Goal: Task Accomplishment & Management: Use online tool/utility

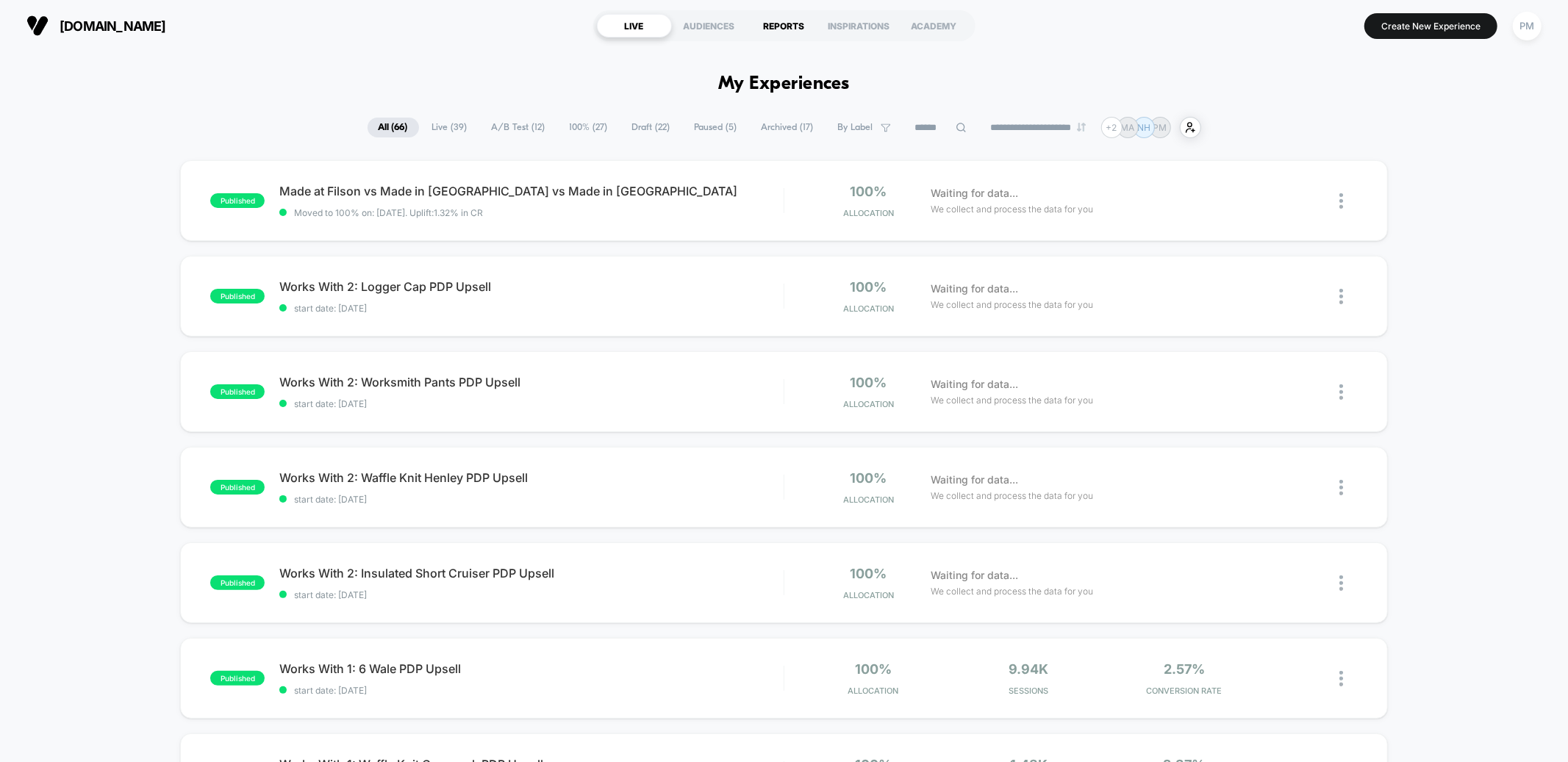
click at [801, 21] on div "REPORTS" at bounding box center [784, 26] width 75 height 23
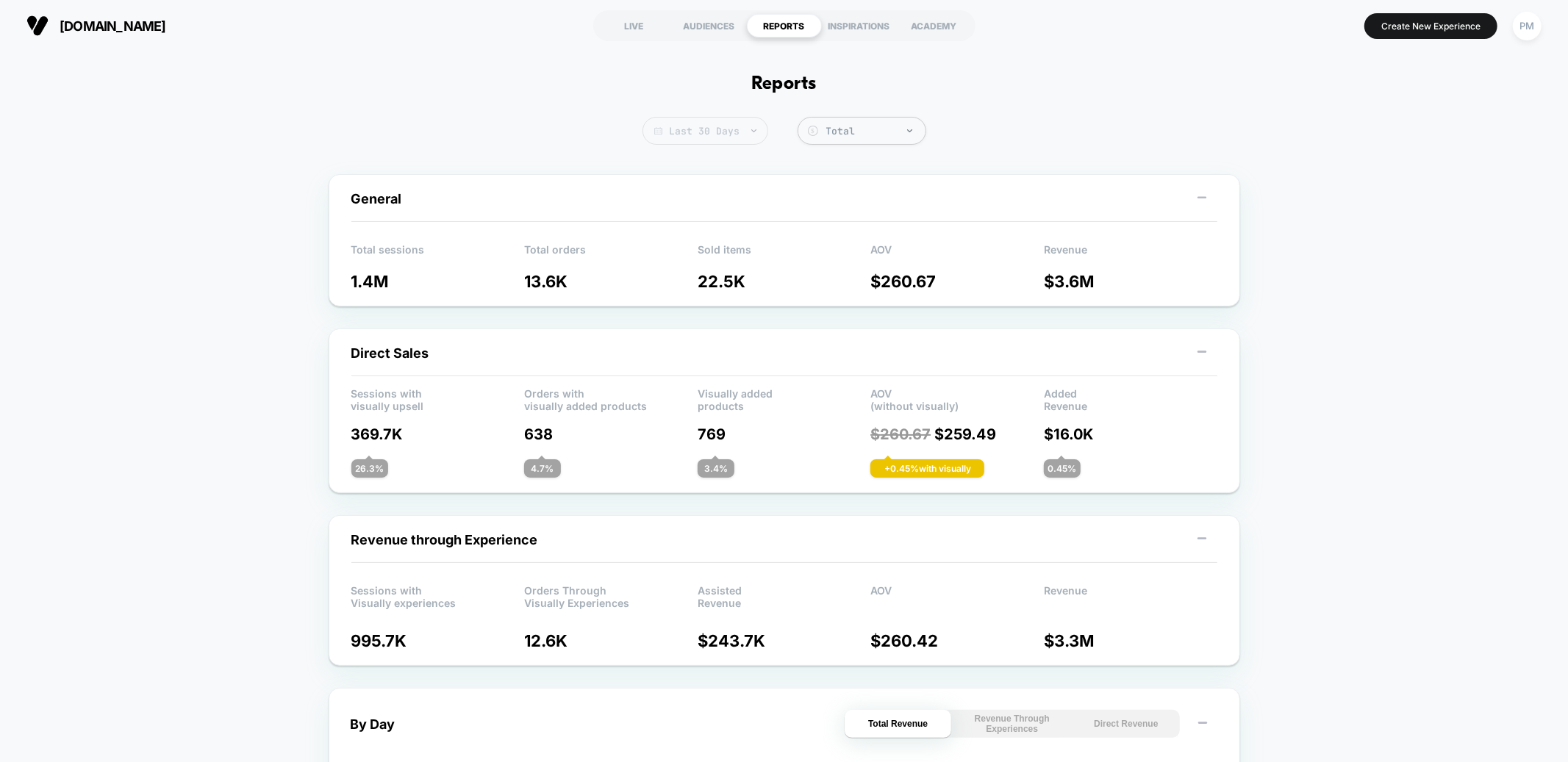
click at [719, 143] on span "Last 30 Days" at bounding box center [704, 130] width 125 height 28
select select "*"
select select "****"
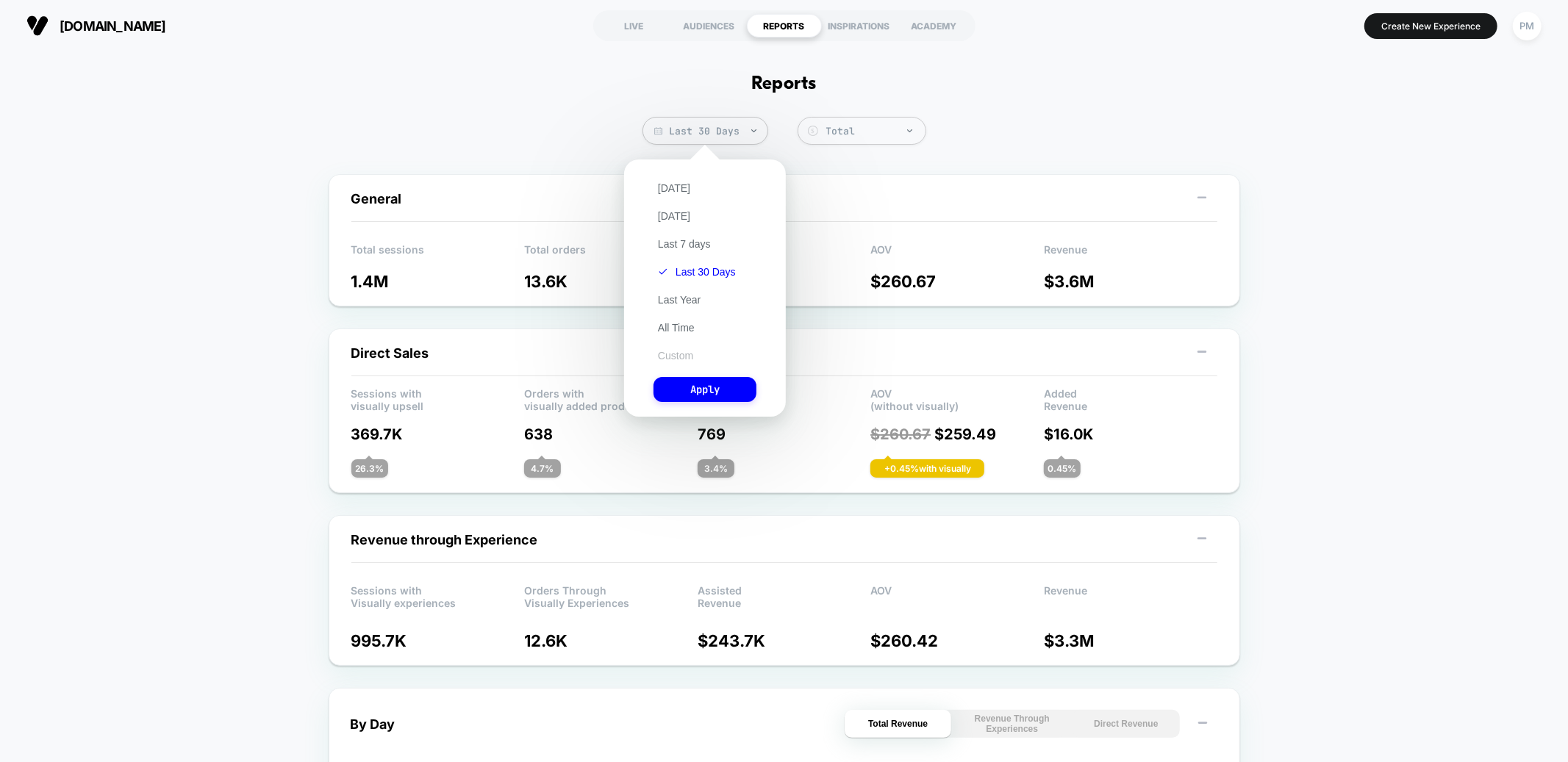
click at [677, 358] on button "Custom" at bounding box center [676, 356] width 44 height 13
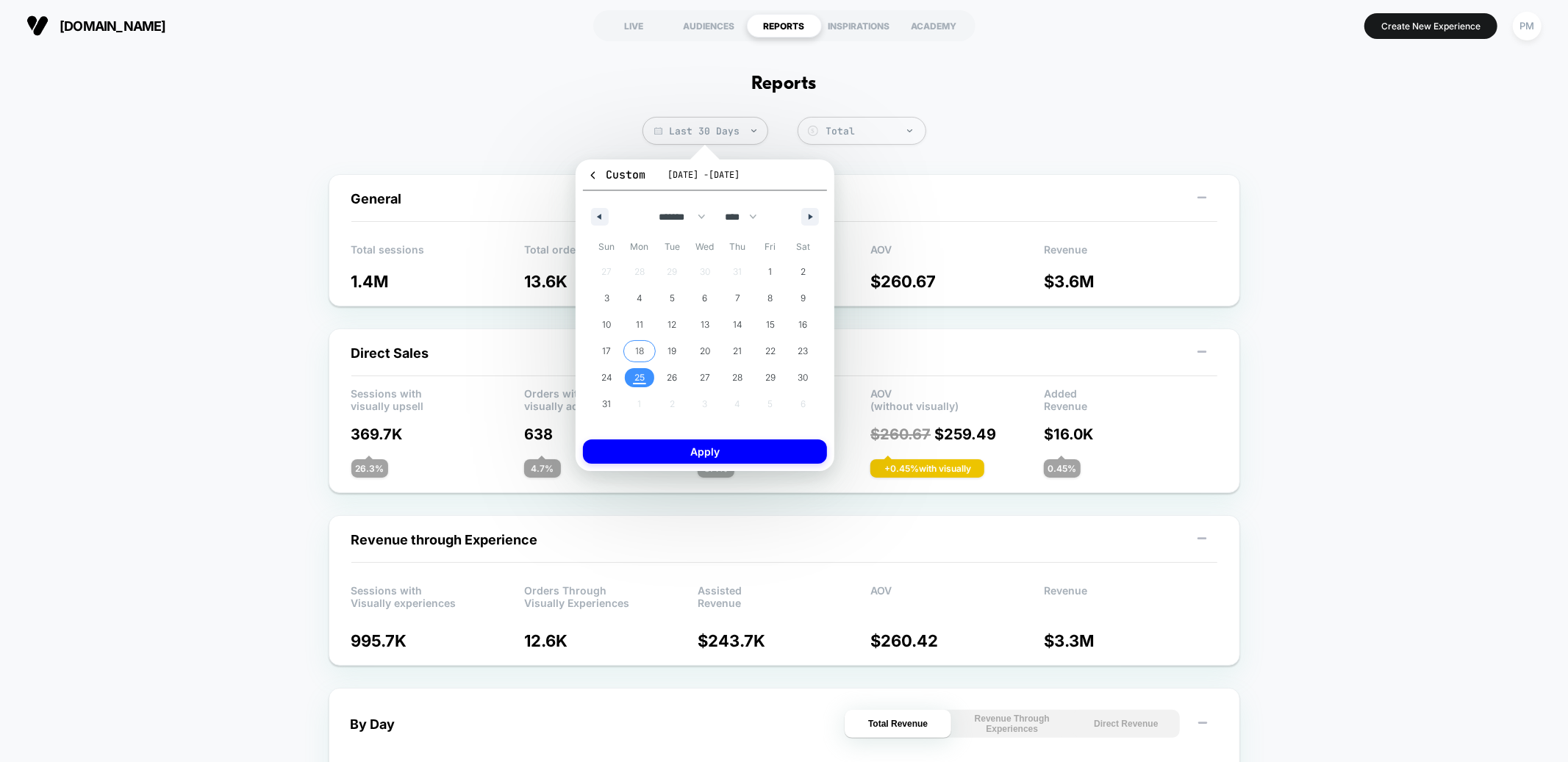
click at [639, 338] on span "18" at bounding box center [639, 351] width 9 height 27
click at [602, 382] on span "24" at bounding box center [607, 378] width 11 height 27
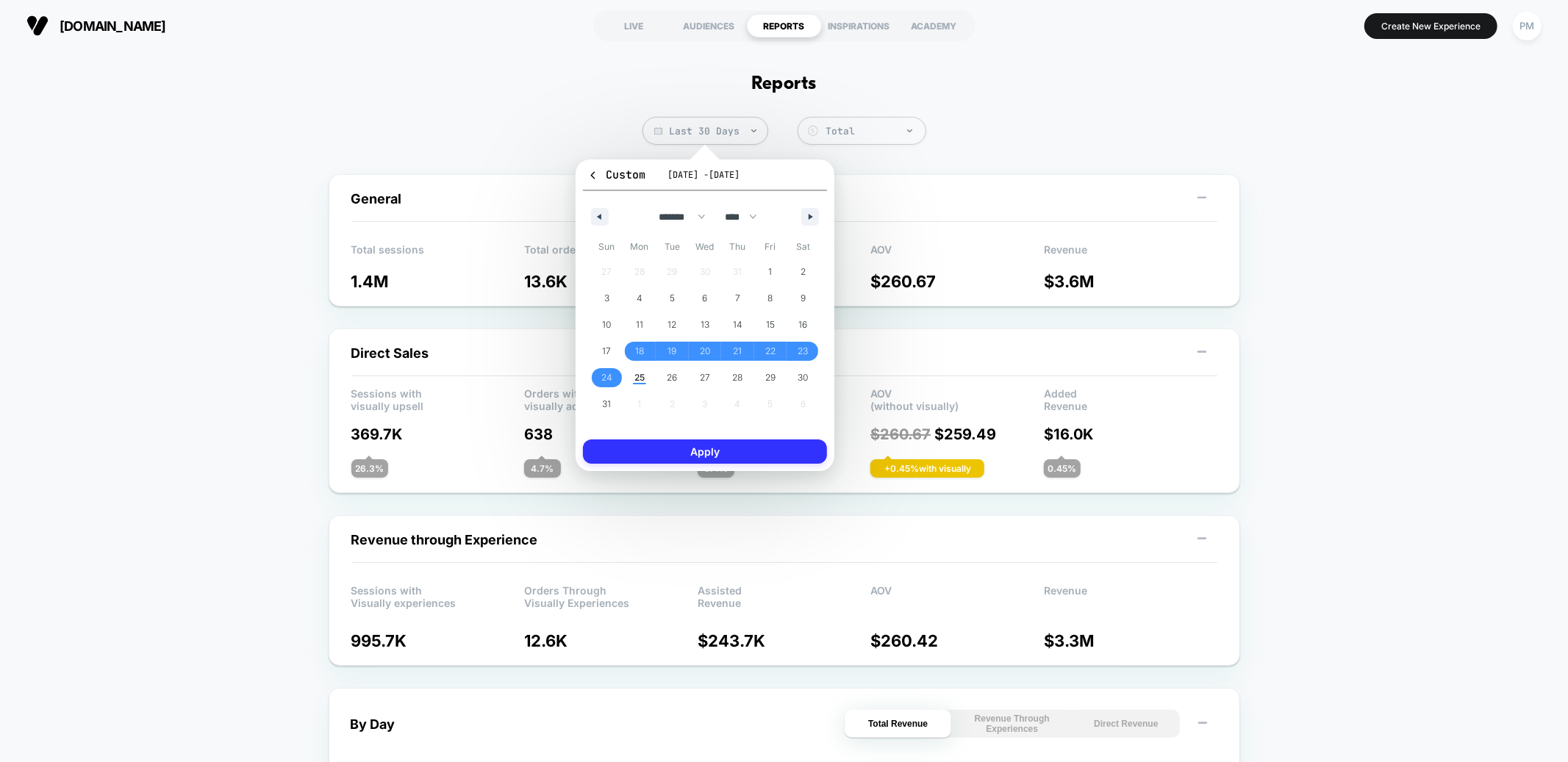
click at [666, 443] on button "Apply" at bounding box center [704, 451] width 244 height 24
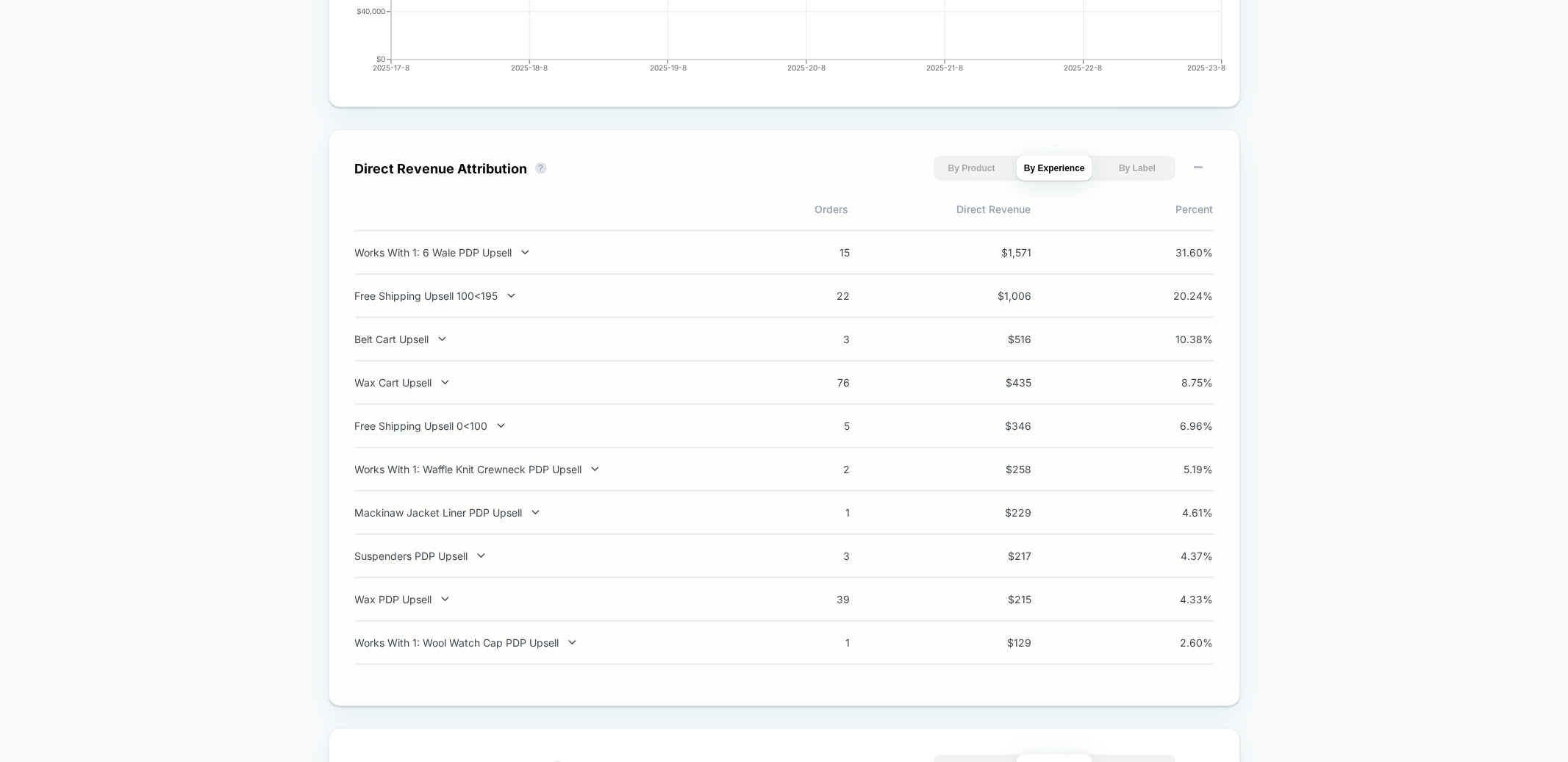
scroll to position [919, 0]
click at [639, 465] on div "Works With 1: Waffle Knit Crewneck PDP Upsell" at bounding box center [548, 467] width 387 height 12
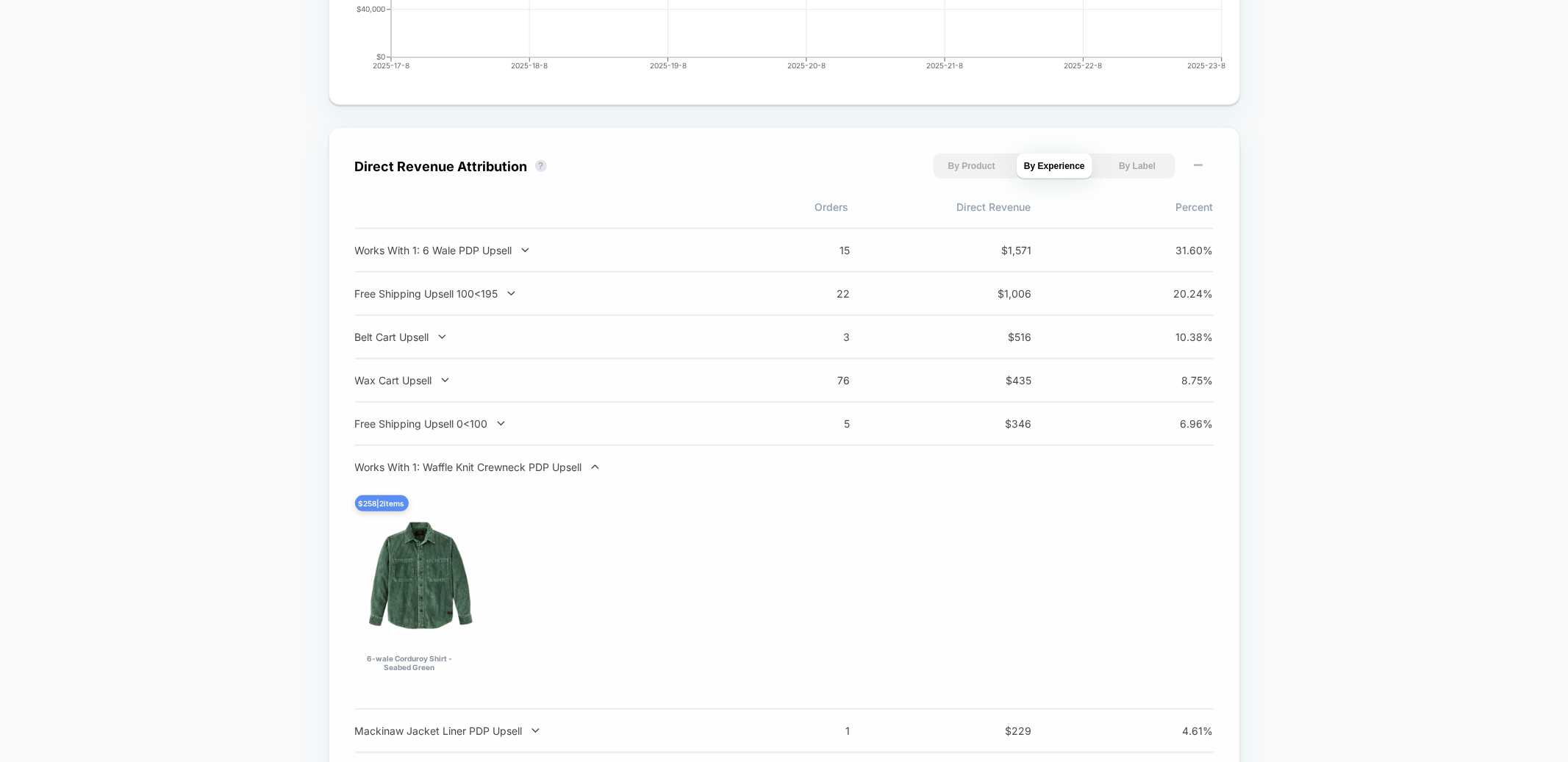
click at [639, 465] on div "Works With 1: Waffle Knit Crewneck PDP Upsell" at bounding box center [548, 467] width 387 height 12
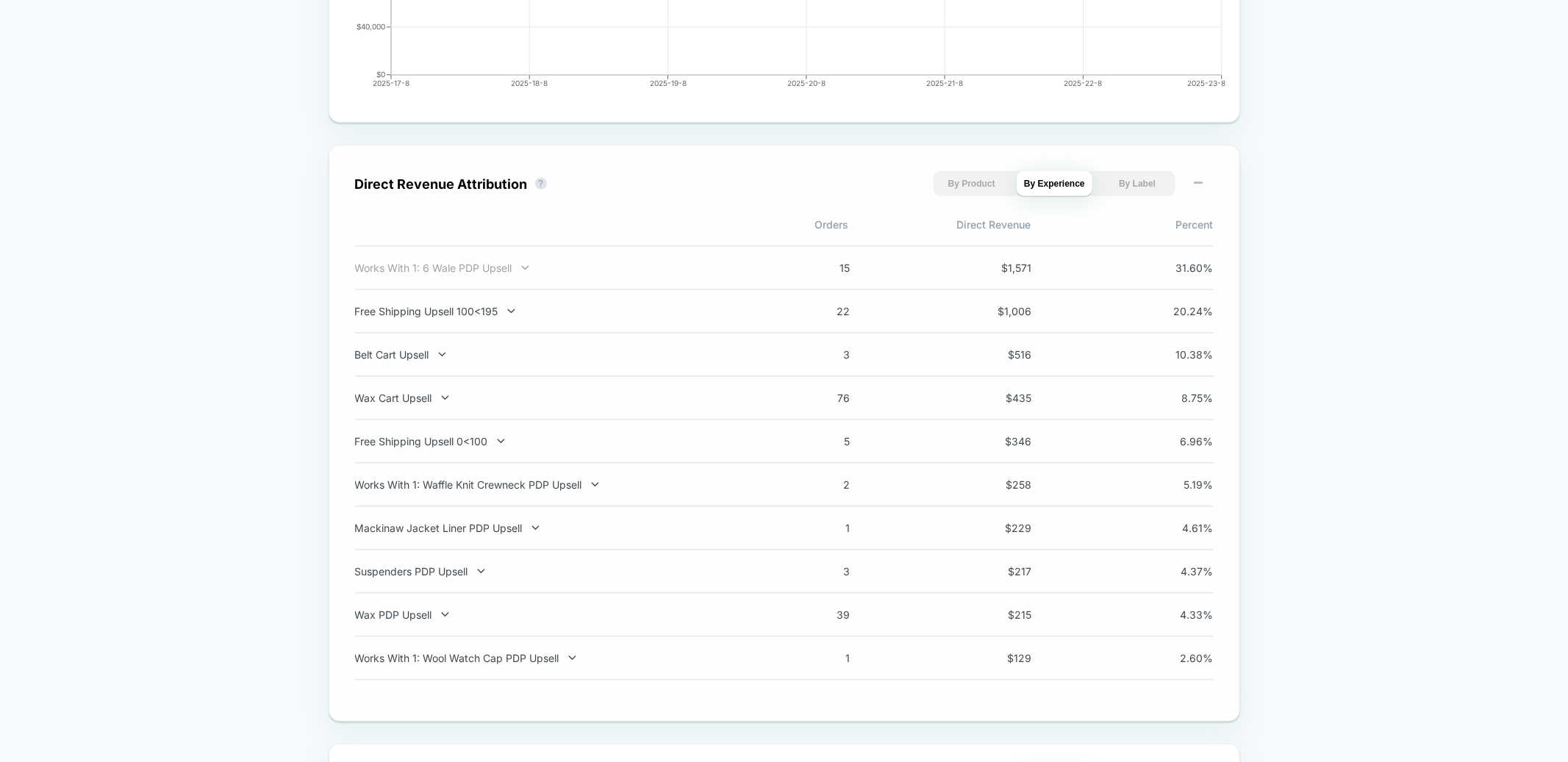
scroll to position [904, 0]
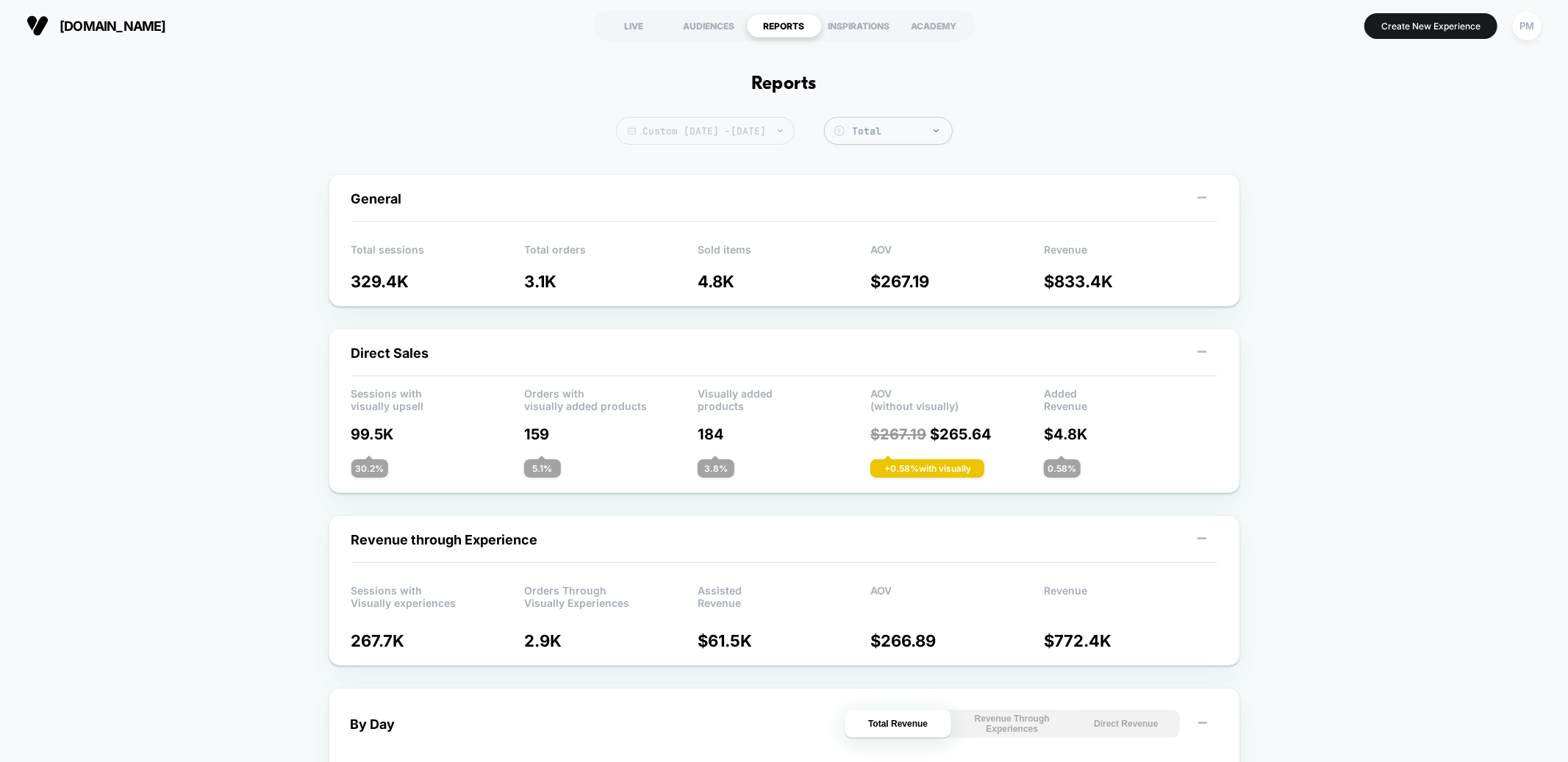
click at [769, 129] on span "Custom [DATE] - [DATE]" at bounding box center [705, 130] width 179 height 28
select select "*"
select select "****"
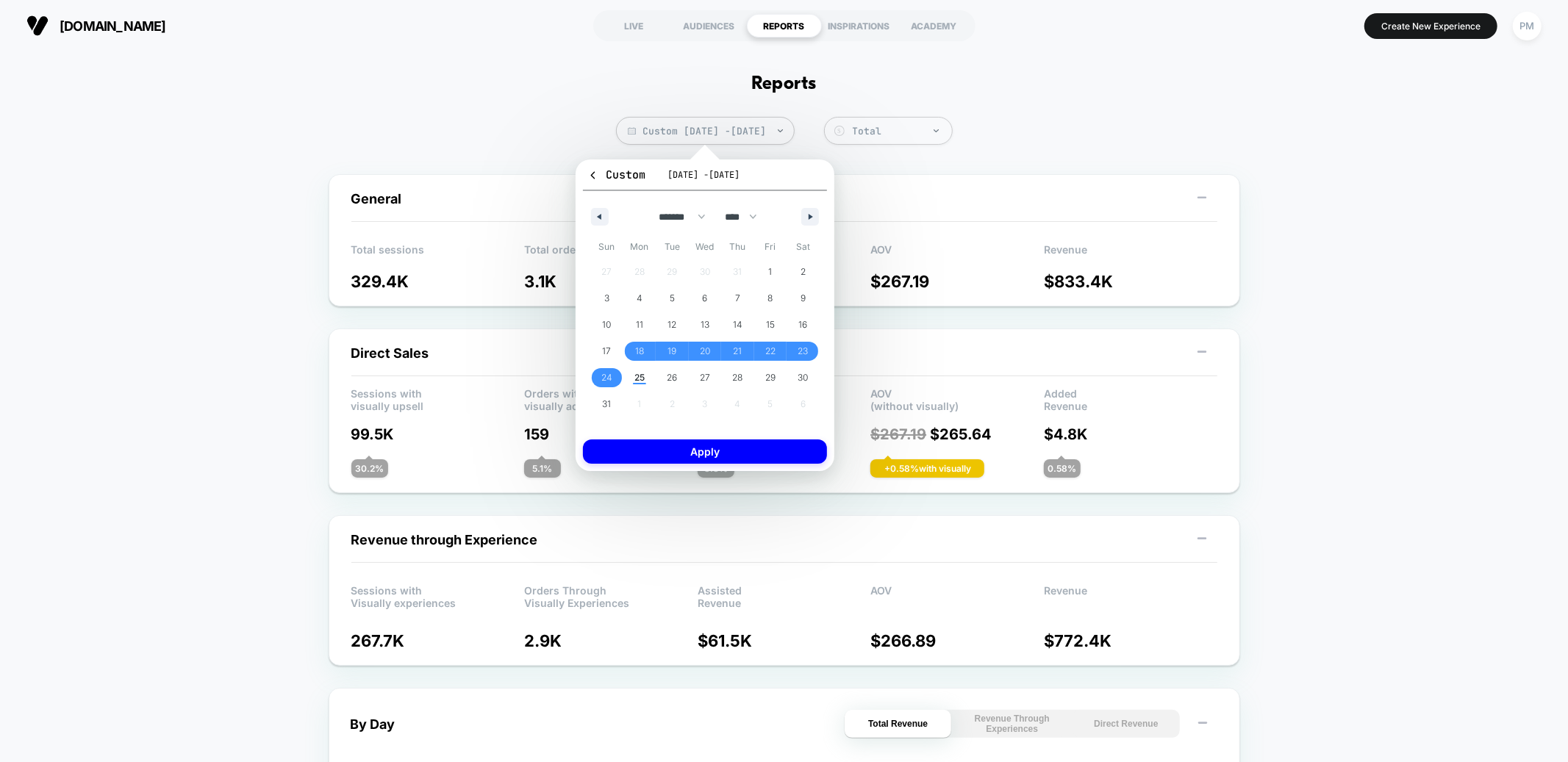
click at [599, 183] on button "Custom Aug 18, 2025 - Aug 24, 2025" at bounding box center [704, 179] width 244 height 24
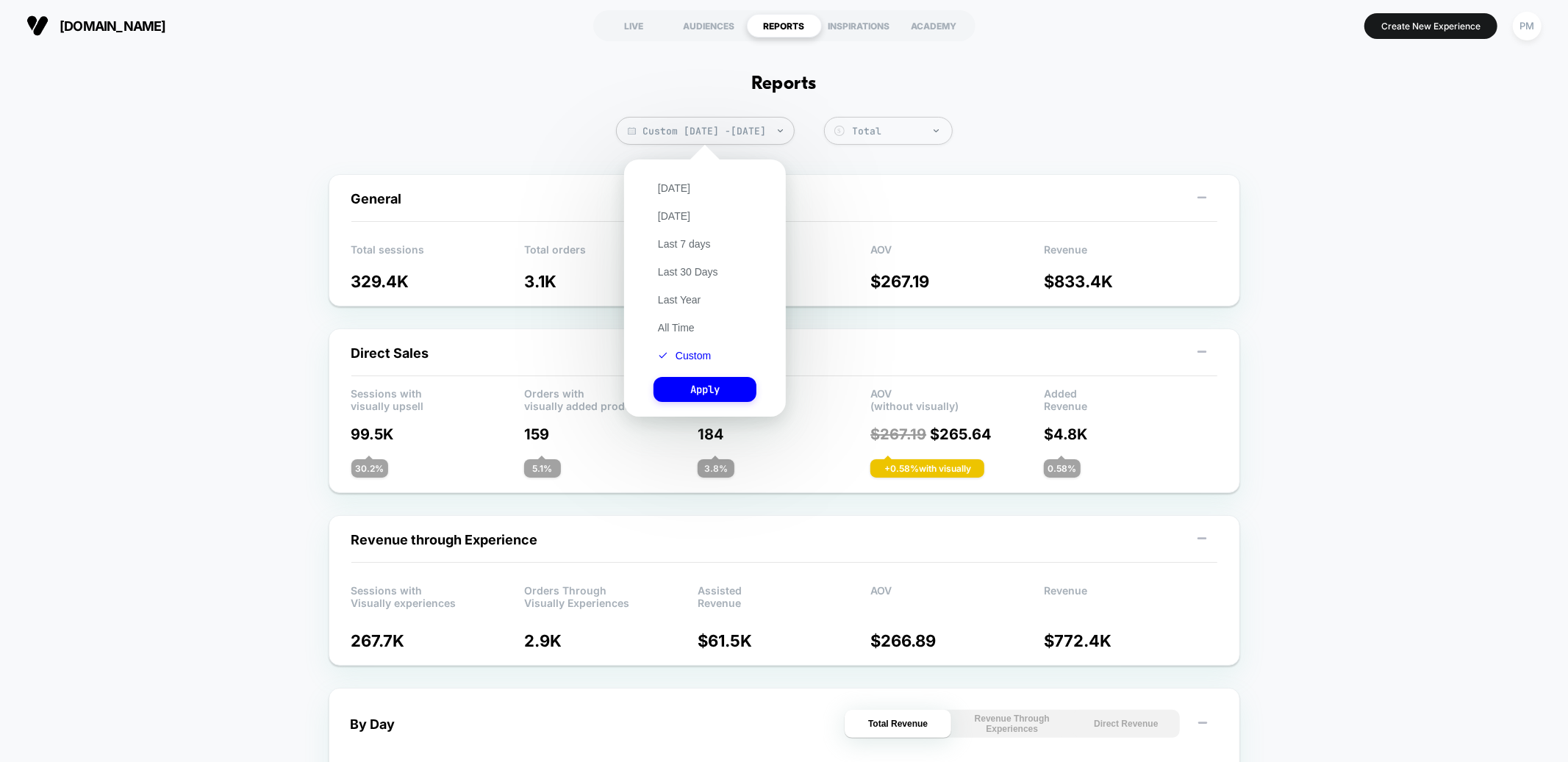
click at [597, 178] on div "General Total sessions 329.4K Total orders 3.1K Sold items 4.8K AOV $ 267.19 Re…" at bounding box center [784, 240] width 912 height 132
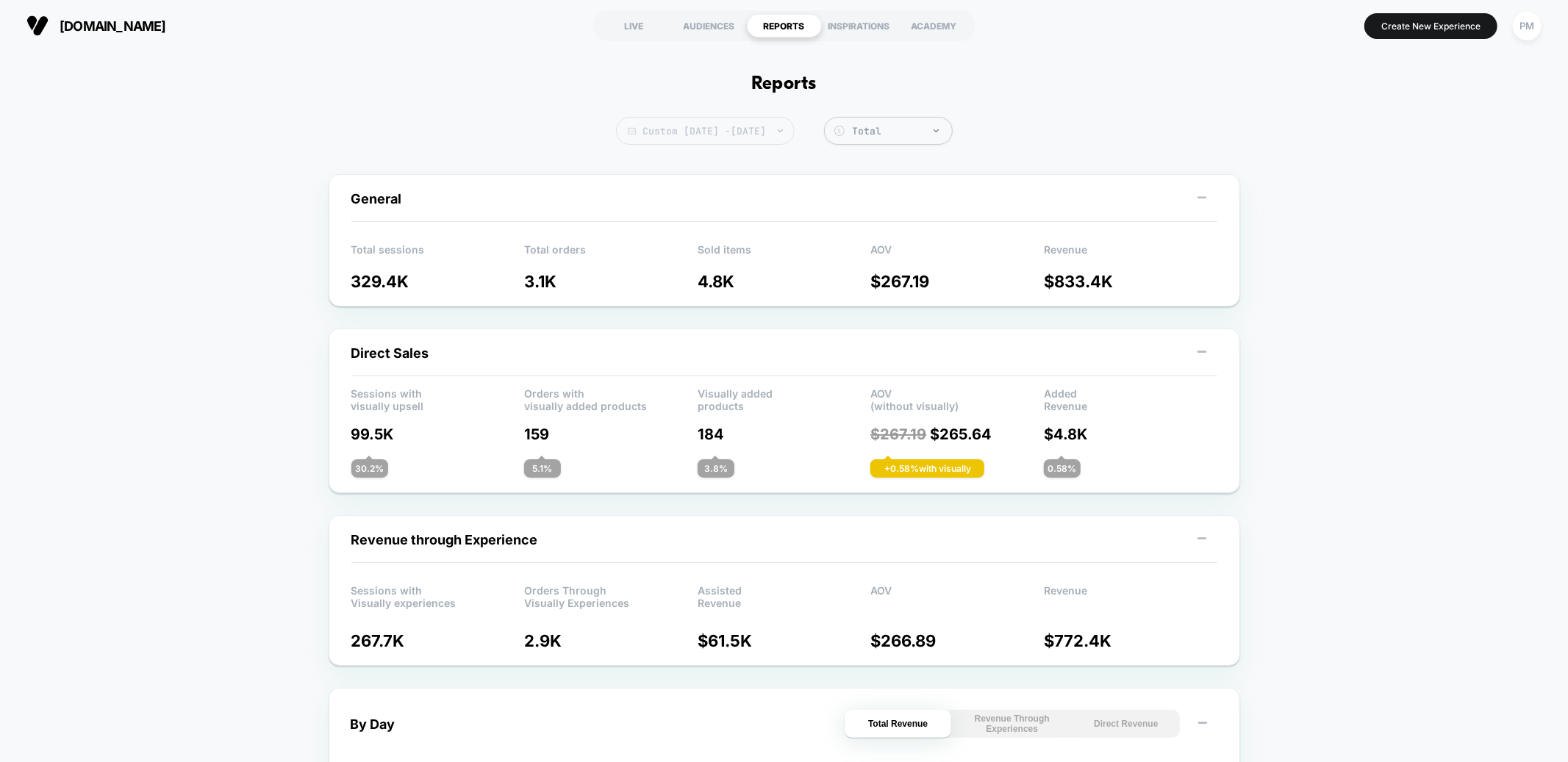
click at [645, 124] on span "Custom Aug 18, 2025 - Aug 24, 2025" at bounding box center [705, 130] width 179 height 28
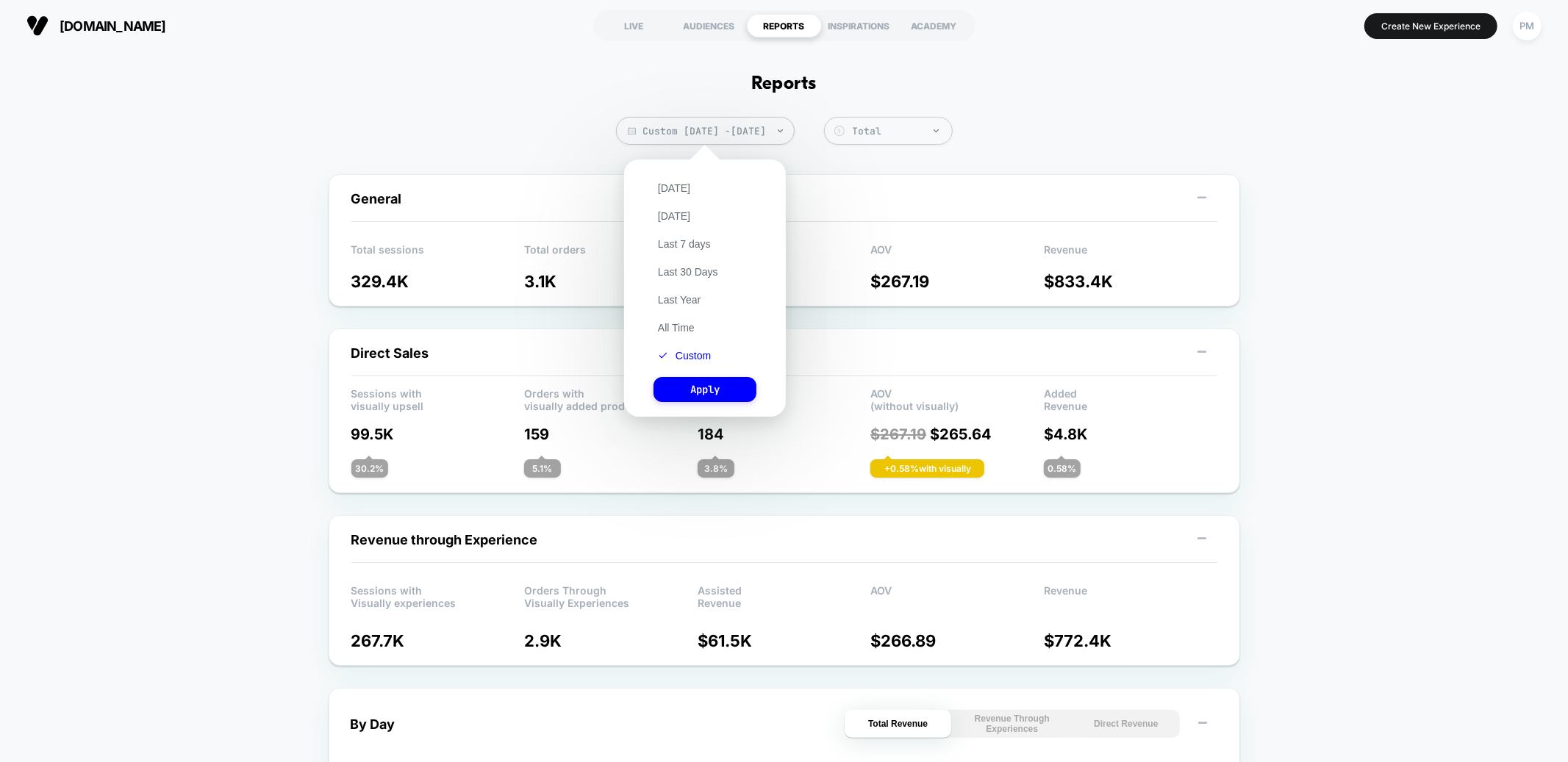
click at [664, 172] on div "Today Yesterday Last 7 days Last 30 Days Last Year All Time Custom Apply" at bounding box center [704, 288] width 147 height 243
click at [667, 176] on div "Today Yesterday Last 7 days Last 30 Days Last Year All Time Custom Apply" at bounding box center [704, 288] width 147 height 243
click at [667, 185] on button "Today" at bounding box center [674, 188] width 41 height 13
click at [713, 396] on button "Apply" at bounding box center [705, 389] width 103 height 25
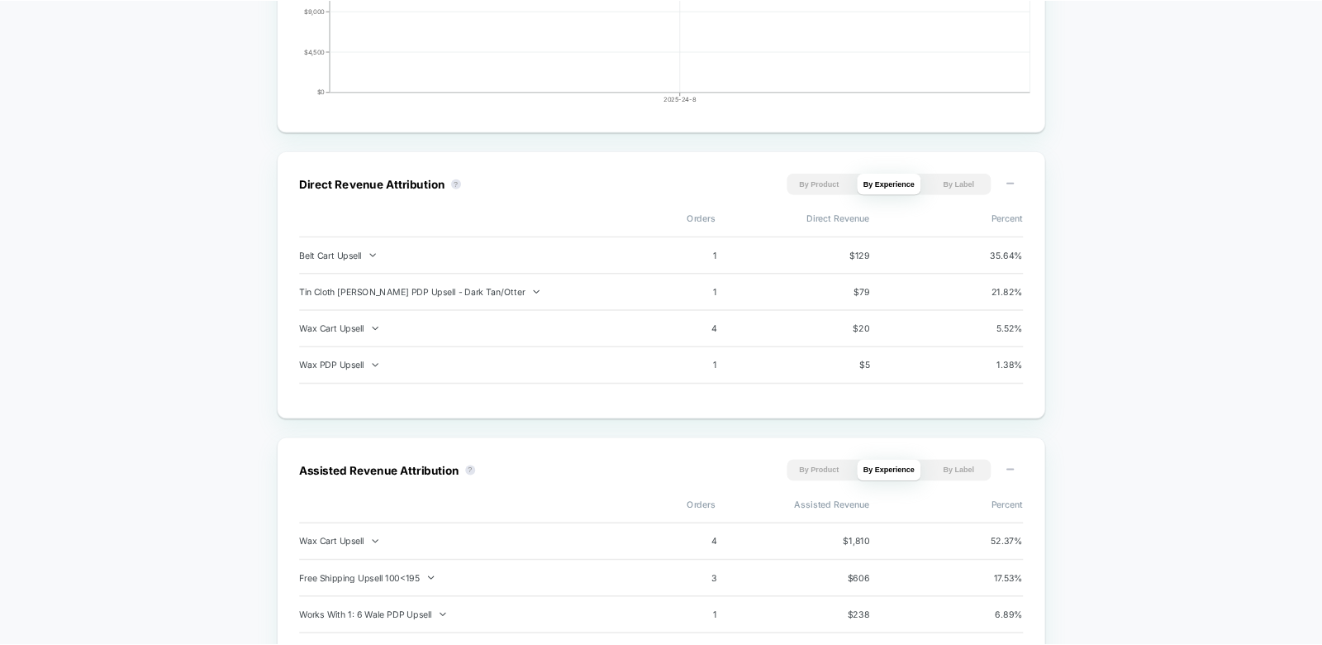
scroll to position [1007, 0]
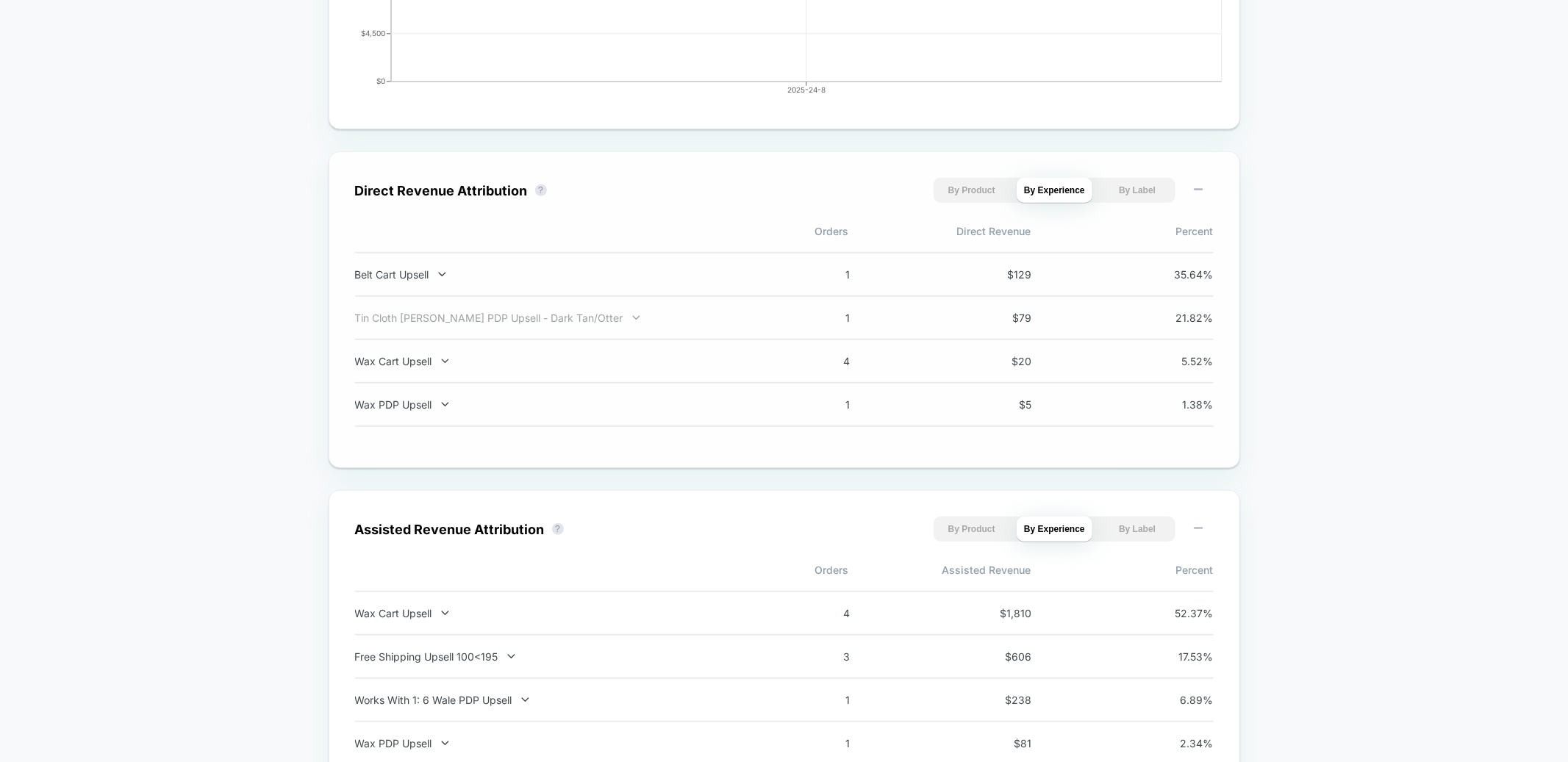
click at [623, 317] on div at bounding box center [627, 317] width 7 height 1
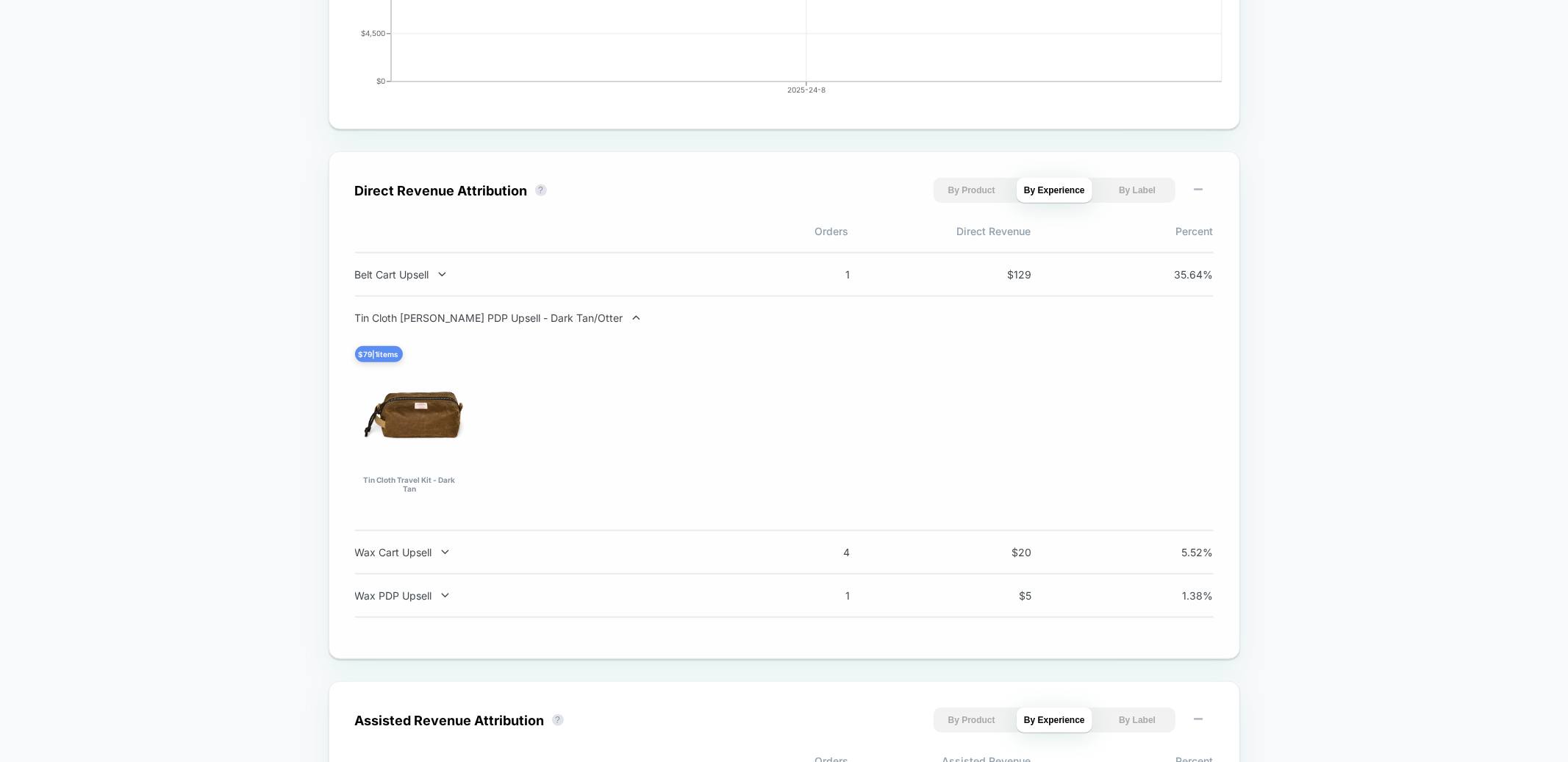
click at [534, 324] on div "Tin Cloth Dopp PDP Upsell - Dark Tan/Otter $ 79 | 1 items Tin Cloth Travel Kit …" at bounding box center [784, 413] width 858 height 204
click at [524, 306] on div "Tin Cloth Dopp PDP Upsell - Dark Tan/Otter $ 79 | 1 items Tin Cloth Travel Kit …" at bounding box center [784, 414] width 858 height 235
click at [524, 316] on div "Tin Cloth Dopp PDP Upsell - Dark Tan/Otter" at bounding box center [548, 317] width 387 height 12
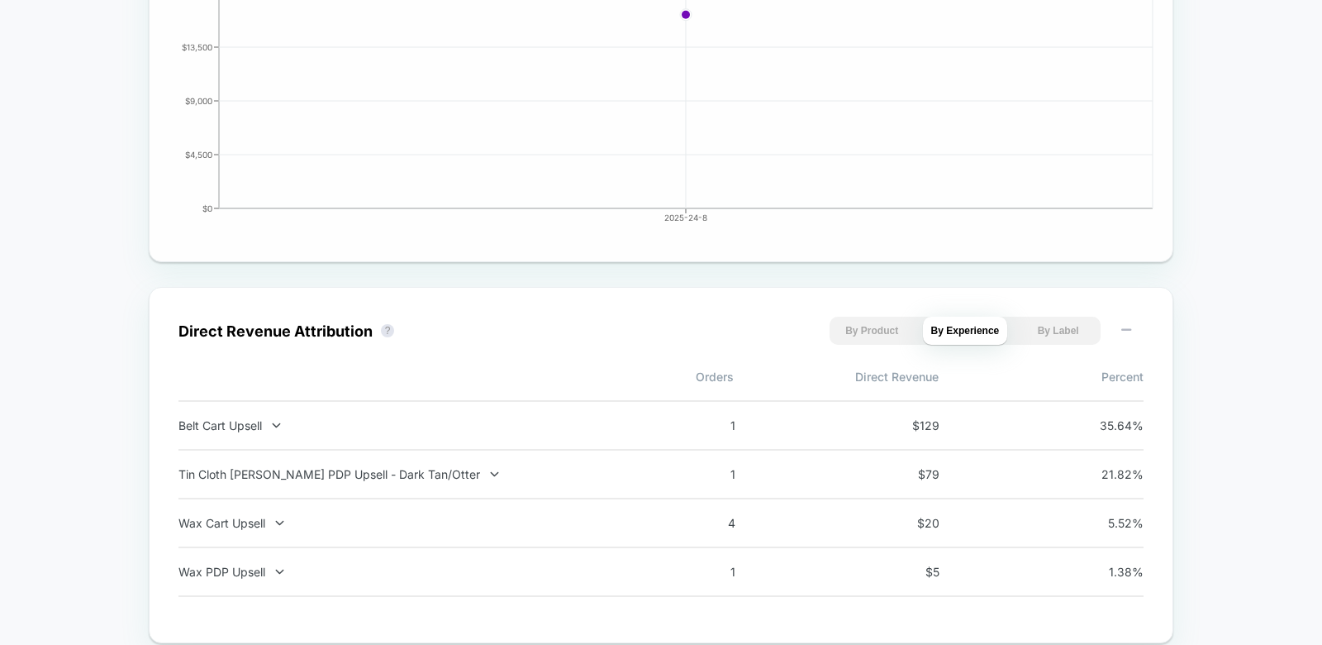
scroll to position [891, 0]
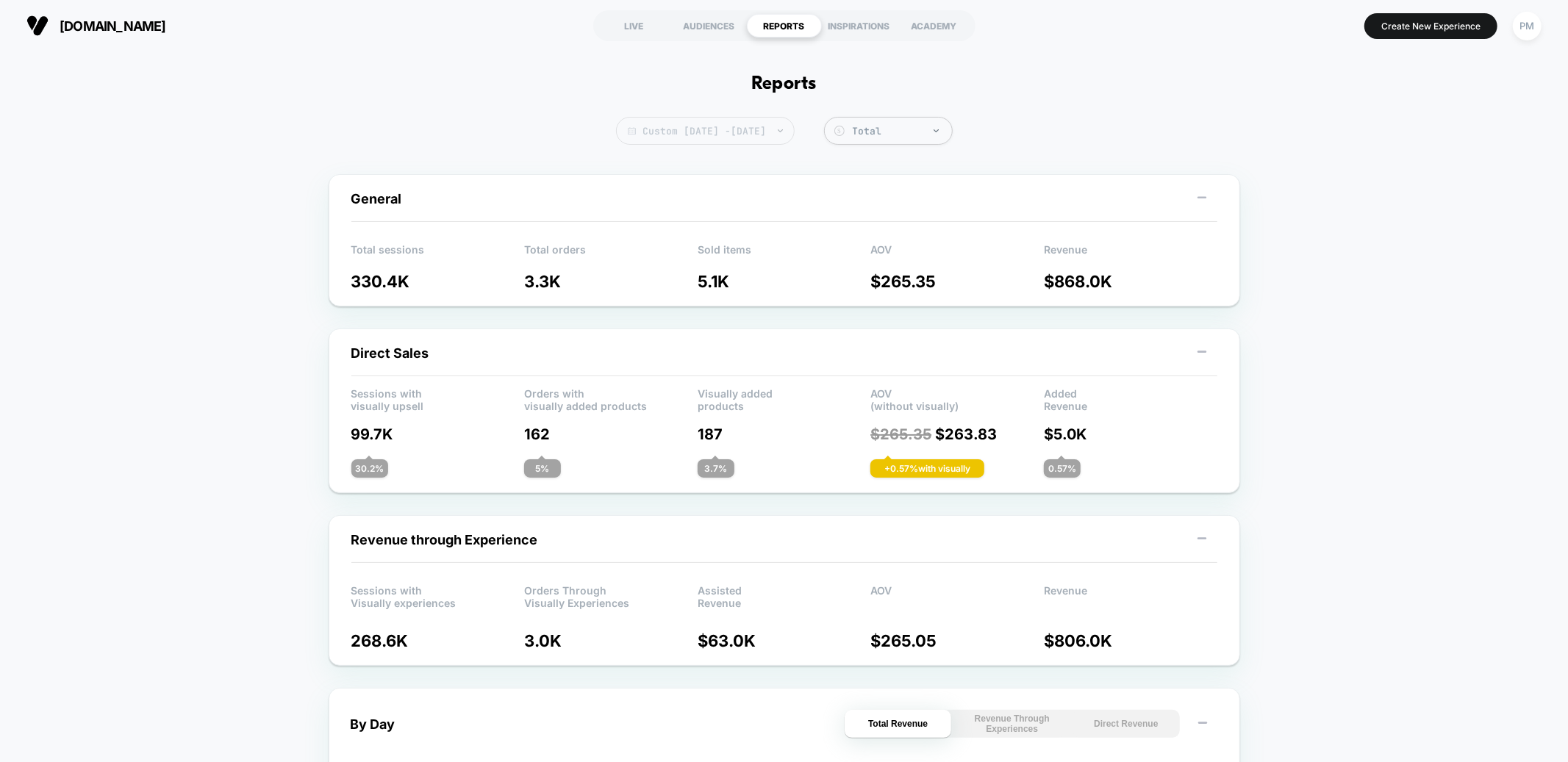
click at [667, 132] on span "Custom [DATE] - [DATE]" at bounding box center [705, 130] width 179 height 28
select select "*"
select select "****"
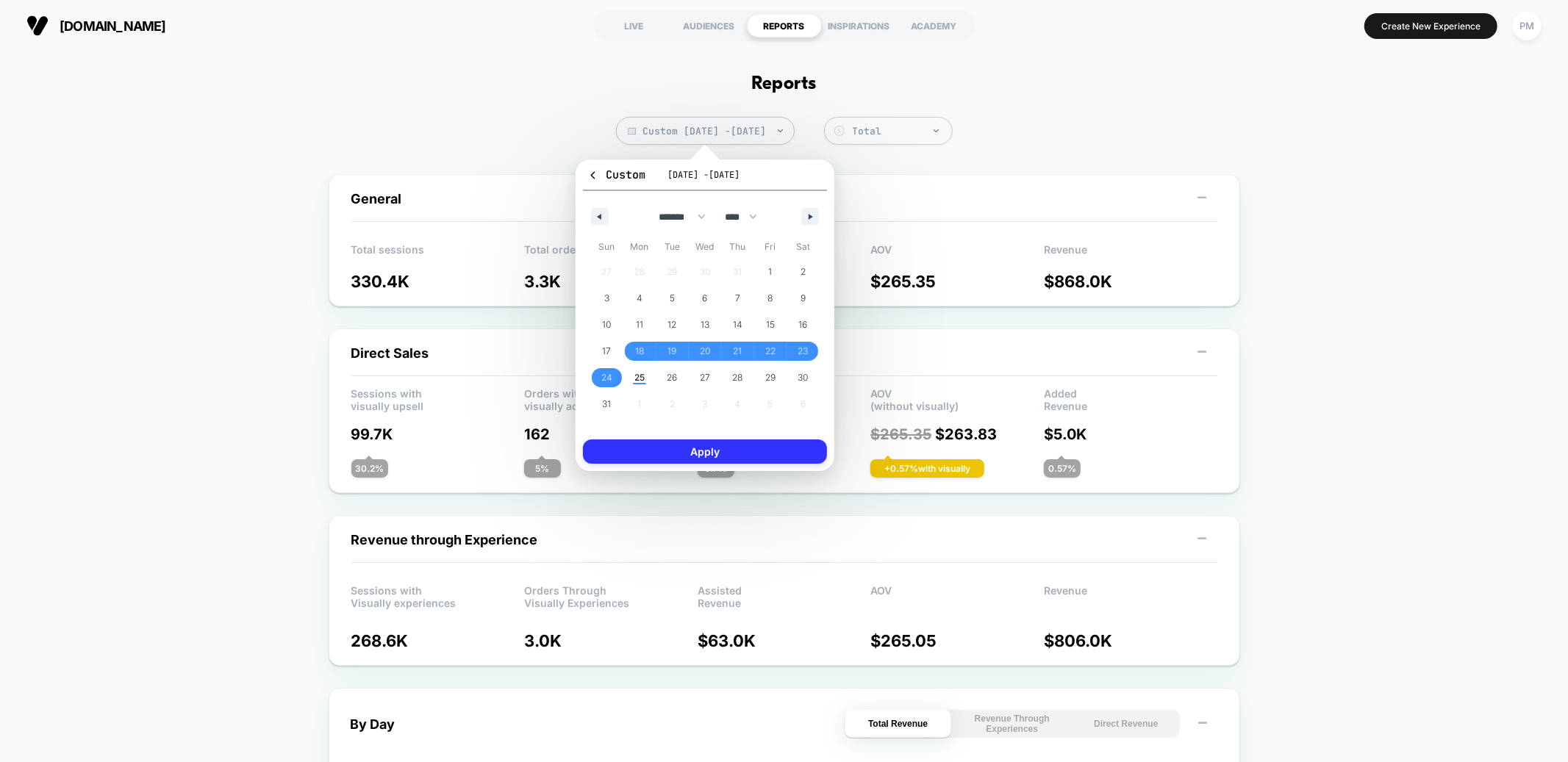
click at [652, 445] on button "Apply" at bounding box center [704, 451] width 244 height 24
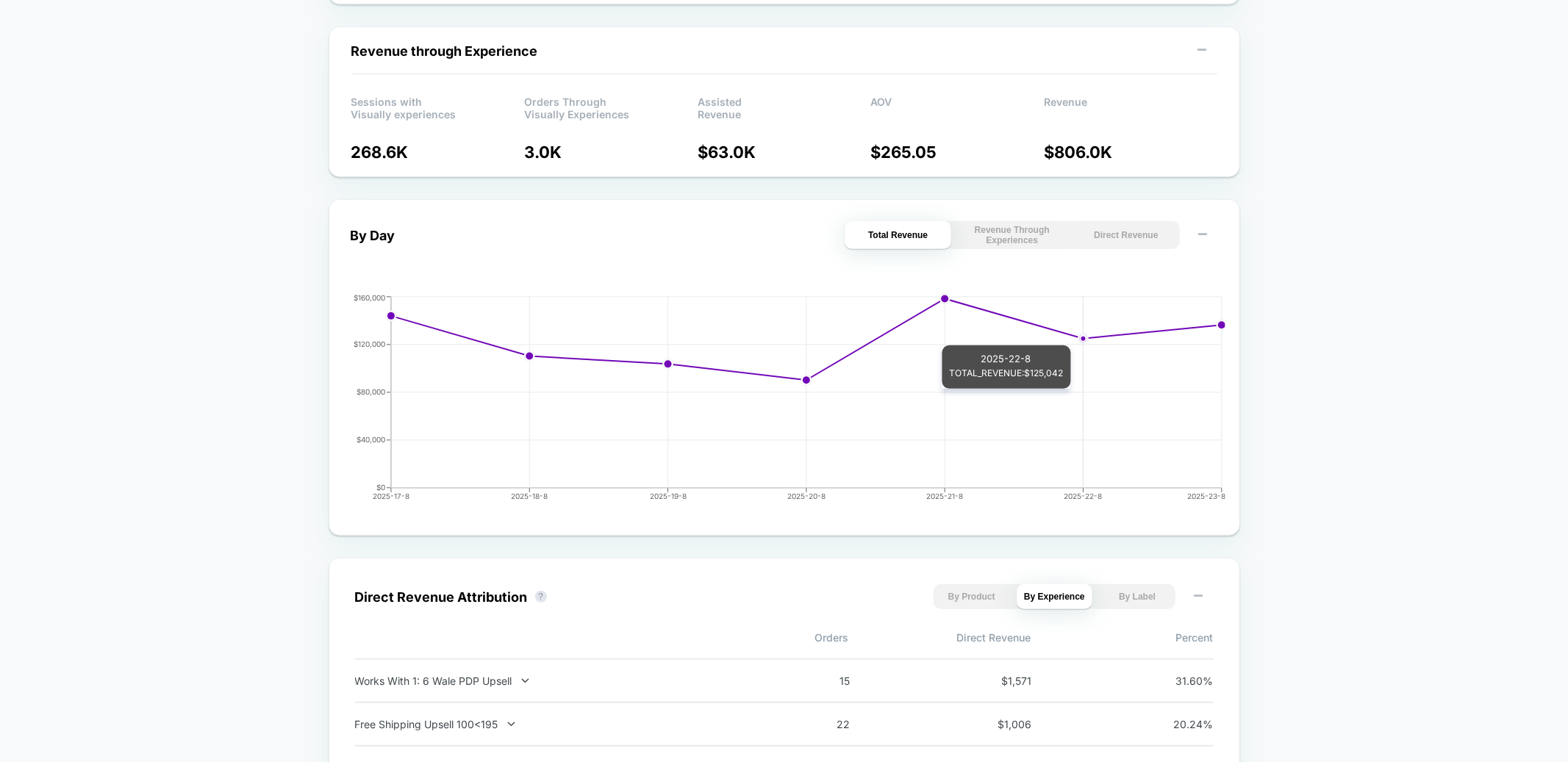
scroll to position [518, 0]
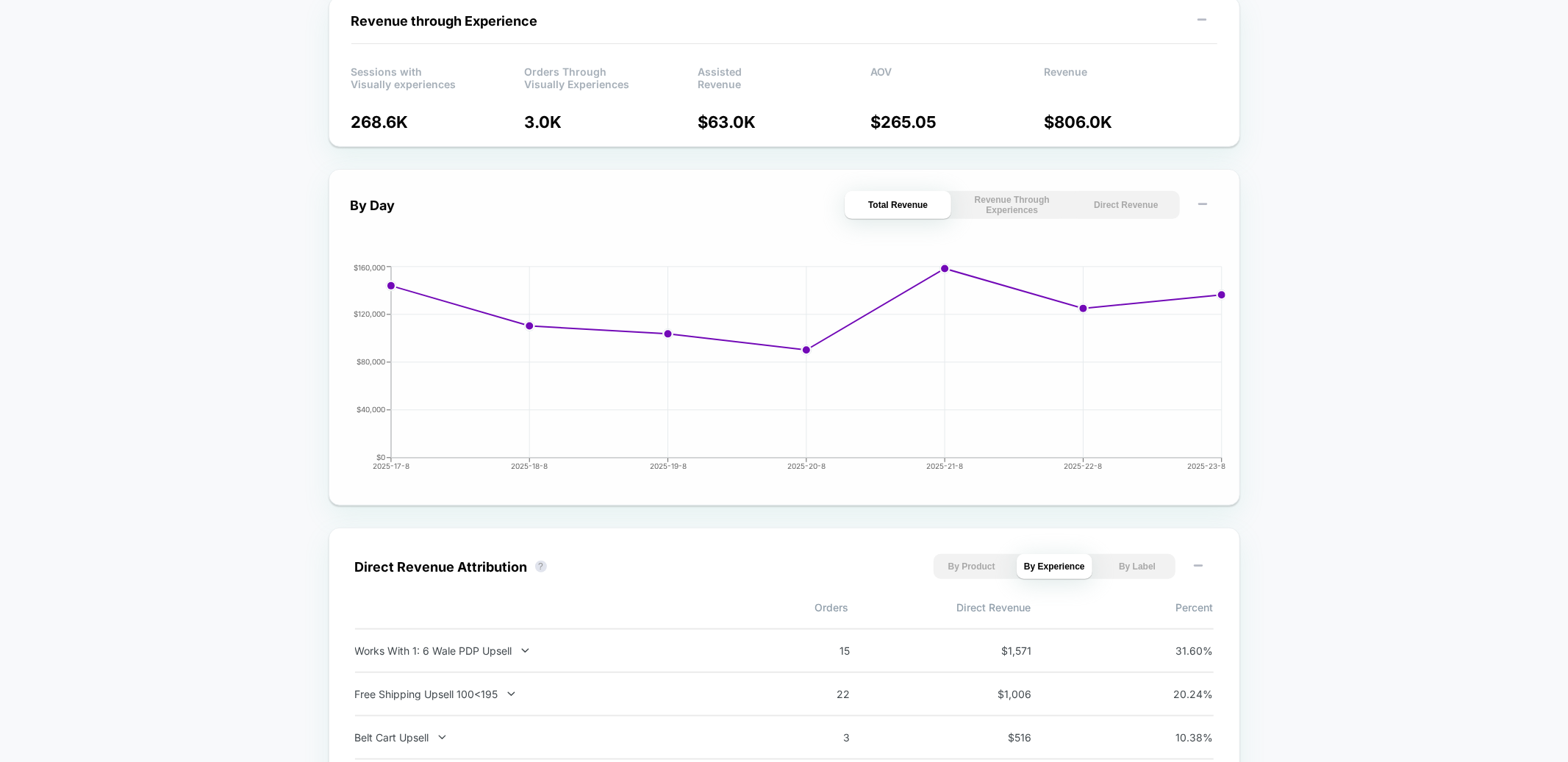
click at [1126, 202] on button "Direct Revenue" at bounding box center [1126, 205] width 107 height 28
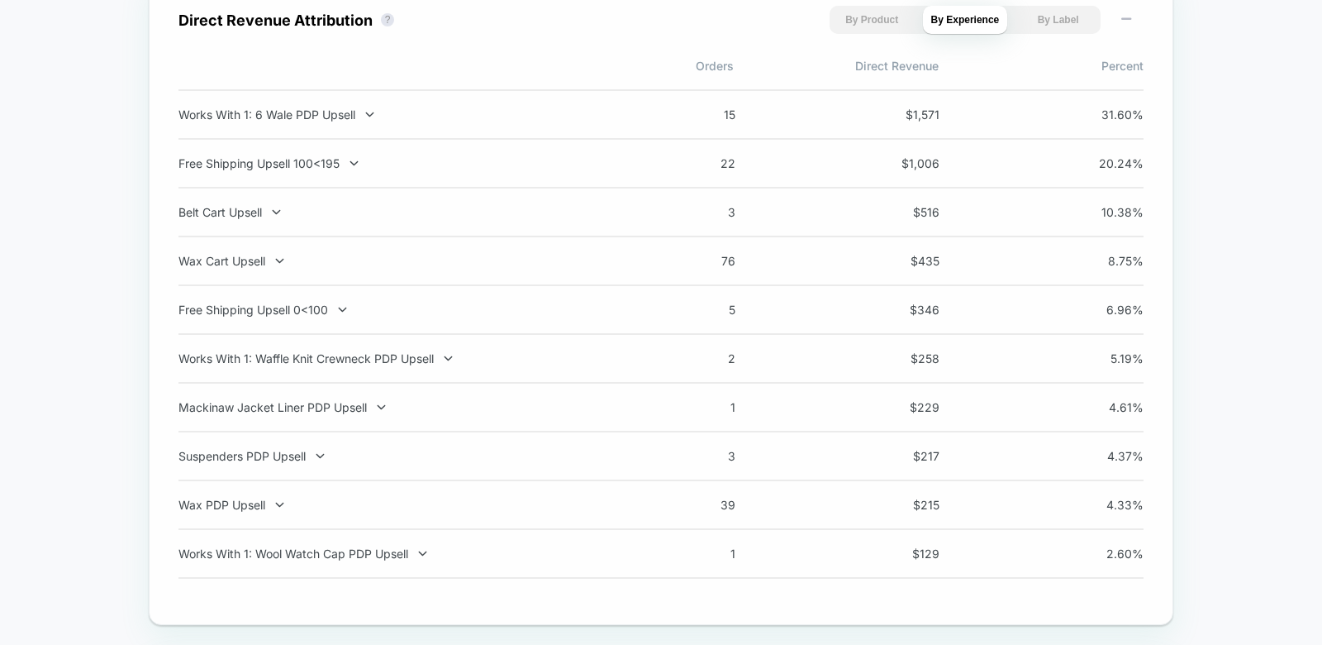
scroll to position [1202, 0]
click at [317, 413] on div "Mackinaw Jacket Liner PDP Upsell" at bounding box center [396, 406] width 435 height 14
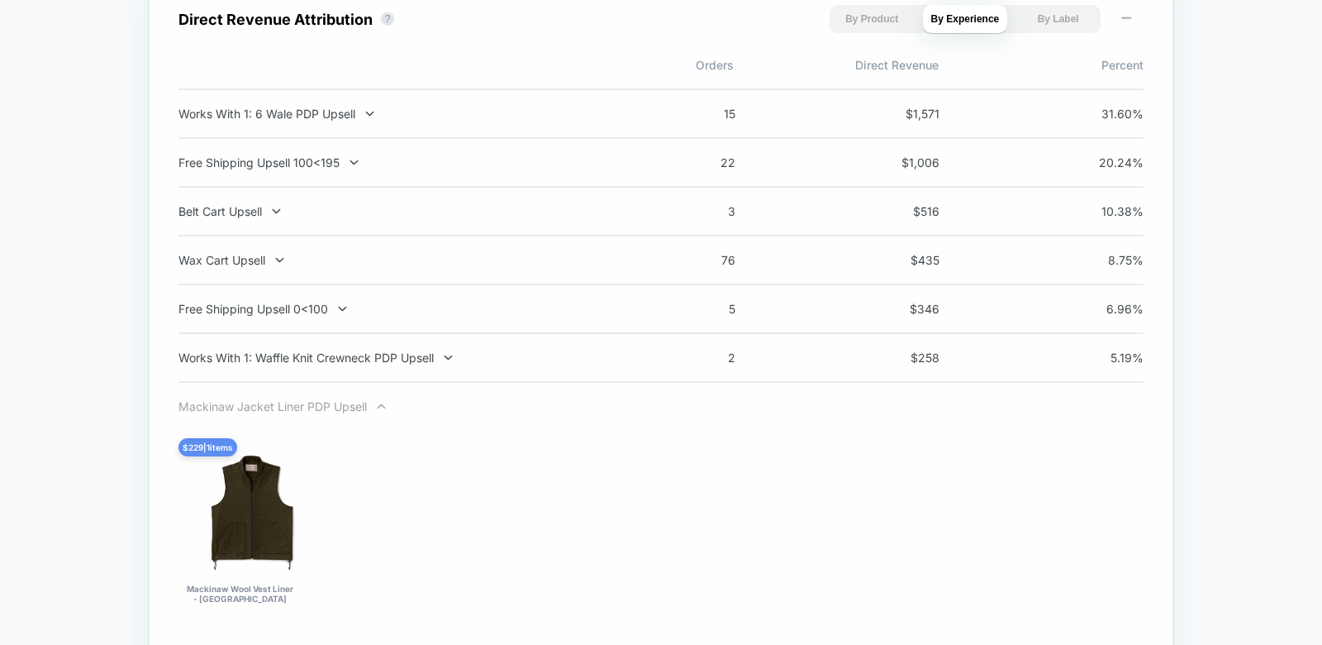
click at [313, 410] on div "Mackinaw Jacket Liner PDP Upsell" at bounding box center [396, 406] width 435 height 14
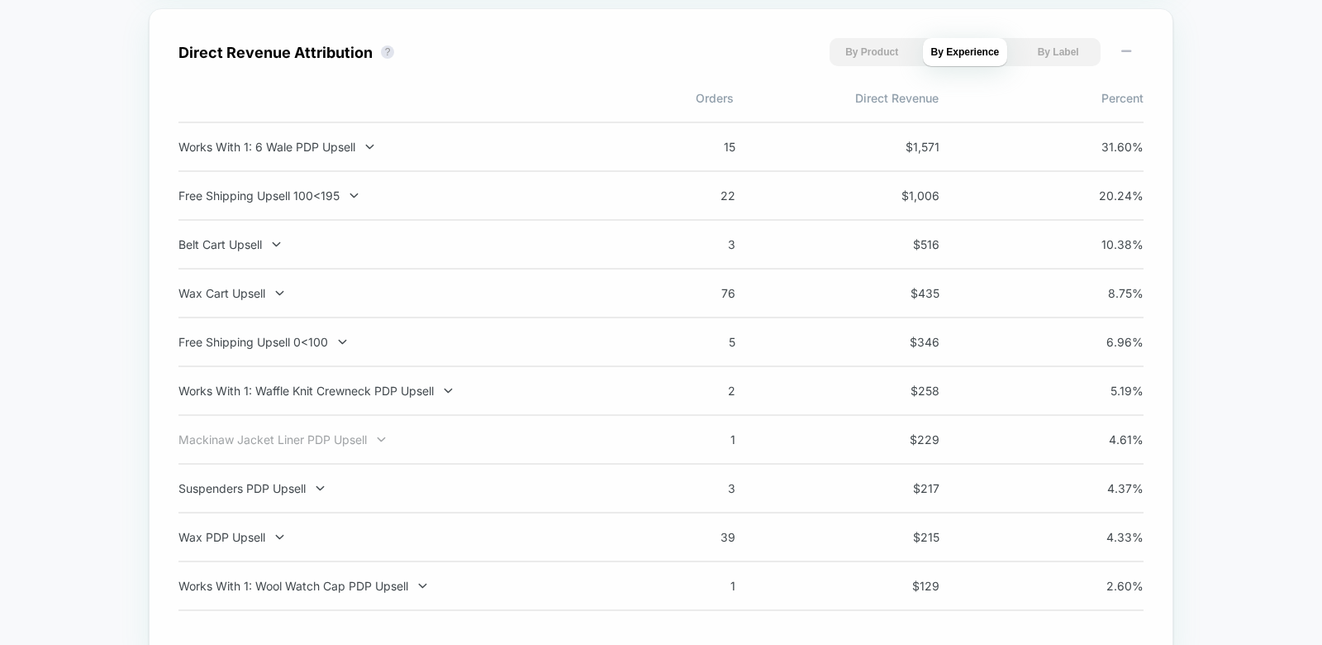
scroll to position [1167, 0]
click at [287, 200] on div "Free Shipping Upsell 100<195" at bounding box center [396, 197] width 435 height 14
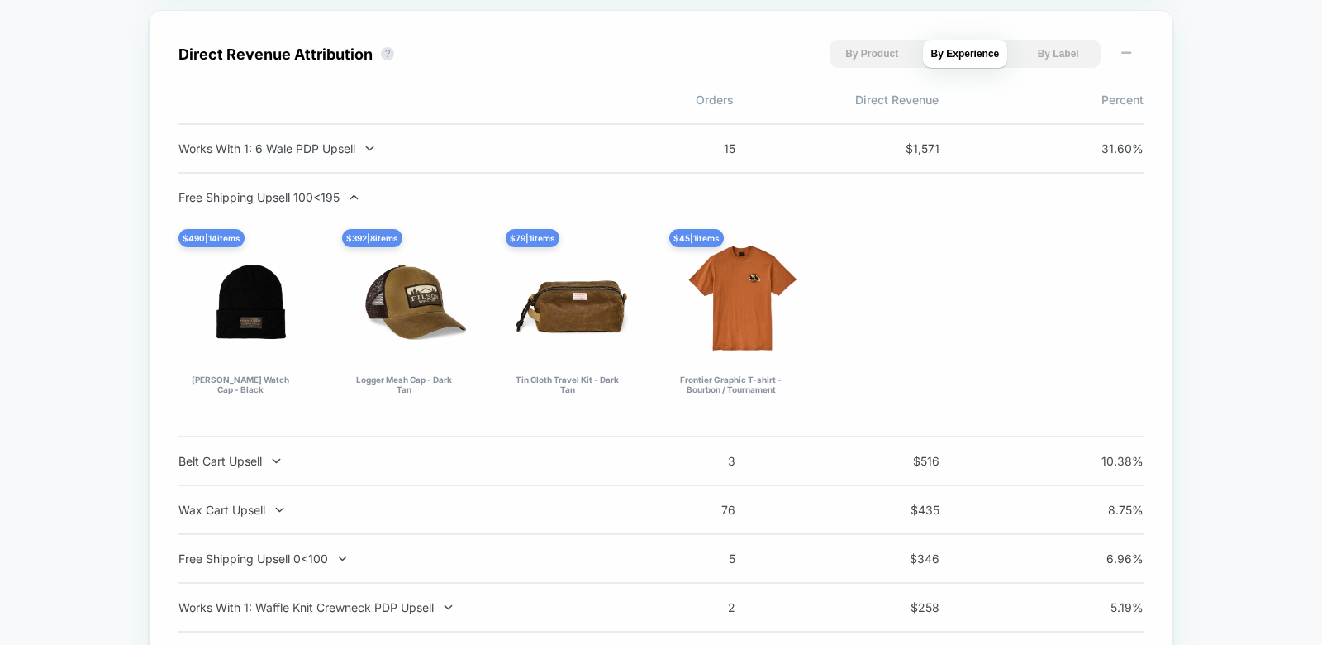
click at [287, 200] on div "Free Shipping Upsell 100<195" at bounding box center [396, 197] width 435 height 14
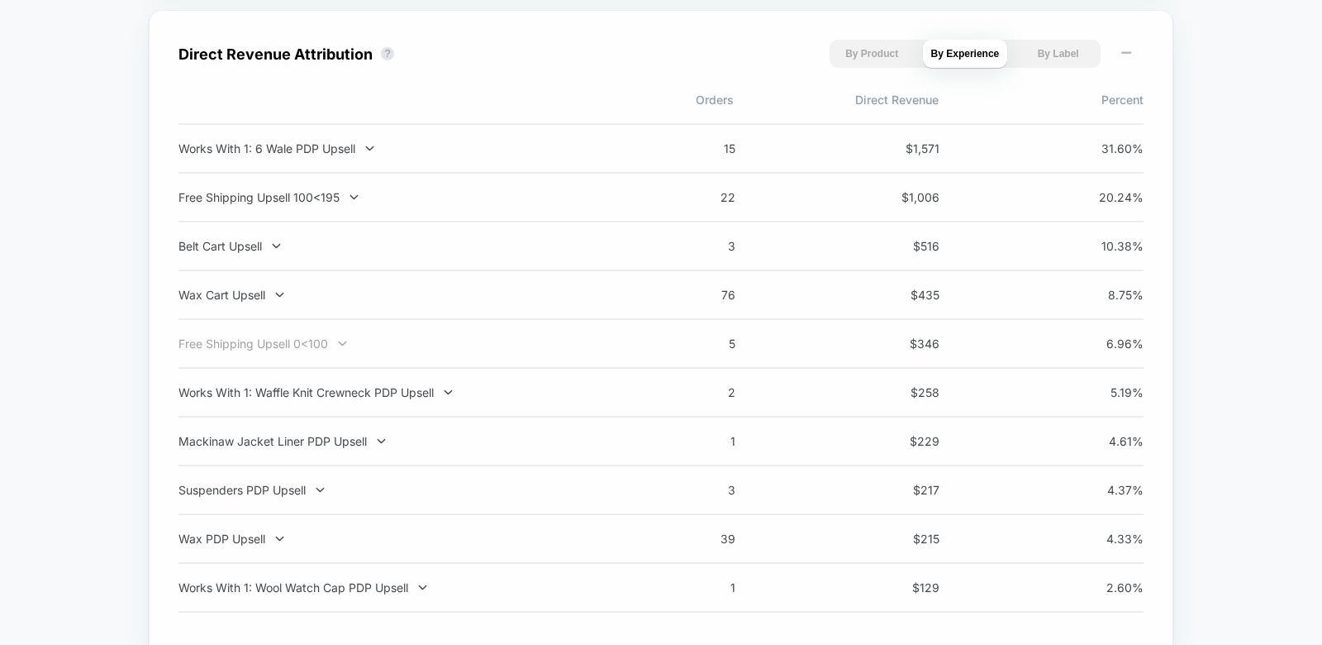
click at [315, 346] on div "Free Shipping Upsell 0<100" at bounding box center [396, 343] width 435 height 14
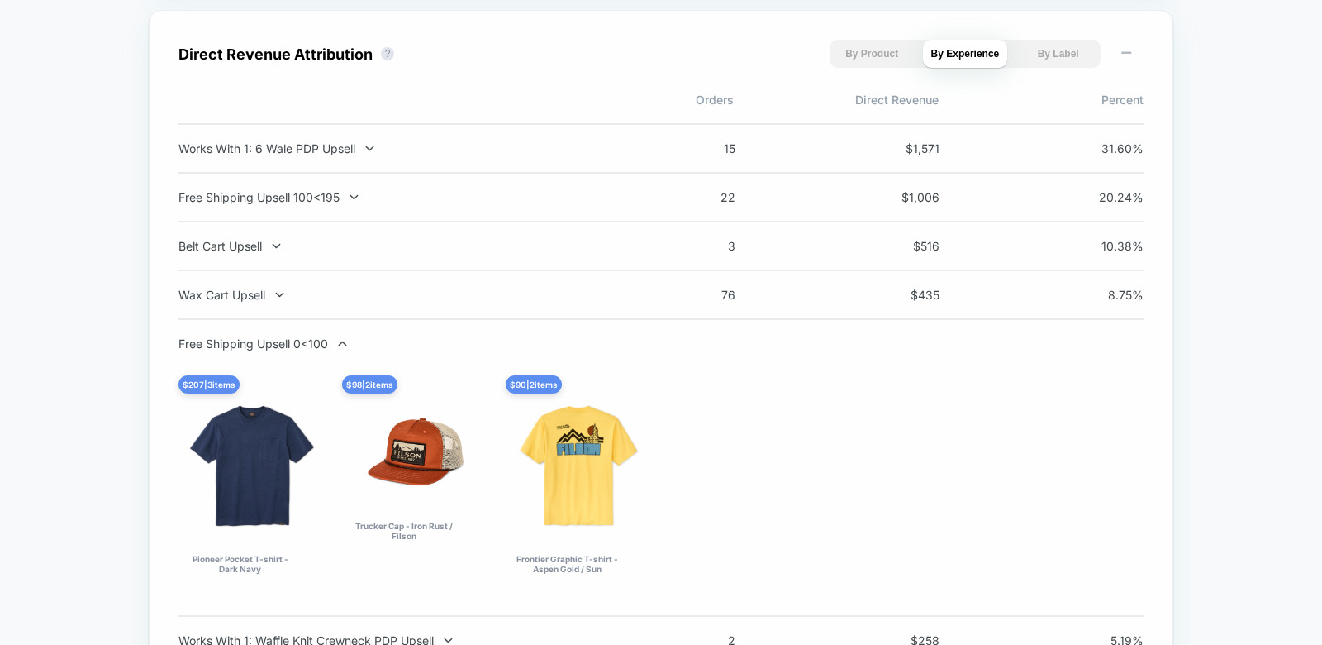
click at [315, 346] on div "Free Shipping Upsell 0<100" at bounding box center [396, 343] width 435 height 14
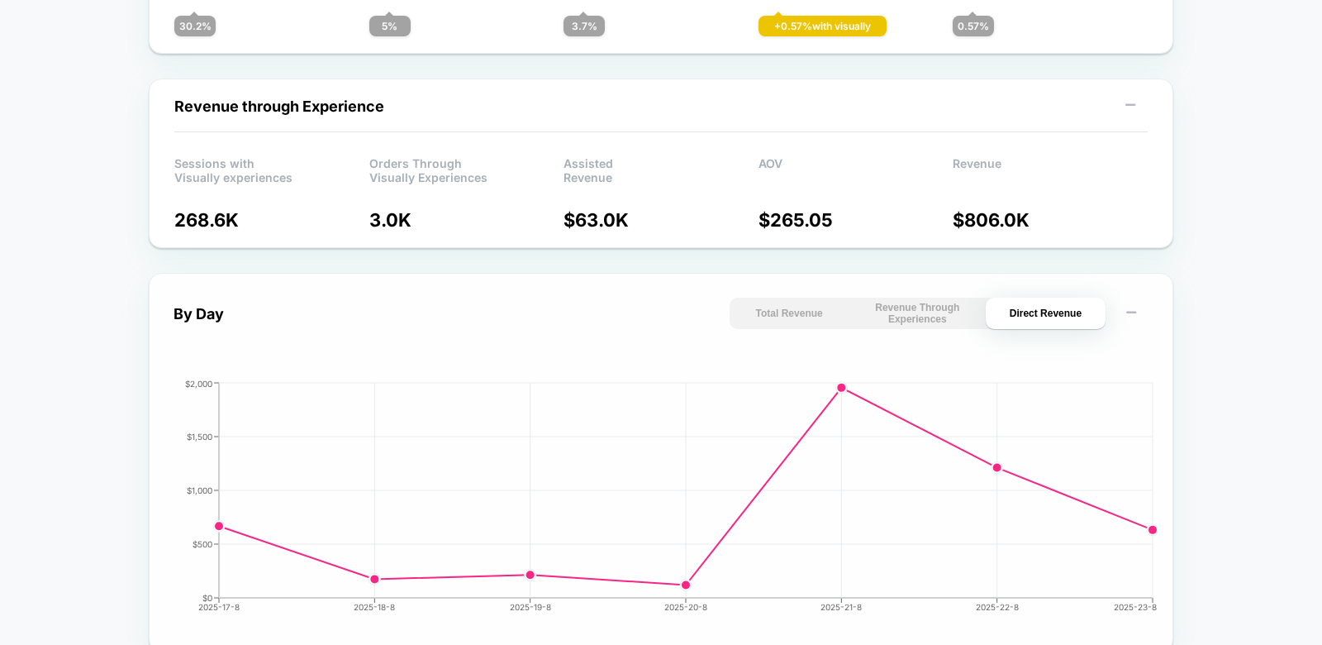
scroll to position [479, 0]
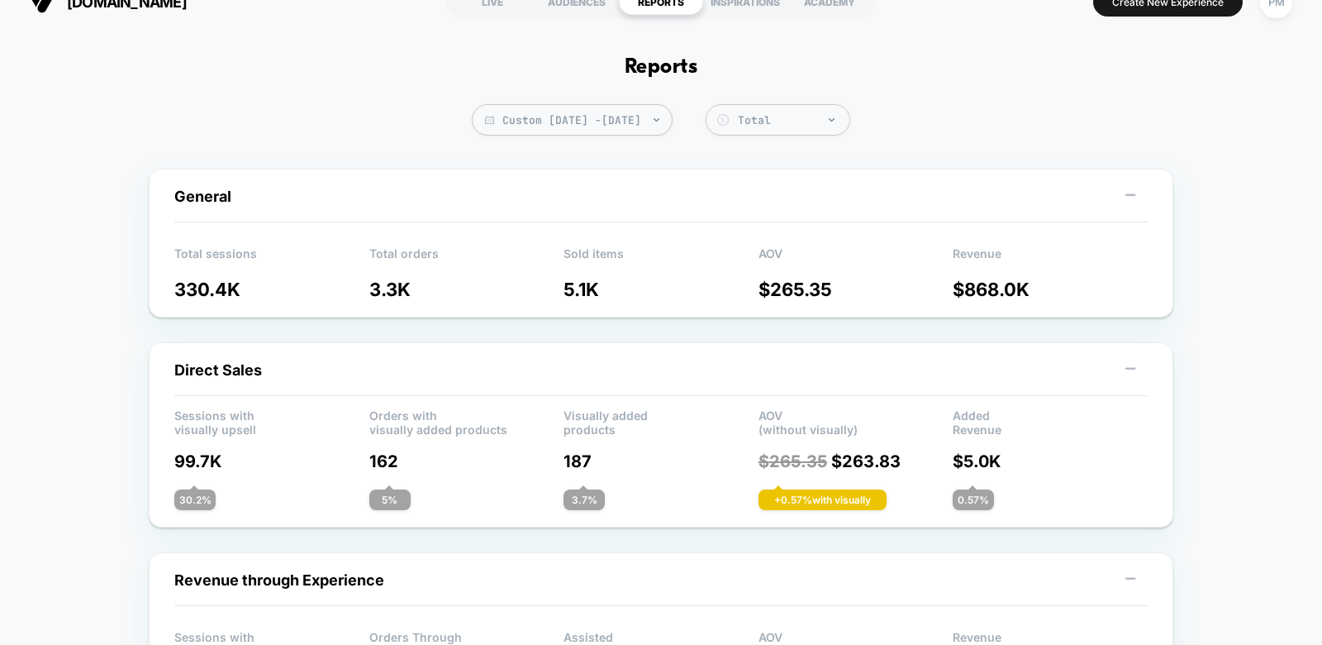
scroll to position [0, 0]
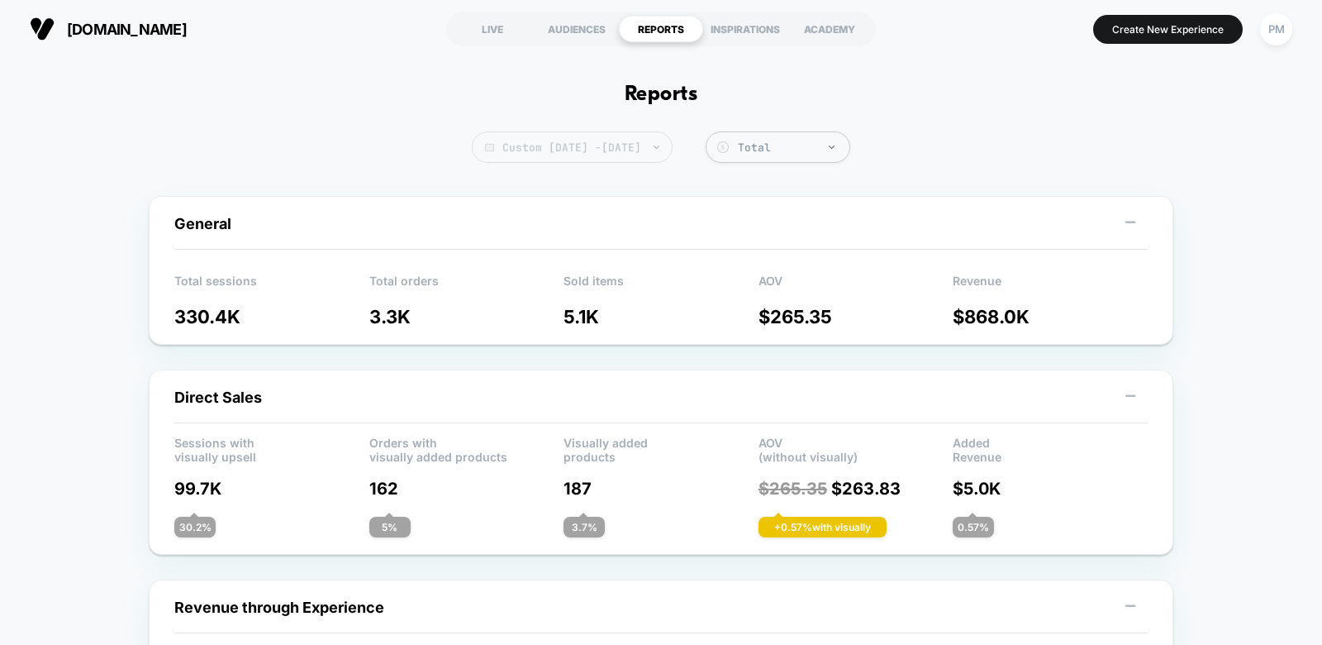
click at [632, 153] on span "Custom Aug 18, 2025 - Aug 24, 2025" at bounding box center [572, 146] width 201 height 31
select select "*"
select select "****"
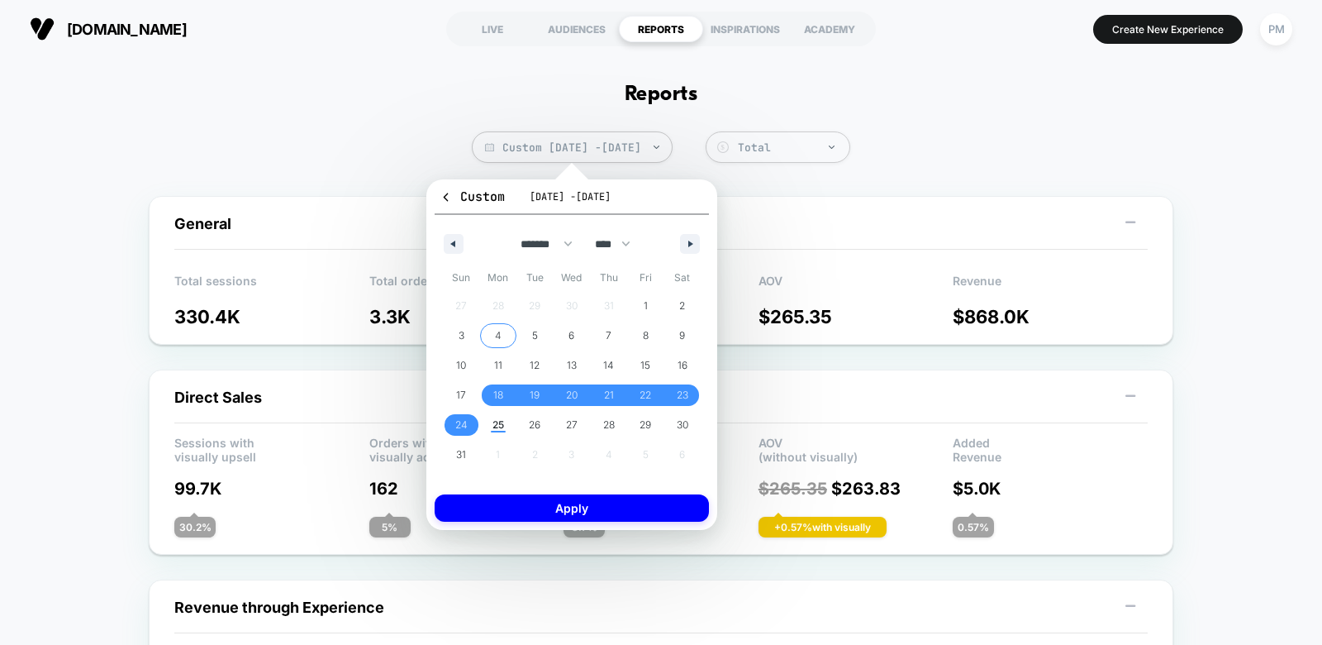
click at [498, 340] on span "4" at bounding box center [498, 336] width 7 height 30
click at [466, 431] on span "24" at bounding box center [461, 425] width 12 height 30
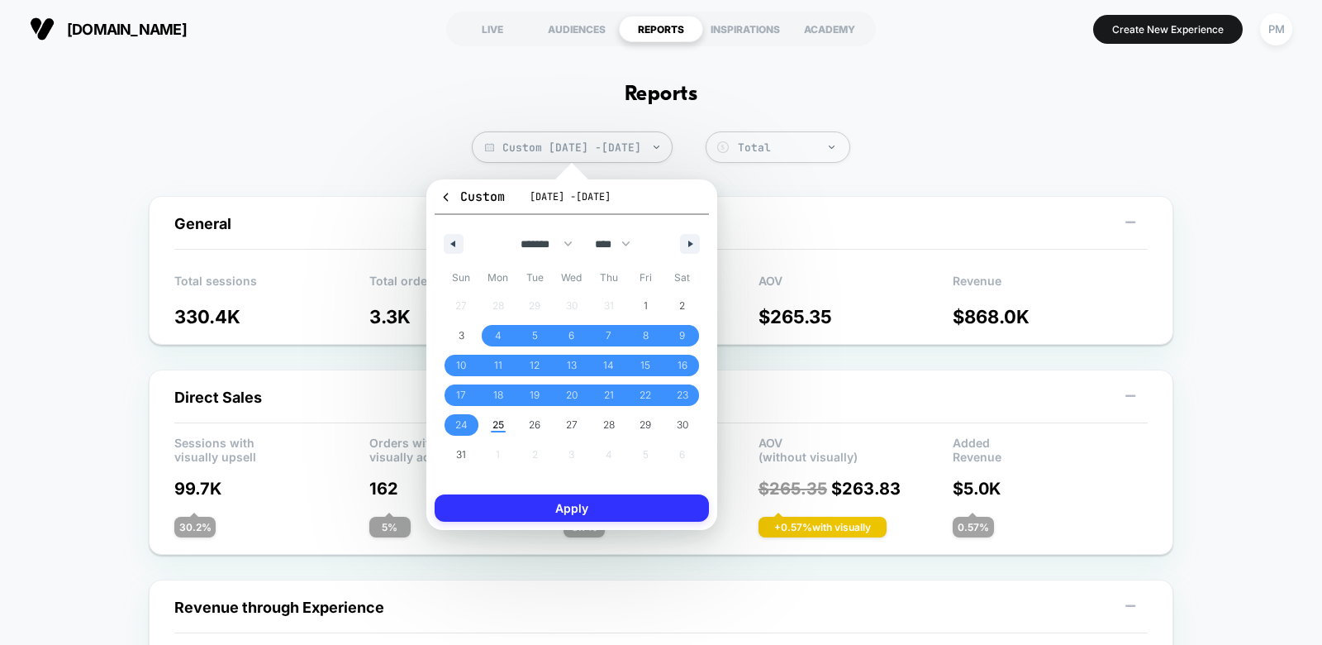
click at [515, 506] on button "Apply" at bounding box center [572, 507] width 274 height 27
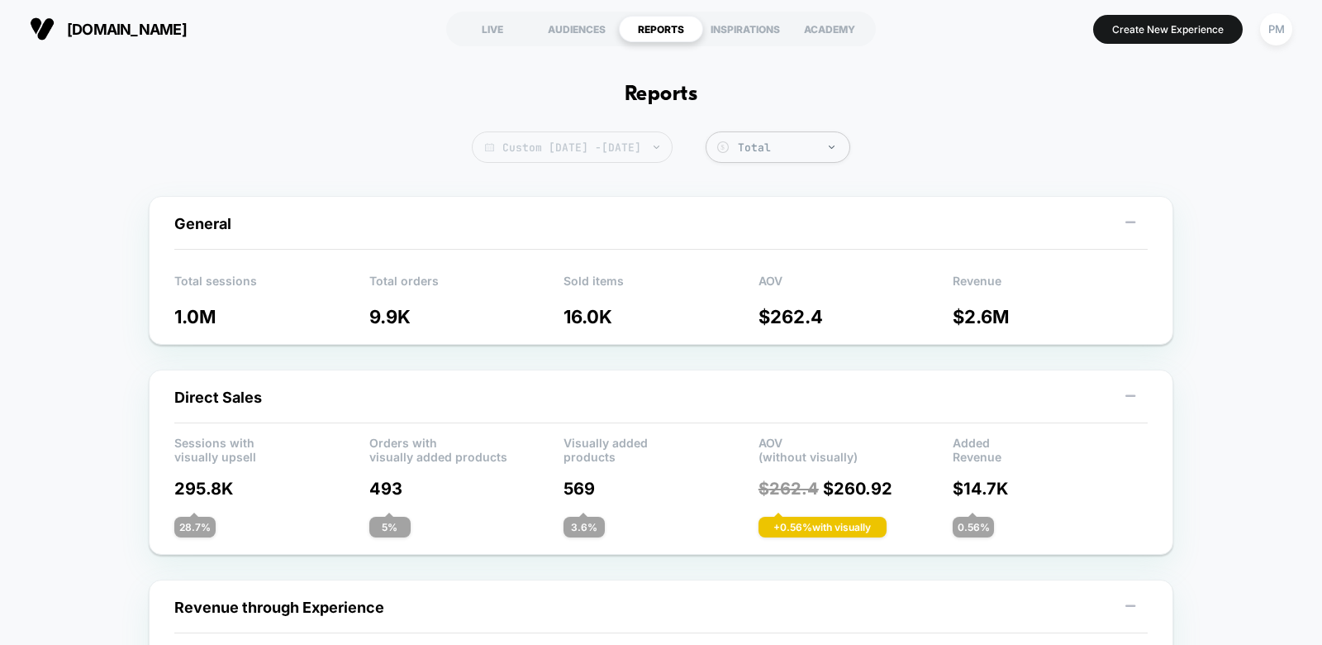
click at [673, 155] on span "Custom [DATE] - [DATE]" at bounding box center [572, 146] width 201 height 31
select select "*"
select select "****"
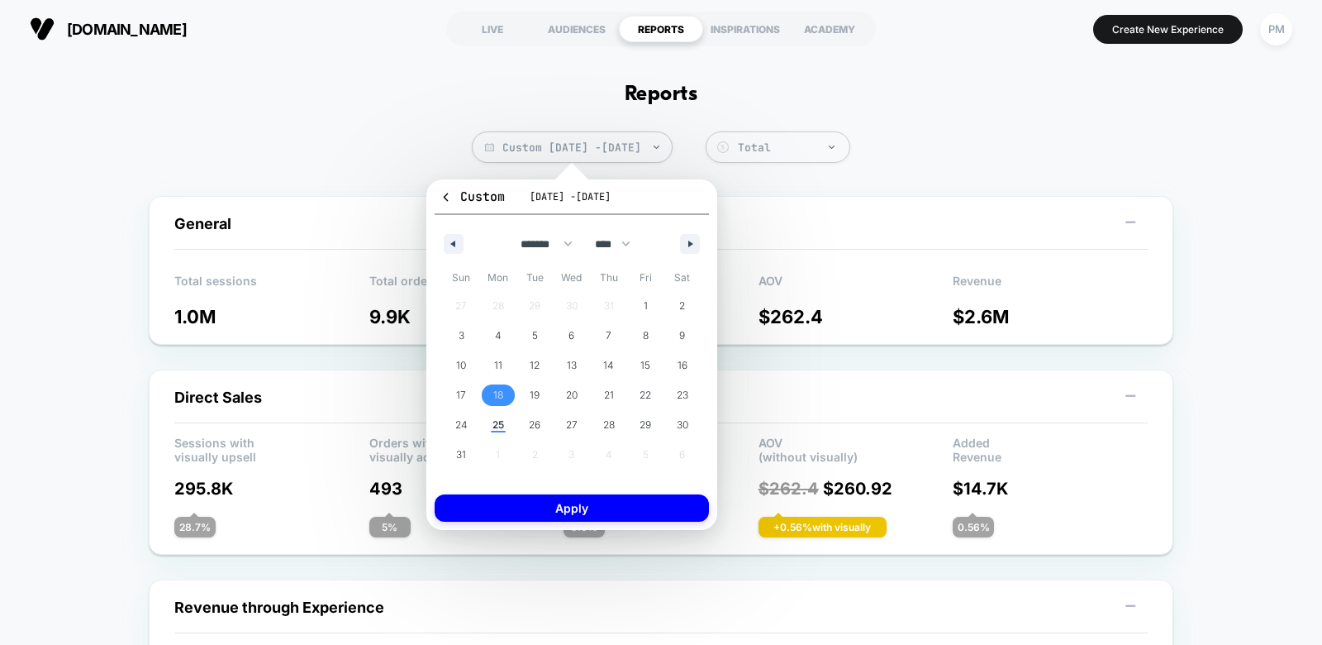
click at [494, 396] on span "18" at bounding box center [498, 395] width 10 height 30
click at [459, 421] on span "24" at bounding box center [461, 425] width 12 height 30
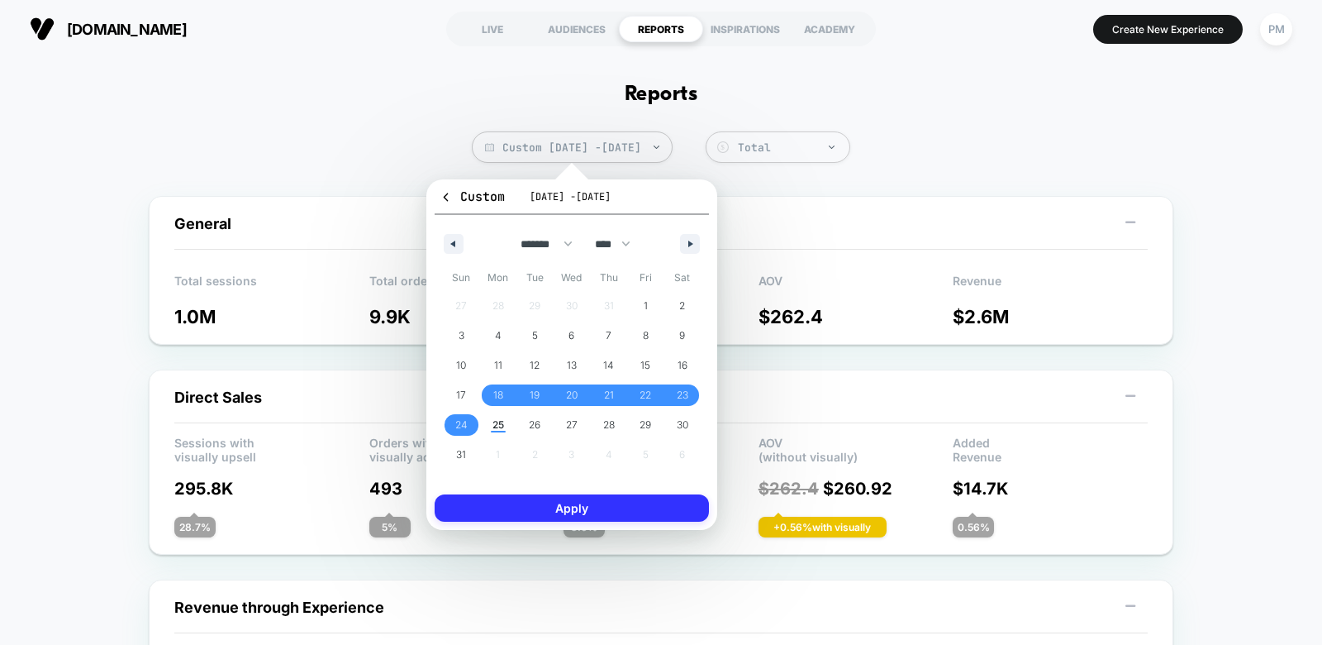
click at [531, 508] on button "Apply" at bounding box center [572, 507] width 274 height 27
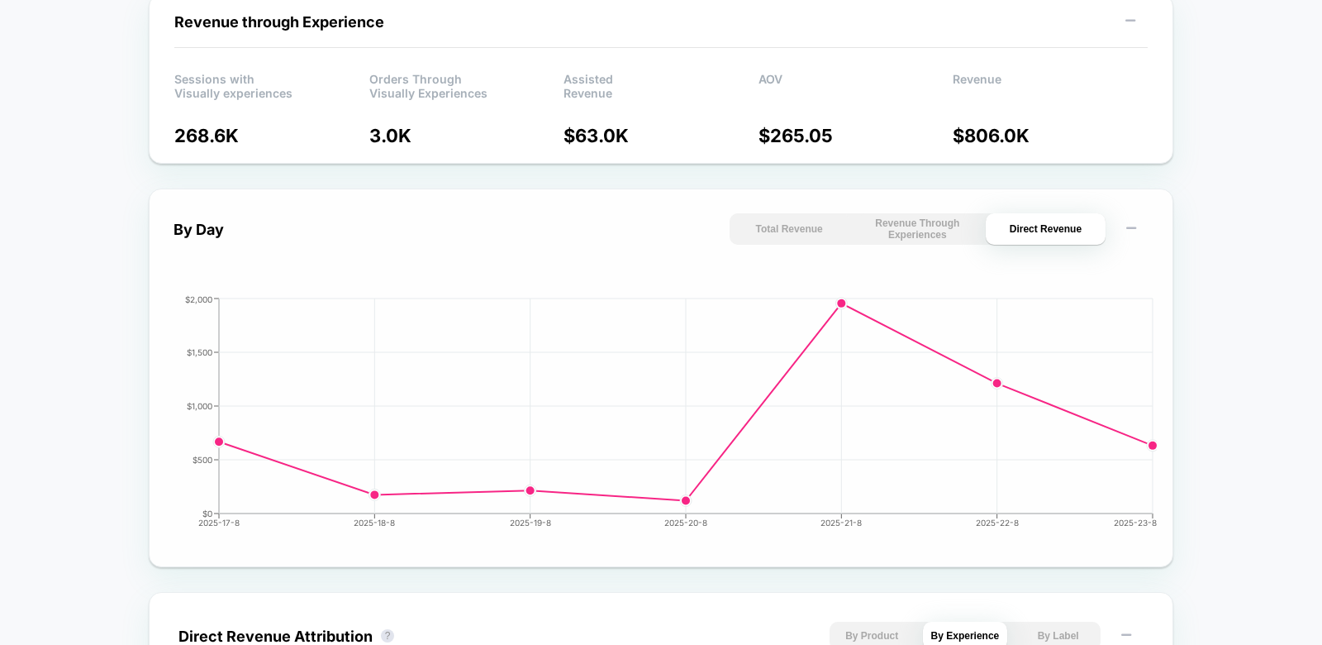
scroll to position [588, 0]
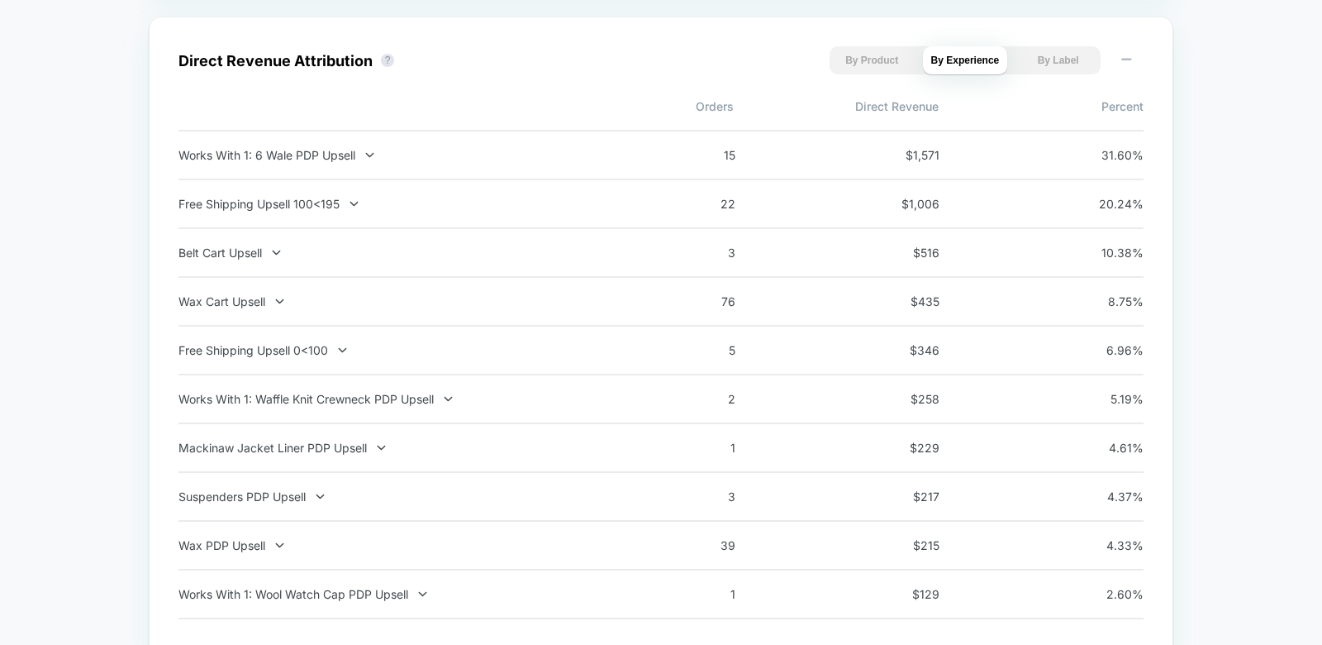
scroll to position [1163, 0]
click at [363, 145] on div "Works With 1: 6 Wale PDP Upsell" at bounding box center [396, 152] width 435 height 14
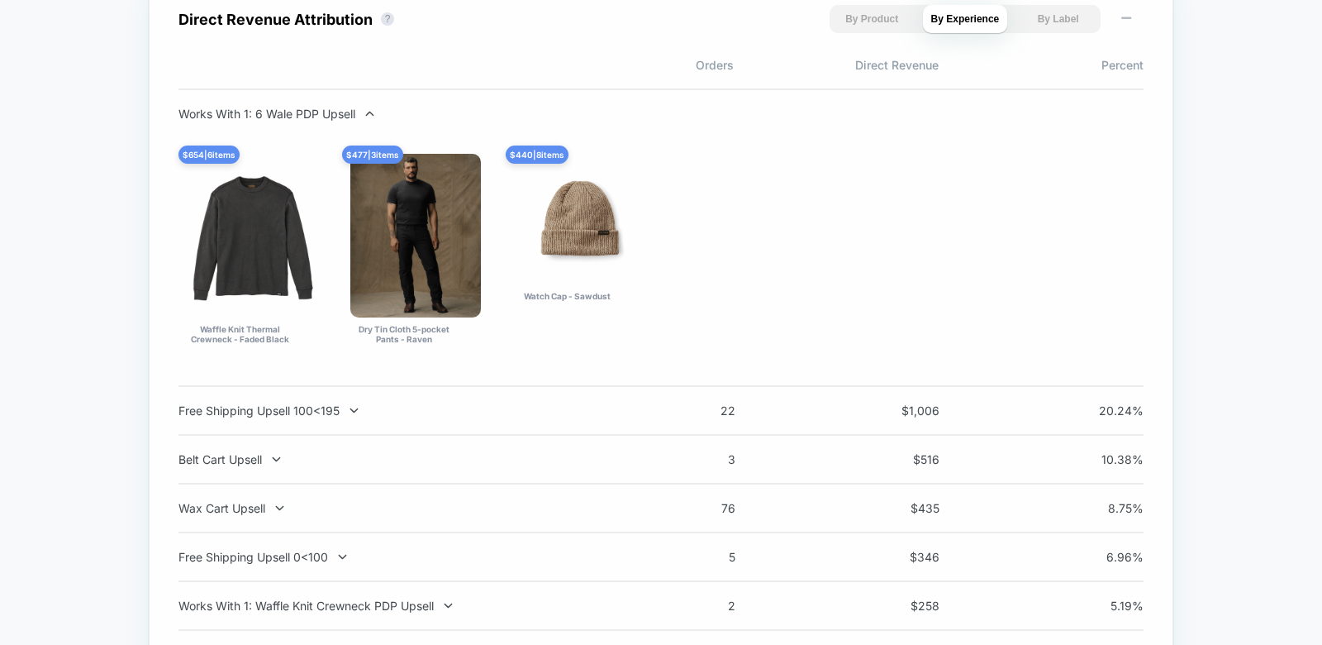
scroll to position [1201, 0]
click at [280, 408] on div "Free Shipping Upsell 100<195" at bounding box center [396, 411] width 435 height 14
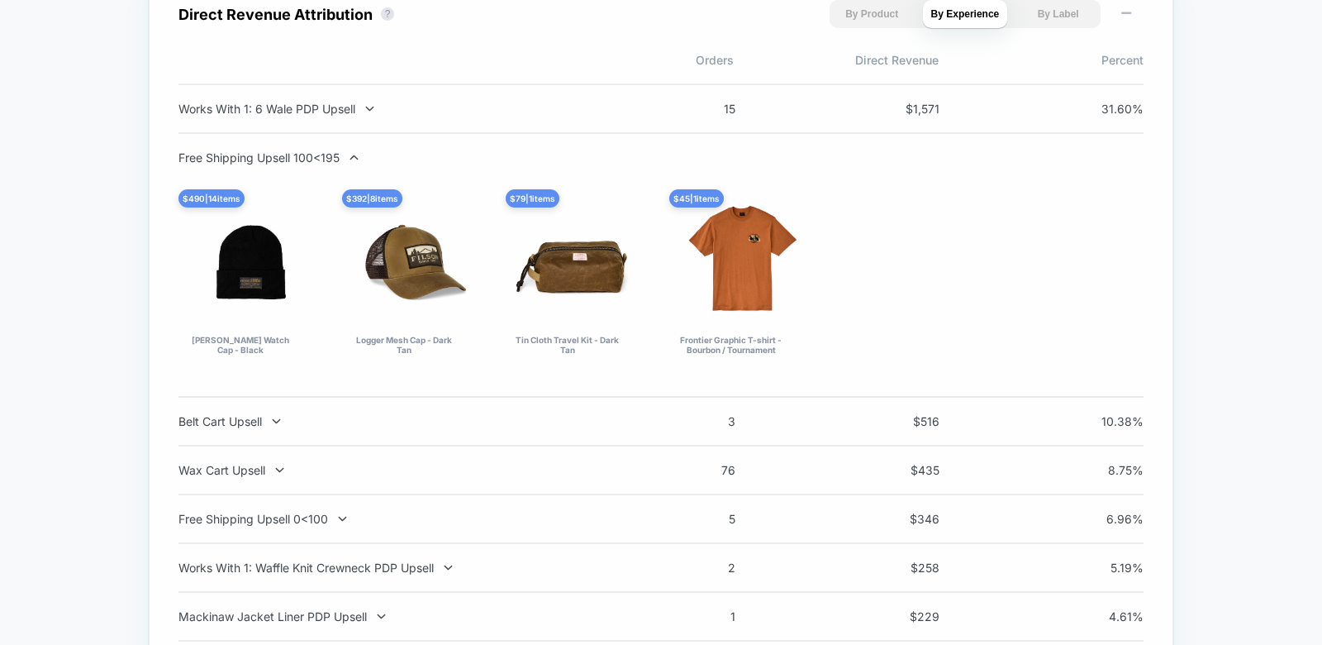
scroll to position [1210, 0]
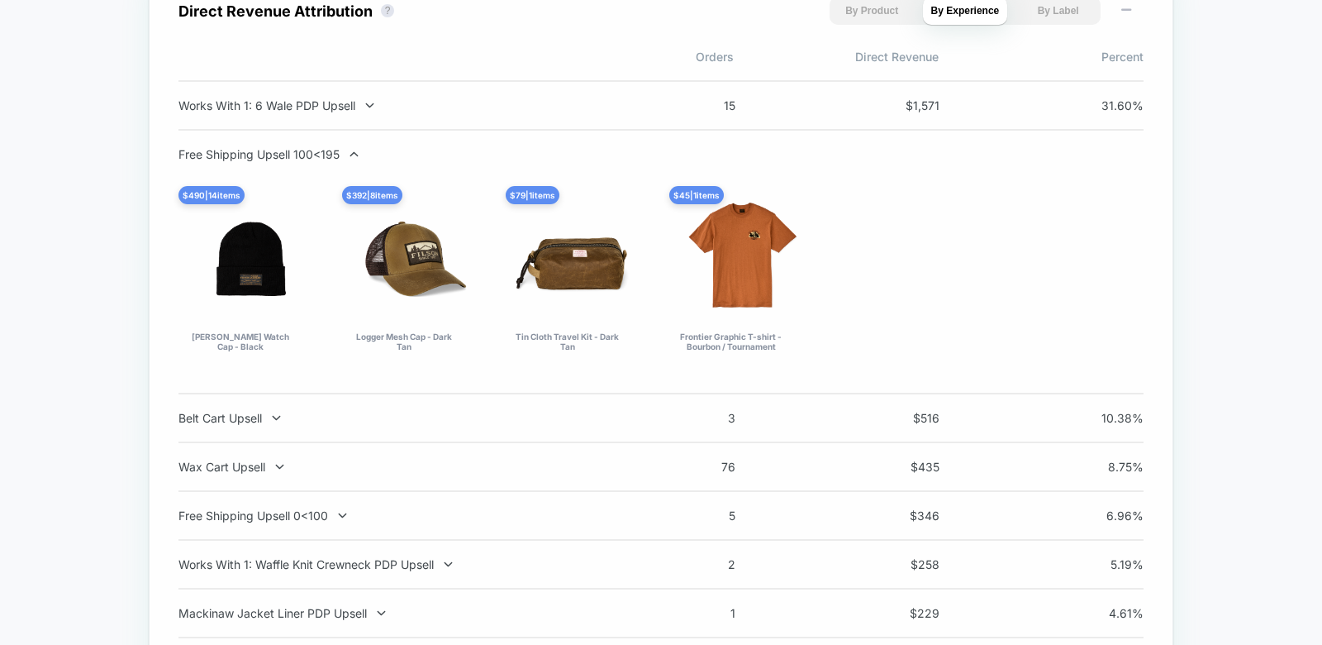
click at [293, 162] on div "Free Shipping Upsell 100<195 $ 490 | 14 items Ballard Watch Cap - Black $ 392 |…" at bounding box center [661, 261] width 965 height 229
click at [290, 155] on div "Free Shipping Upsell 100<195" at bounding box center [396, 154] width 435 height 14
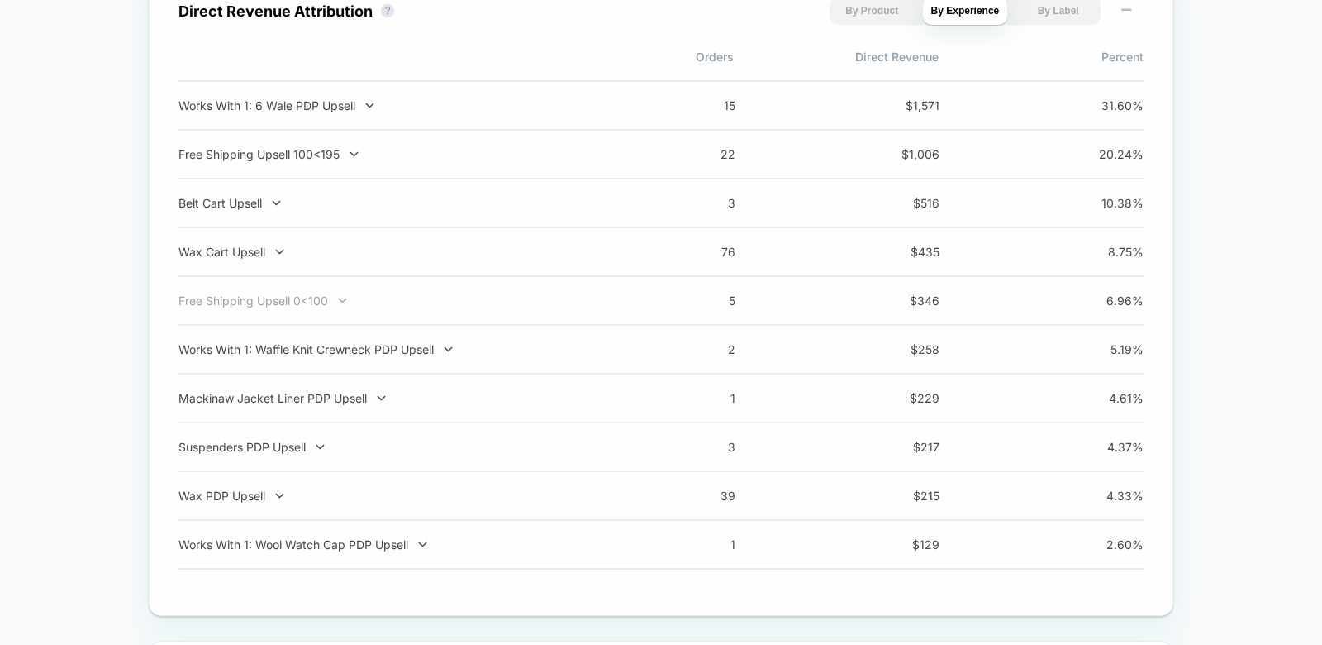
scroll to position [0, 0]
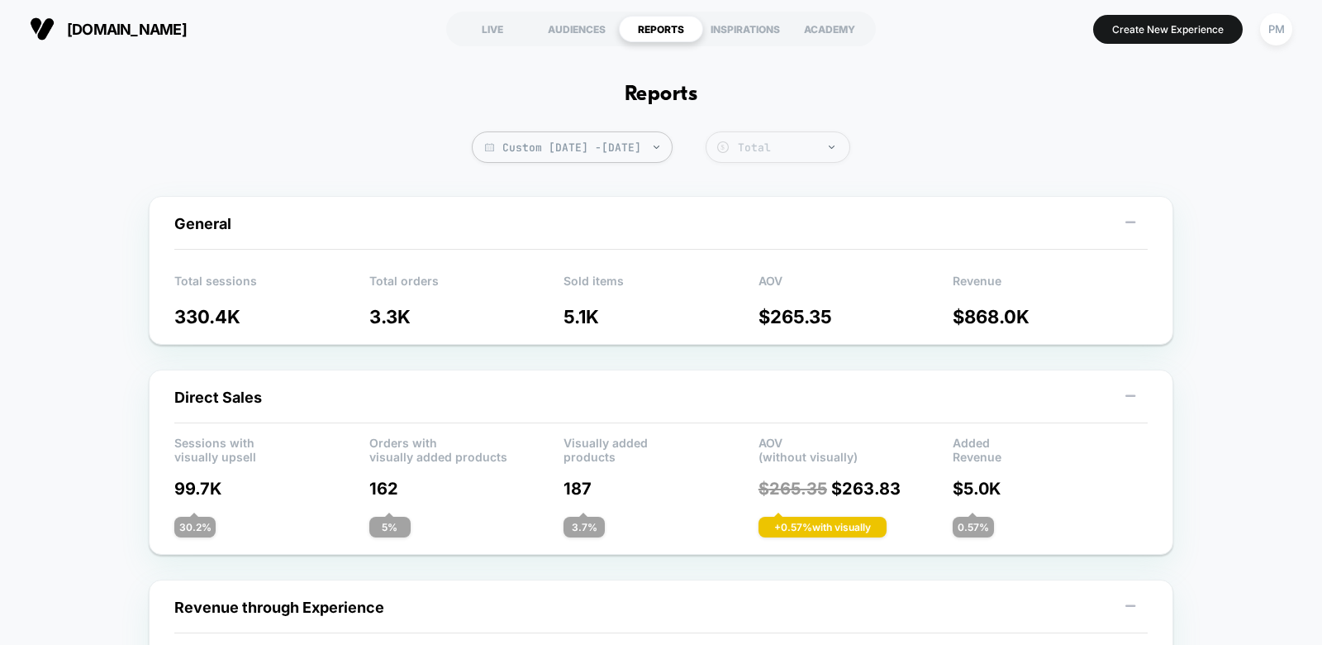
click at [798, 136] on div "Total" at bounding box center [778, 146] width 145 height 31
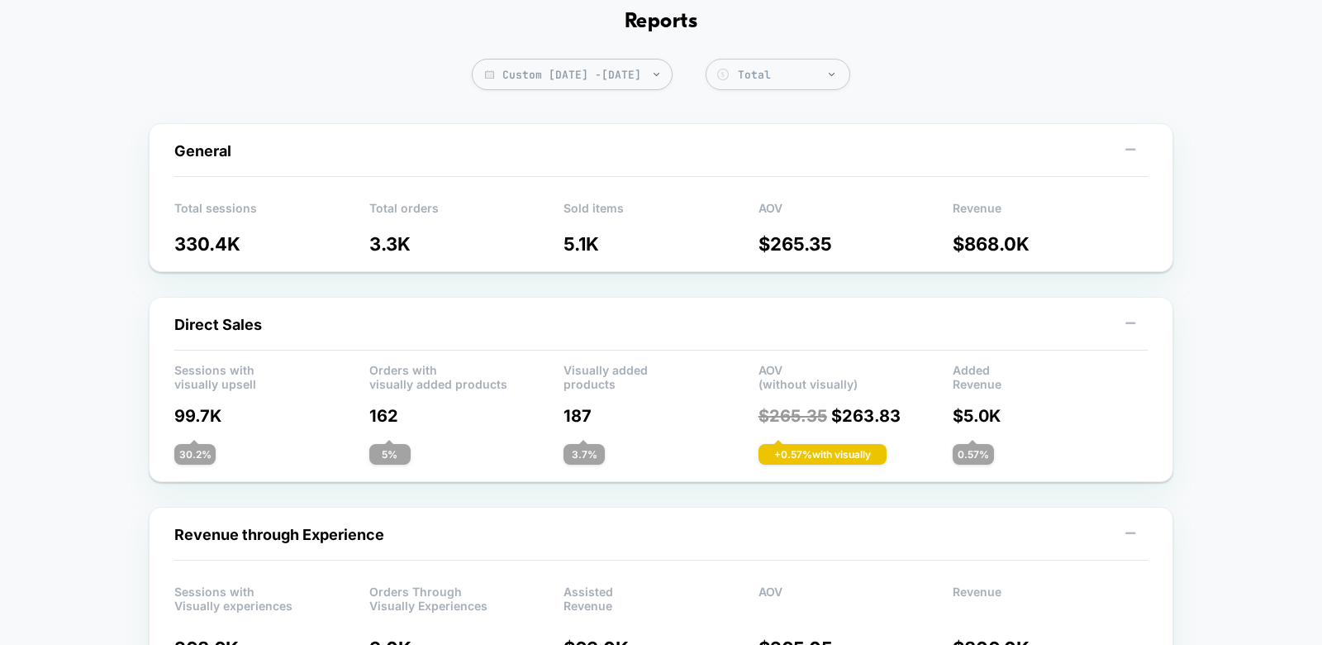
scroll to position [74, 0]
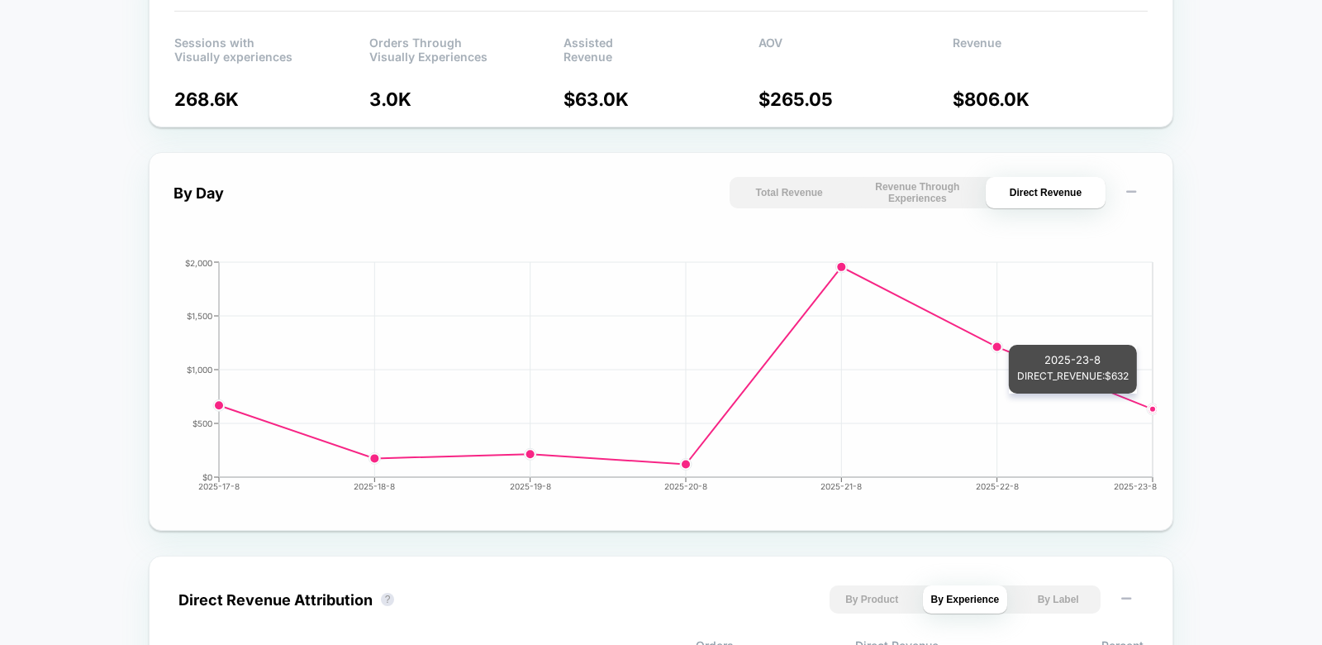
scroll to position [624, 0]
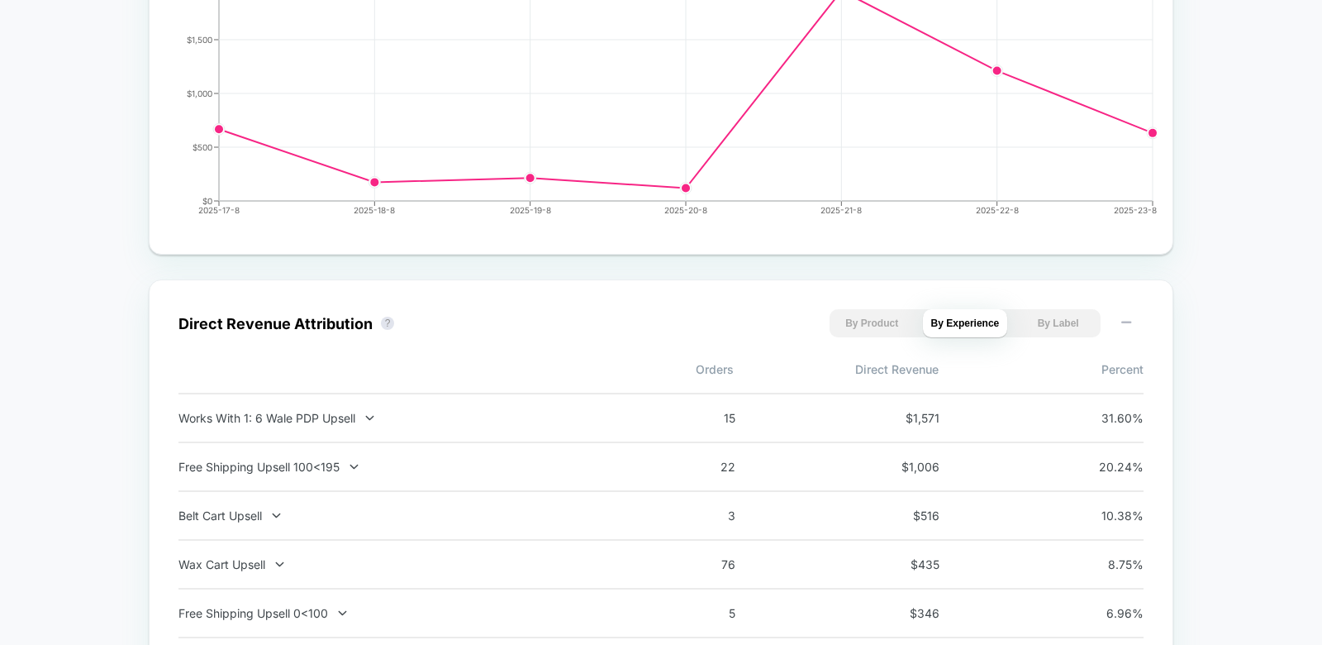
scroll to position [904, 0]
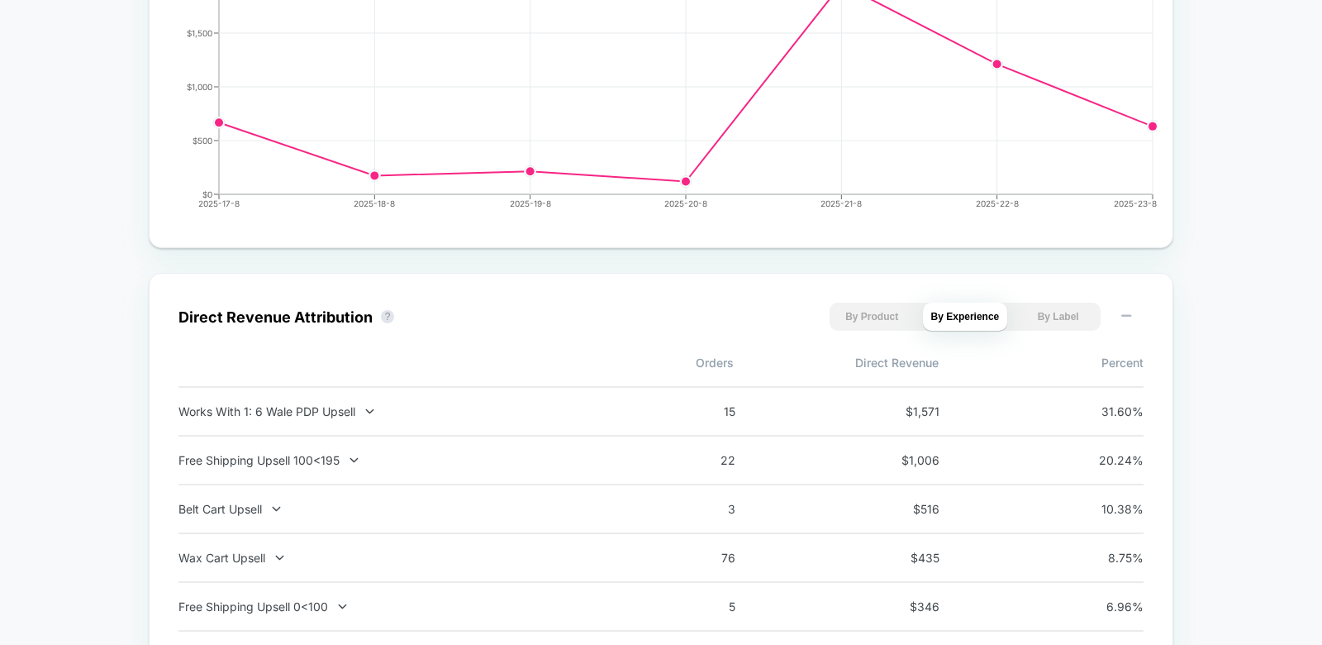
click at [651, 458] on div "Free Shipping Upsell 100<195 22 $ 1,006 20.24 %" at bounding box center [661, 460] width 965 height 49
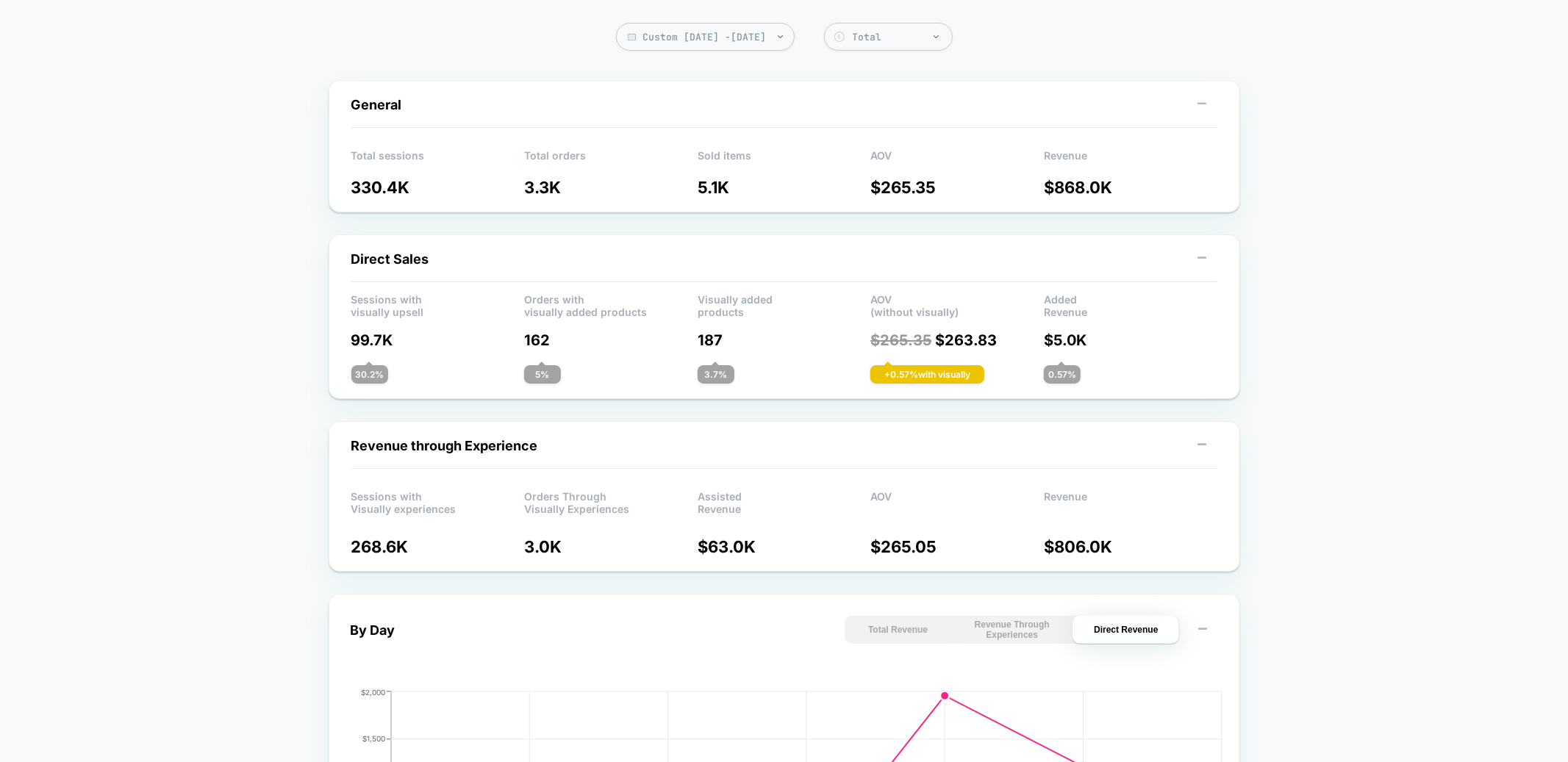
scroll to position [0, 0]
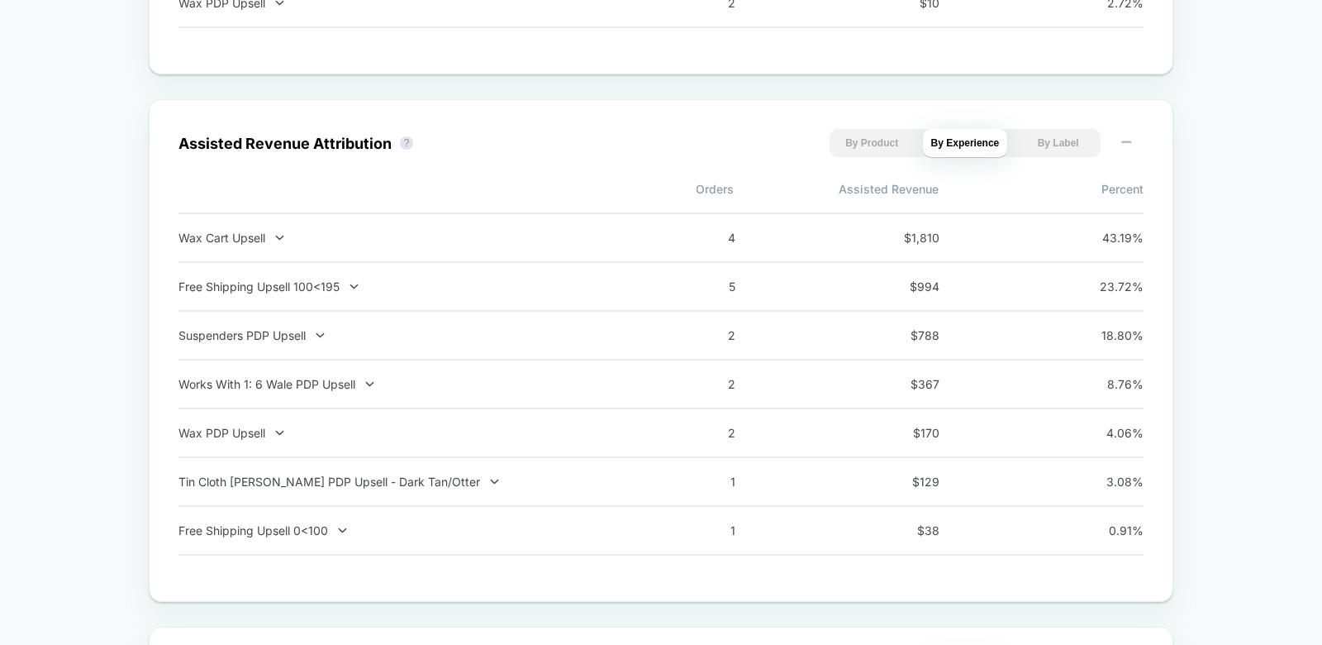
scroll to position [1474, 0]
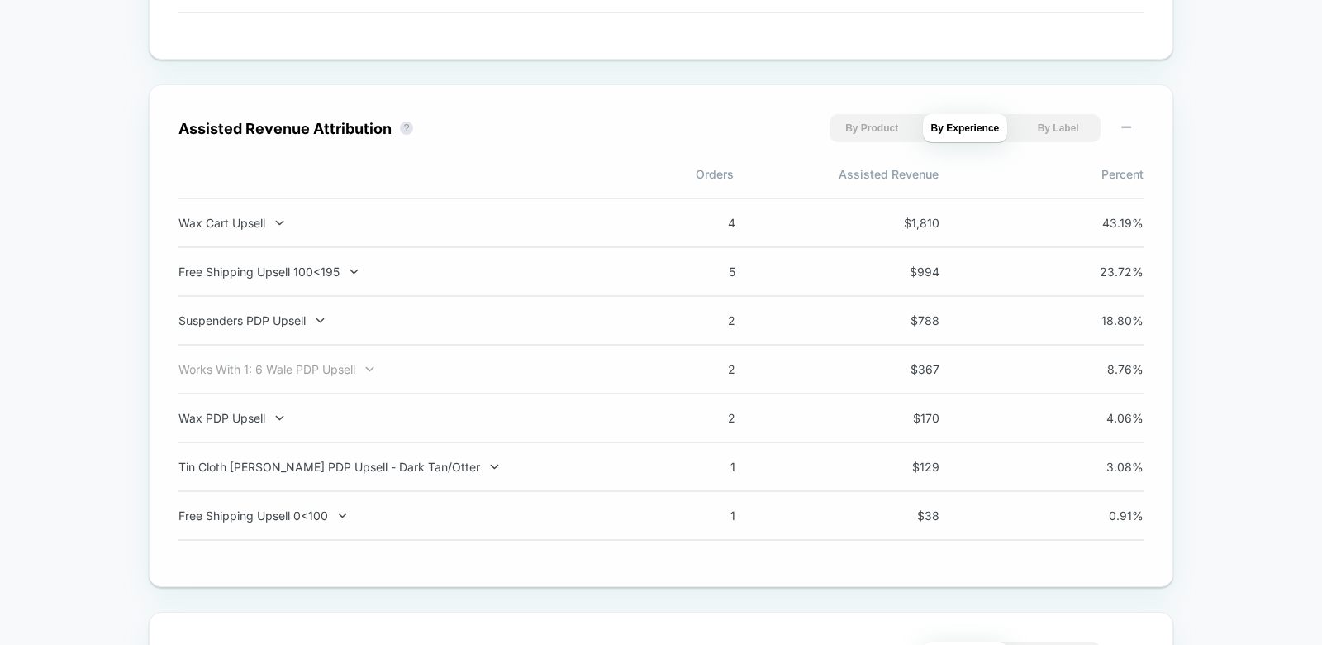
click at [506, 371] on div "Works With 1: 6 Wale PDP Upsell" at bounding box center [396, 369] width 435 height 14
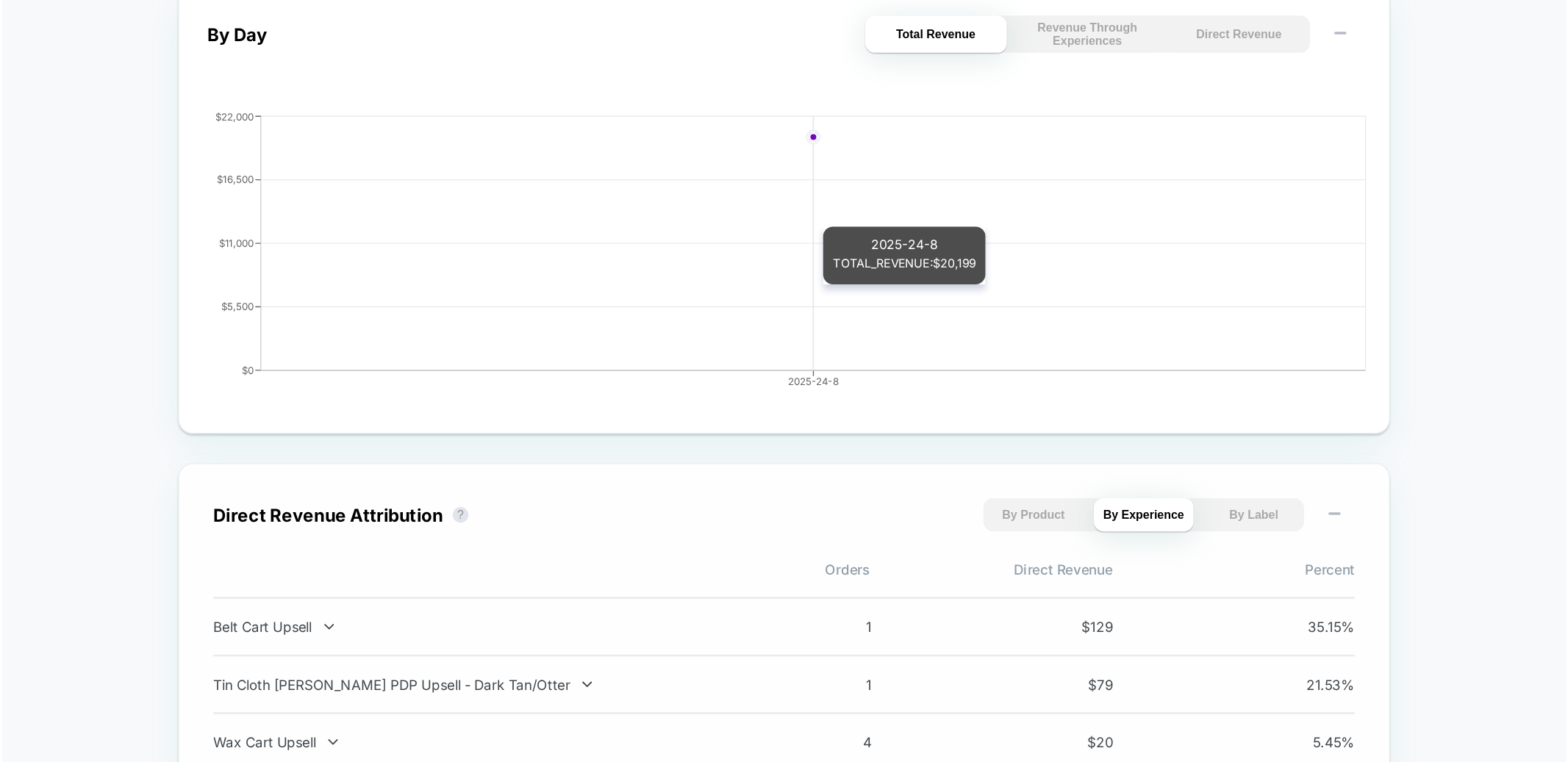
scroll to position [478, 0]
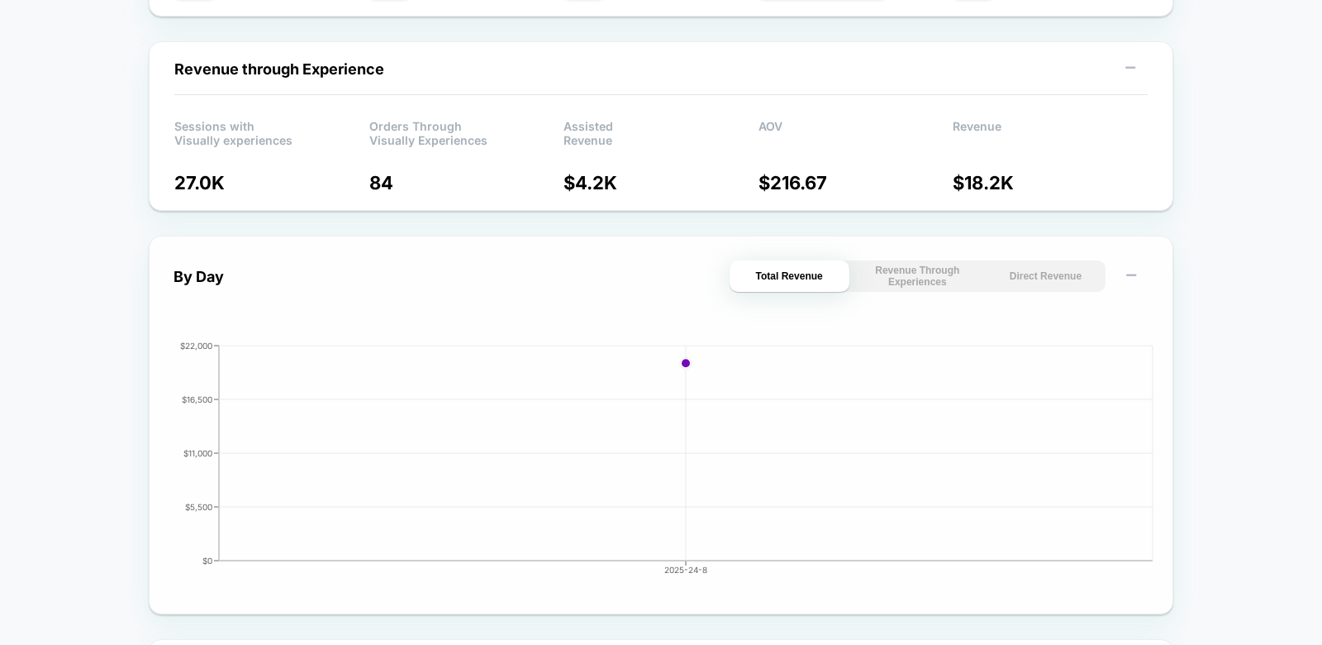
click at [1037, 276] on button "Direct Revenue" at bounding box center [1046, 275] width 120 height 31
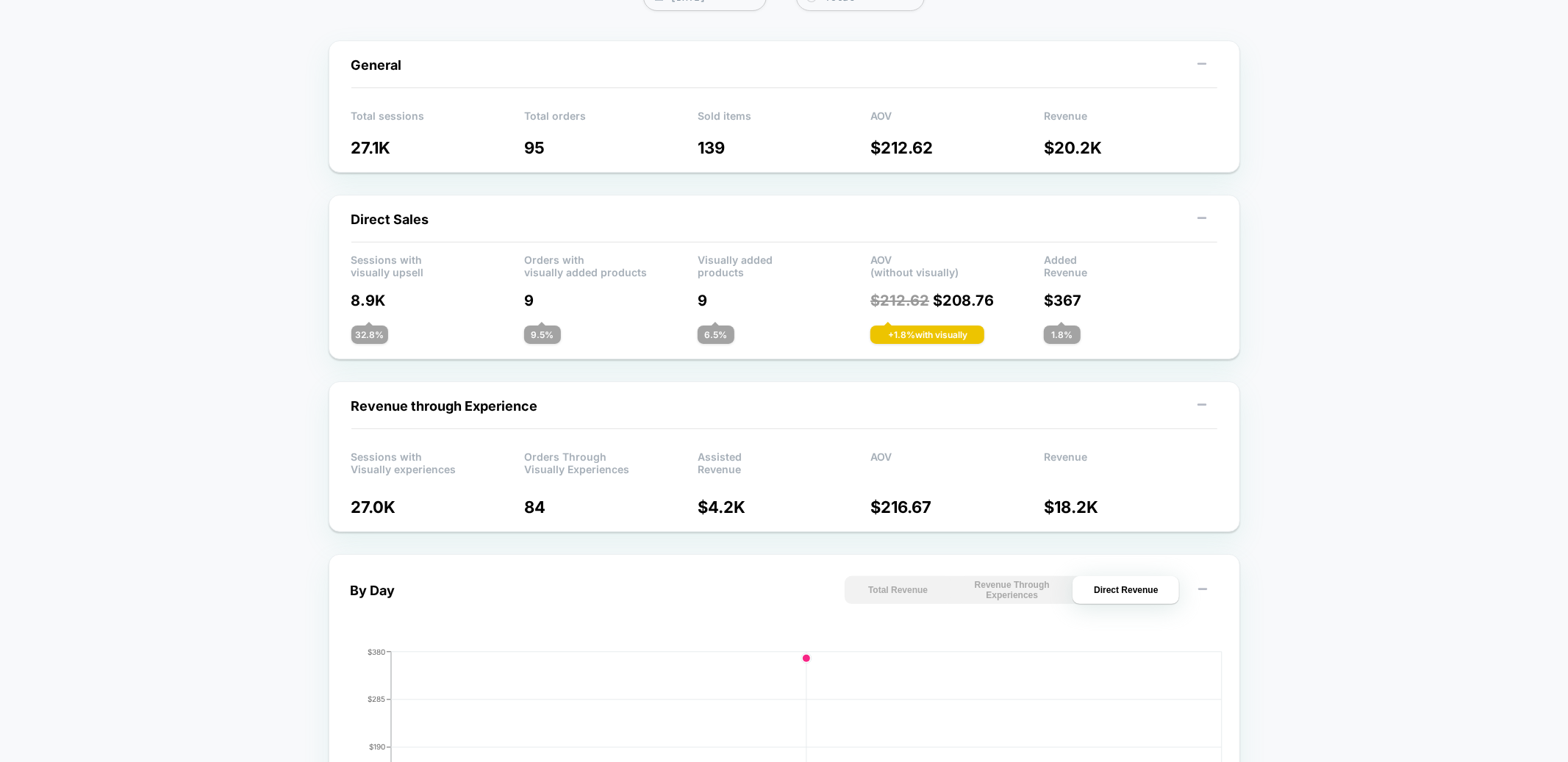
scroll to position [0, 0]
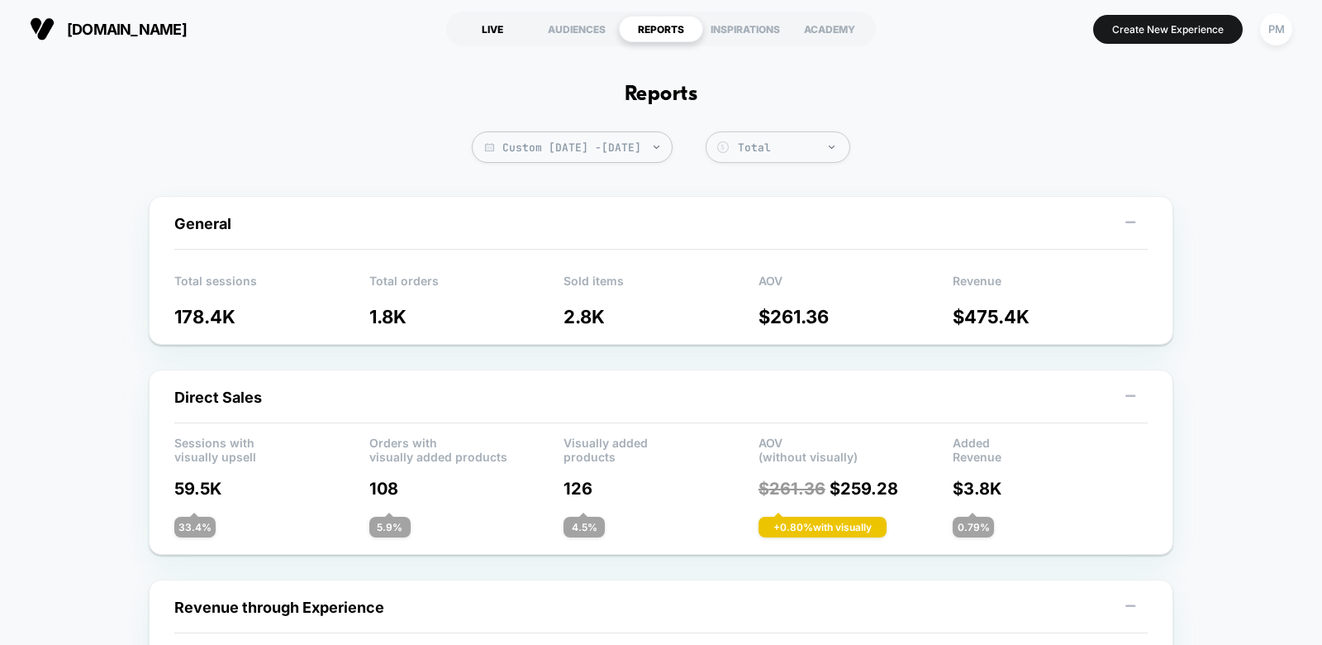
click at [496, 36] on div "LIVE" at bounding box center [492, 29] width 84 height 26
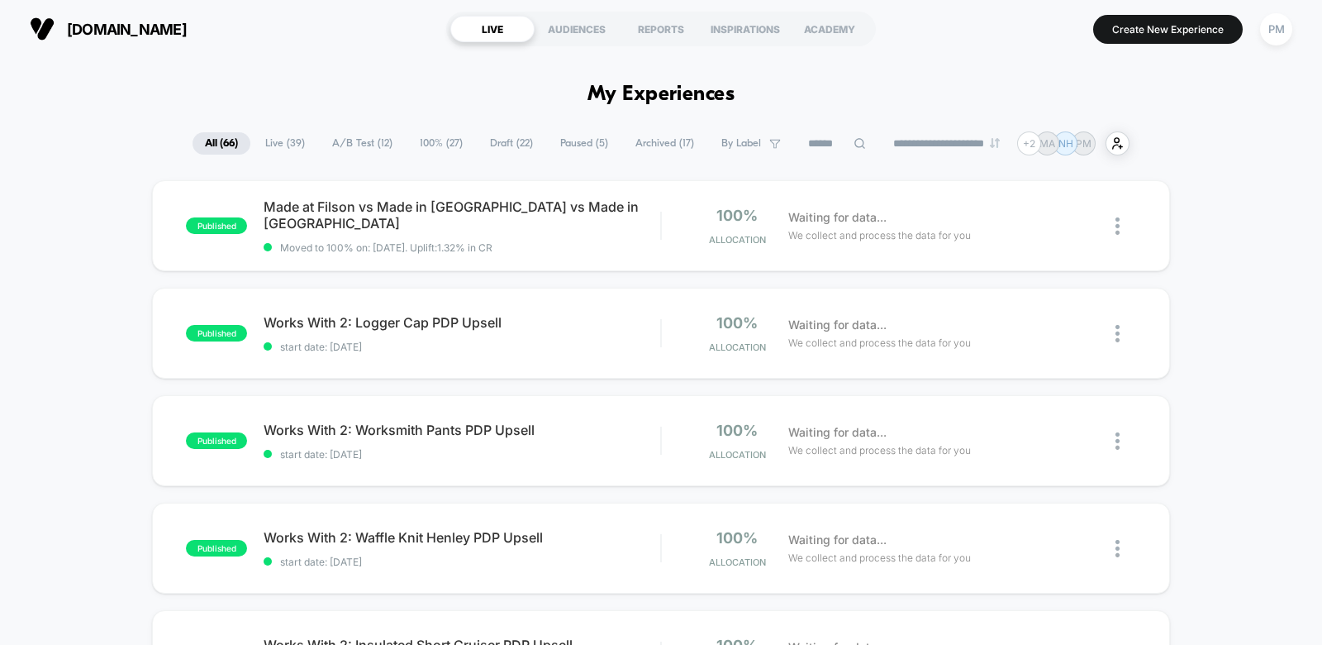
click at [383, 139] on span "A/B Test ( 12 )" at bounding box center [362, 143] width 85 height 22
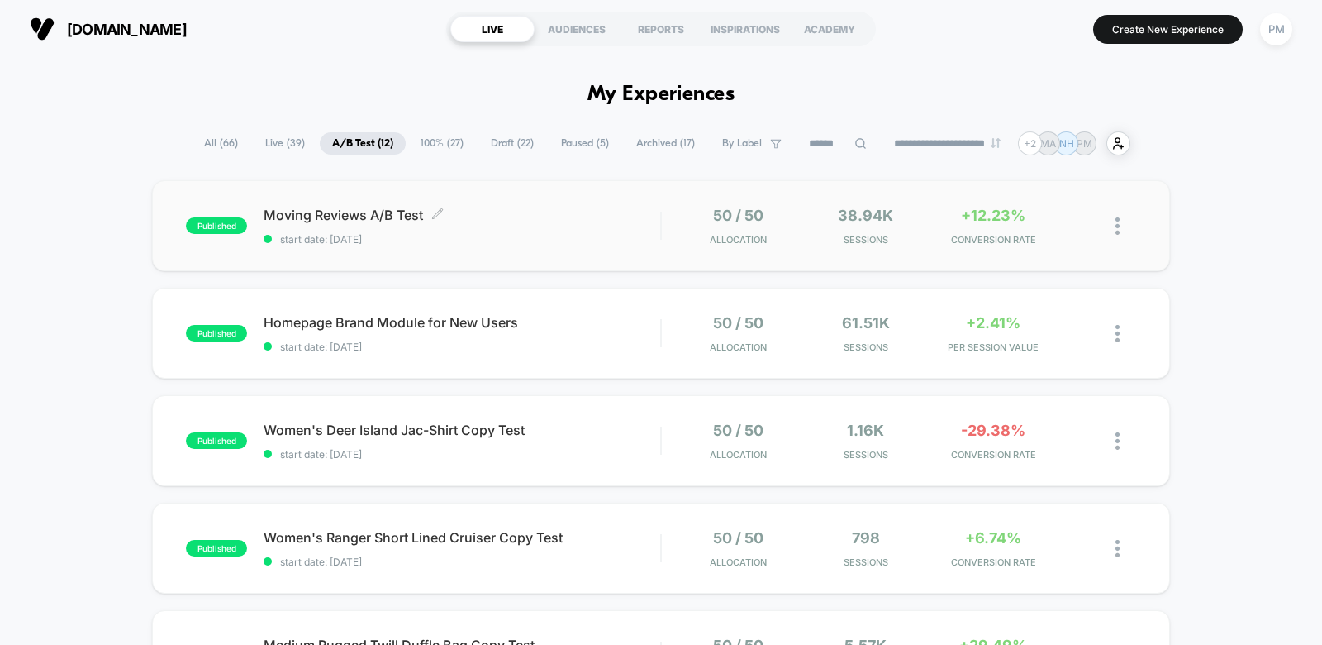
click at [558, 236] on span "start date: [DATE]" at bounding box center [462, 239] width 397 height 12
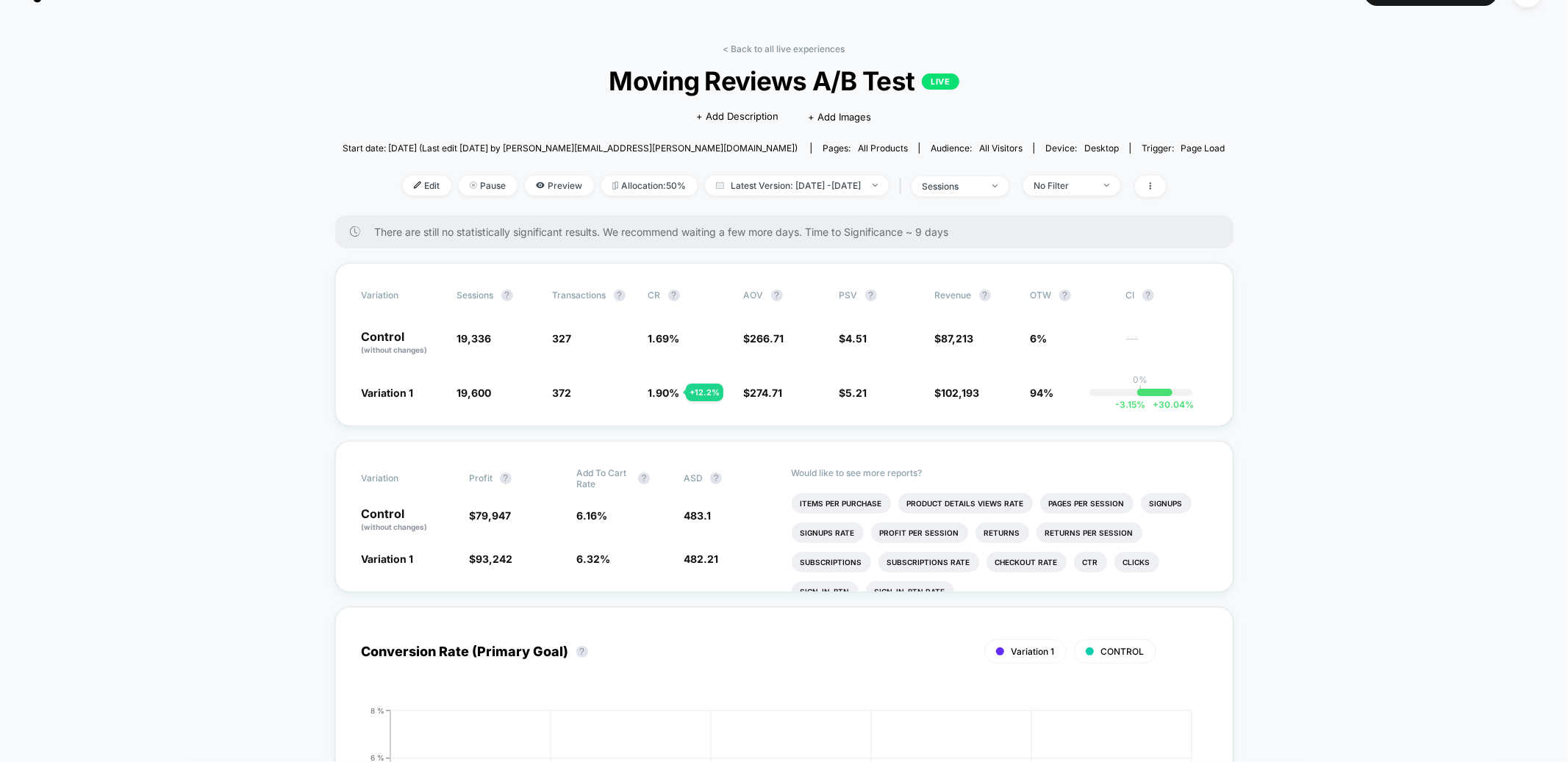
scroll to position [33, 0]
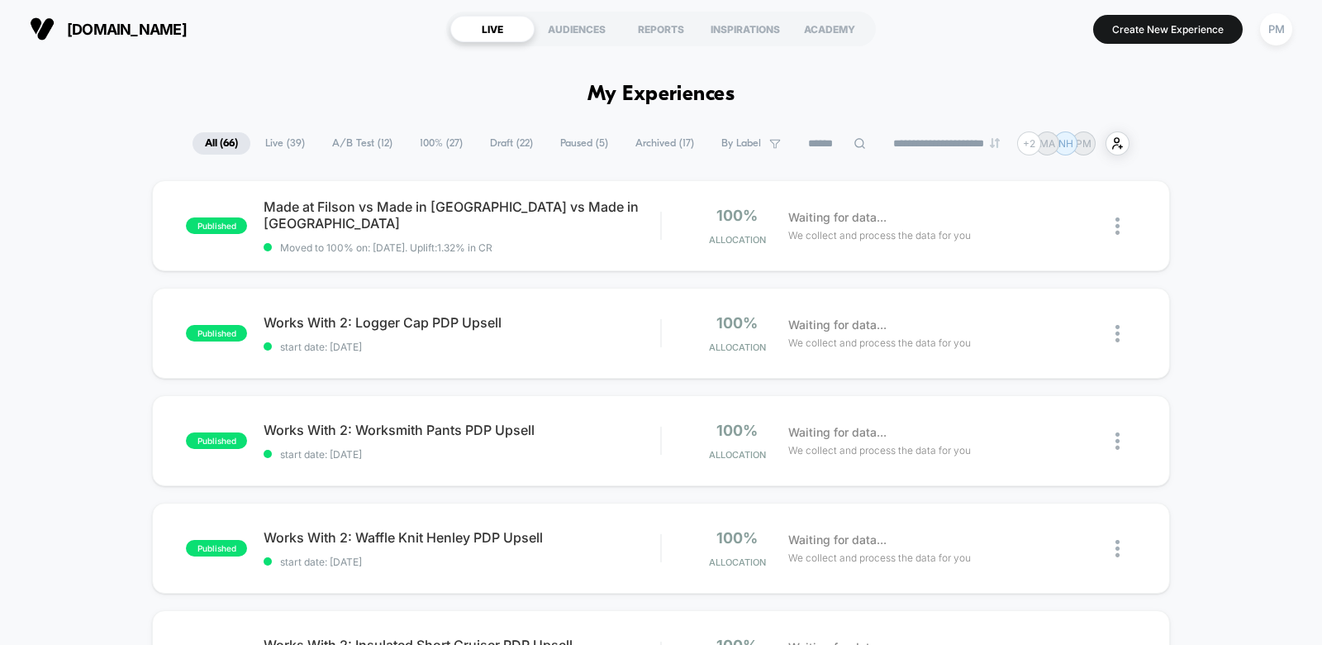
click at [514, 142] on span "Draft ( 22 )" at bounding box center [512, 143] width 68 height 22
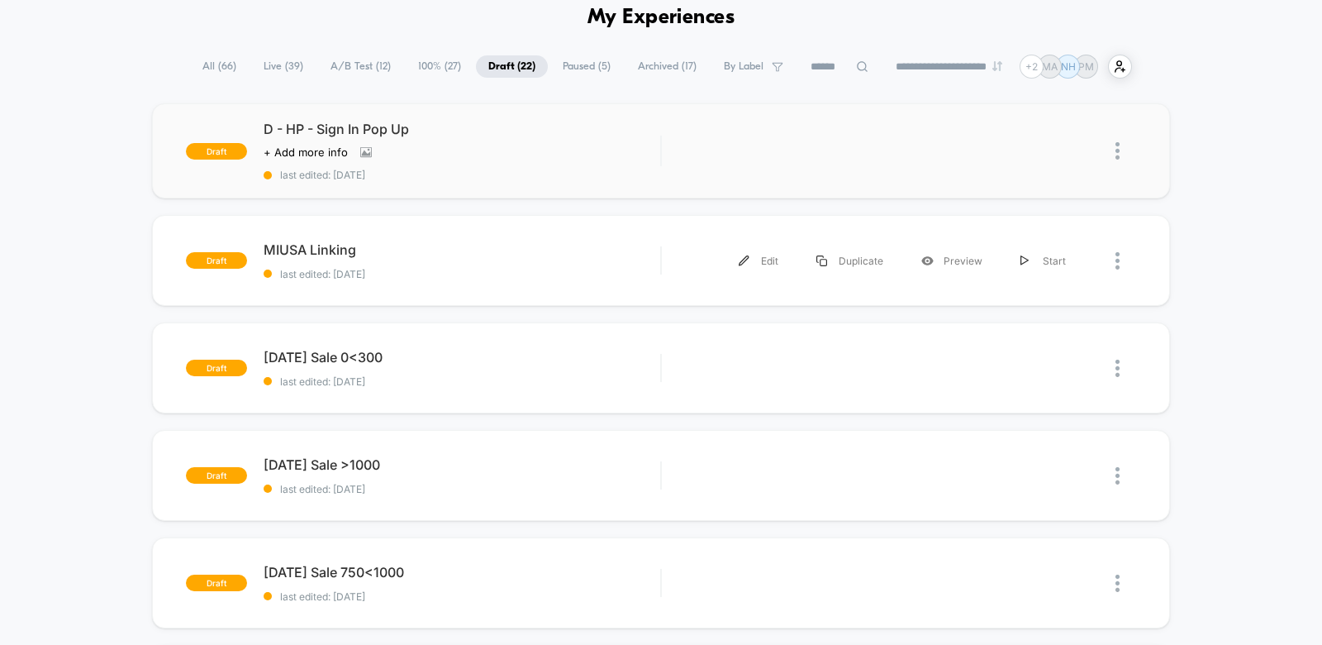
scroll to position [81, 0]
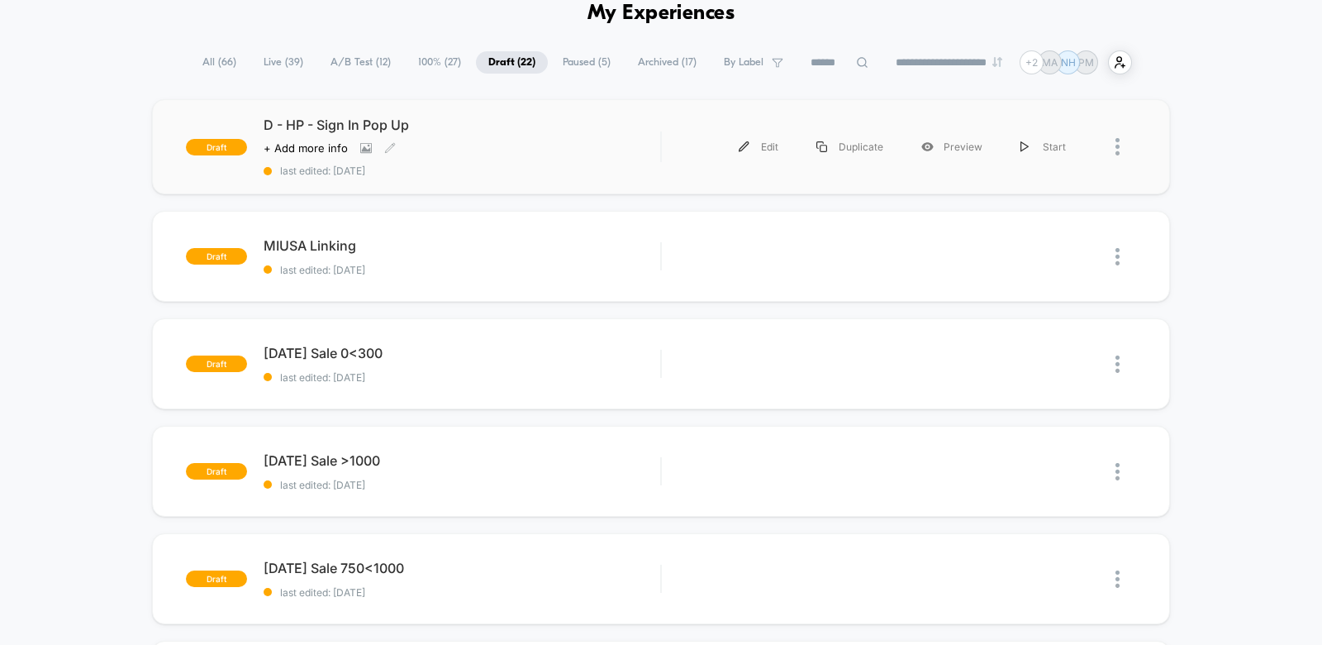
click at [515, 137] on div "D - HP - Sign In Pop Up Click to view images Click to edit experience details +…" at bounding box center [462, 147] width 397 height 60
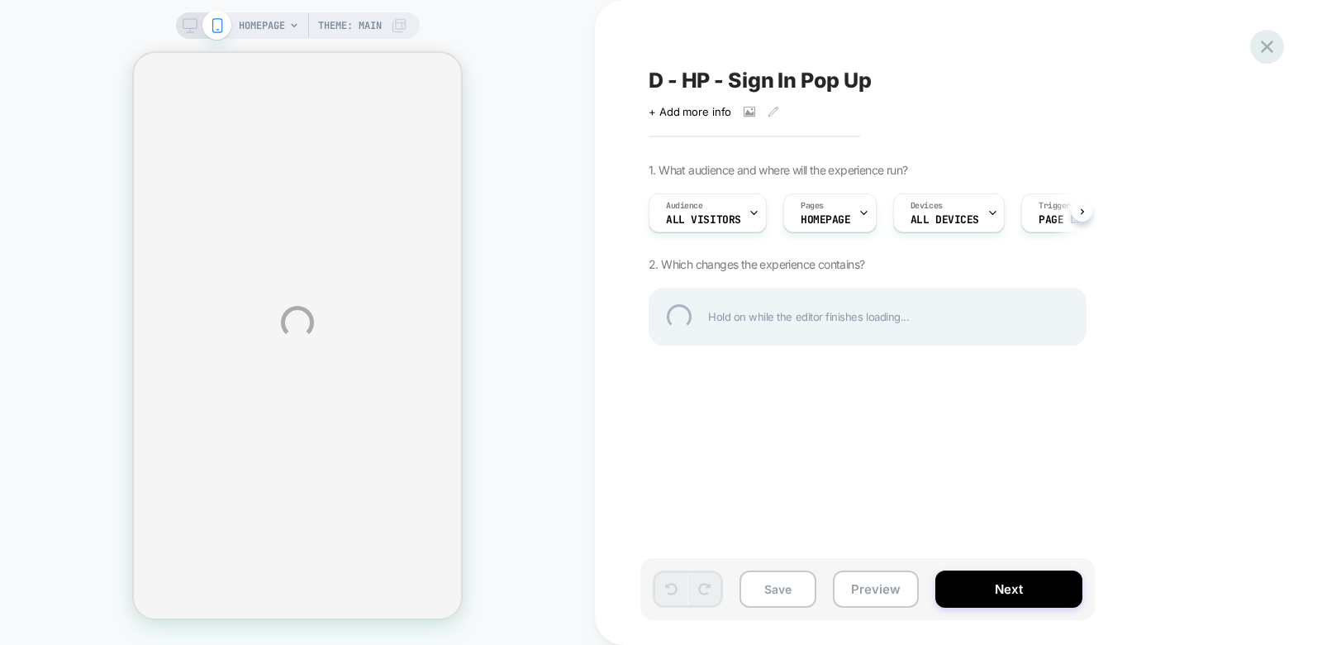
click at [1268, 43] on div at bounding box center [1267, 47] width 34 height 34
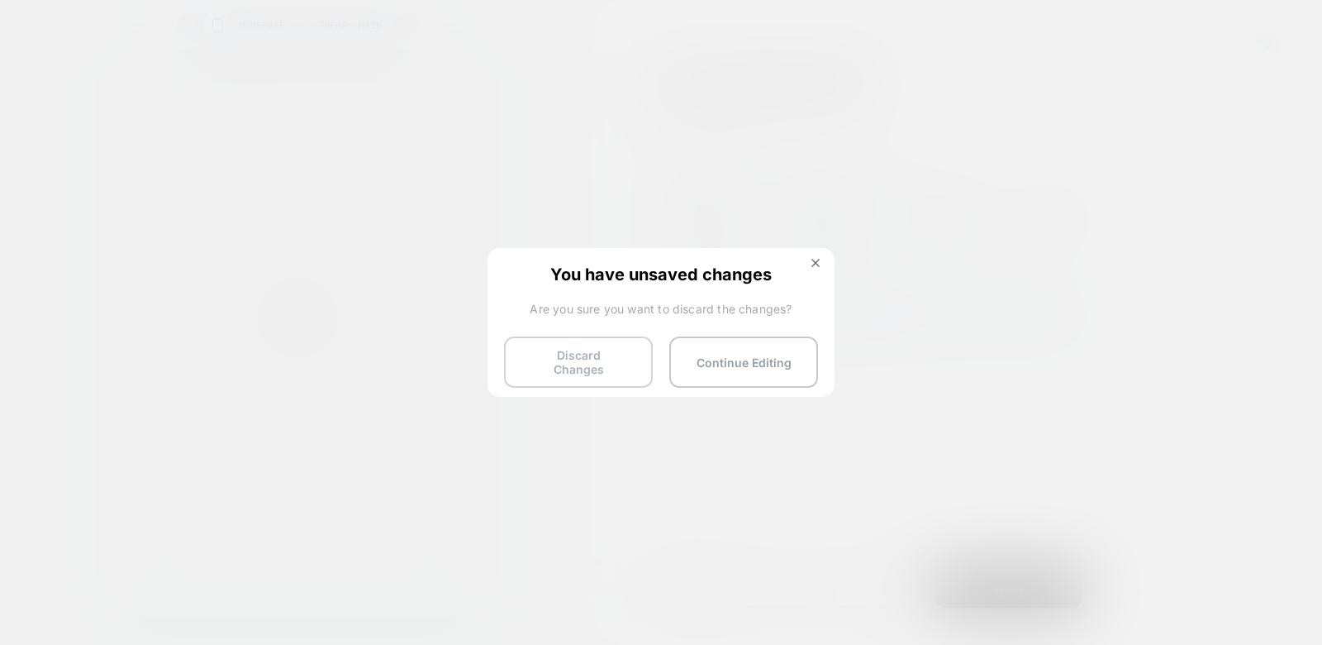
click at [580, 358] on button "Discard Changes" at bounding box center [578, 361] width 149 height 51
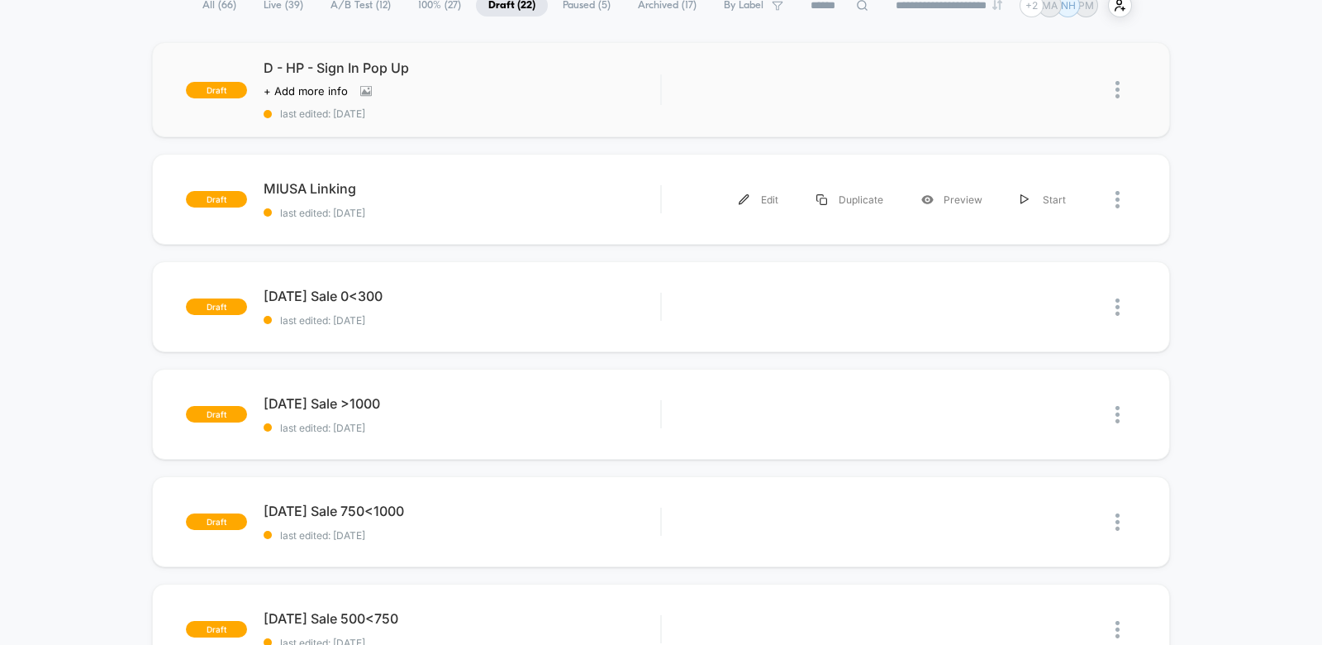
scroll to position [140, 0]
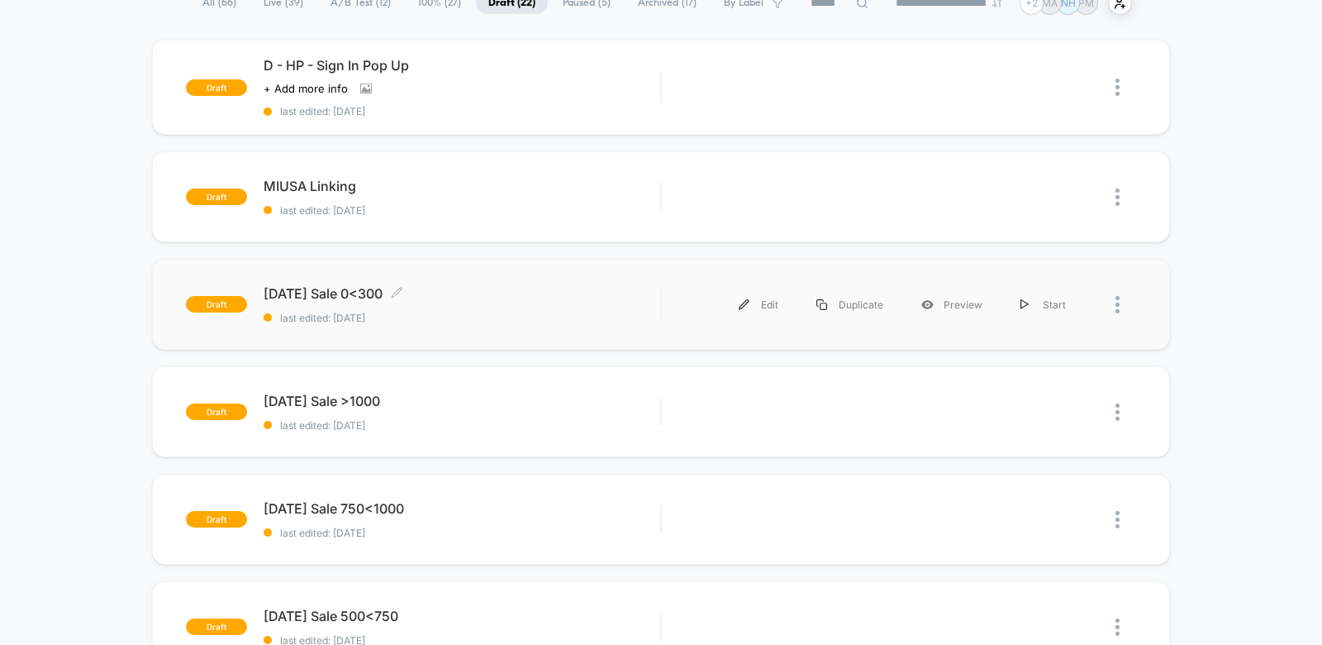
click at [486, 297] on span "Labor Day Sale 0<300 Click to edit experience details" at bounding box center [462, 293] width 397 height 17
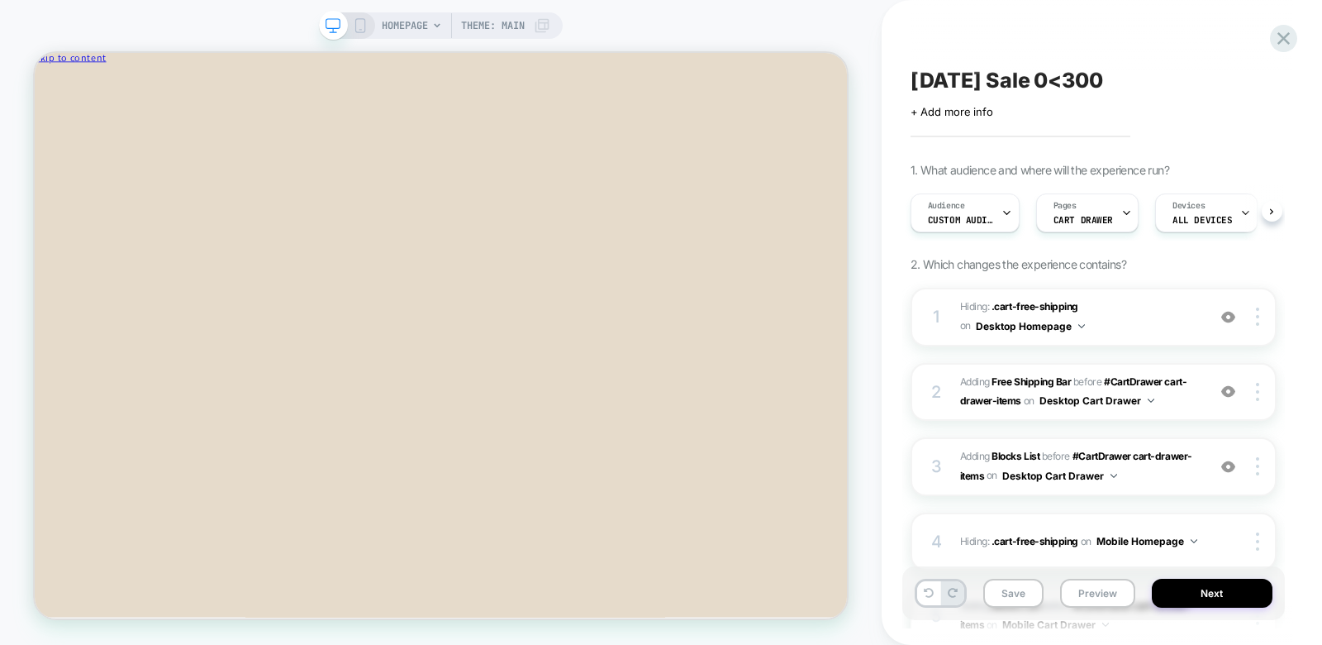
scroll to position [0, 1]
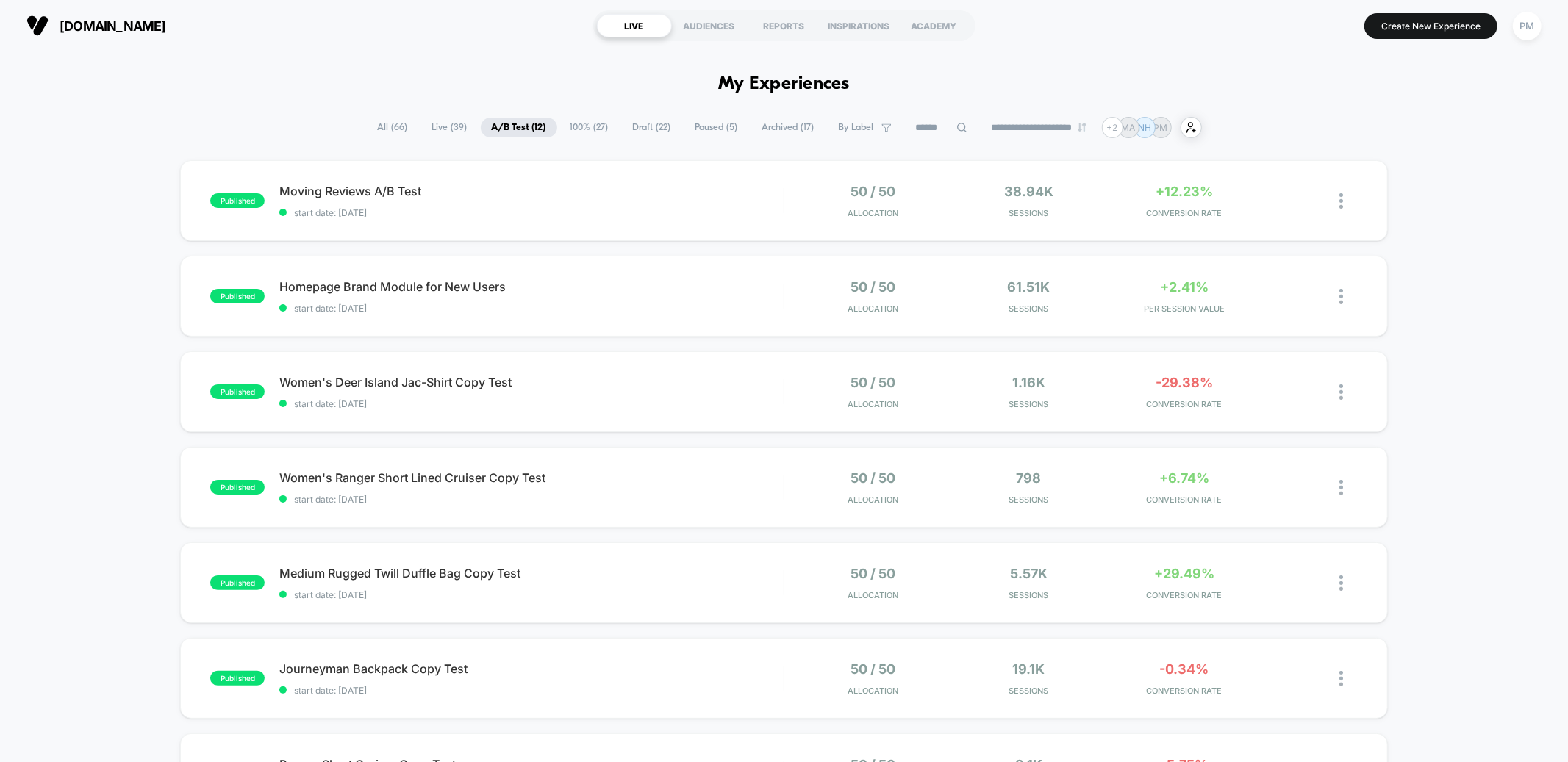
scroll to position [1, 0]
click at [638, 122] on span "Draft ( 22 )" at bounding box center [652, 126] width 60 height 20
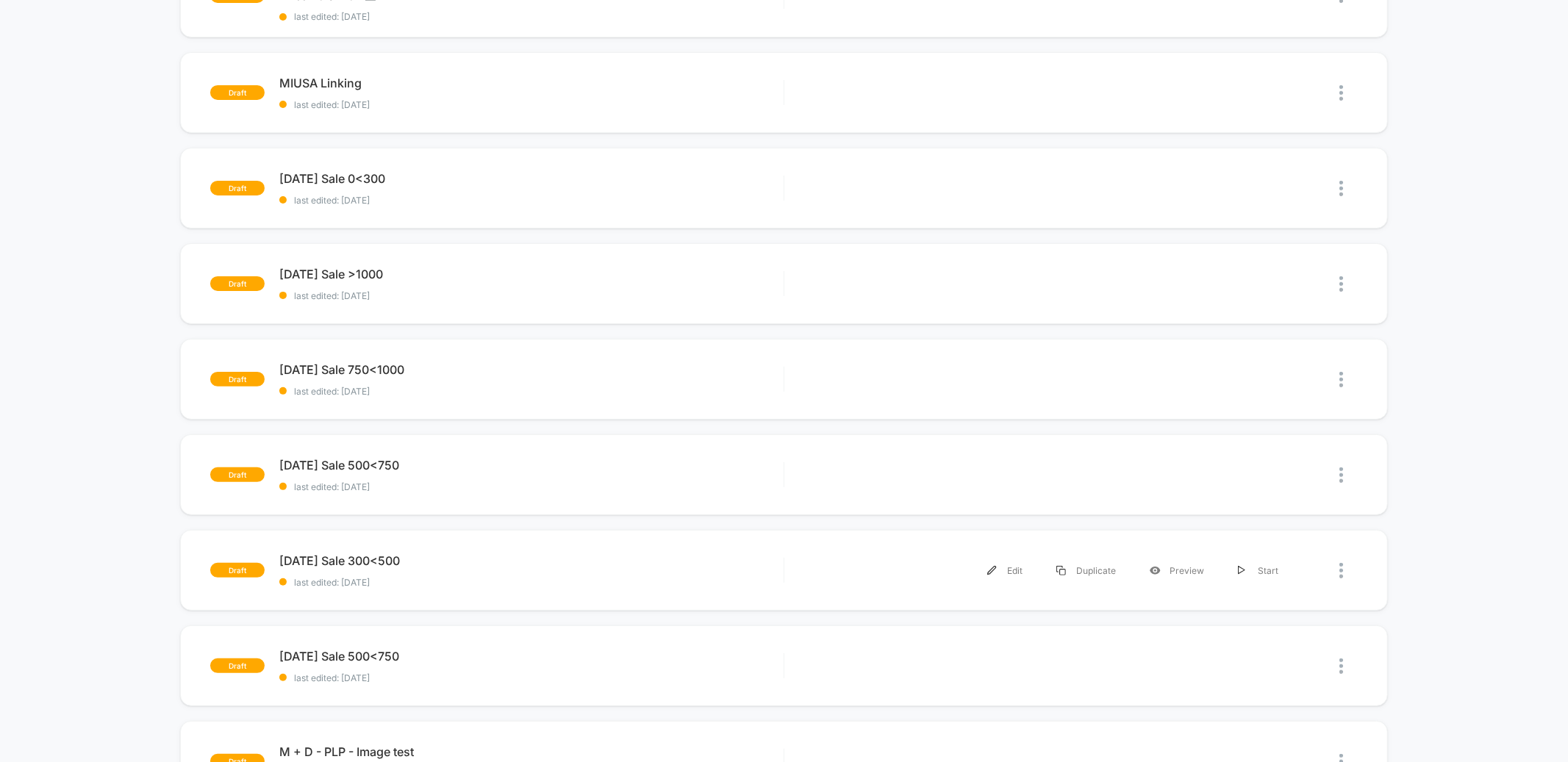
scroll to position [145, 0]
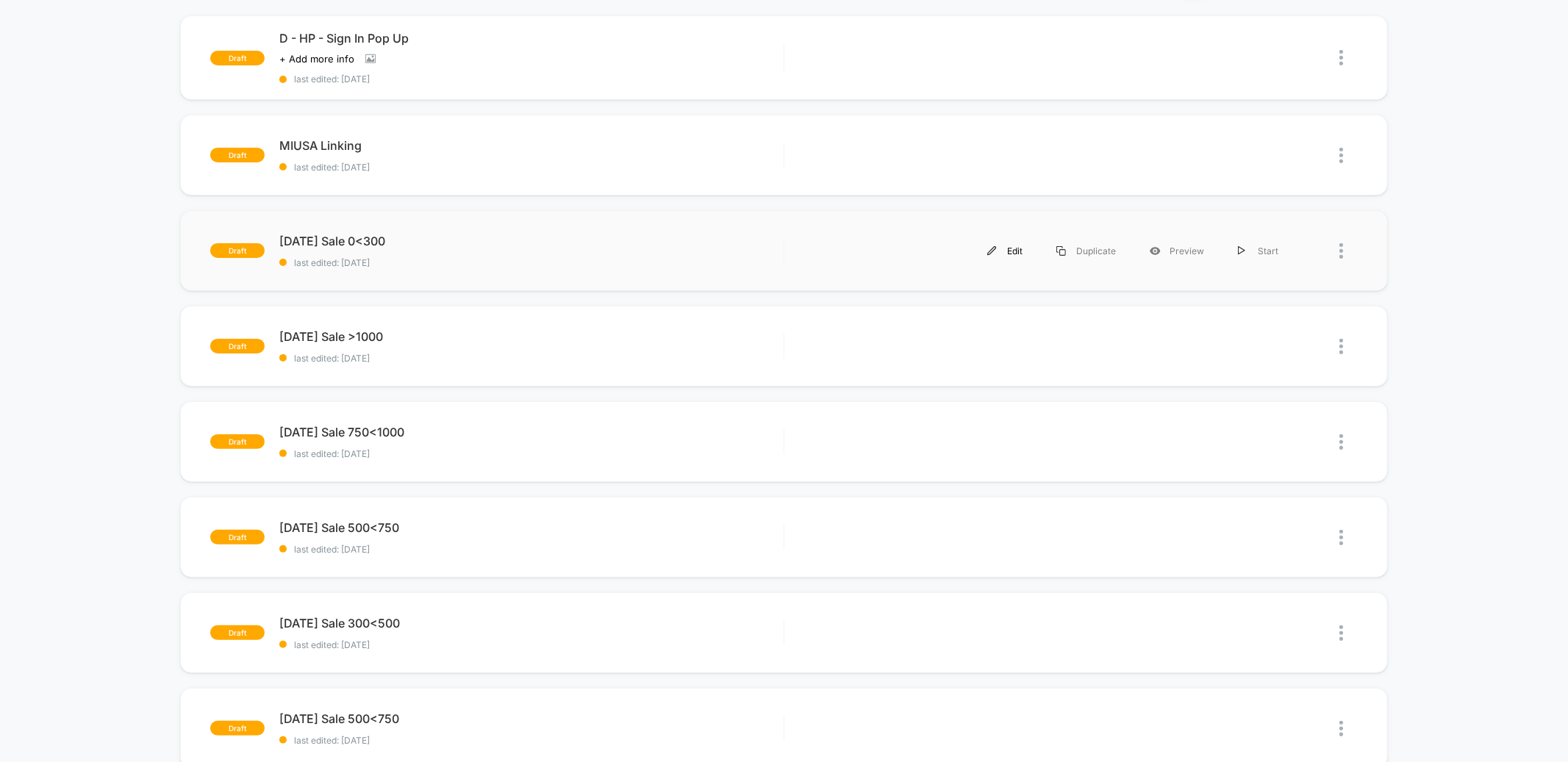
click at [1005, 245] on div "Edit" at bounding box center [1005, 251] width 69 height 33
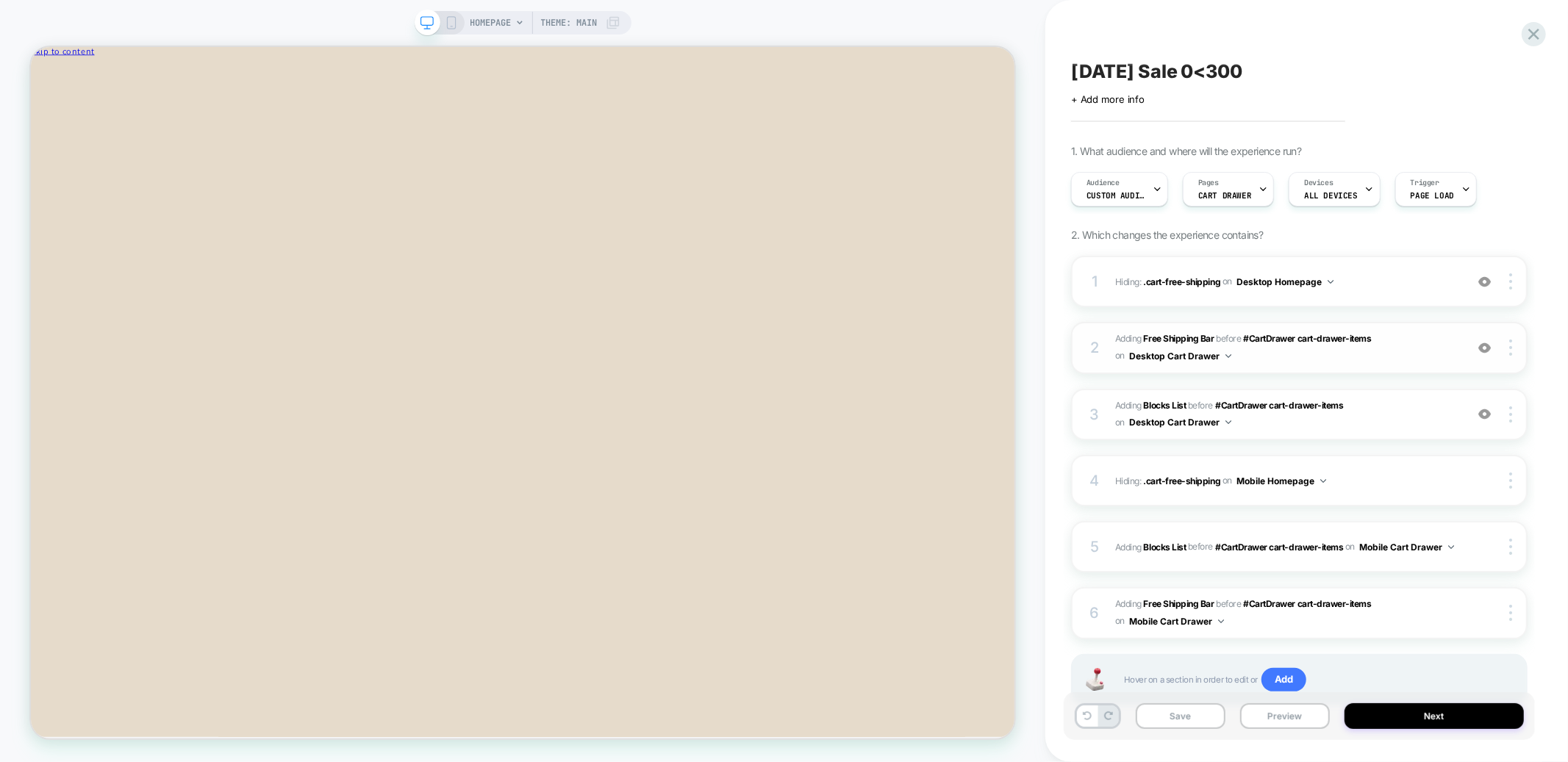
click at [1484, 342] on img at bounding box center [1484, 348] width 12 height 12
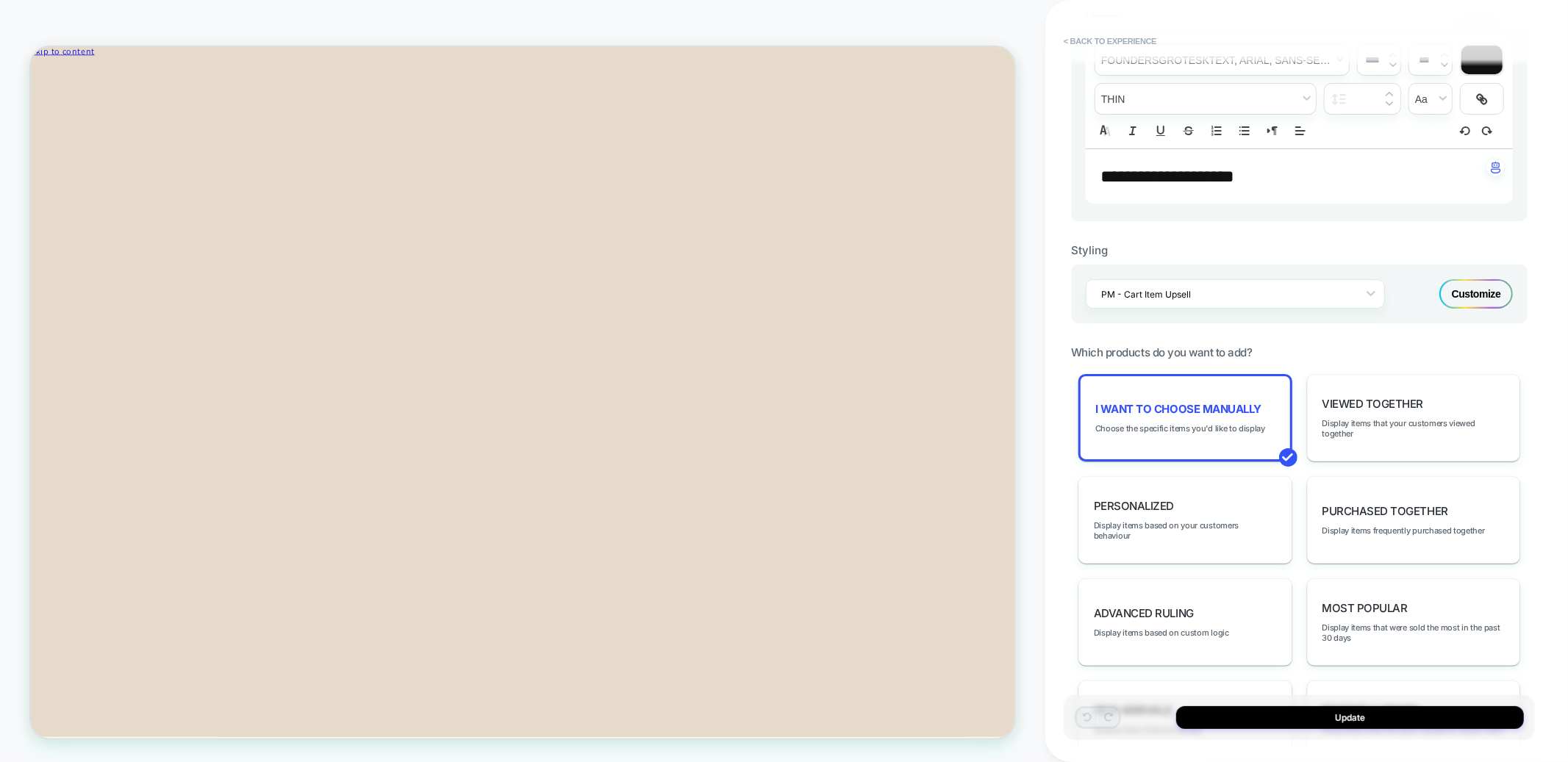
scroll to position [417, 0]
click at [0, 0] on div "I want to choose manually Choose the specific items you'd like to display" at bounding box center [0, 0] width 0 height 0
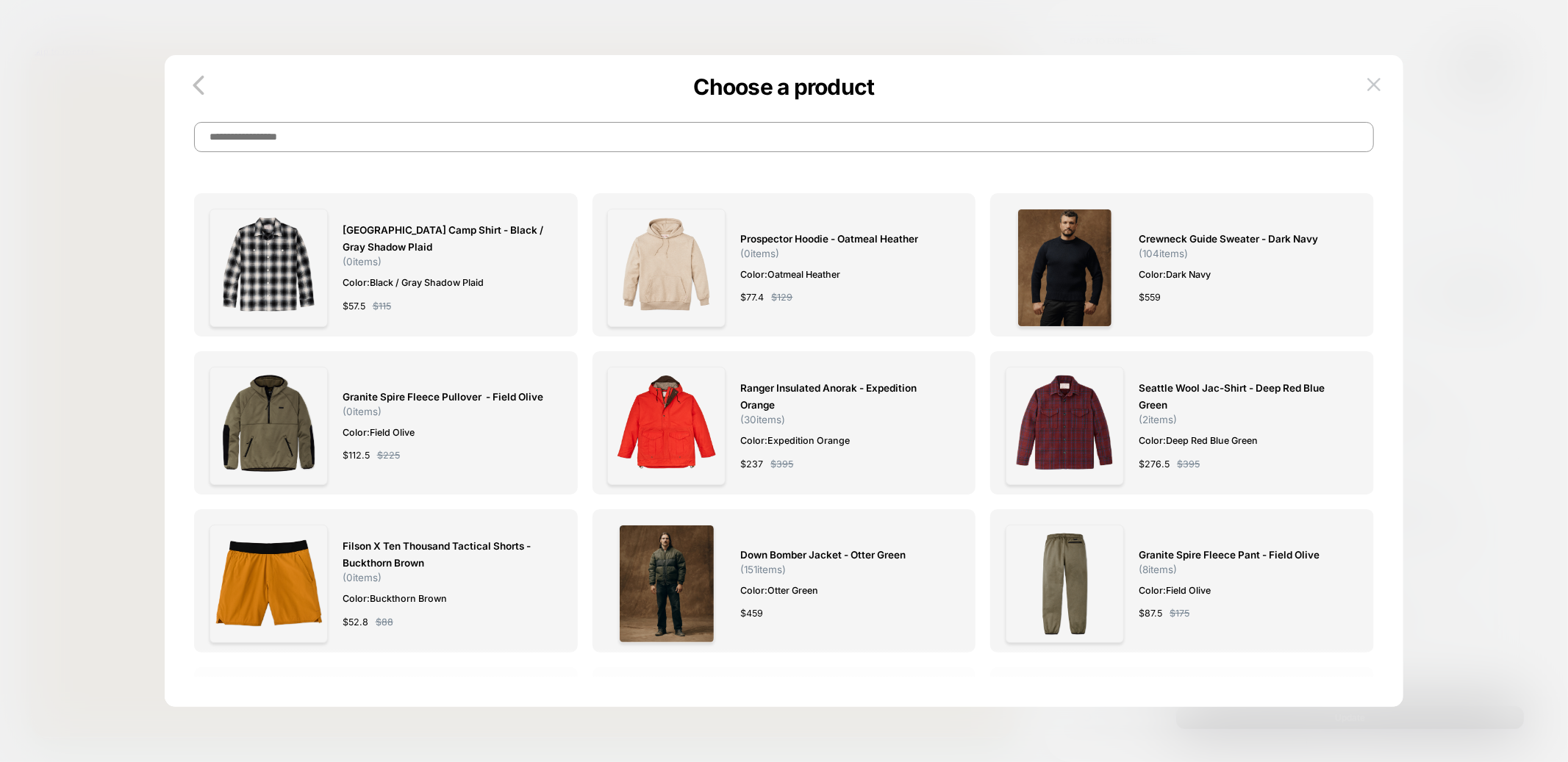
click at [719, 140] on input at bounding box center [784, 137] width 1179 height 30
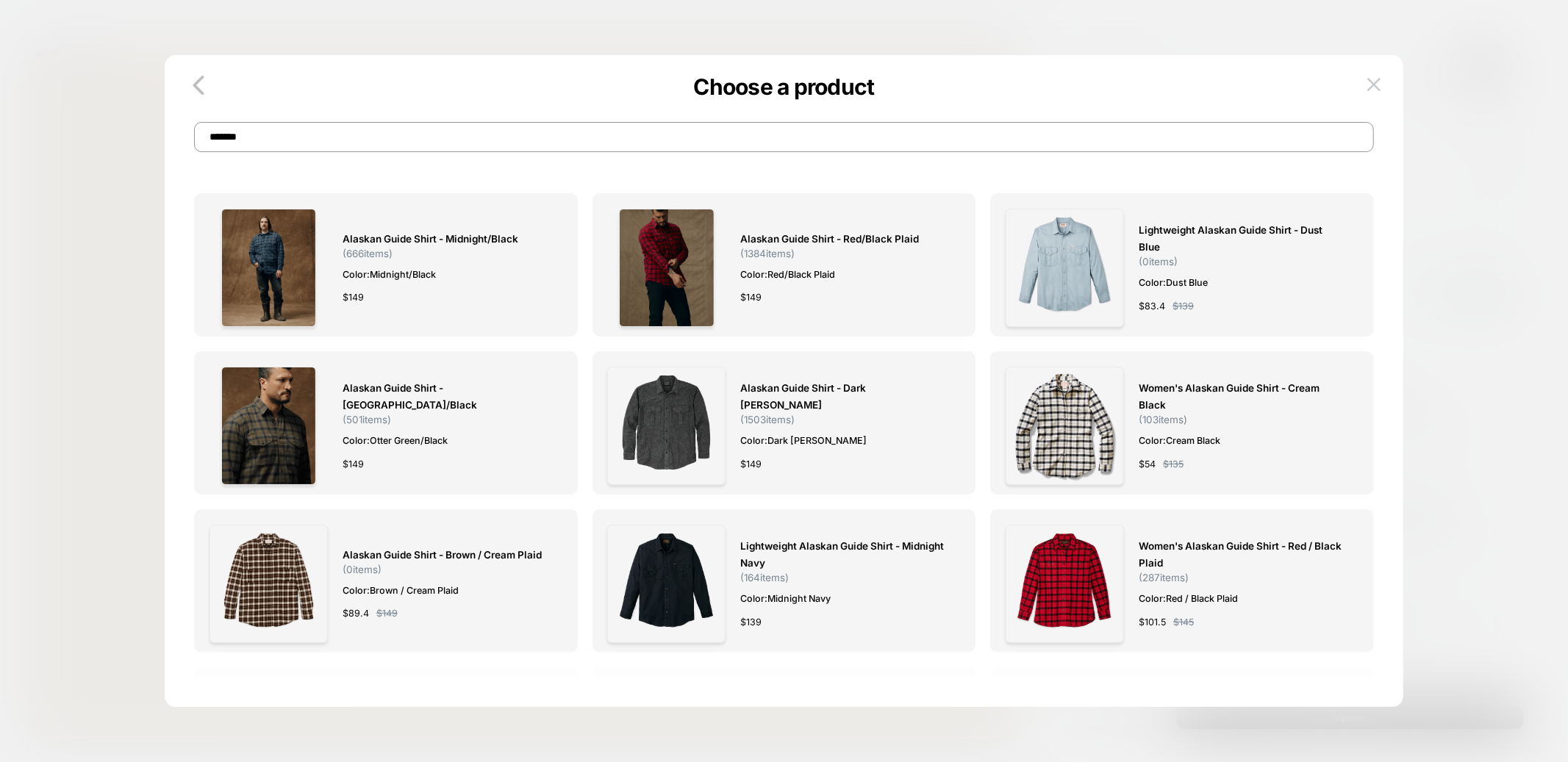
type input "*******"
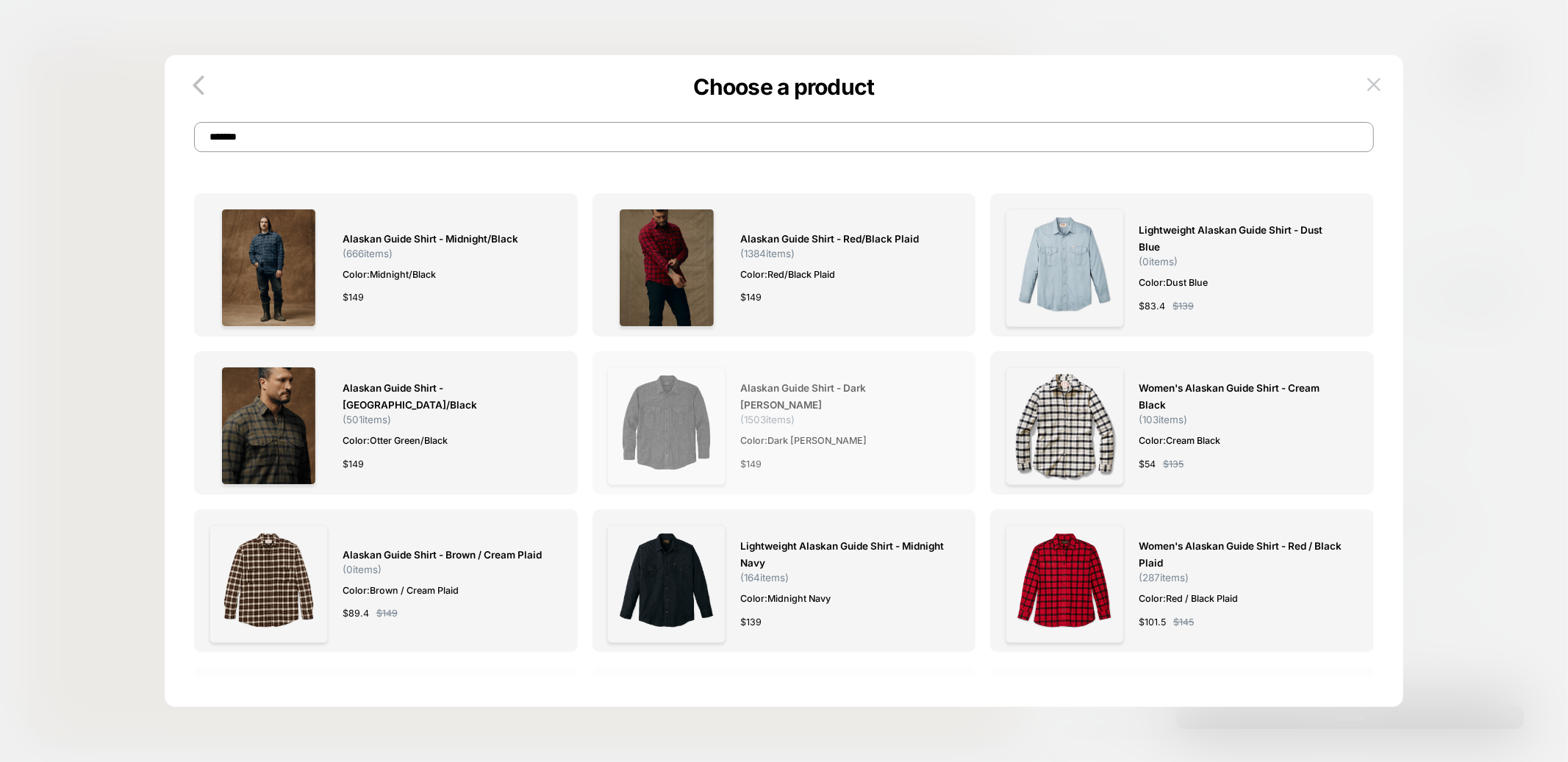
click at [0, 0] on img at bounding box center [0, 0] width 0 height 0
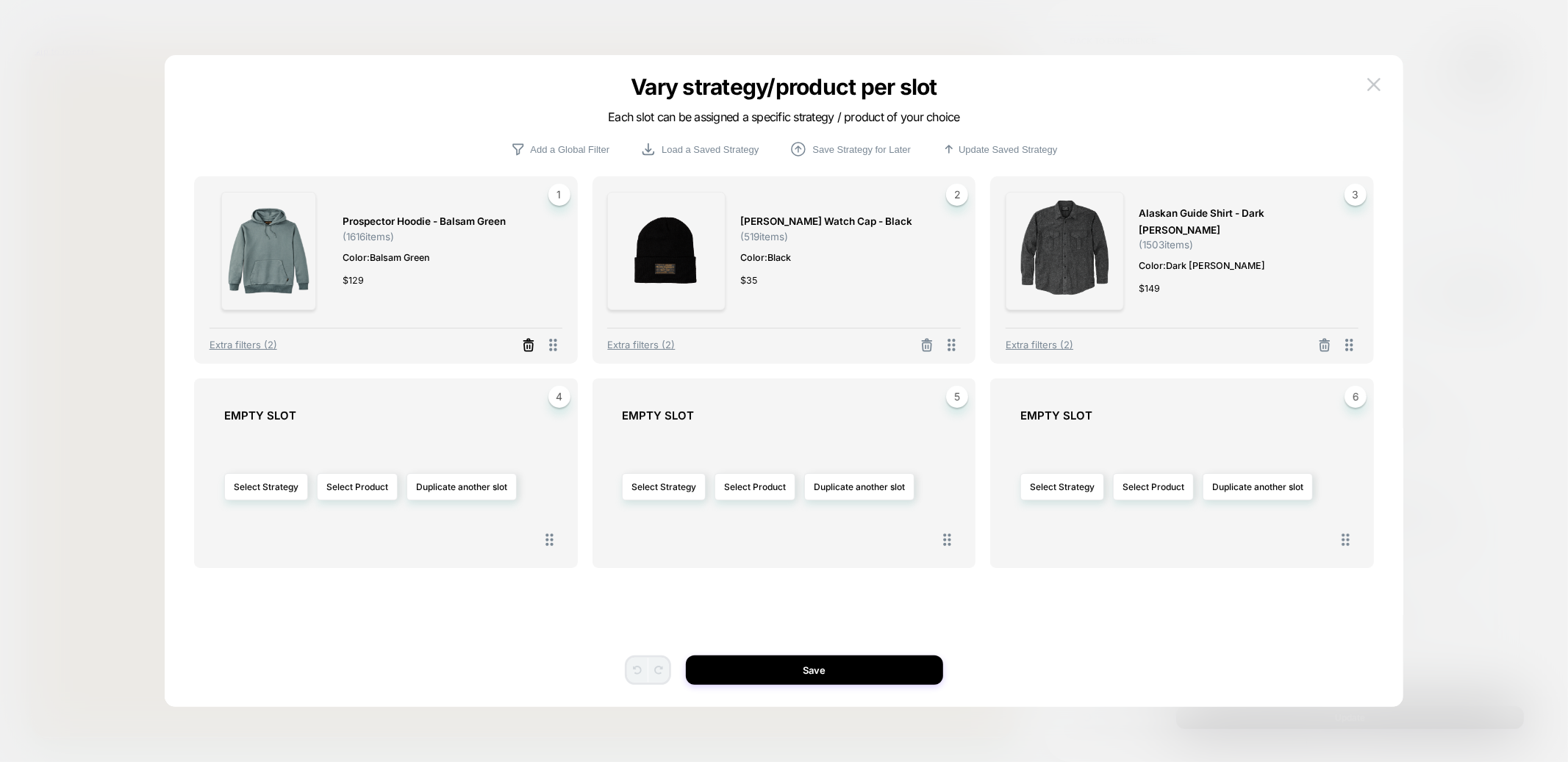
click at [525, 345] on icon at bounding box center [528, 345] width 15 height 15
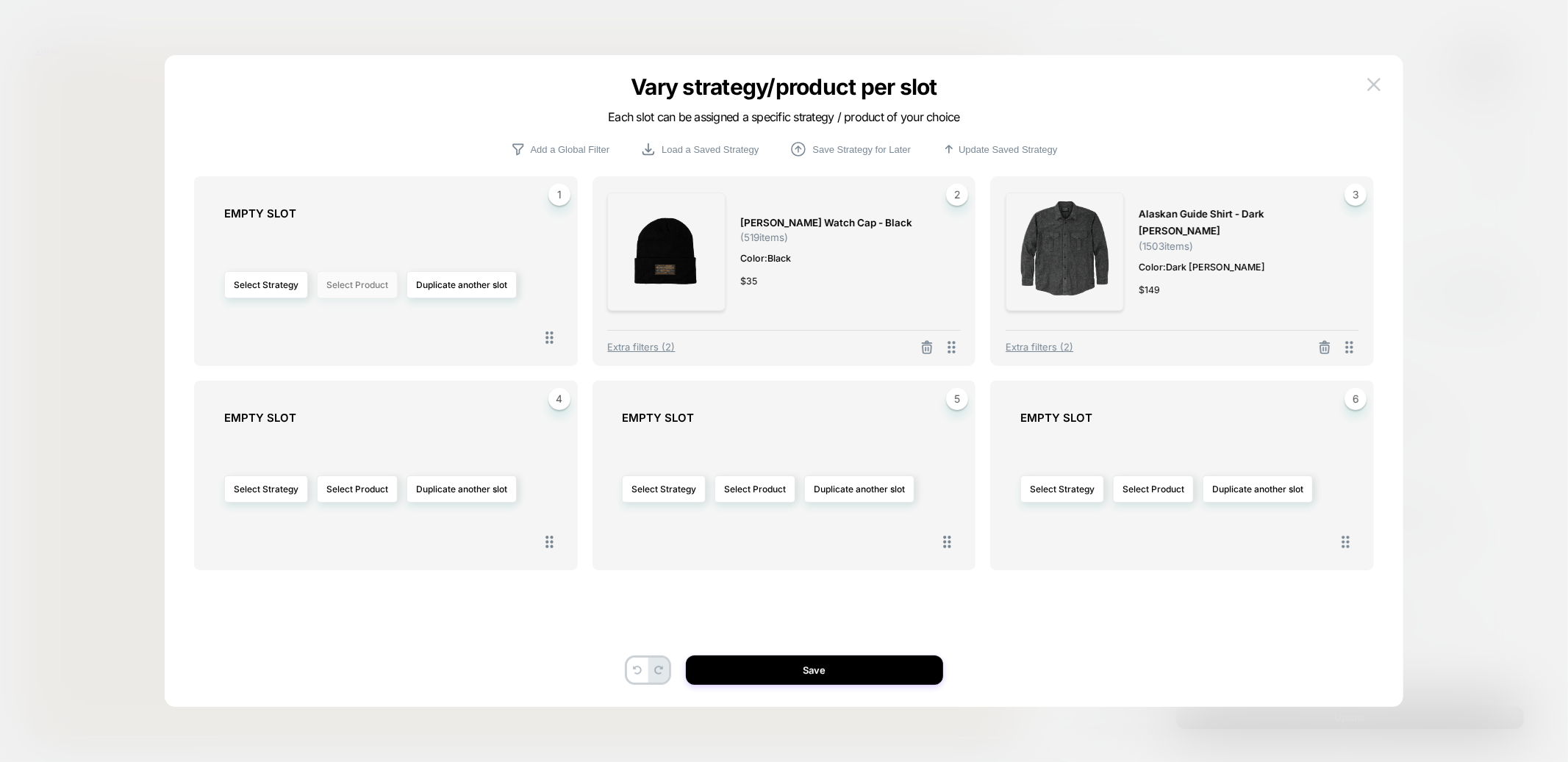
click at [0, 0] on button "Select Product" at bounding box center [0, 0] width 0 height 0
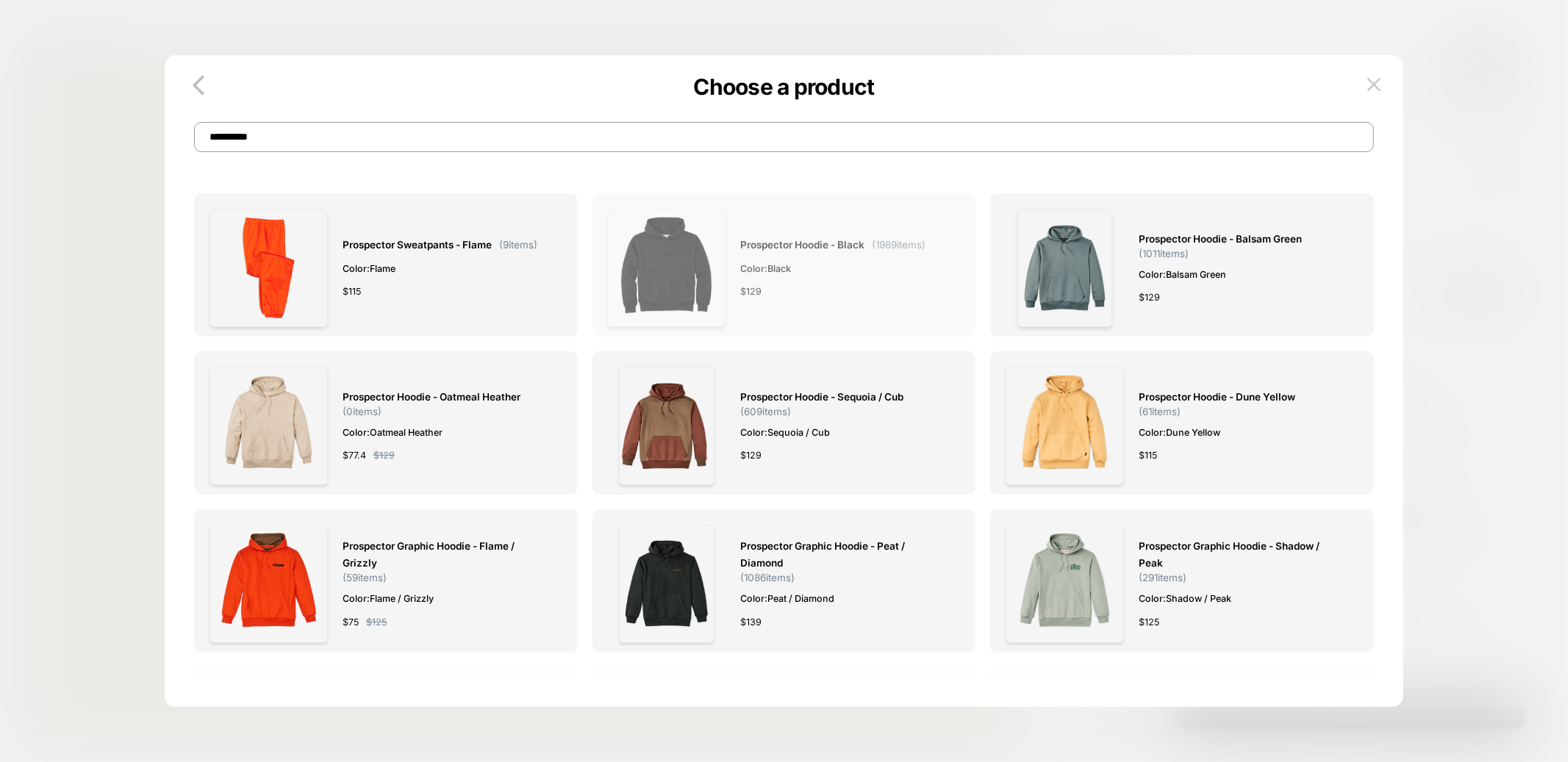
scroll to position [10, 0]
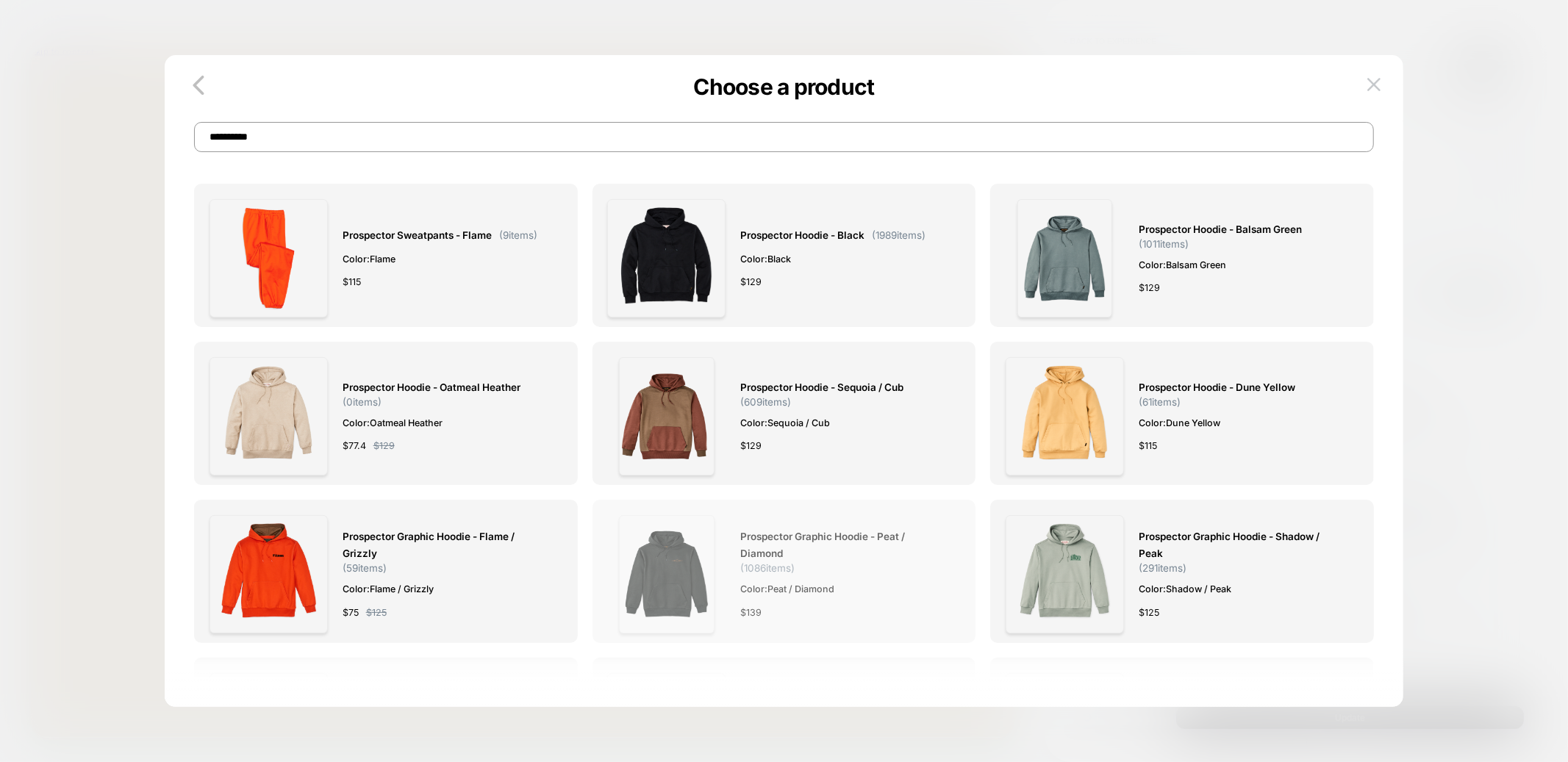
type input "**********"
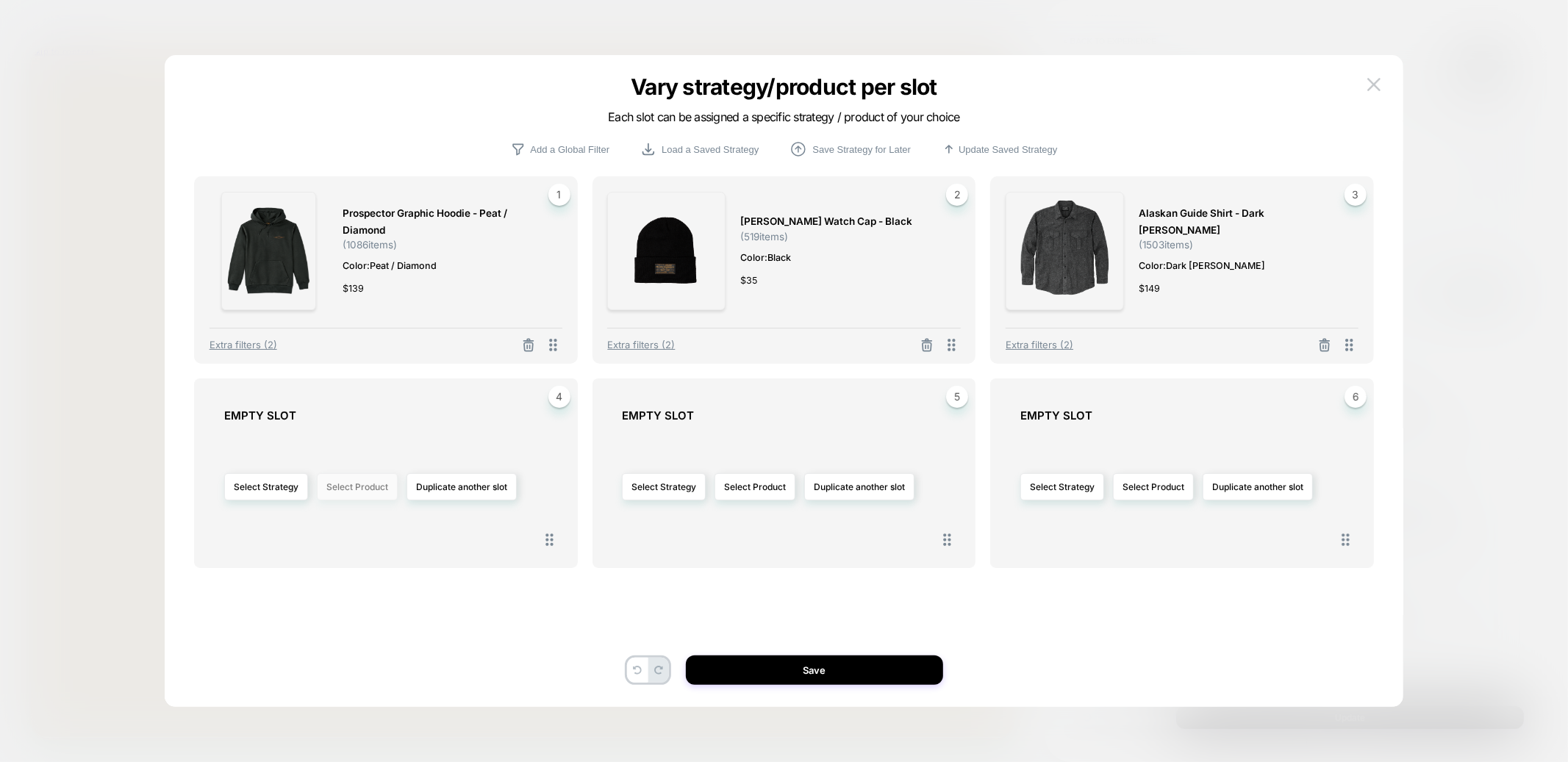
click at [371, 481] on button "Select Product" at bounding box center [357, 486] width 81 height 28
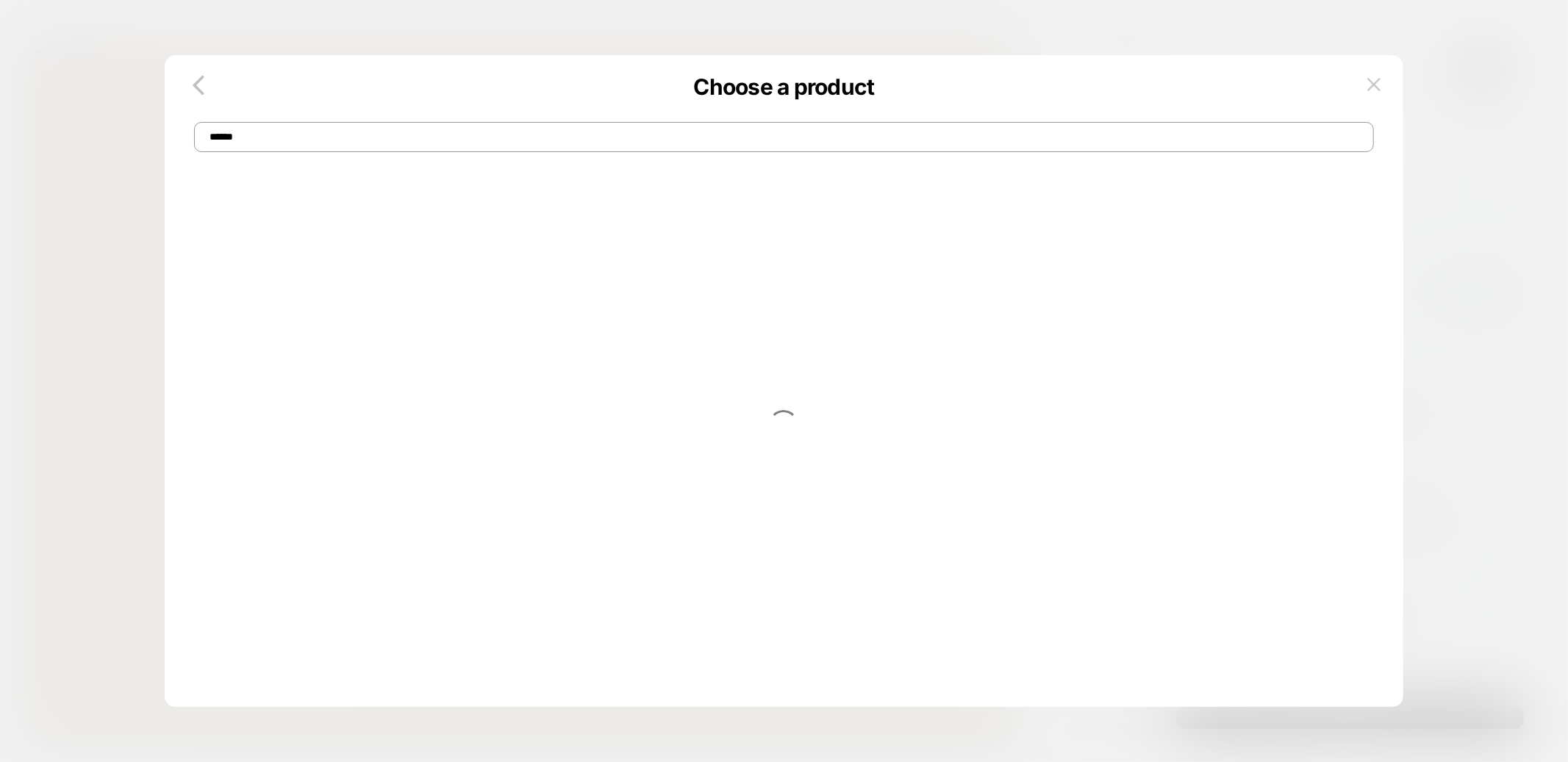
type input "******"
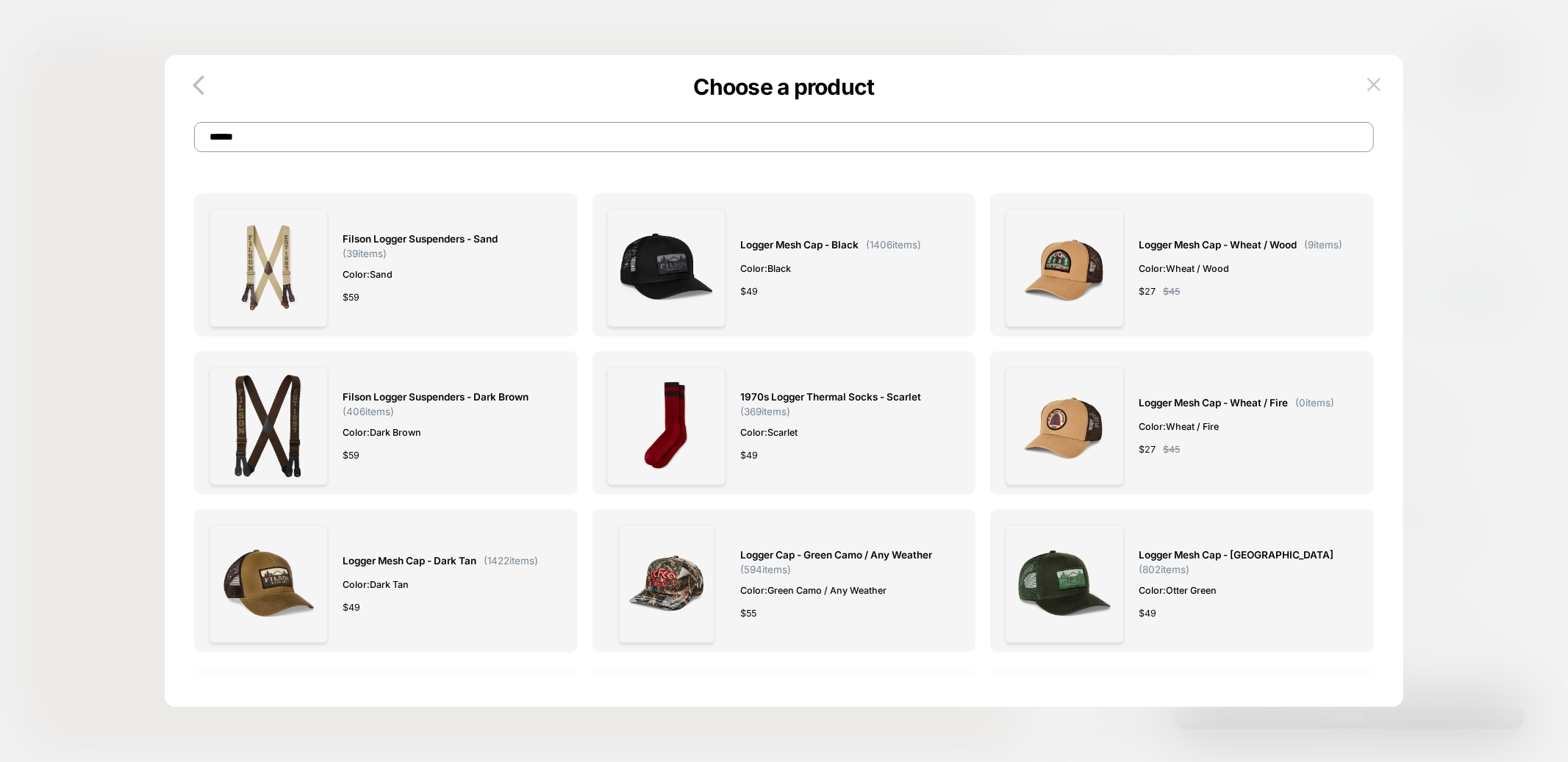
scroll to position [53, 0]
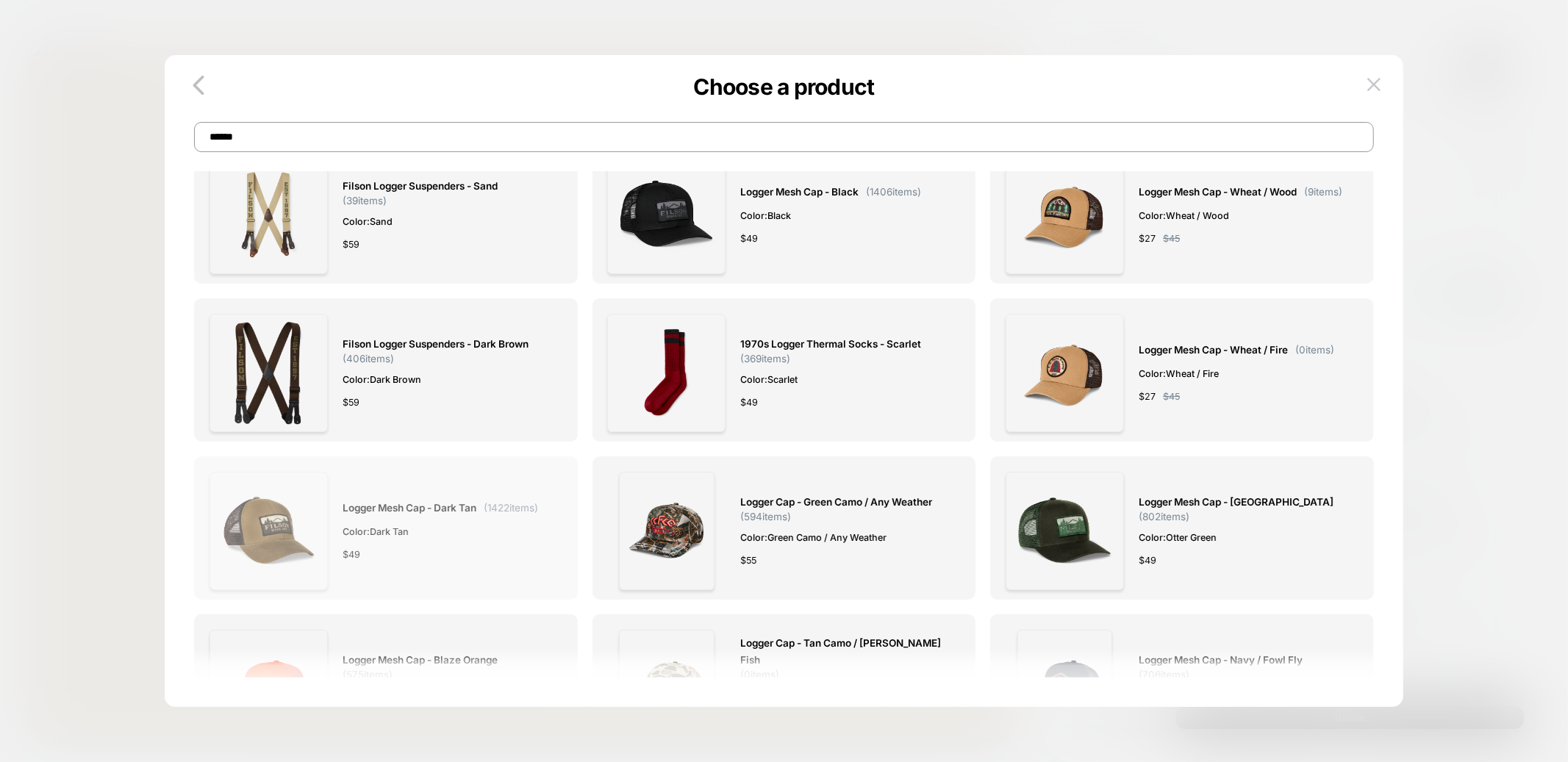
click at [0, 0] on img at bounding box center [0, 0] width 0 height 0
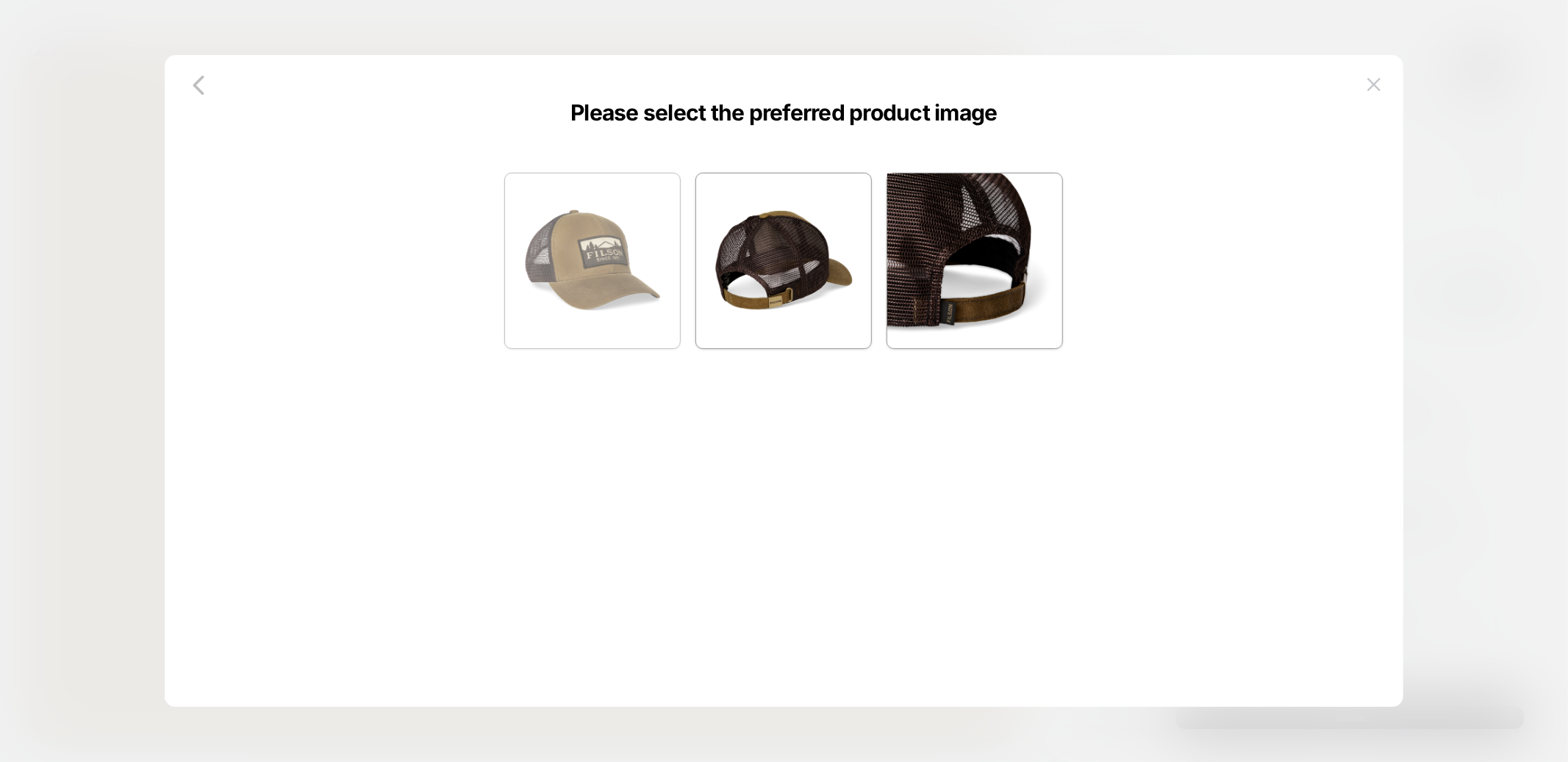
click at [609, 268] on img at bounding box center [592, 261] width 175 height 175
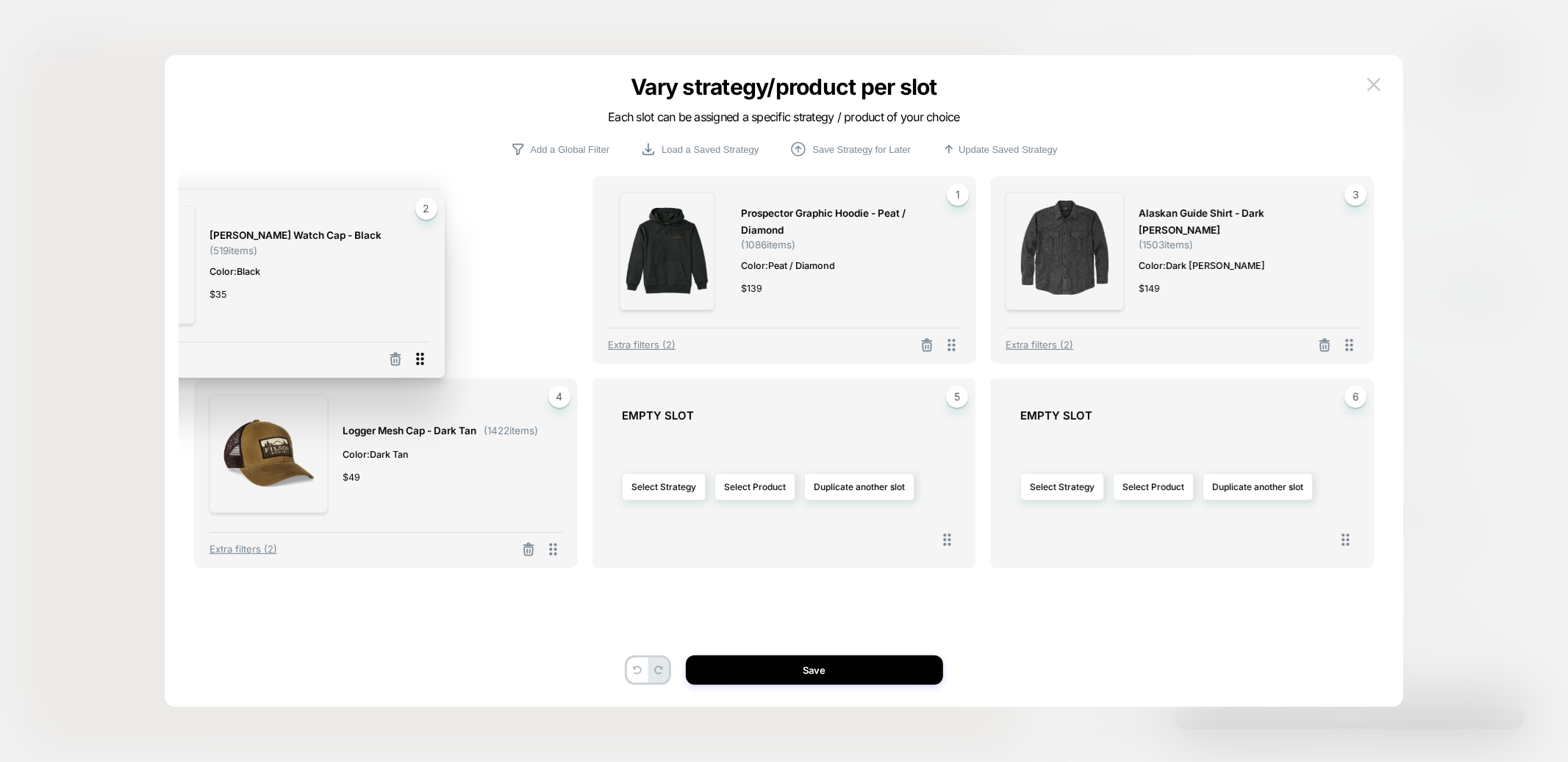
drag, startPoint x: 952, startPoint y: 346, endPoint x: 486, endPoint y: 354, distance: 466.1
click at [430, 354] on icon at bounding box center [420, 358] width 19 height 19
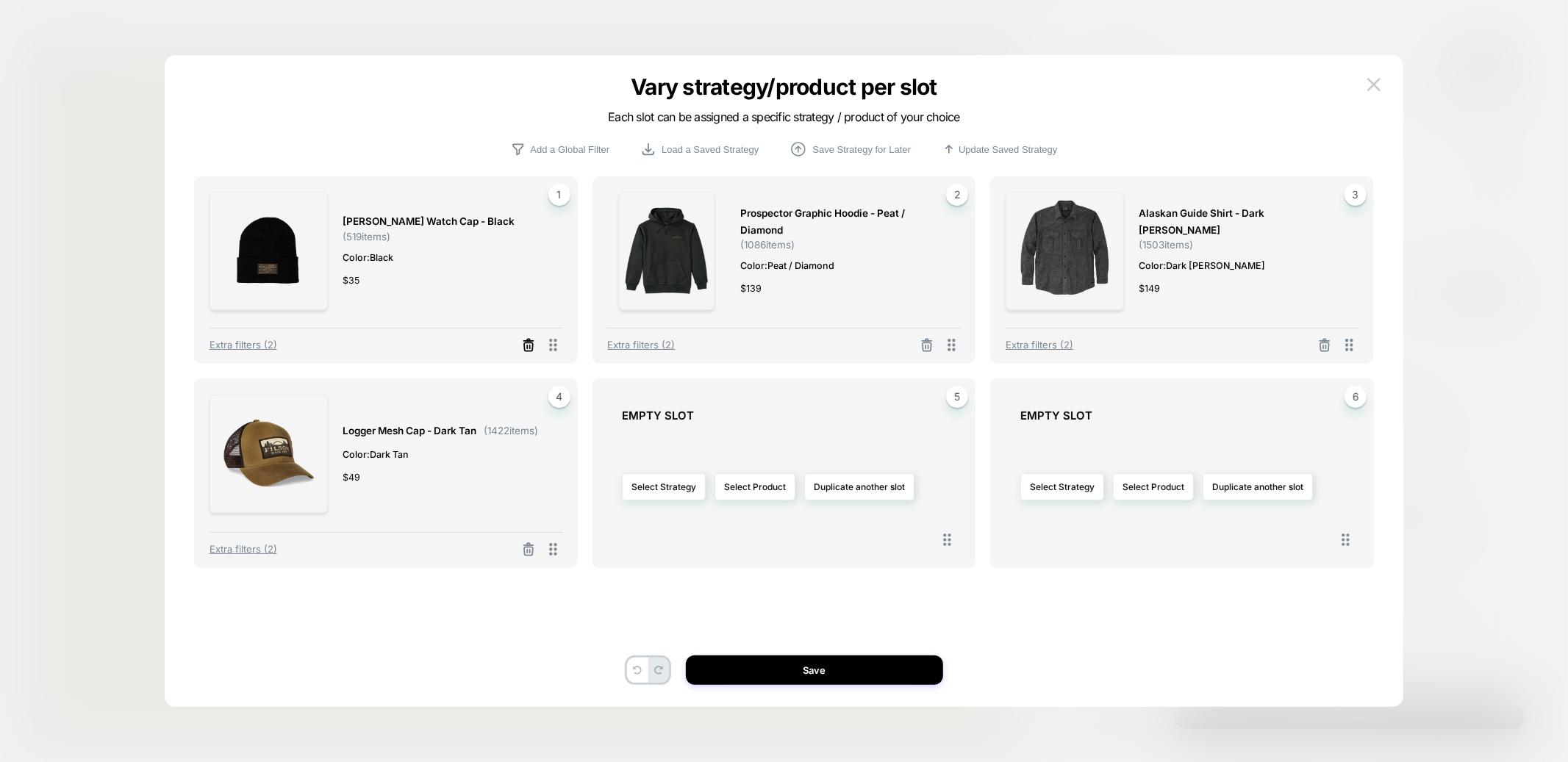
click at [527, 344] on icon at bounding box center [528, 345] width 15 height 15
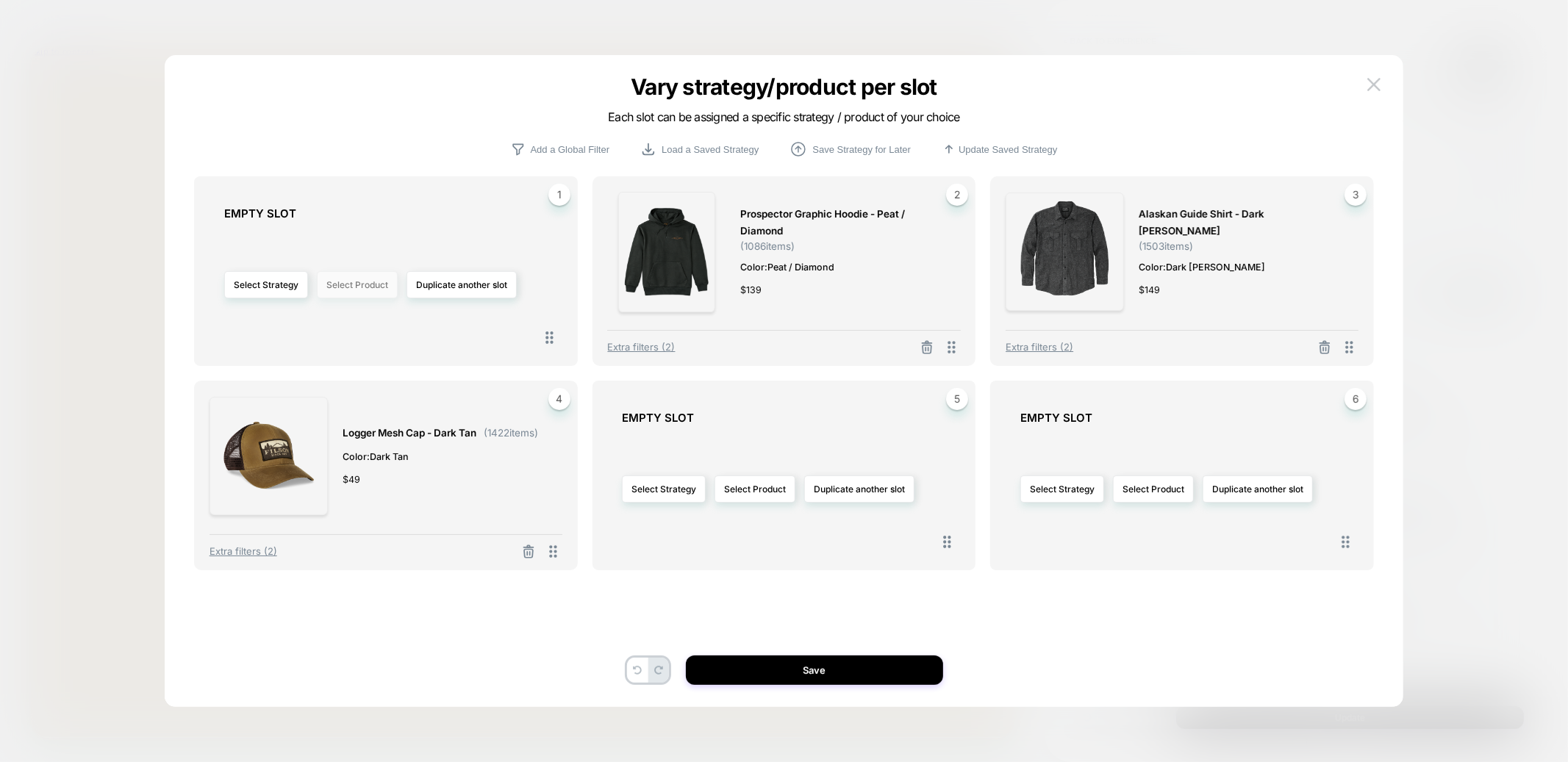
click at [333, 281] on button "Select Product" at bounding box center [357, 285] width 81 height 28
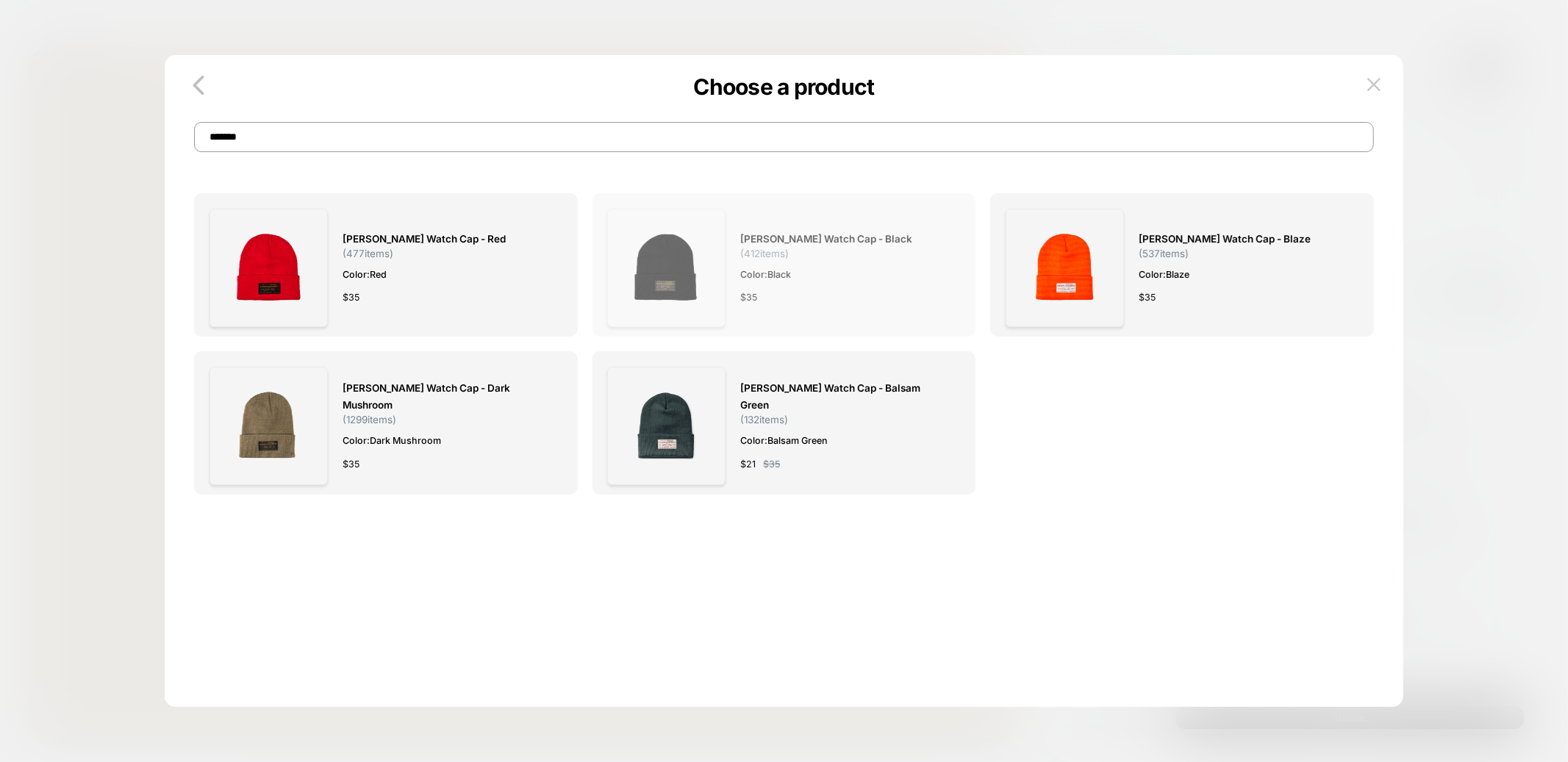
type input "*******"
click at [677, 271] on img at bounding box center [666, 268] width 118 height 118
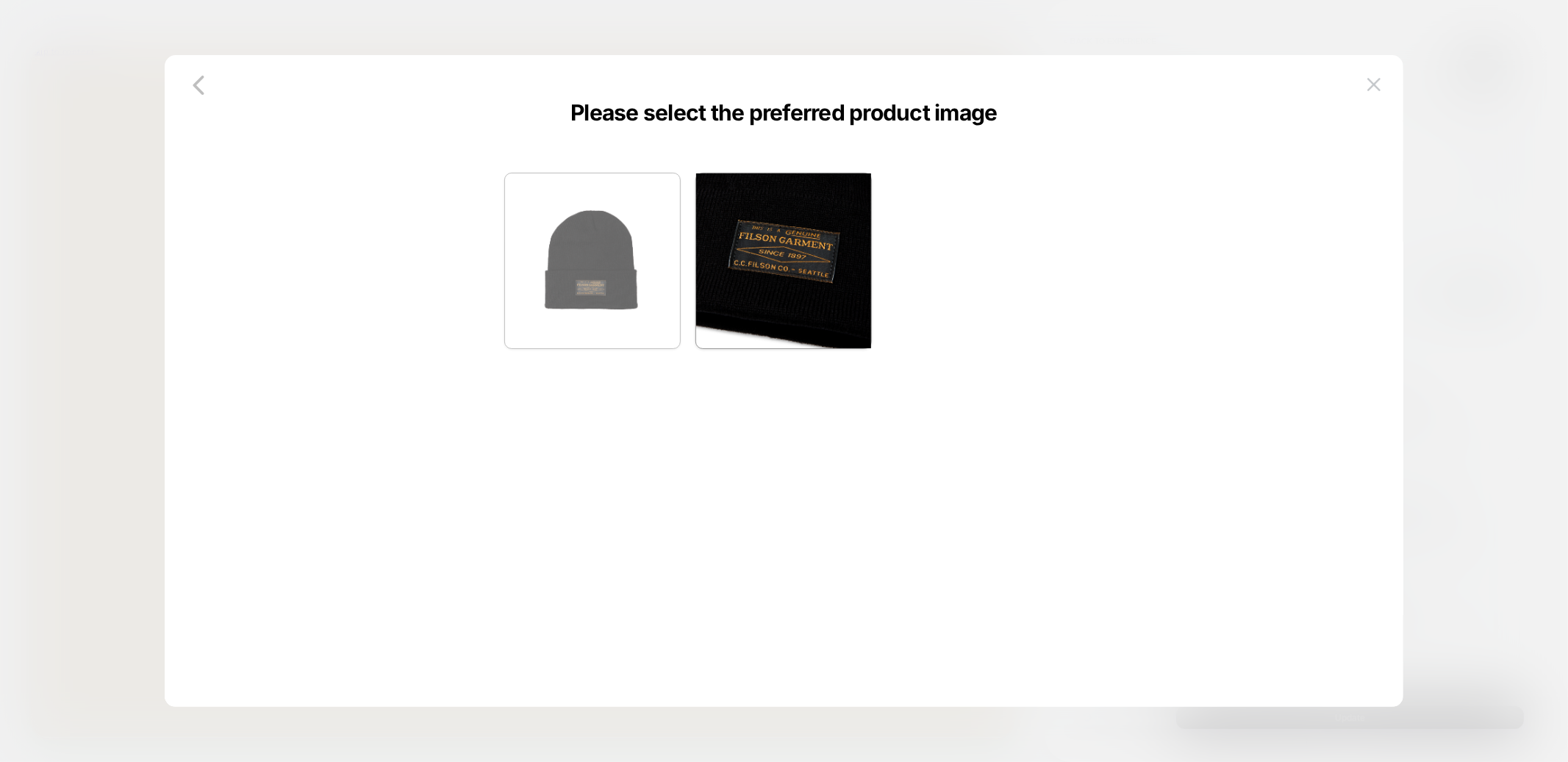
click at [555, 198] on img at bounding box center [592, 261] width 175 height 175
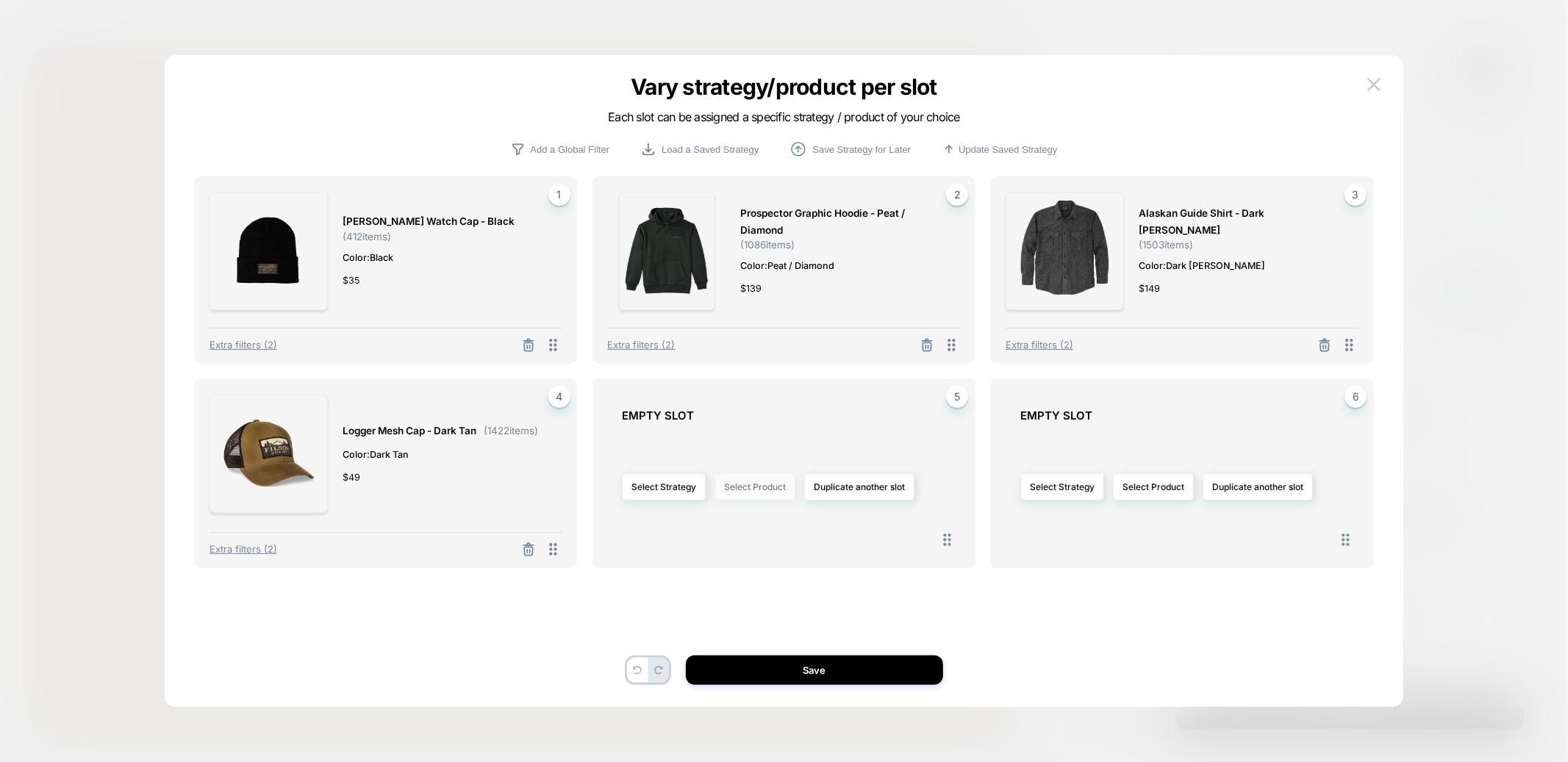
click at [744, 494] on button "Select Product" at bounding box center [754, 486] width 81 height 28
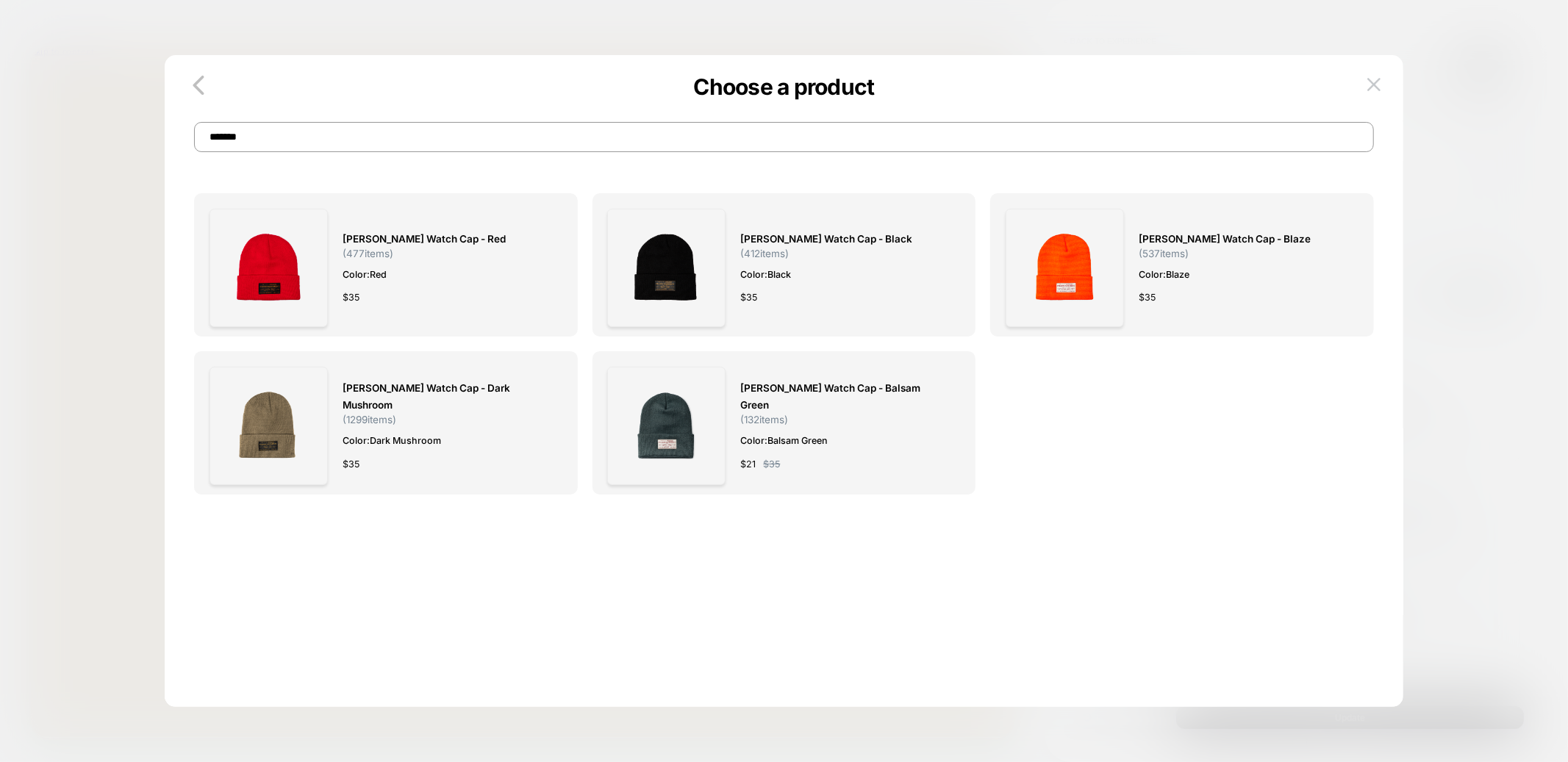
click at [503, 132] on input "*******" at bounding box center [784, 137] width 1179 height 30
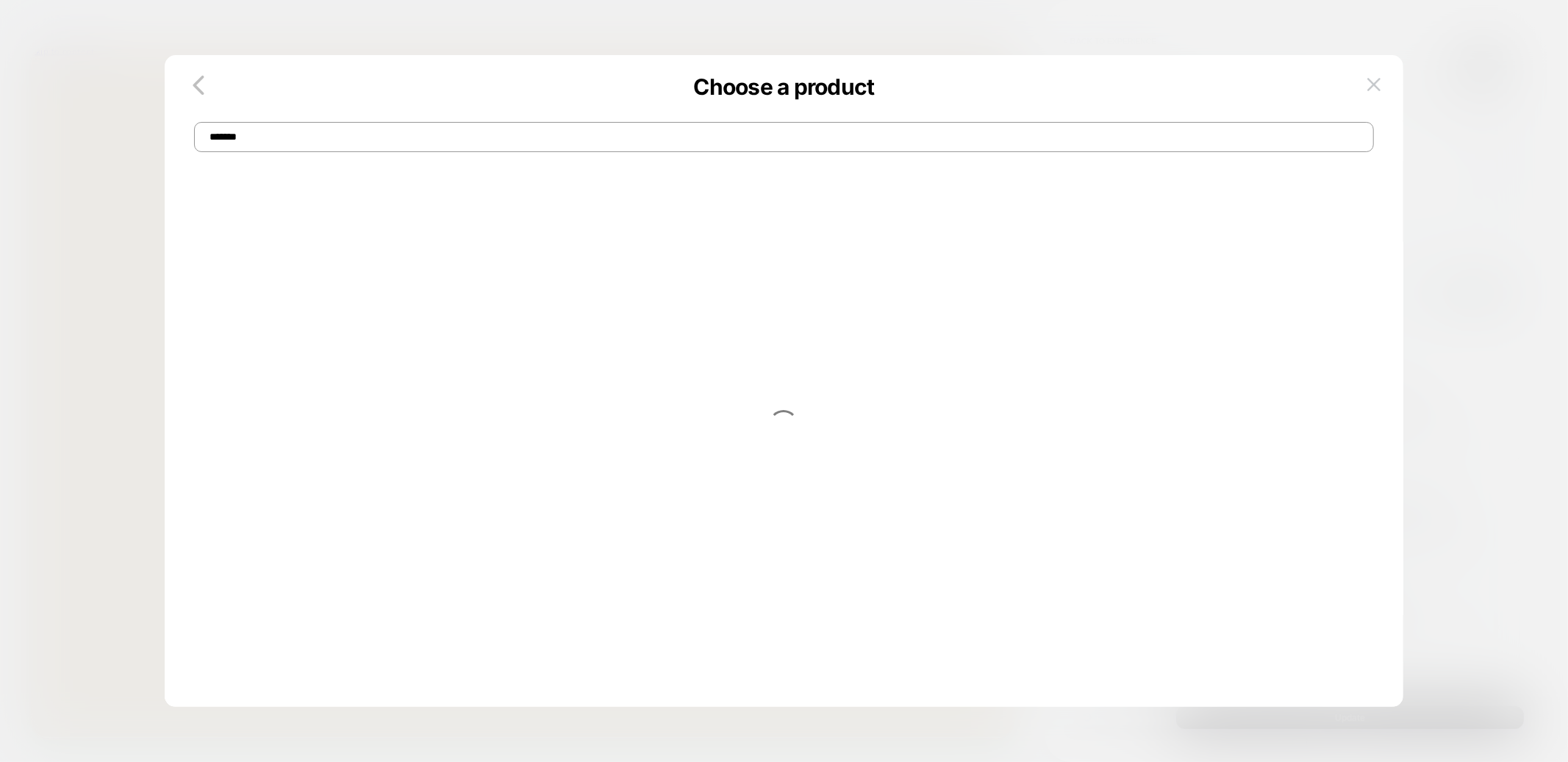
type input "*******"
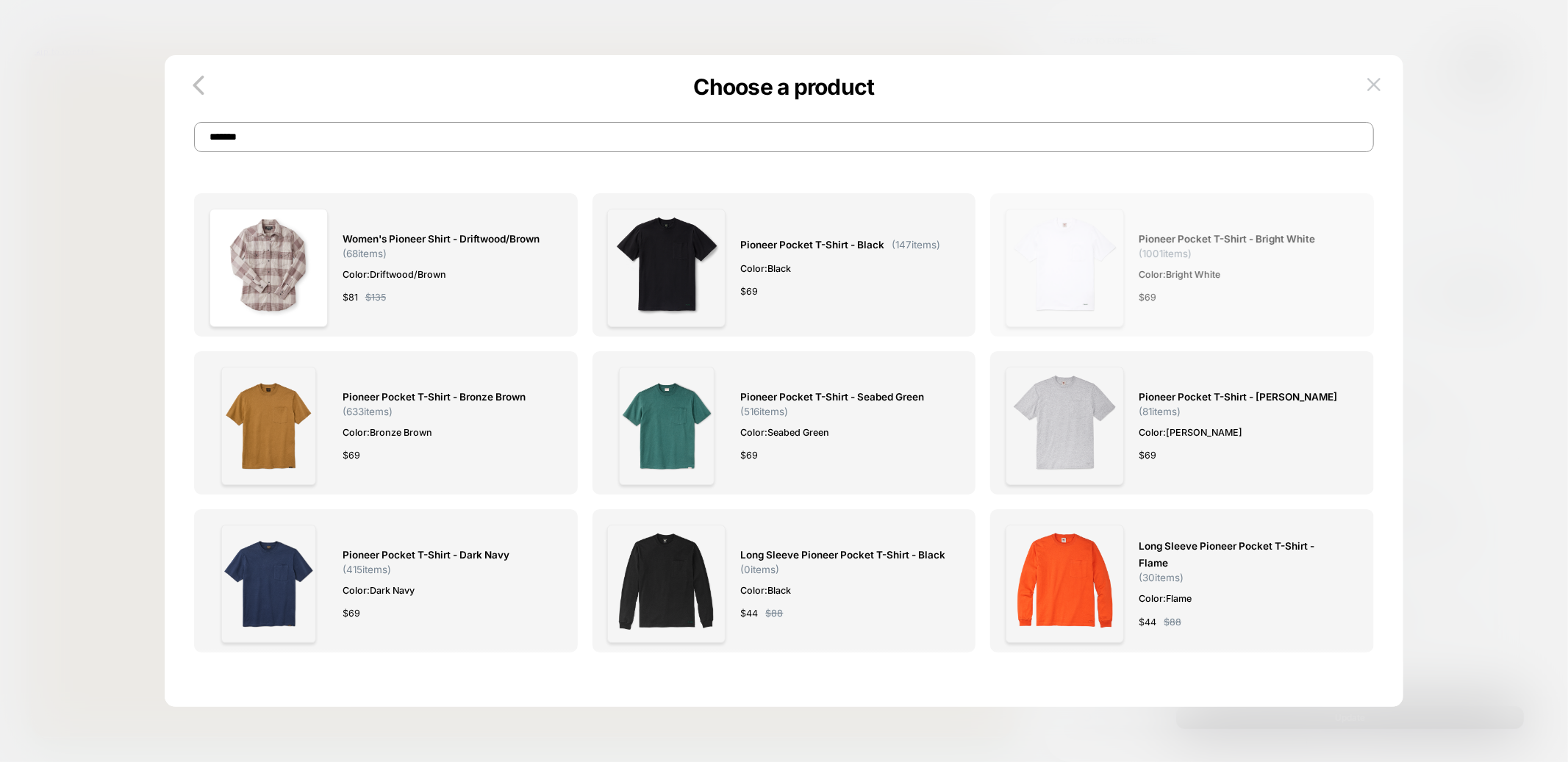
click at [1082, 240] on img at bounding box center [1065, 268] width 118 height 118
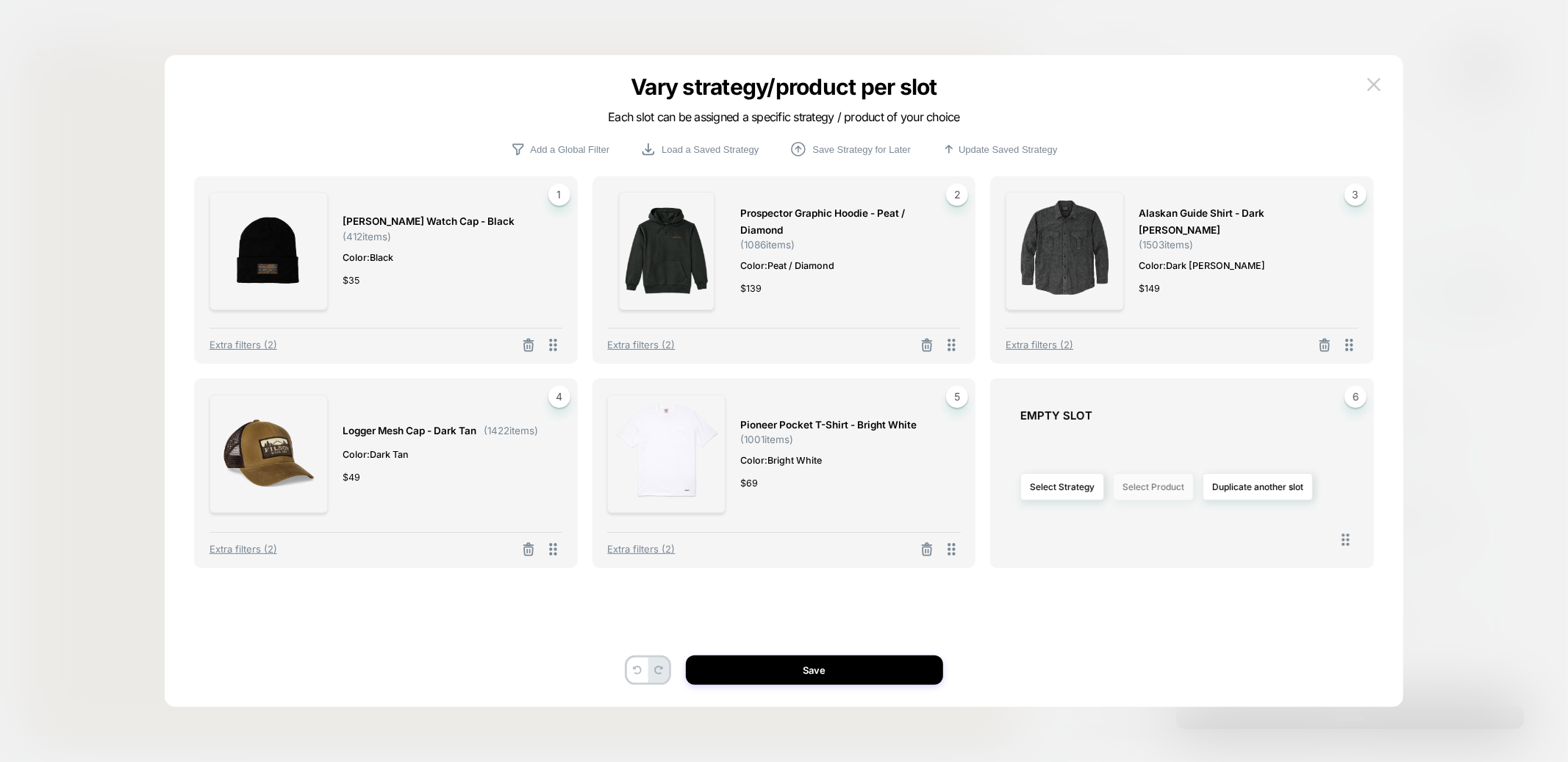
click at [1159, 490] on button "Select Product" at bounding box center [1153, 486] width 81 height 28
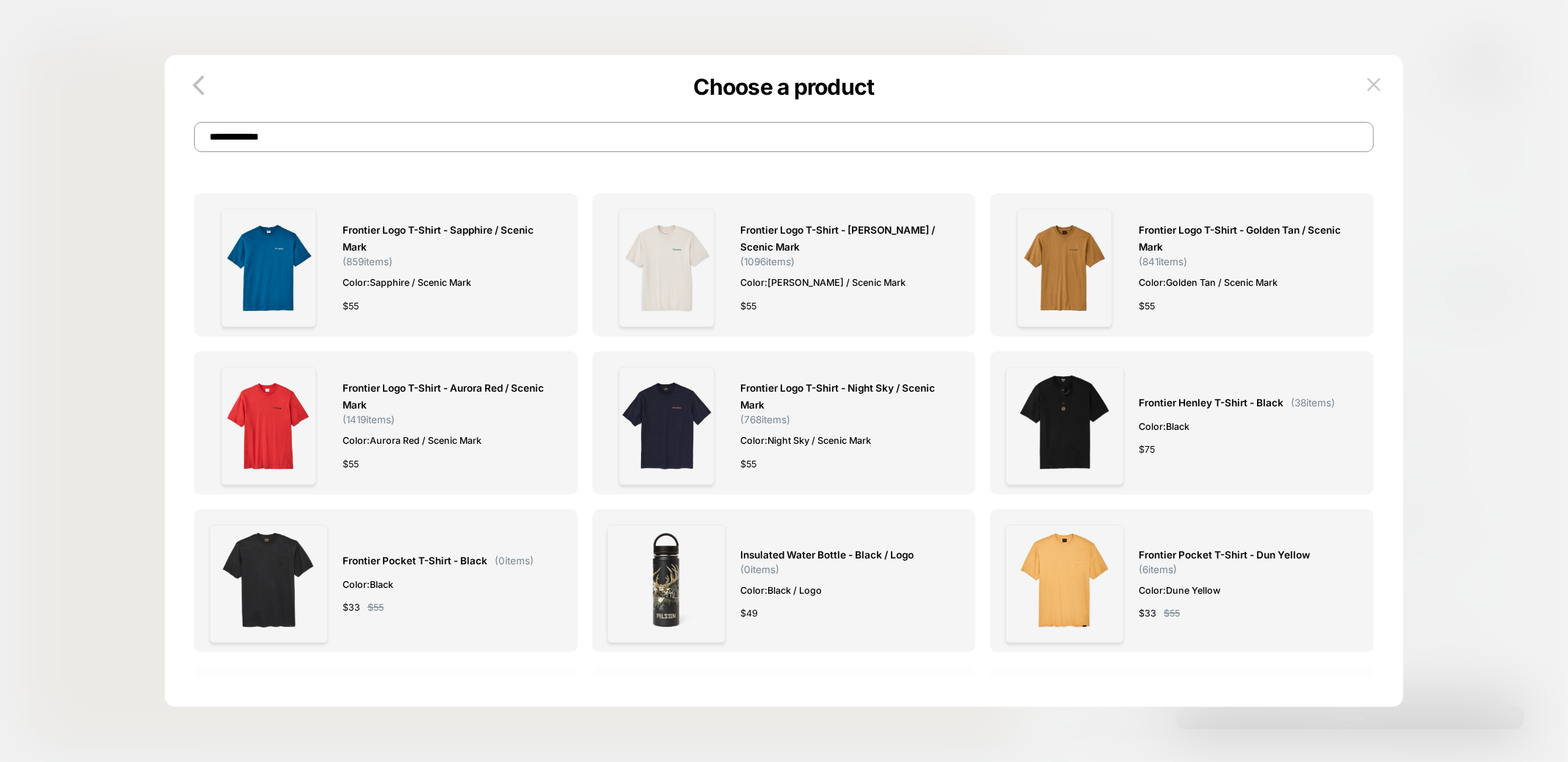
type input "**********"
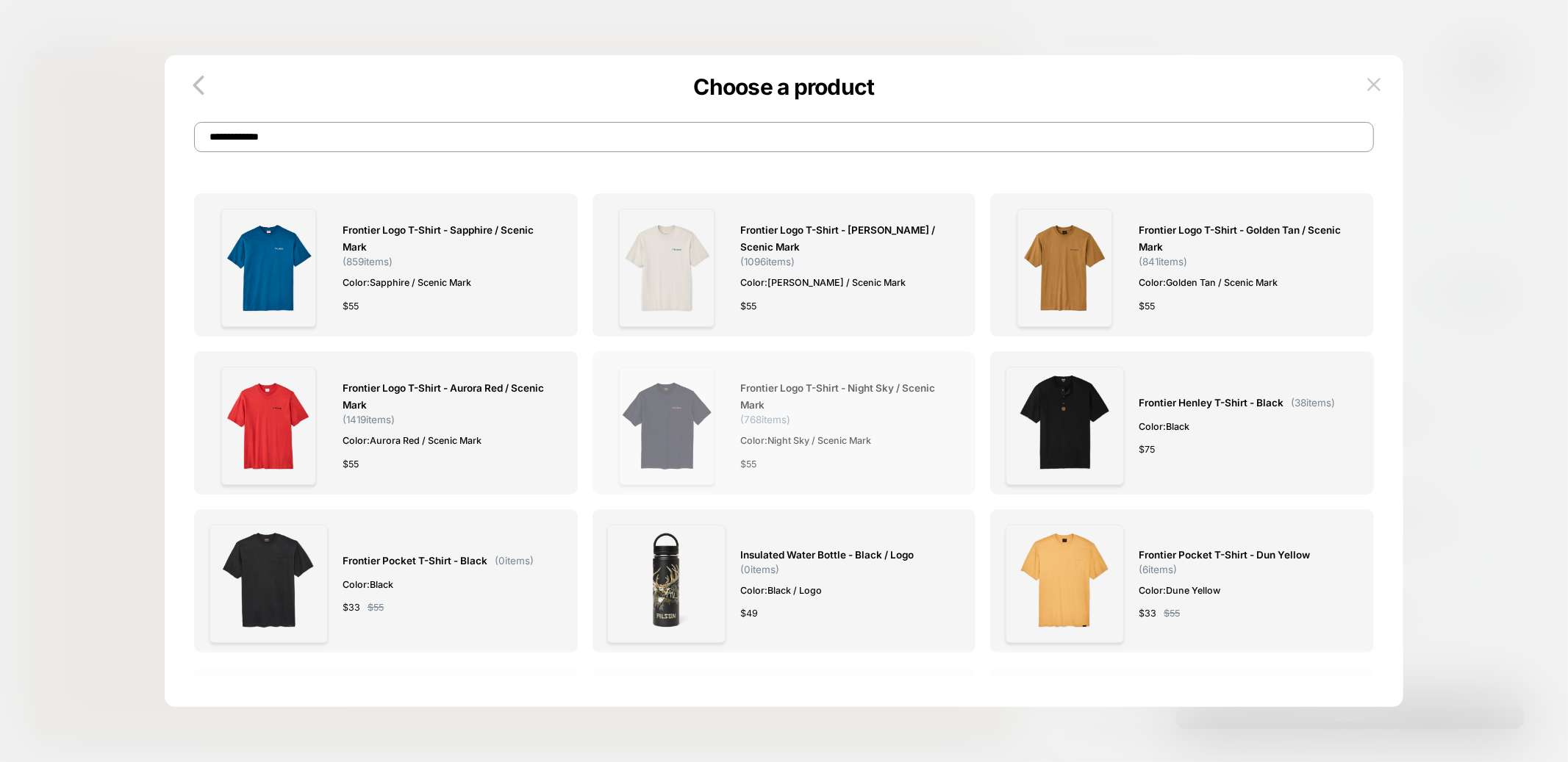
click at [686, 421] on img at bounding box center [666, 425] width 95 height 118
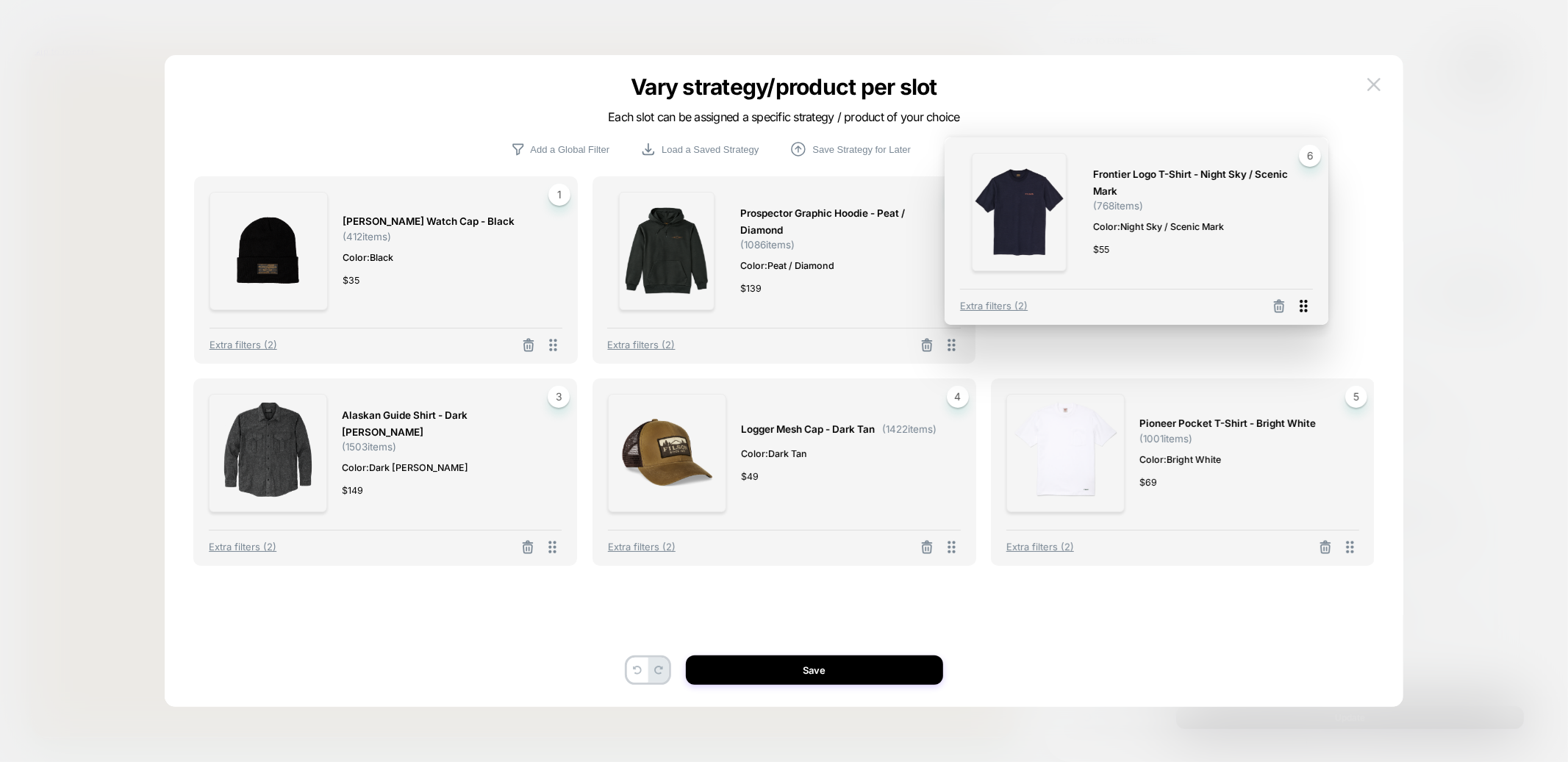
drag, startPoint x: 1351, startPoint y: 547, endPoint x: 1311, endPoint y: 315, distance: 235.4
click at [1307, 312] on icon at bounding box center [1304, 306] width 7 height 12
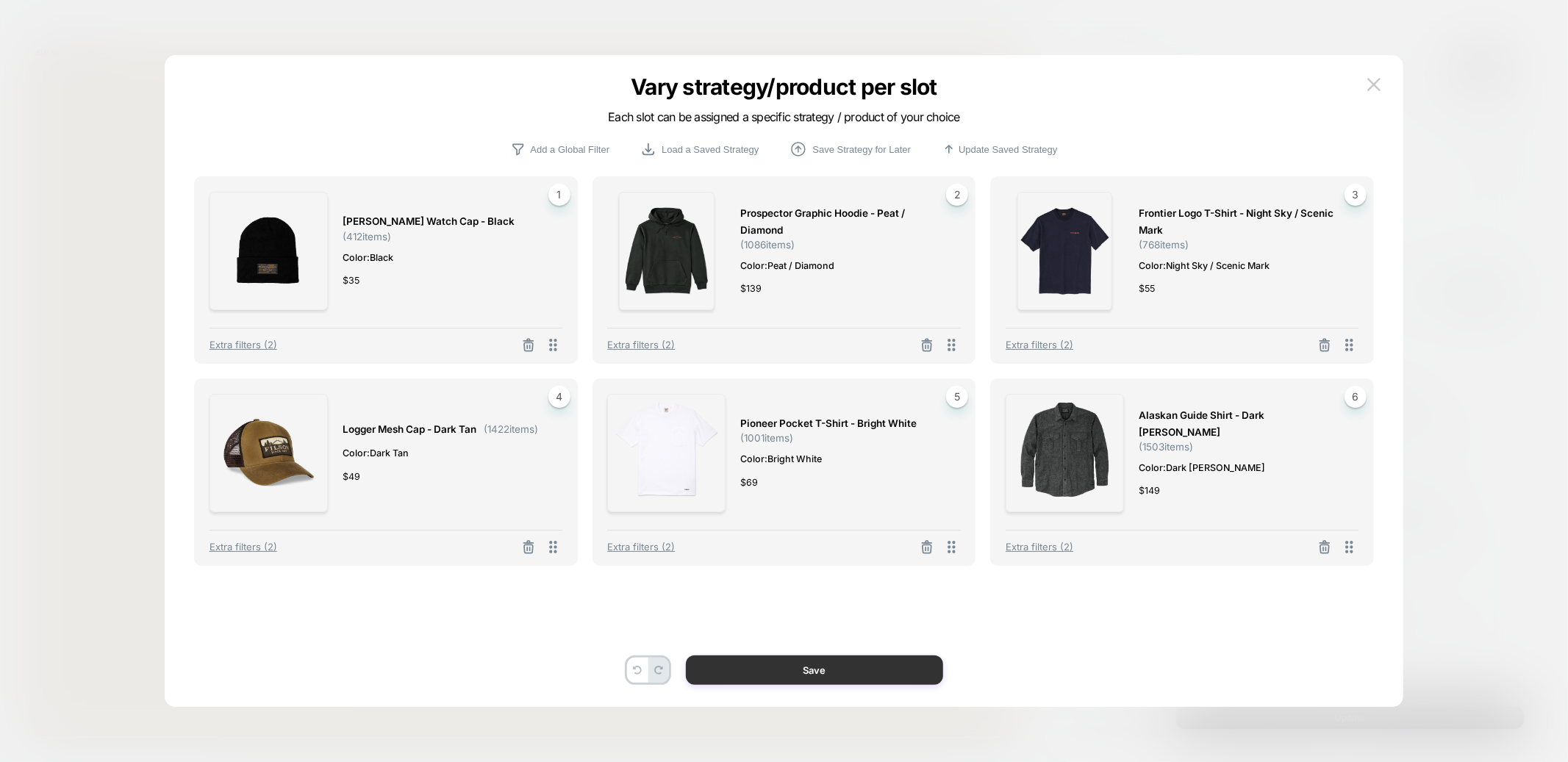
click at [871, 670] on button "Save" at bounding box center [814, 670] width 257 height 29
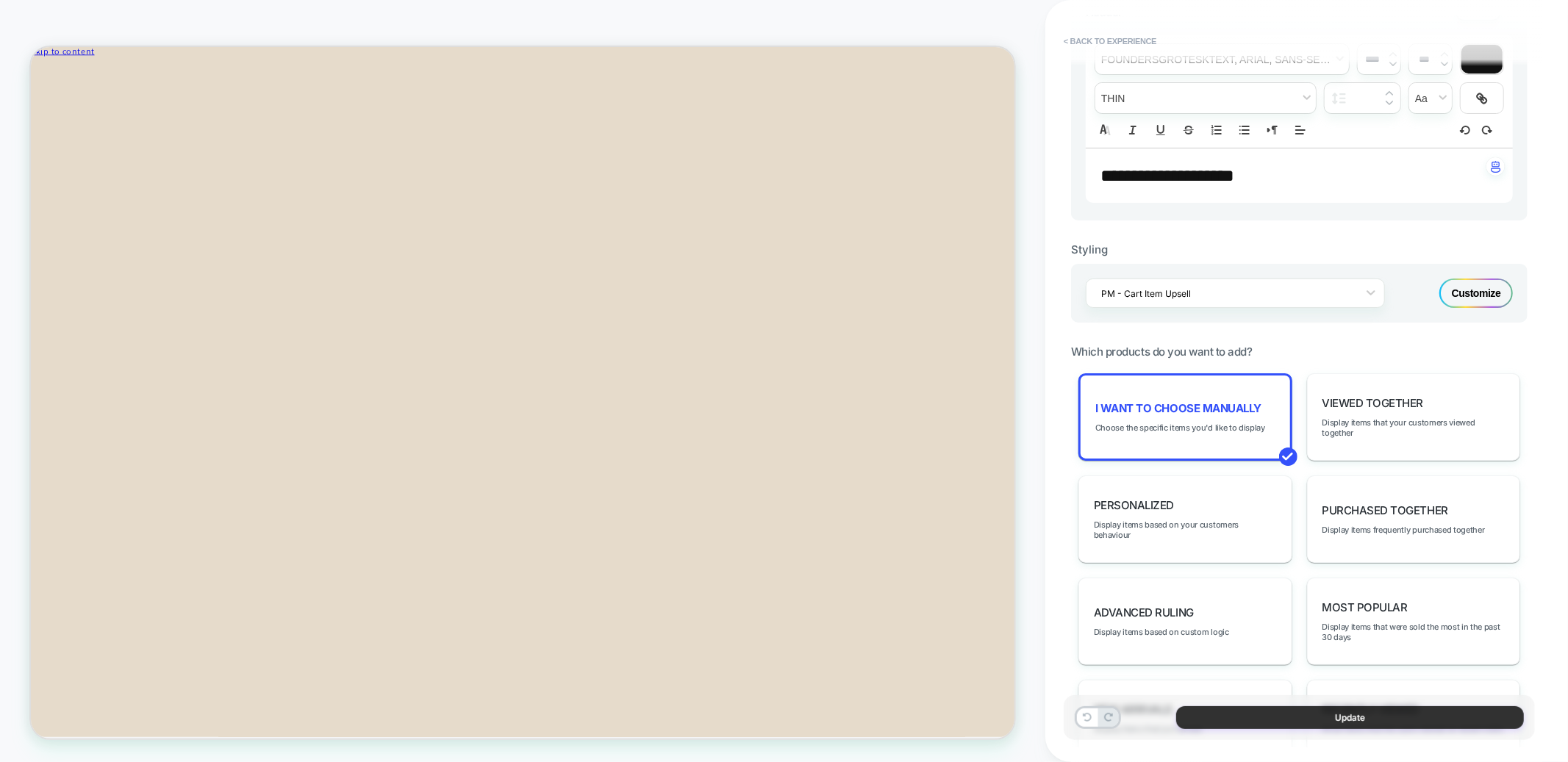
click at [1232, 718] on button "Update" at bounding box center [1349, 718] width 348 height 23
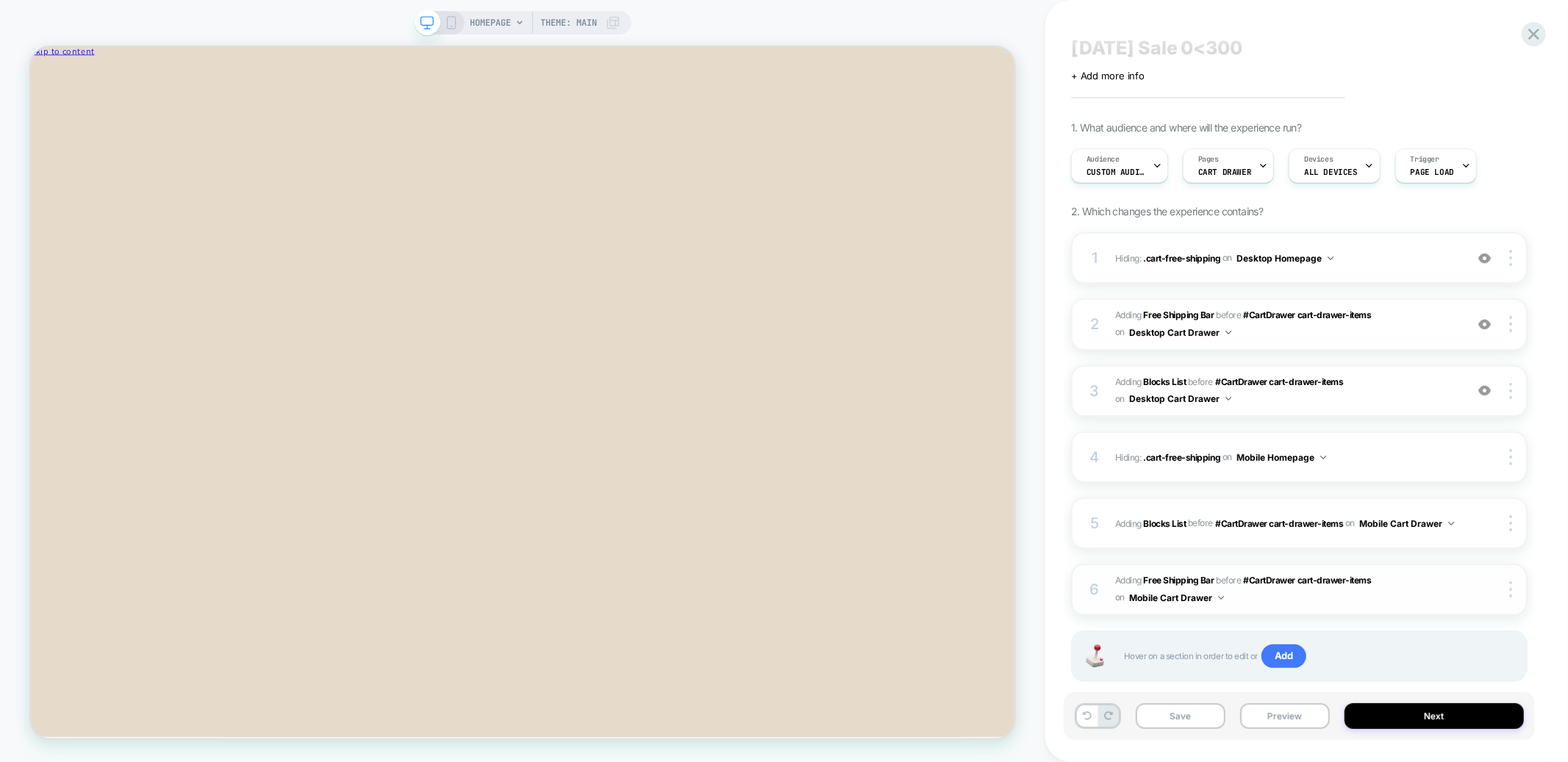
scroll to position [19, 0]
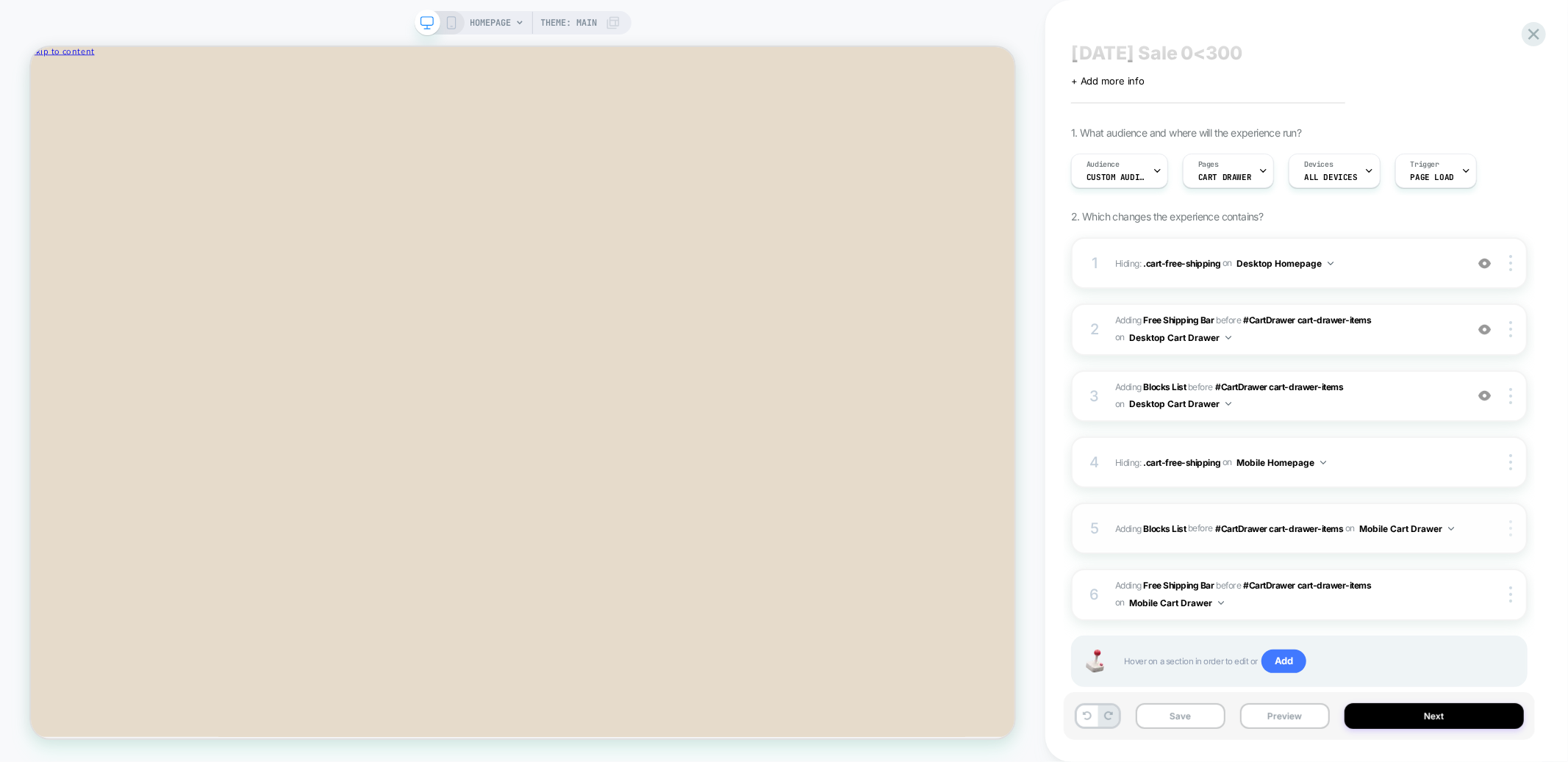
click at [1511, 524] on img at bounding box center [1510, 528] width 3 height 16
click at [1540, 509] on div "Labor Day Sale 0<300 Click to edit experience details + Add more info 1. What a…" at bounding box center [1307, 381] width 471 height 762
click at [465, 30] on div "HOMEPAGE Theme: MAIN" at bounding box center [523, 22] width 217 height 23
click at [451, 22] on icon at bounding box center [451, 22] width 13 height 13
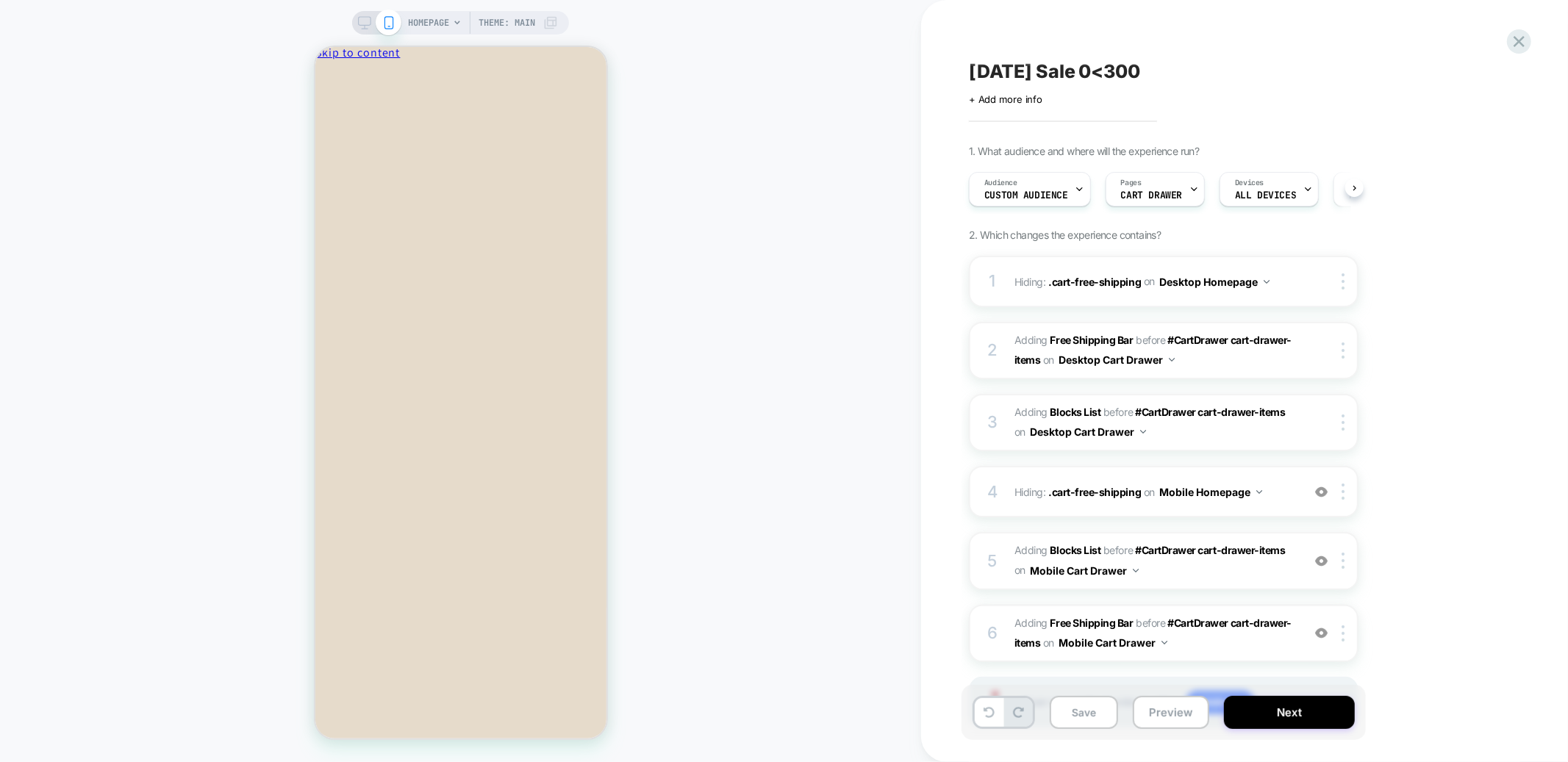
scroll to position [0, 1]
click at [1026, 196] on span "Custom Audience" at bounding box center [1025, 196] width 84 height 11
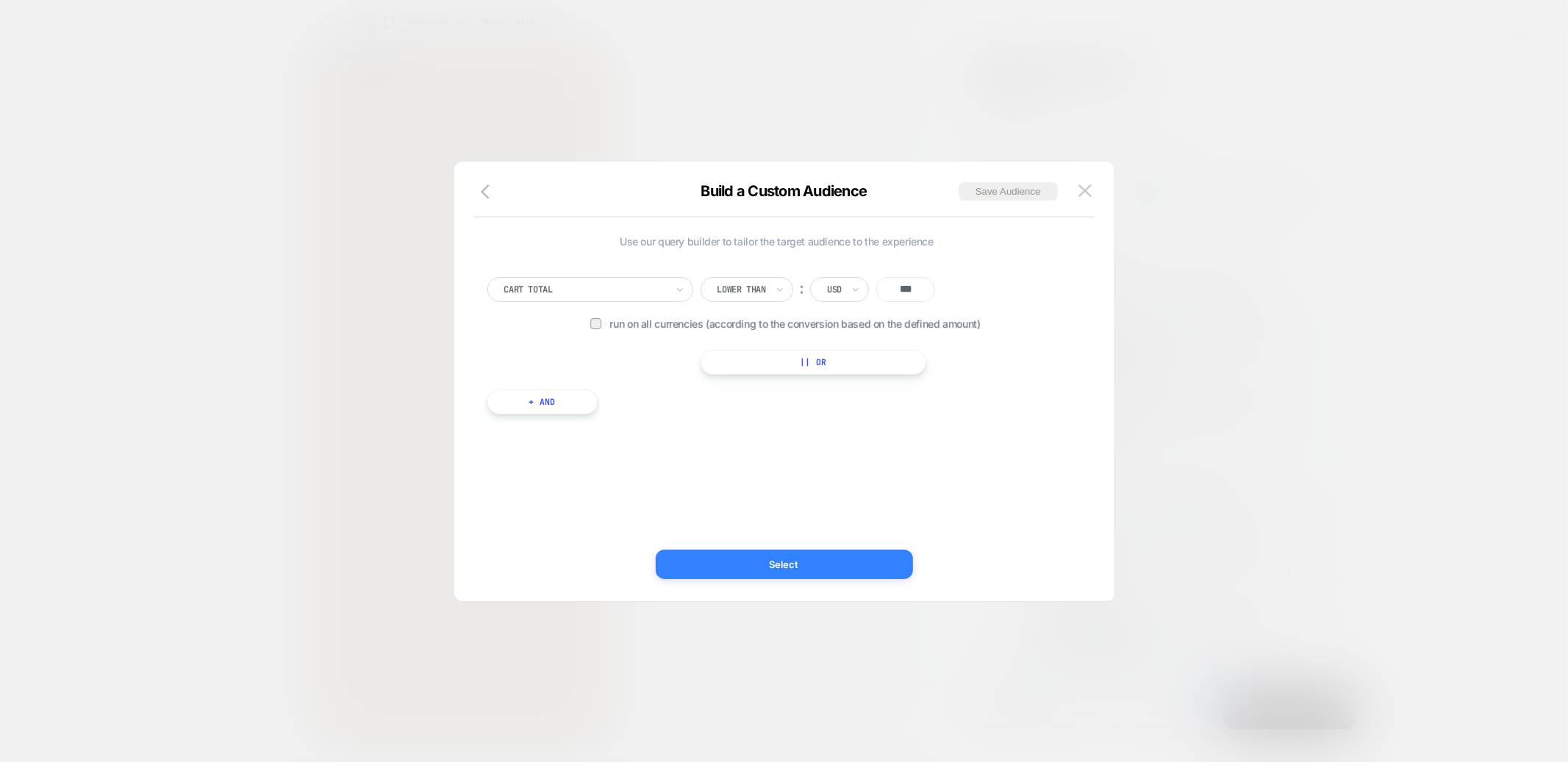
click at [849, 565] on button "Select" at bounding box center [784, 564] width 257 height 29
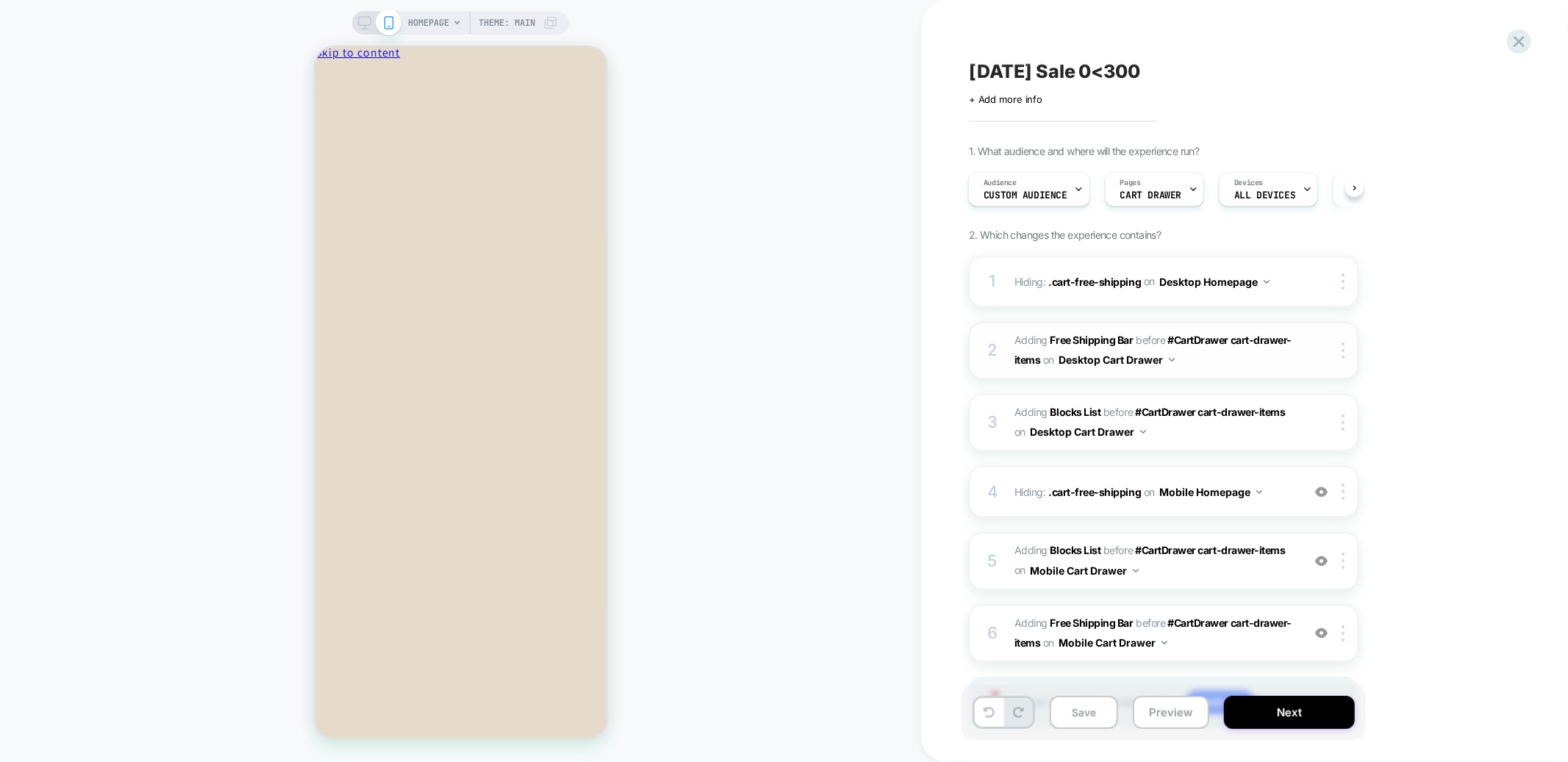
scroll to position [20, 0]
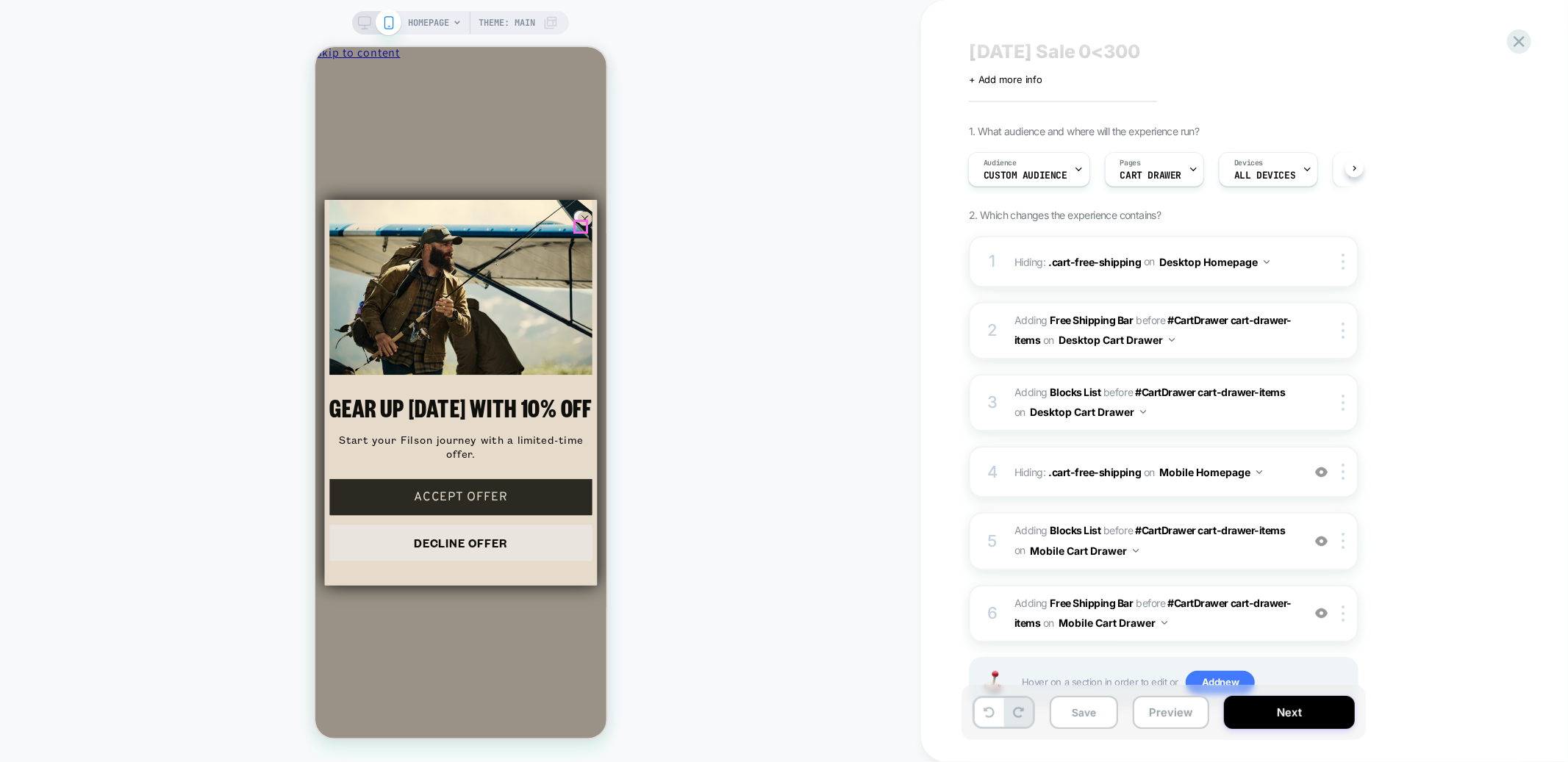
click at [579, 222] on circle "Close dialog" at bounding box center [584, 218] width 14 height 14
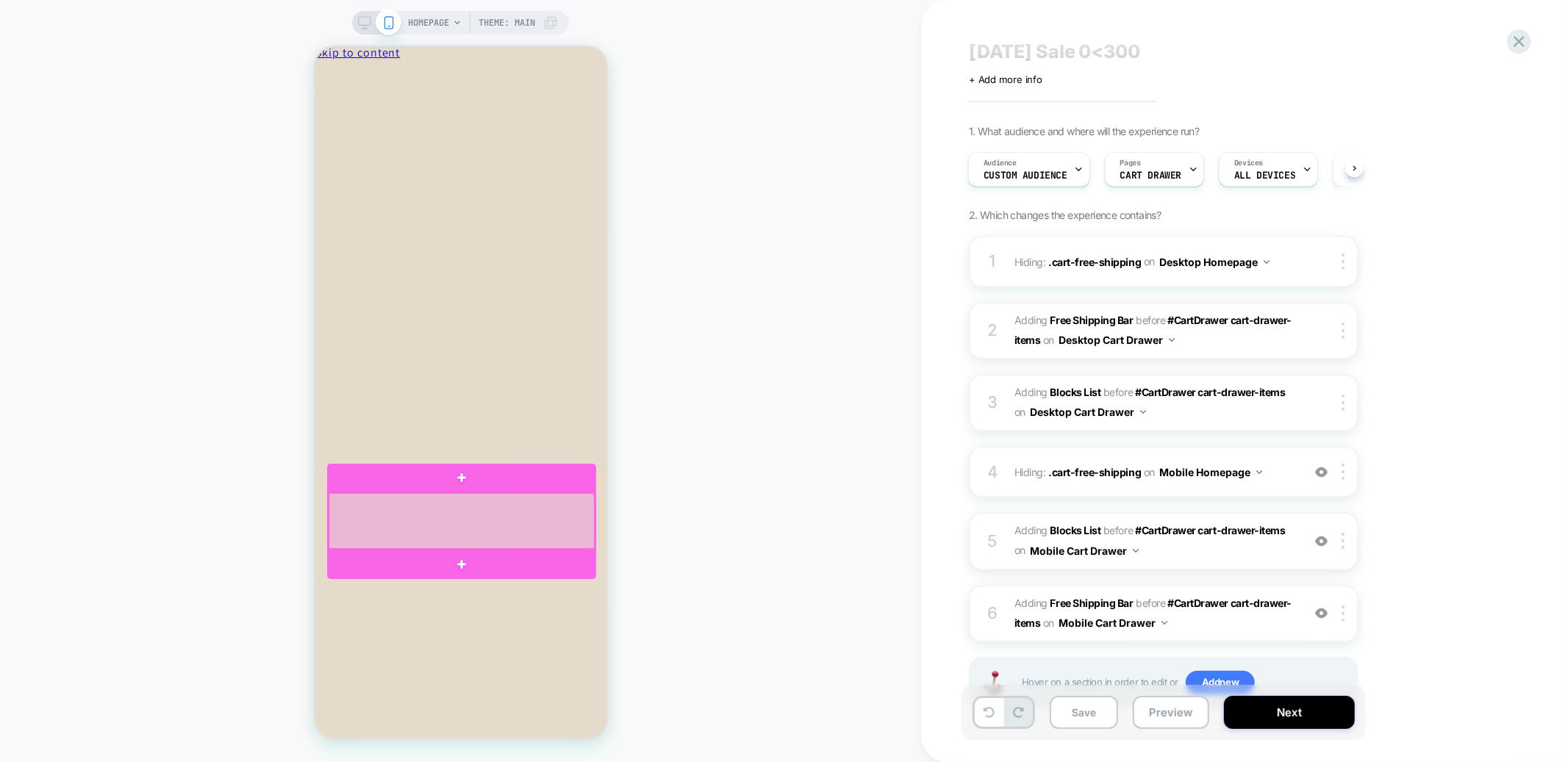
click at [502, 515] on div at bounding box center [461, 520] width 266 height 56
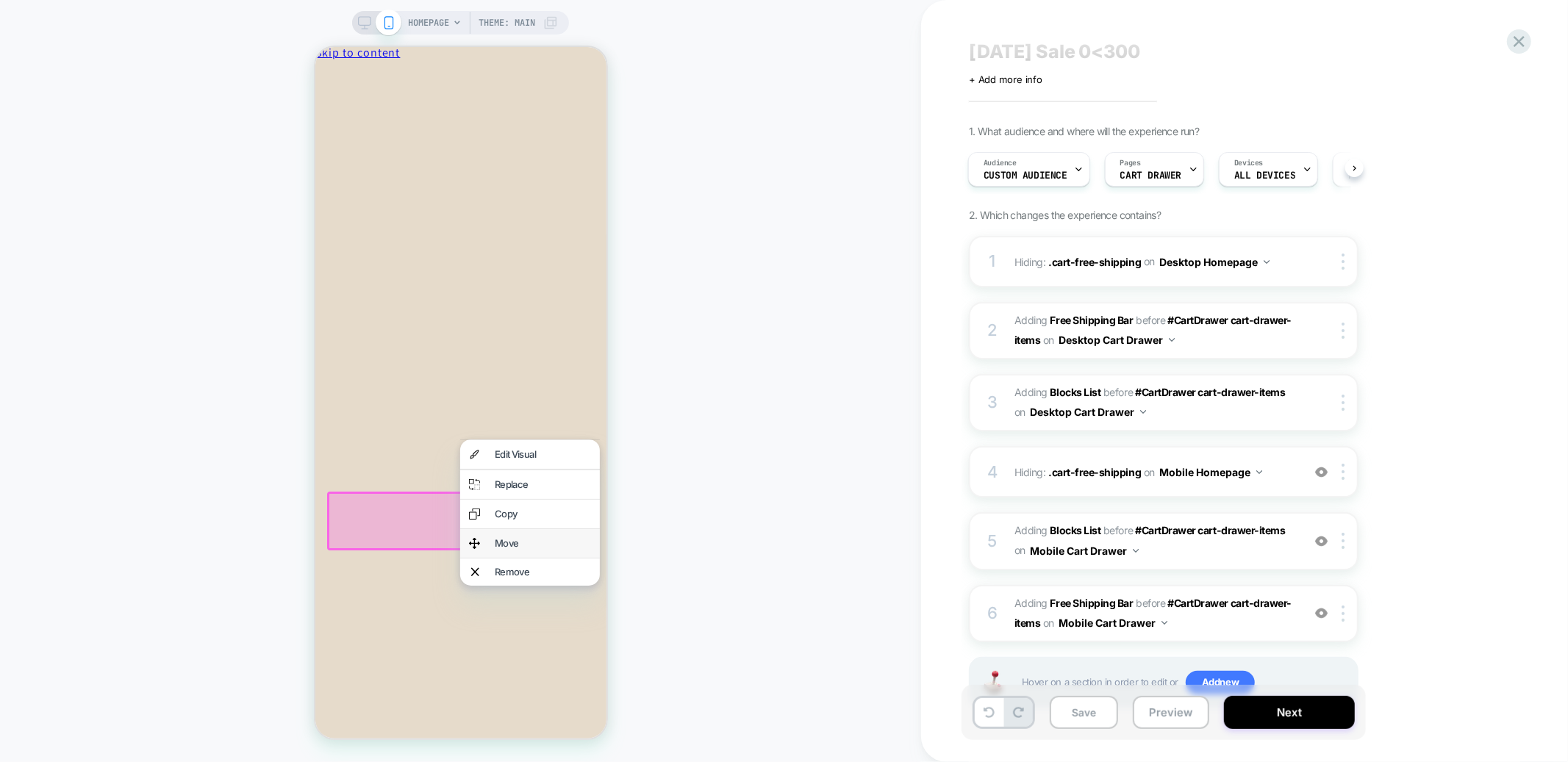
click at [516, 538] on div "Move" at bounding box center [542, 542] width 96 height 10
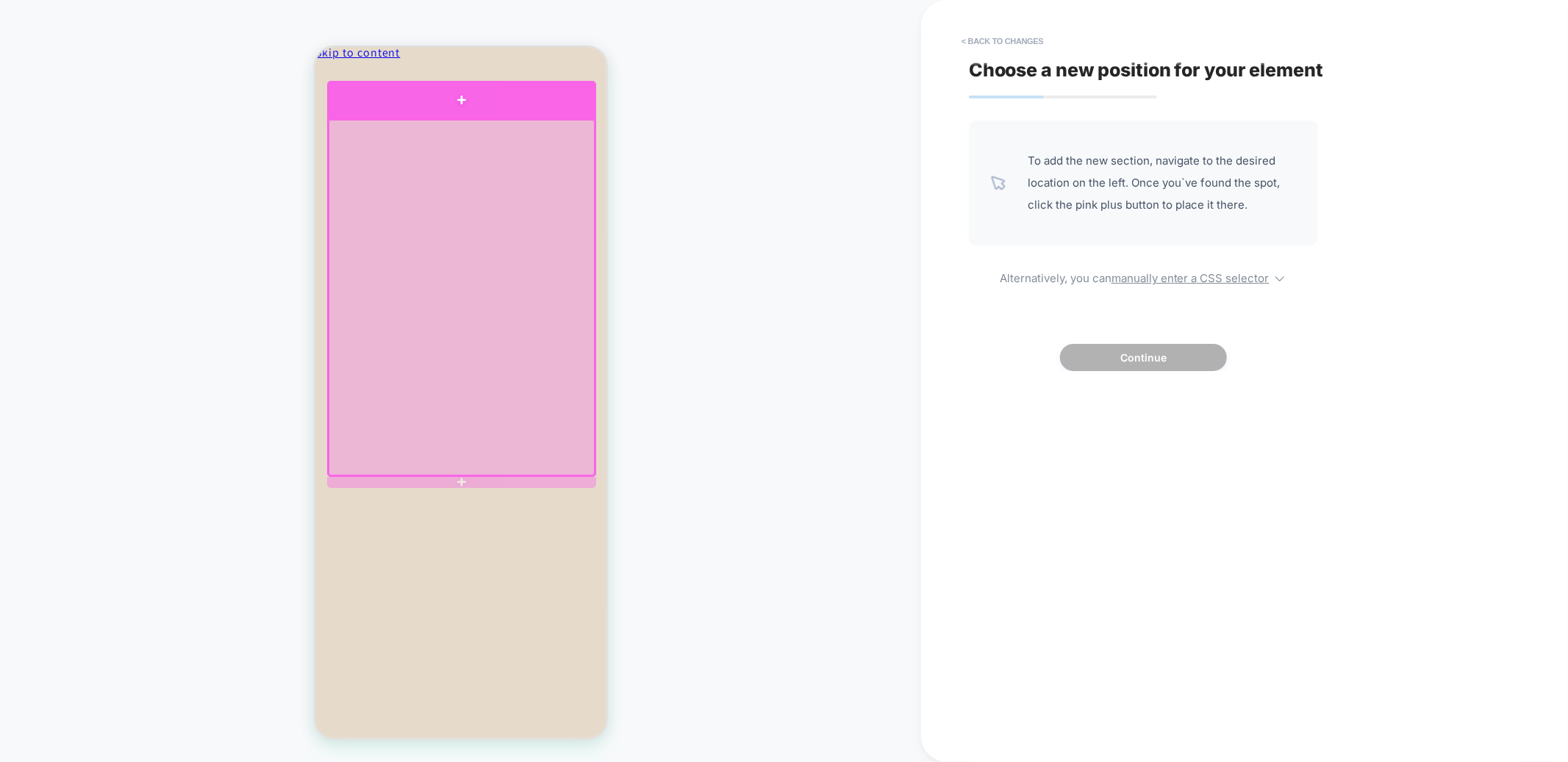
click at [446, 101] on div at bounding box center [461, 99] width 269 height 37
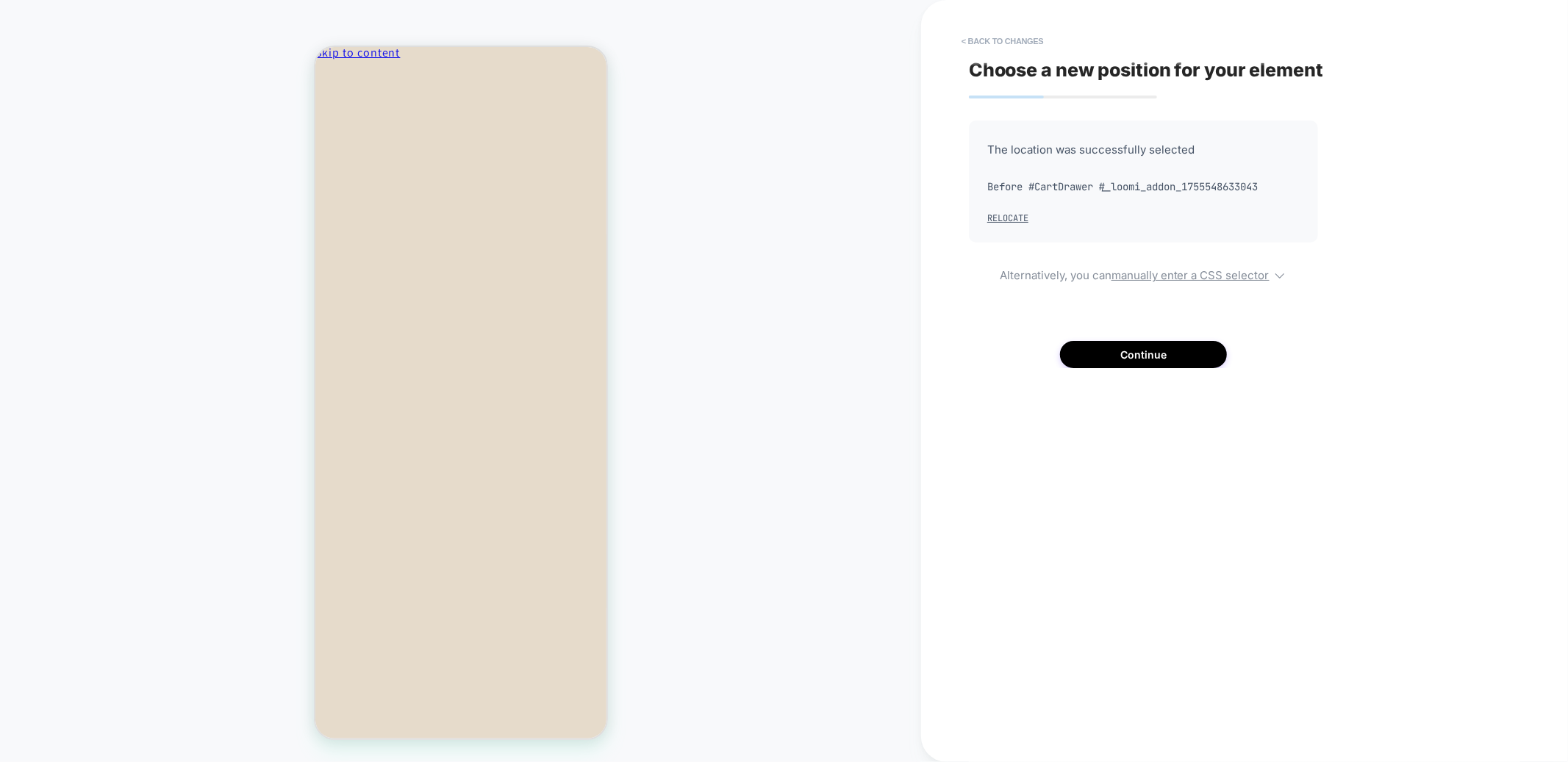
click at [1121, 338] on div "The location was successfully selected Before #CartDrawer #_loomi_addon_1755548…" at bounding box center [1143, 245] width 350 height 248
click at [1116, 349] on button "Continue" at bounding box center [1144, 354] width 167 height 28
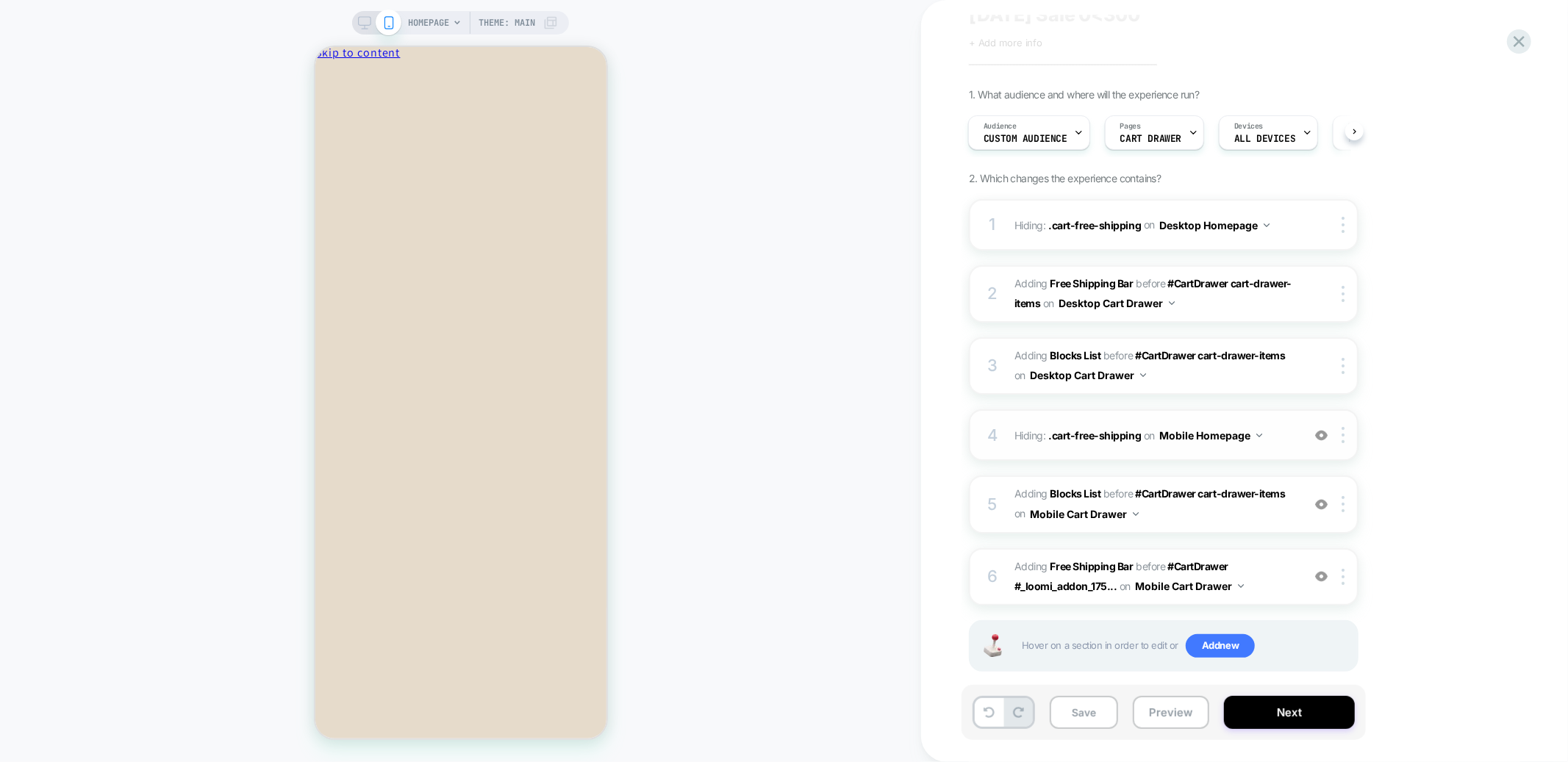
scroll to position [68, 0]
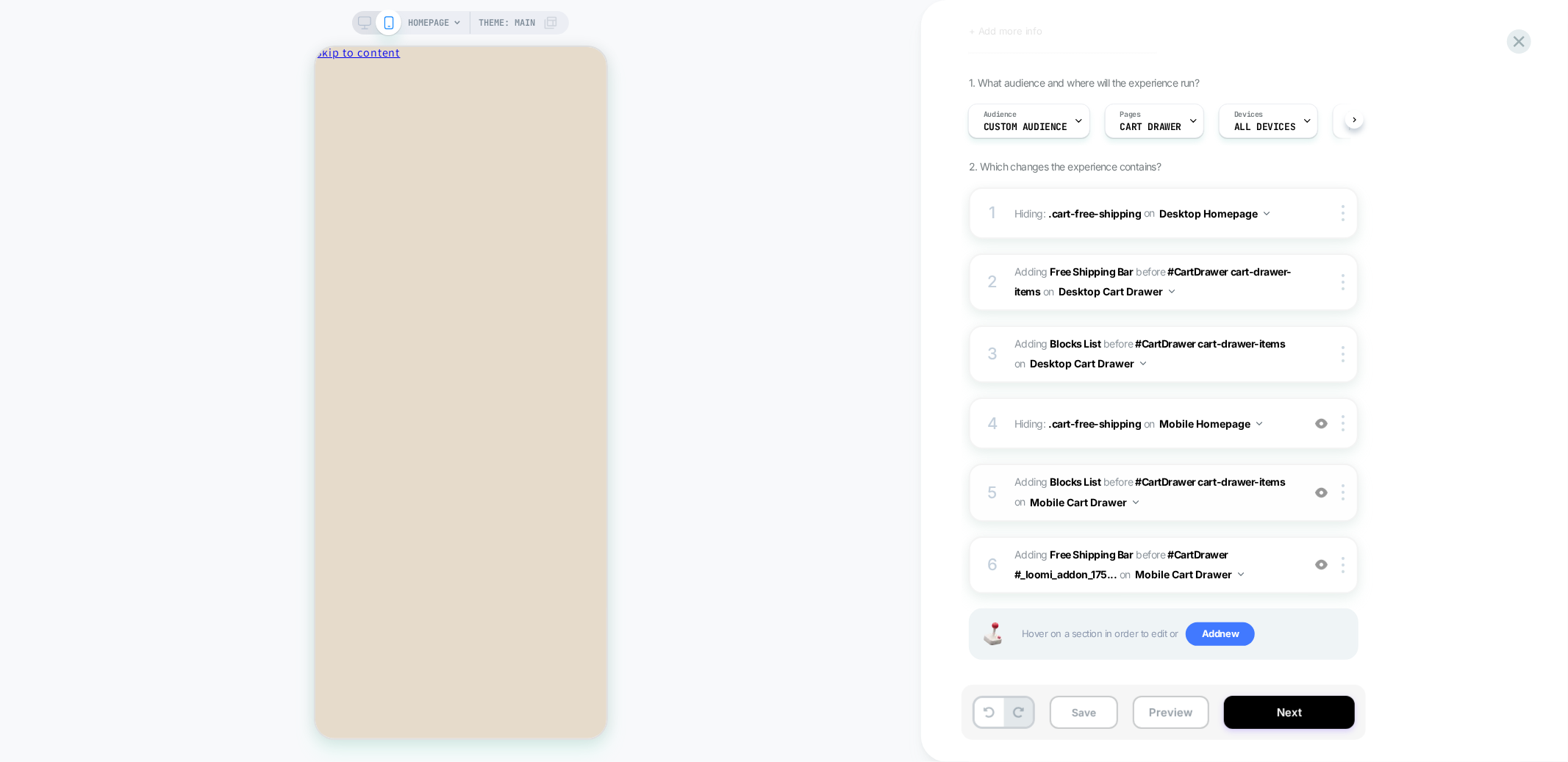
click at [1311, 485] on div at bounding box center [1321, 493] width 24 height 16
click at [1316, 486] on img at bounding box center [1322, 493] width 12 height 12
click at [1317, 429] on div "4 Hiding : .cart-free-shipping .cart-free-shipping on Mobile Homepage Add Befor…" at bounding box center [1163, 423] width 390 height 52
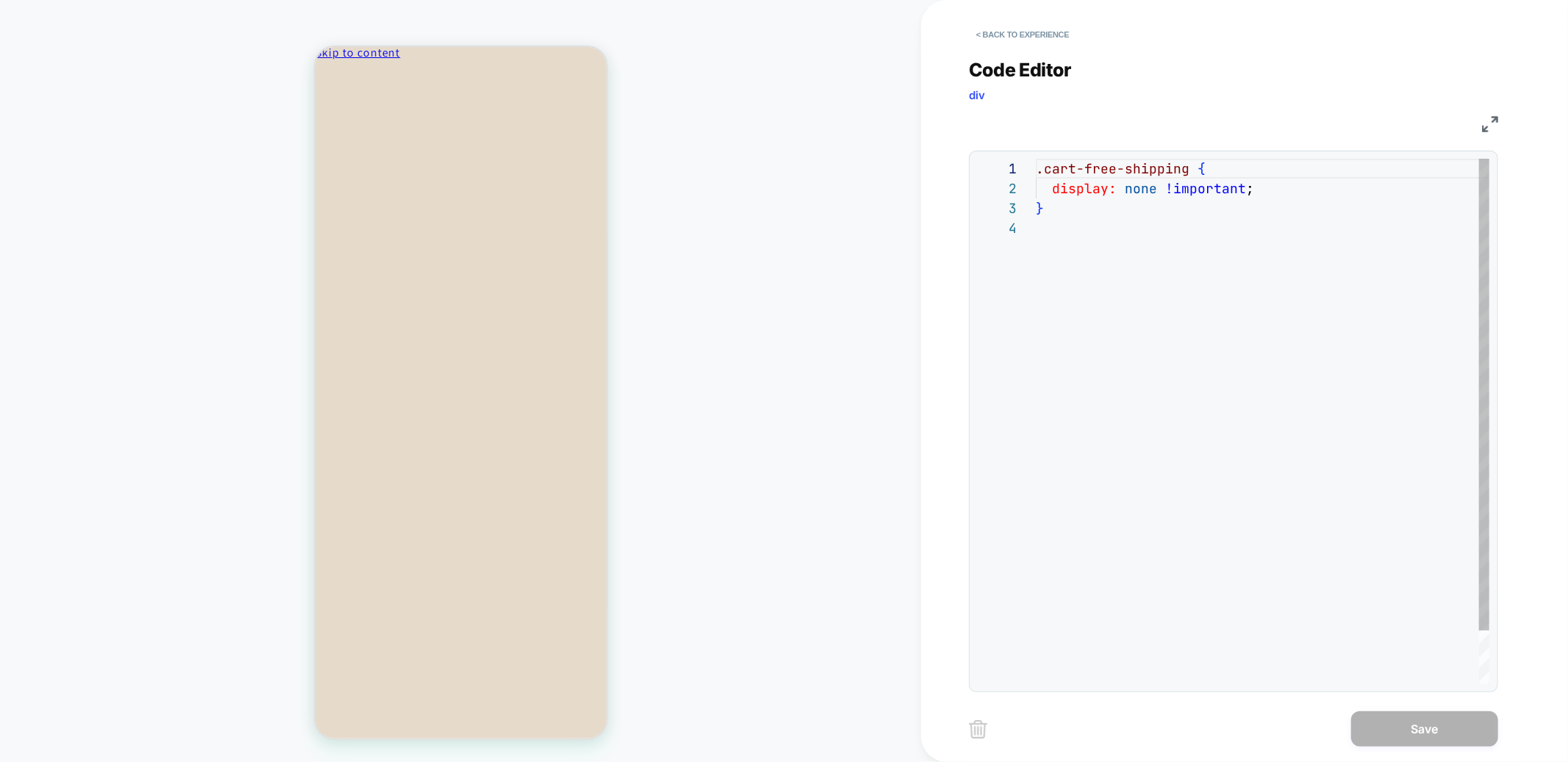
scroll to position [60, 0]
click at [999, 44] on button "< Back to experience" at bounding box center [1022, 35] width 108 height 23
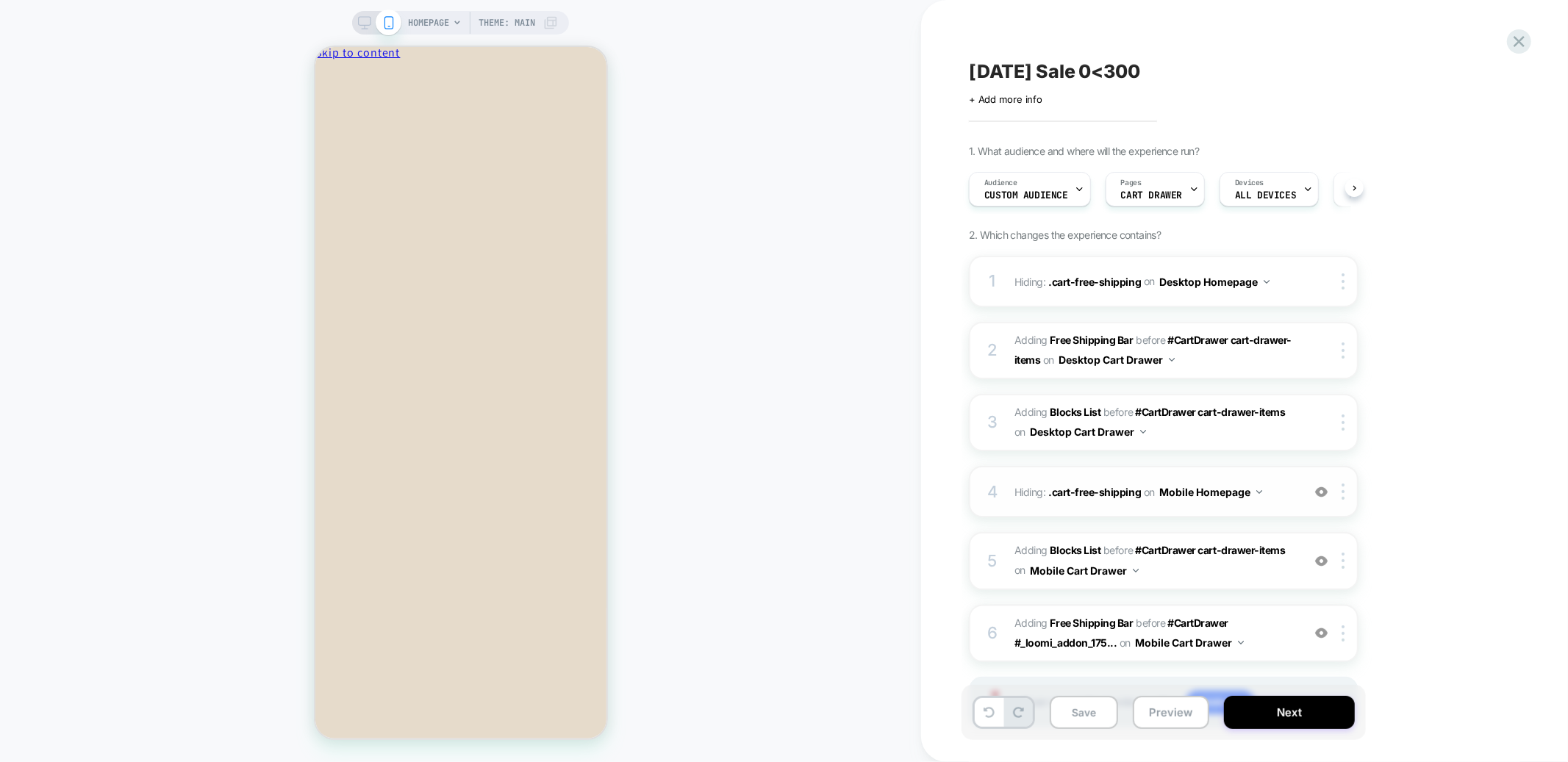
scroll to position [0, 1]
click at [1345, 554] on div at bounding box center [1345, 560] width 24 height 16
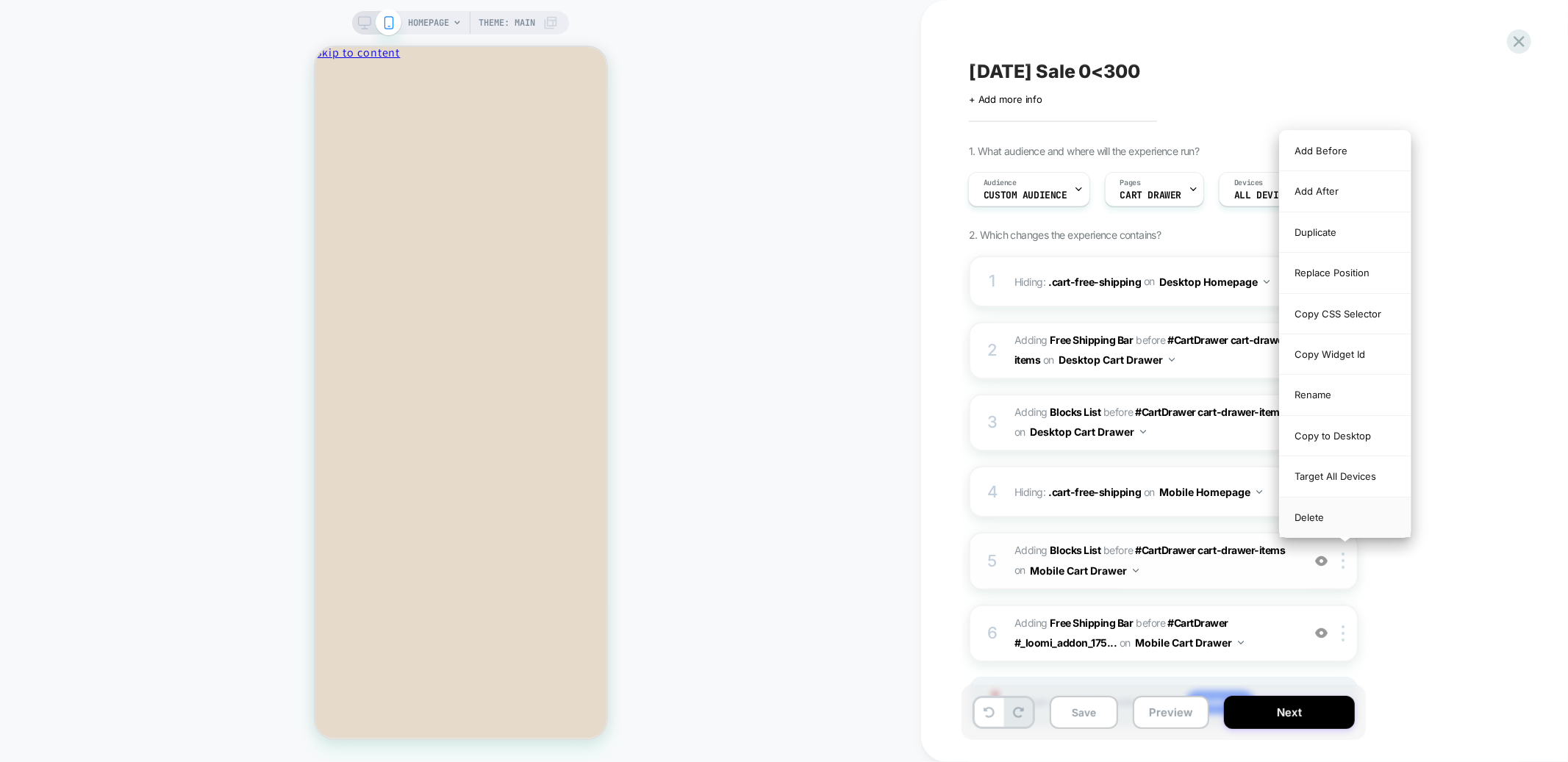
click at [1323, 516] on div "Delete" at bounding box center [1345, 517] width 131 height 40
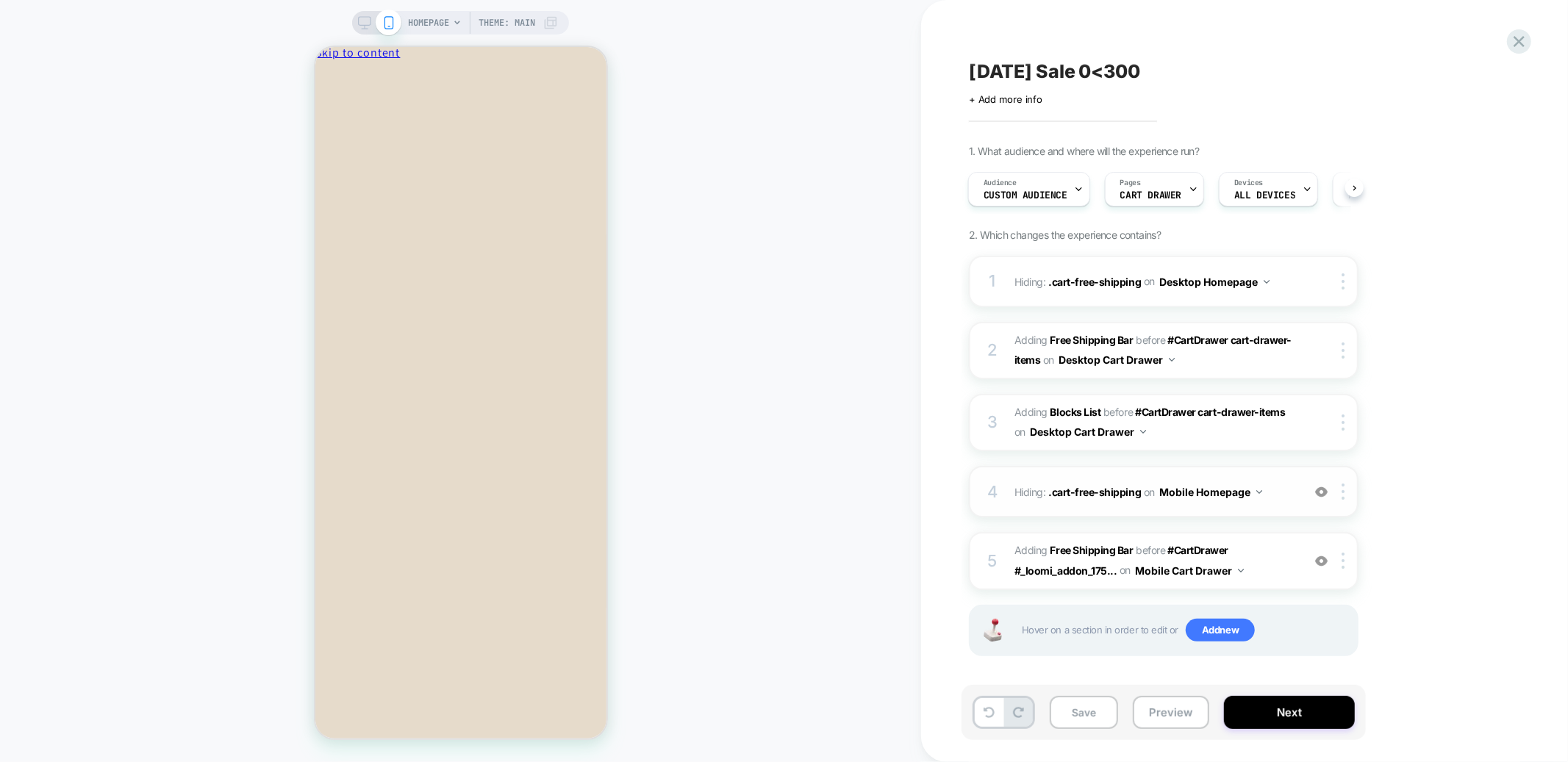
click at [1323, 487] on img at bounding box center [1322, 492] width 12 height 12
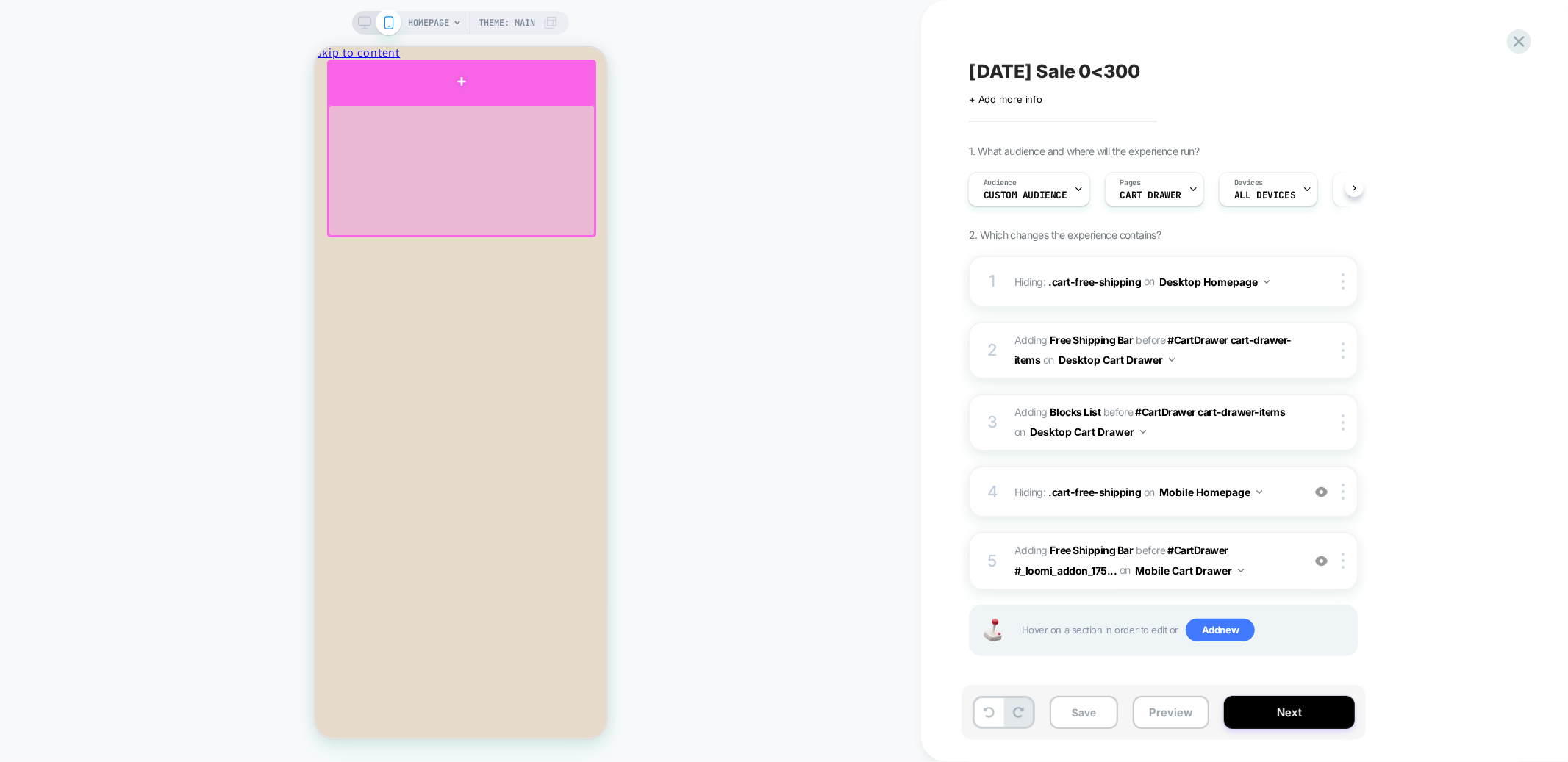
click at [451, 93] on div at bounding box center [461, 81] width 269 height 44
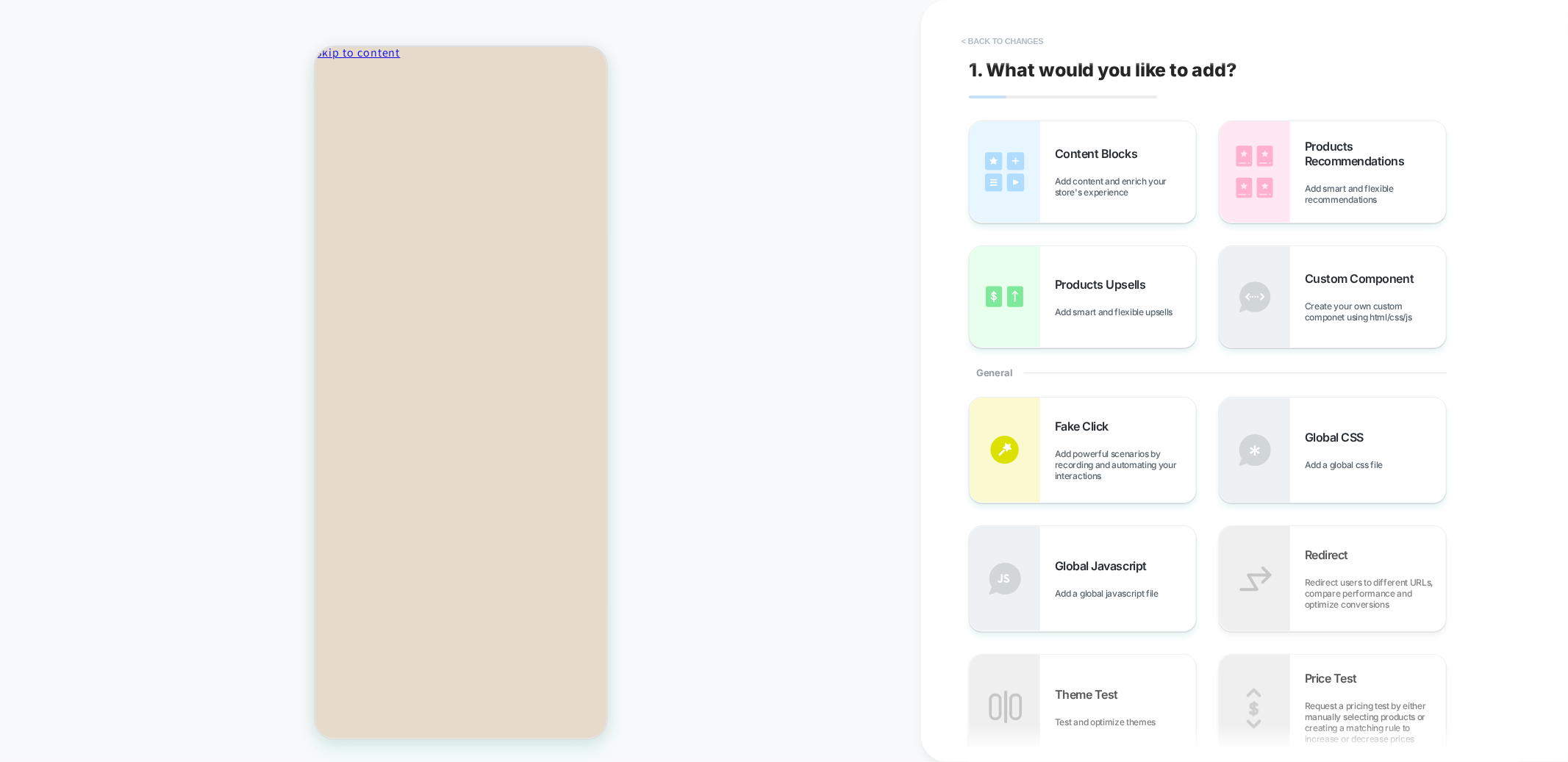
click at [982, 29] on button "< Back to changes" at bounding box center [1002, 41] width 97 height 23
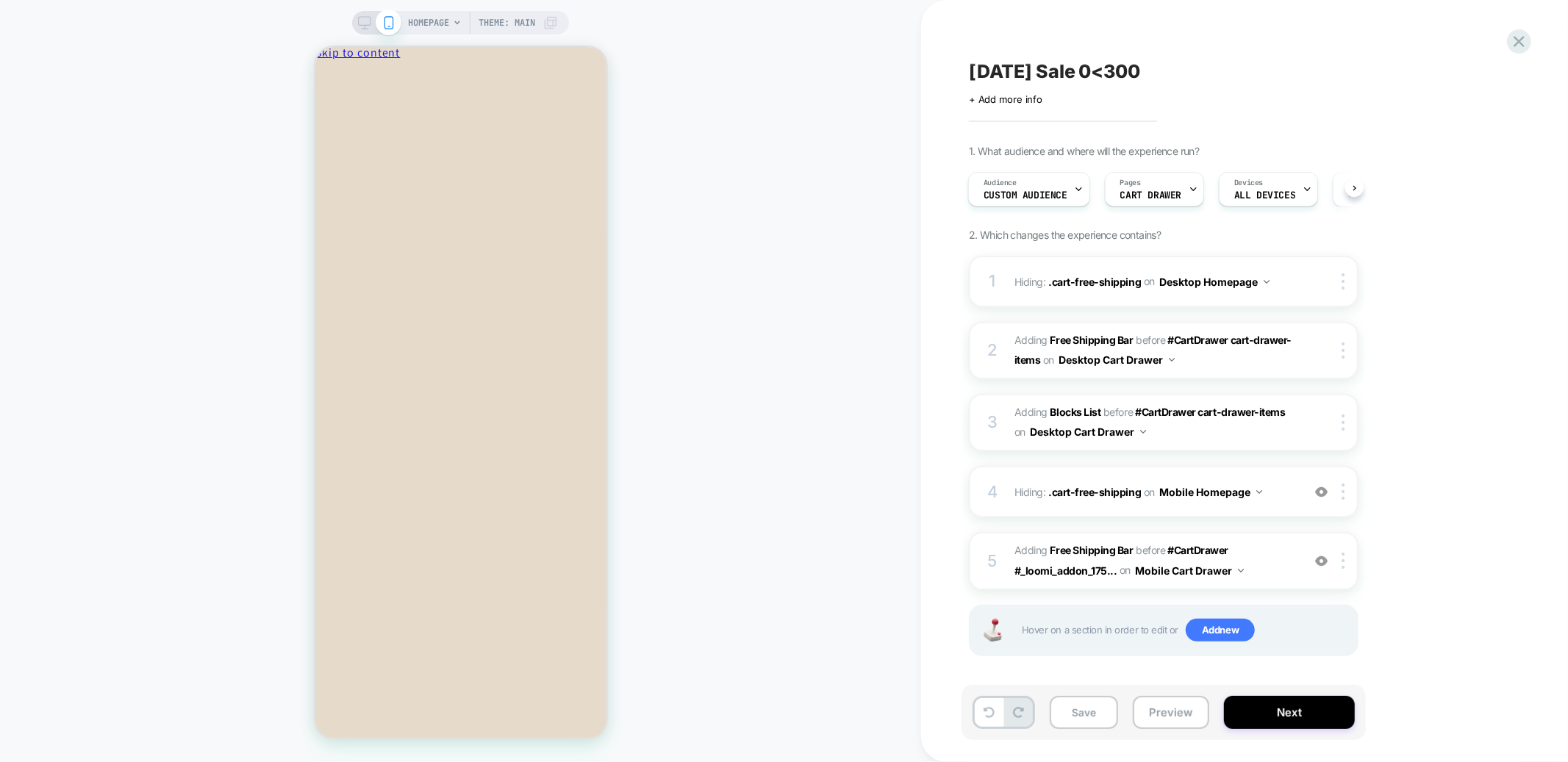
click at [359, 20] on icon at bounding box center [364, 22] width 13 height 13
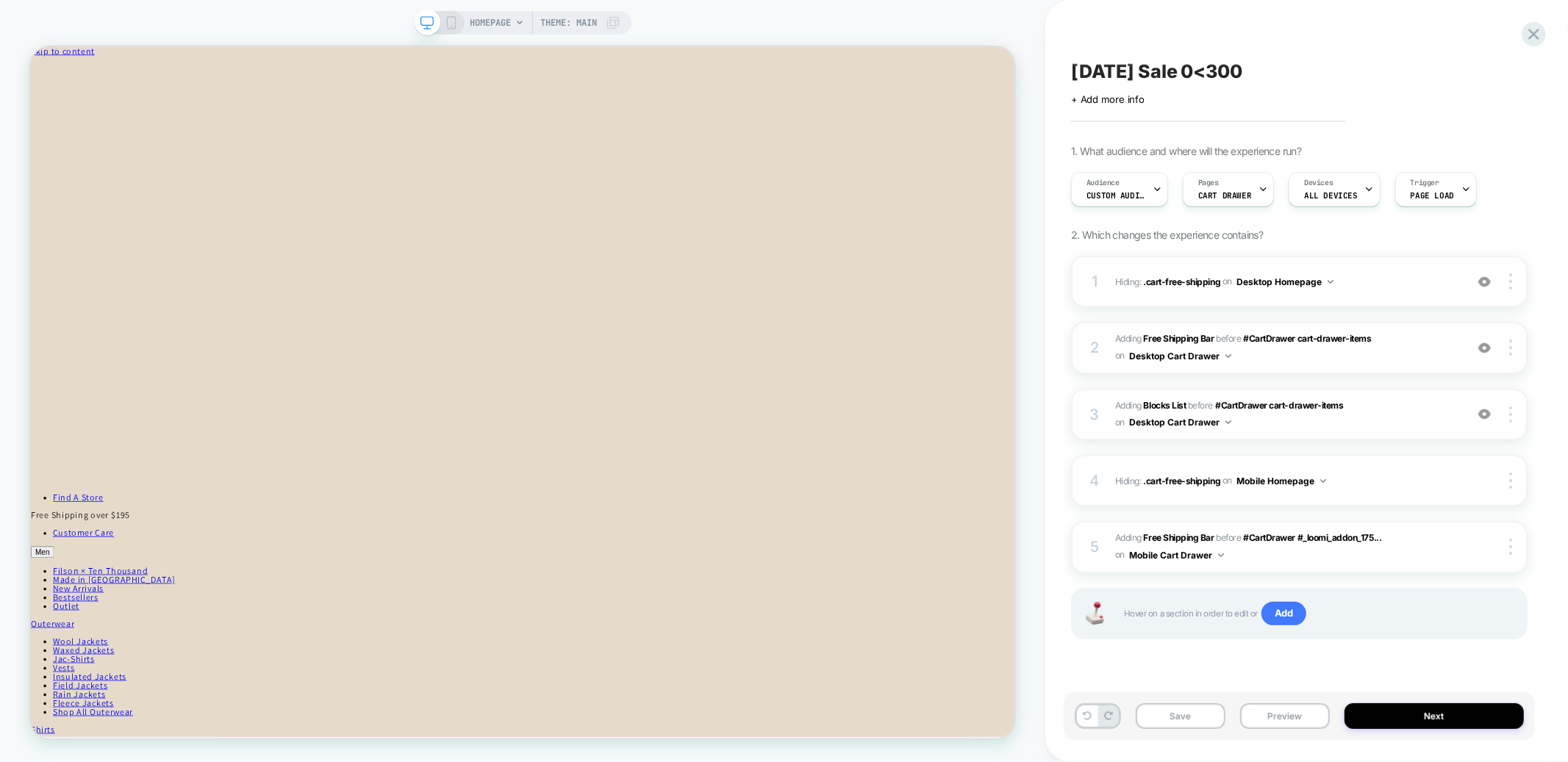
click at [1485, 349] on img at bounding box center [1484, 348] width 12 height 12
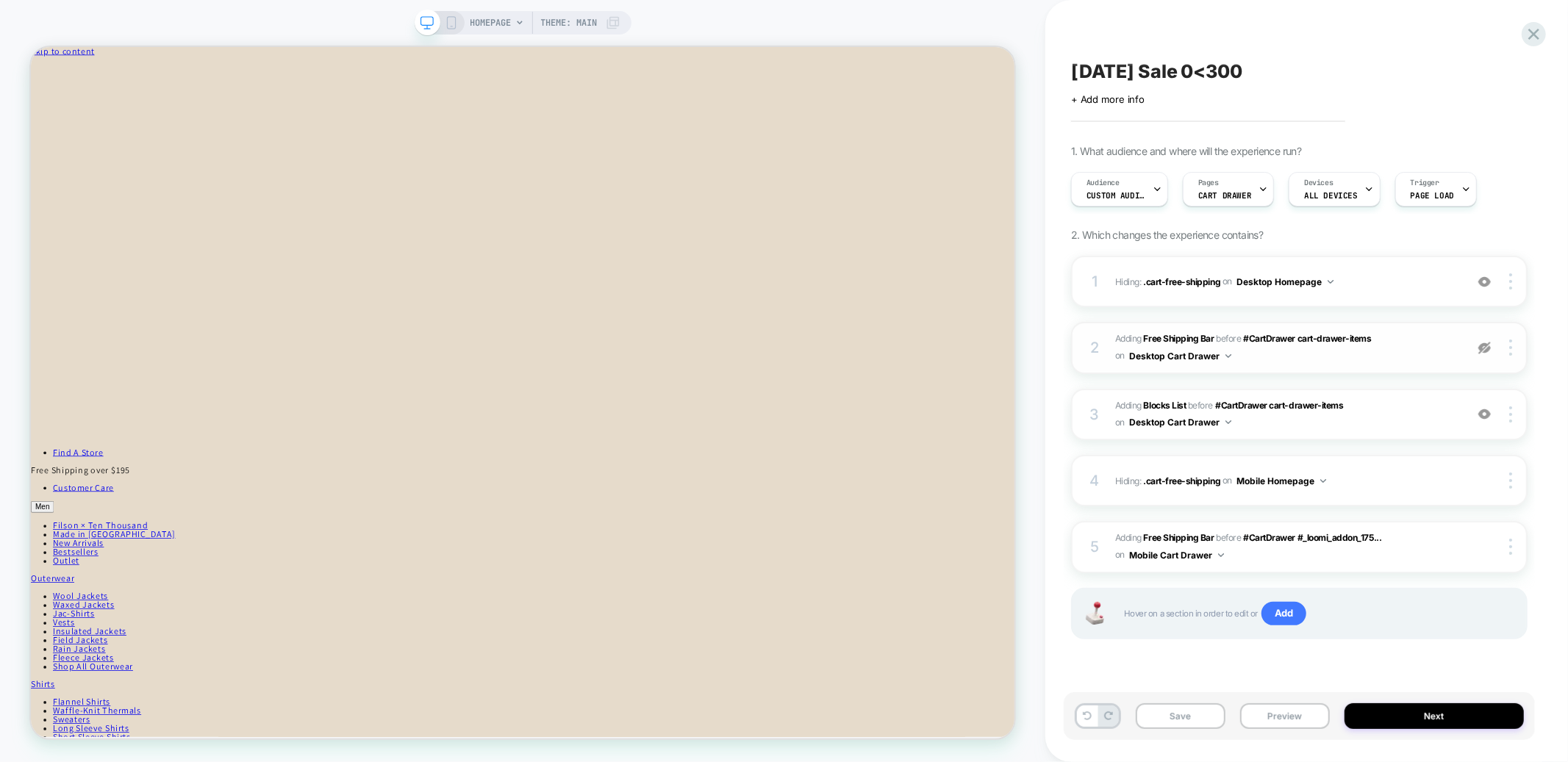
click at [1485, 349] on img at bounding box center [1484, 348] width 12 height 12
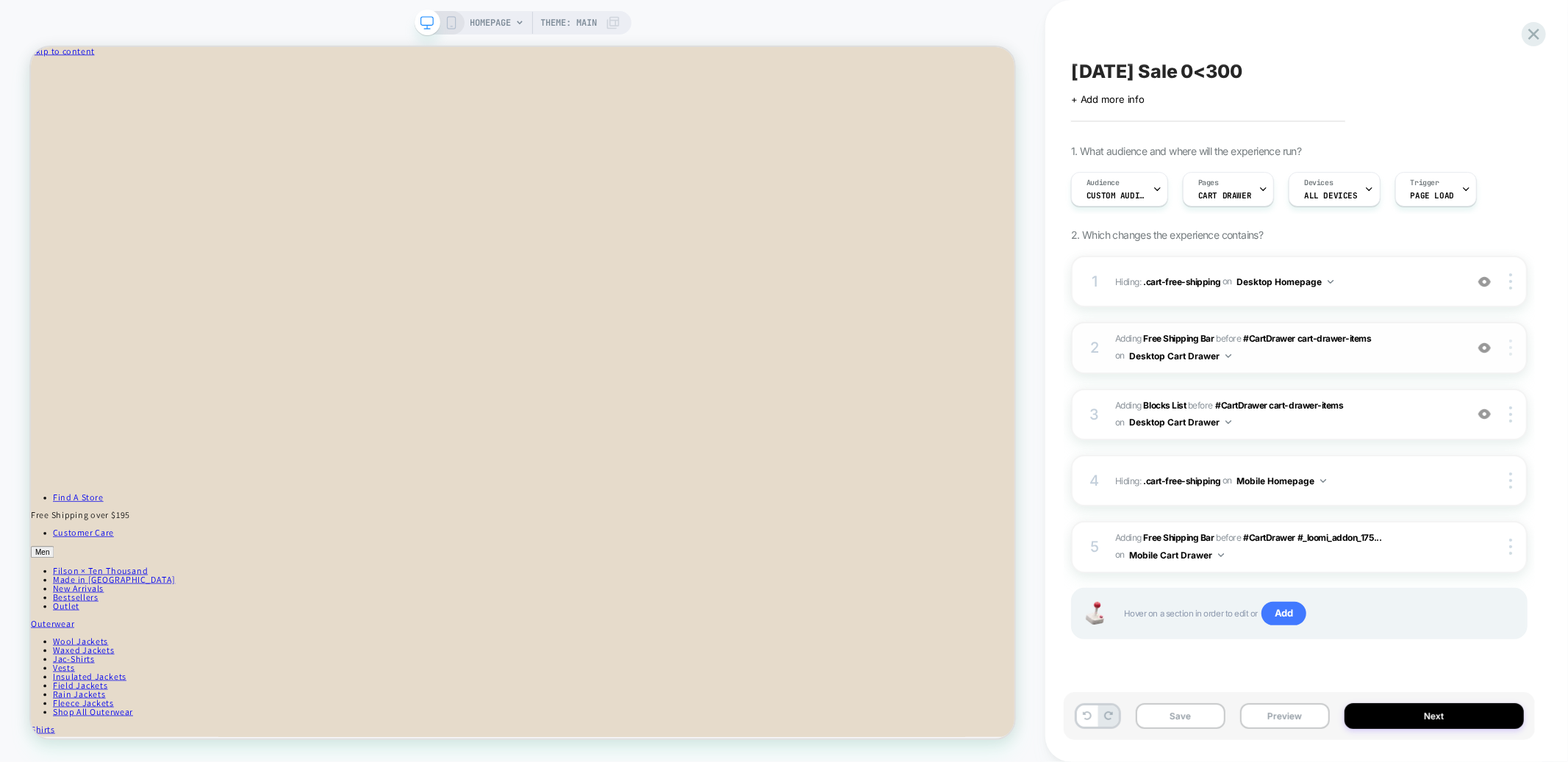
click at [1506, 349] on div at bounding box center [1512, 348] width 28 height 16
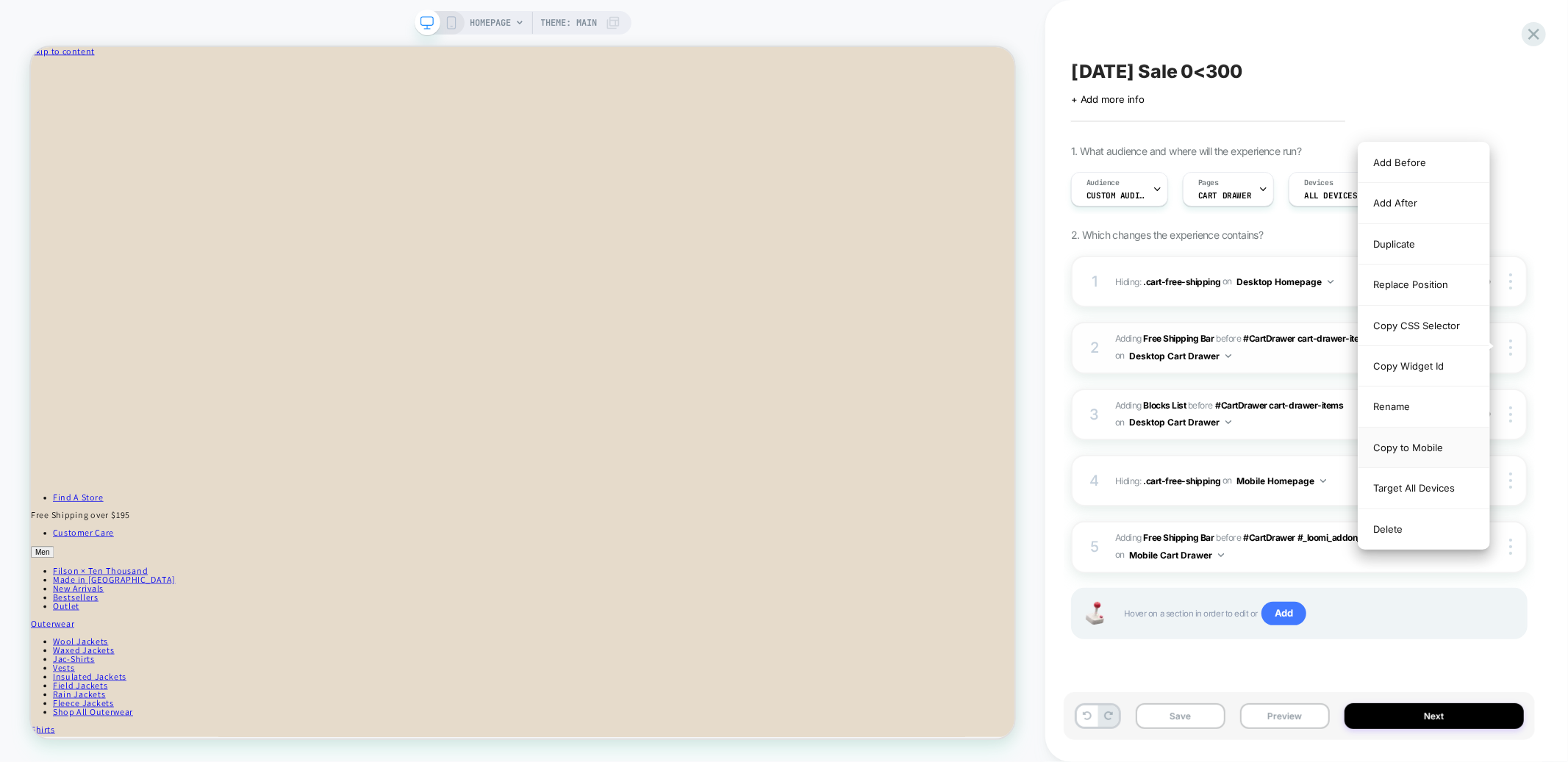
click at [1429, 446] on div "Copy to Mobile" at bounding box center [1423, 447] width 131 height 40
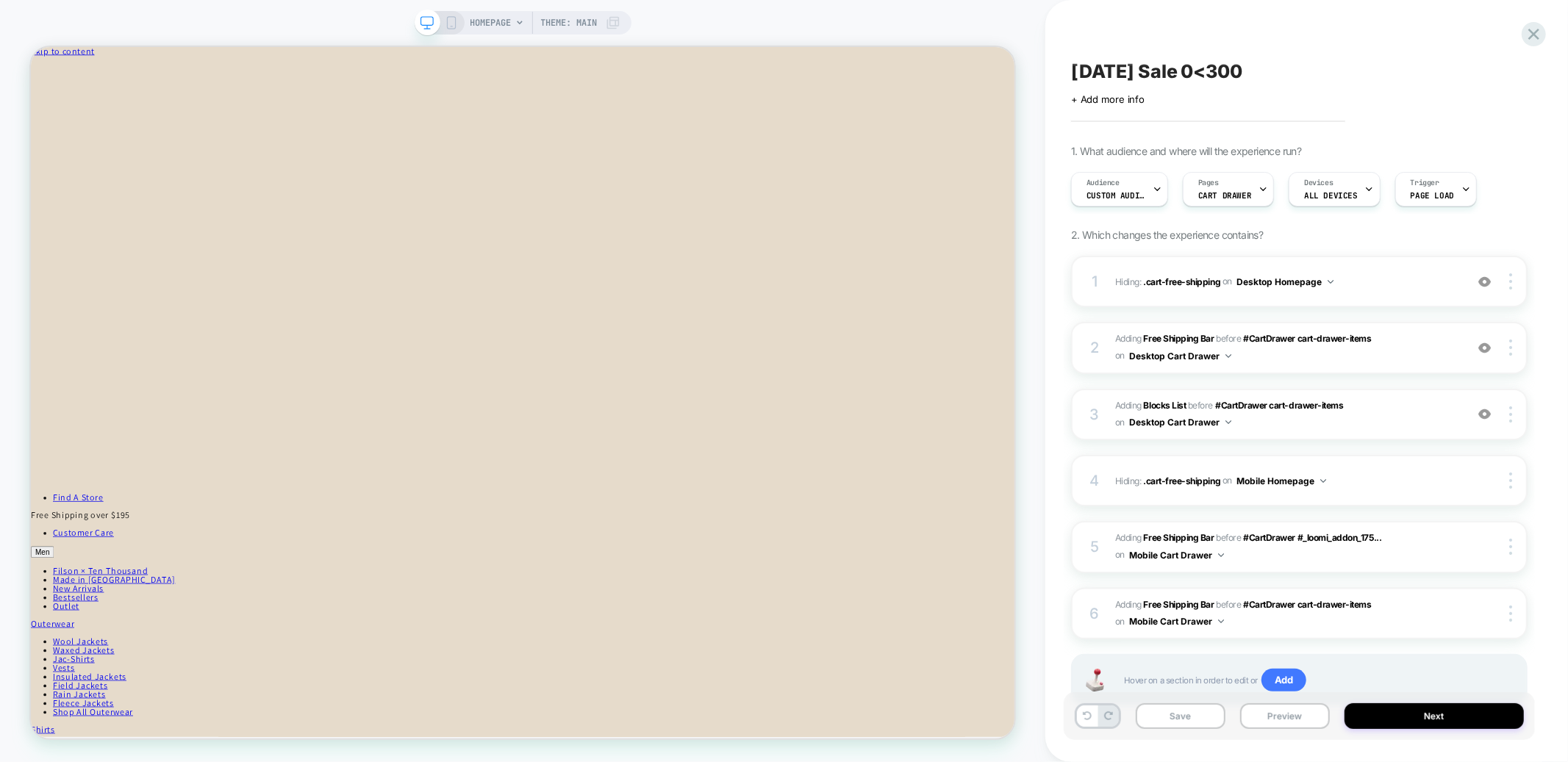
click at [446, 17] on rect at bounding box center [450, 22] width 8 height 12
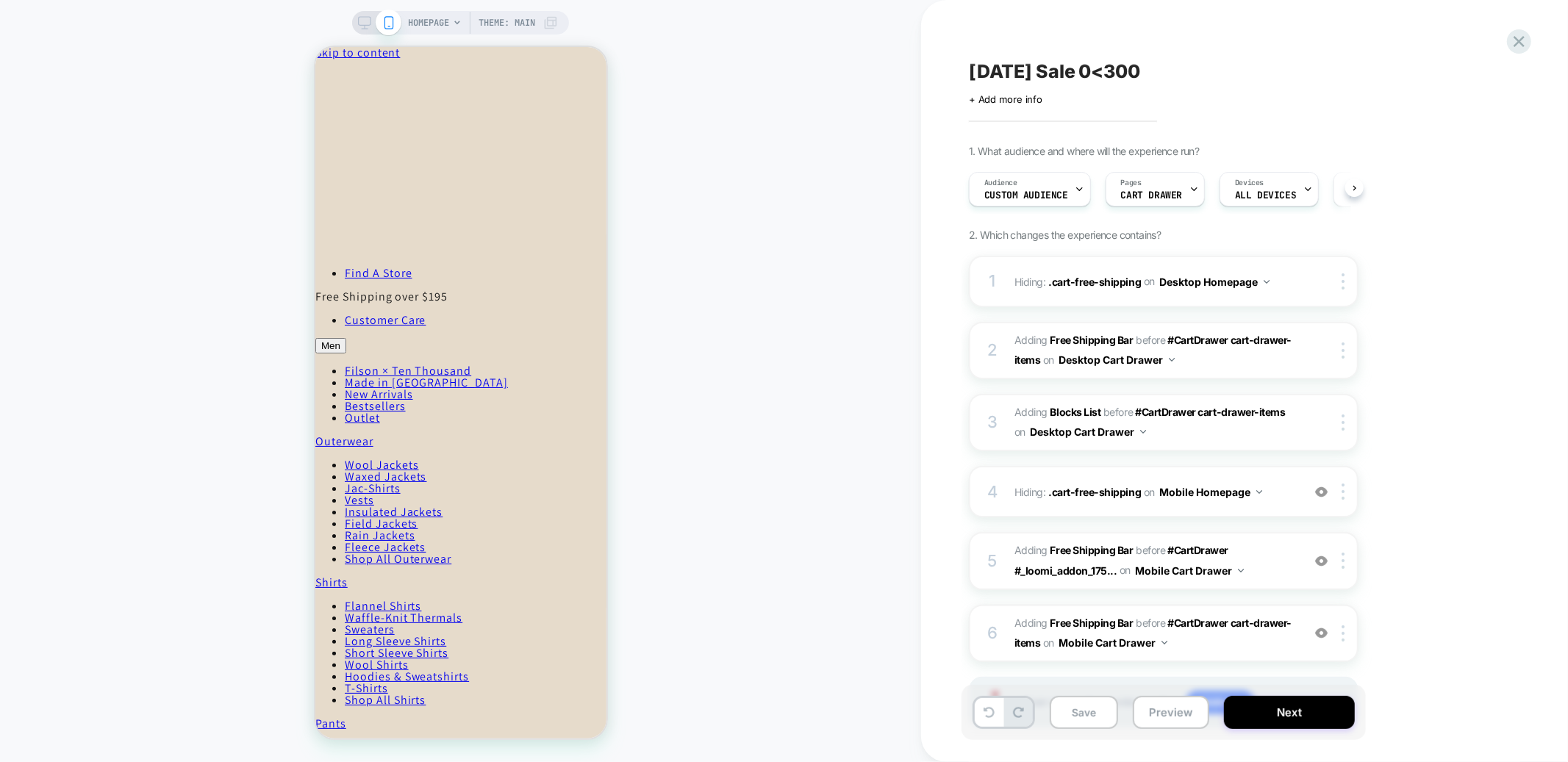
scroll to position [0, 1]
click at [1188, 720] on button "Preview" at bounding box center [1171, 712] width 76 height 33
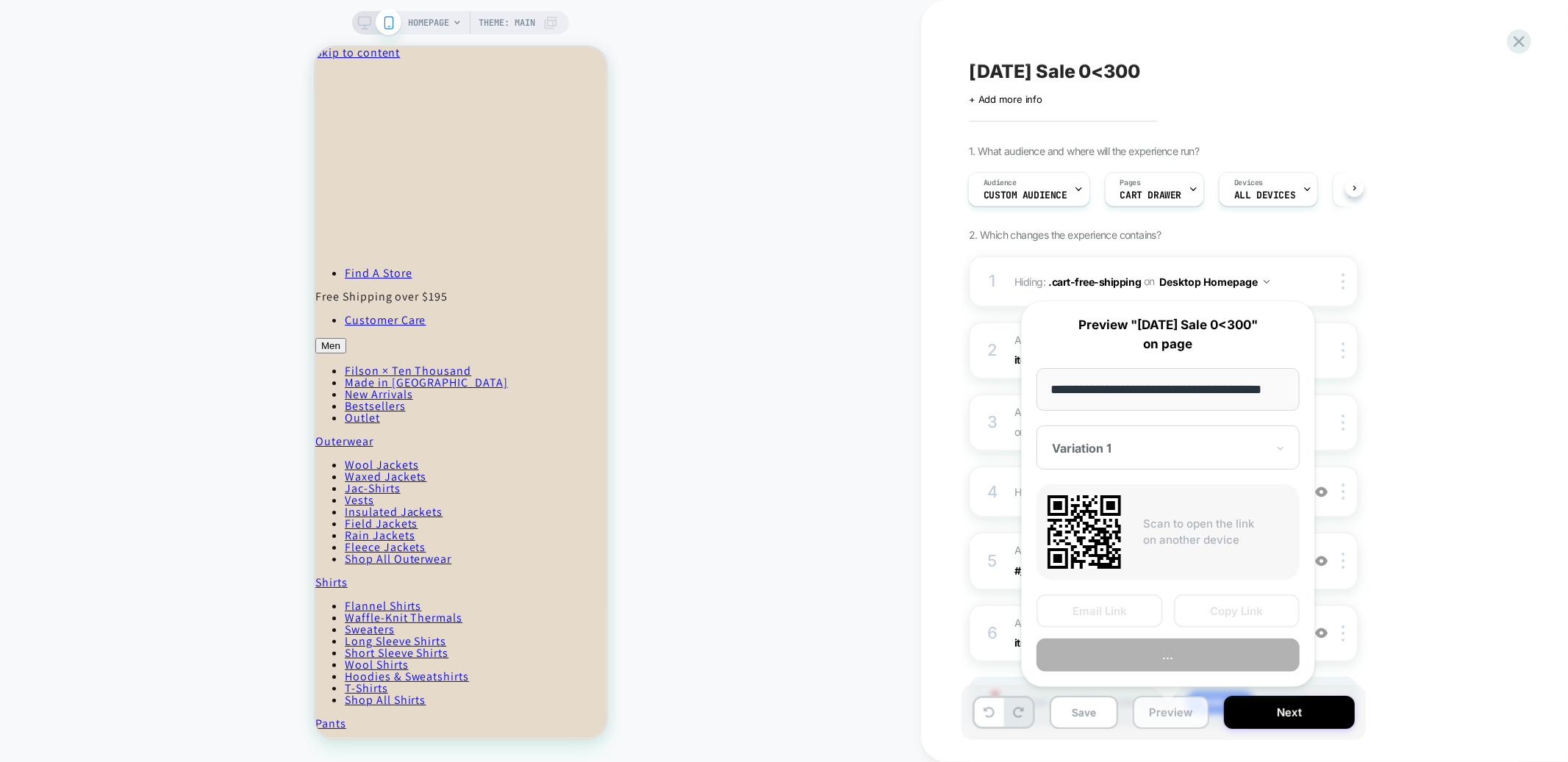
scroll to position [0, 22]
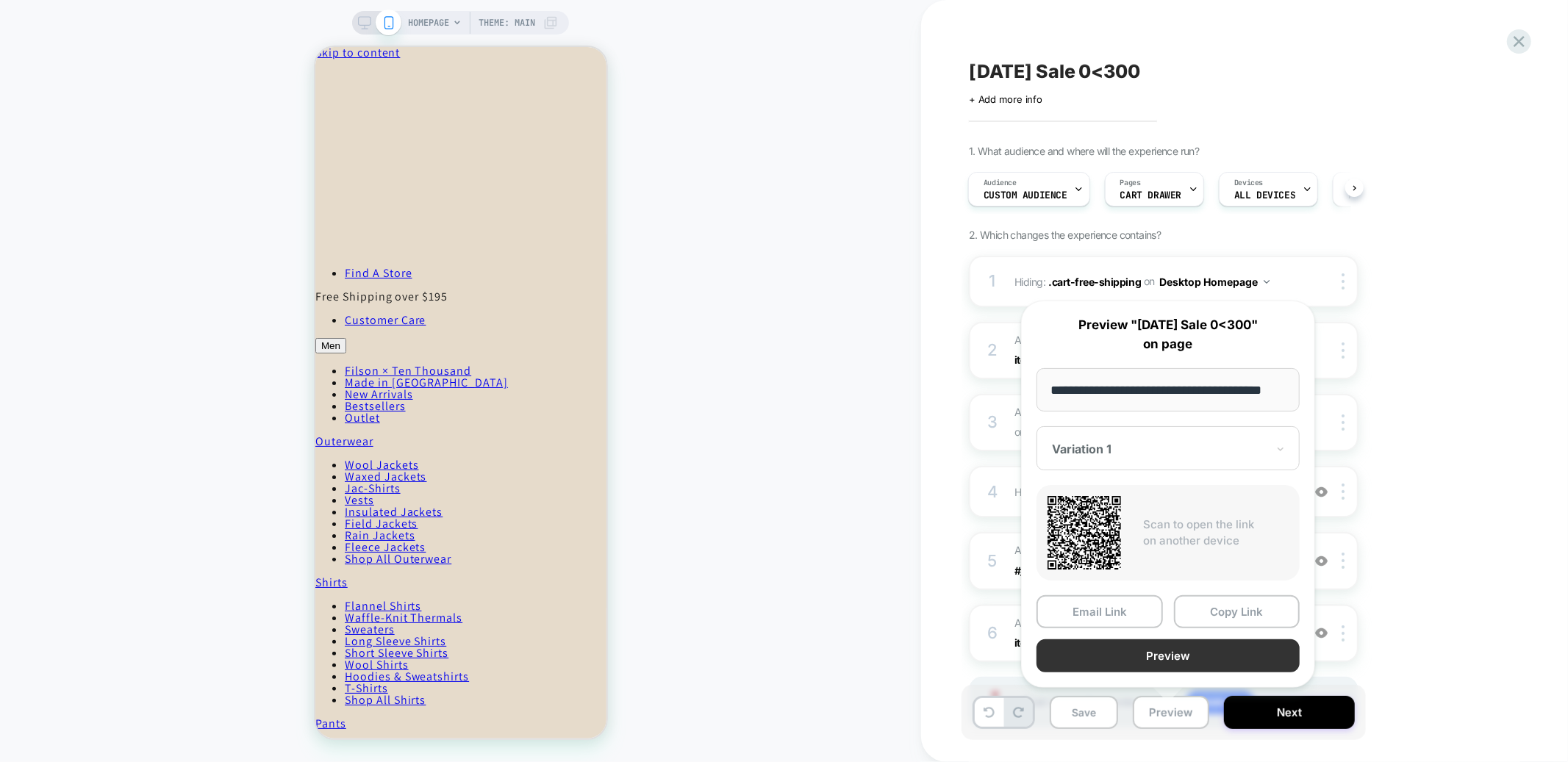
click at [1146, 651] on button "Preview" at bounding box center [1168, 655] width 263 height 33
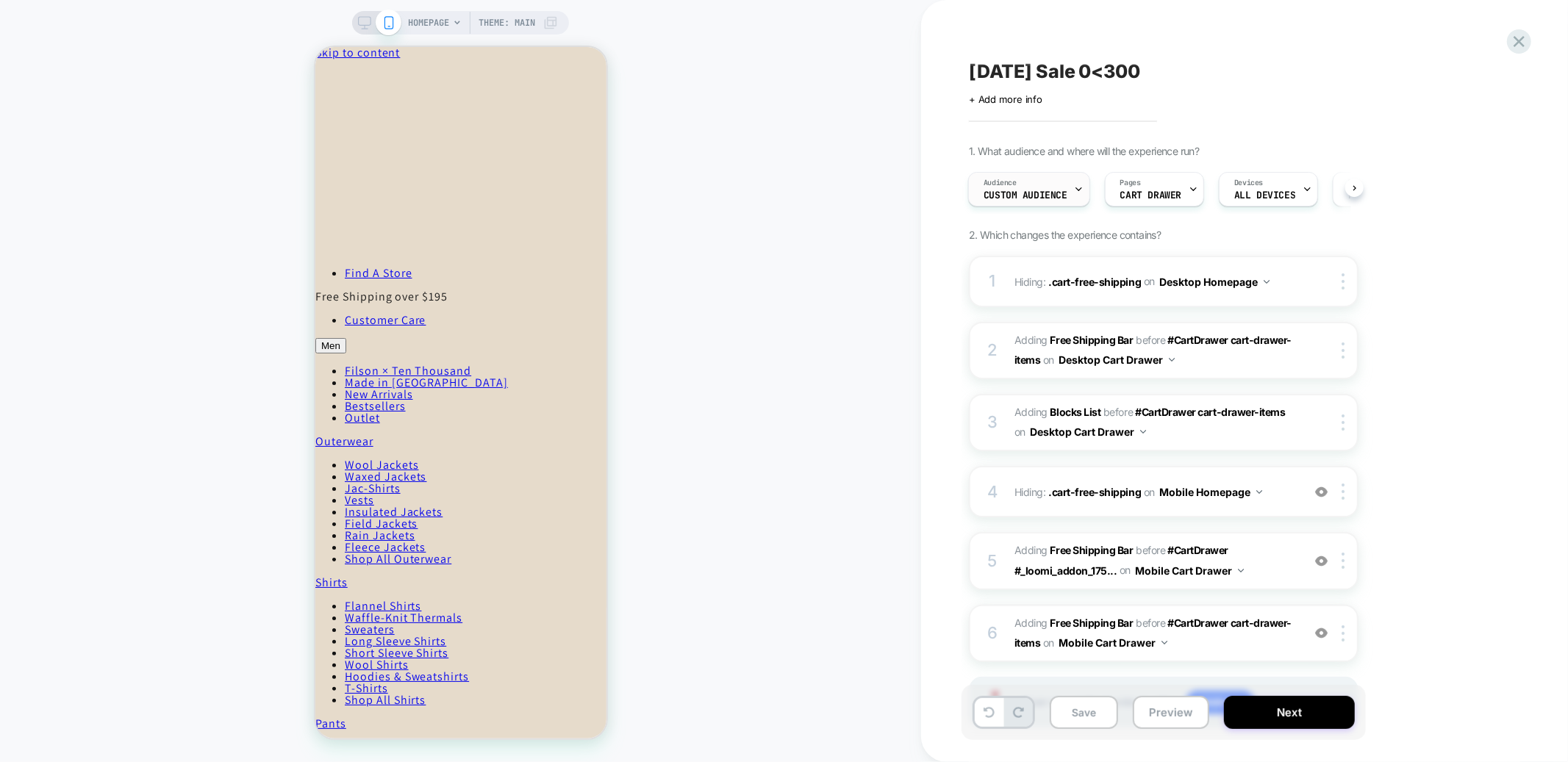
click at [1057, 180] on div "Audience Custom Audience" at bounding box center [1025, 188] width 113 height 33
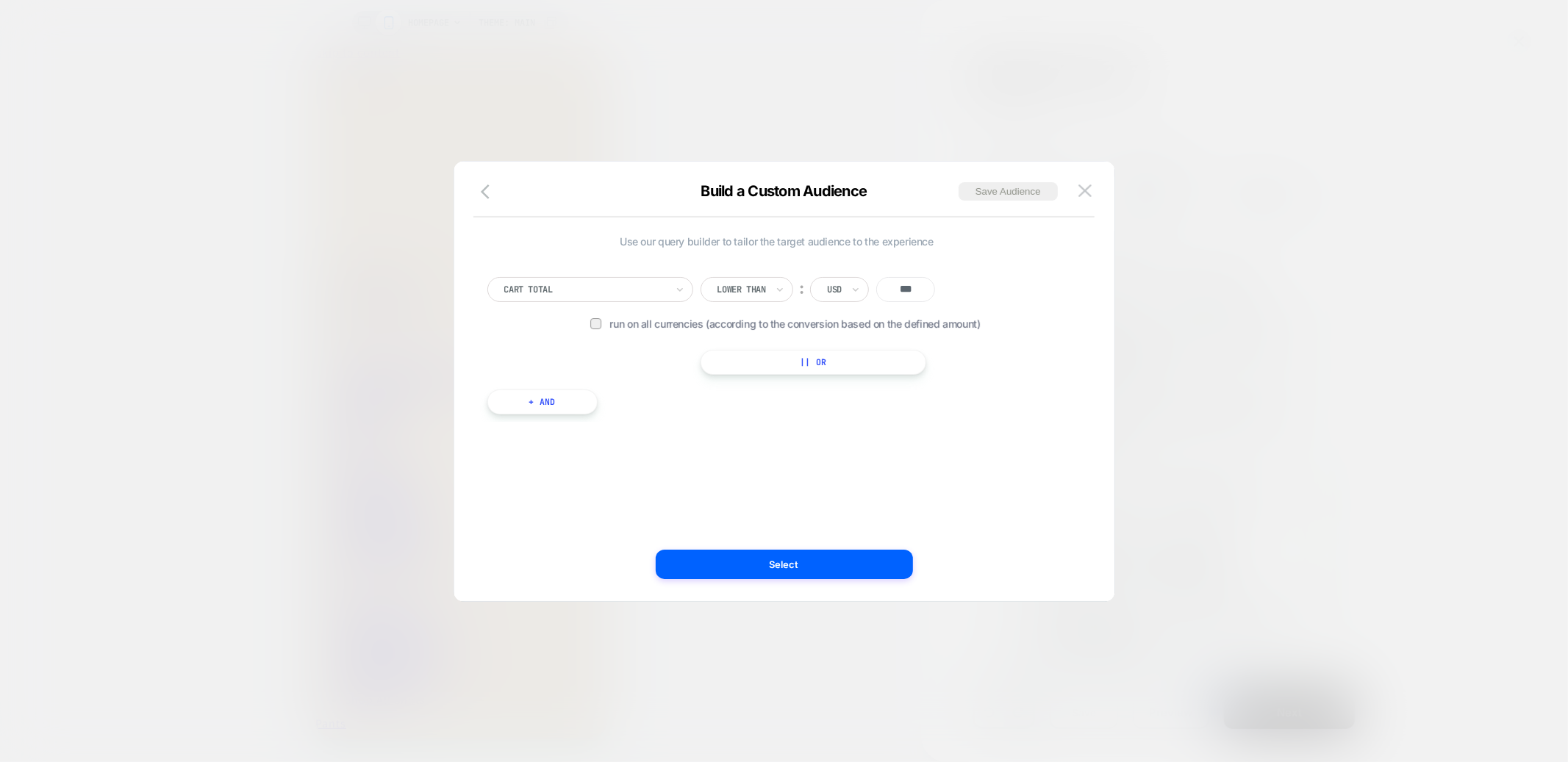
click at [571, 405] on button "+ And" at bounding box center [543, 402] width 110 height 25
click at [629, 411] on div at bounding box center [622, 416] width 162 height 13
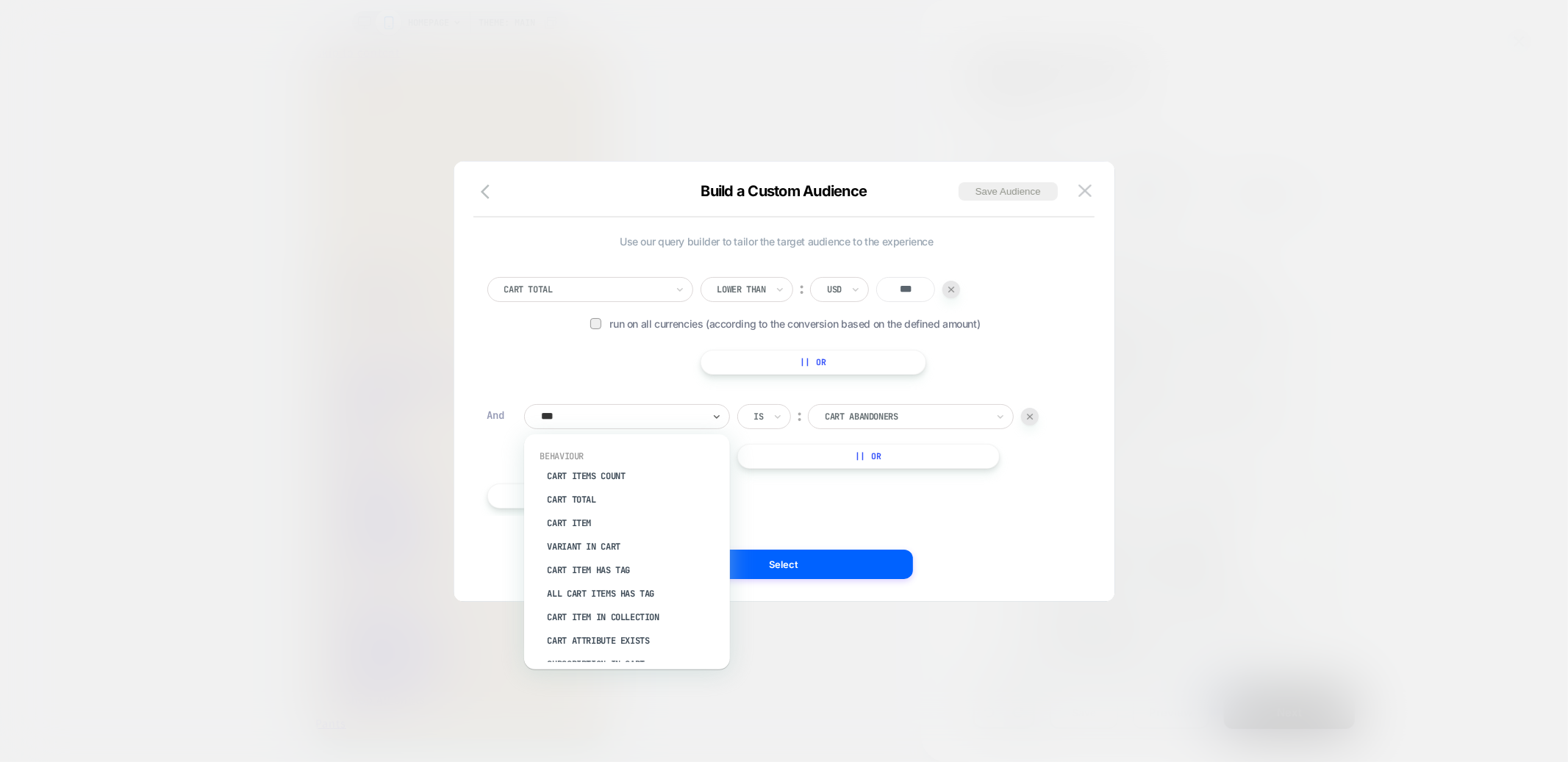
type input "****"
click at [587, 498] on div "Cart Total" at bounding box center [634, 500] width 191 height 23
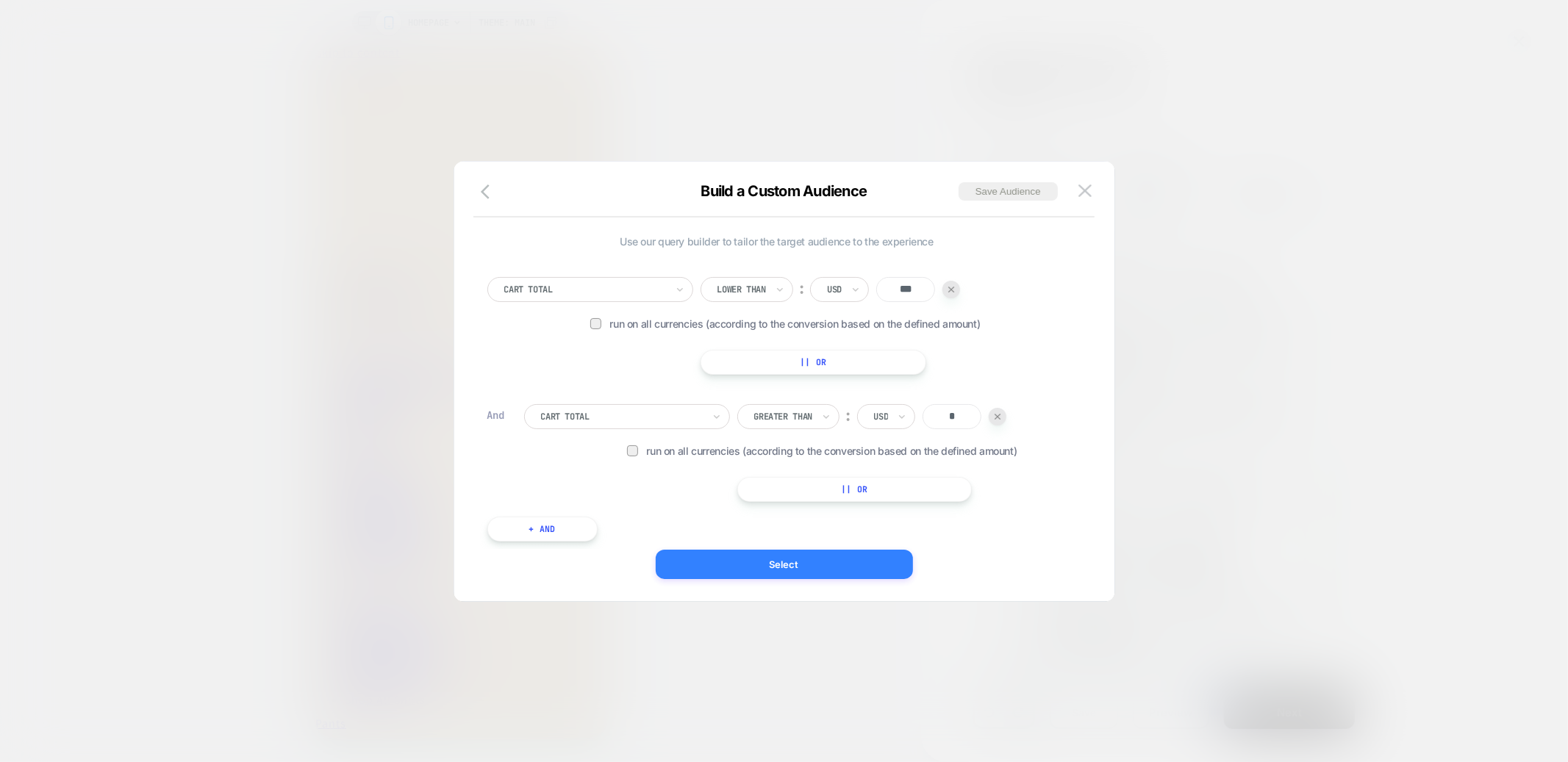
click at [817, 565] on button "Select" at bounding box center [784, 564] width 257 height 29
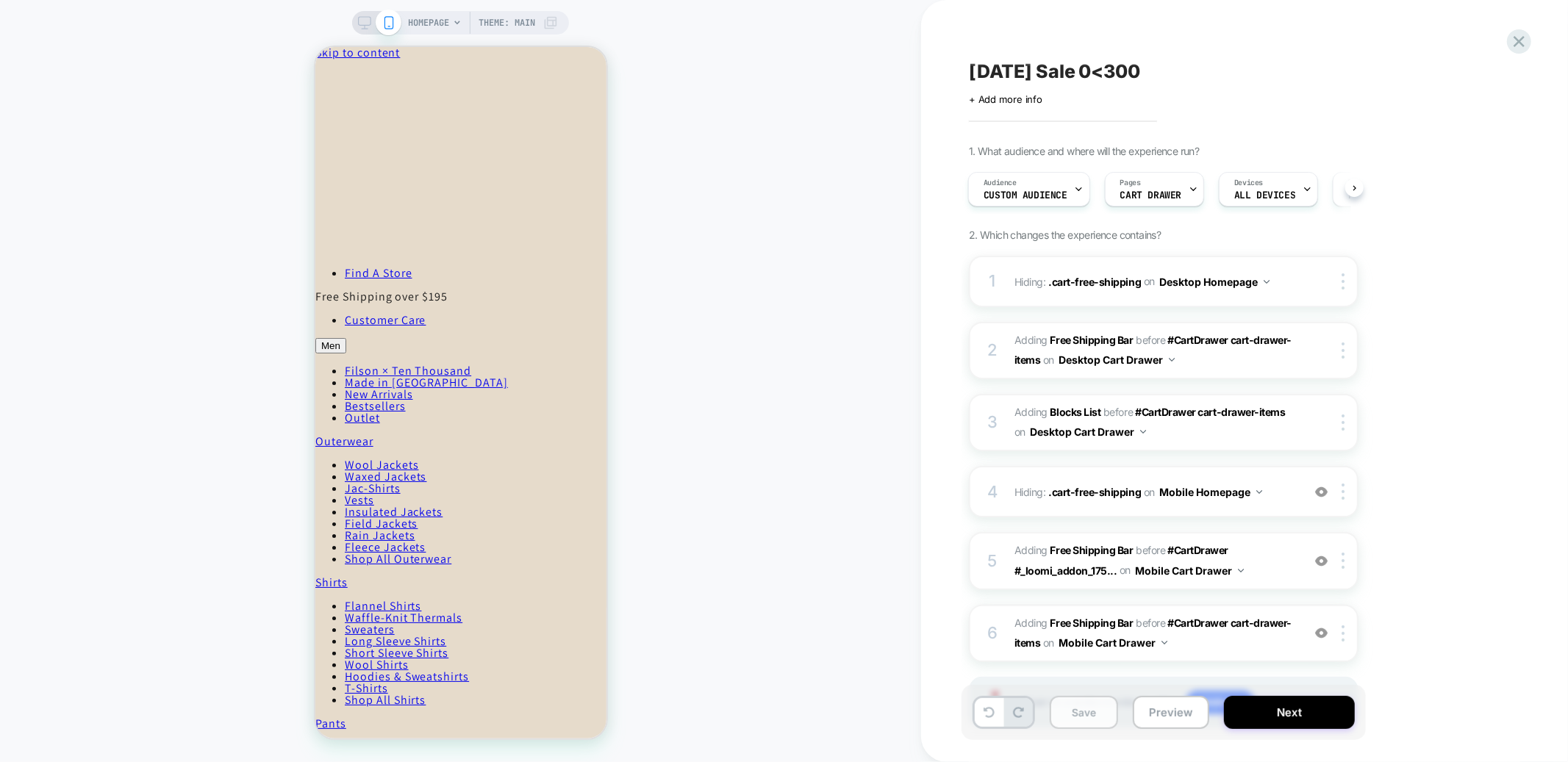
click at [1086, 712] on button "Save" at bounding box center [1083, 712] width 68 height 33
click at [1017, 188] on div "Audience Custom Audience" at bounding box center [1025, 188] width 113 height 33
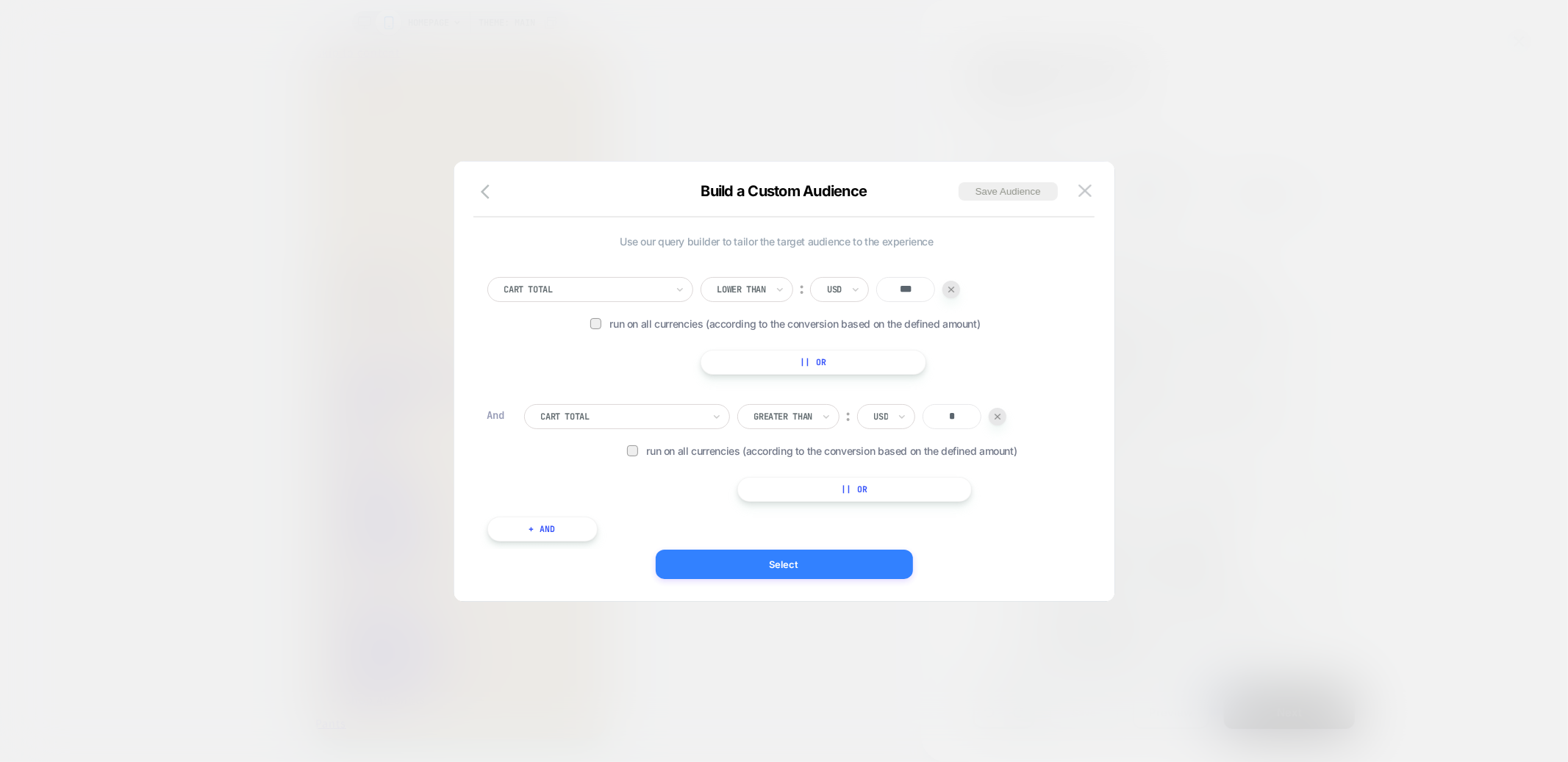
click at [784, 569] on button "Select" at bounding box center [784, 564] width 257 height 29
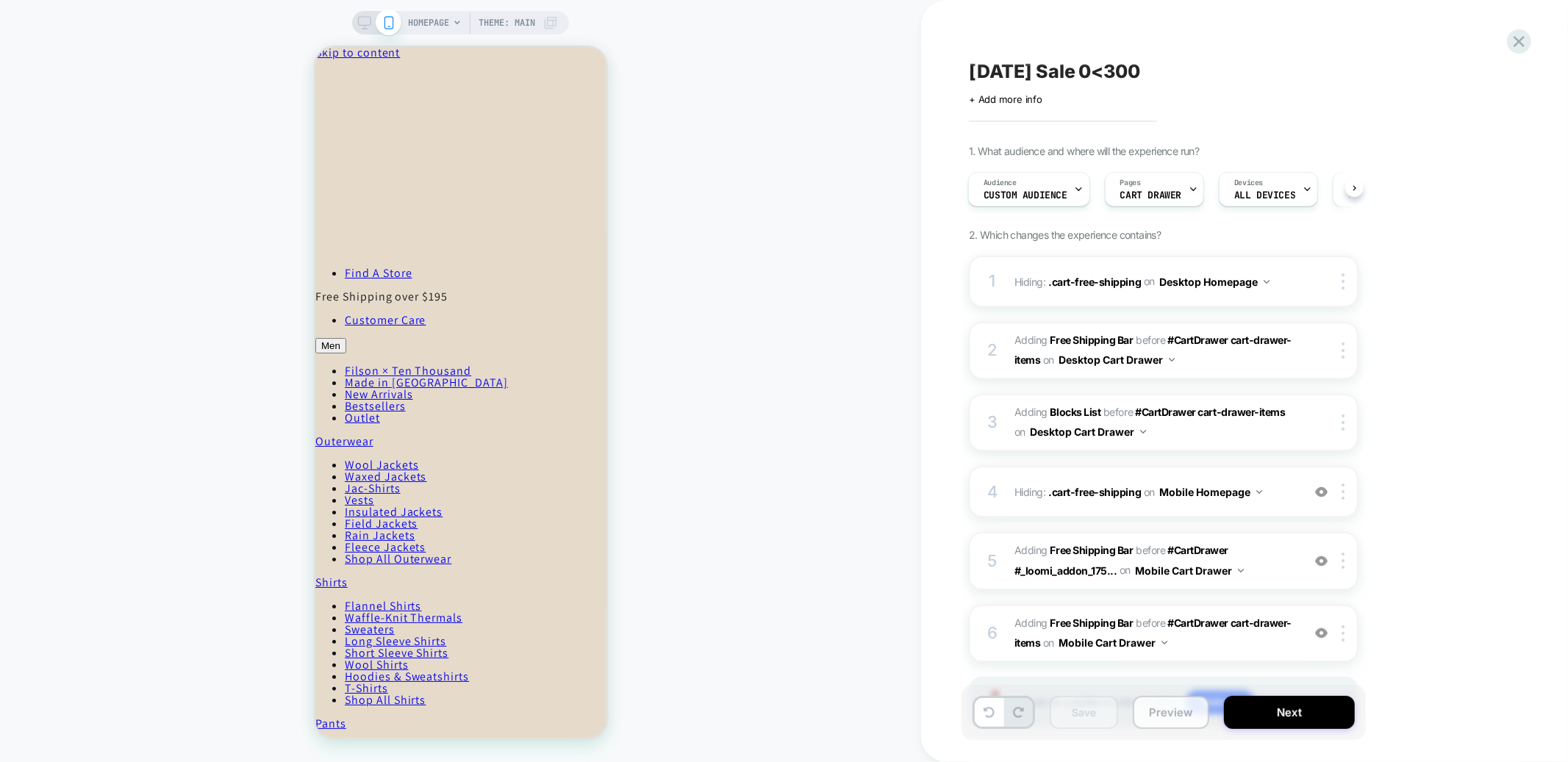
click at [1164, 723] on button "Preview" at bounding box center [1171, 712] width 76 height 33
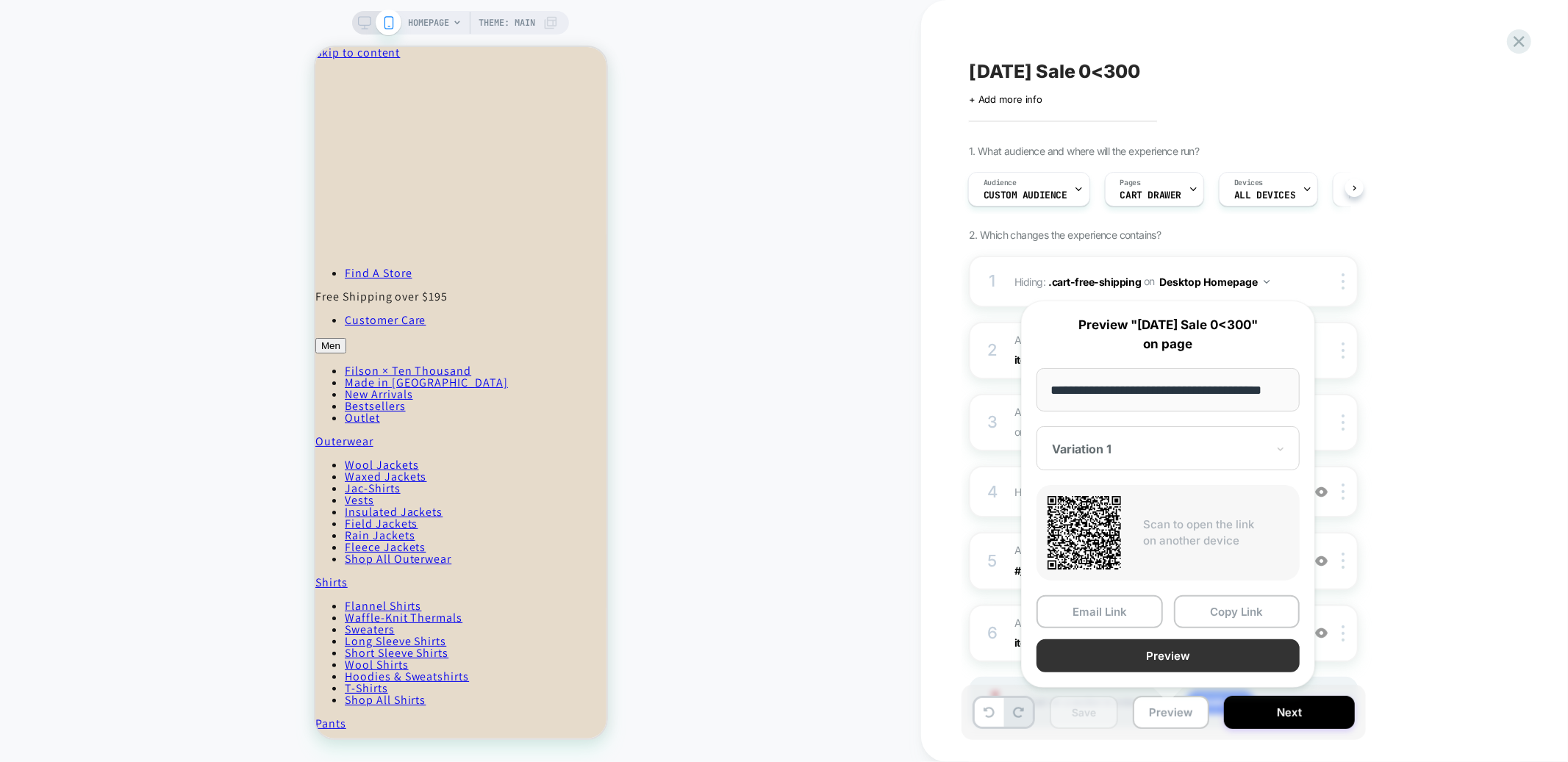
click at [1150, 662] on button "Preview" at bounding box center [1168, 655] width 263 height 33
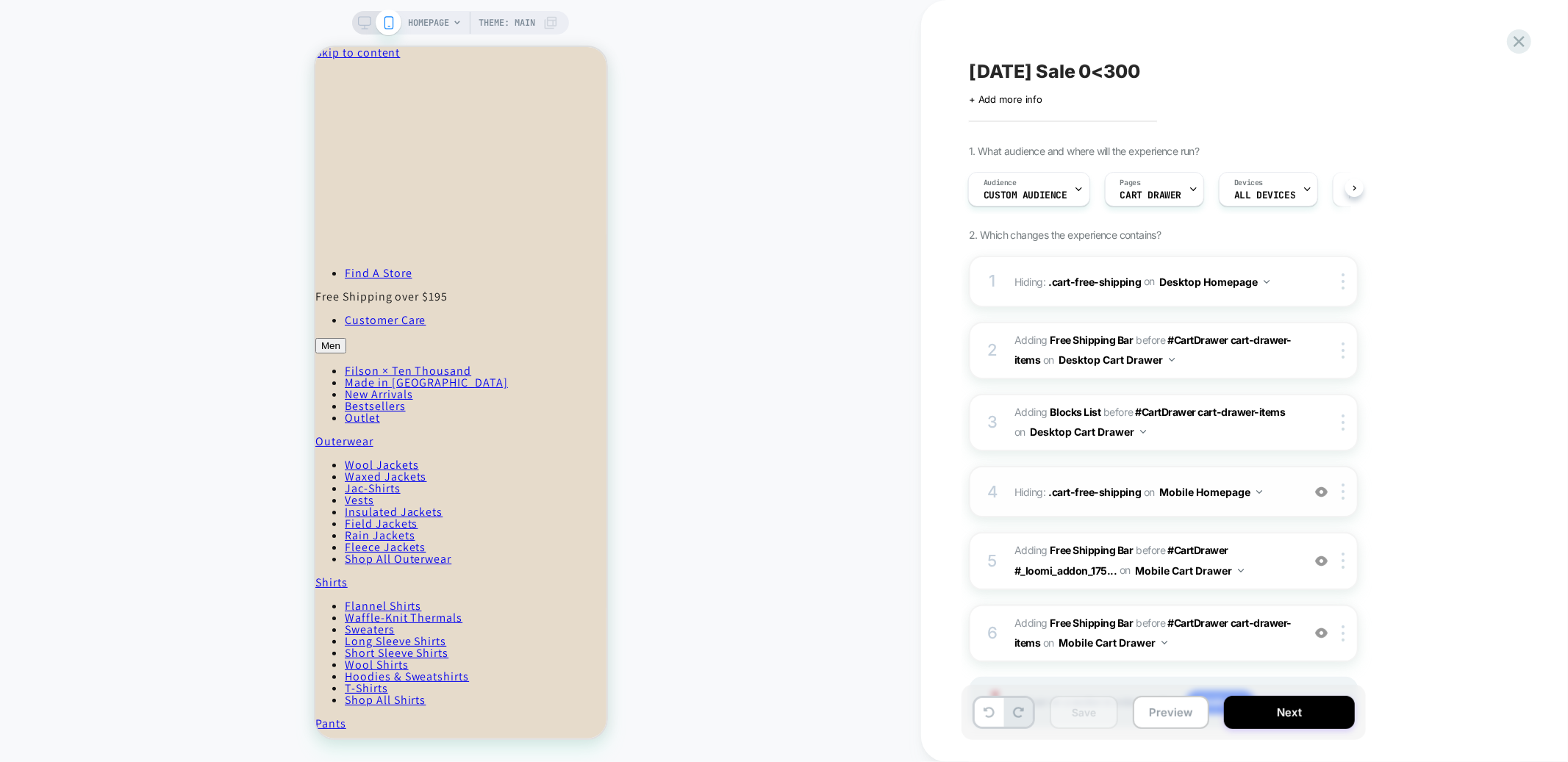
scroll to position [9, 0]
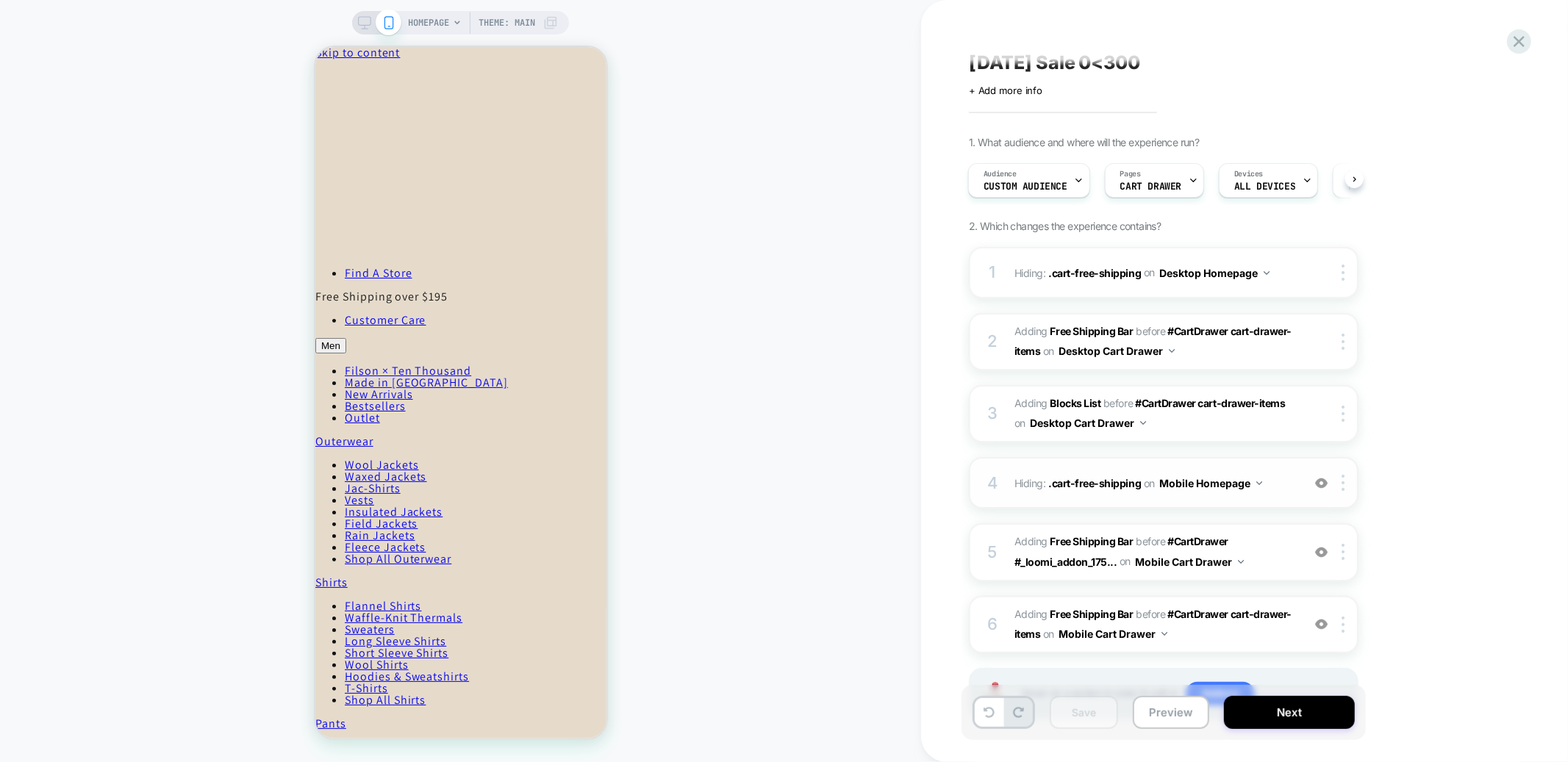
click at [1321, 479] on img at bounding box center [1322, 483] width 12 height 12
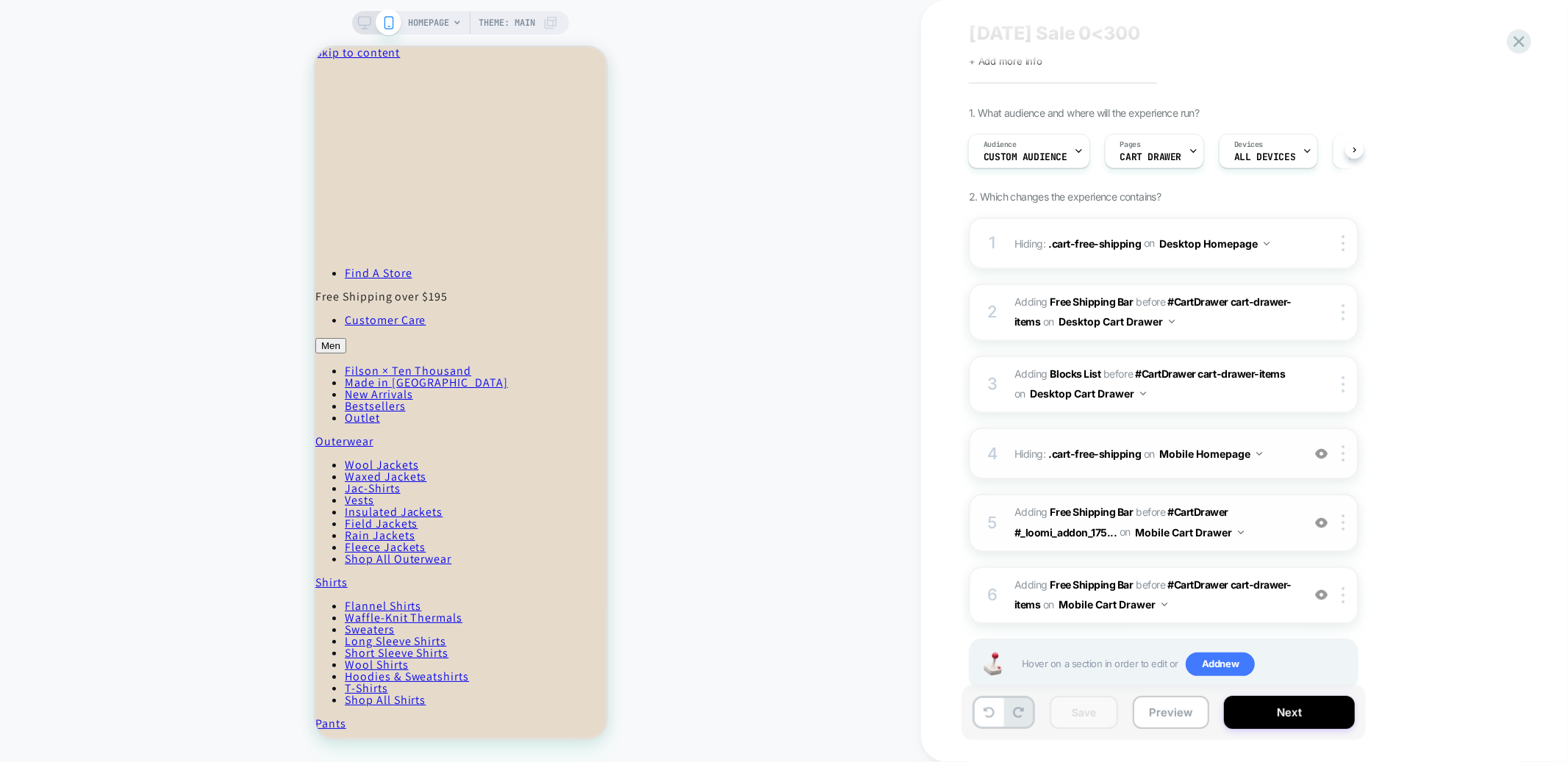
scroll to position [45, 0]
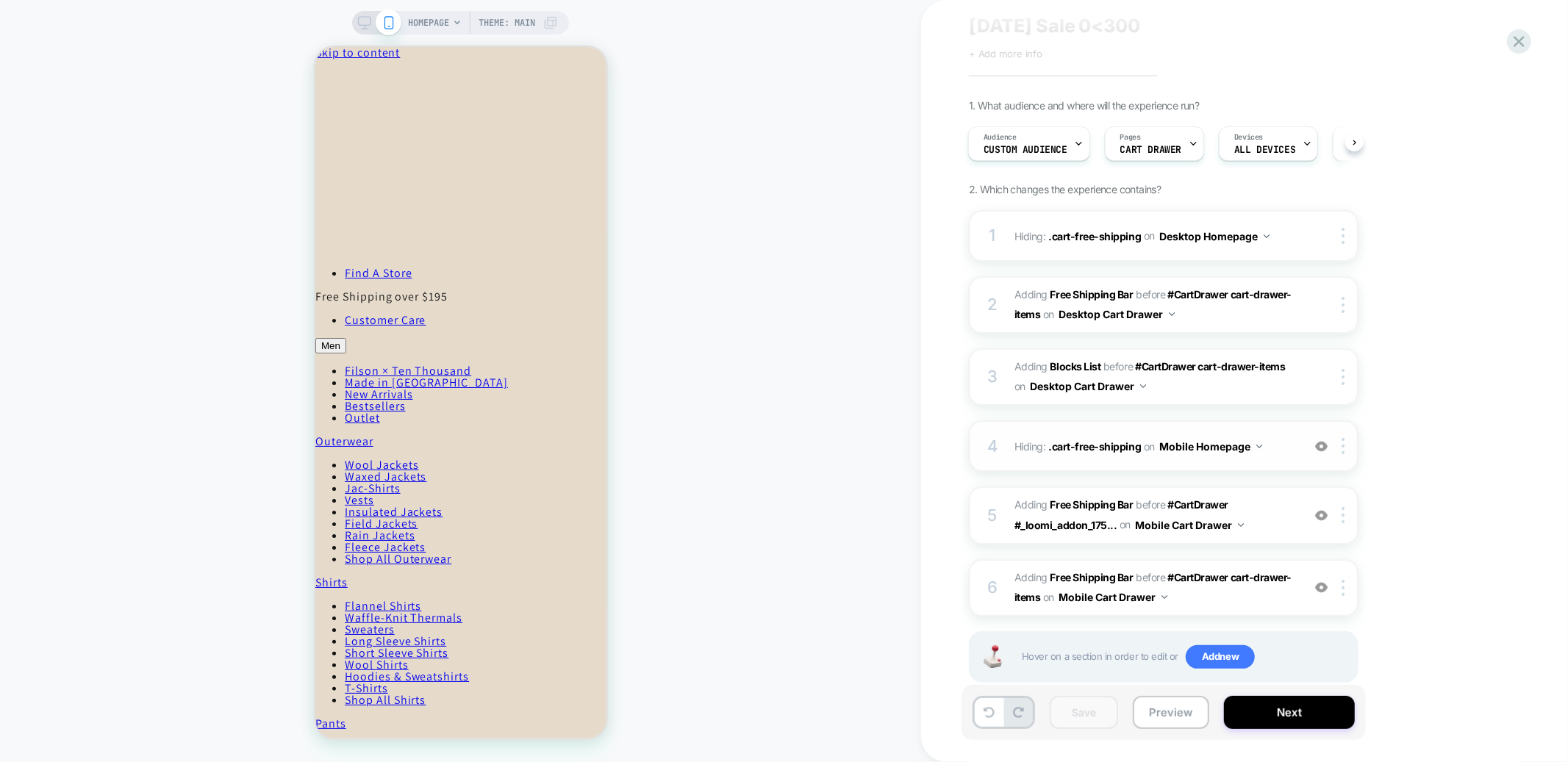
click at [1520, 25] on div "Labor Day Sale 0<300 Click to edit experience details + Add more info 1. What a…" at bounding box center [1244, 381] width 647 height 762
click at [1520, 56] on div "Labor Day Sale 0<300 Click to edit experience details + Add more info 1. What a…" at bounding box center [1244, 381] width 647 height 762
click at [1339, 582] on div at bounding box center [1345, 588] width 24 height 16
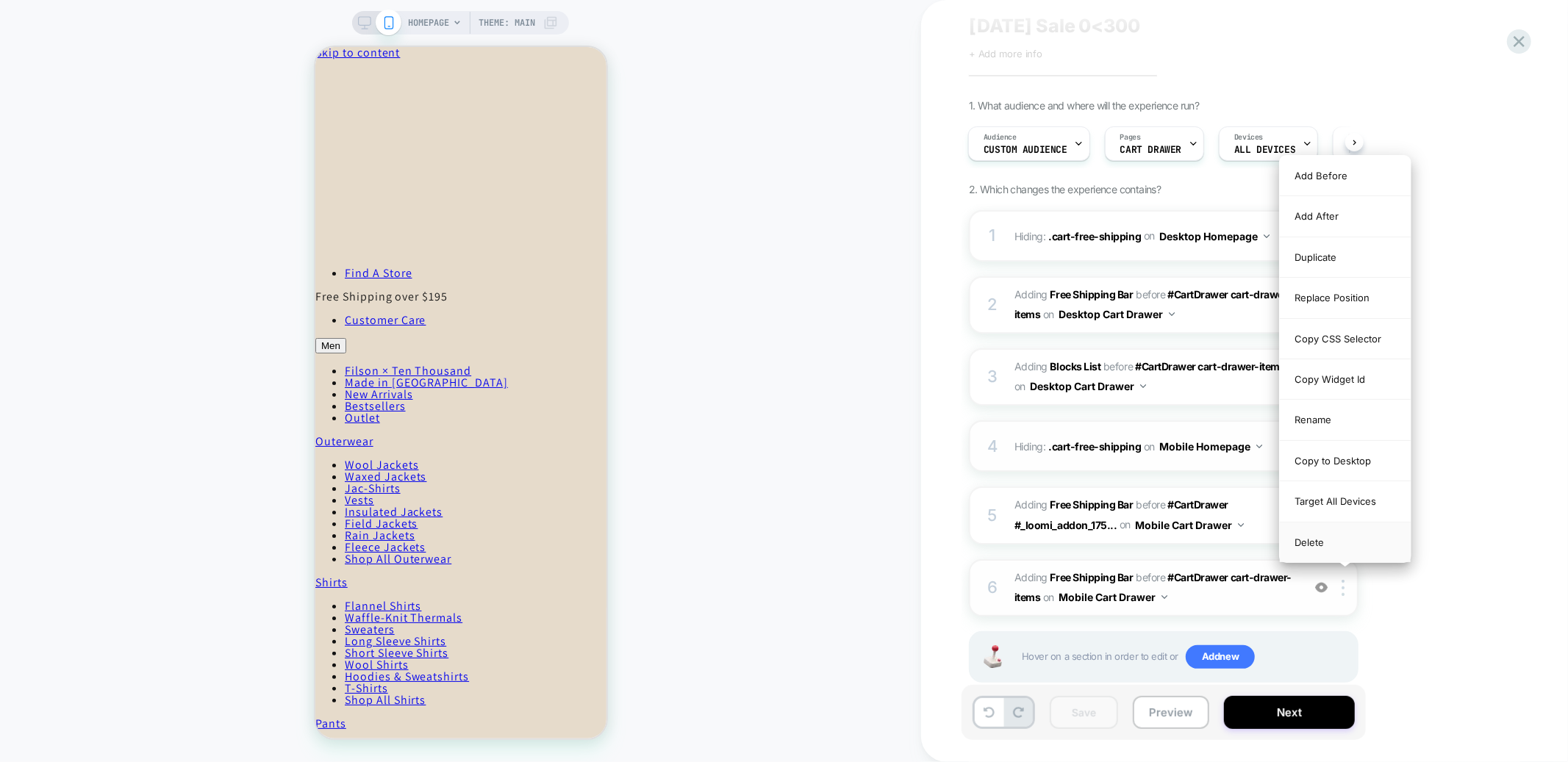
click at [1331, 544] on div "Delete" at bounding box center [1345, 542] width 131 height 40
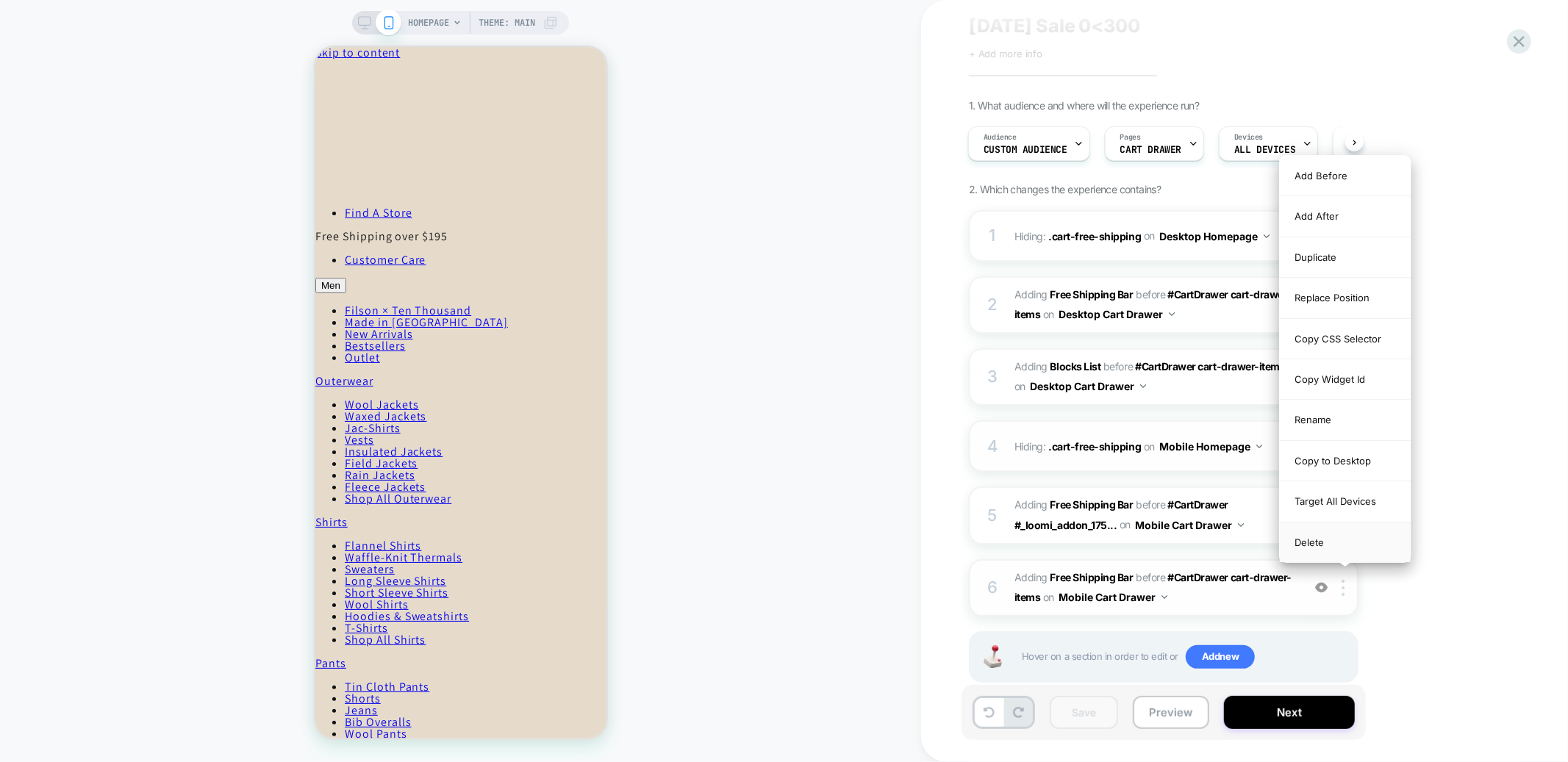
scroll to position [0, 0]
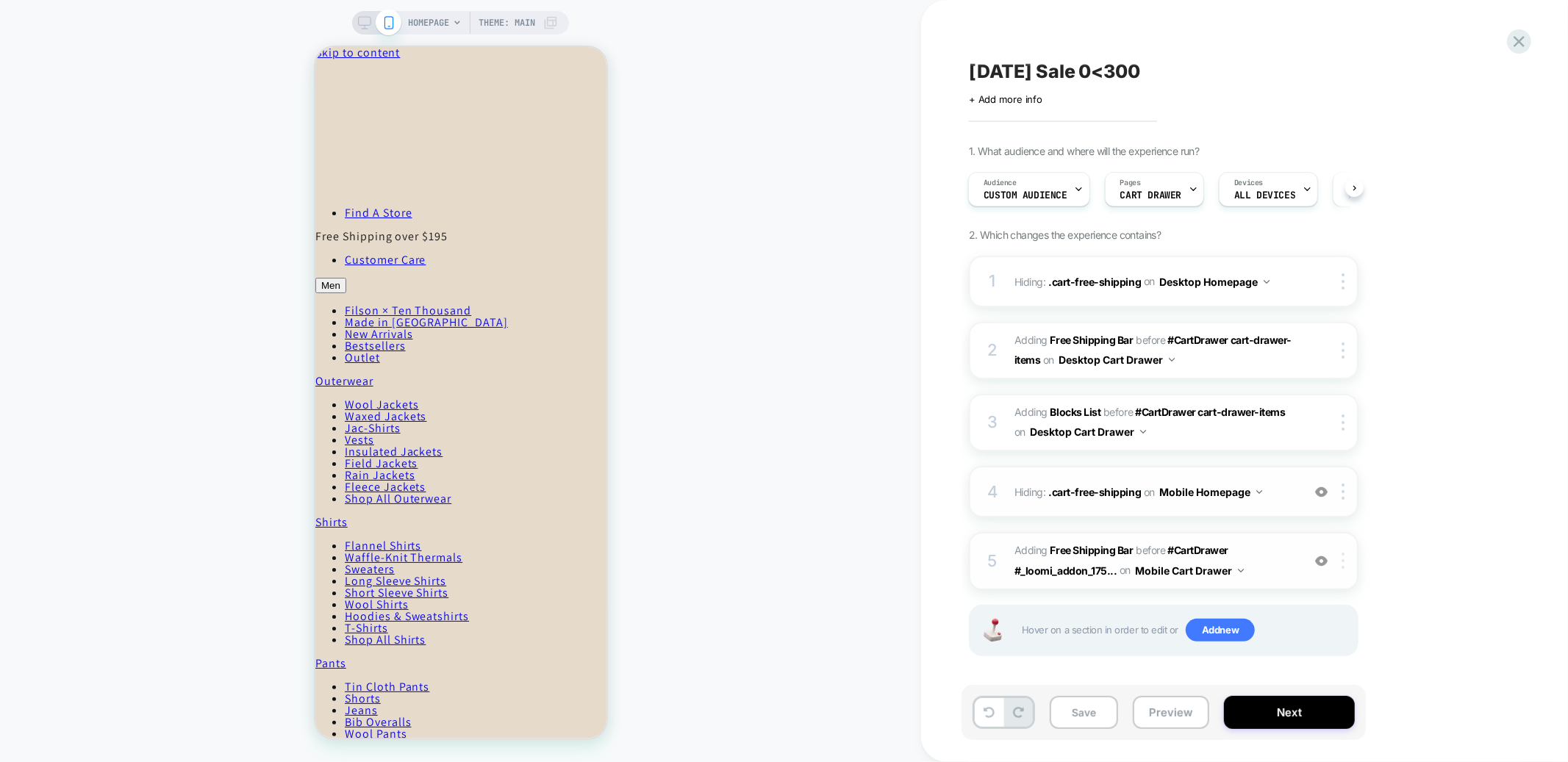
click at [1340, 554] on div at bounding box center [1345, 560] width 24 height 16
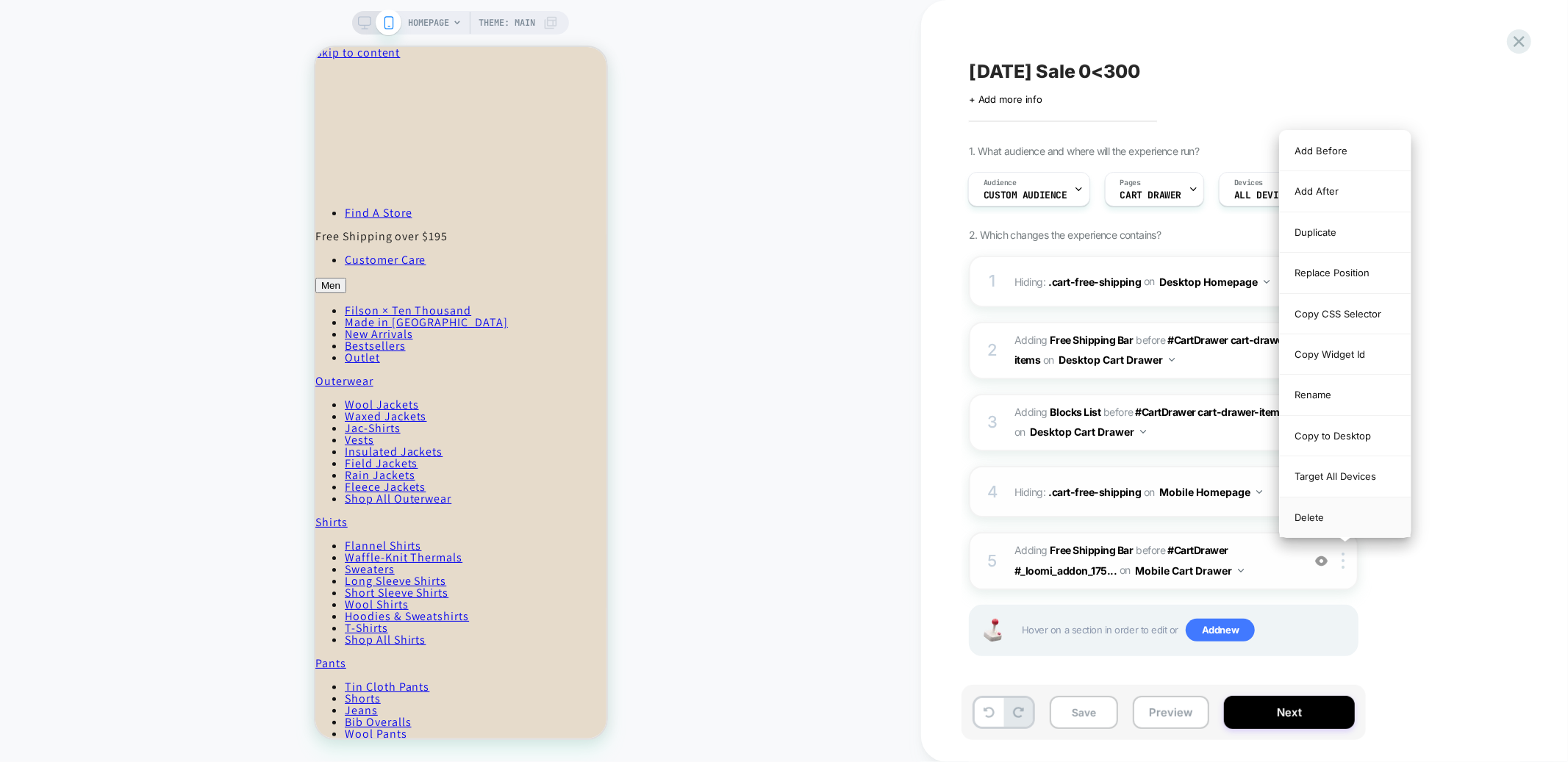
click at [1316, 520] on div "Delete" at bounding box center [1345, 517] width 131 height 40
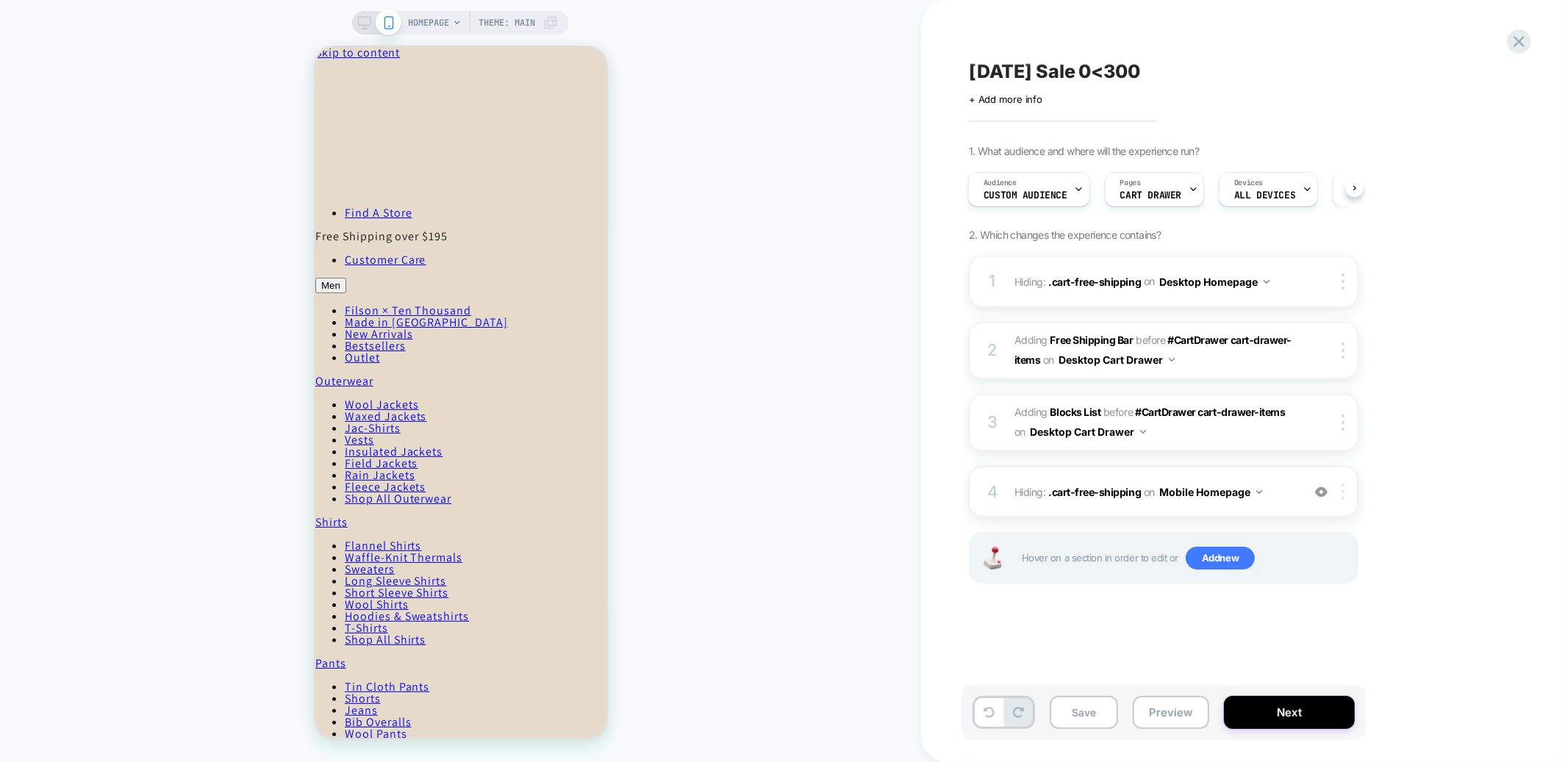
click at [1346, 484] on div at bounding box center [1345, 492] width 24 height 16
click at [1340, 454] on div "Delete" at bounding box center [1345, 449] width 131 height 40
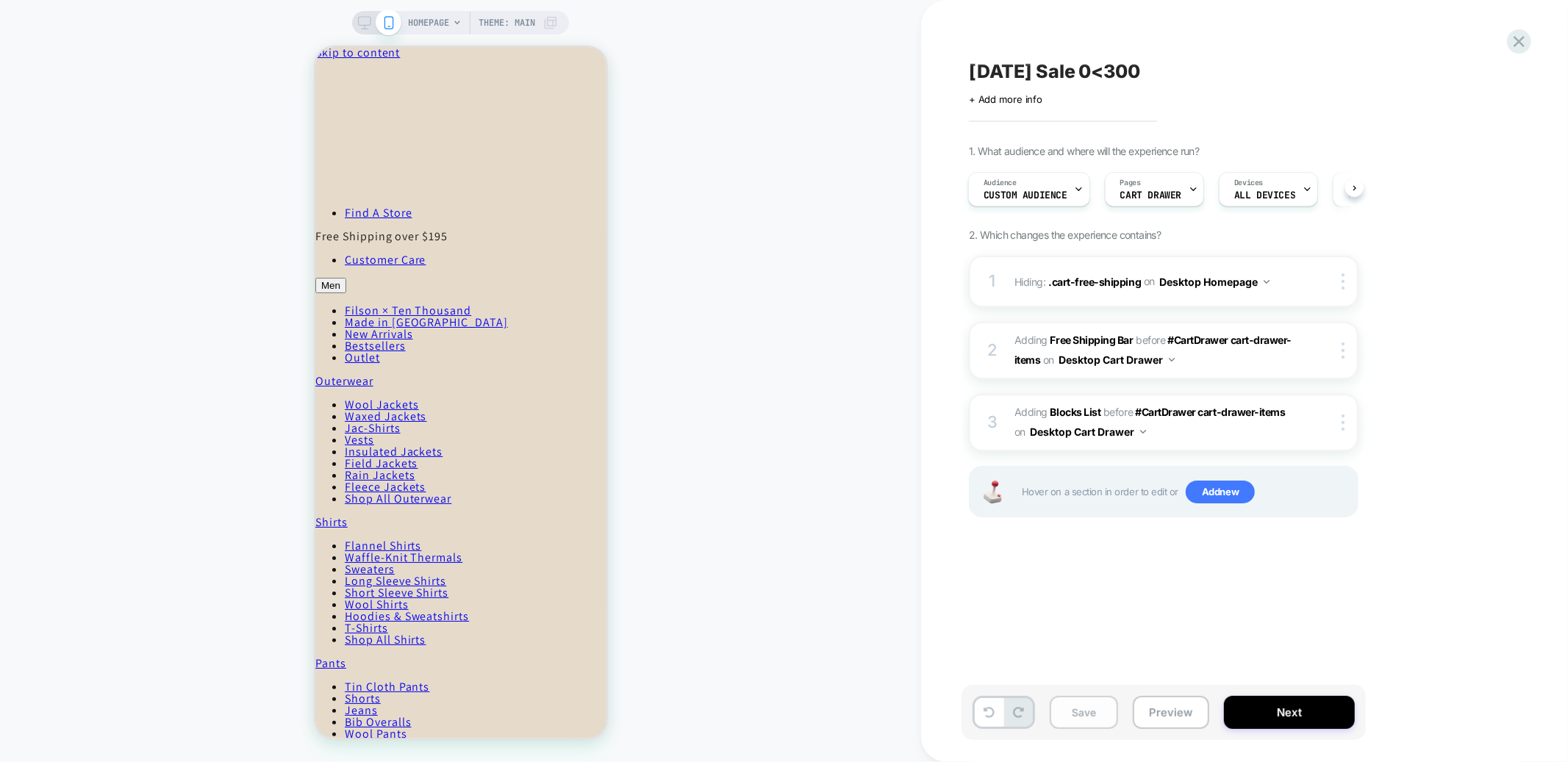
click at [1098, 714] on button "Save" at bounding box center [1083, 712] width 68 height 33
click at [362, 25] on rect at bounding box center [365, 20] width 12 height 8
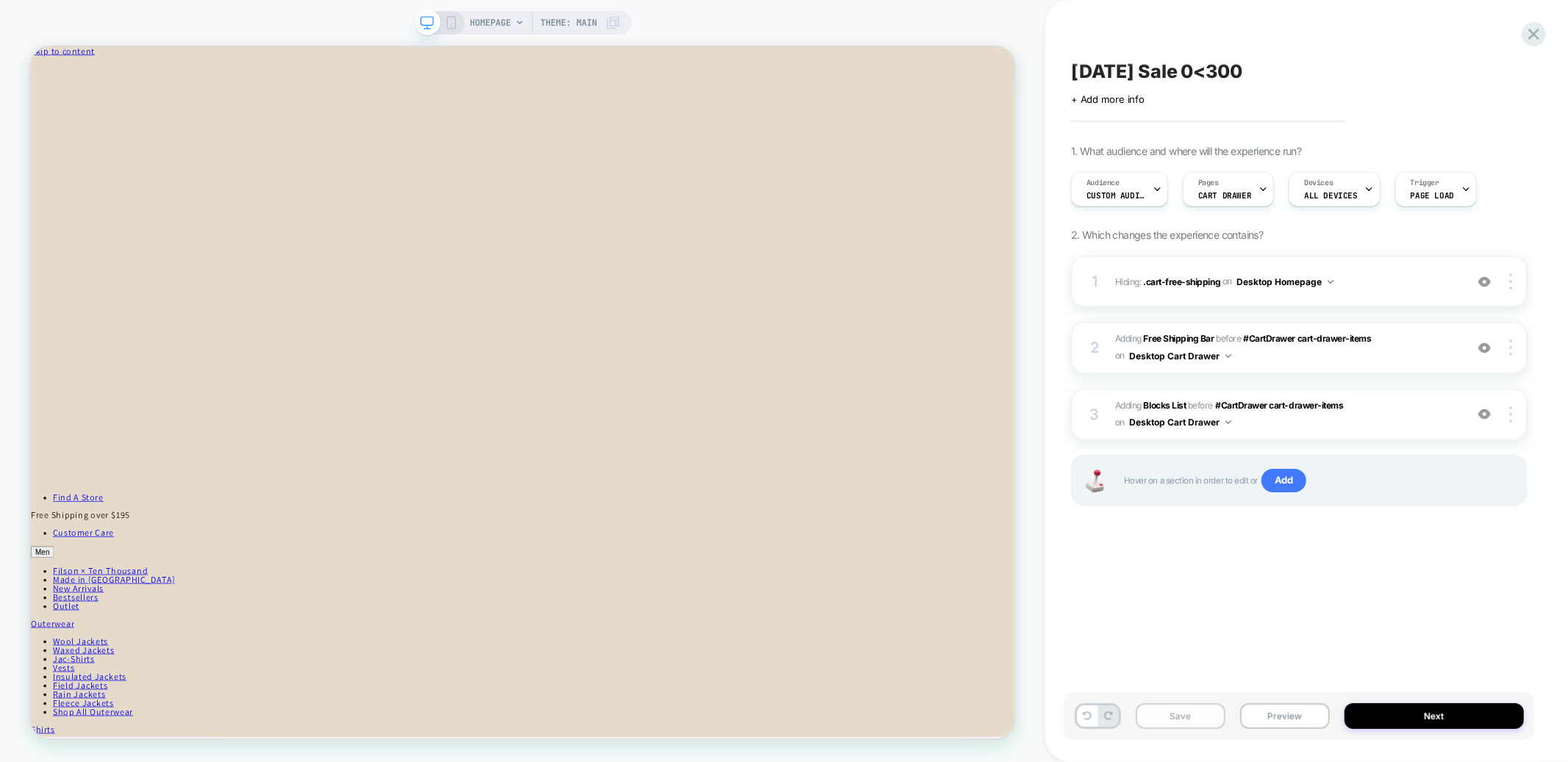
click at [1205, 721] on button "Save" at bounding box center [1180, 716] width 90 height 26
click at [1539, 29] on icon at bounding box center [1533, 34] width 11 height 11
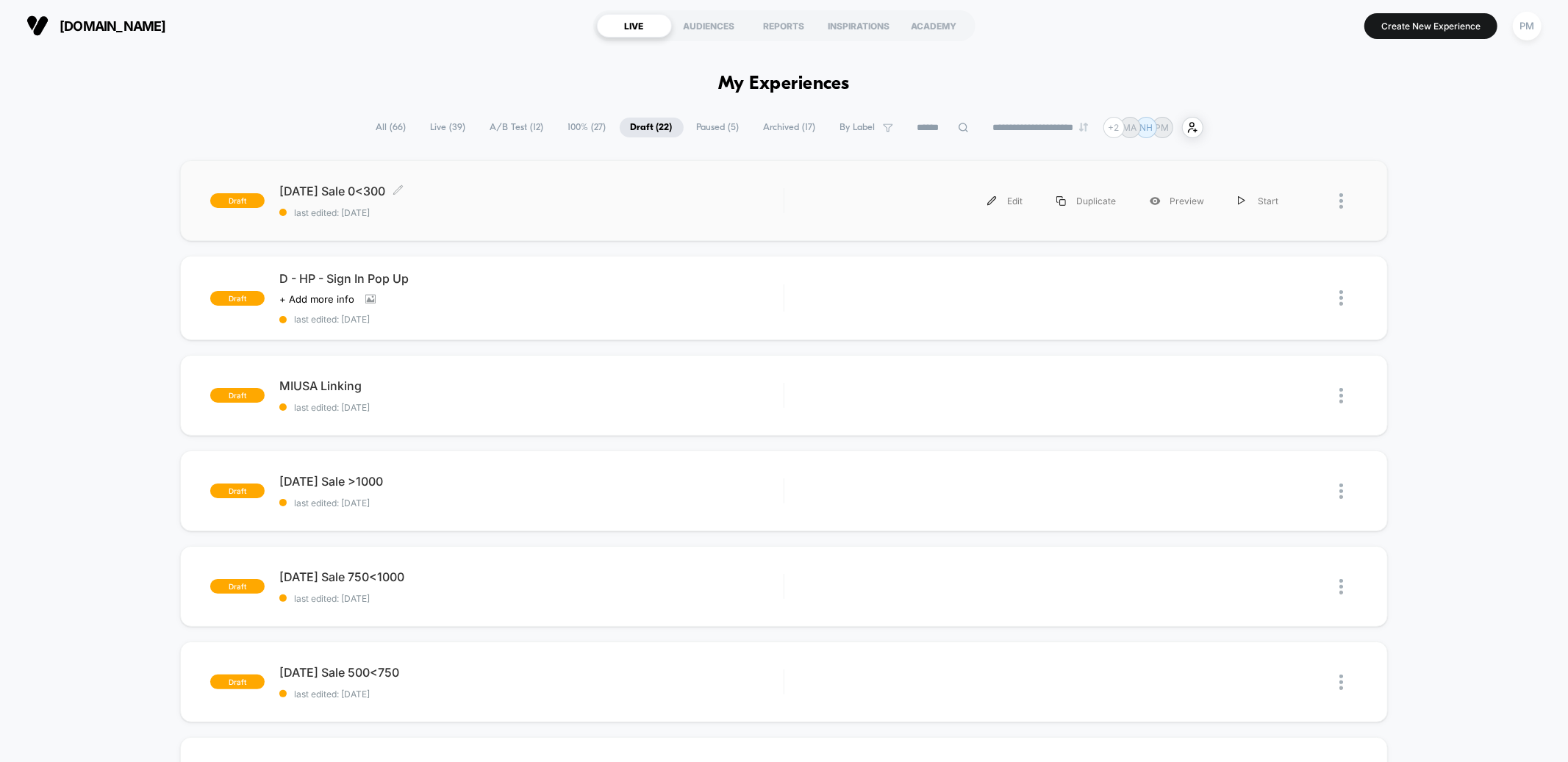
click at [478, 199] on div "Labor Day Sale 0<300 Click to edit experience details Click to edit experience …" at bounding box center [531, 201] width 503 height 35
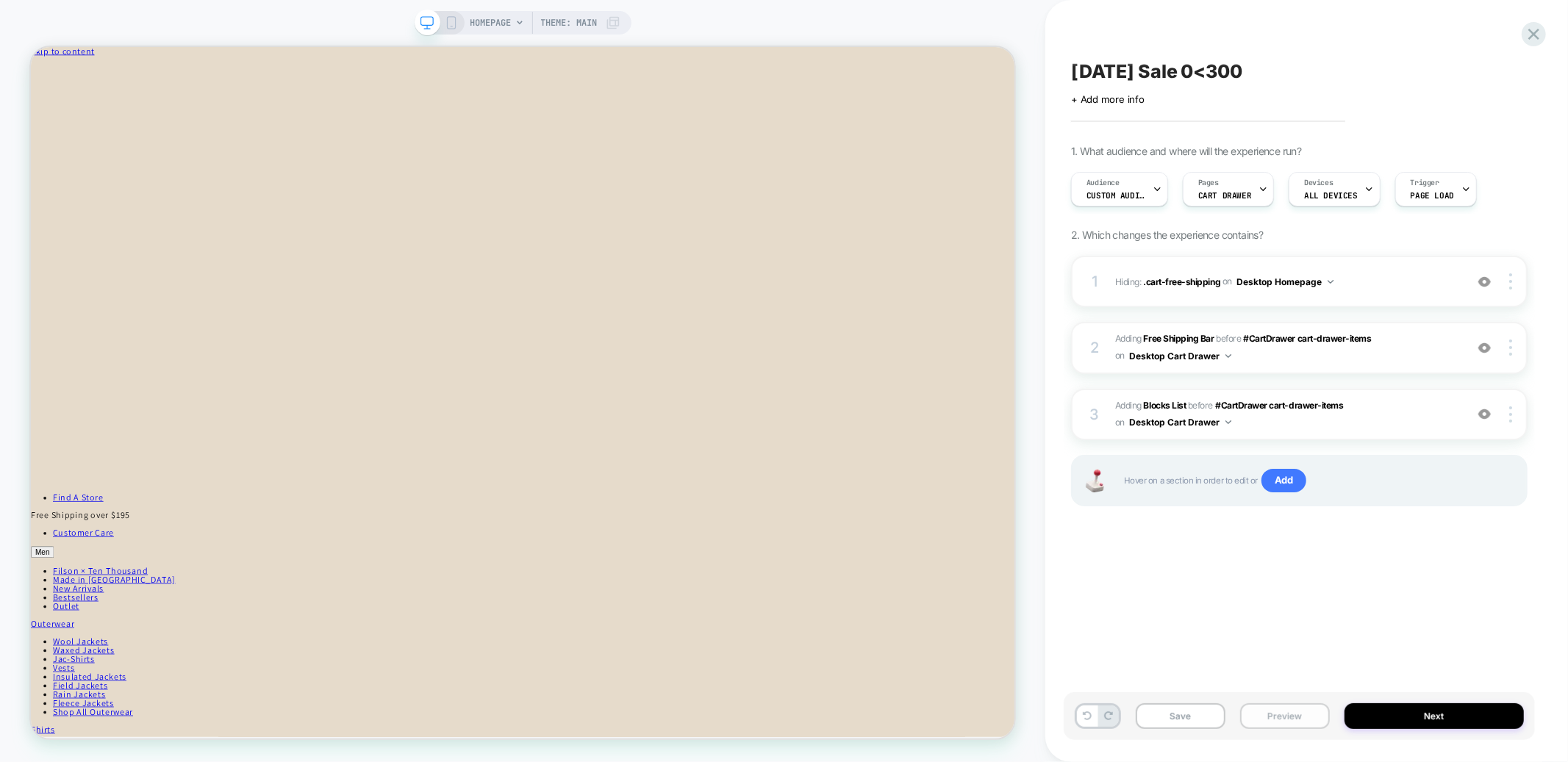
click at [1273, 718] on button "Preview" at bounding box center [1284, 716] width 90 height 26
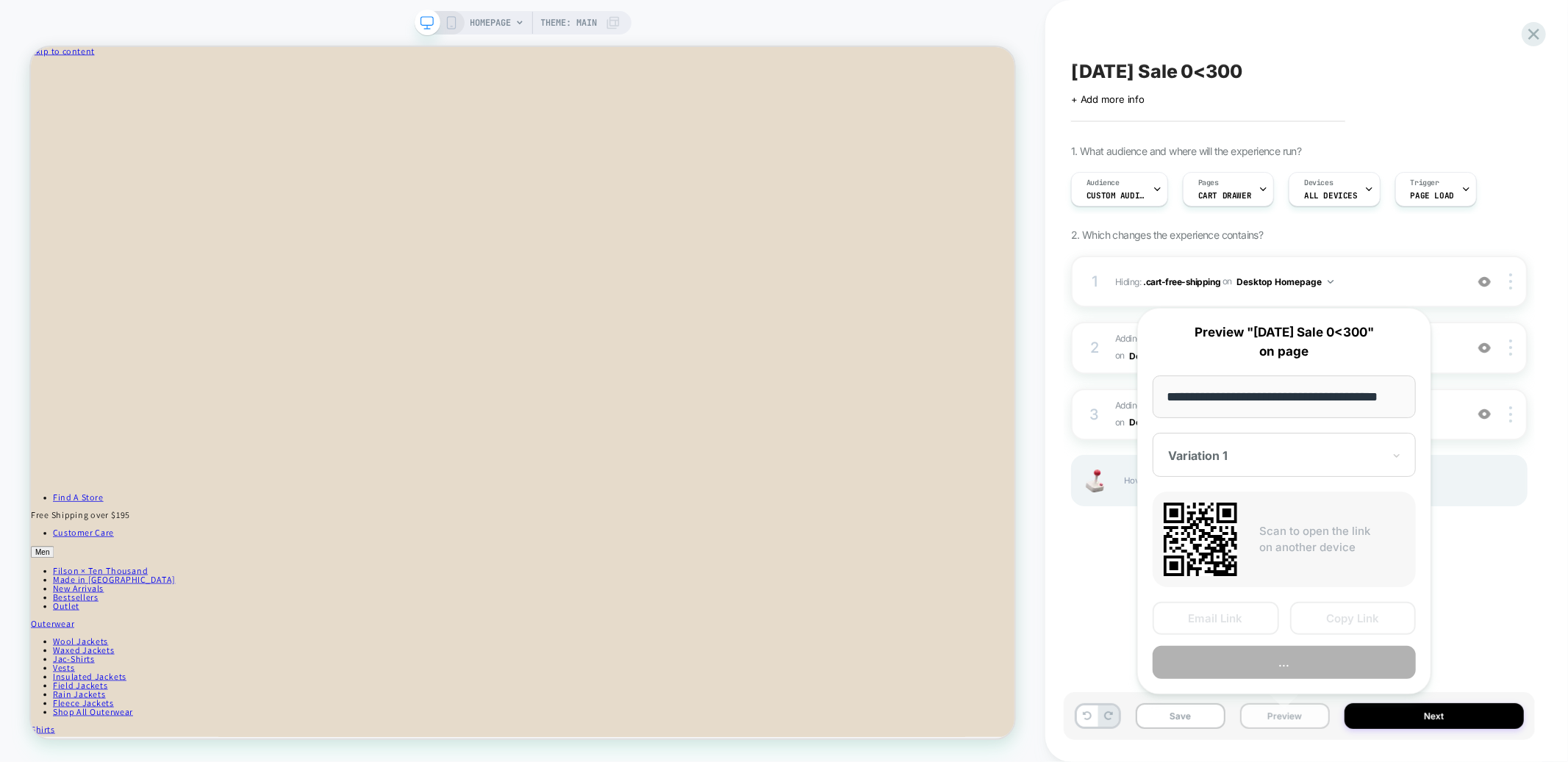
scroll to position [0, 22]
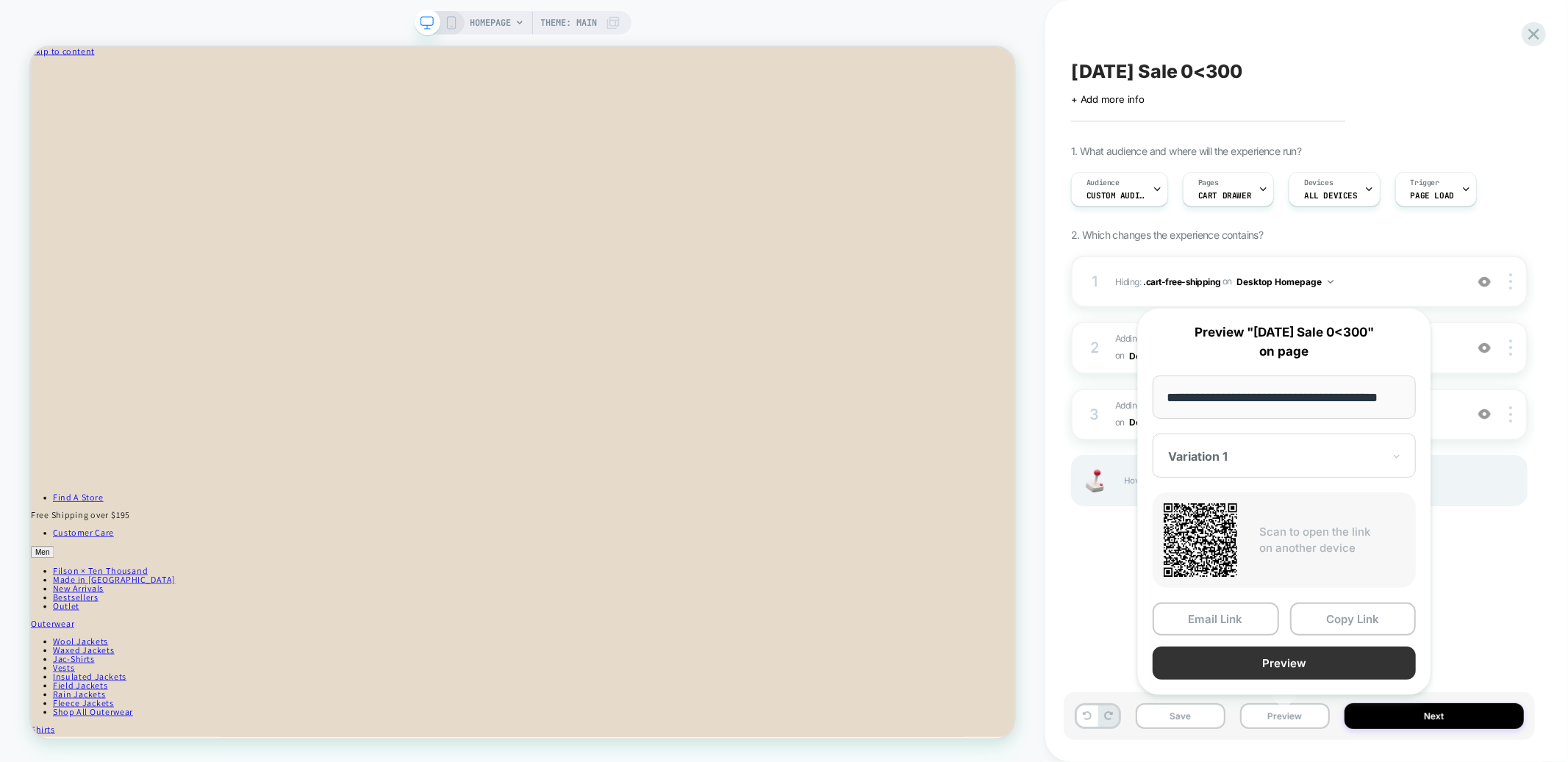
click at [1275, 662] on button "Preview" at bounding box center [1284, 662] width 263 height 33
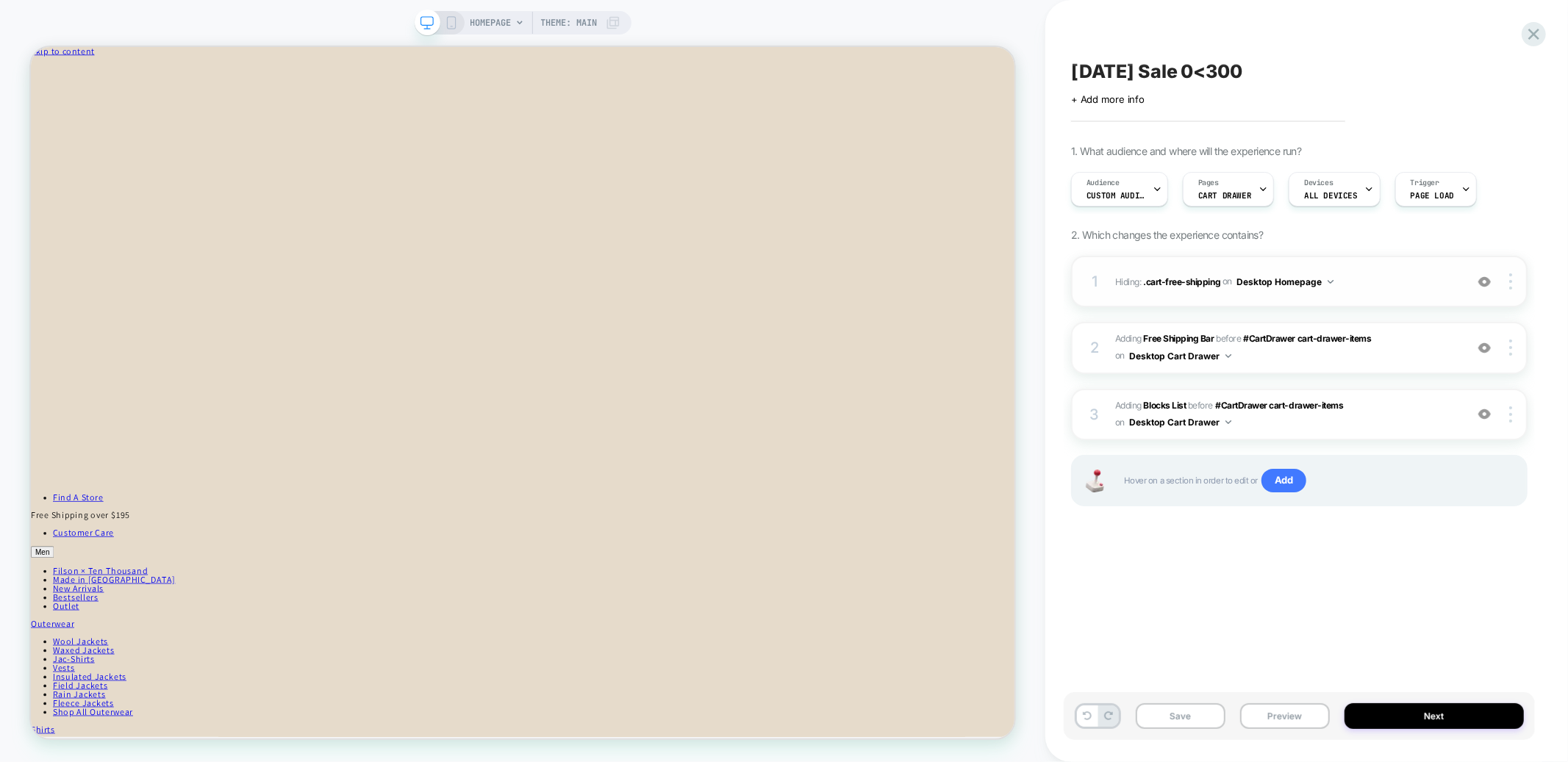
click at [1486, 277] on img at bounding box center [1484, 282] width 12 height 12
click at [1484, 283] on img at bounding box center [1484, 282] width 12 height 12
click at [1120, 190] on span "Custom Audience" at bounding box center [1116, 196] width 59 height 11
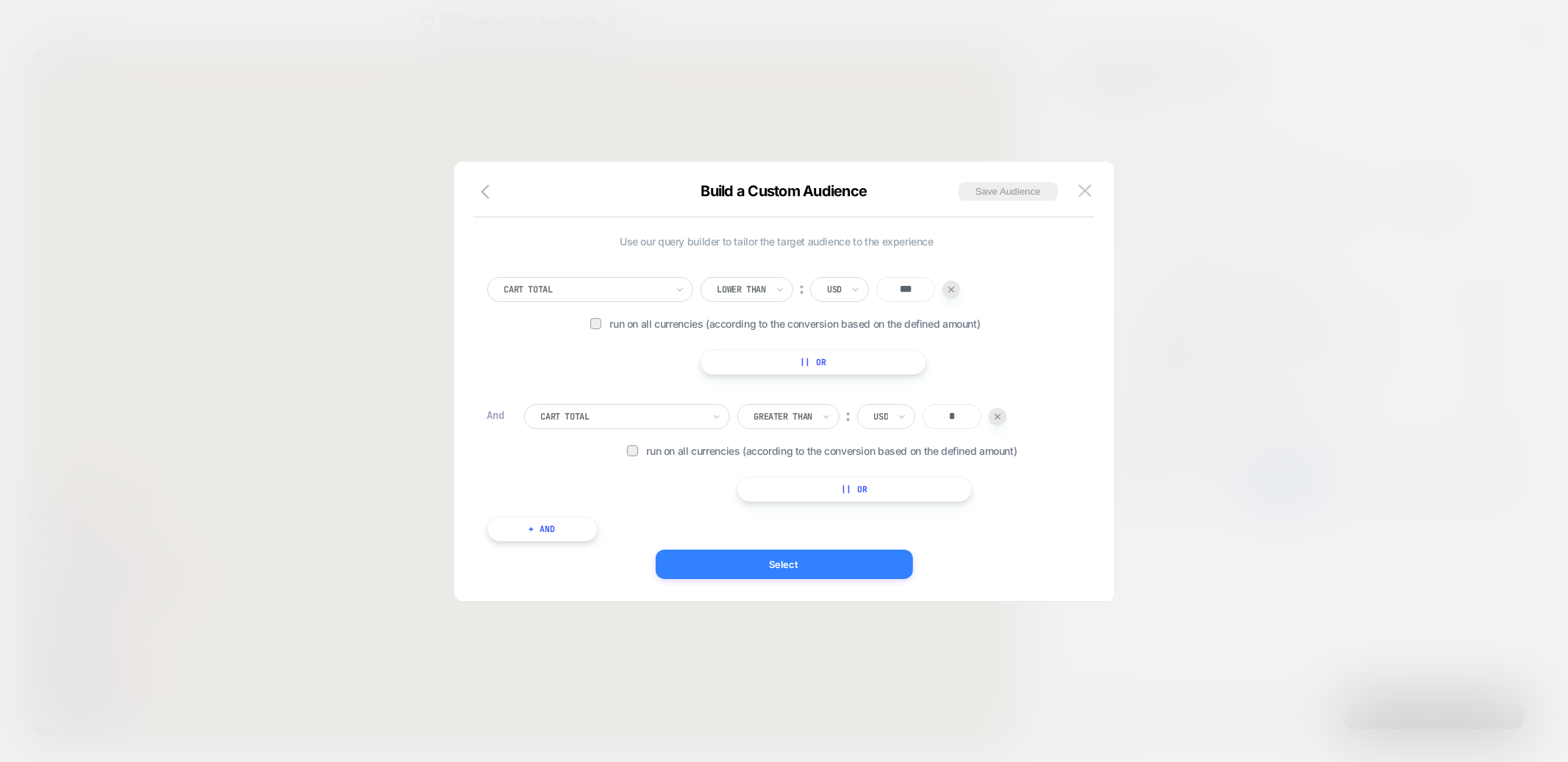
click at [766, 559] on button "Select" at bounding box center [784, 564] width 257 height 29
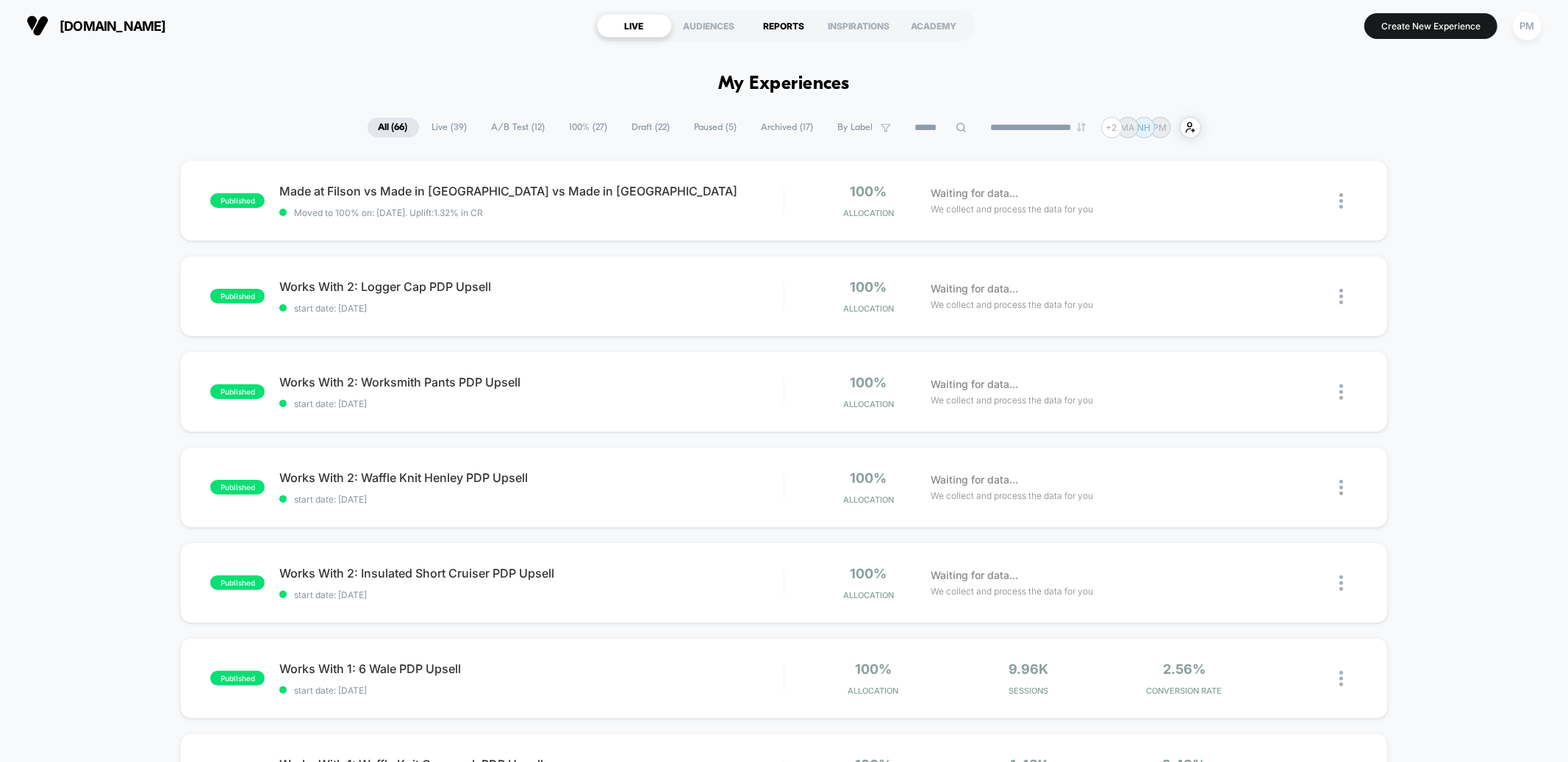
click at [794, 34] on div "REPORTS" at bounding box center [784, 26] width 75 height 23
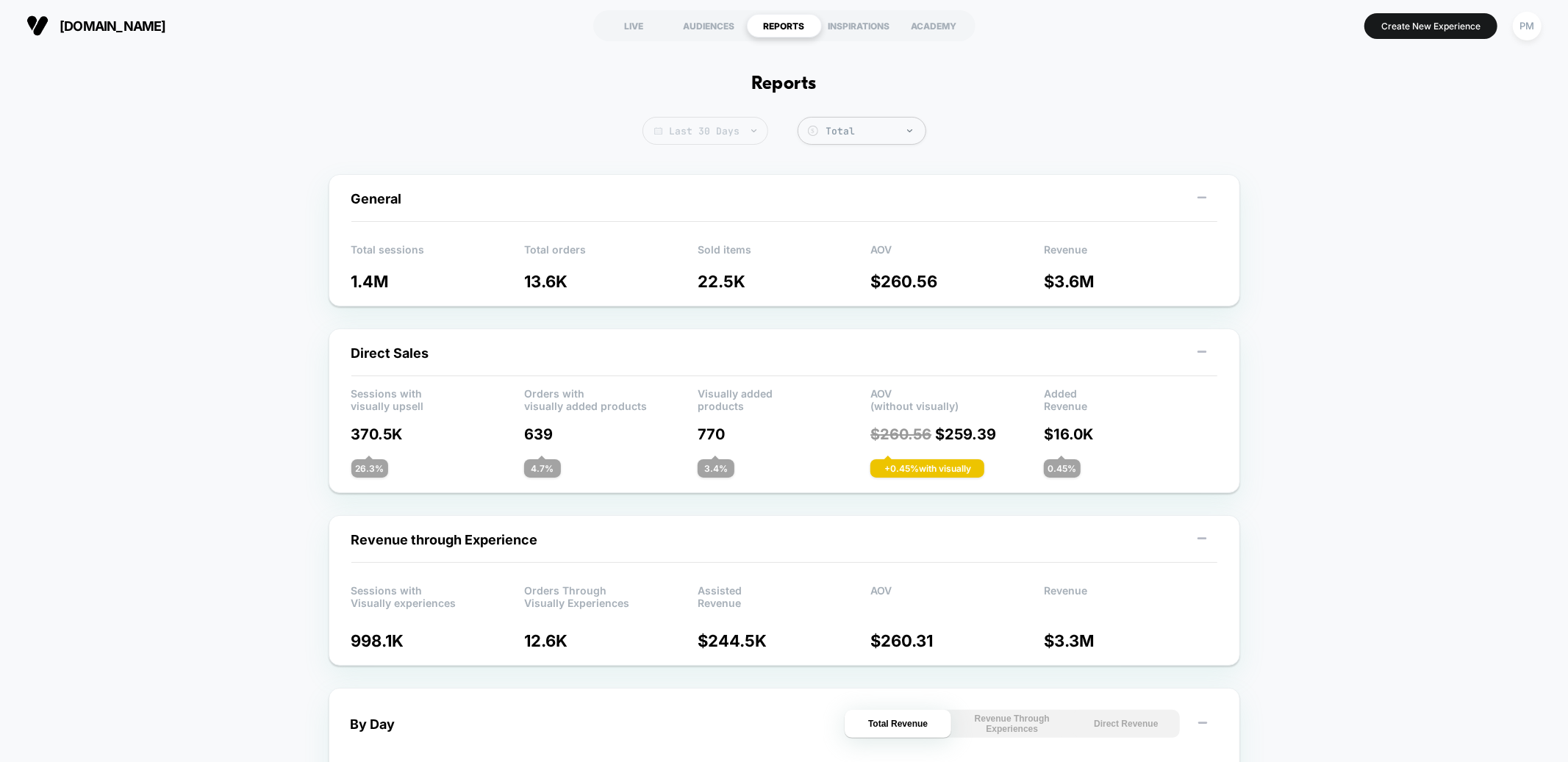
click at [739, 124] on span "Last 30 Days" at bounding box center [704, 130] width 125 height 28
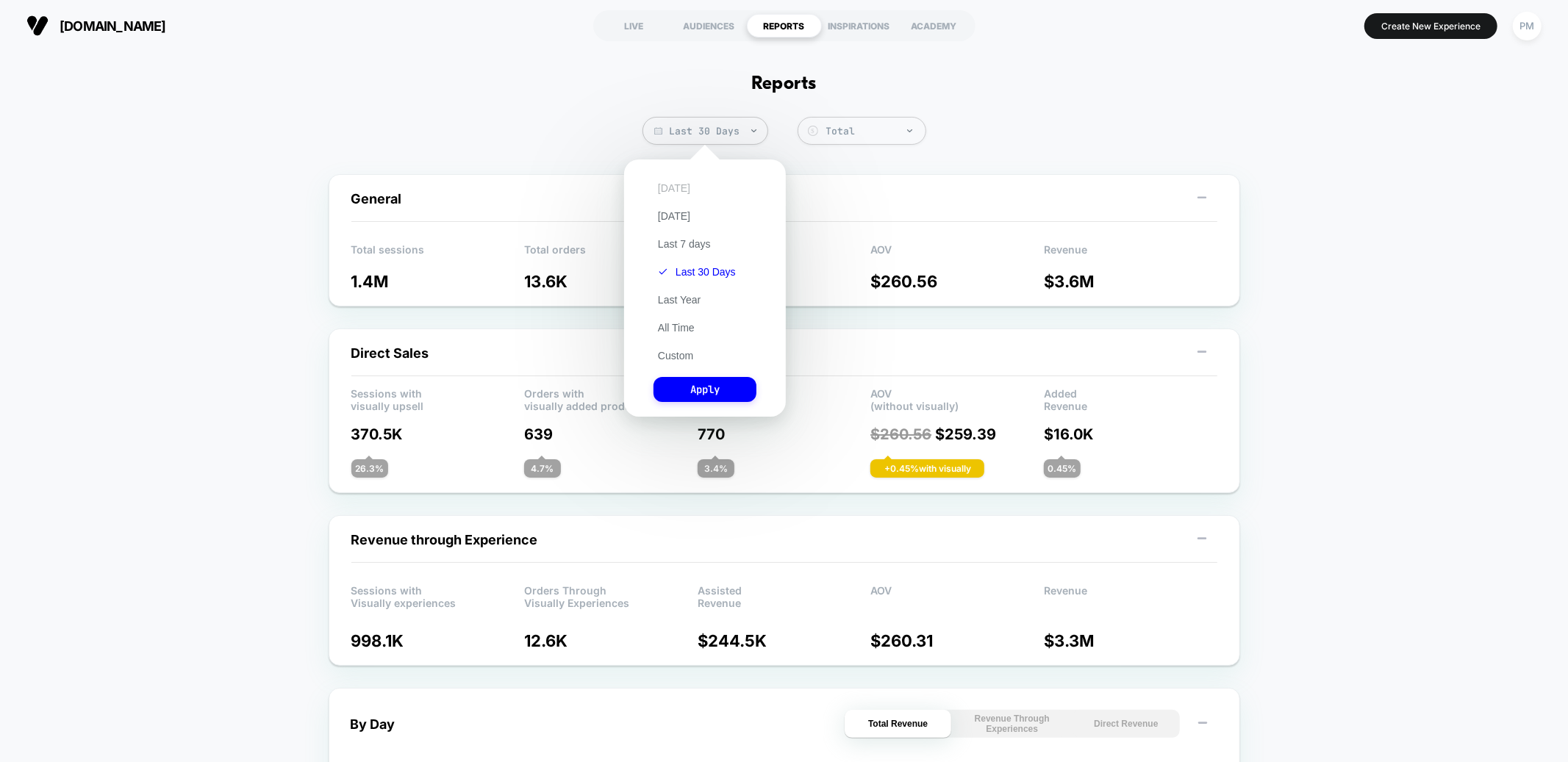
click at [675, 188] on button "[DATE]" at bounding box center [674, 188] width 41 height 13
click at [736, 400] on div "[DATE] [DATE] Last 7 days Last 30 Days Last Year All Time Custom Apply" at bounding box center [704, 288] width 147 height 243
click at [735, 390] on button "Apply" at bounding box center [705, 389] width 103 height 25
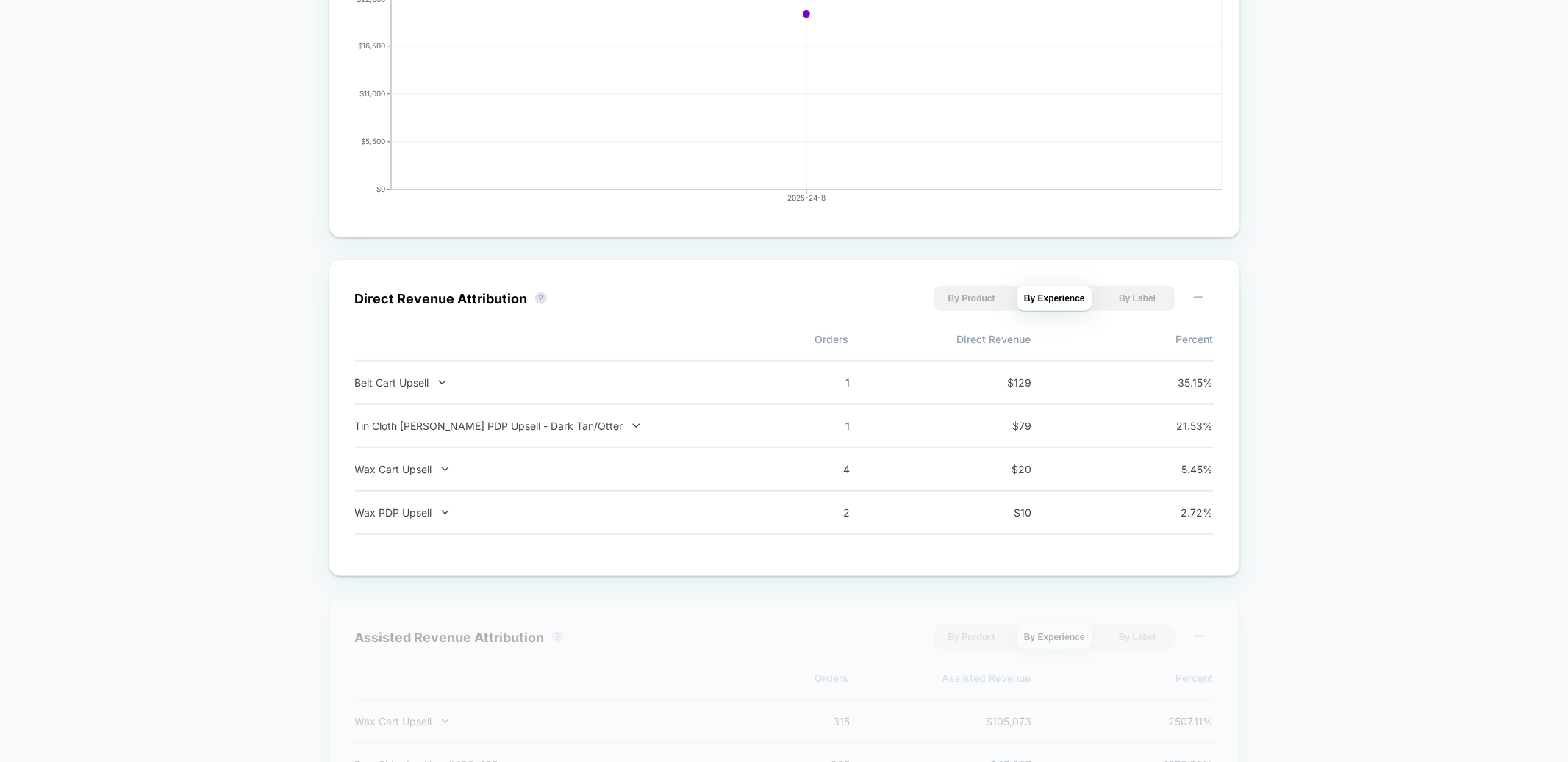
scroll to position [853, 0]
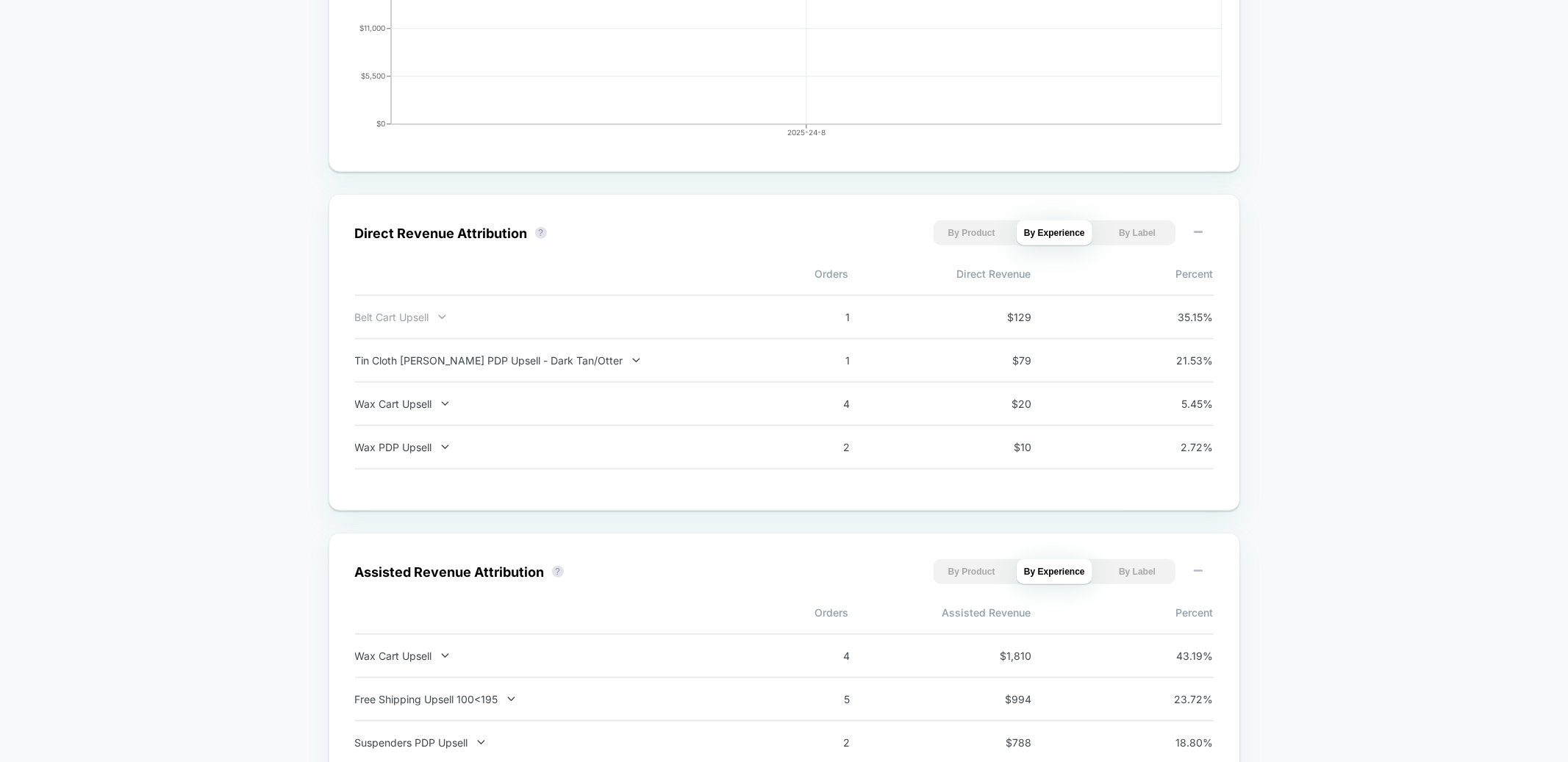
click at [486, 316] on div "Belt Cart Upsell" at bounding box center [548, 317] width 387 height 12
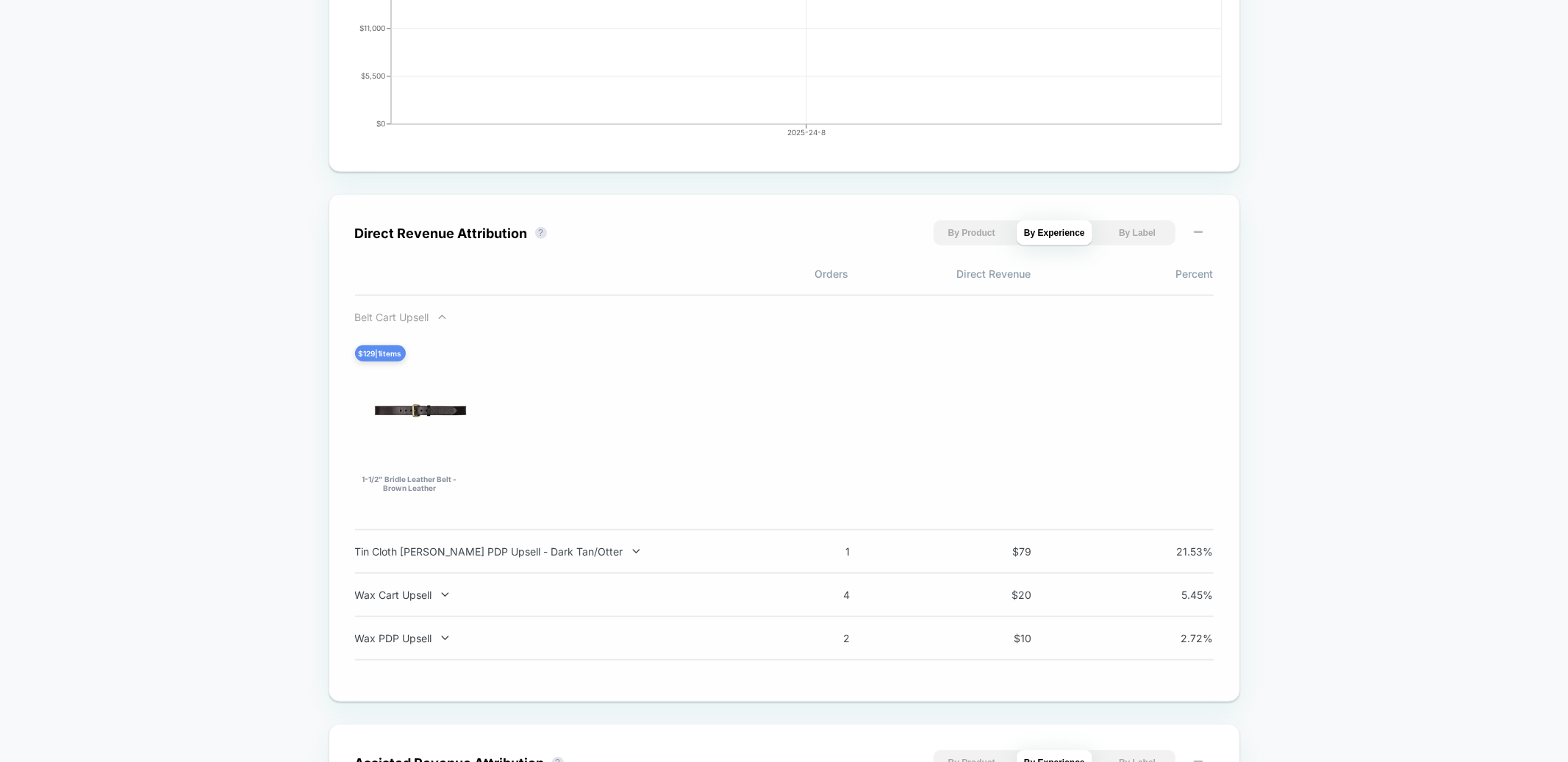
click at [443, 320] on icon at bounding box center [442, 317] width 11 height 11
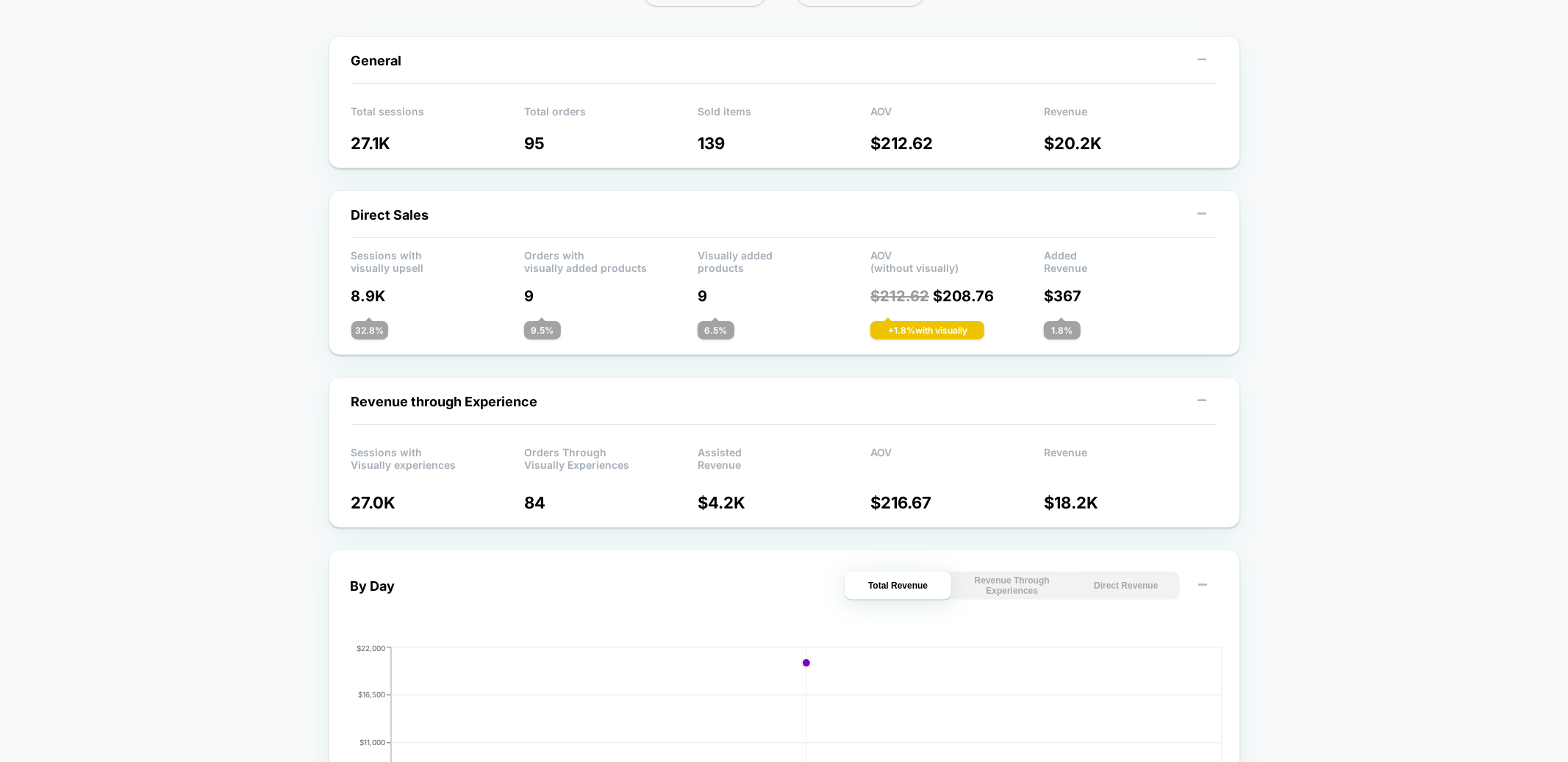
scroll to position [0, 0]
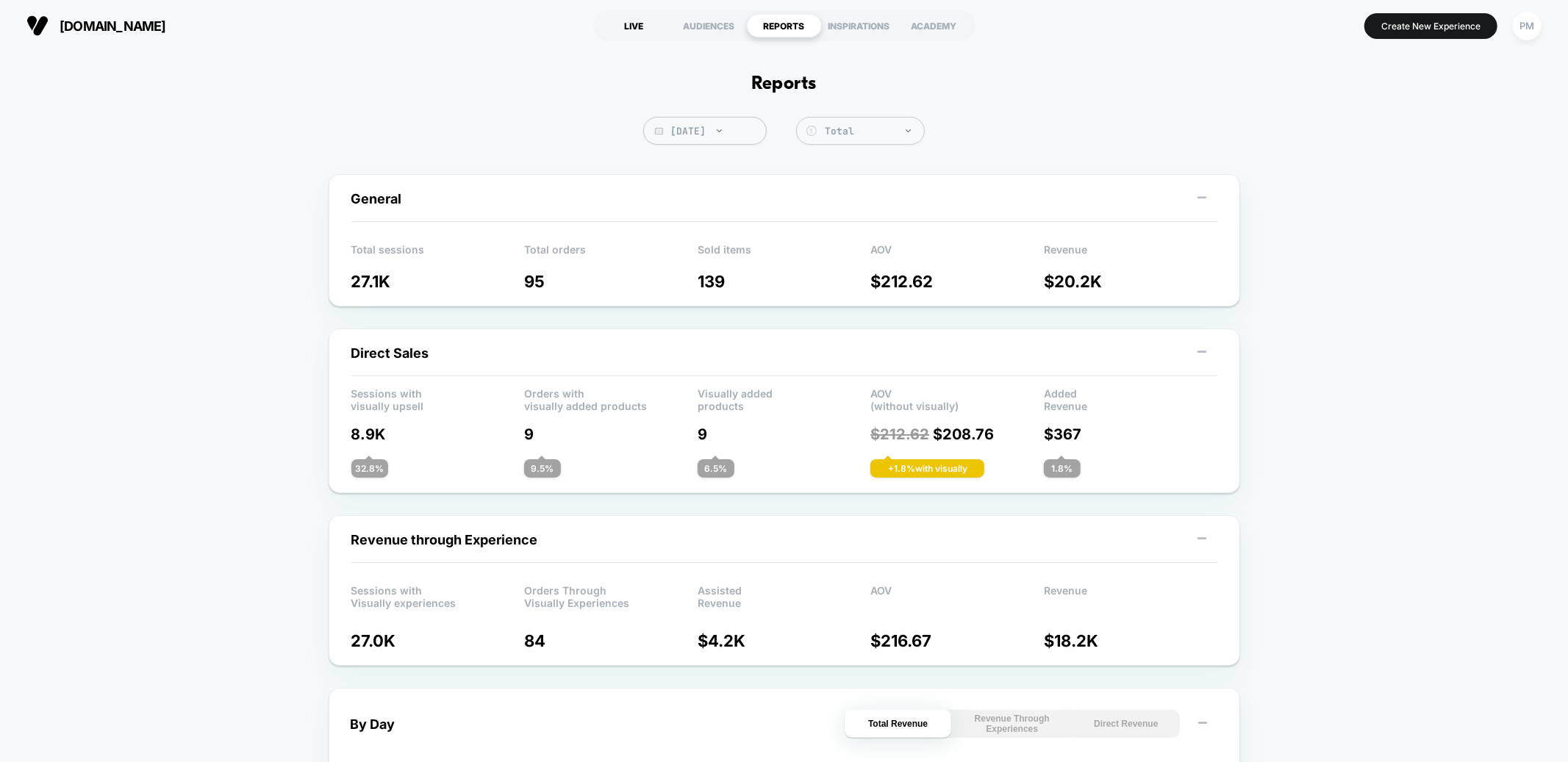
click at [638, 19] on div "LIVE" at bounding box center [634, 26] width 75 height 23
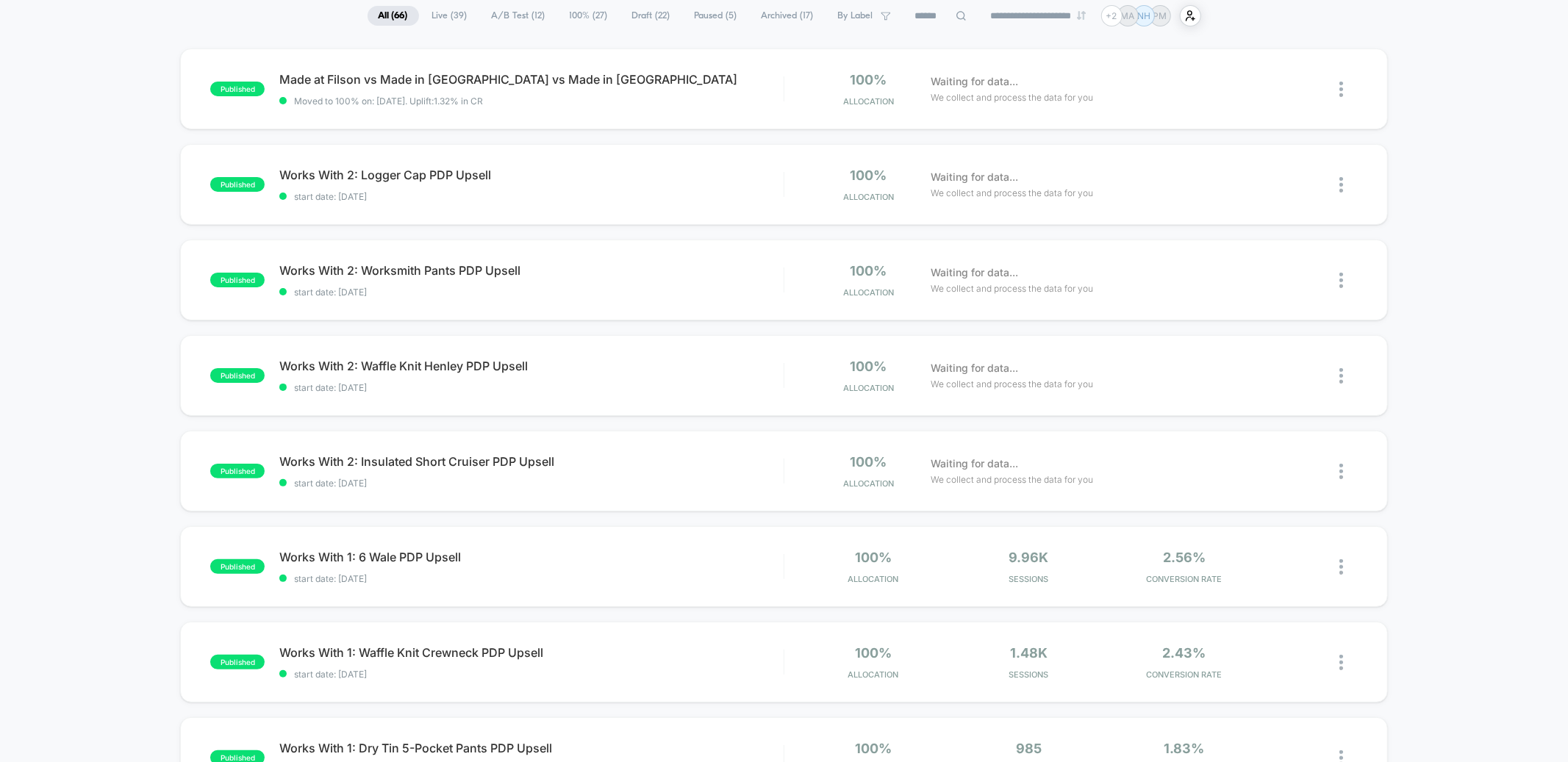
scroll to position [196, 0]
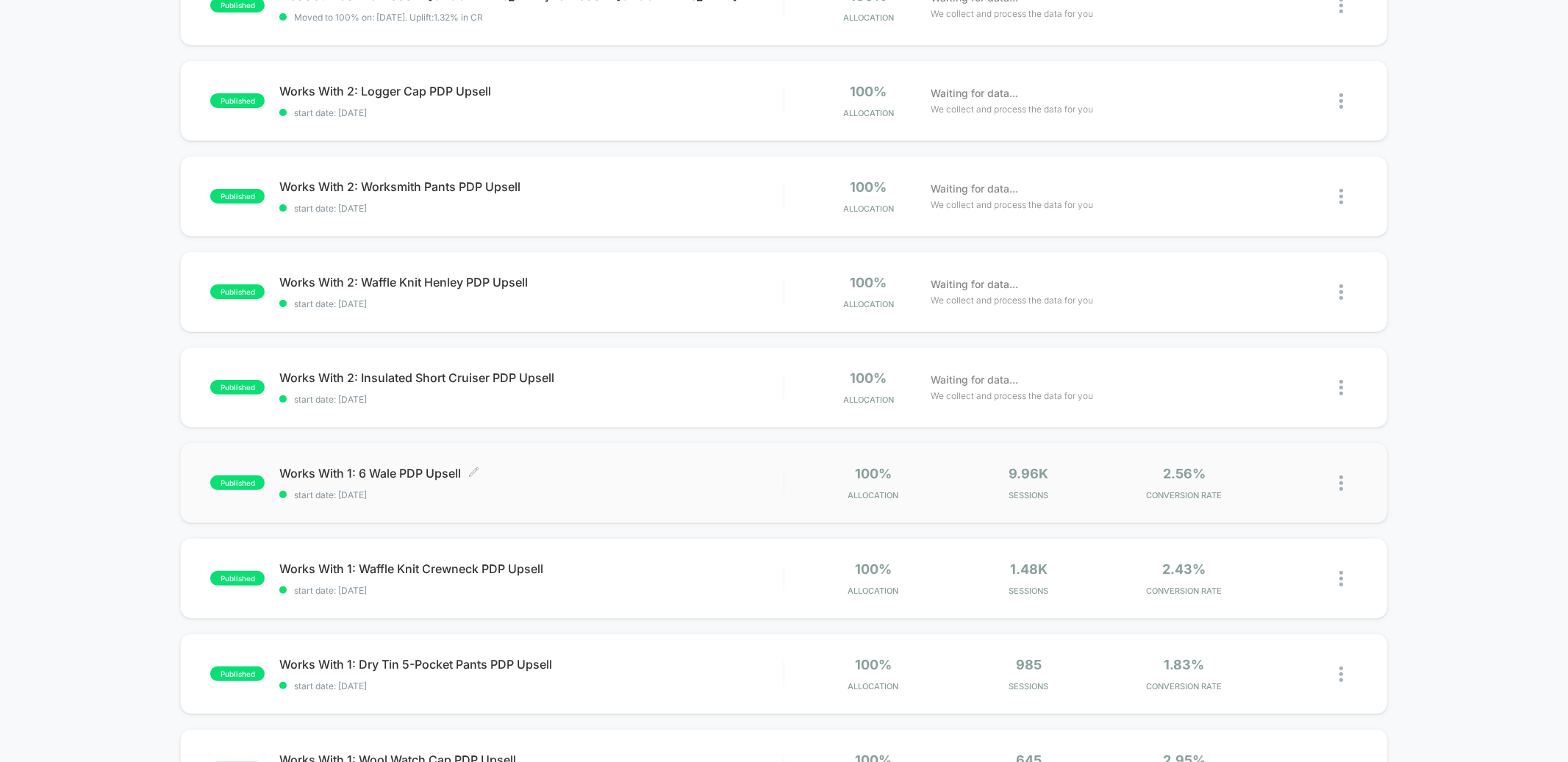
click at [583, 466] on span "Works With 1: 6 Wale PDP Upsell Click to edit experience details" at bounding box center [531, 473] width 503 height 15
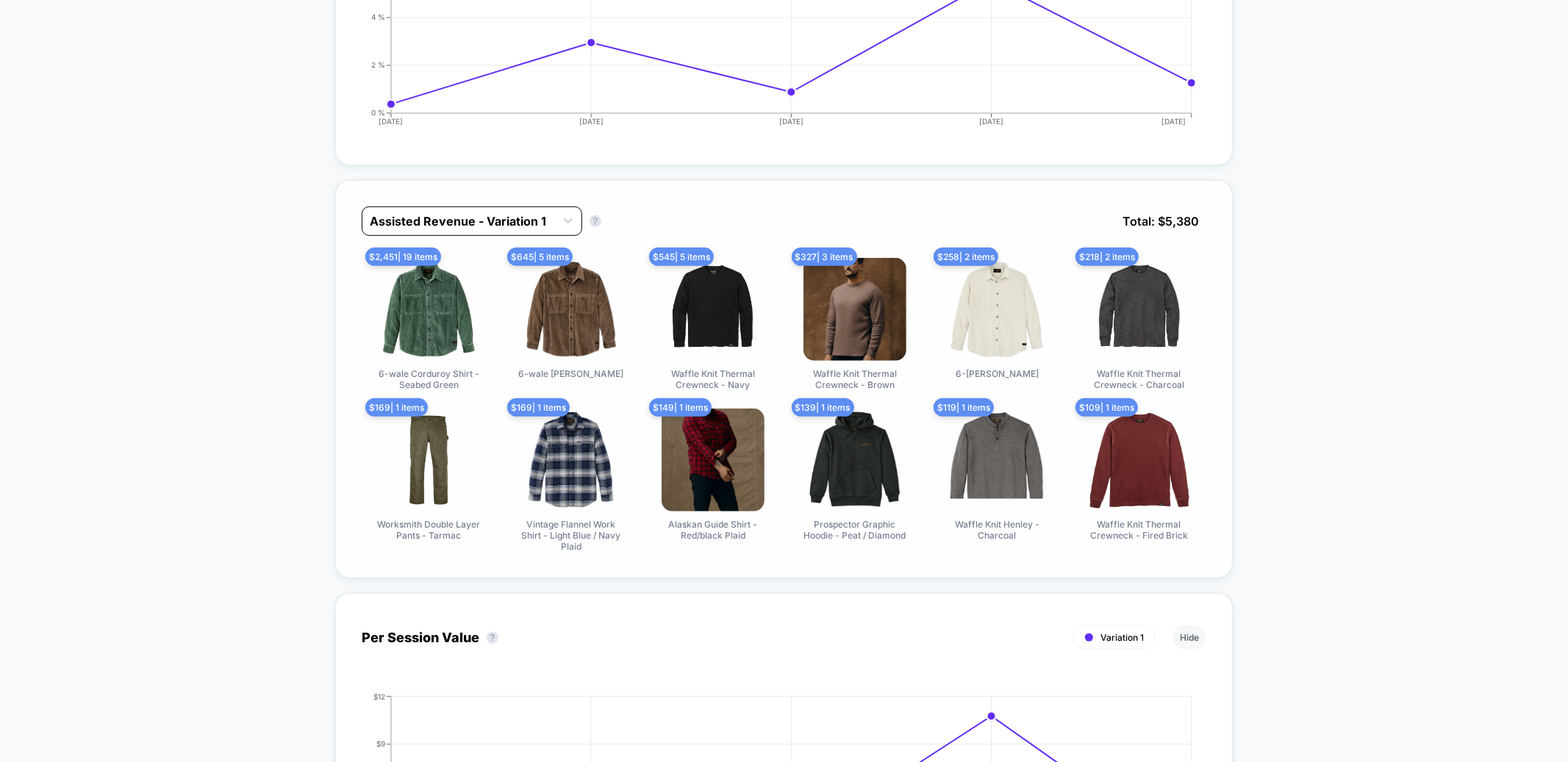
scroll to position [564, 0]
click at [460, 197] on div "Assisted Revenue - Variation 1 Assisted Revenue - Variation 1 ? Total: $ 5,380 …" at bounding box center [784, 379] width 898 height 398
click at [451, 213] on div at bounding box center [459, 221] width 178 height 18
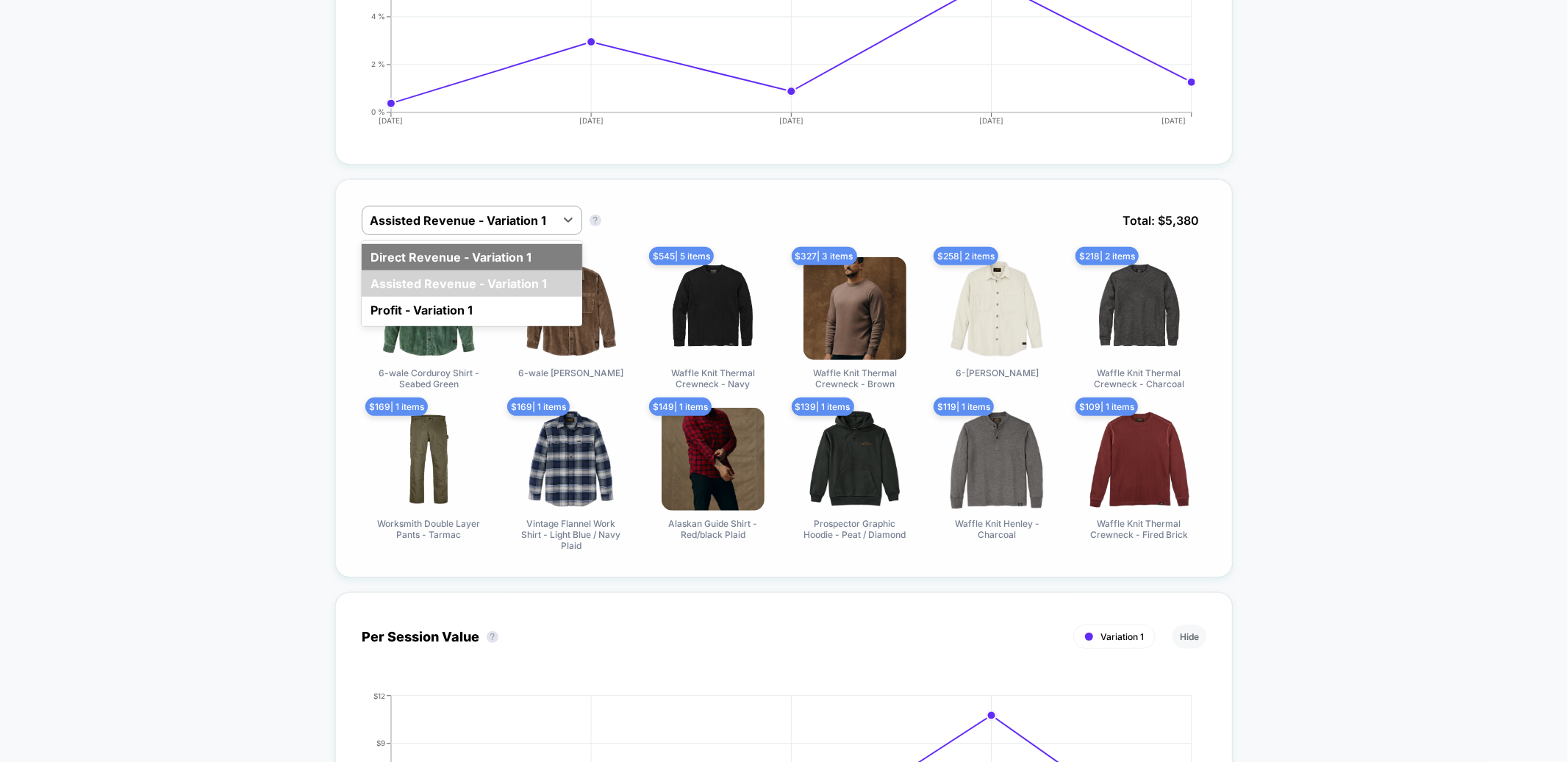
click at [422, 261] on div "Direct Revenue - Variation 1" at bounding box center [472, 257] width 221 height 27
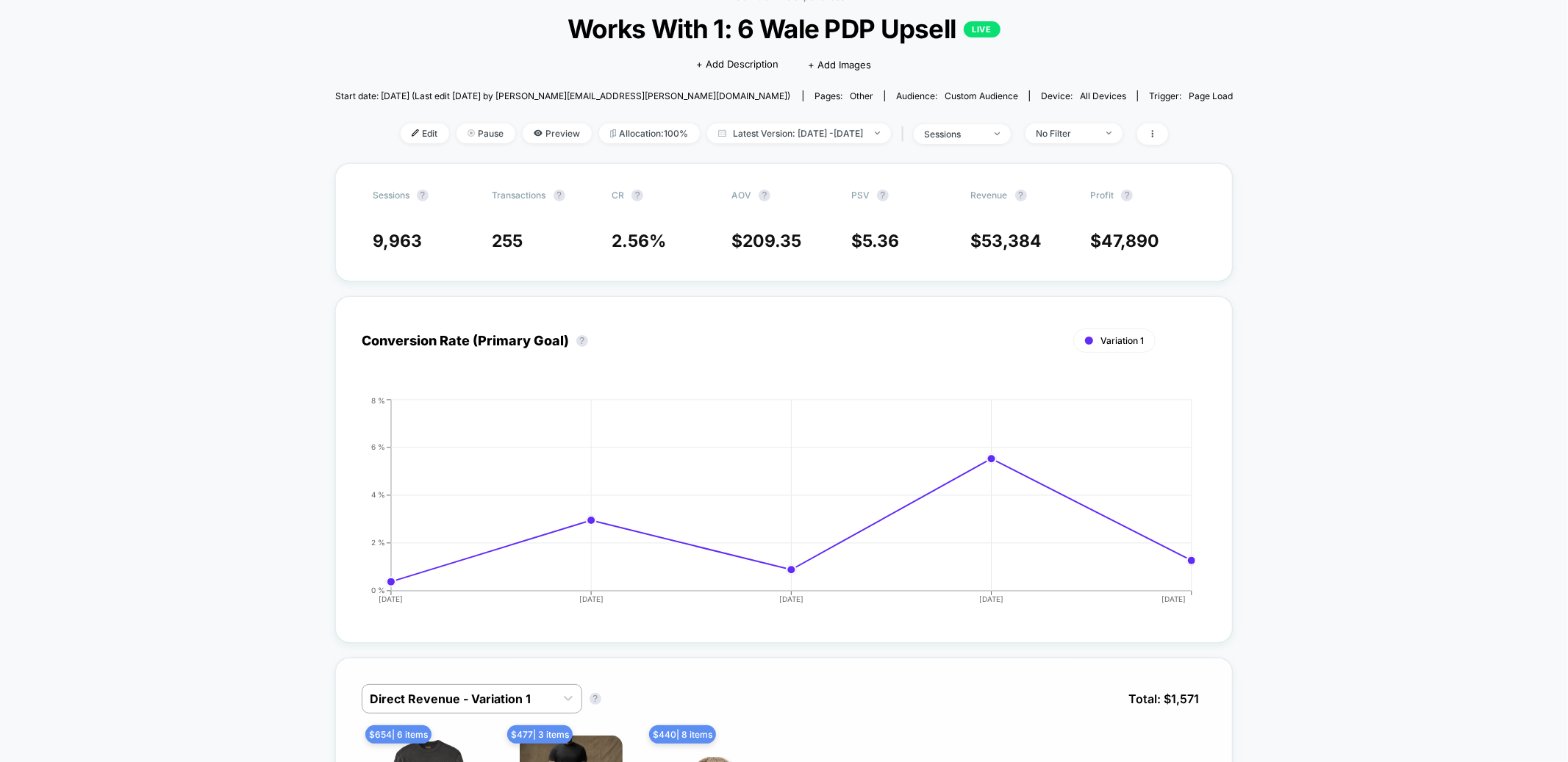
scroll to position [0, 0]
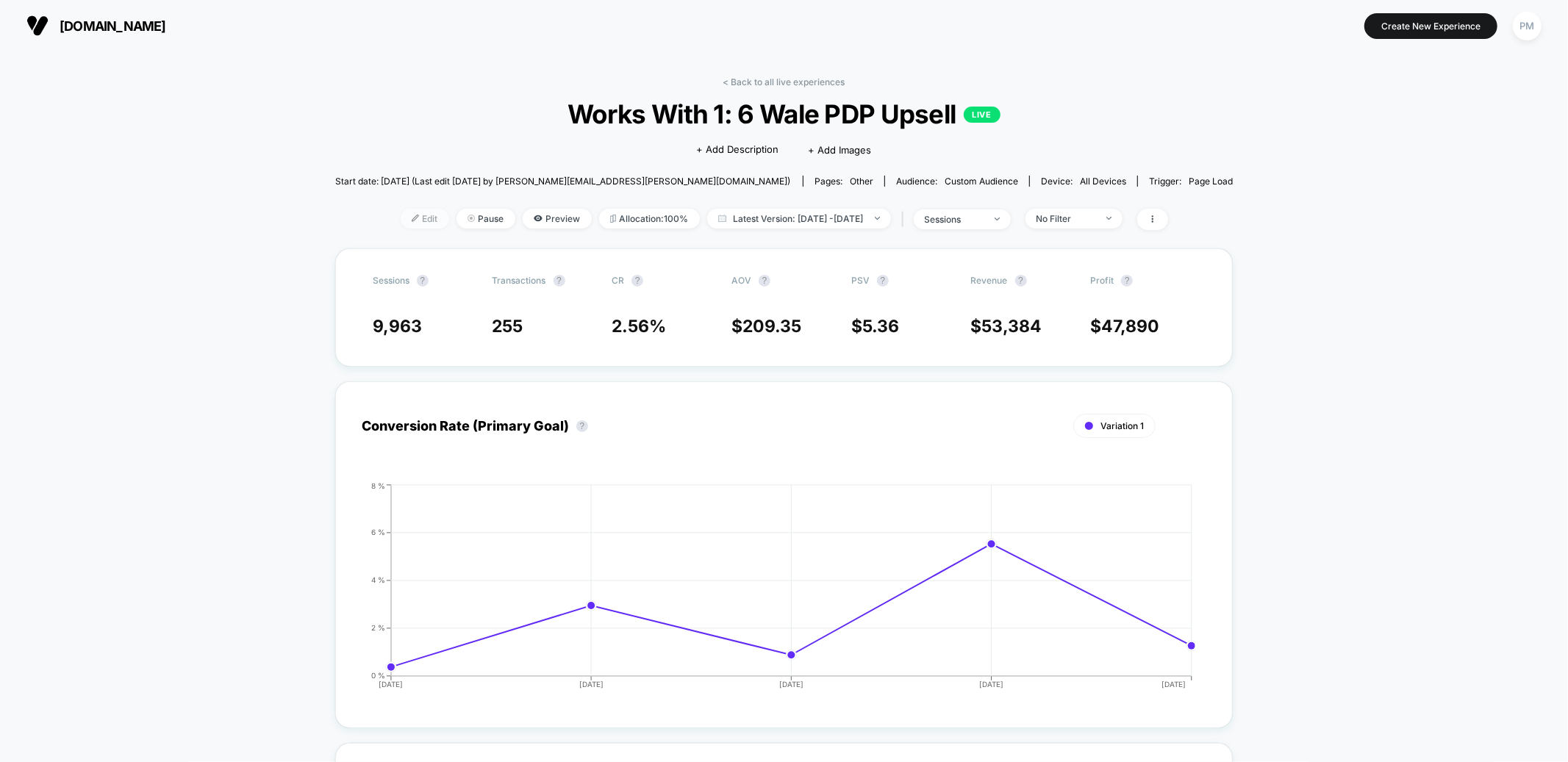
click at [400, 217] on span "Edit" at bounding box center [424, 219] width 49 height 20
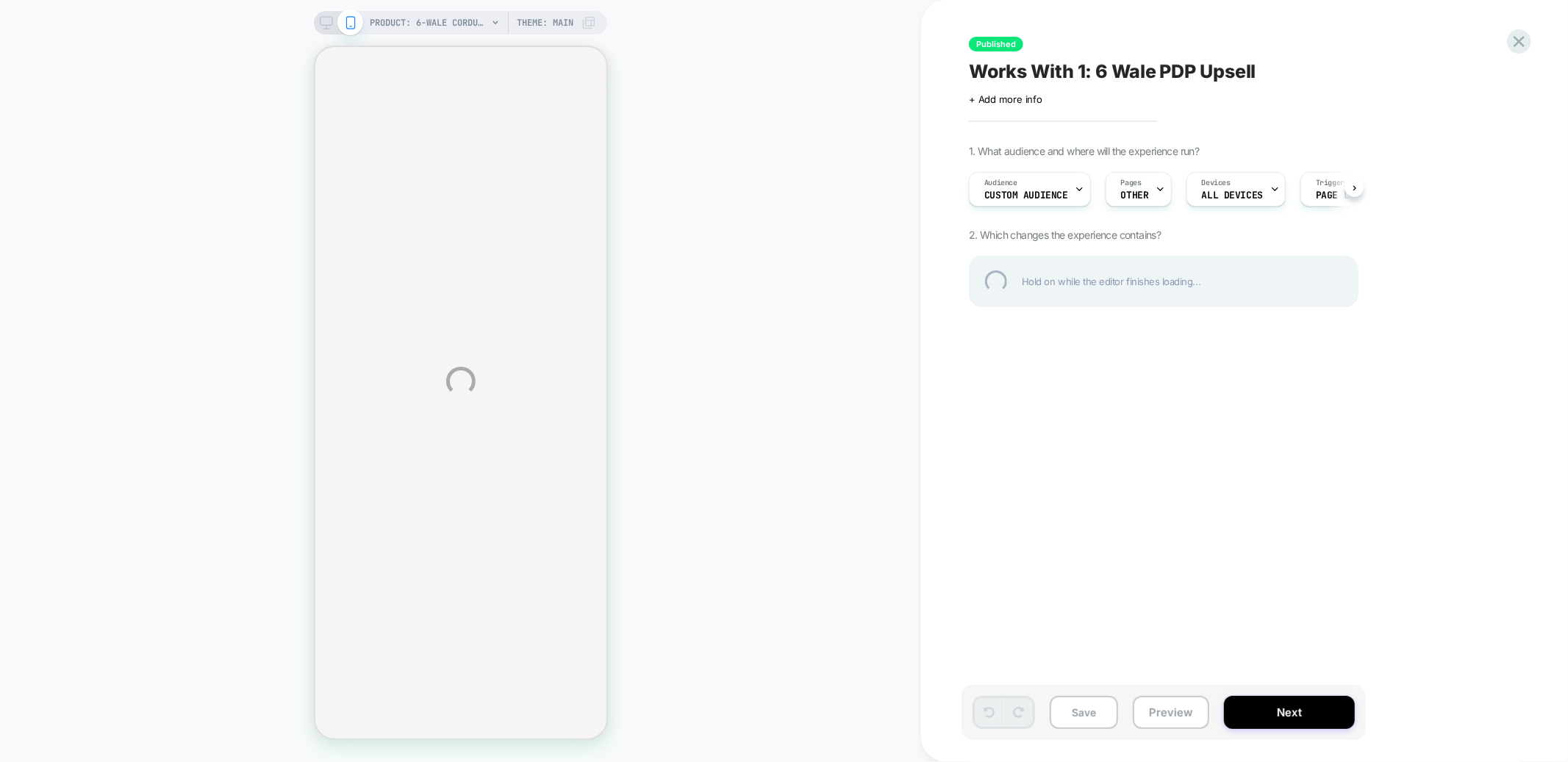
click at [1020, 188] on div "PRODUCT: 6-wale Corduroy Shirt - Seabed Green PRODUCT: 6-wale Corduroy Shirt - …" at bounding box center [784, 381] width 1568 height 762
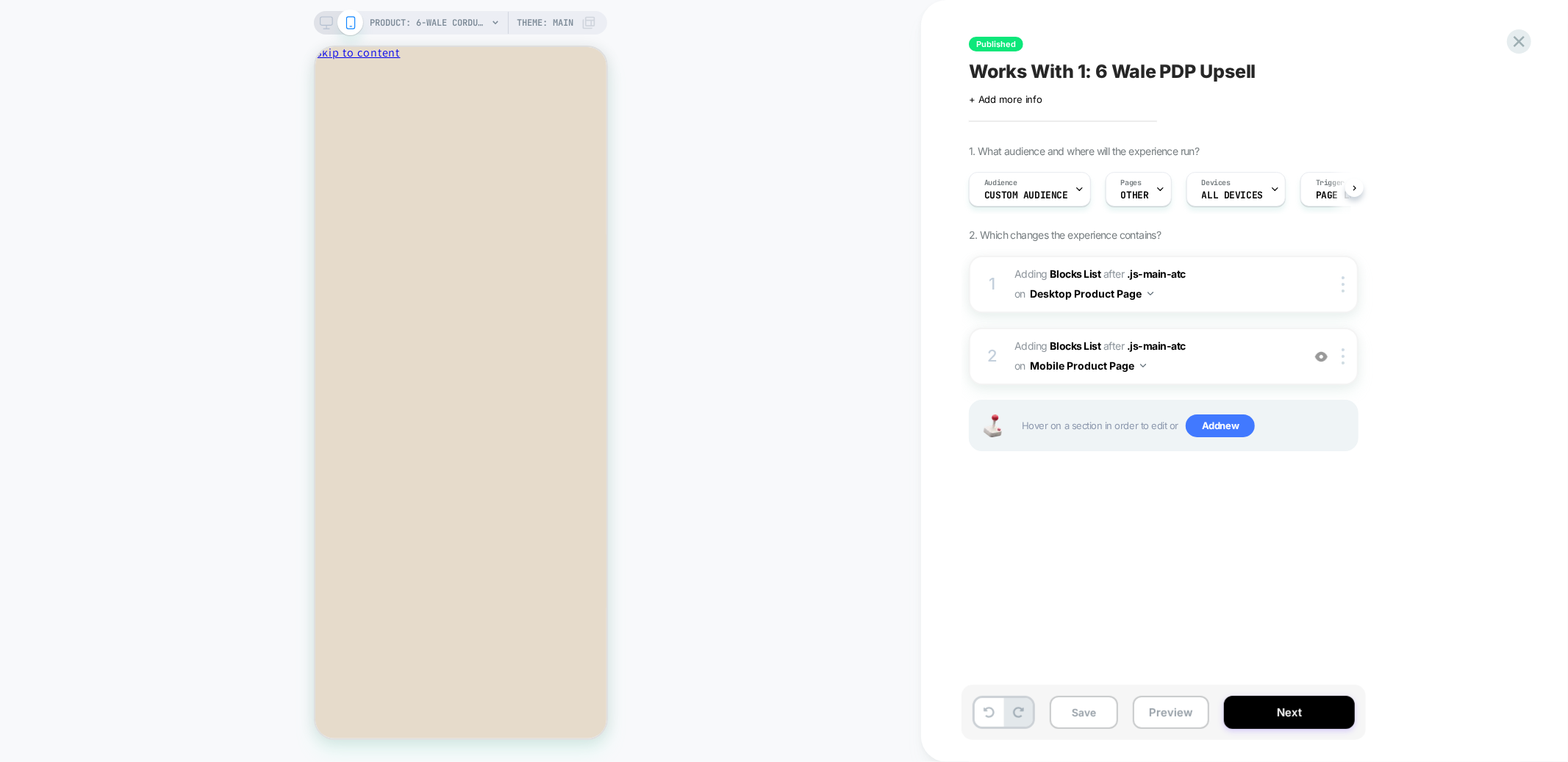
scroll to position [0, 1]
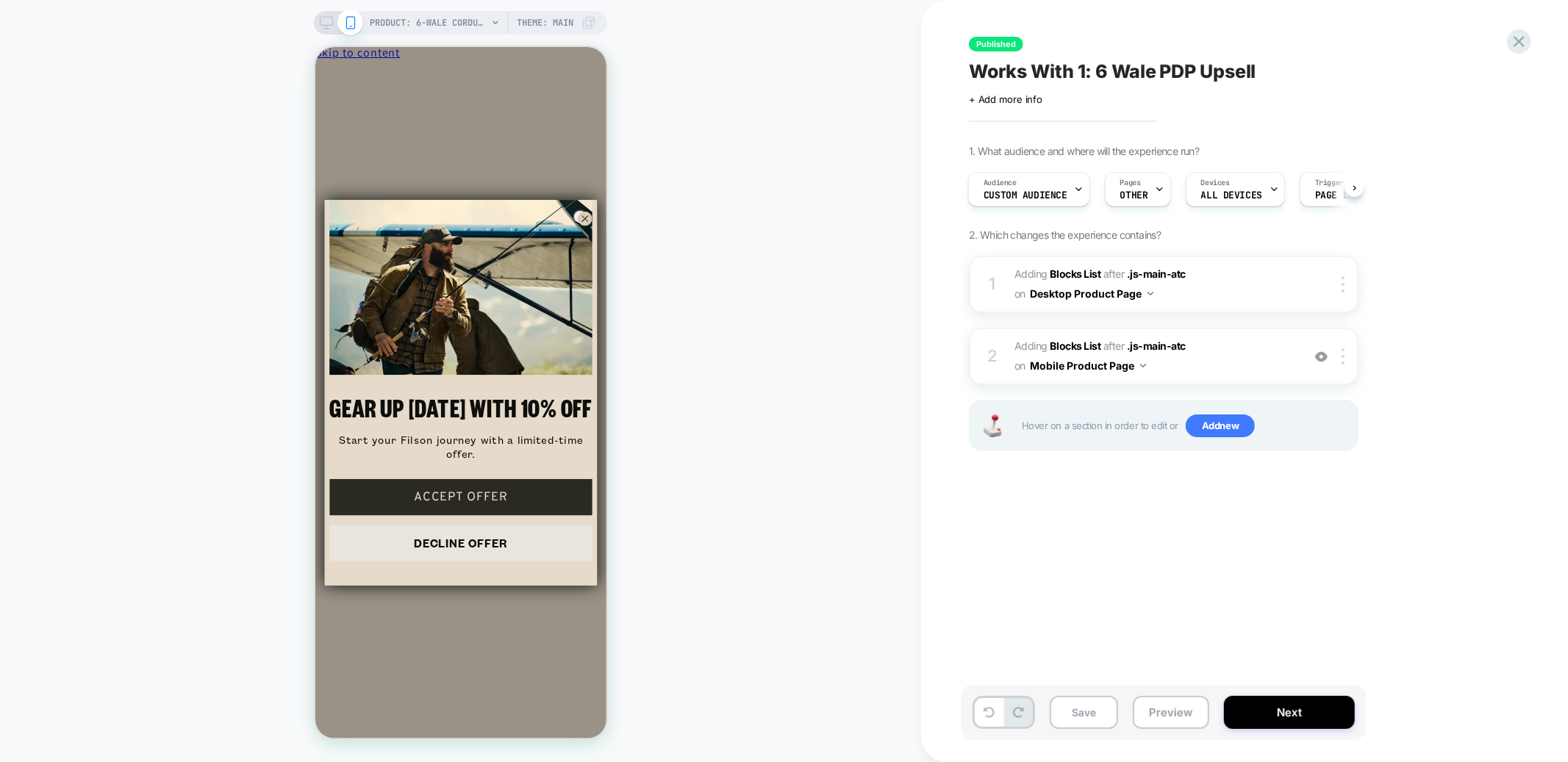
click at [327, 20] on icon at bounding box center [326, 22] width 13 height 13
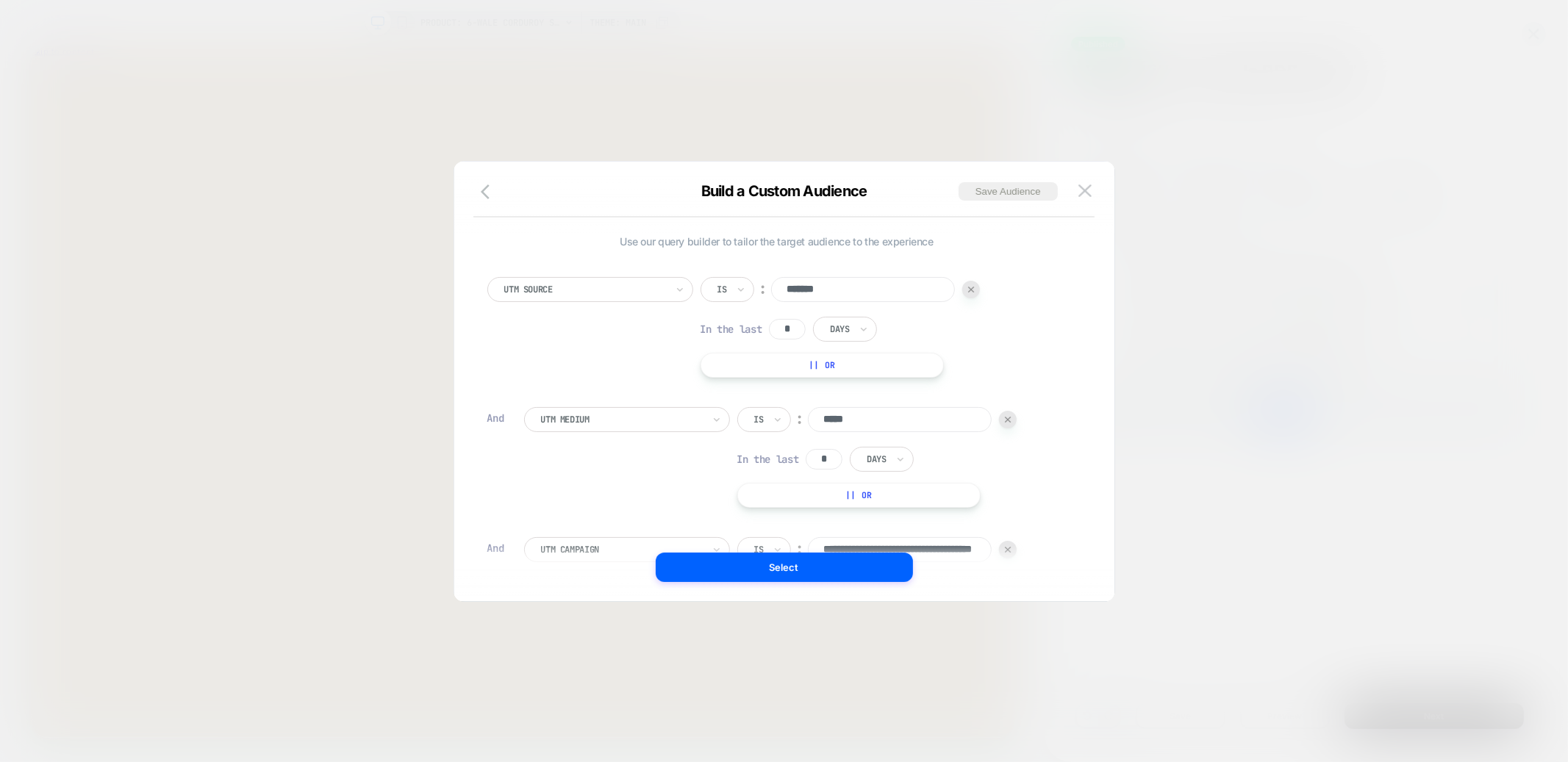
scroll to position [0, 93]
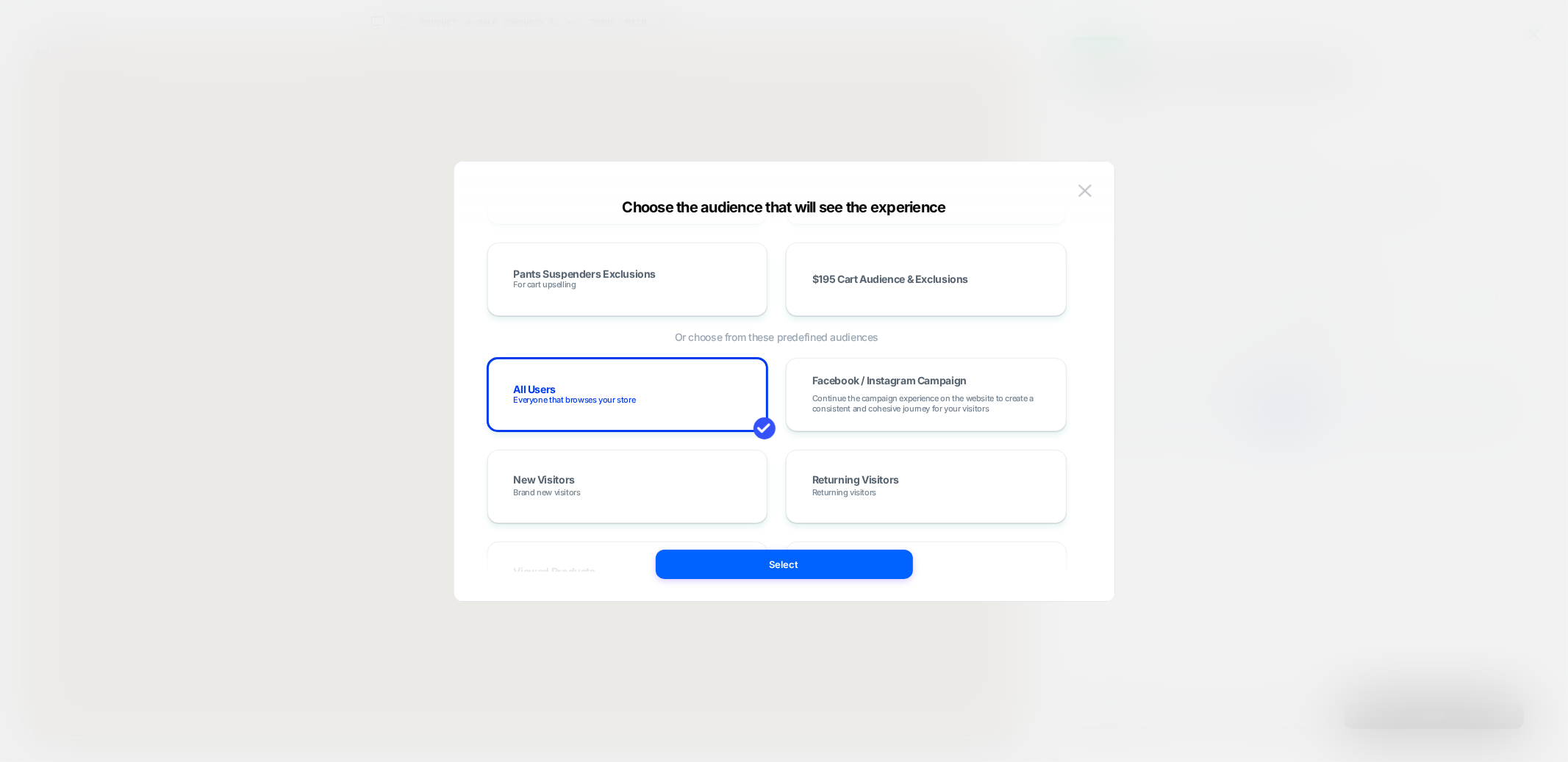
scroll to position [201, 0]
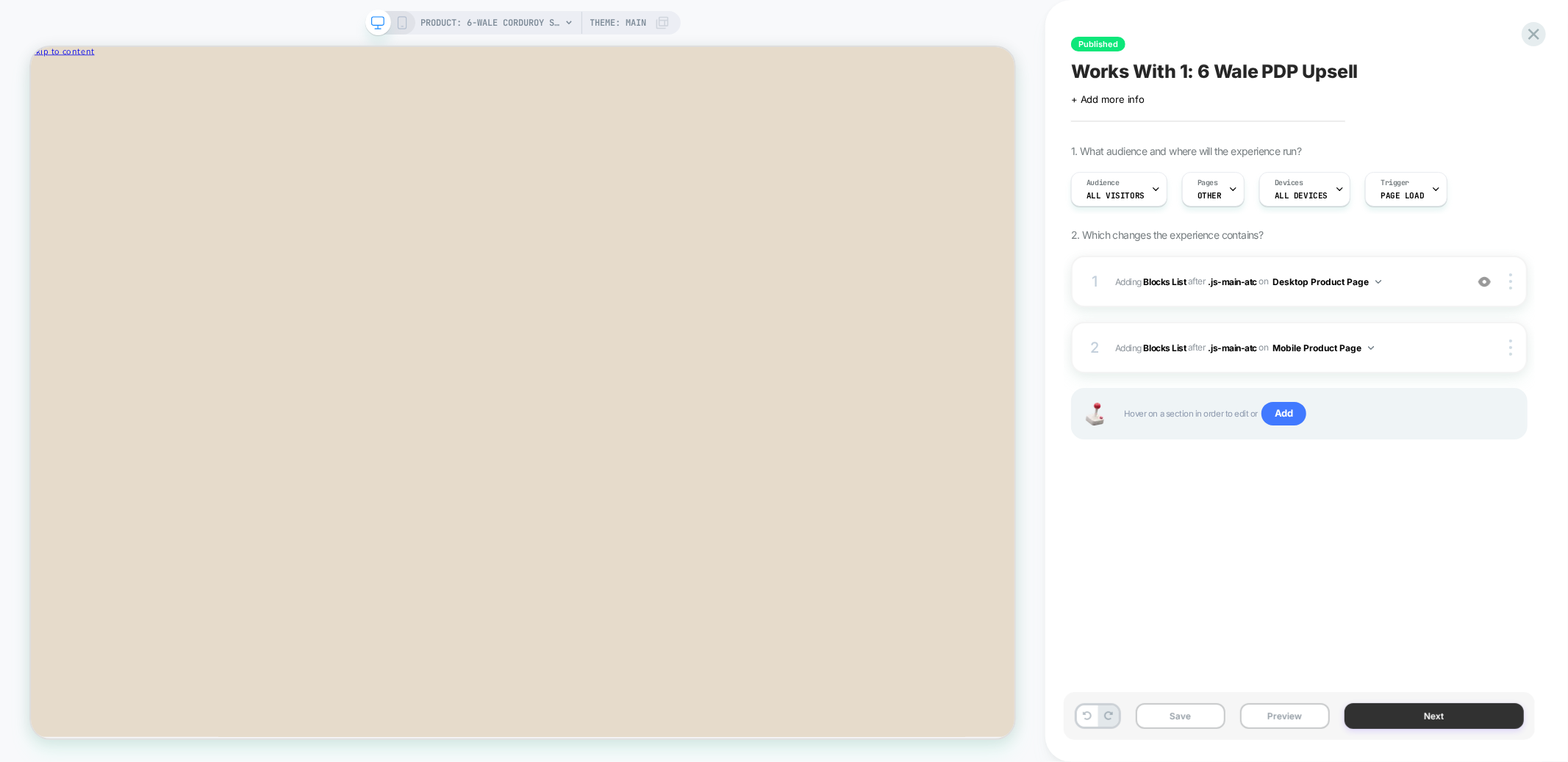
click at [677, 574] on button "Next" at bounding box center [673, 573] width 7 height 5
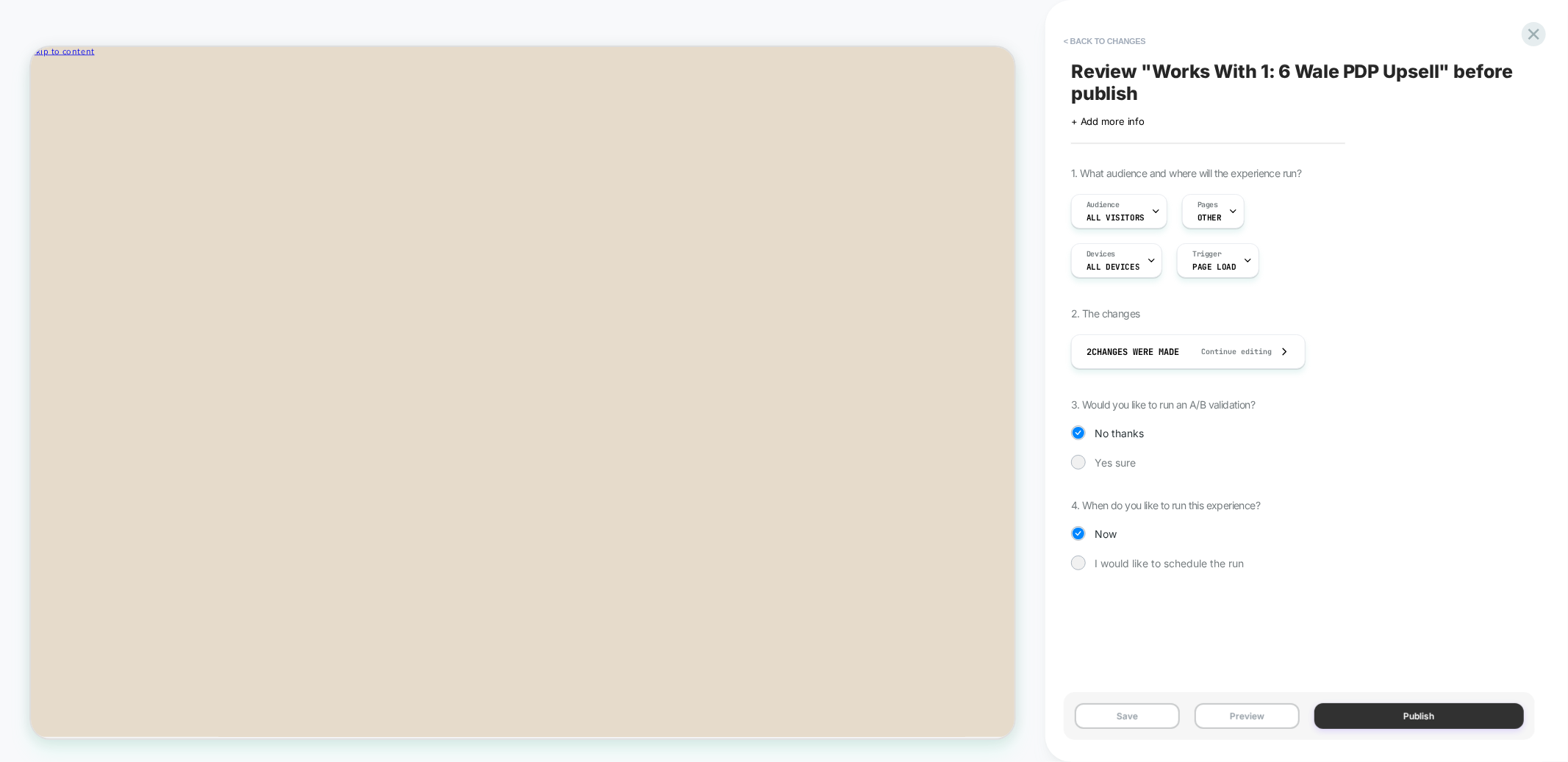
click at [1393, 718] on button "Publish" at bounding box center [1419, 716] width 210 height 26
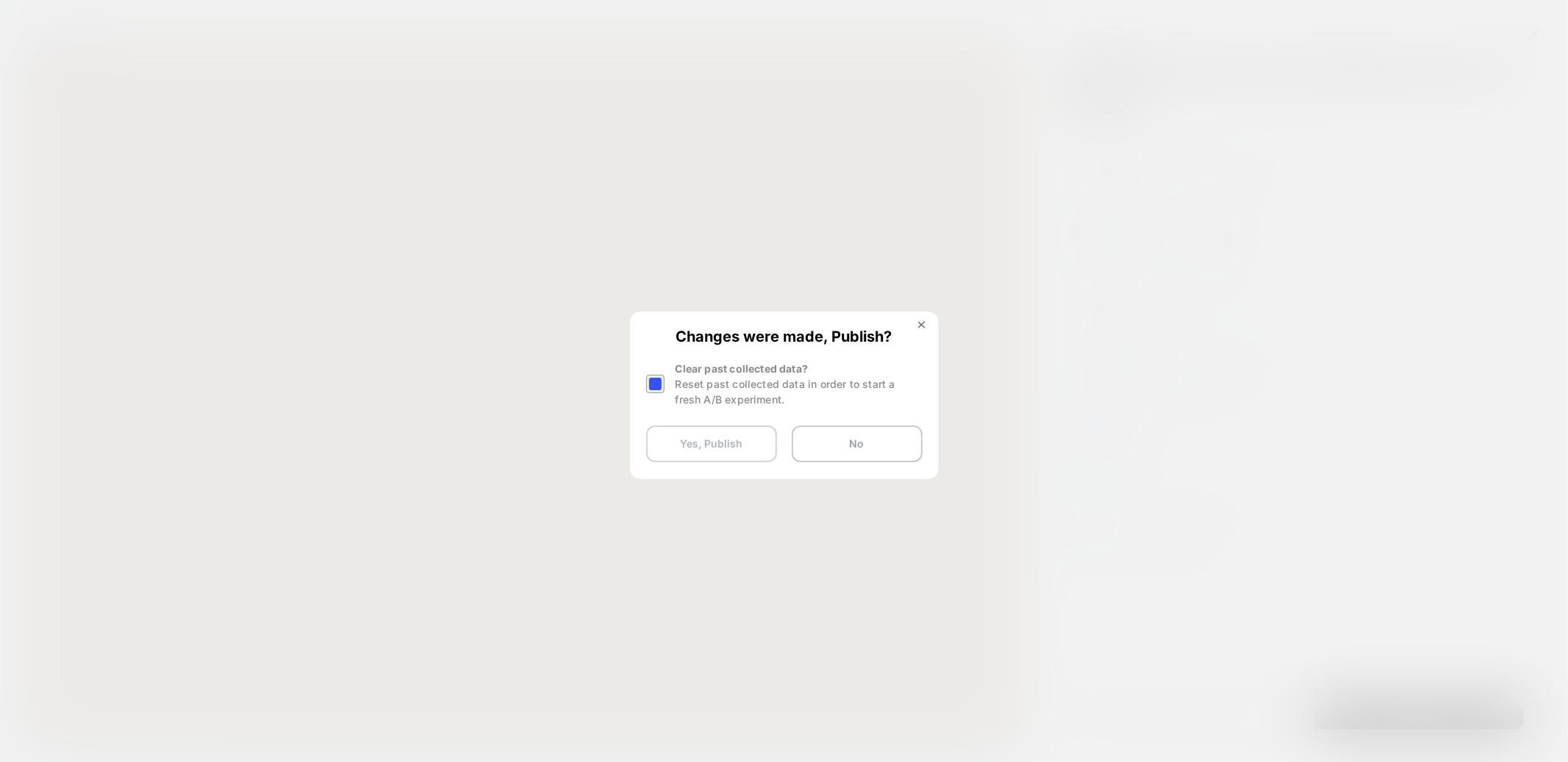
click at [727, 445] on button "Yes, Publish" at bounding box center [711, 444] width 131 height 36
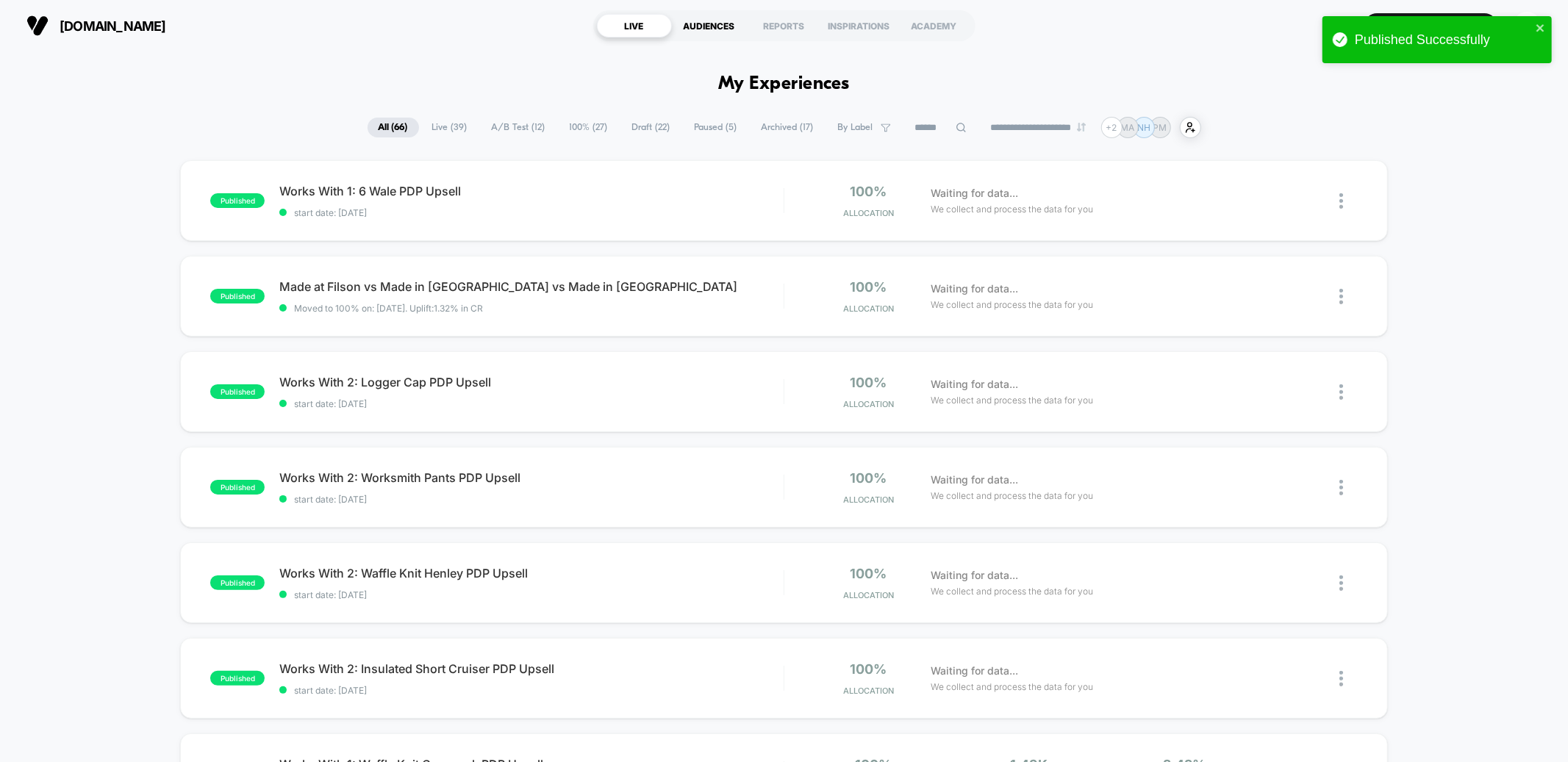
click at [696, 23] on div "AUDIENCES" at bounding box center [709, 26] width 75 height 23
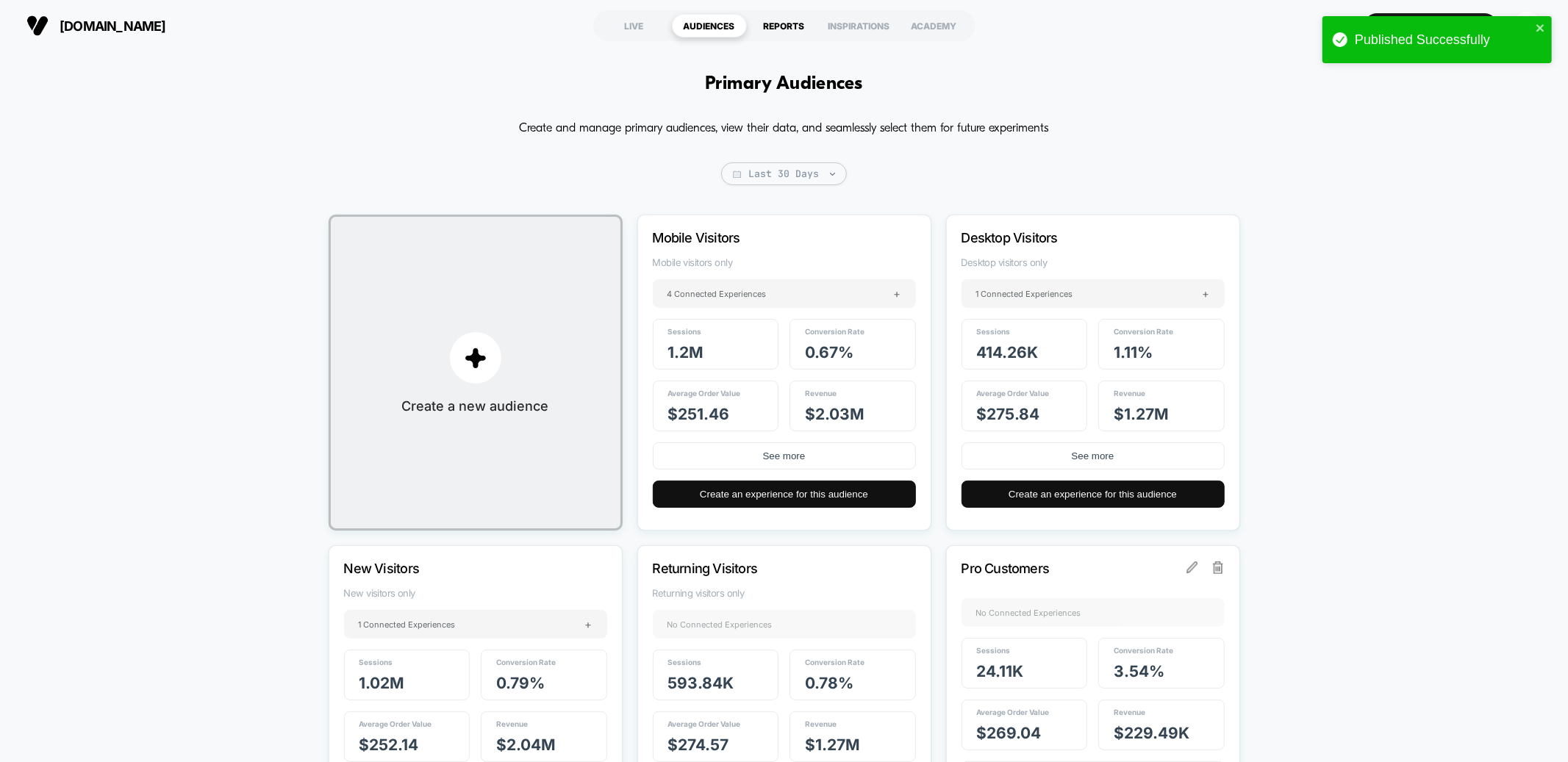
click at [768, 23] on div "REPORTS" at bounding box center [784, 26] width 75 height 23
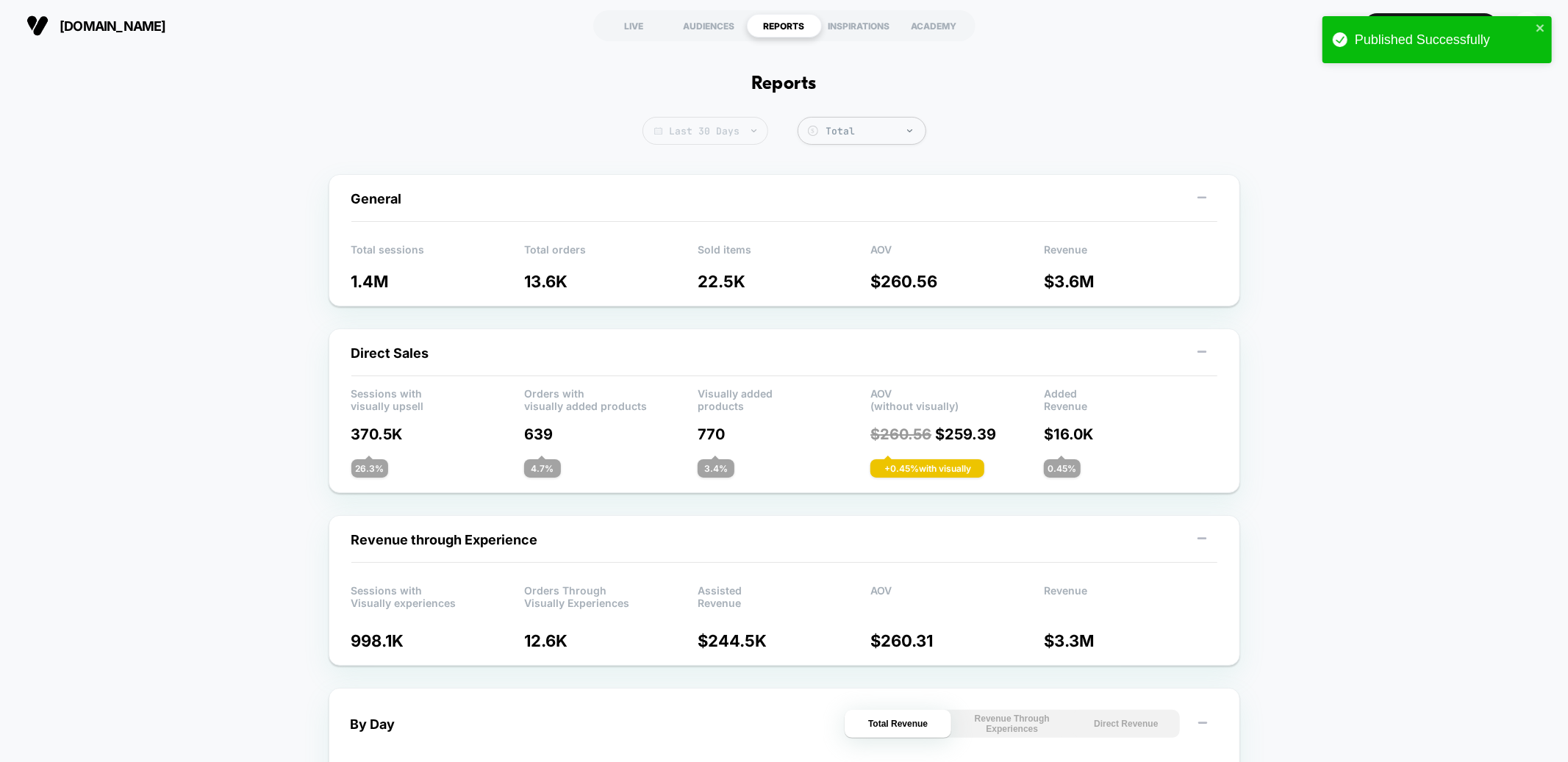
click at [699, 122] on span "Last 30 Days" at bounding box center [704, 130] width 125 height 28
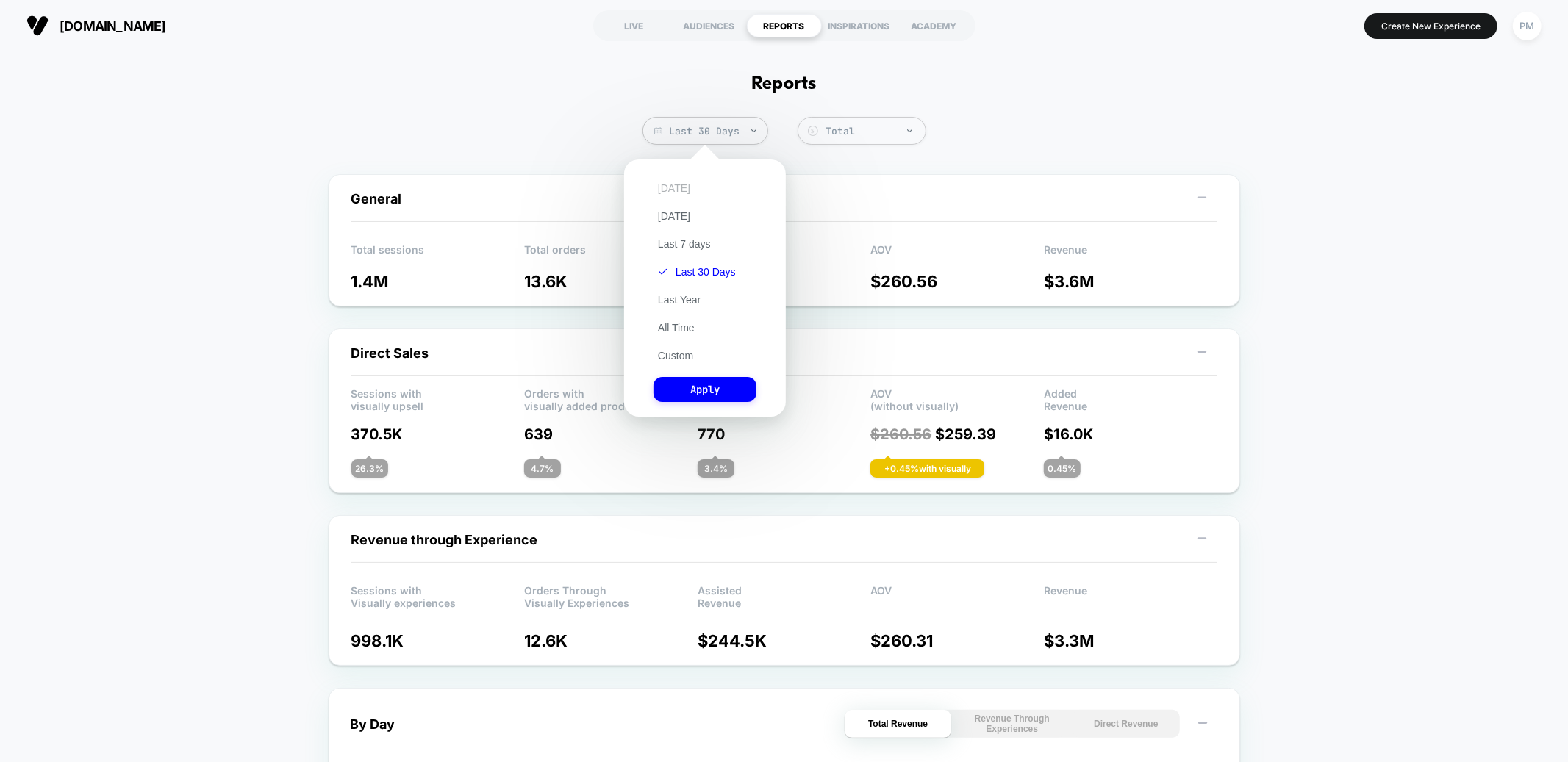
click at [671, 188] on button "Today" at bounding box center [674, 188] width 41 height 13
click at [671, 390] on button "Apply" at bounding box center [705, 389] width 103 height 25
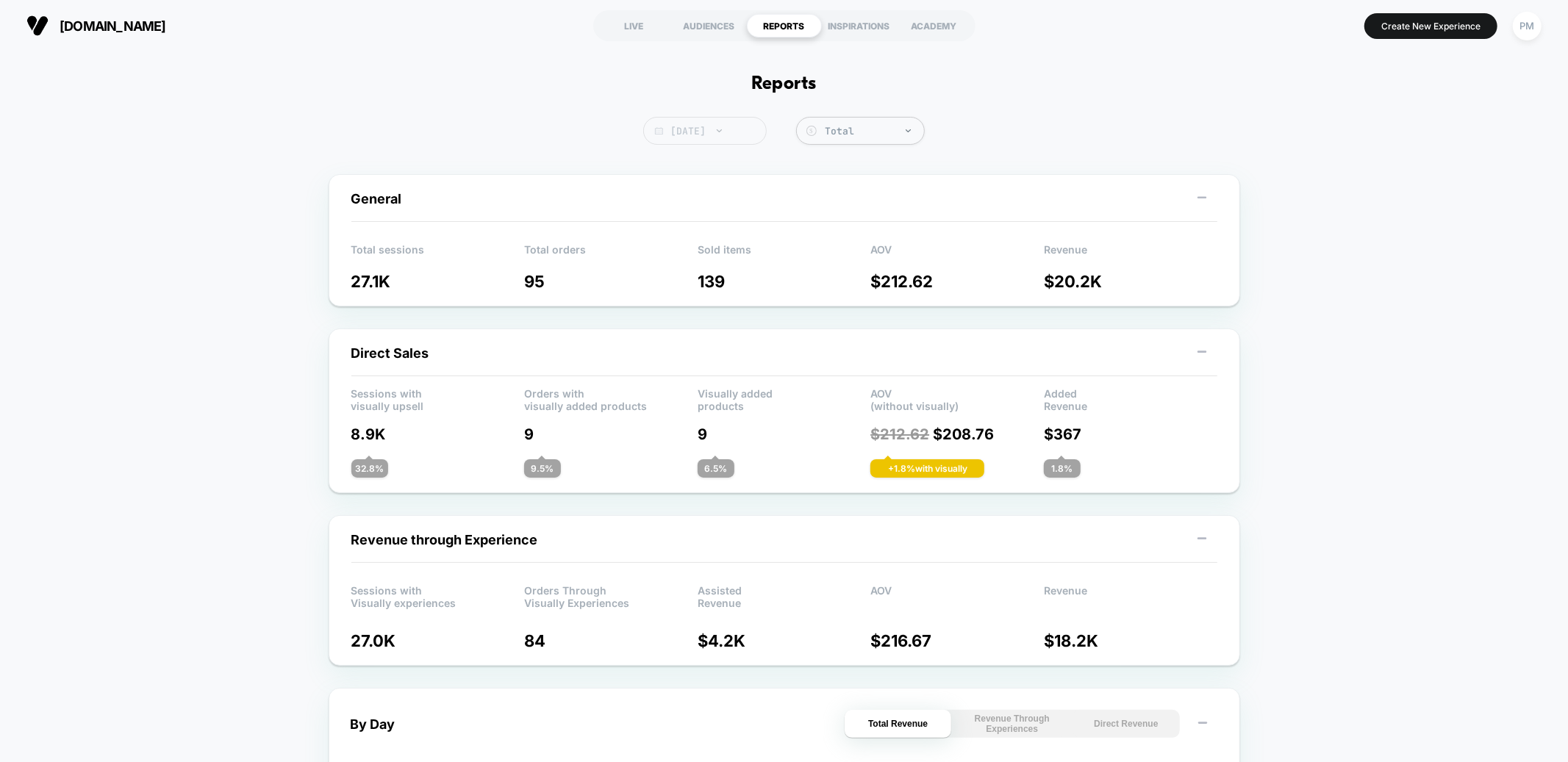
click at [697, 131] on span "Today" at bounding box center [704, 130] width 124 height 28
select select "*"
select select "****"
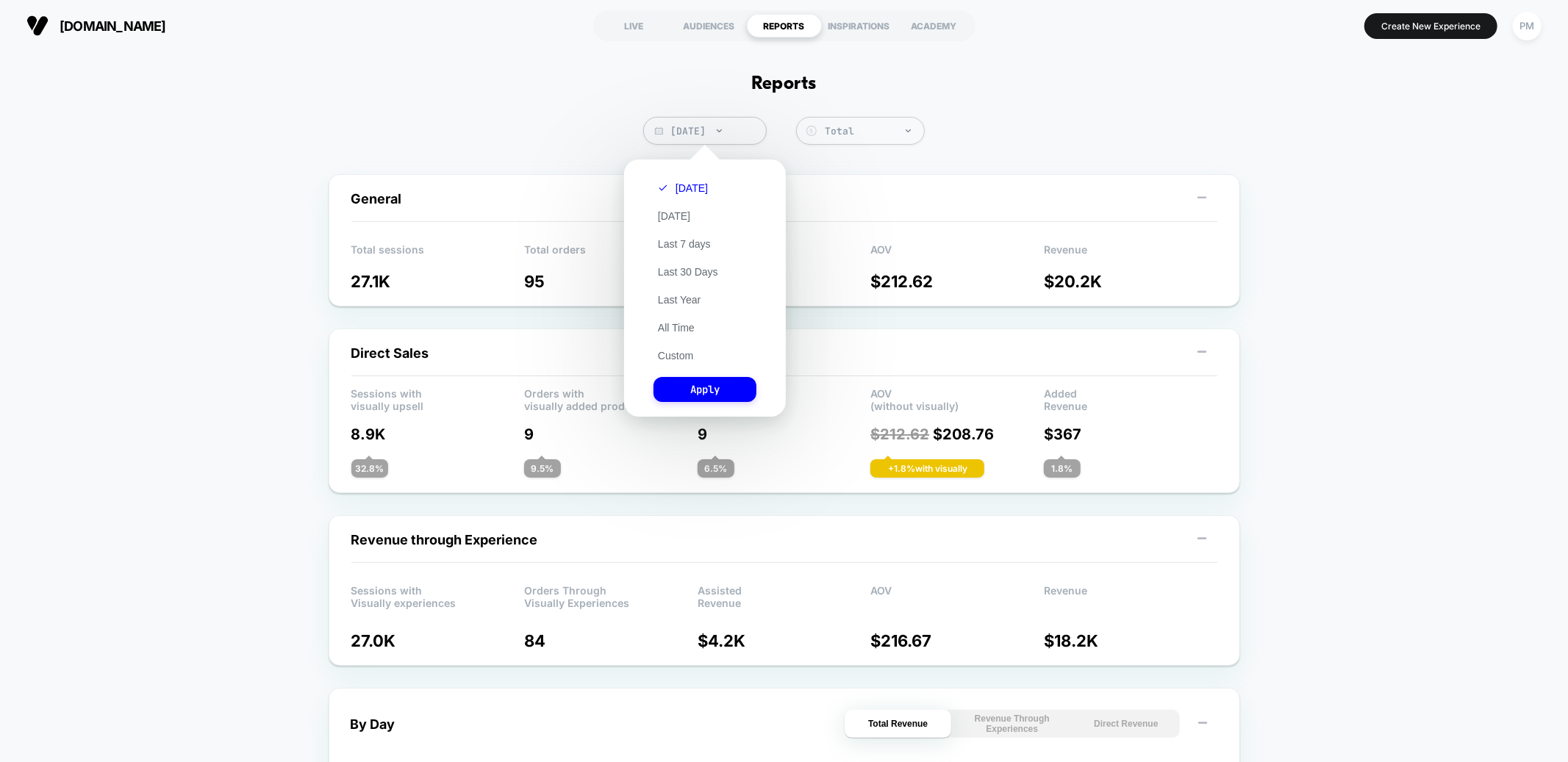
click at [682, 364] on div "Today Yesterday Last 7 days Last 30 Days Last Year All Time Custom Apply" at bounding box center [704, 288] width 147 height 243
click at [681, 358] on button "Custom" at bounding box center [676, 356] width 44 height 13
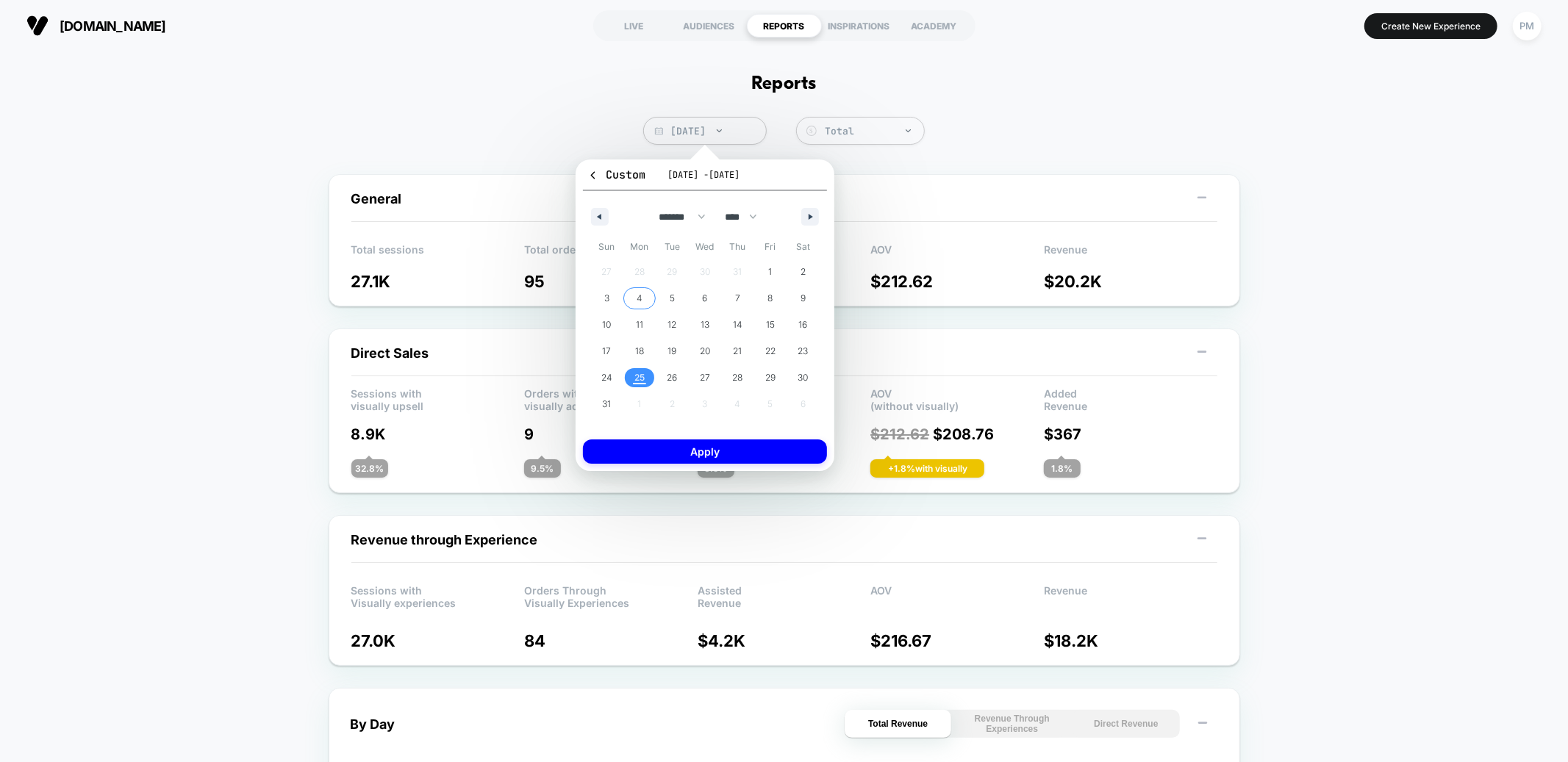
click at [644, 293] on span "4" at bounding box center [639, 298] width 33 height 19
click at [607, 369] on span "24" at bounding box center [607, 378] width 11 height 27
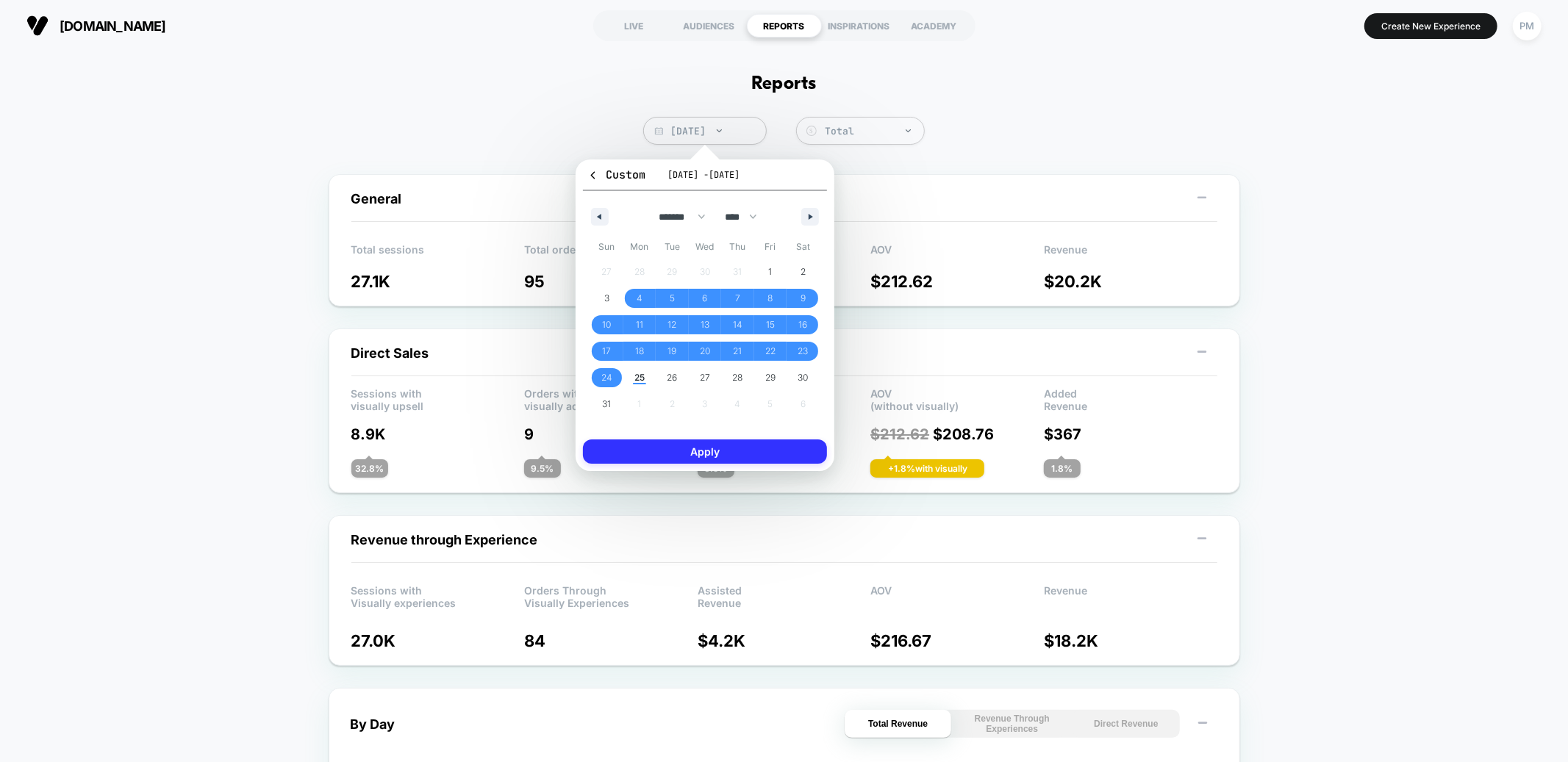
click at [674, 447] on button "Apply" at bounding box center [704, 451] width 244 height 24
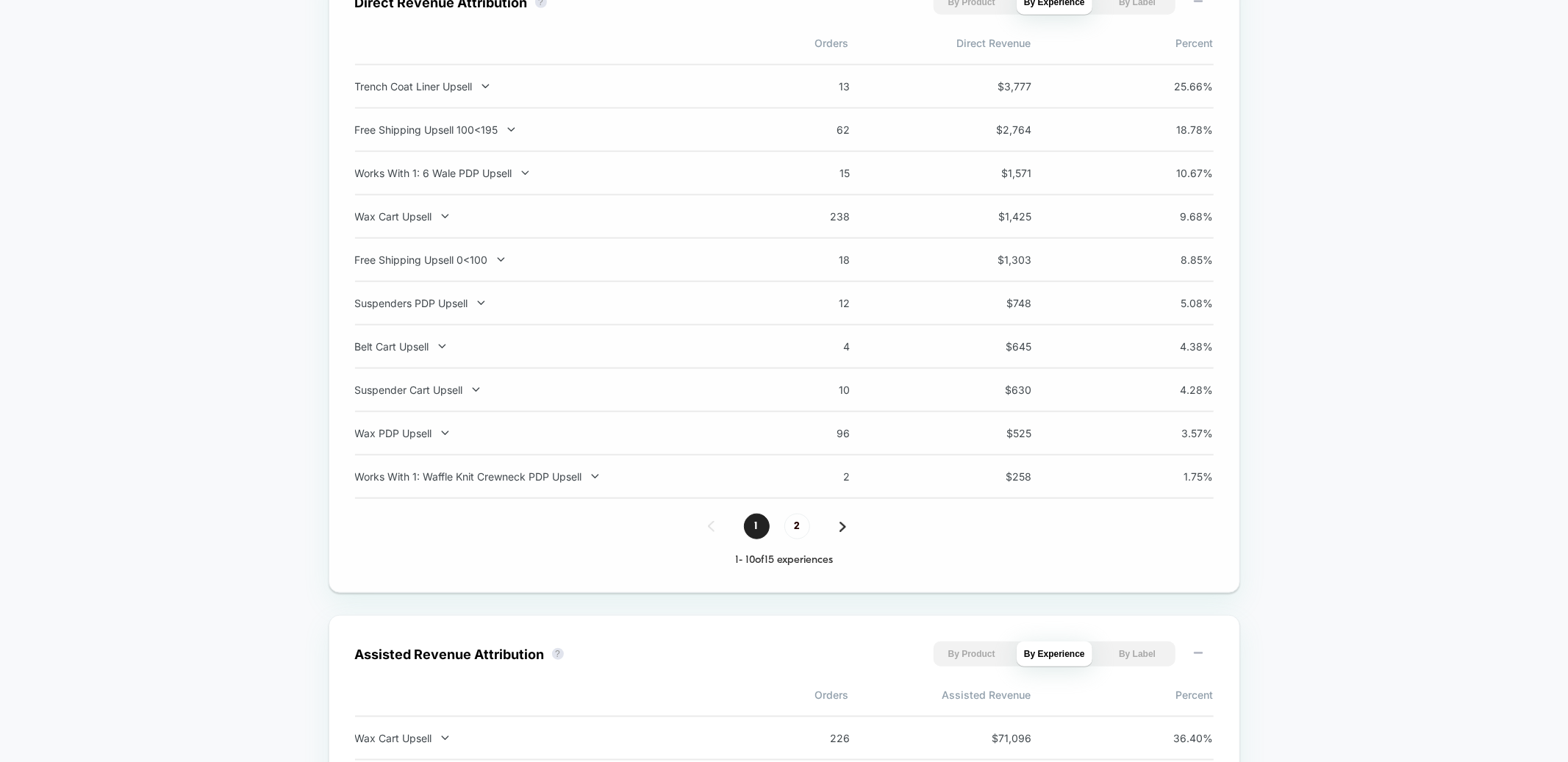
scroll to position [1094, 0]
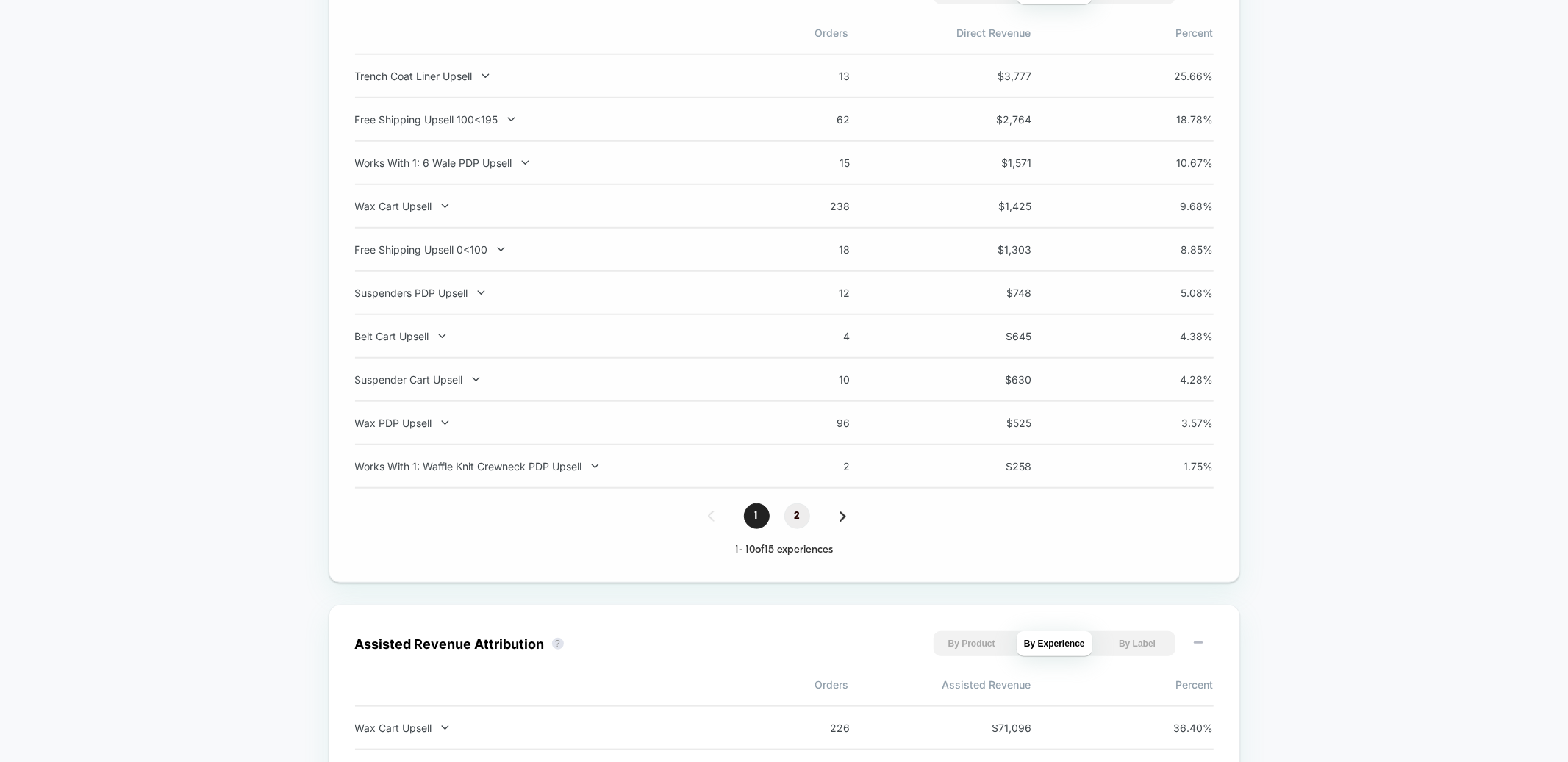
click at [799, 518] on span "2" at bounding box center [797, 516] width 26 height 26
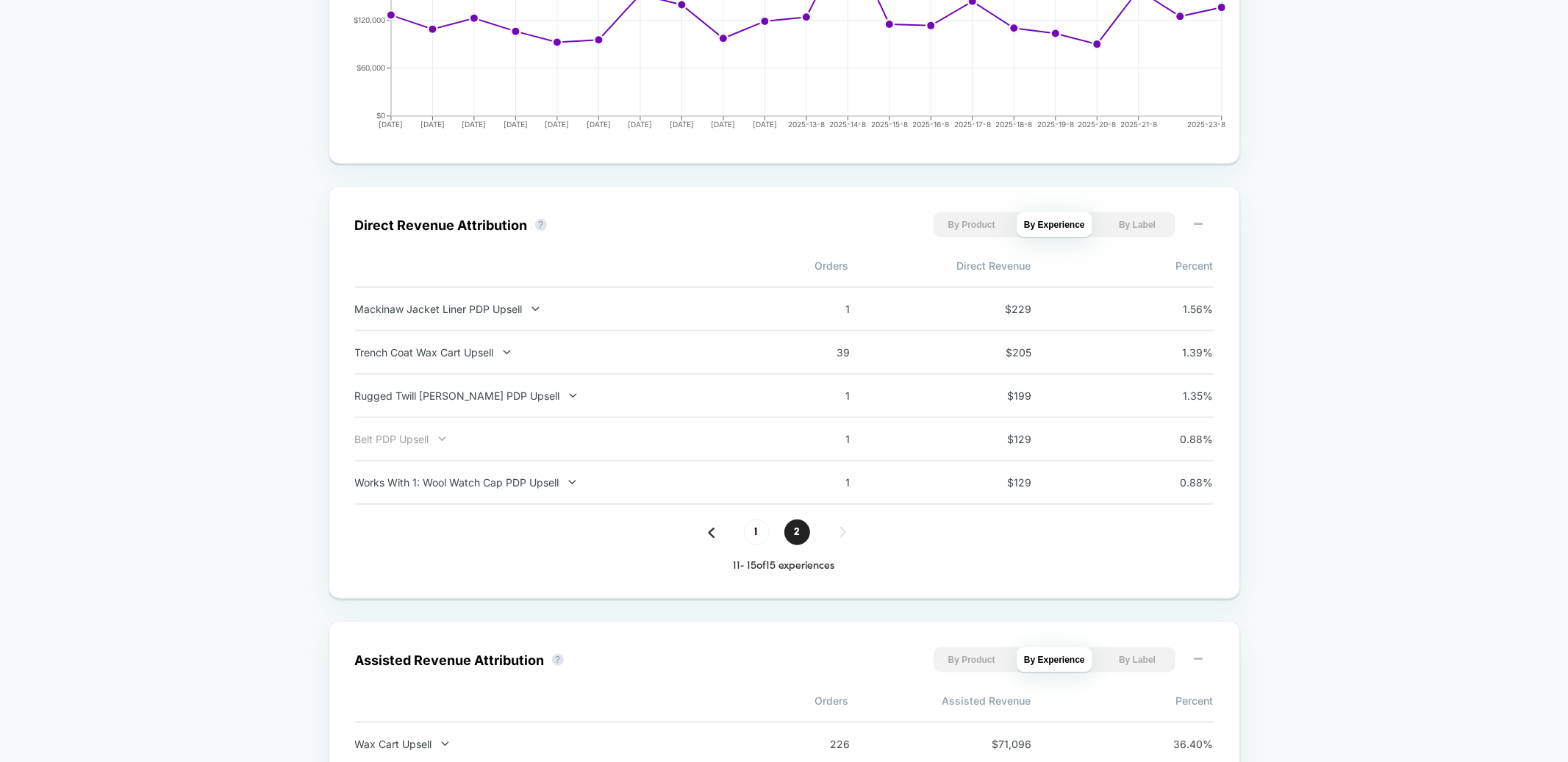
scroll to position [854, 0]
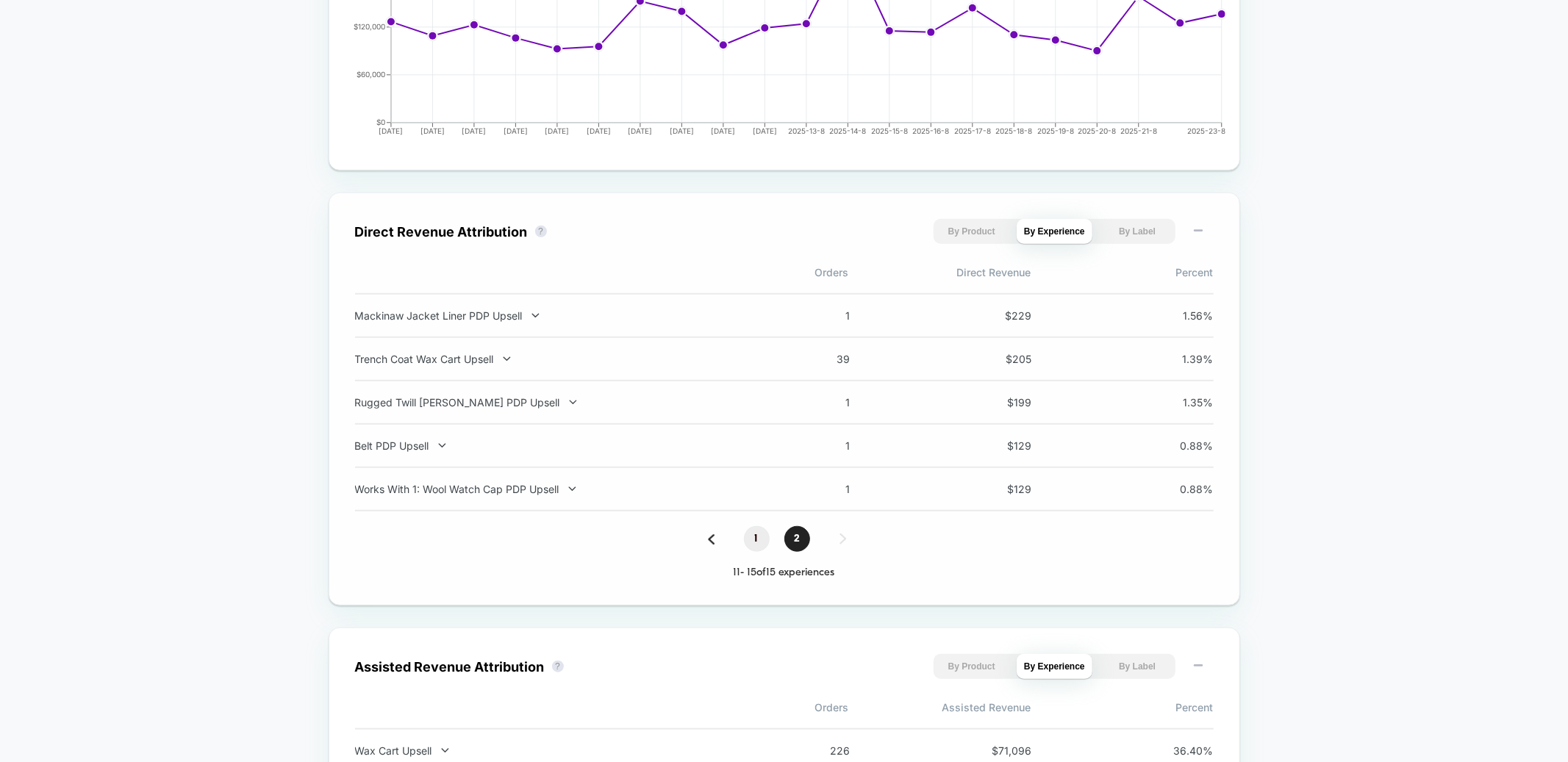
click at [758, 539] on span "1" at bounding box center [756, 539] width 26 height 26
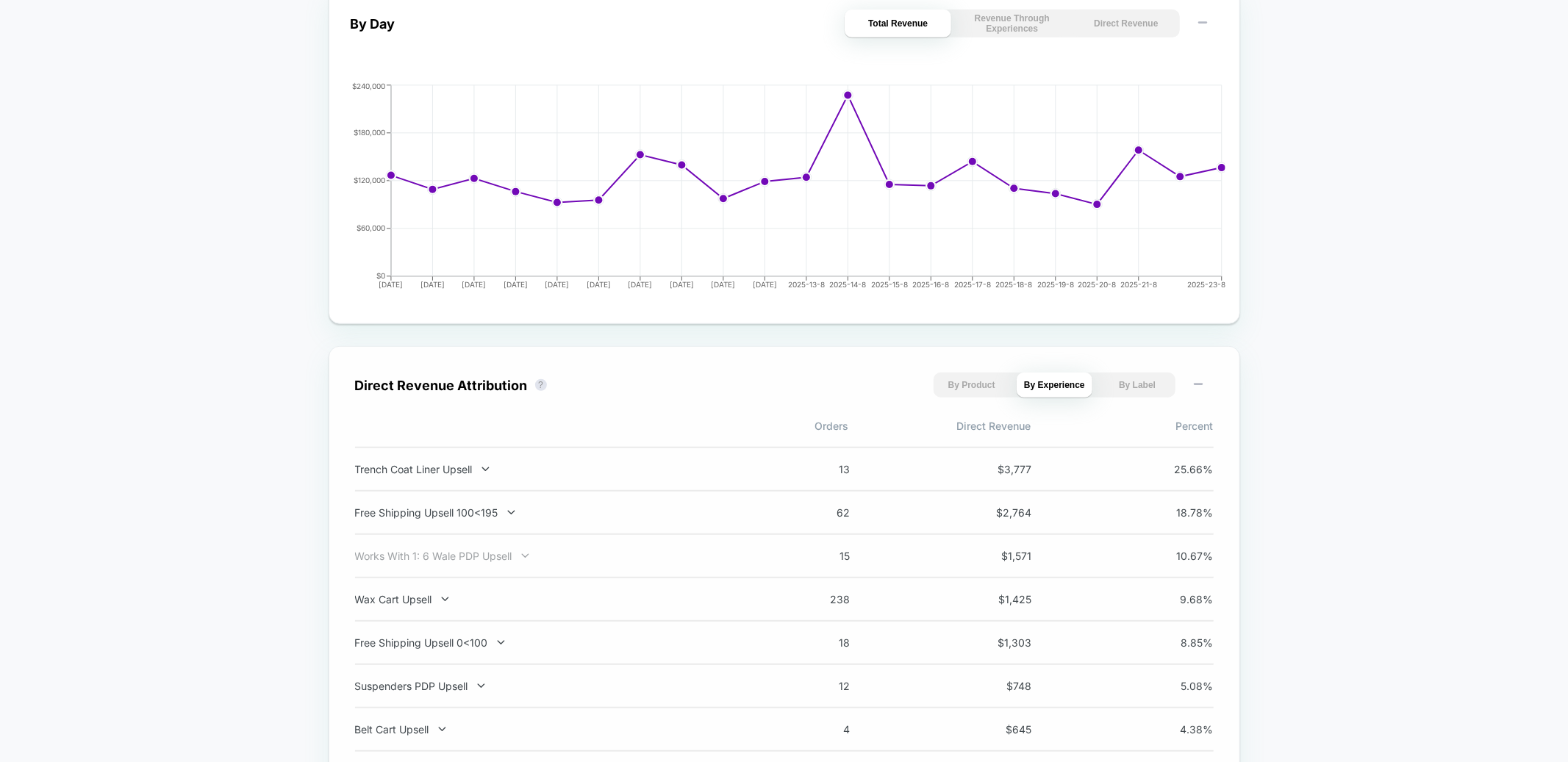
scroll to position [0, 0]
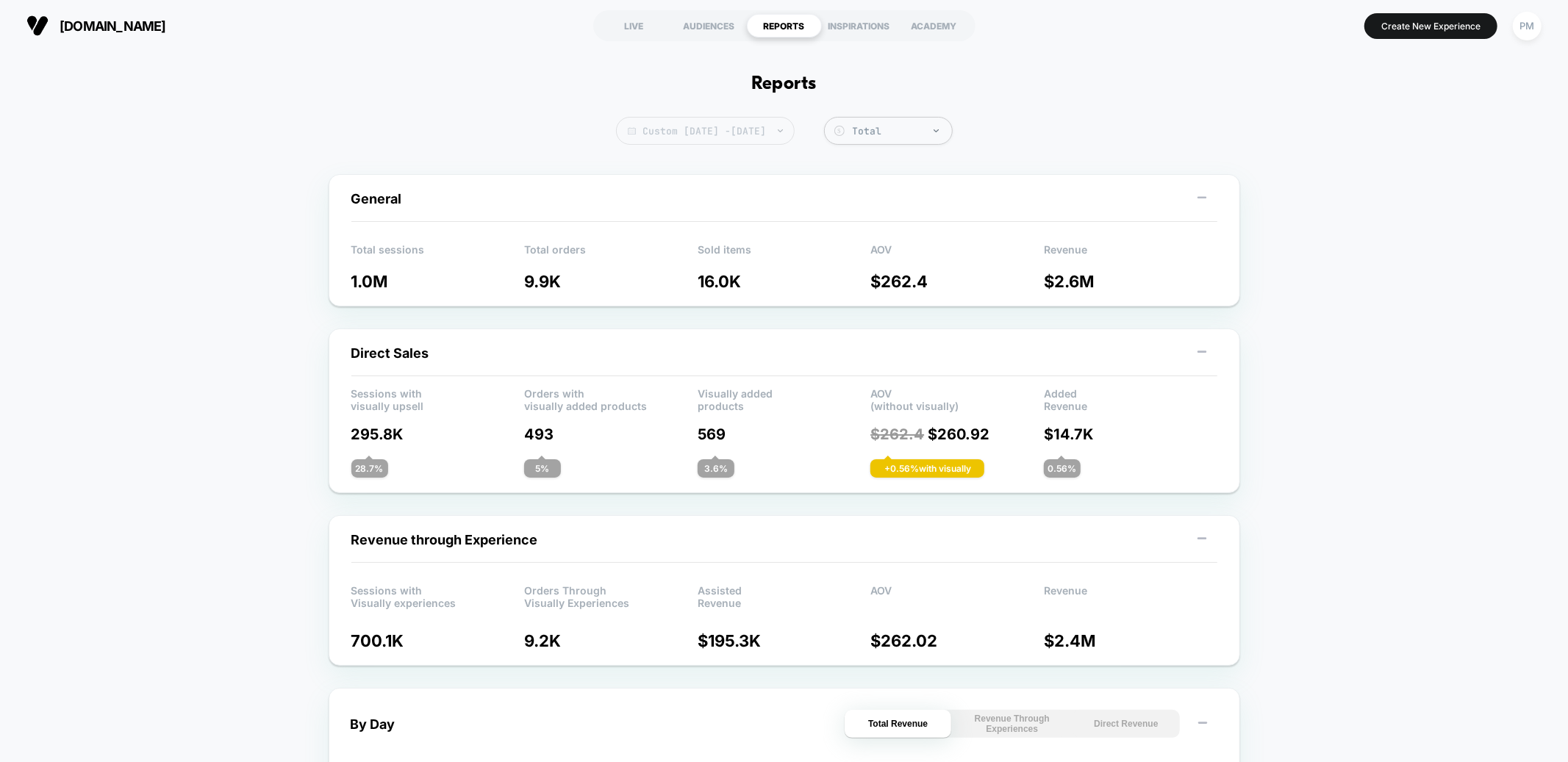
click at [727, 124] on span "Custom Aug 4, 2025 - Aug 24, 2025" at bounding box center [705, 130] width 179 height 28
select select "*"
select select "****"
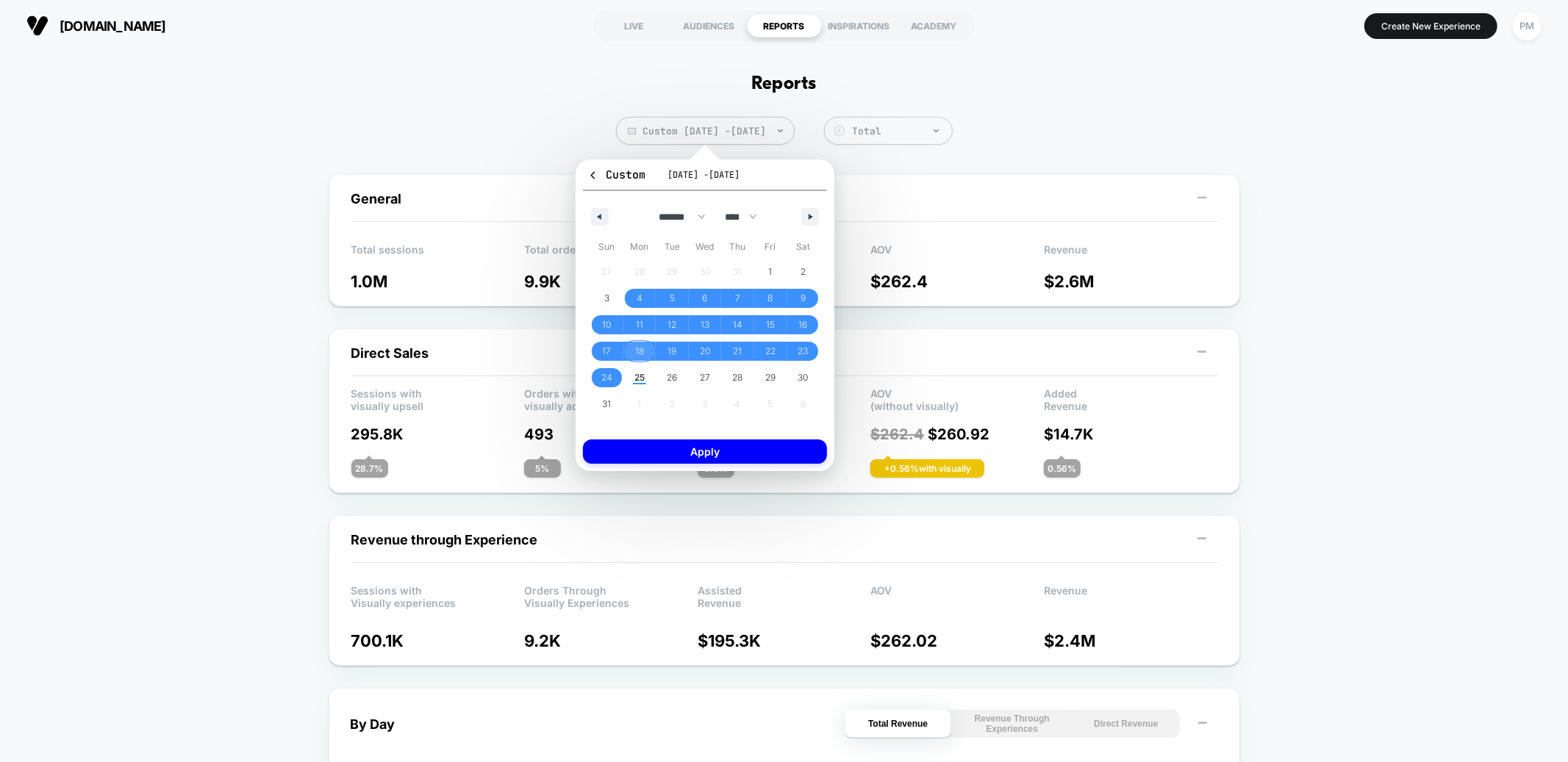
click at [638, 343] on span "18" at bounding box center [639, 351] width 9 height 27
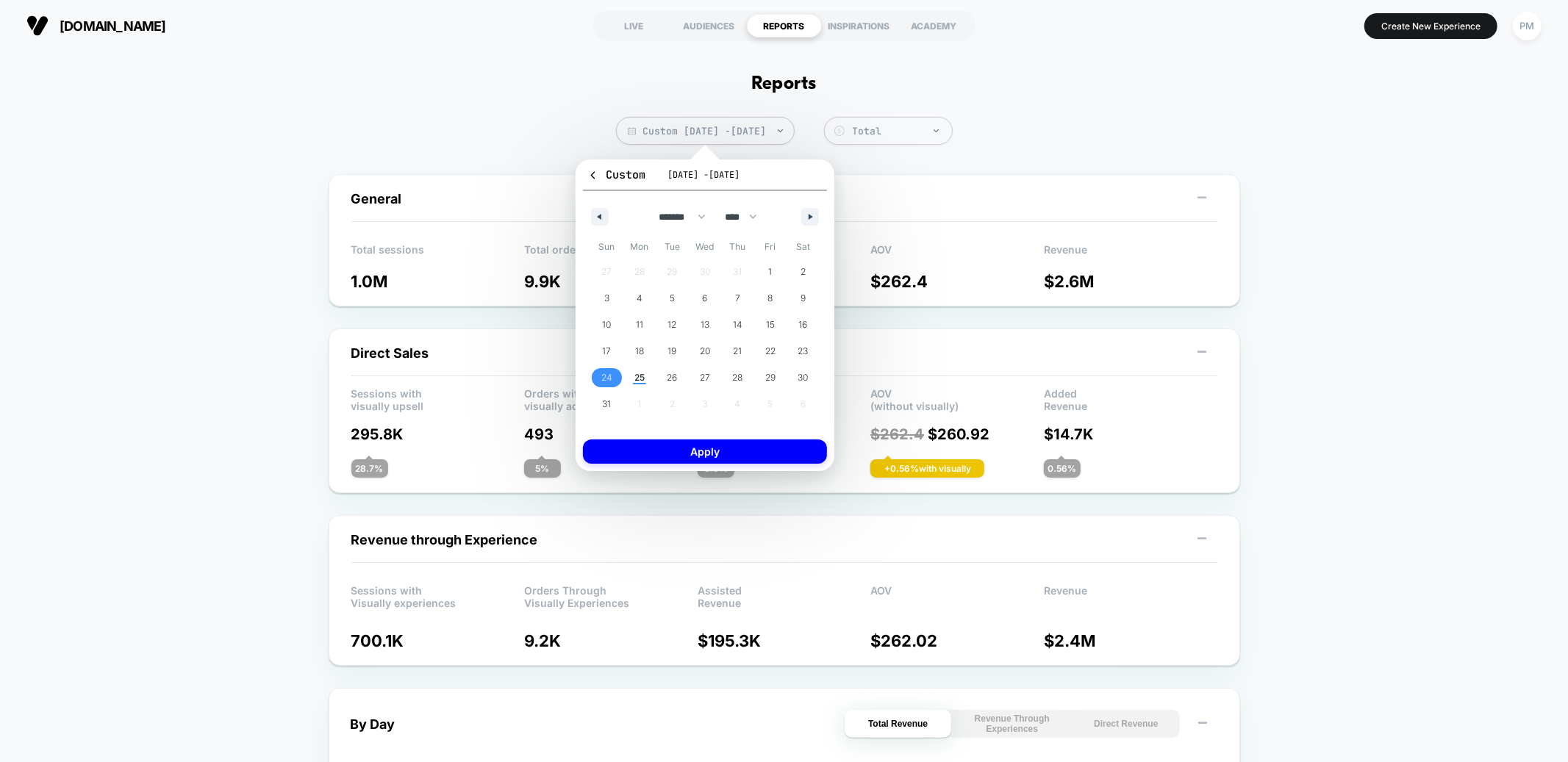
click at [608, 372] on span "24" at bounding box center [607, 378] width 11 height 27
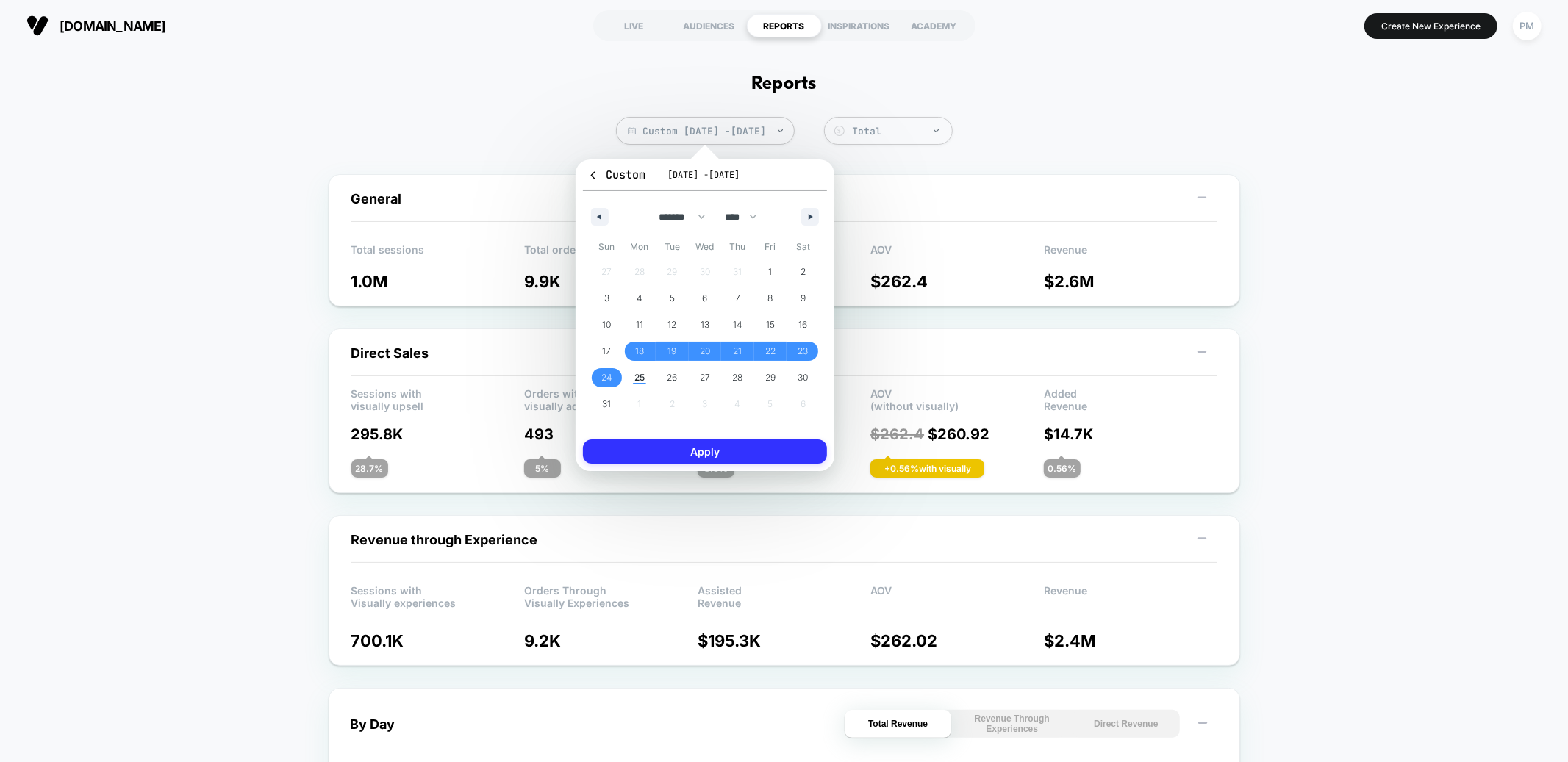
click at [655, 442] on button "Apply" at bounding box center [704, 451] width 244 height 24
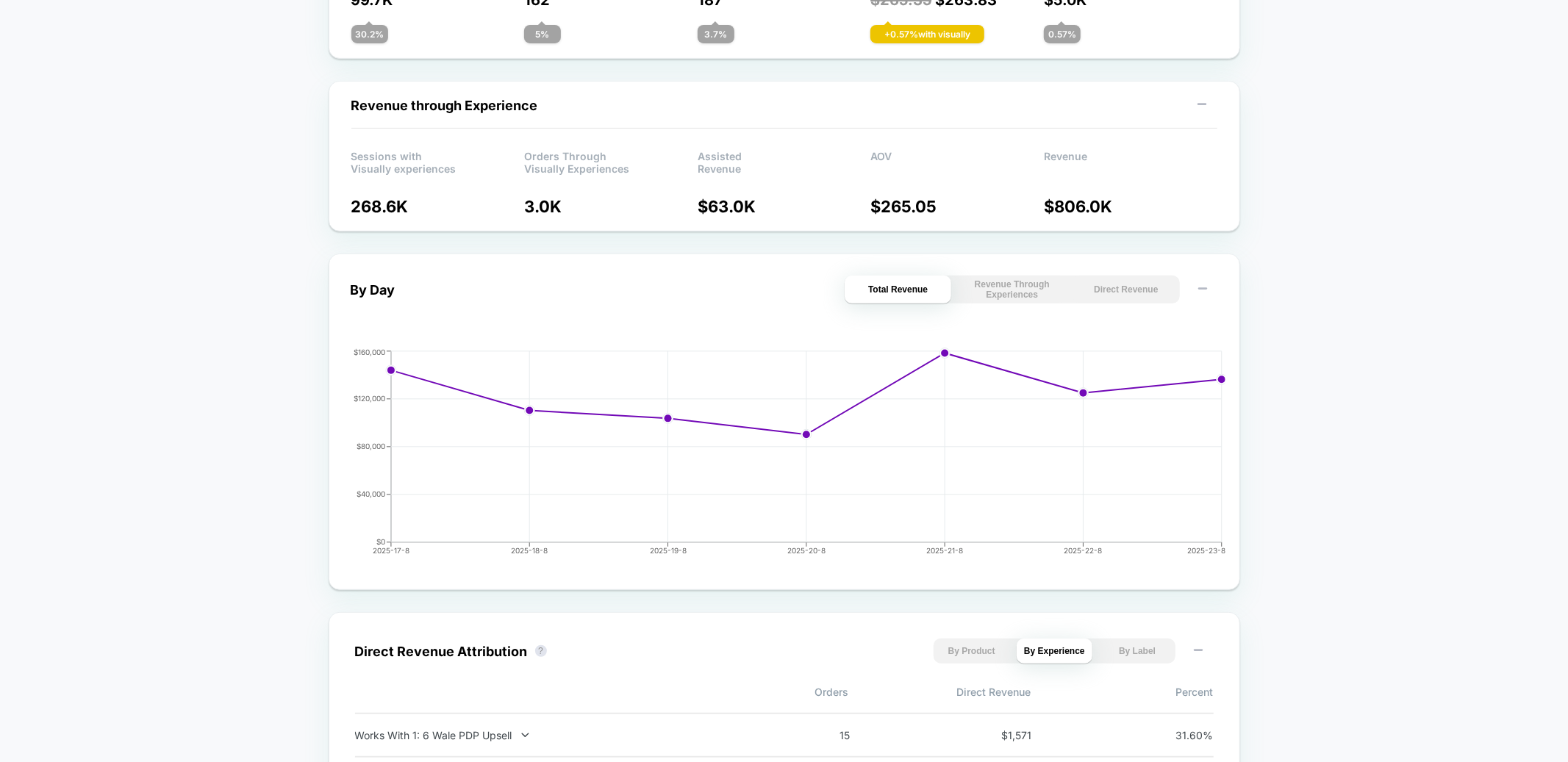
scroll to position [512, 0]
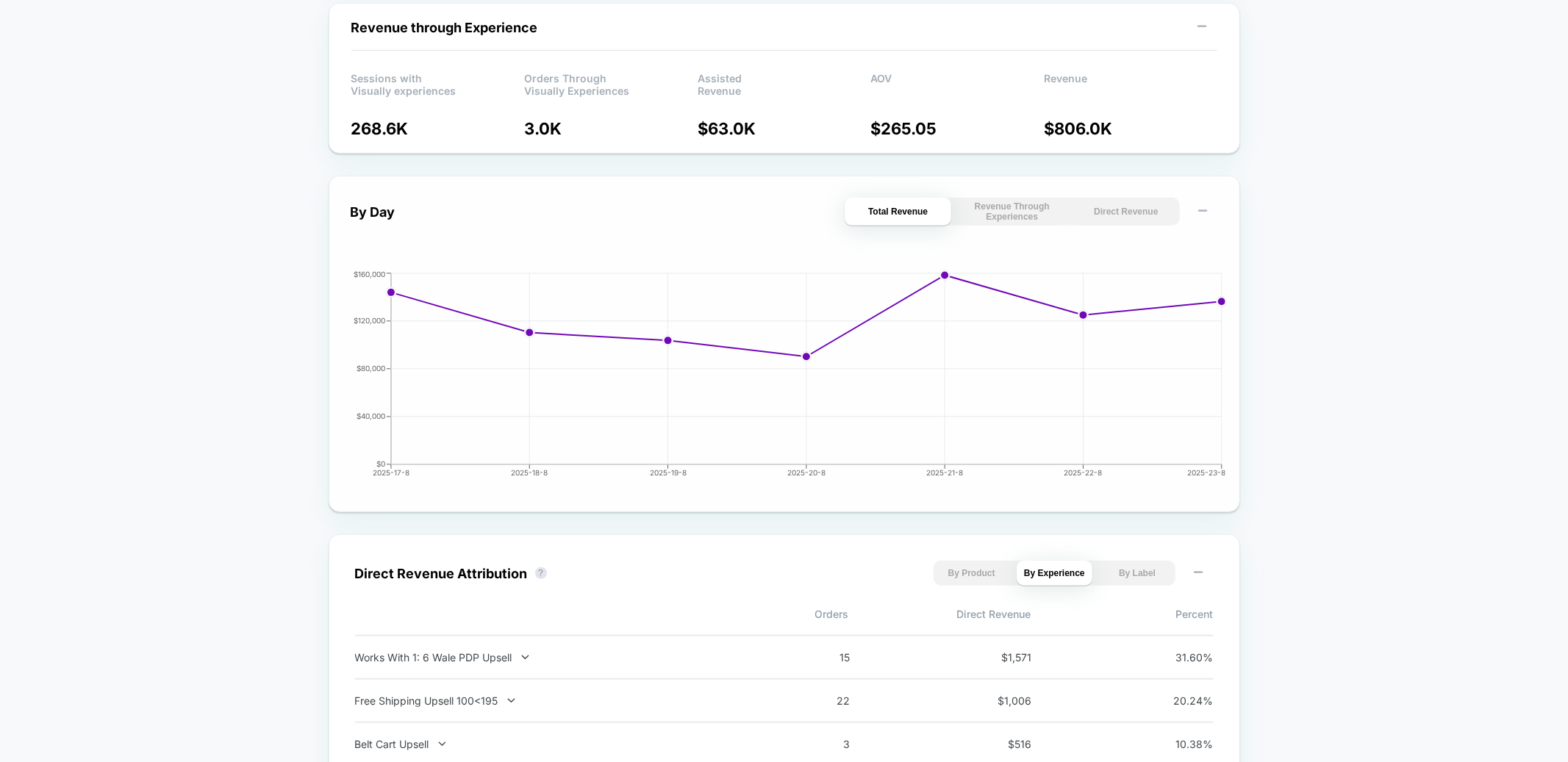
click at [1127, 230] on div "By Day Total Revenue Revenue Through Experiences Direct Revenue 2025-17-8 2025-…" at bounding box center [784, 343] width 867 height 293
click at [1126, 221] on button "Direct Revenue" at bounding box center [1126, 211] width 107 height 28
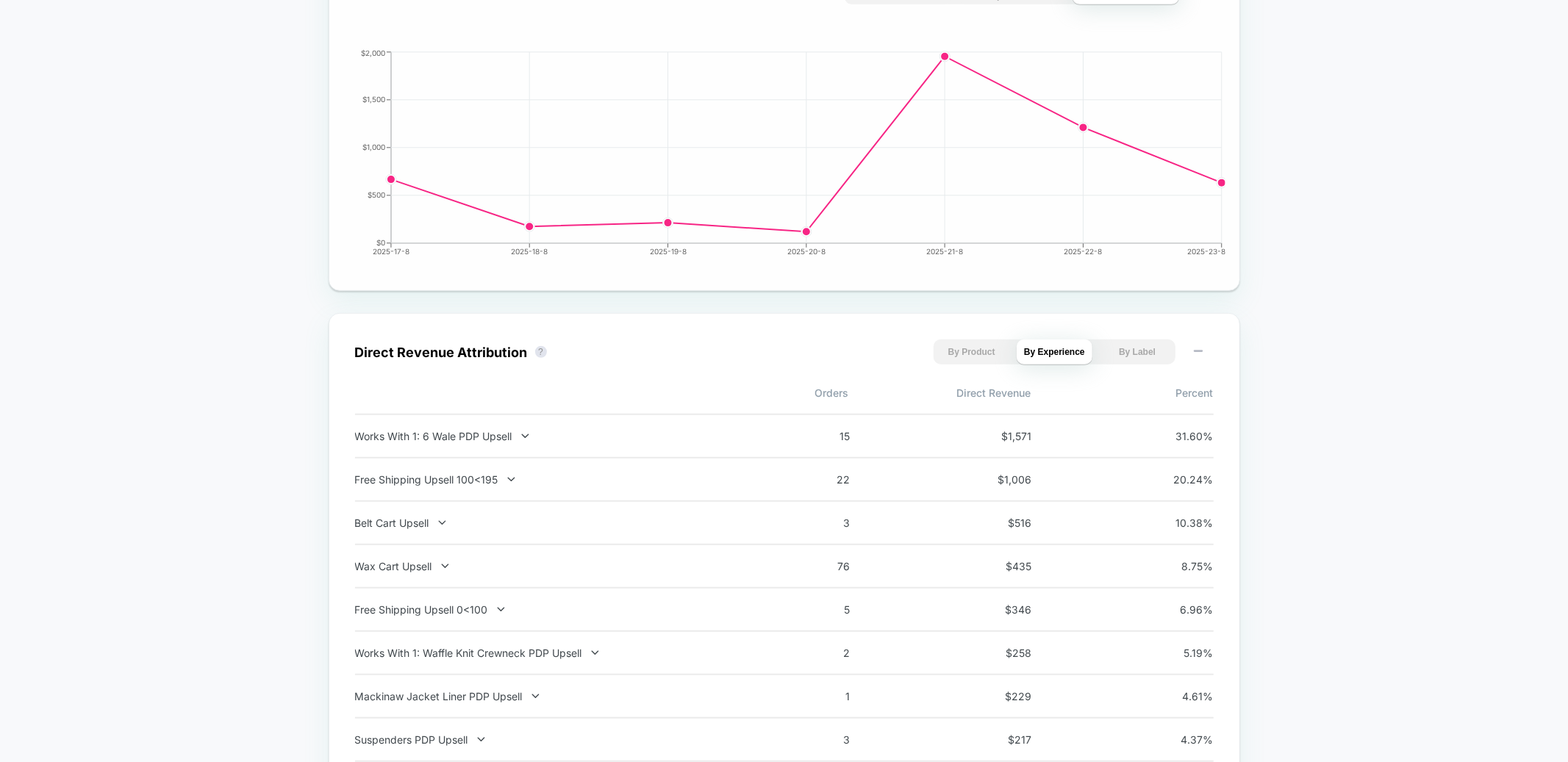
scroll to position [751, 0]
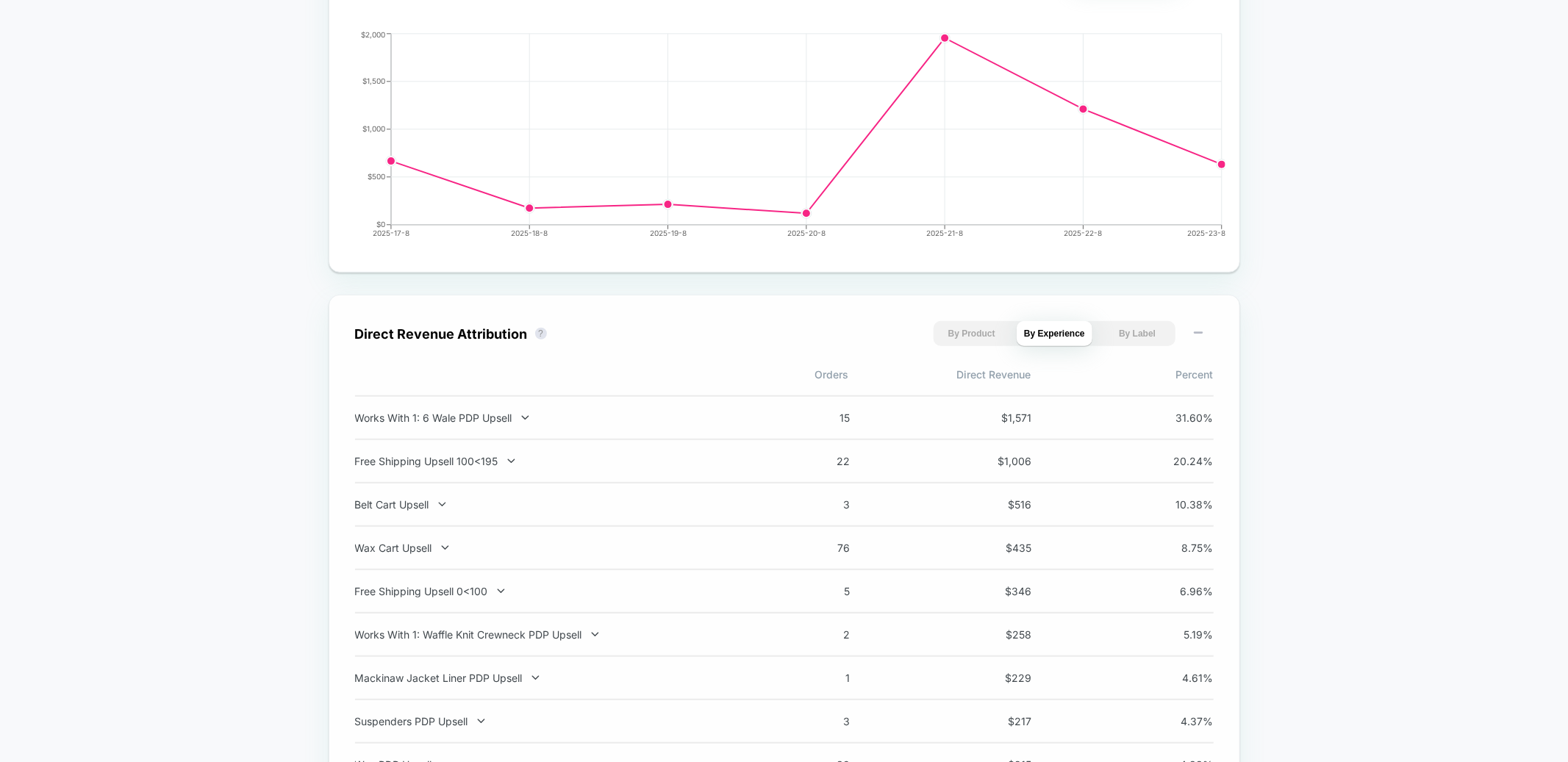
drag, startPoint x: 524, startPoint y: 417, endPoint x: 534, endPoint y: 416, distance: 10.0
click at [523, 417] on icon at bounding box center [525, 418] width 11 height 11
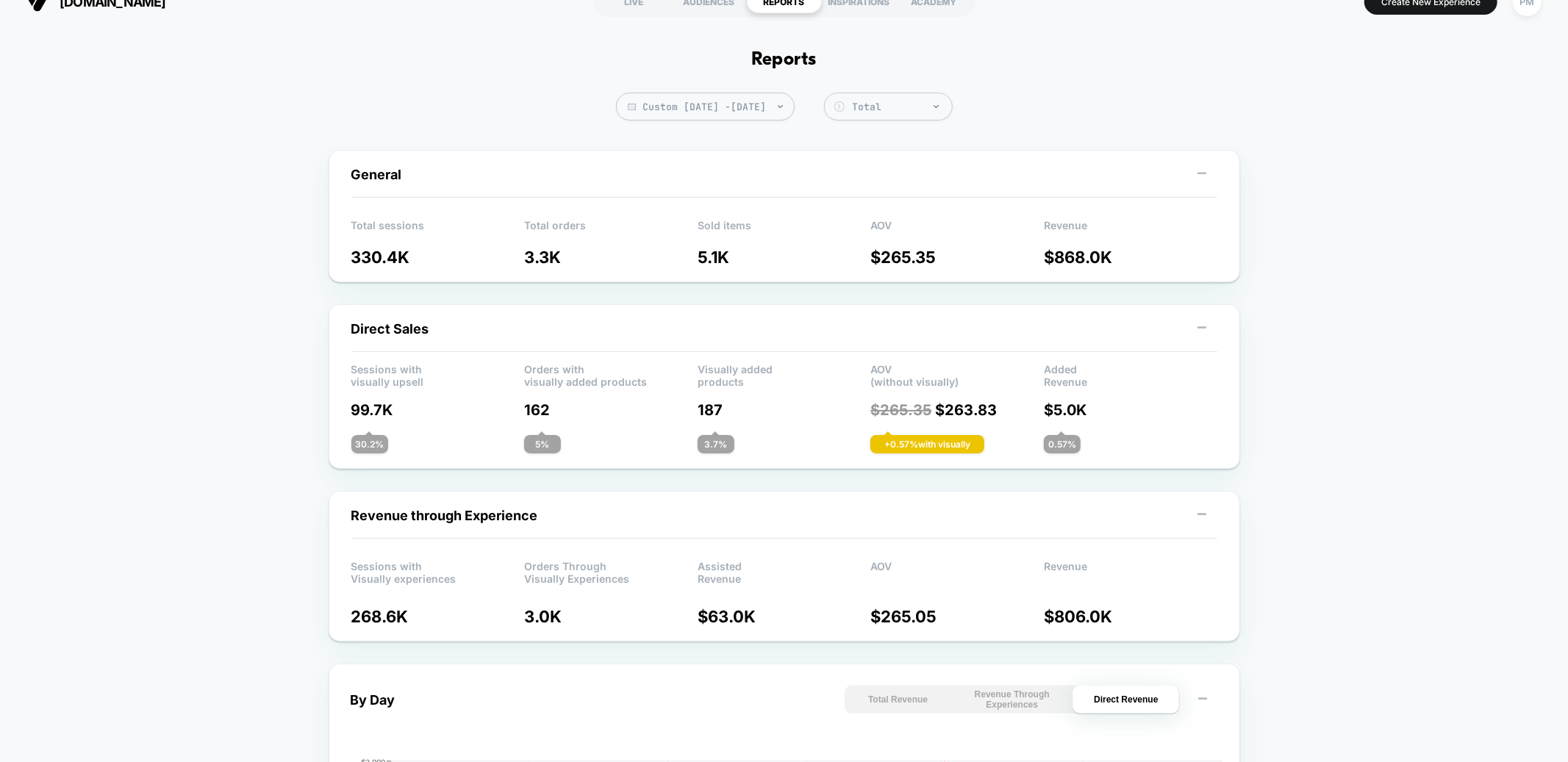
scroll to position [0, 0]
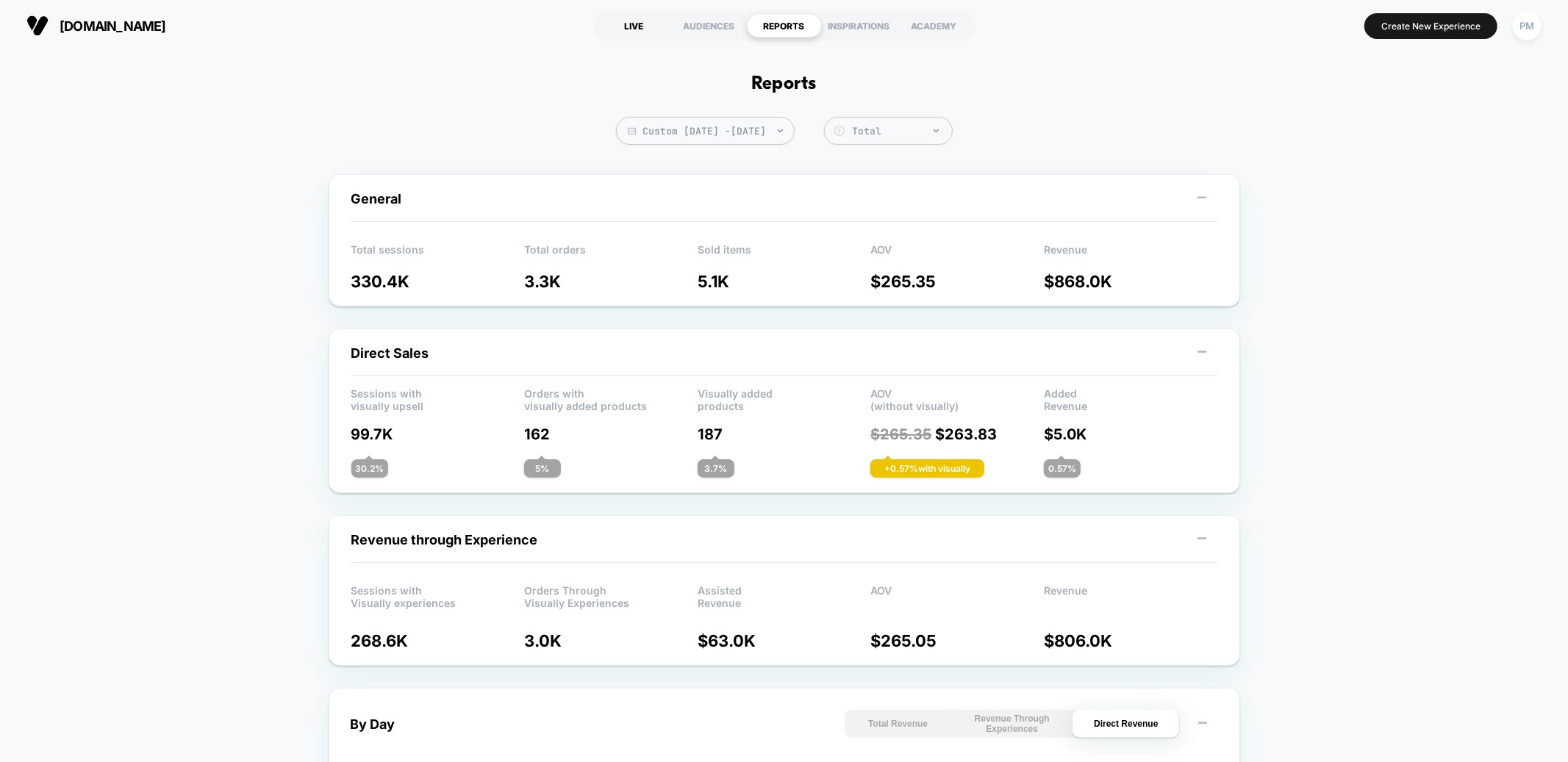
click at [634, 23] on div "LIVE" at bounding box center [634, 26] width 75 height 23
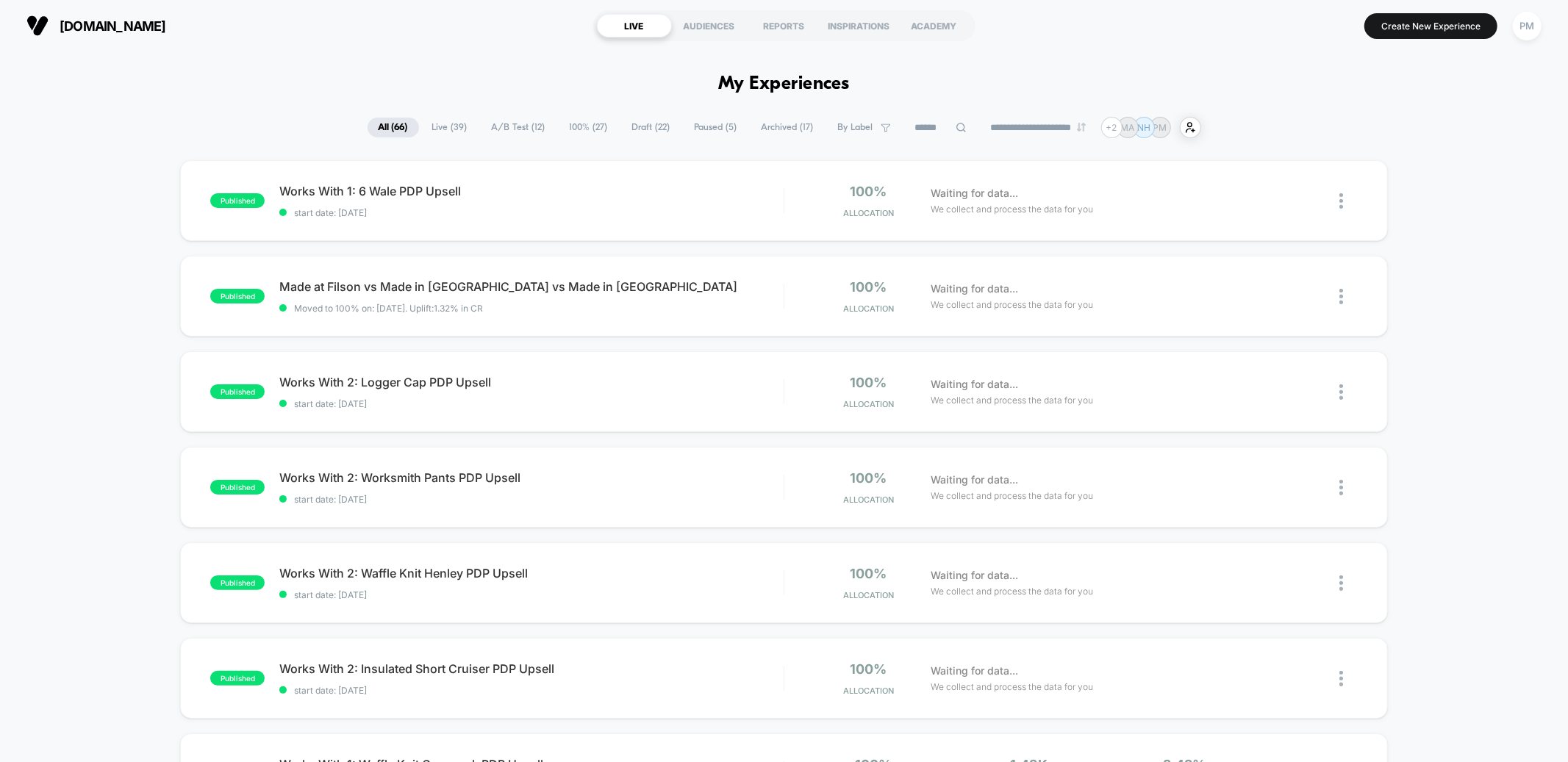
click at [422, 118] on span "Live ( 39 )" at bounding box center [450, 127] width 57 height 20
click at [591, 122] on span "100% ( 27 )" at bounding box center [589, 127] width 60 height 20
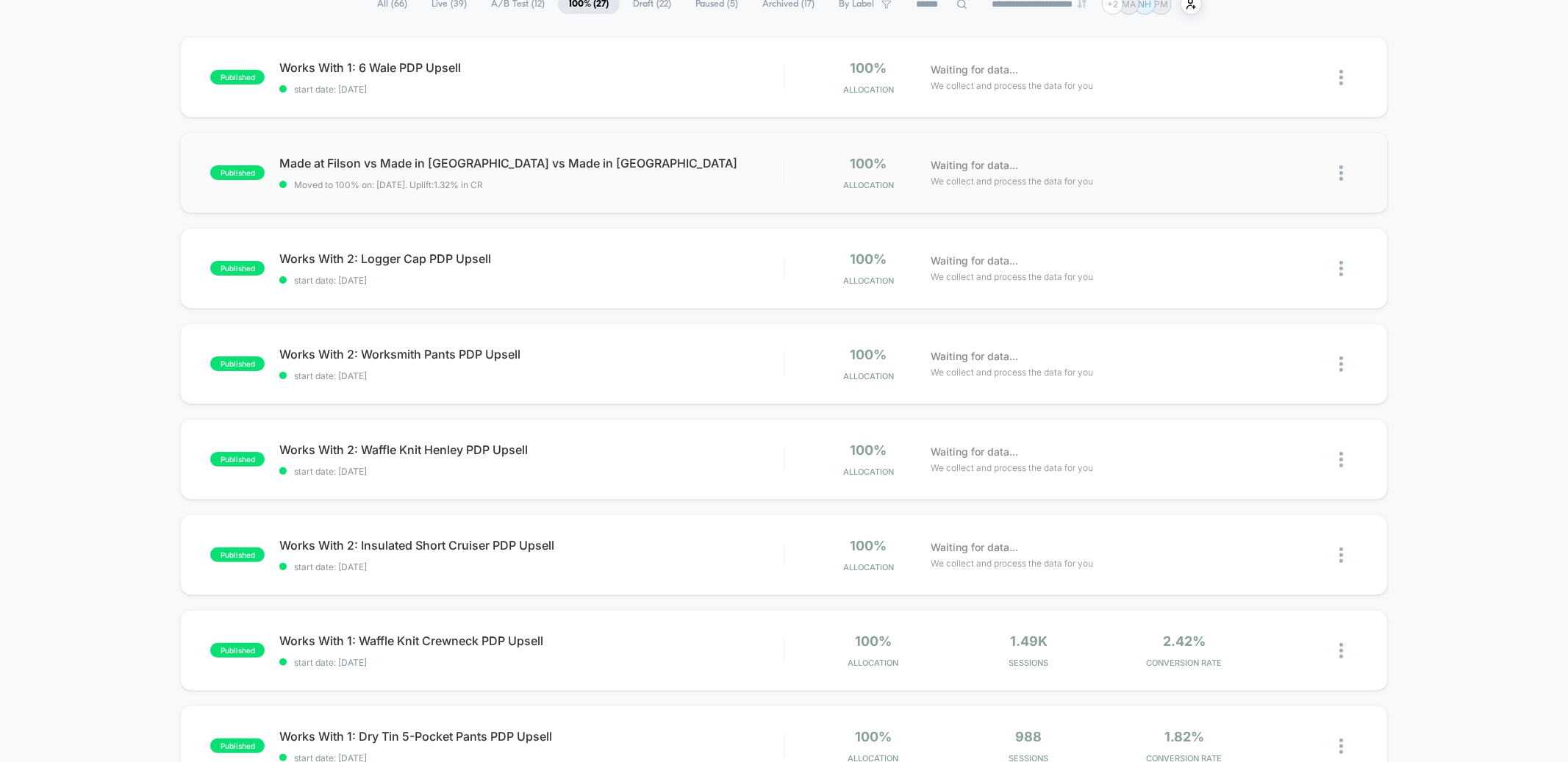
scroll to position [133, 0]
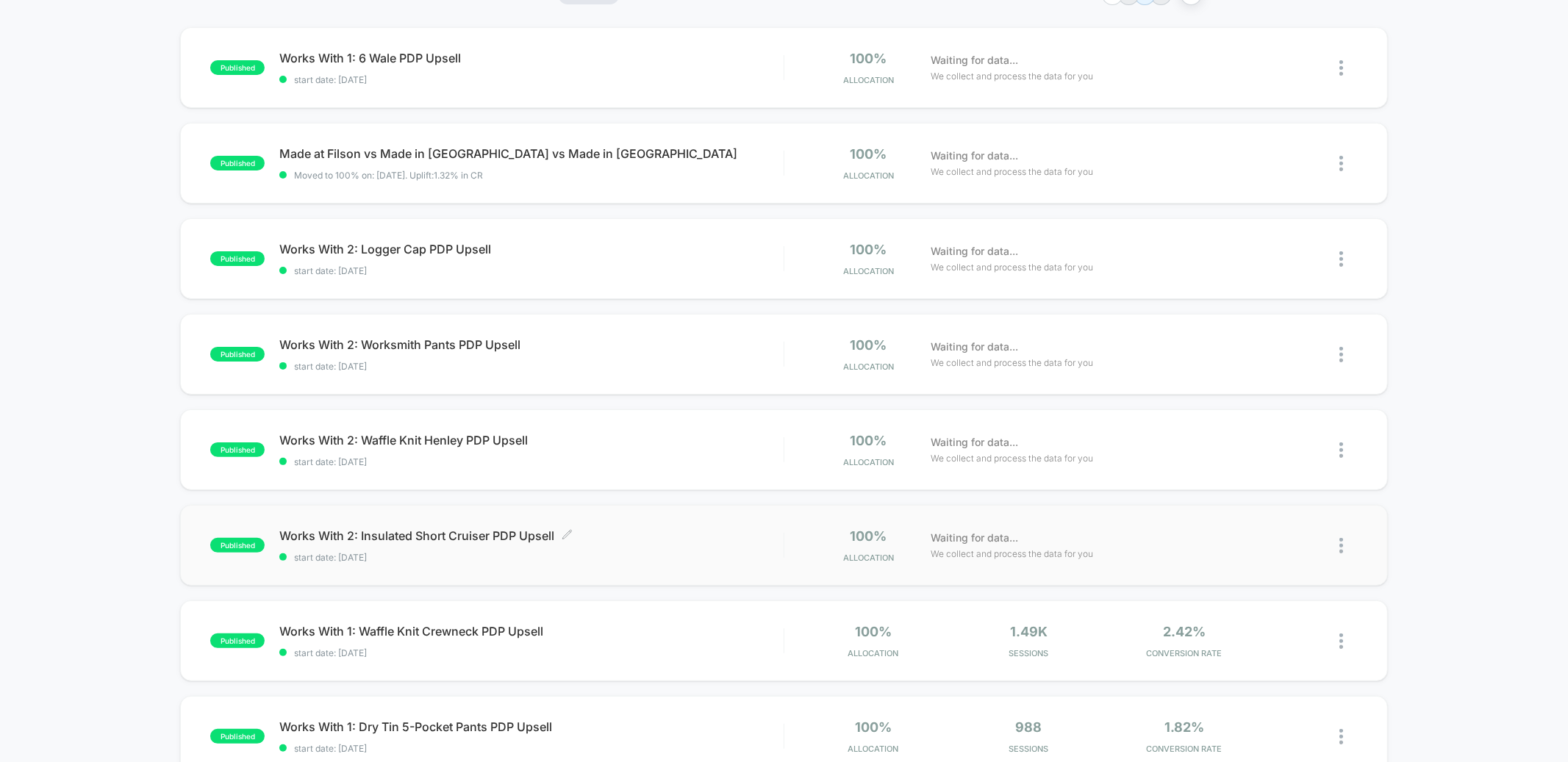
click at [634, 541] on span "Works With 2: Insulated Short Cruiser PDP Upsell Click to edit experience detai…" at bounding box center [531, 535] width 503 height 15
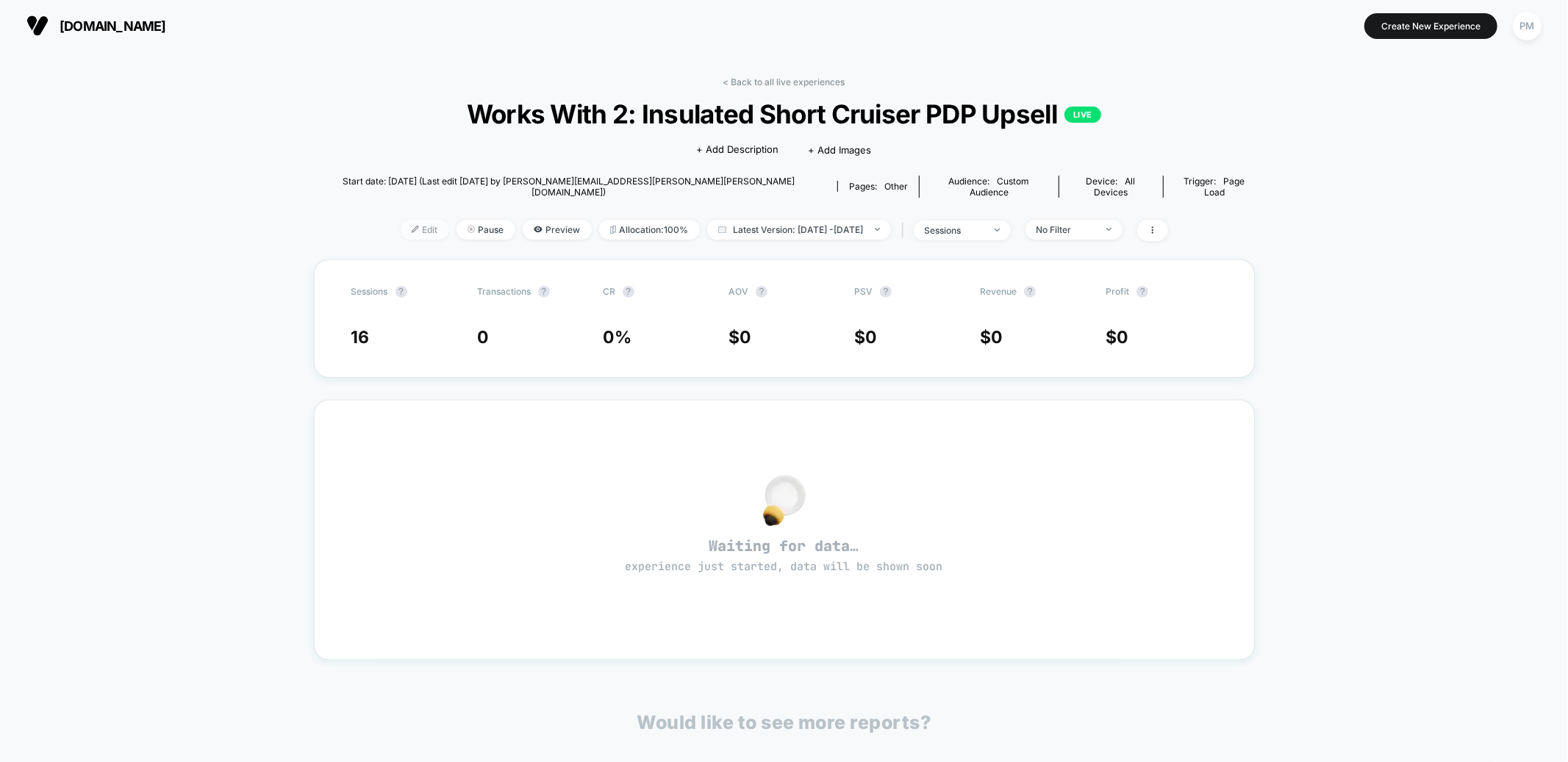
click at [400, 220] on span "Edit" at bounding box center [424, 229] width 49 height 20
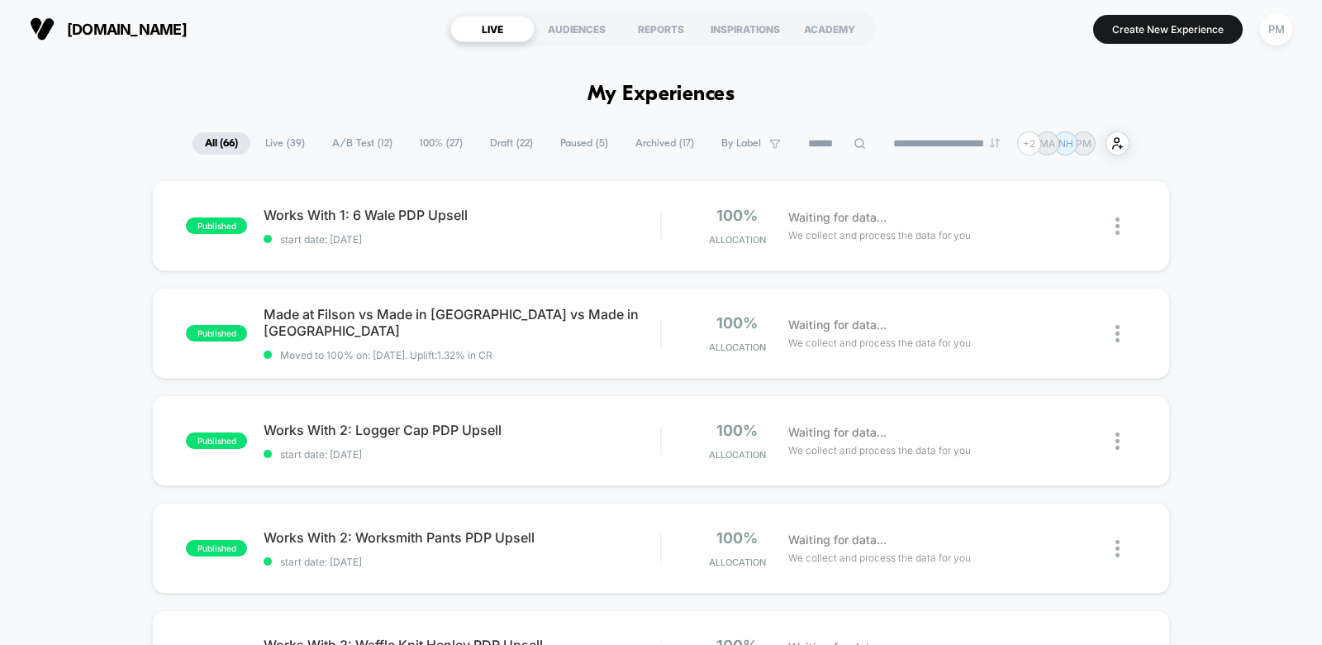
click at [419, 150] on span "100% ( 27 )" at bounding box center [441, 143] width 68 height 22
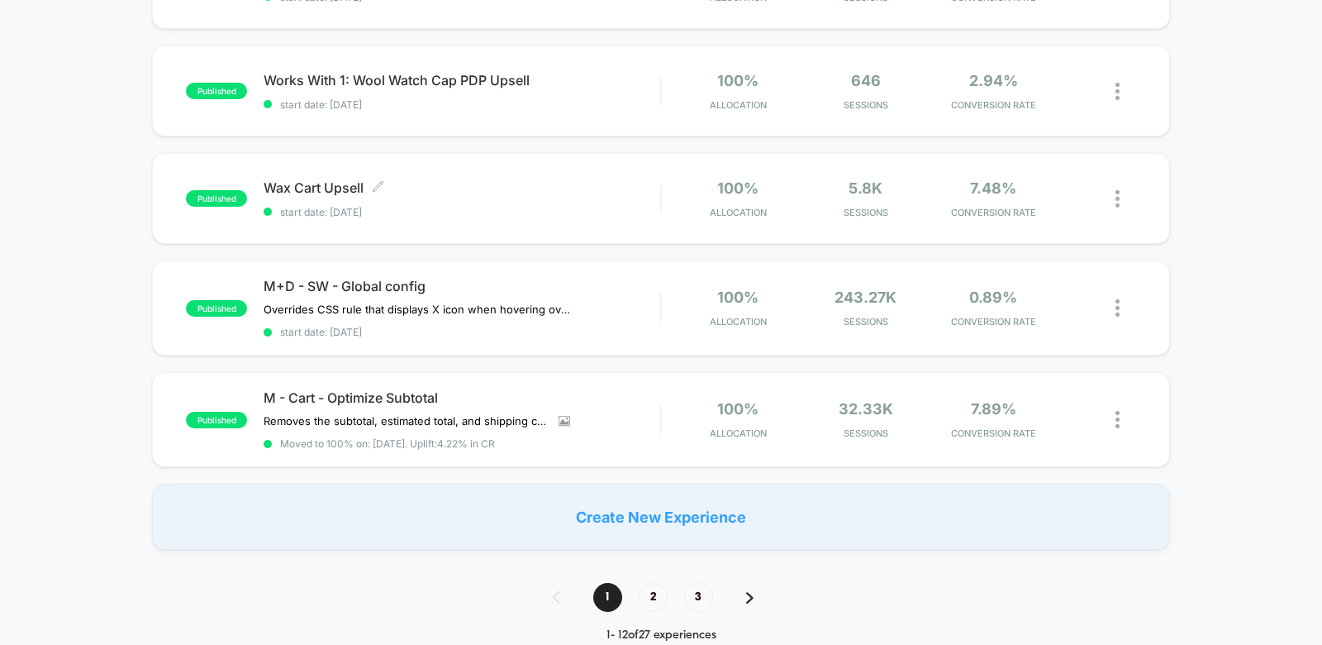
scroll to position [1008, 0]
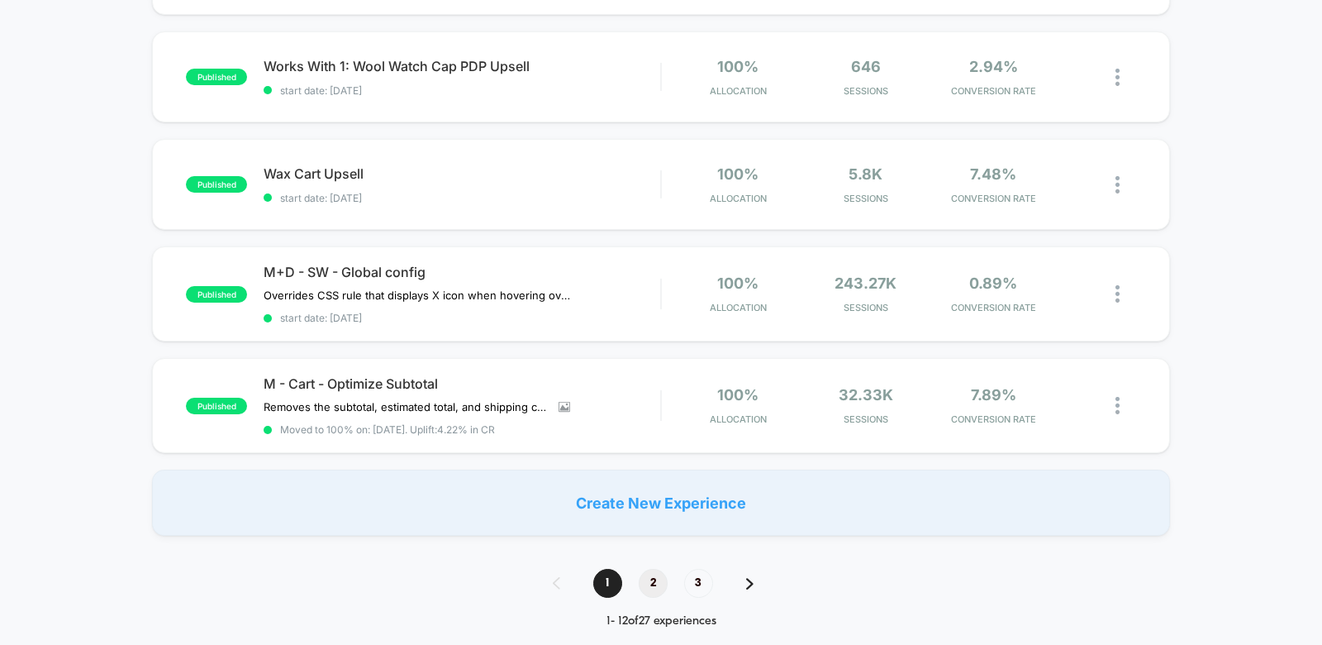
click at [655, 579] on span "2" at bounding box center [653, 583] width 29 height 29
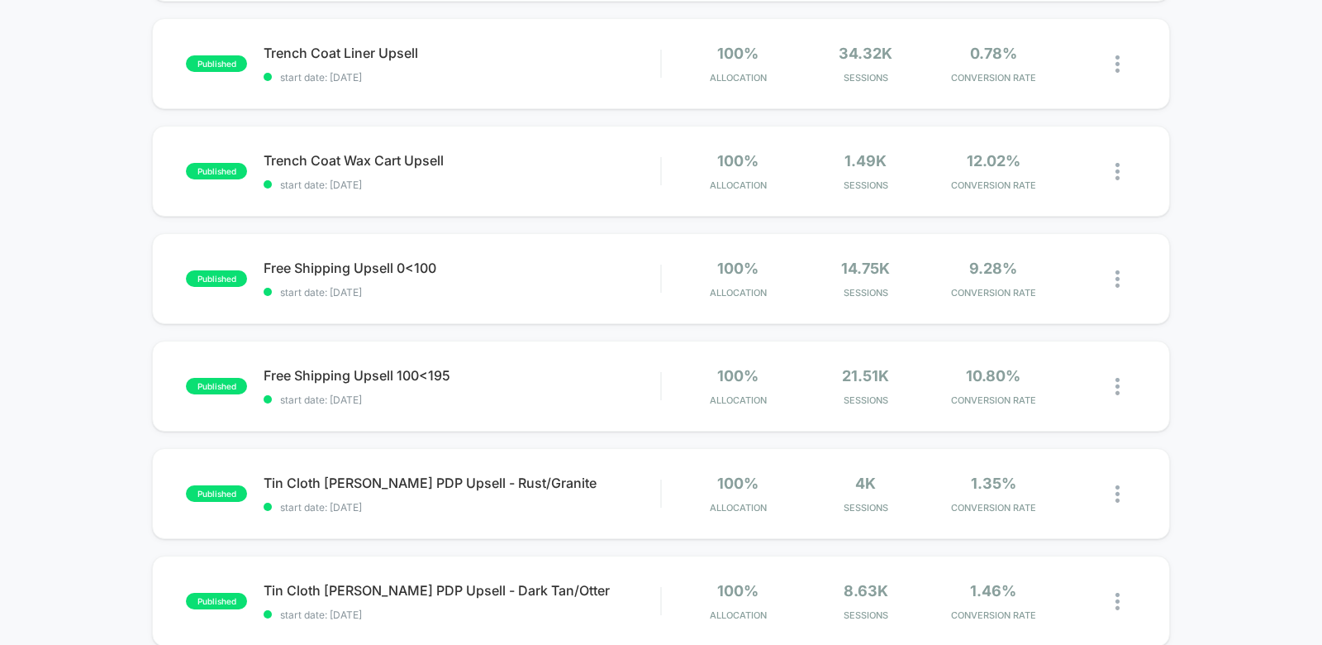
scroll to position [377, 0]
click at [500, 283] on div "Free Shipping Upsell 0<100 Click to edit experience details Click to edit exper…" at bounding box center [462, 279] width 397 height 39
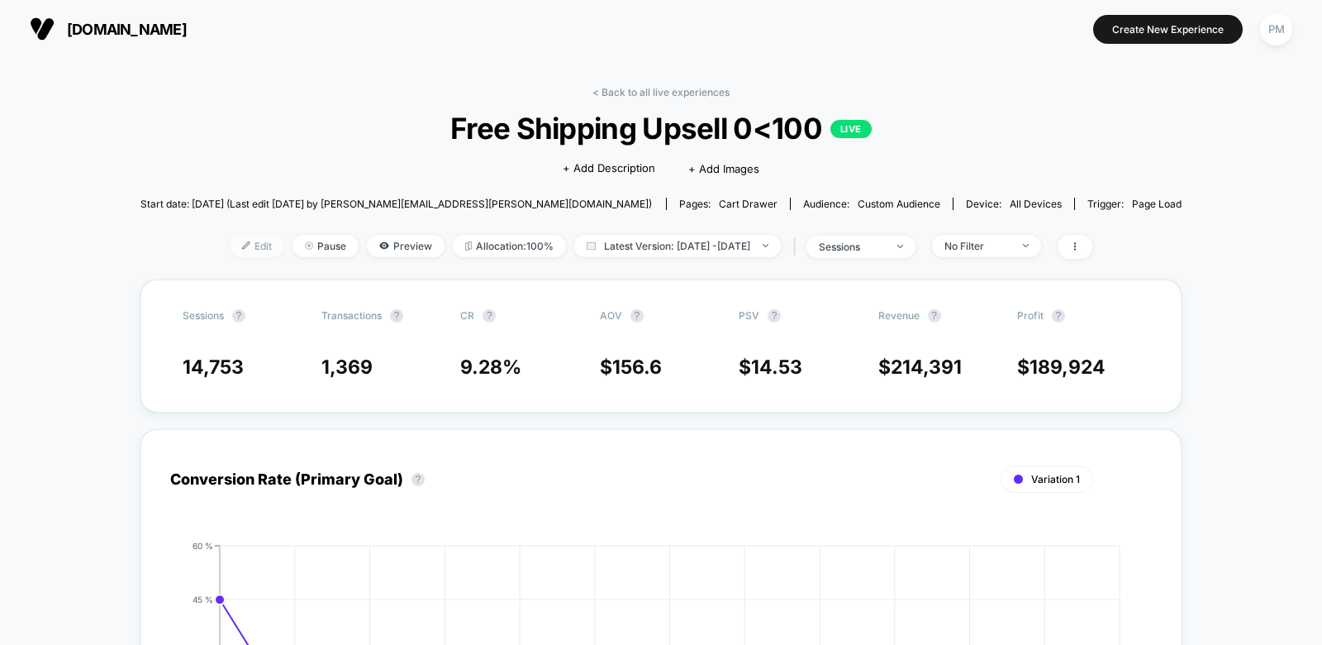
click at [231, 244] on span "Edit" at bounding box center [257, 246] width 55 height 22
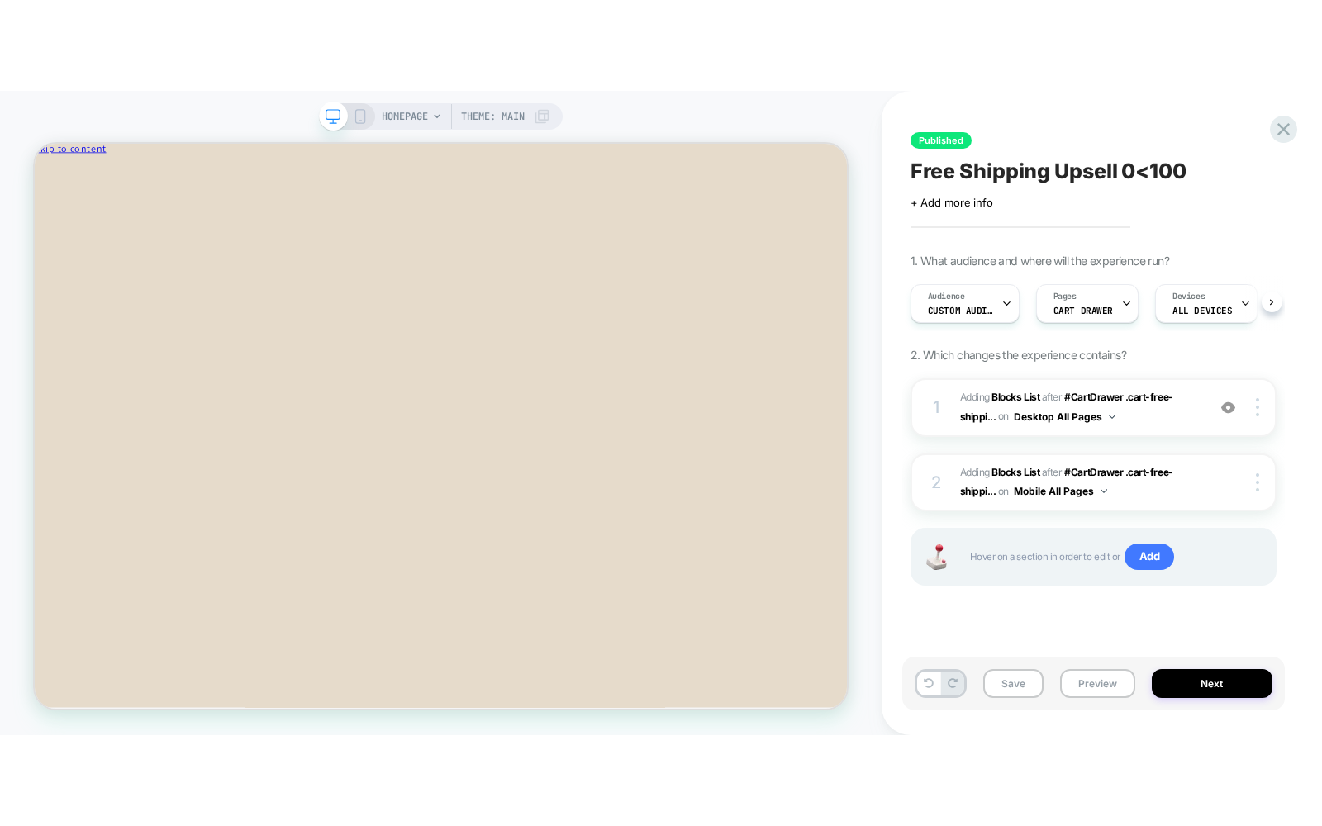
scroll to position [0, 1]
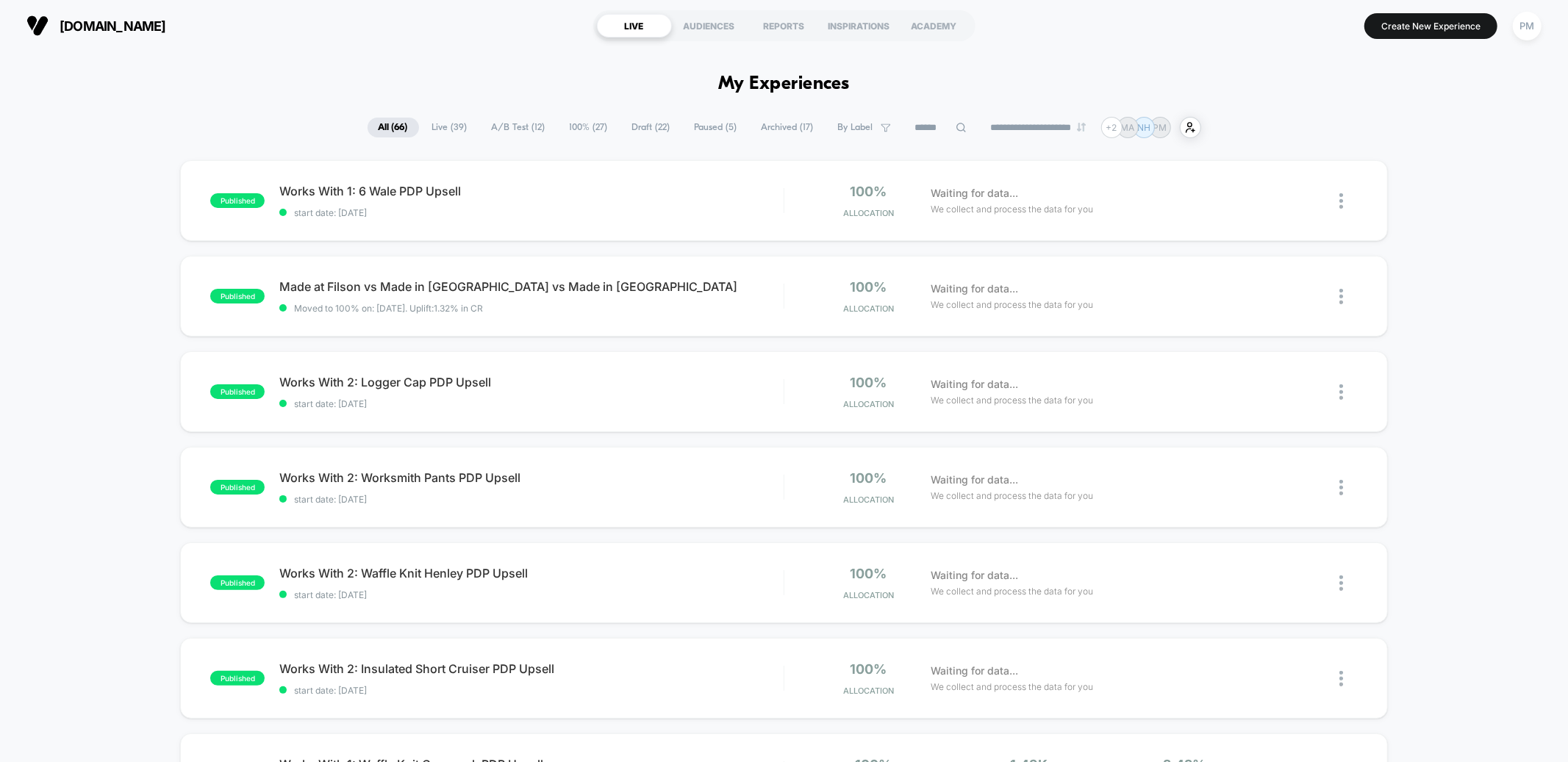
click at [641, 129] on span "Draft ( 22 )" at bounding box center [651, 127] width 60 height 20
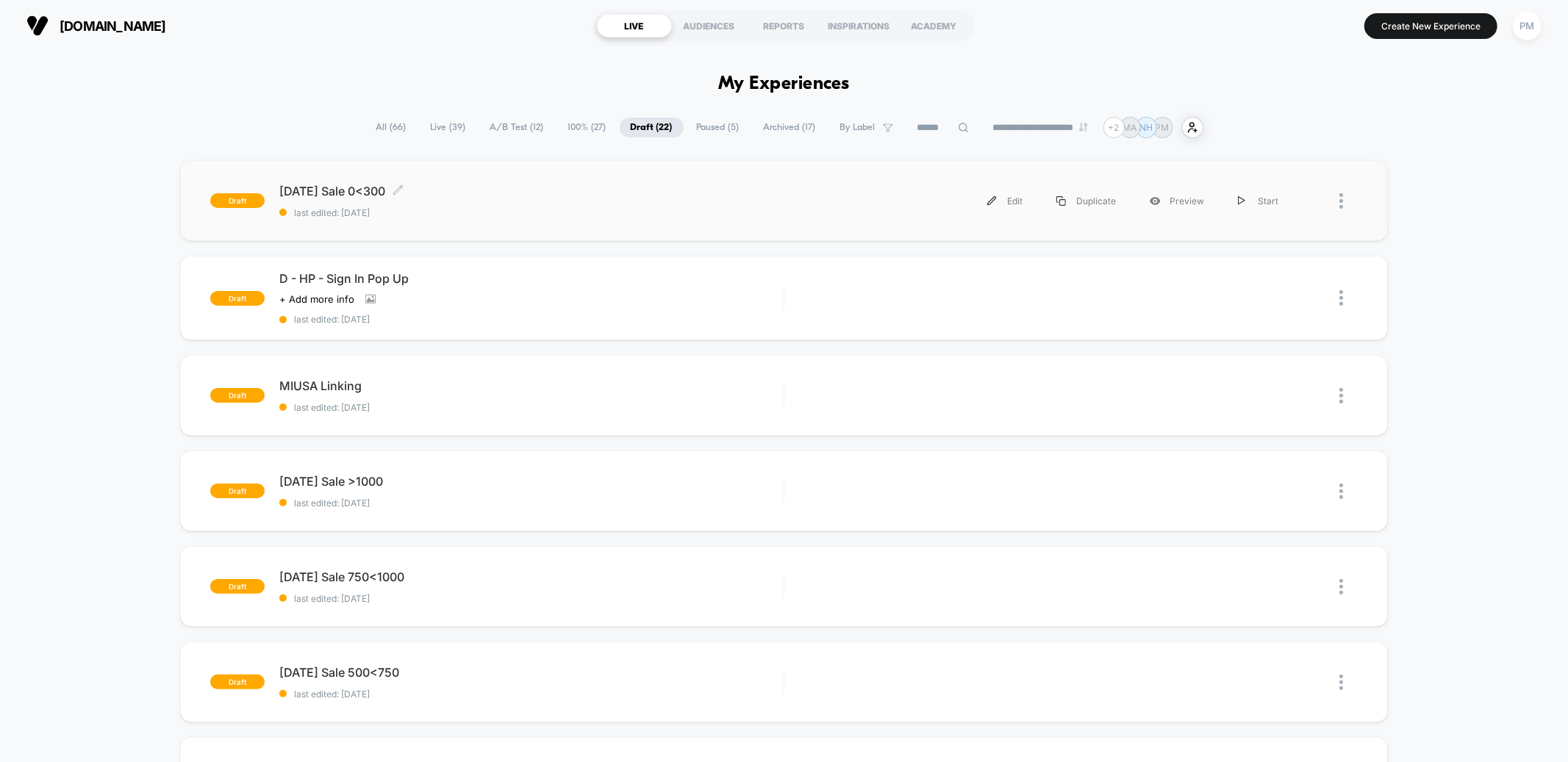
click at [489, 213] on span "last edited: 8/25/2025" at bounding box center [531, 213] width 503 height 11
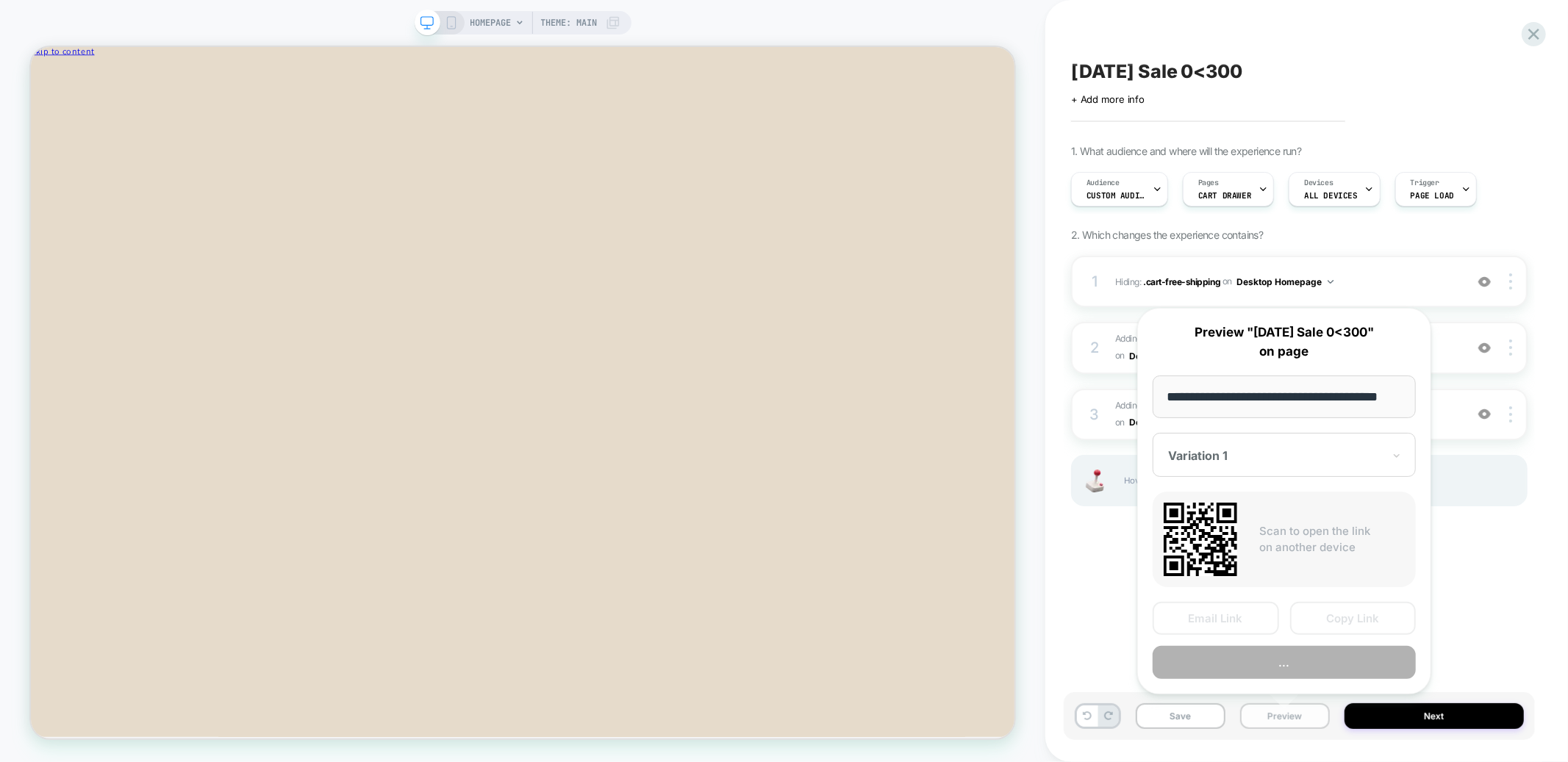
scroll to position [0, 22]
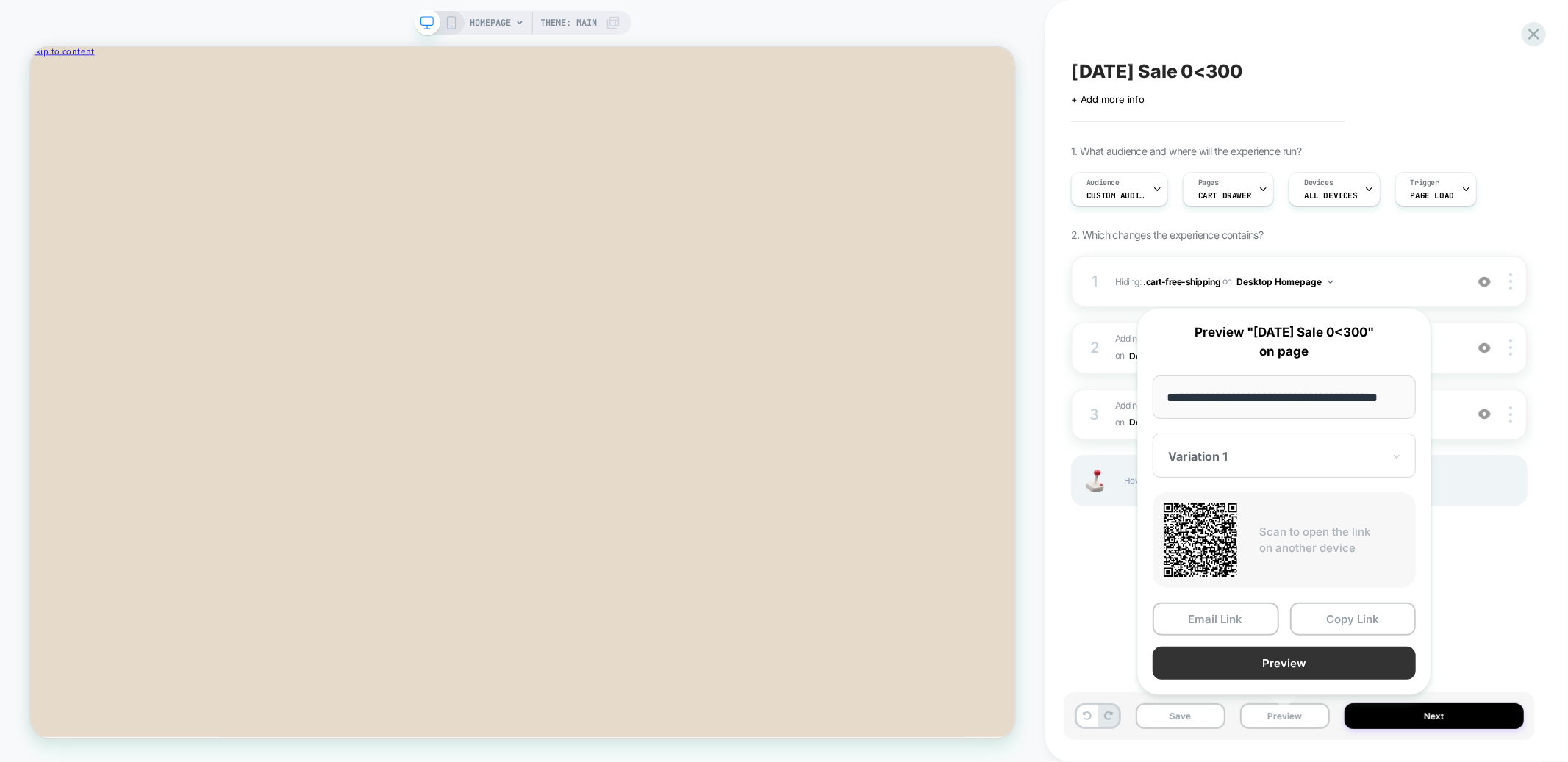
click at [1234, 661] on button "Preview" at bounding box center [1284, 662] width 263 height 33
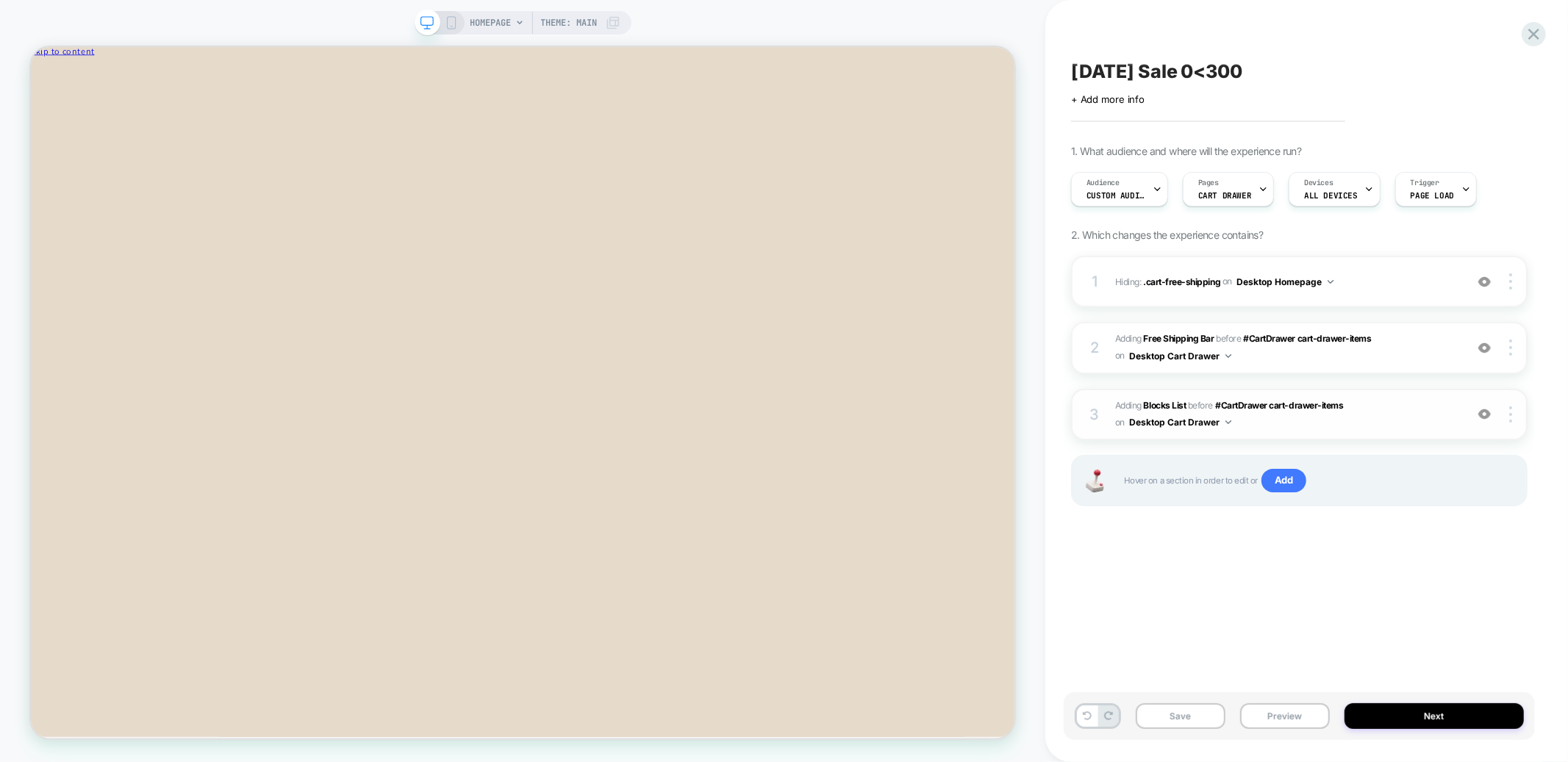
click at [1406, 397] on span "#_loomi_addon_1755548523118 Adding Blocks List BEFORE #CartDrawer cart-drawer-i…" at bounding box center [1286, 414] width 342 height 35
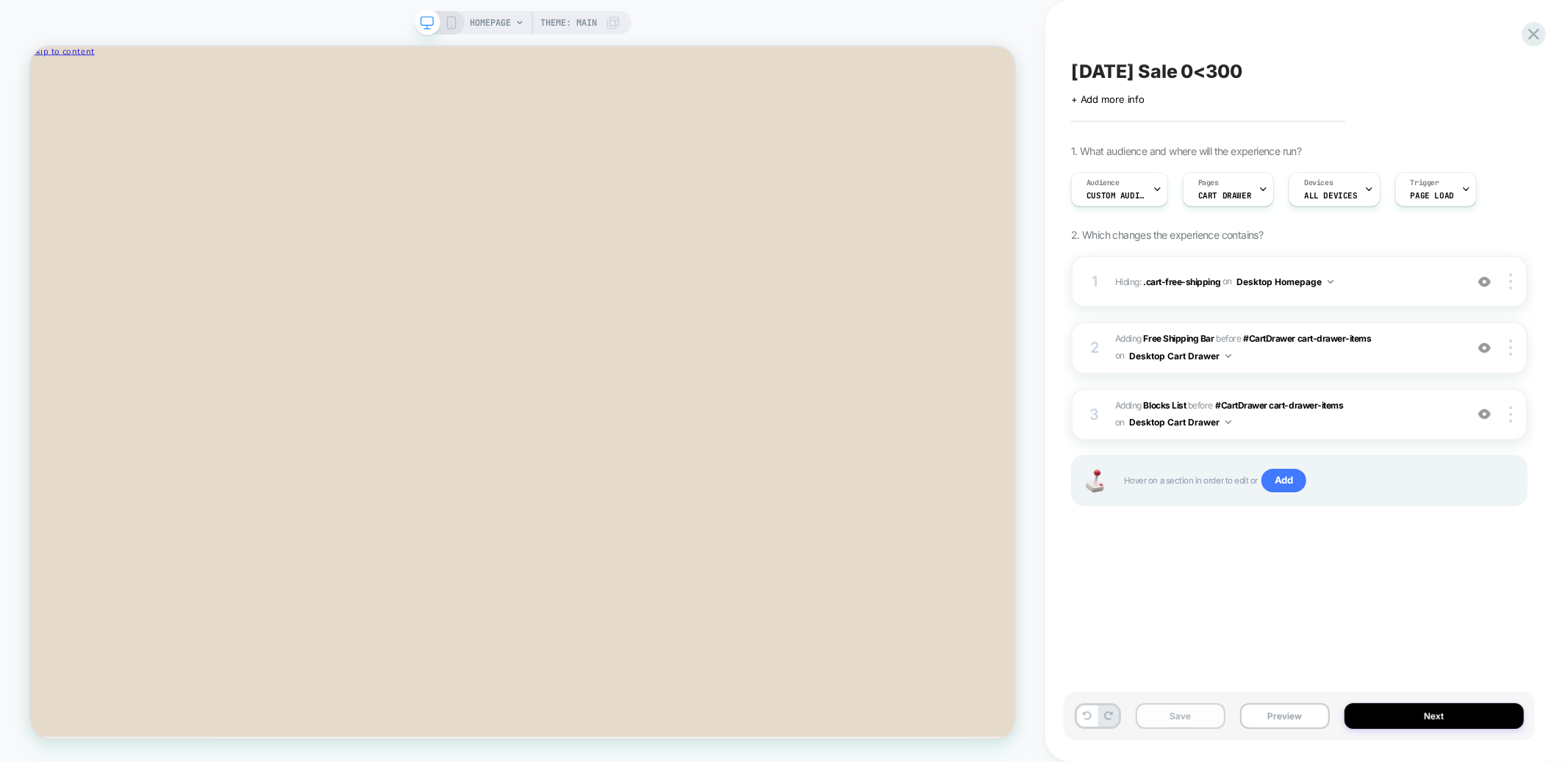
click at [1178, 718] on button "Save" at bounding box center [1180, 716] width 90 height 26
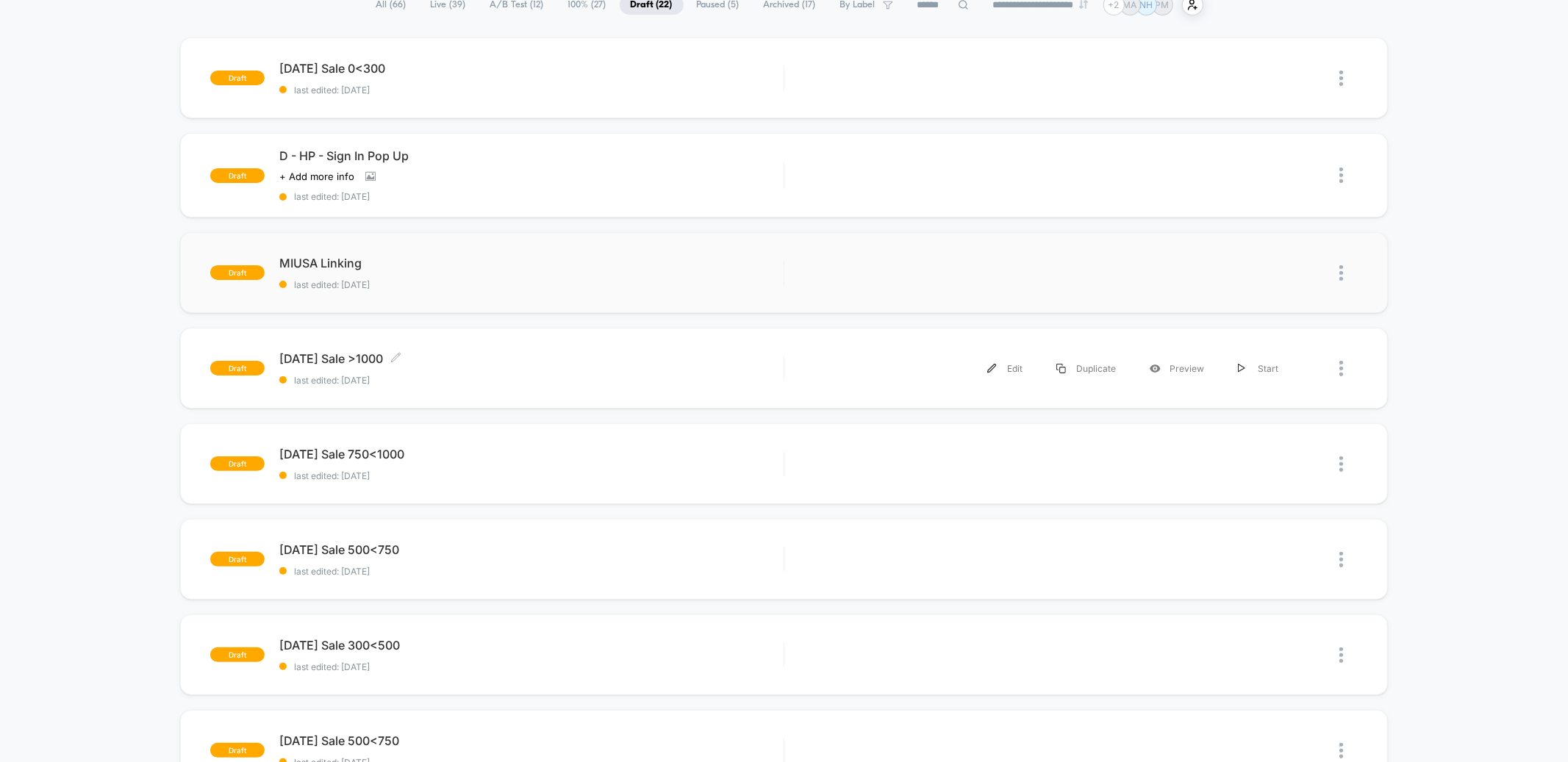
scroll to position [286, 0]
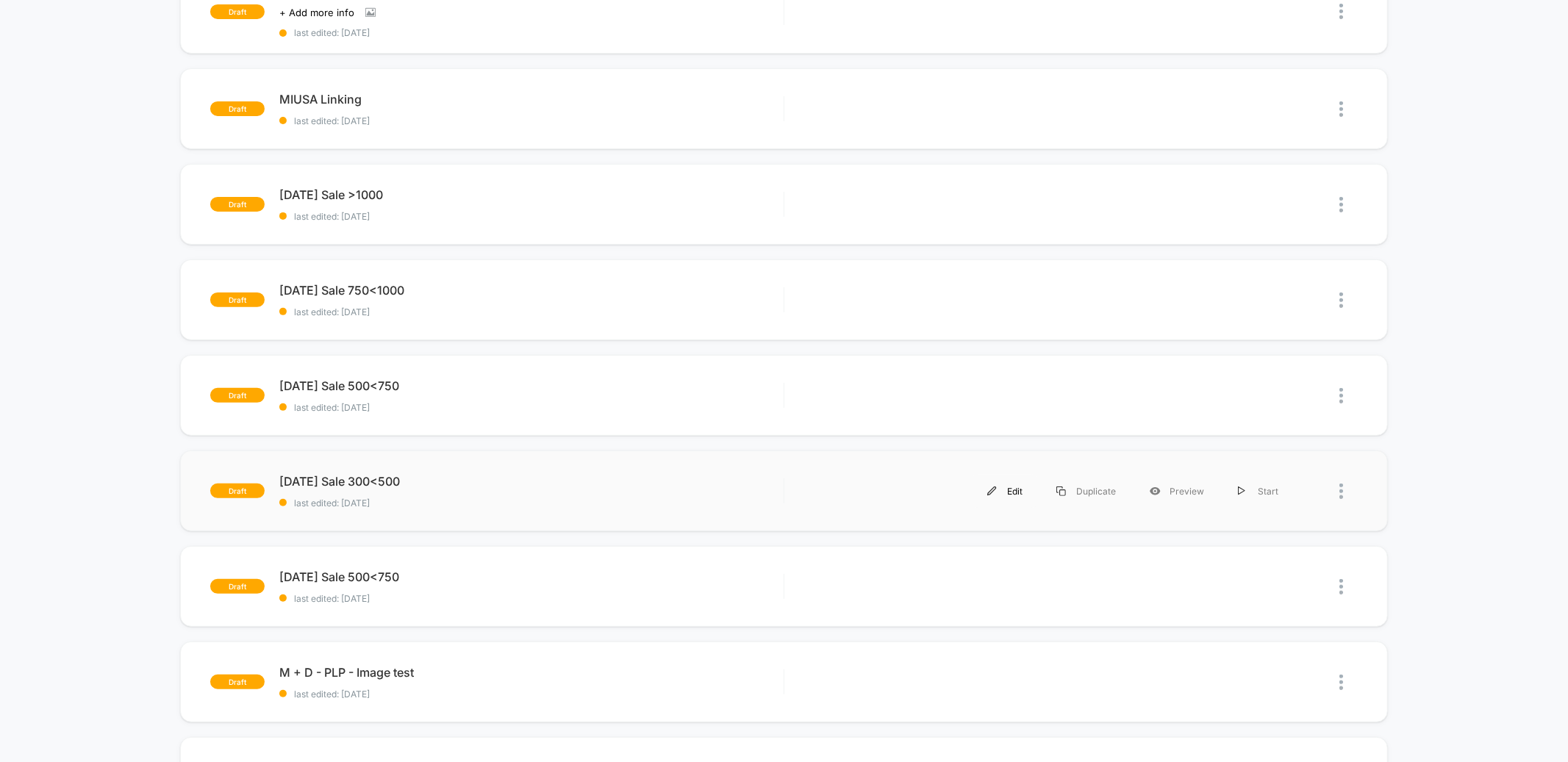
click at [1004, 481] on div "Edit" at bounding box center [1005, 491] width 69 height 33
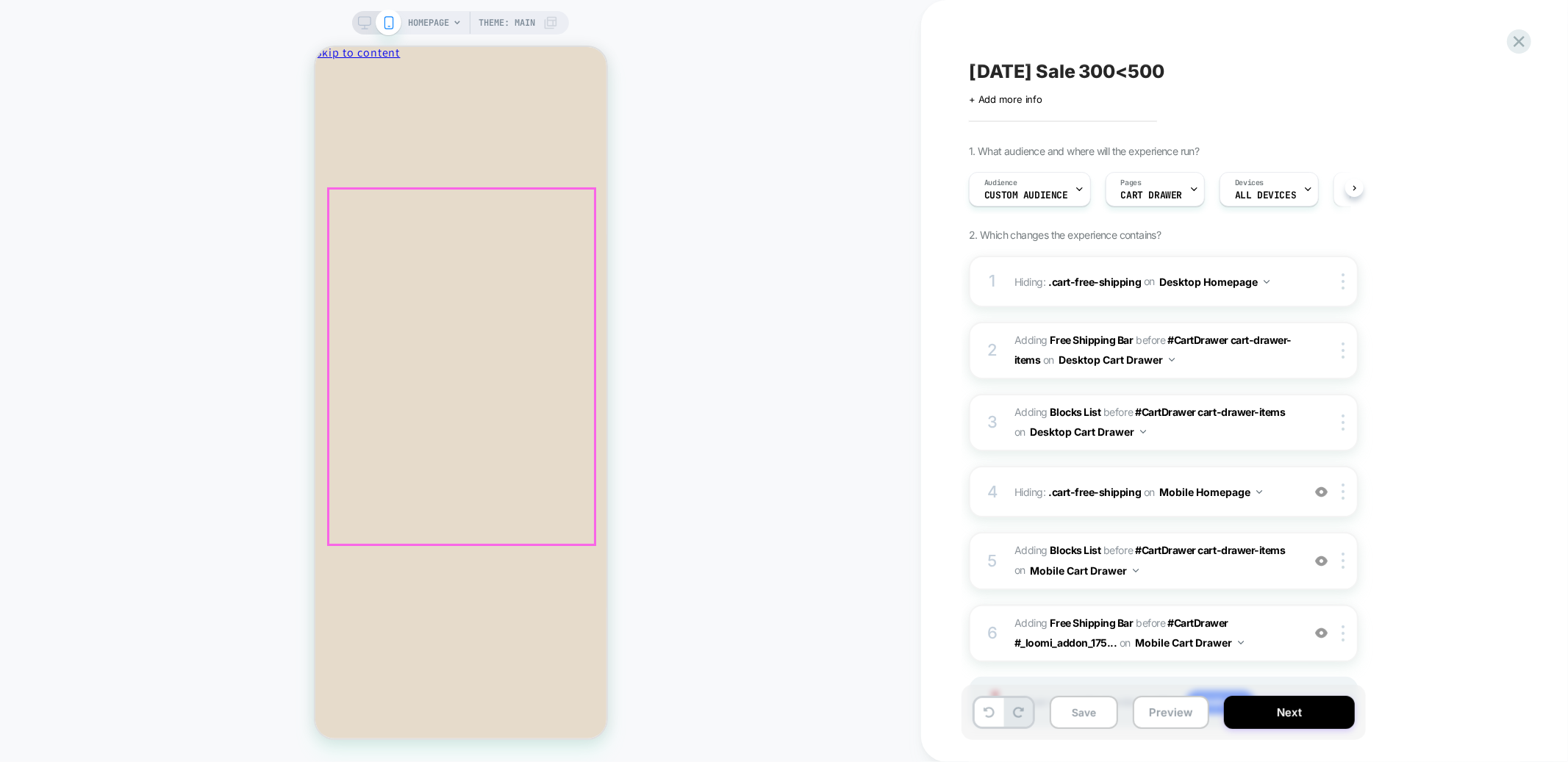
scroll to position [0, 1]
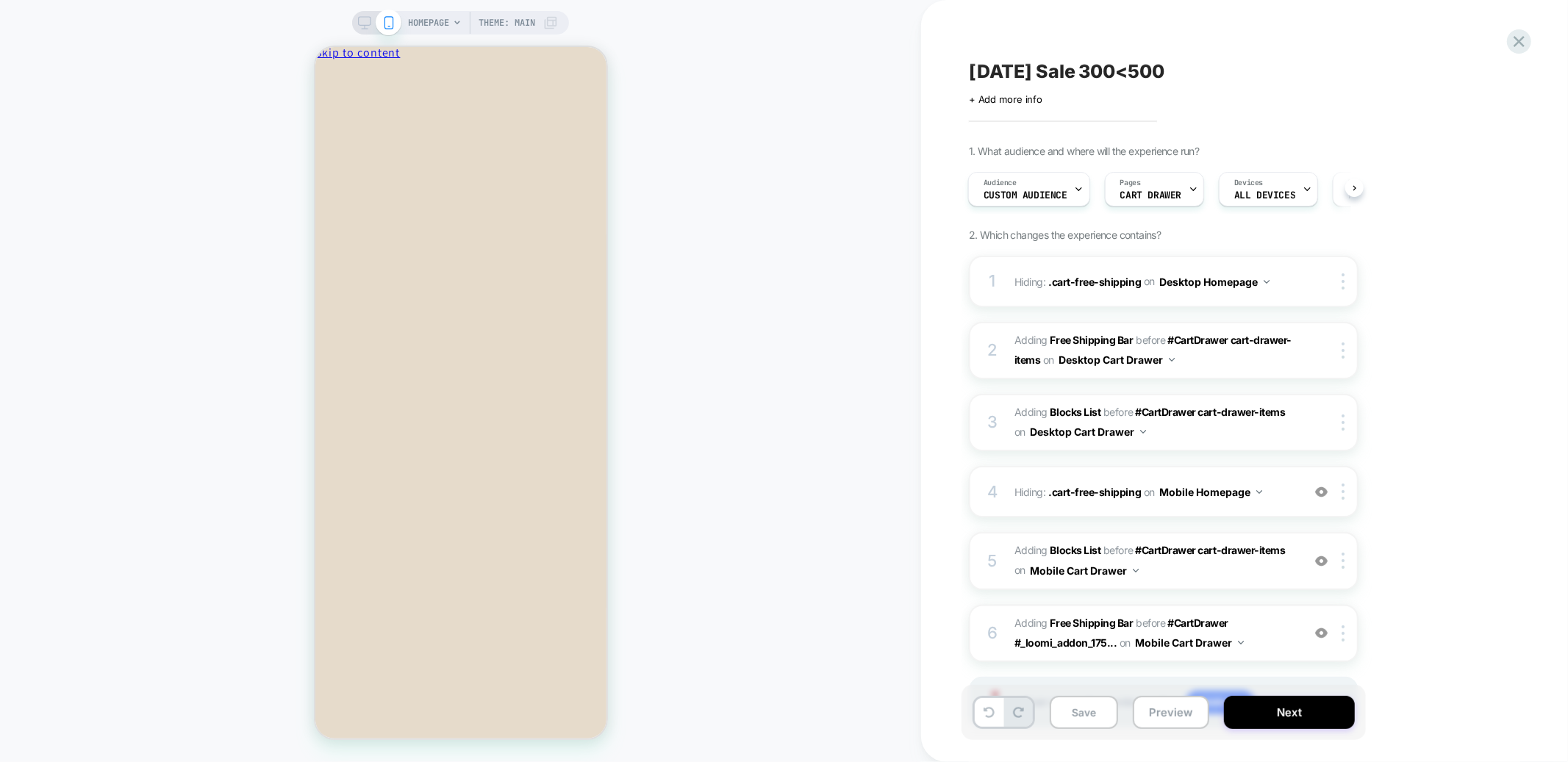
click at [366, 25] on icon at bounding box center [364, 22] width 13 height 13
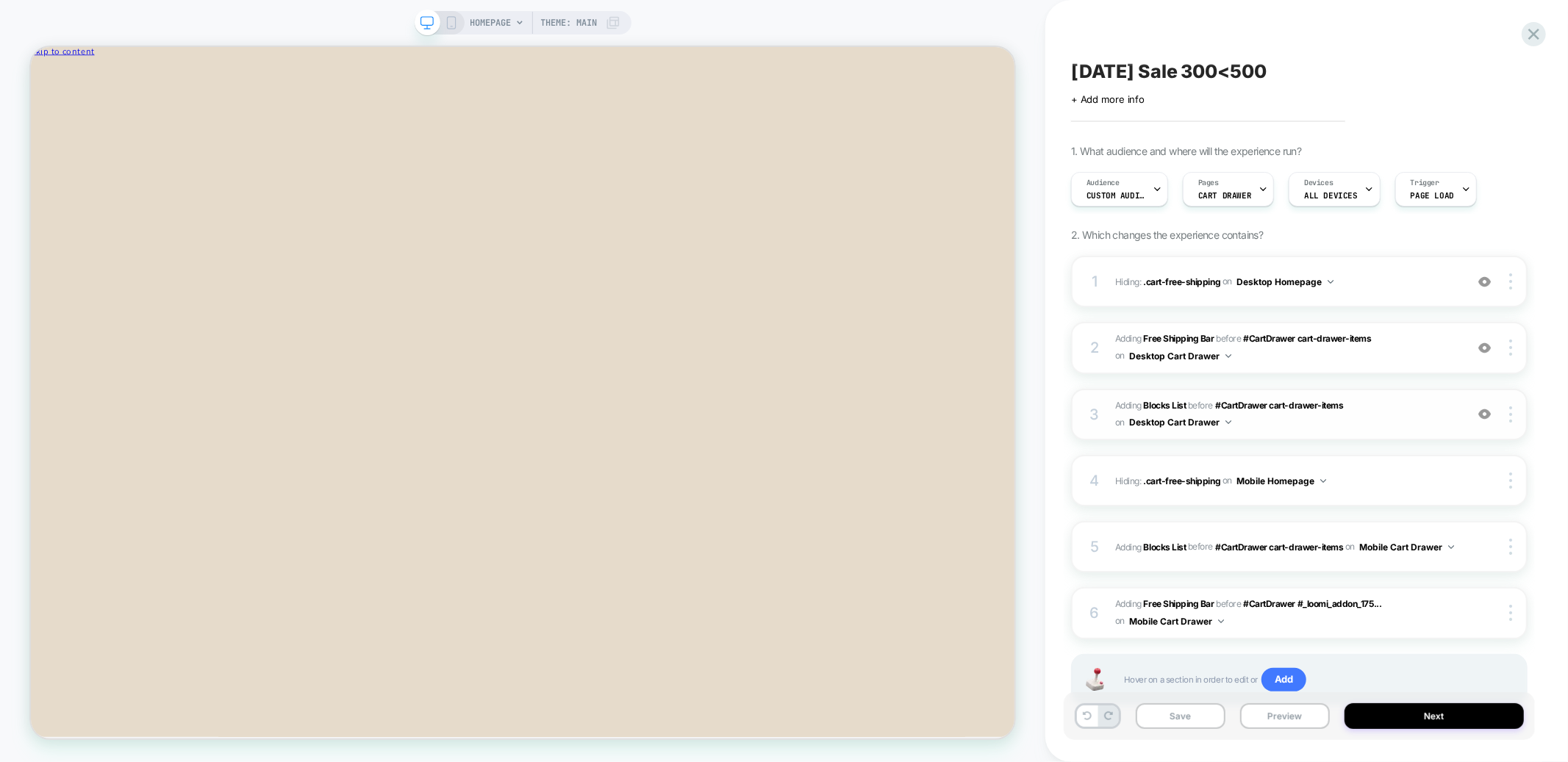
scroll to position [50, 0]
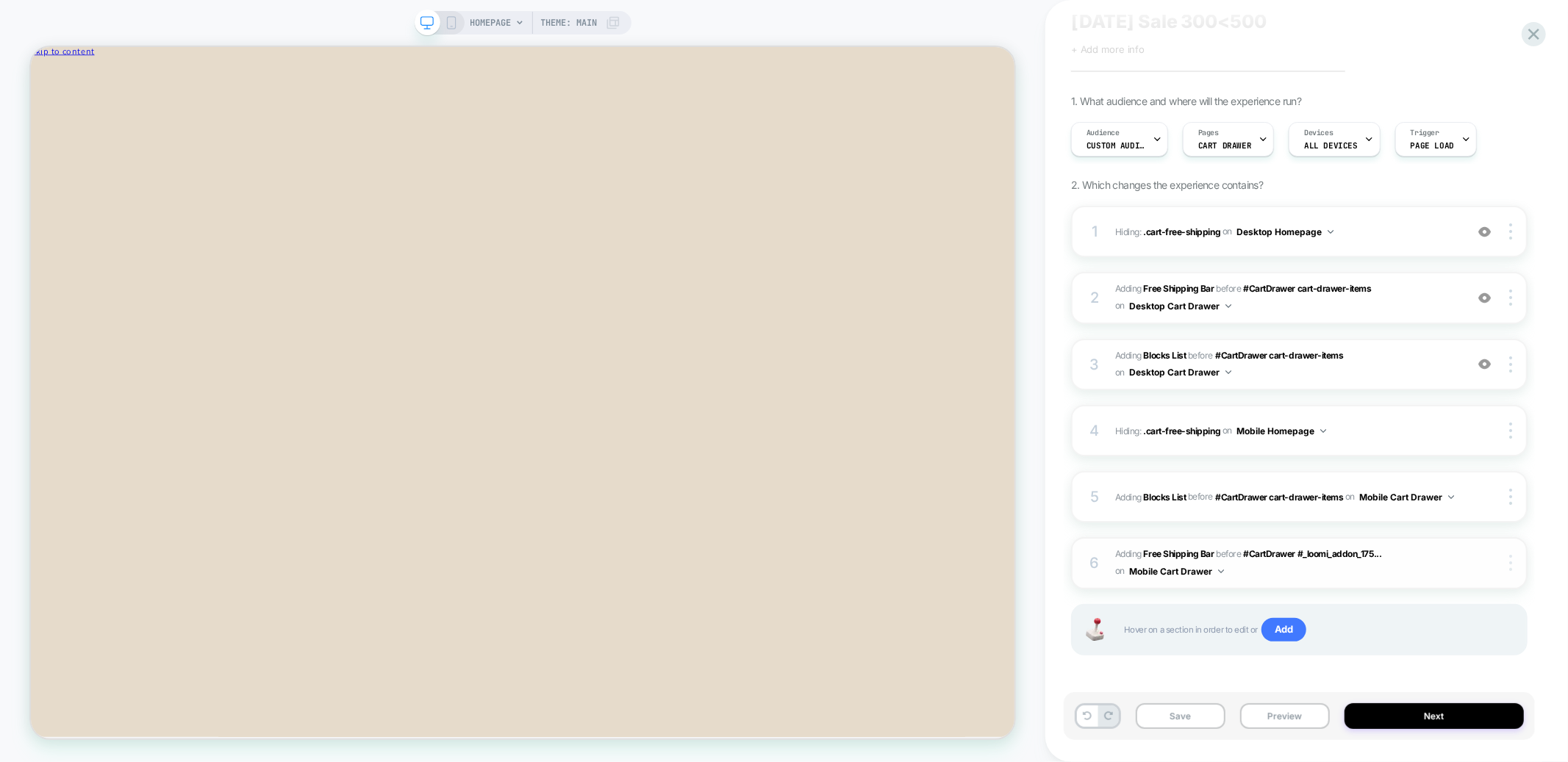
click at [0, 0] on div at bounding box center [0, 0] width 0 height 0
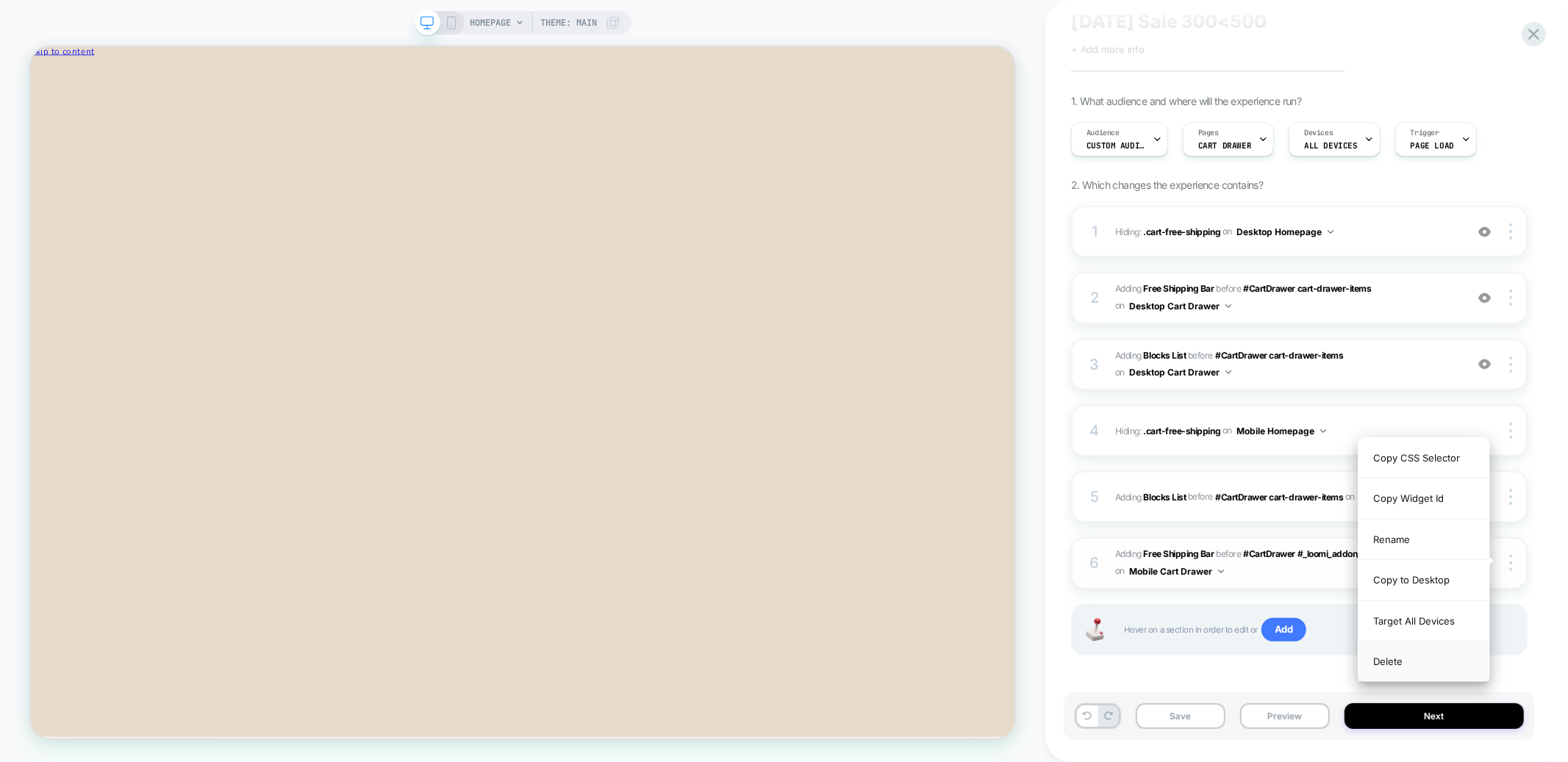
click at [1399, 670] on div "Delete" at bounding box center [1423, 661] width 131 height 40
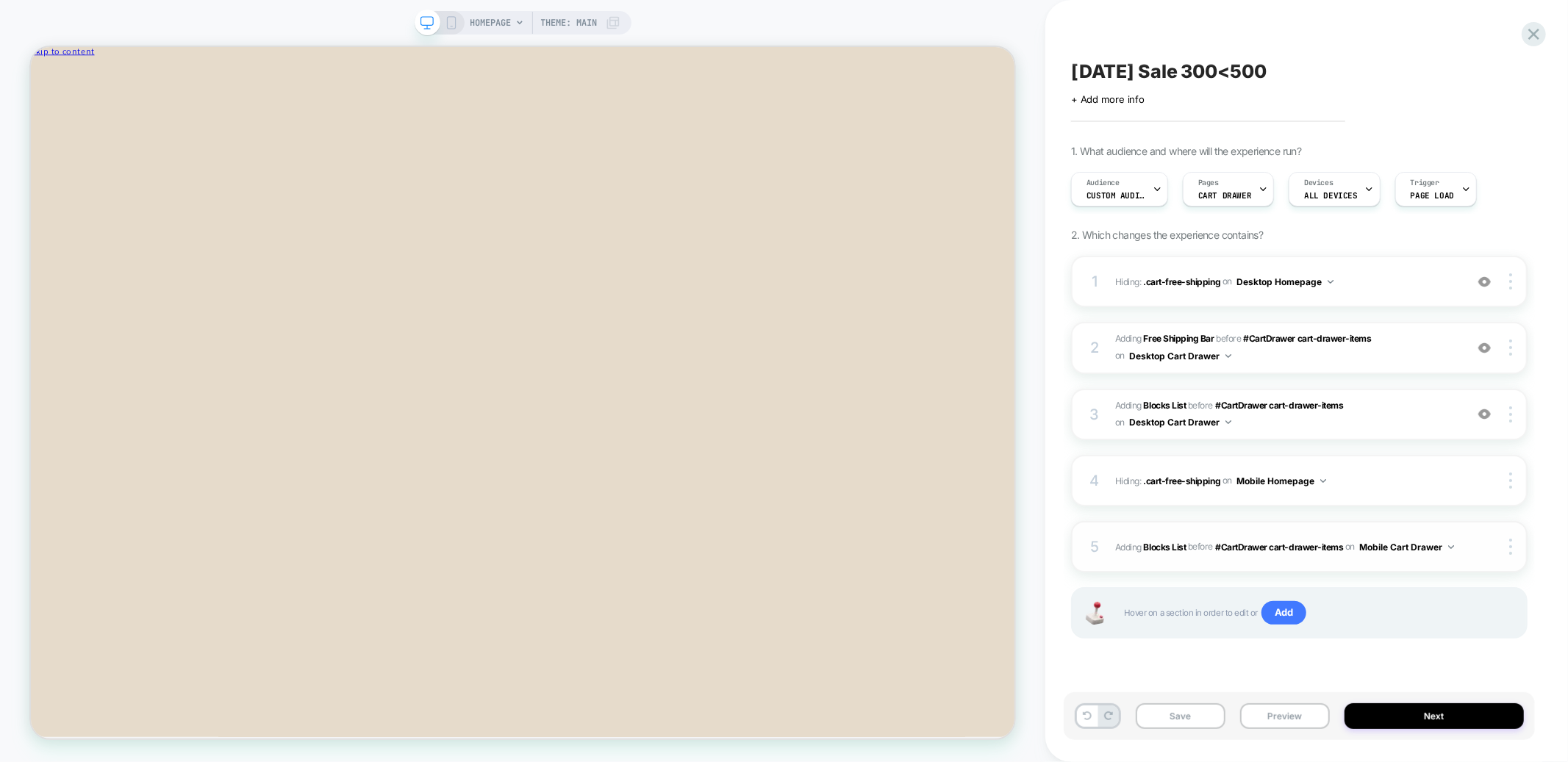
scroll to position [0, 0]
click at [0, 0] on div "5 #_loomi_addon_1755548633043_dup1755548730 Adding Blocks List BEFORE #CartDraw…" at bounding box center [0, 0] width 0 height 0
click at [1507, 544] on div at bounding box center [1512, 547] width 28 height 16
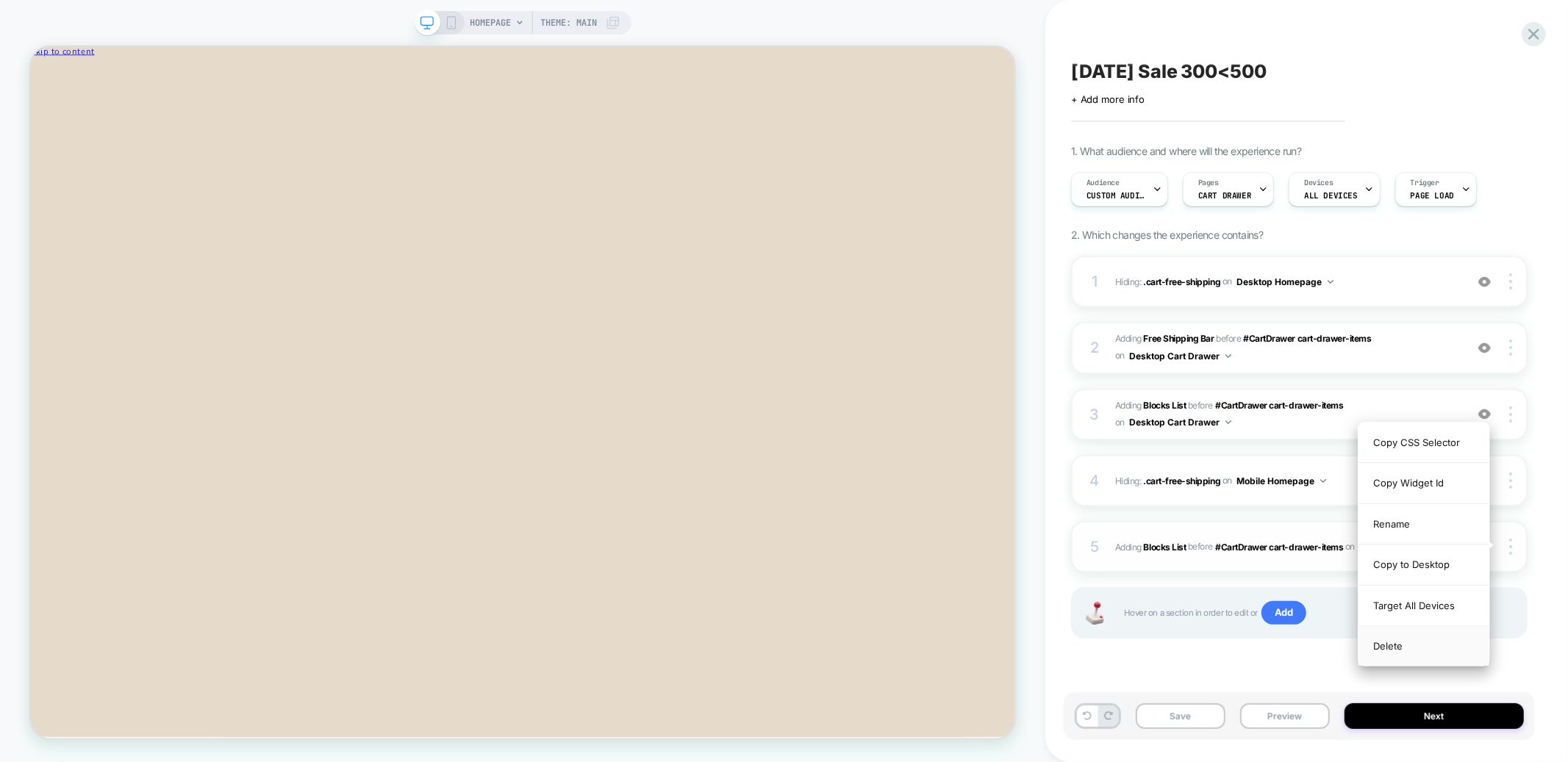
click at [1396, 650] on div "Delete" at bounding box center [1423, 646] width 131 height 40
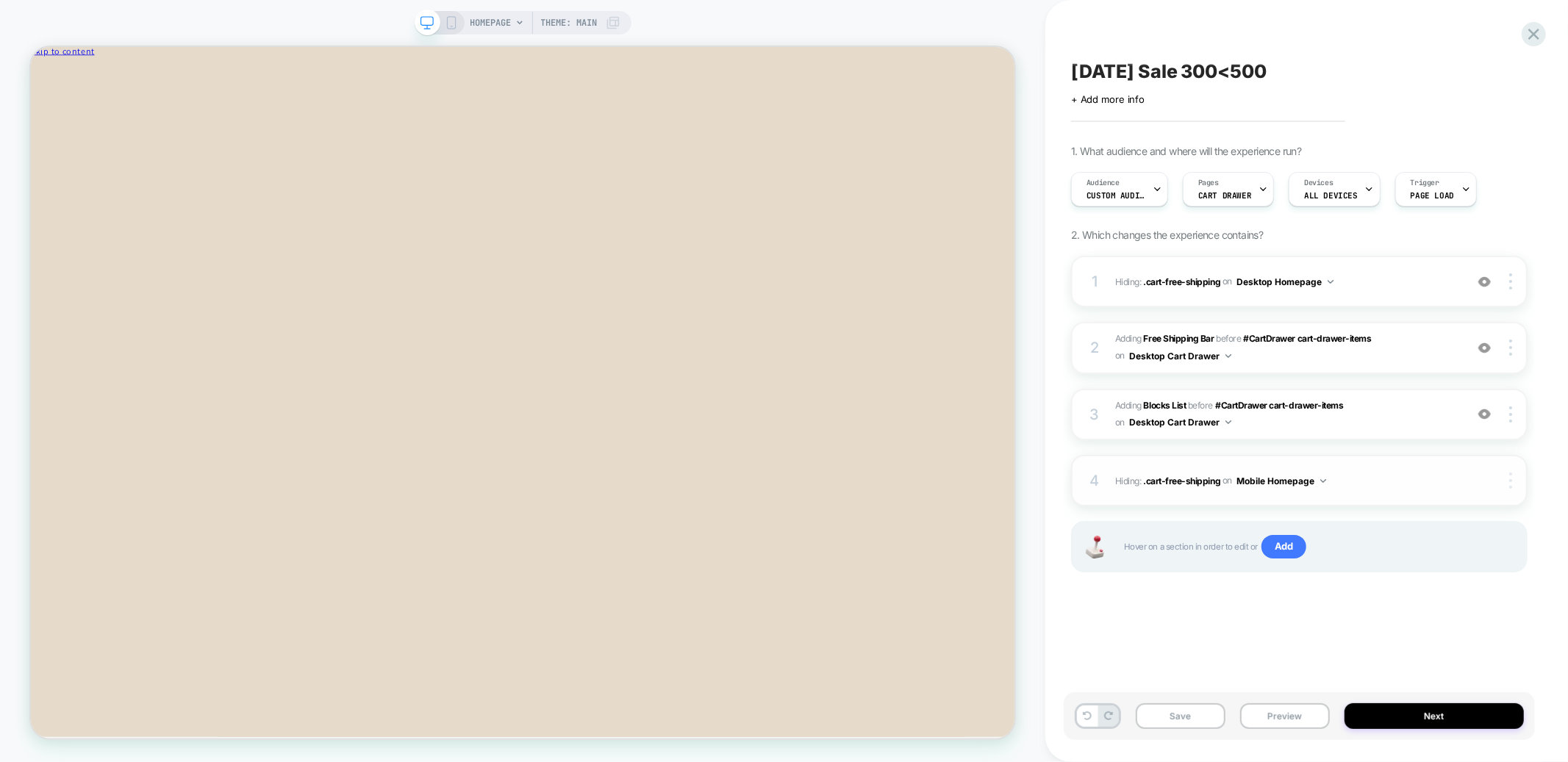
click at [0, 0] on div at bounding box center [0, 0] width 0 height 0
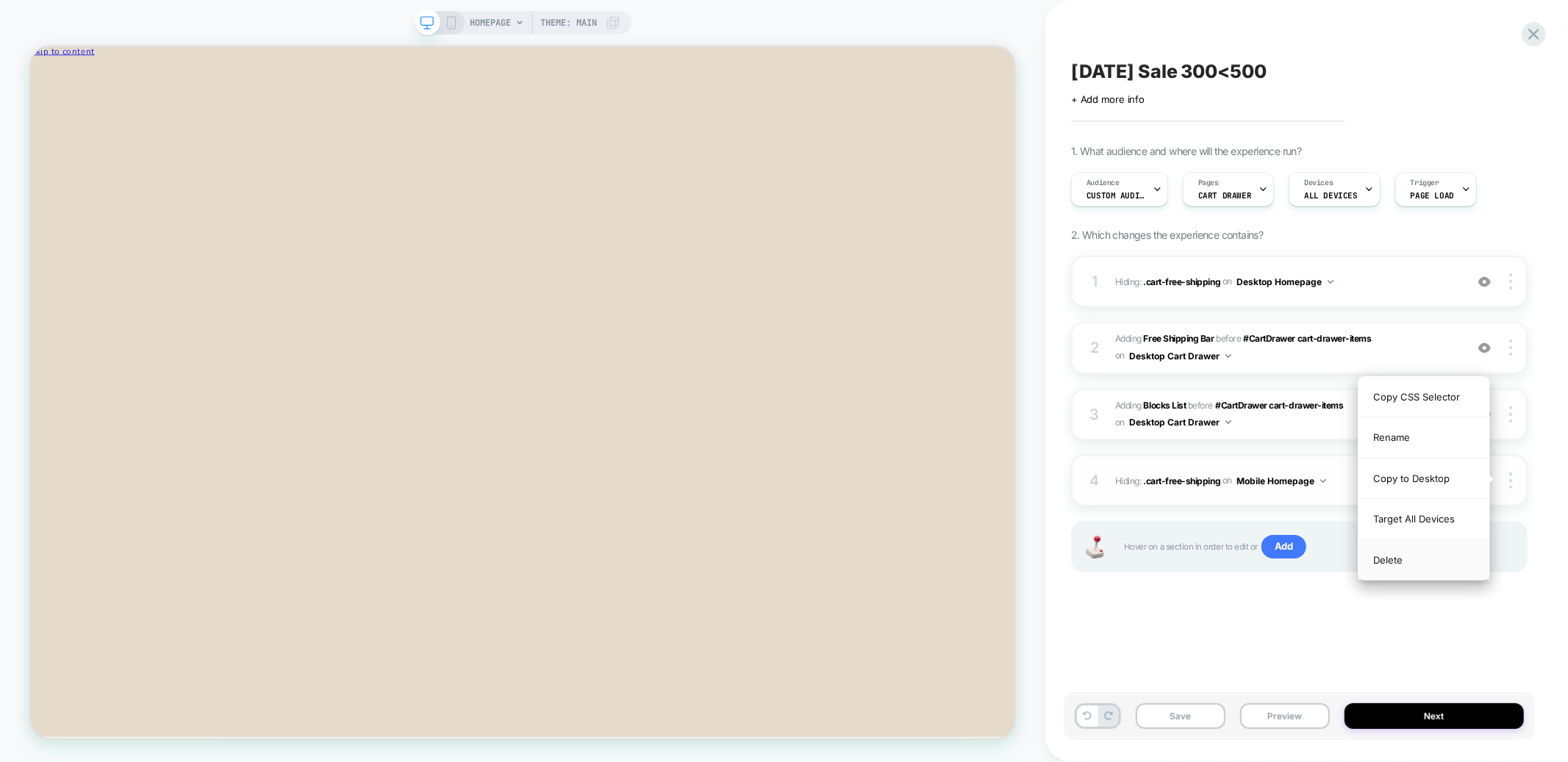
click at [0, 0] on div "Delete" at bounding box center [0, 0] width 0 height 0
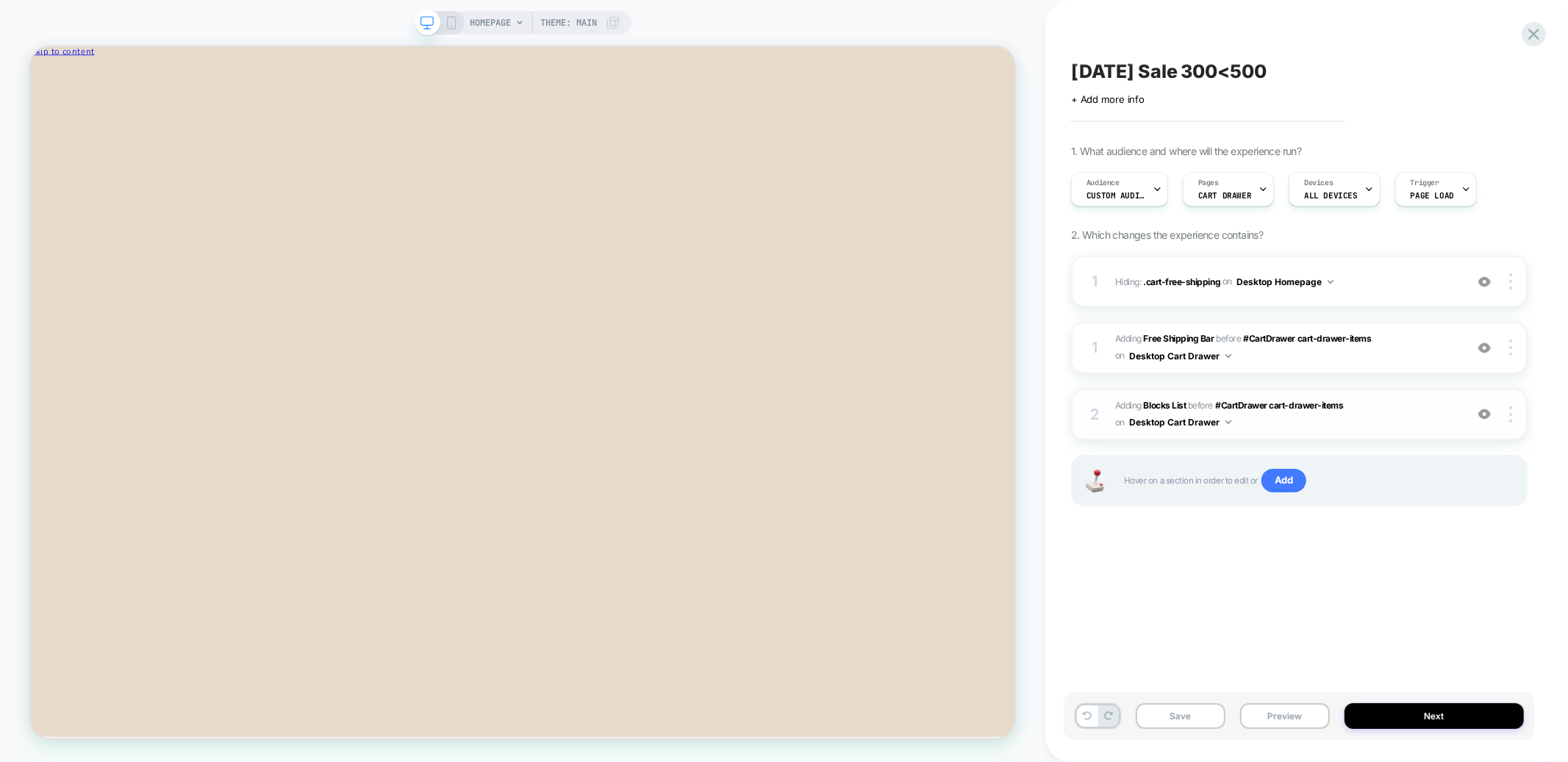
click at [1412, 417] on span "#_loomi_addon_1755548523118_dup1755548730 Adding Blocks List BEFORE #CartDrawer…" at bounding box center [1286, 414] width 342 height 35
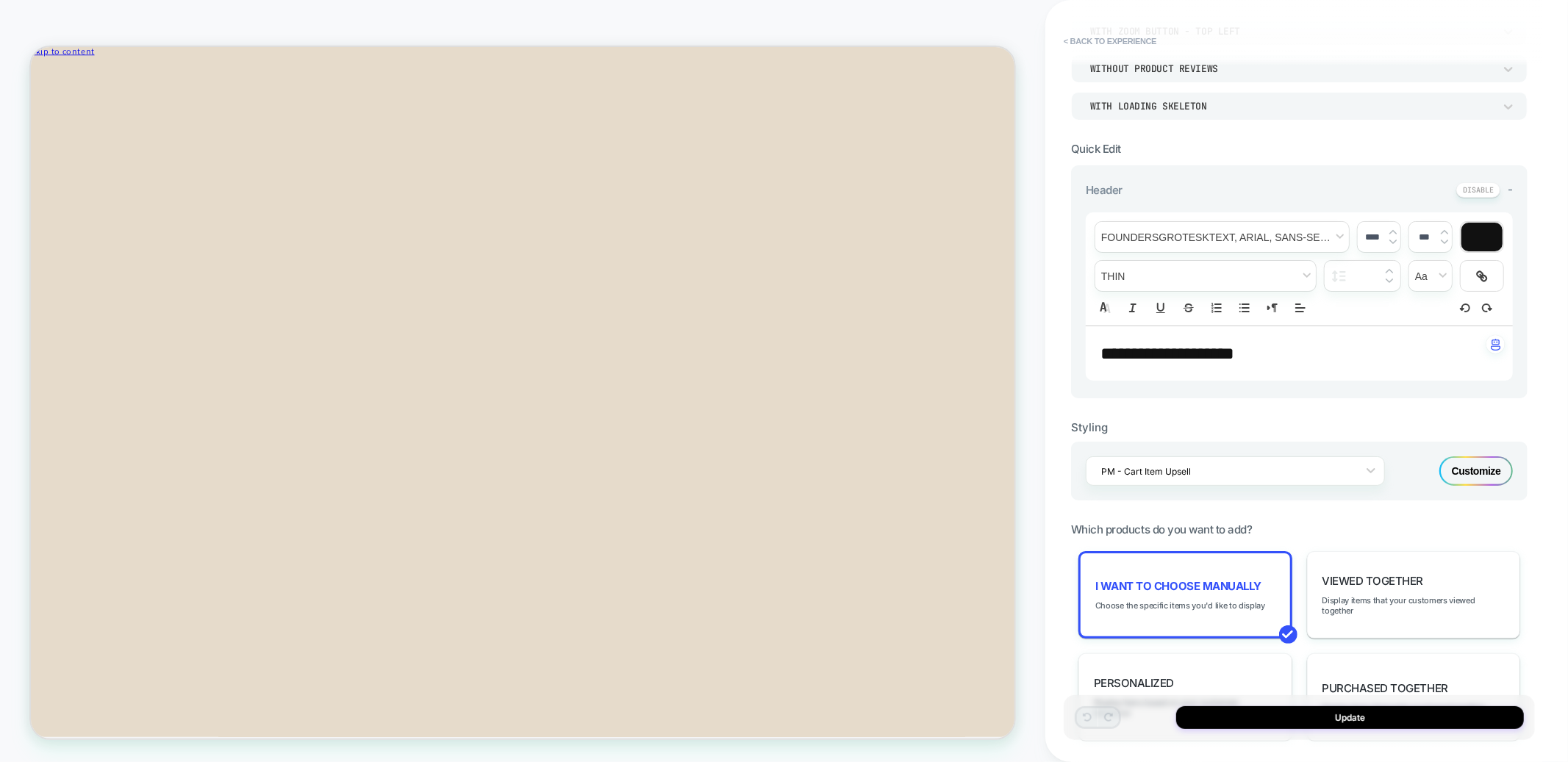
scroll to position [244, 0]
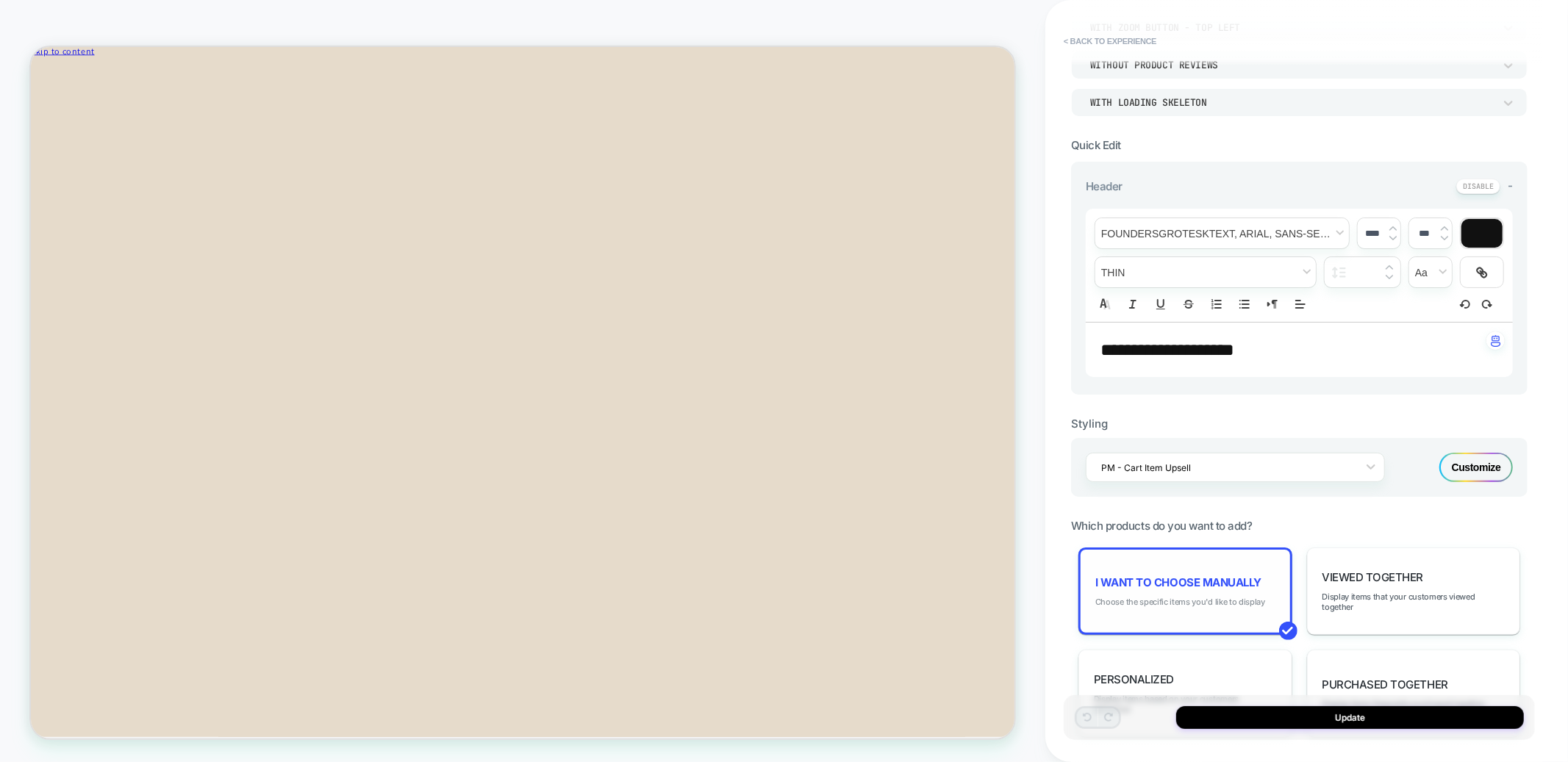
click at [1218, 598] on span "Choose the specific items you'd like to display" at bounding box center [1179, 602] width 170 height 11
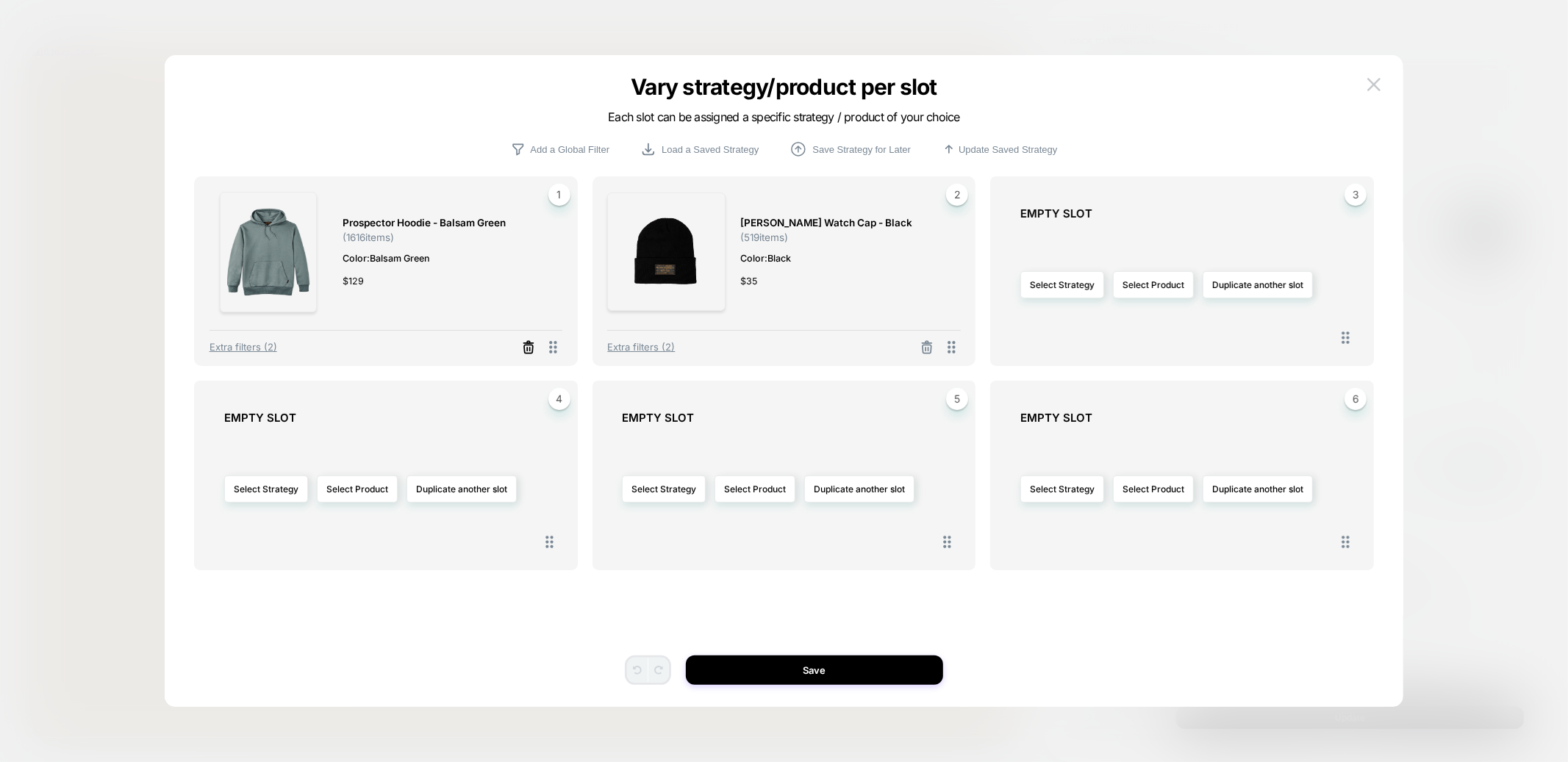
click at [530, 349] on icon at bounding box center [528, 348] width 15 height 15
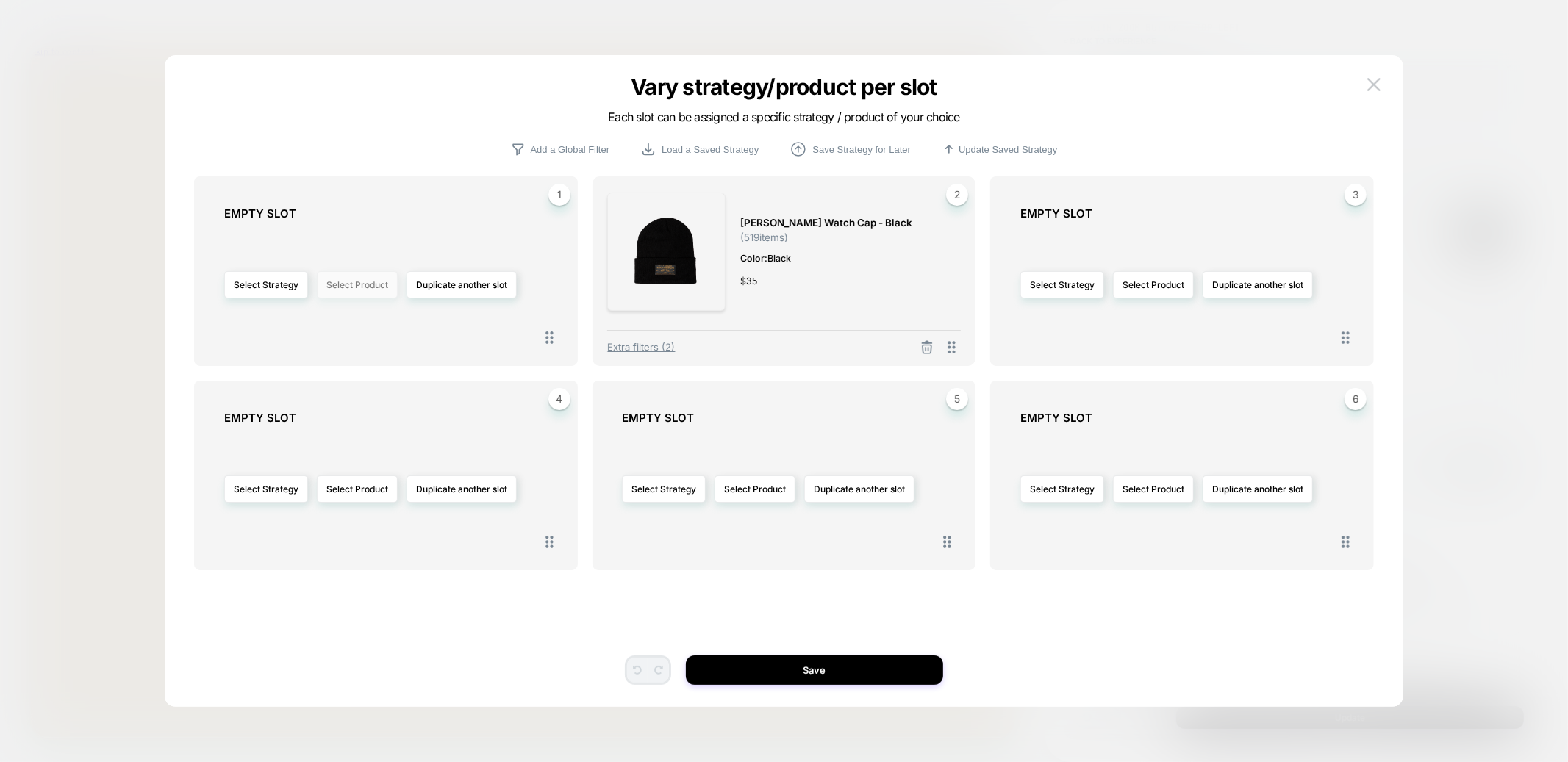
click at [355, 282] on button "Select Product" at bounding box center [357, 285] width 81 height 28
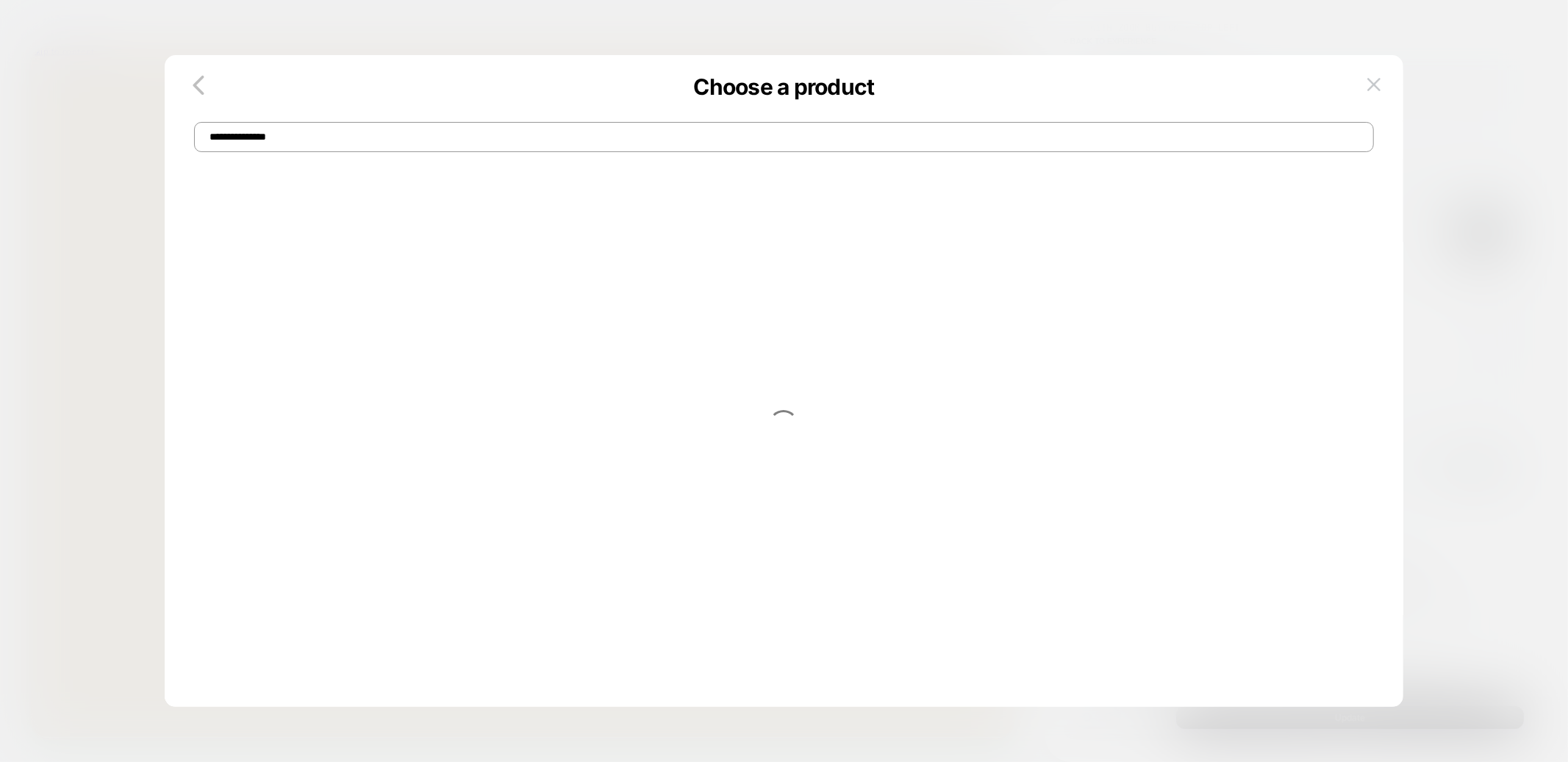
type input "**********"
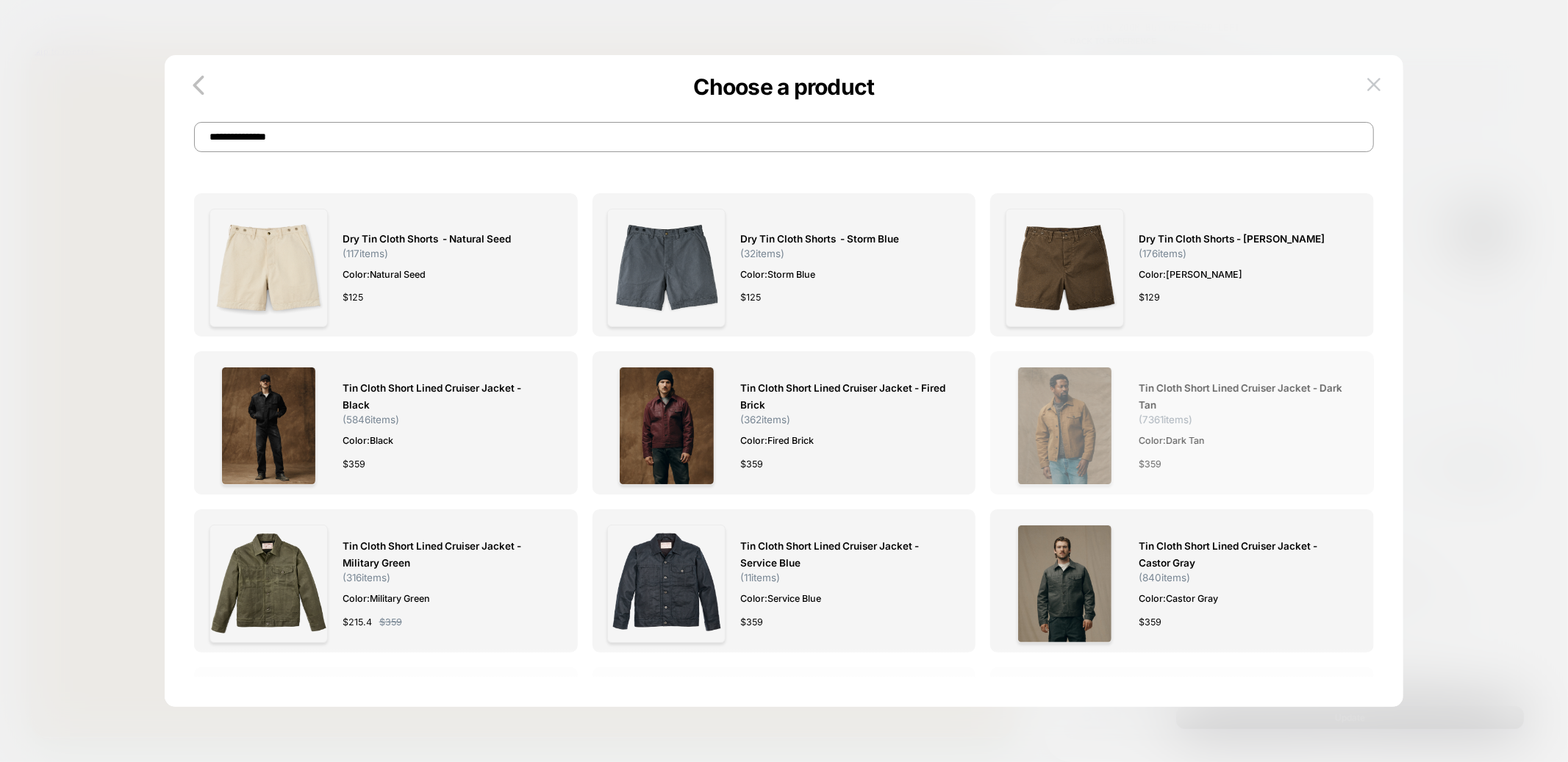
click at [1060, 422] on img at bounding box center [1065, 425] width 95 height 118
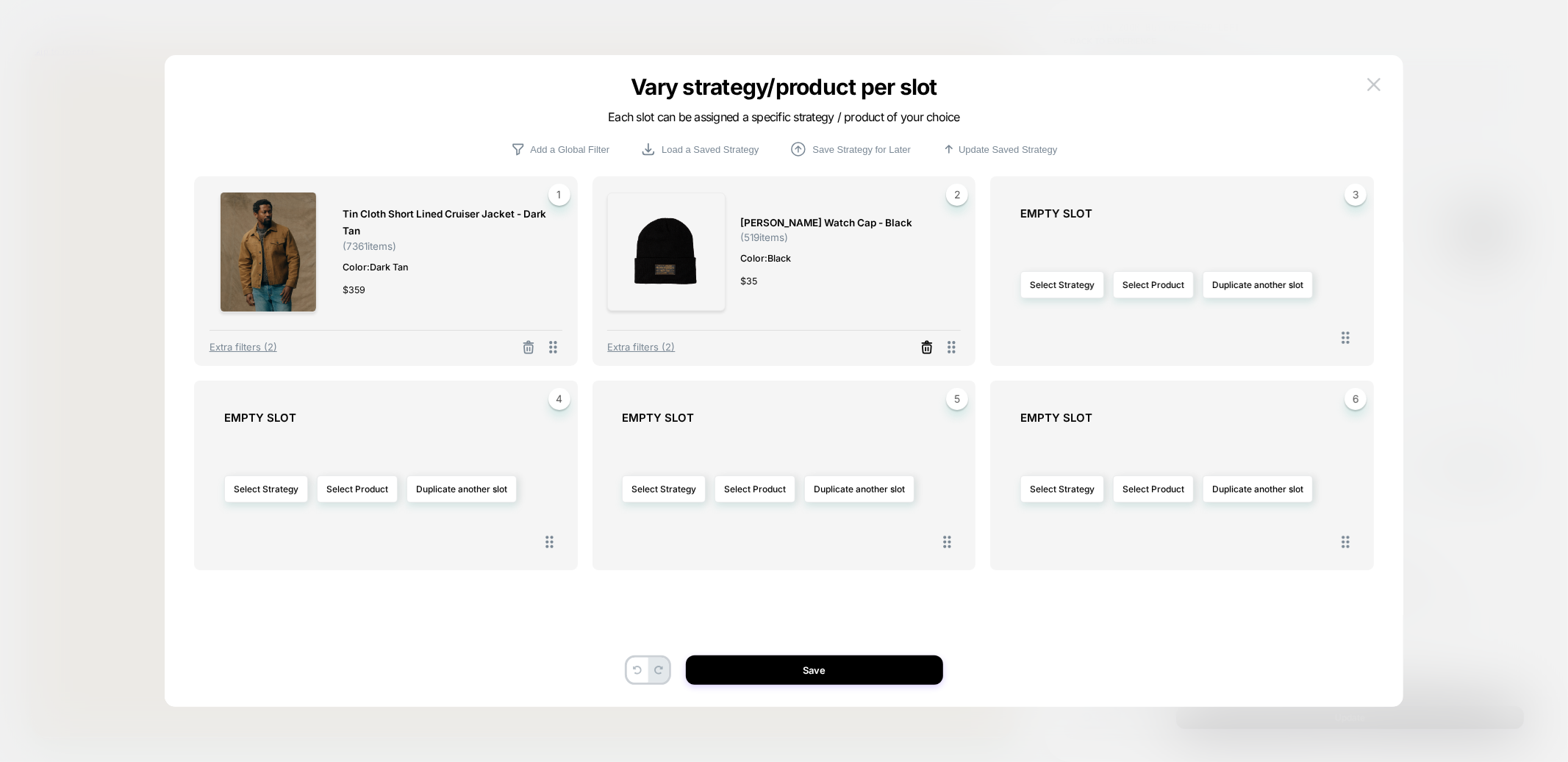
click at [922, 348] on icon at bounding box center [927, 348] width 15 height 15
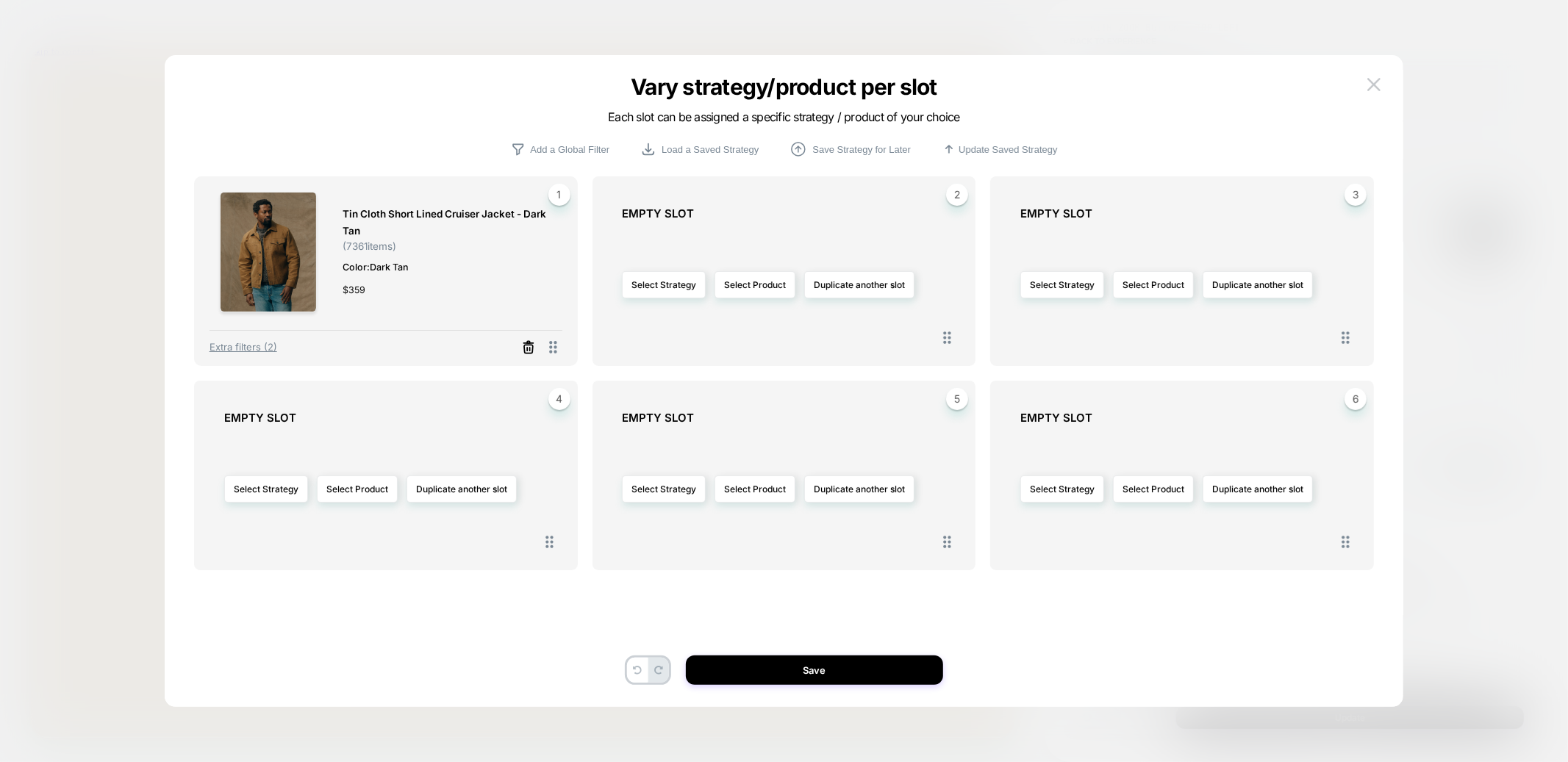
click at [529, 348] on line at bounding box center [529, 349] width 0 height 3
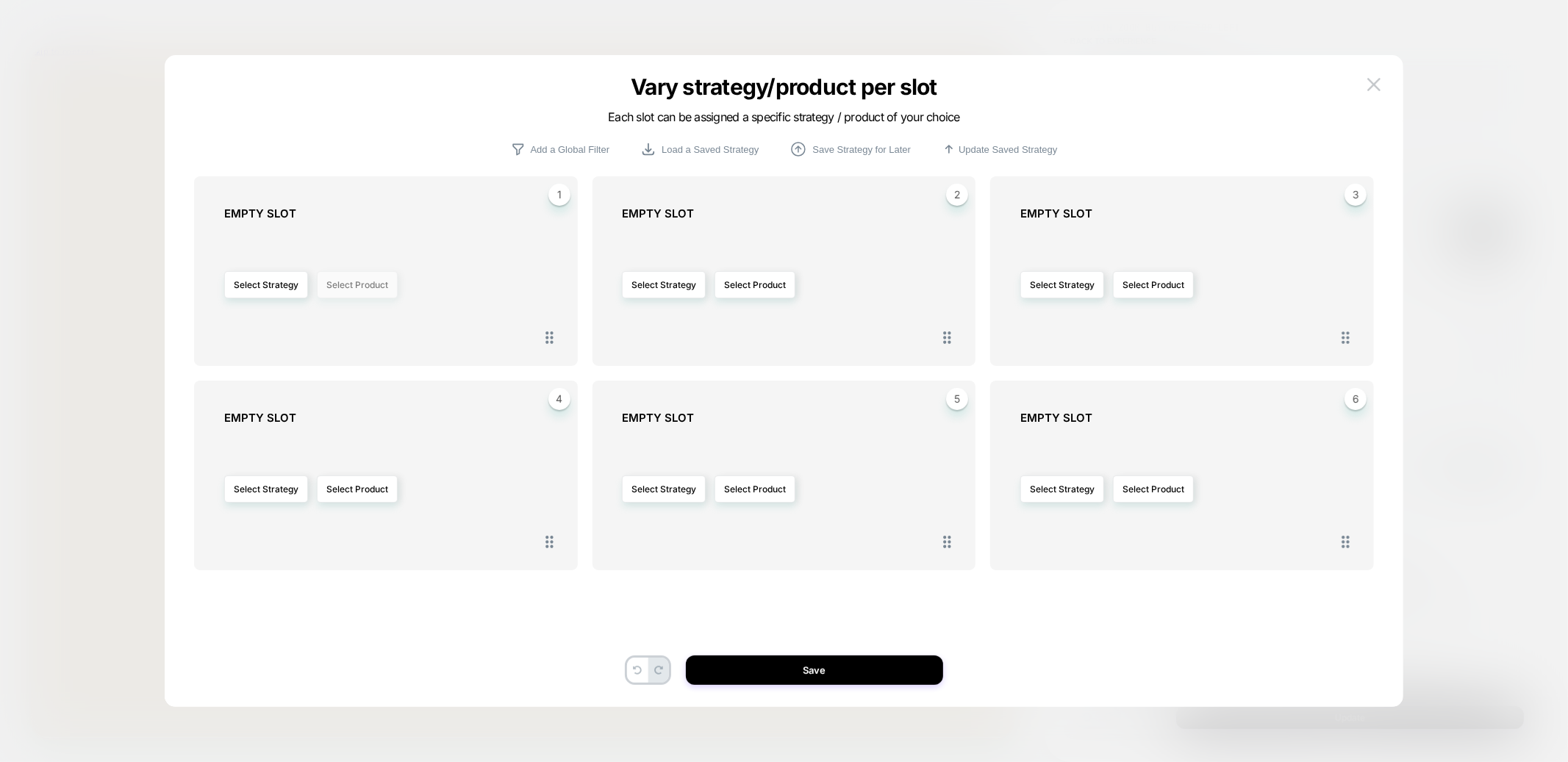
click at [367, 285] on button "Select Product" at bounding box center [357, 285] width 81 height 28
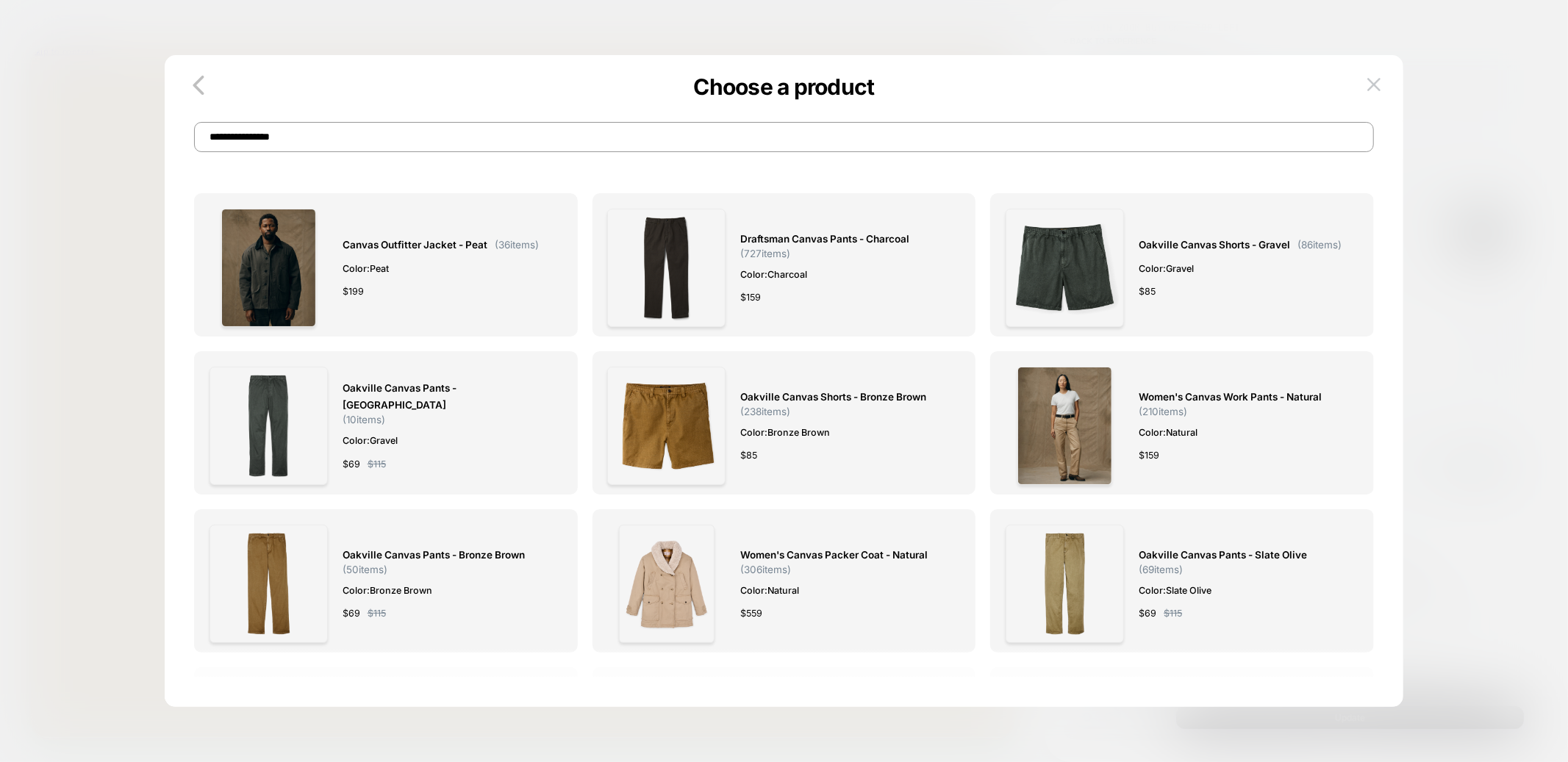
click at [587, 125] on input "**********" at bounding box center [784, 137] width 1179 height 30
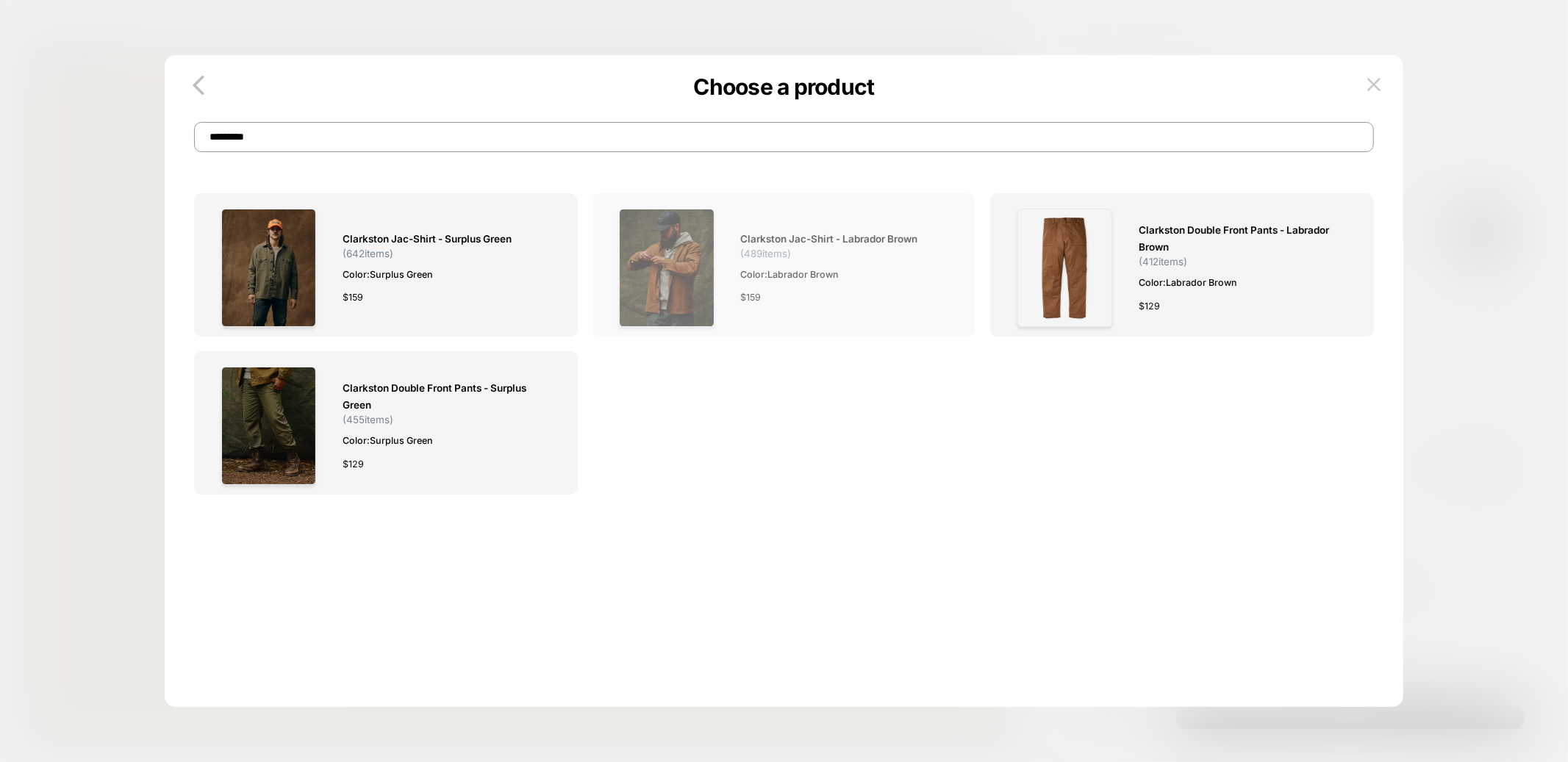
type input "*********"
click at [678, 273] on img at bounding box center [666, 268] width 95 height 118
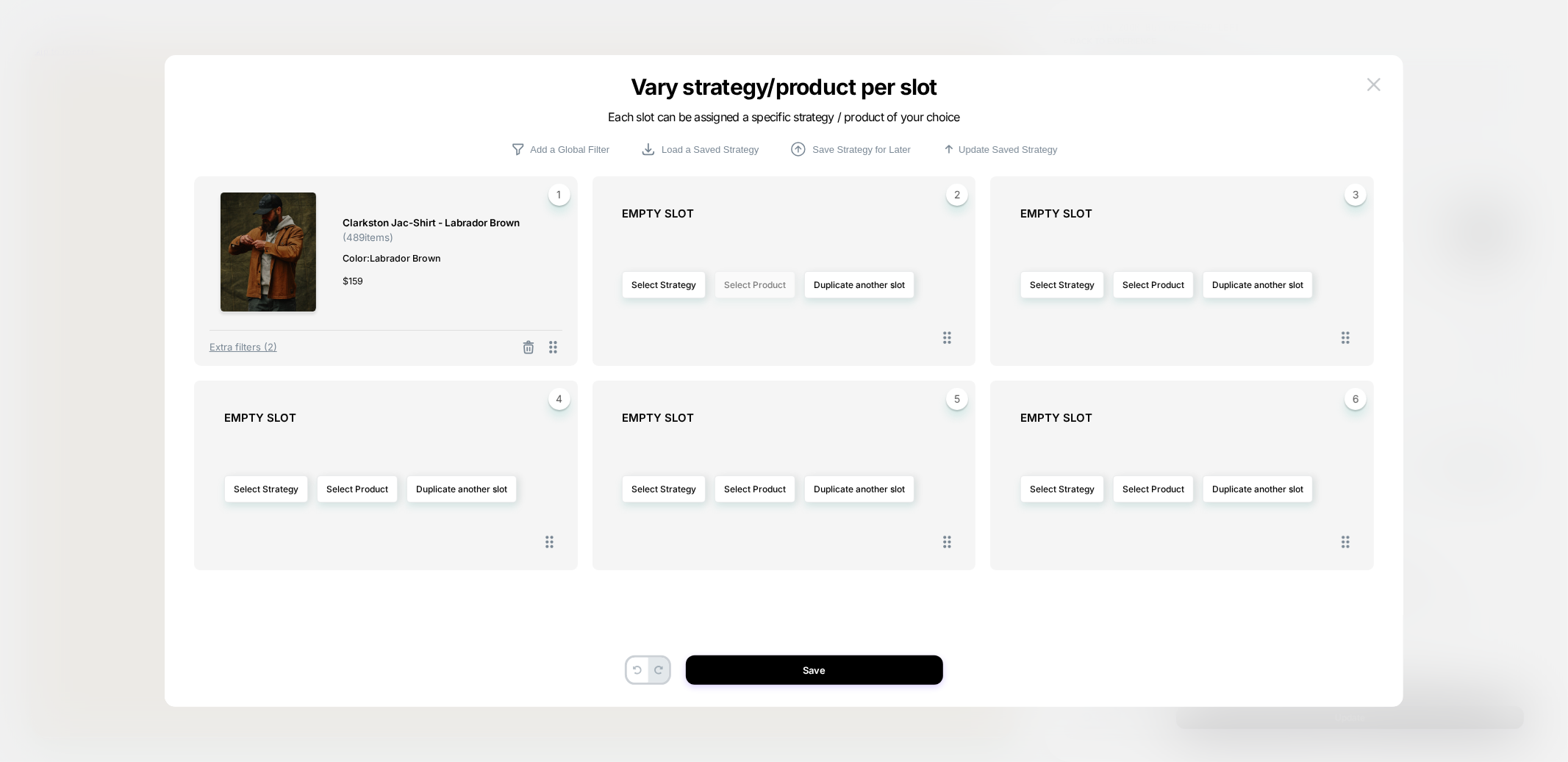
click at [765, 281] on button "Select Product" at bounding box center [754, 285] width 81 height 28
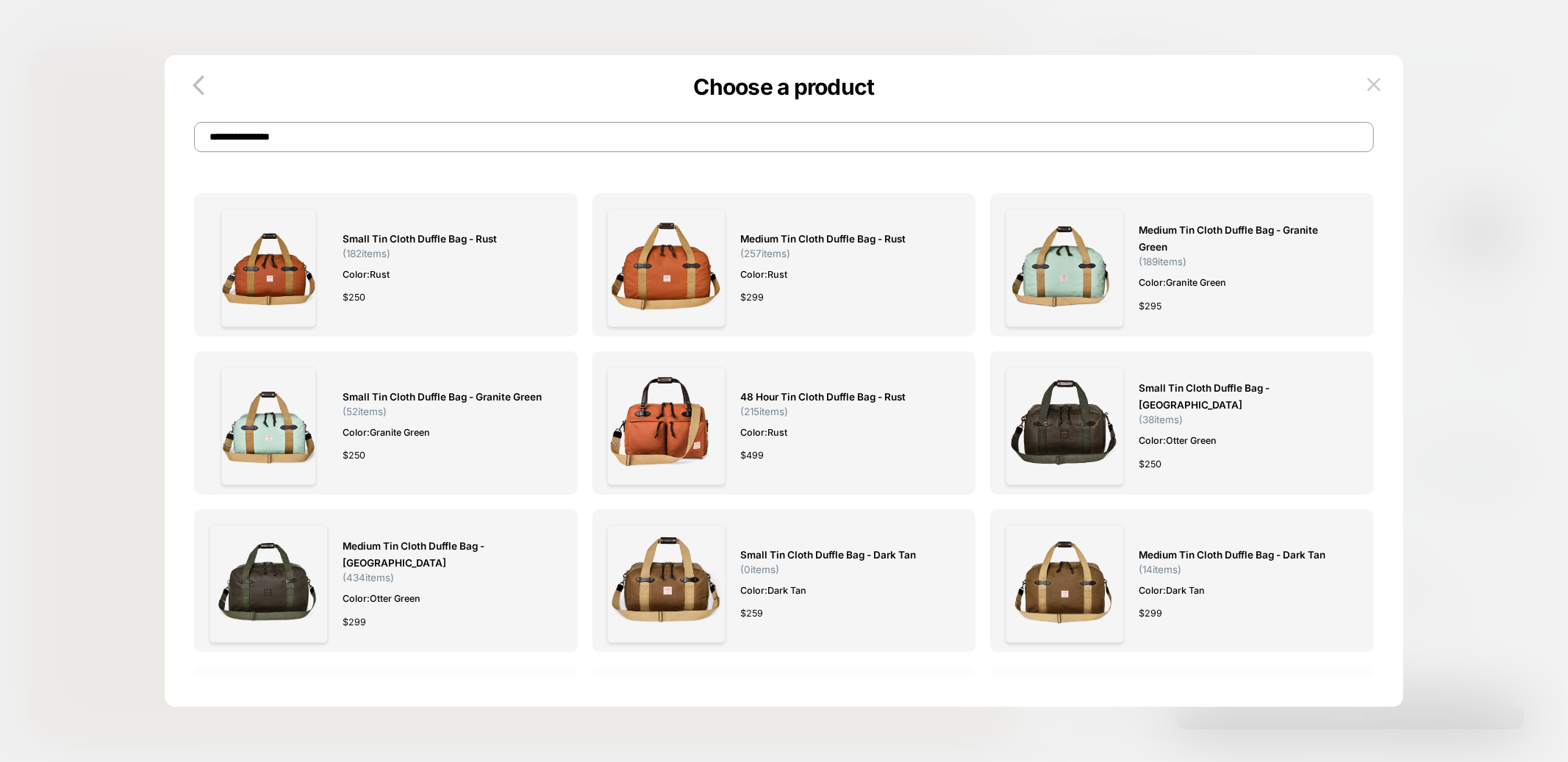
click at [284, 142] on input "**********" at bounding box center [784, 137] width 1179 height 30
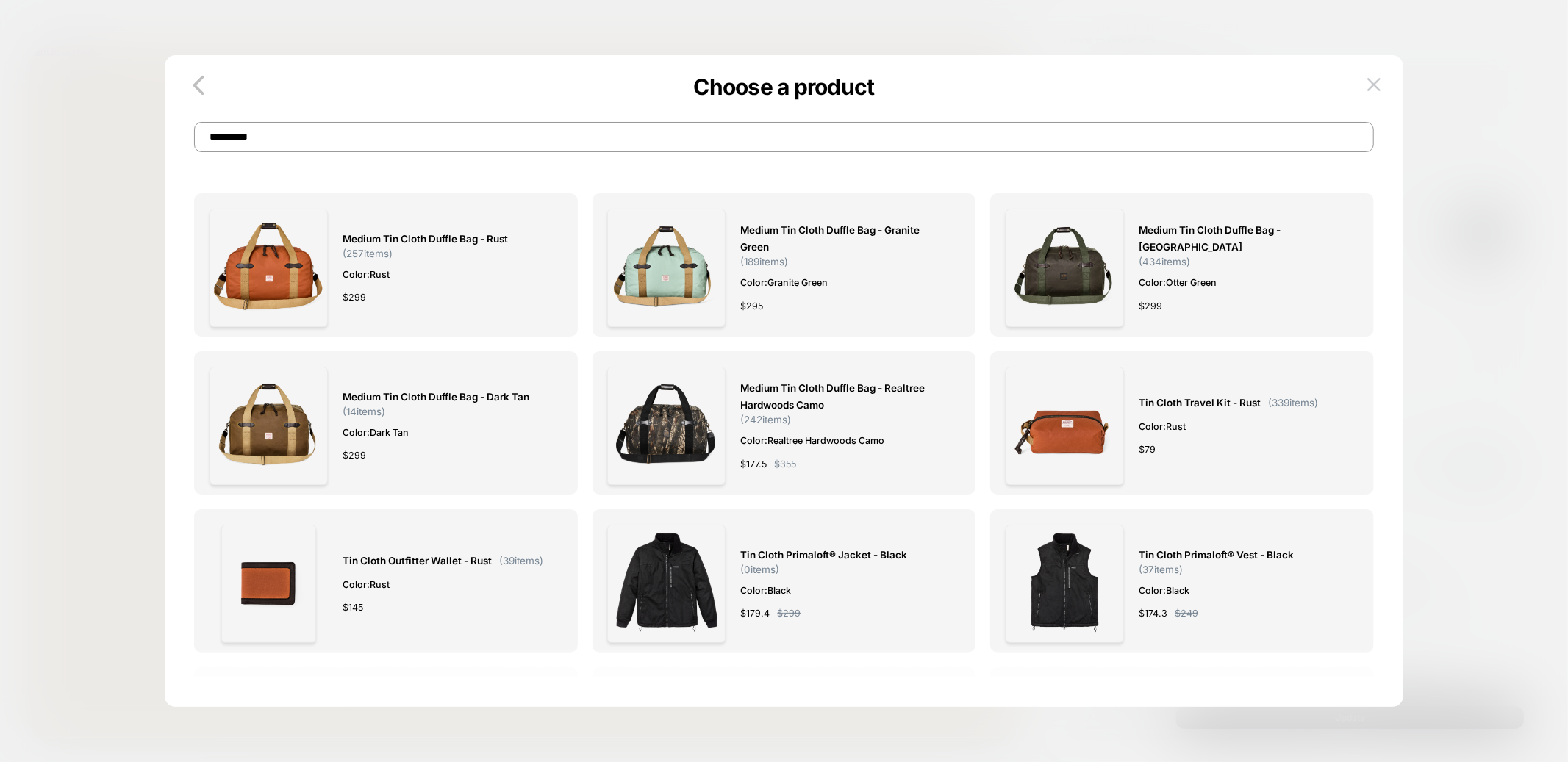
type input "**********"
click at [262, 430] on img at bounding box center [269, 425] width 118 height 118
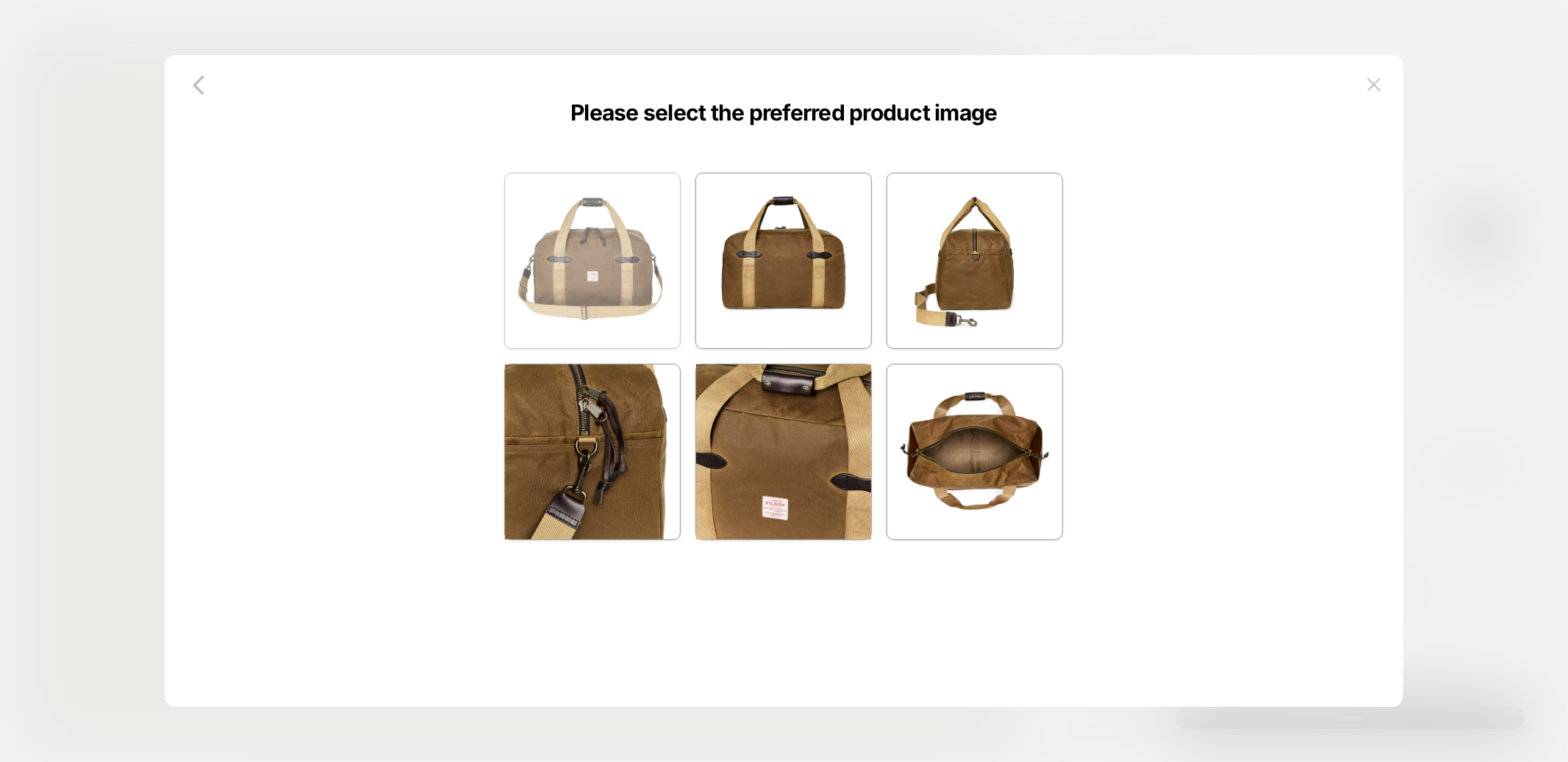
click at [592, 245] on img at bounding box center [592, 261] width 175 height 175
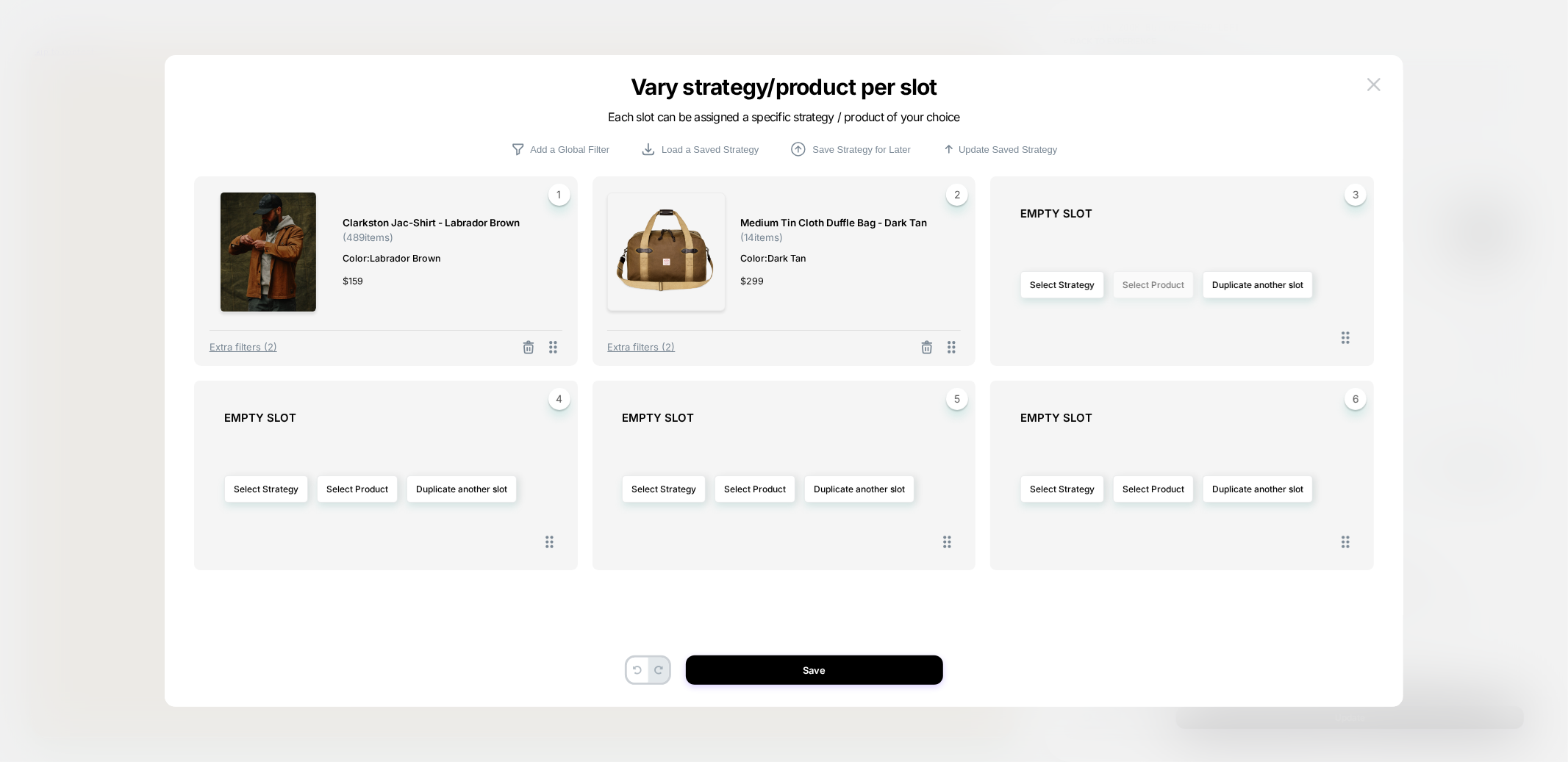
click at [1149, 291] on button "Select Product" at bounding box center [1153, 285] width 81 height 28
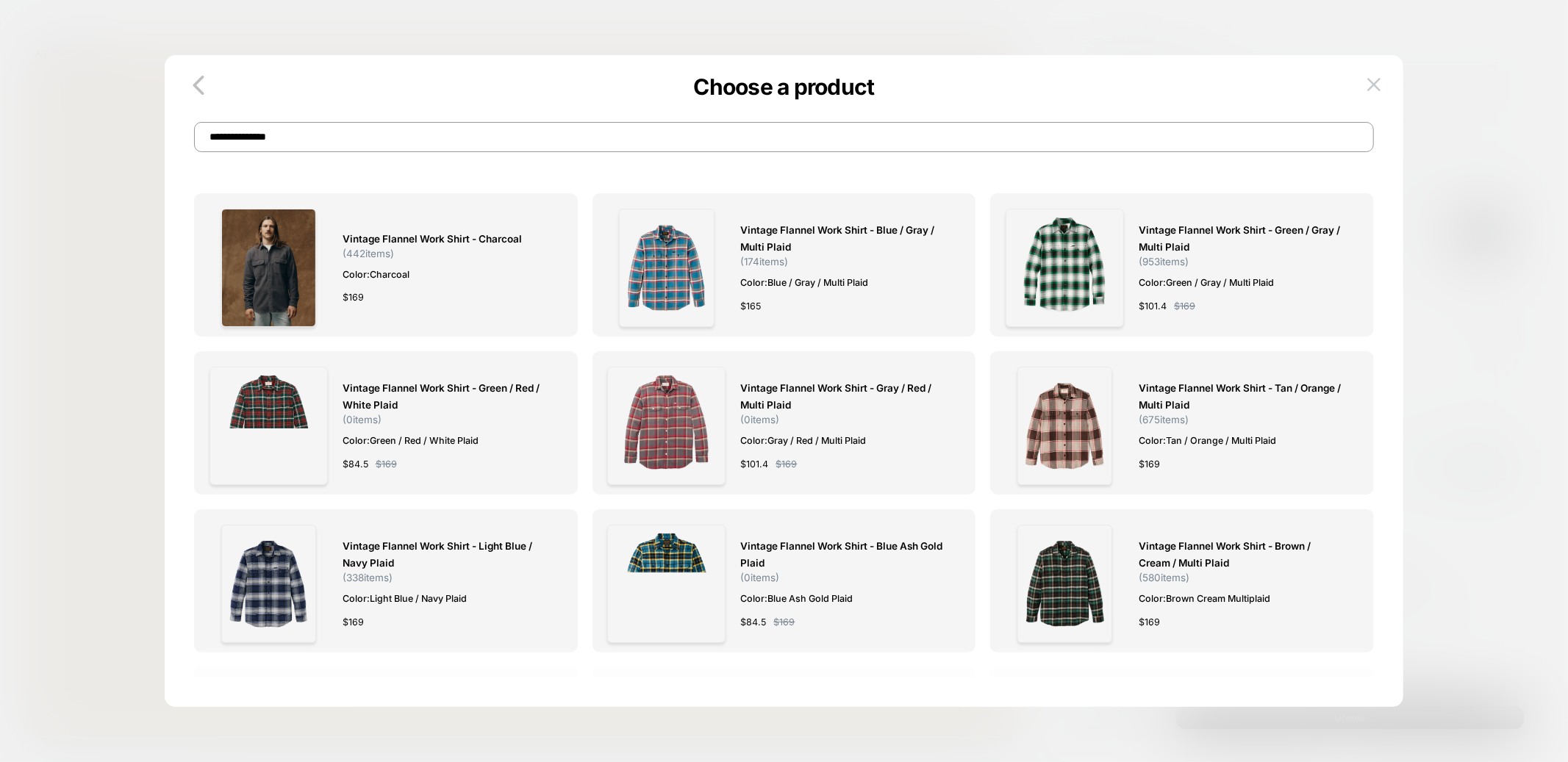
type input "**********"
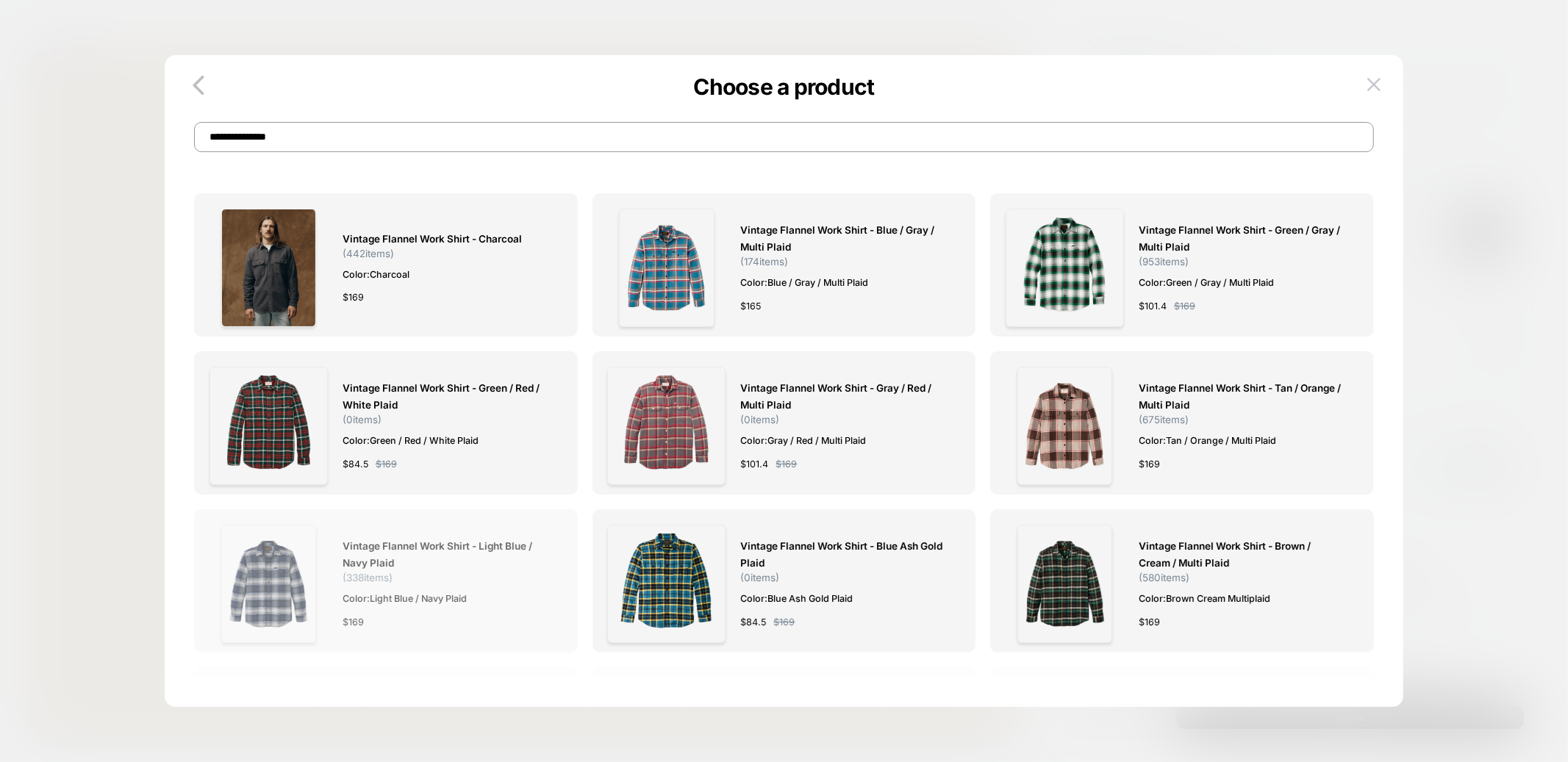
click at [277, 549] on img at bounding box center [269, 583] width 95 height 118
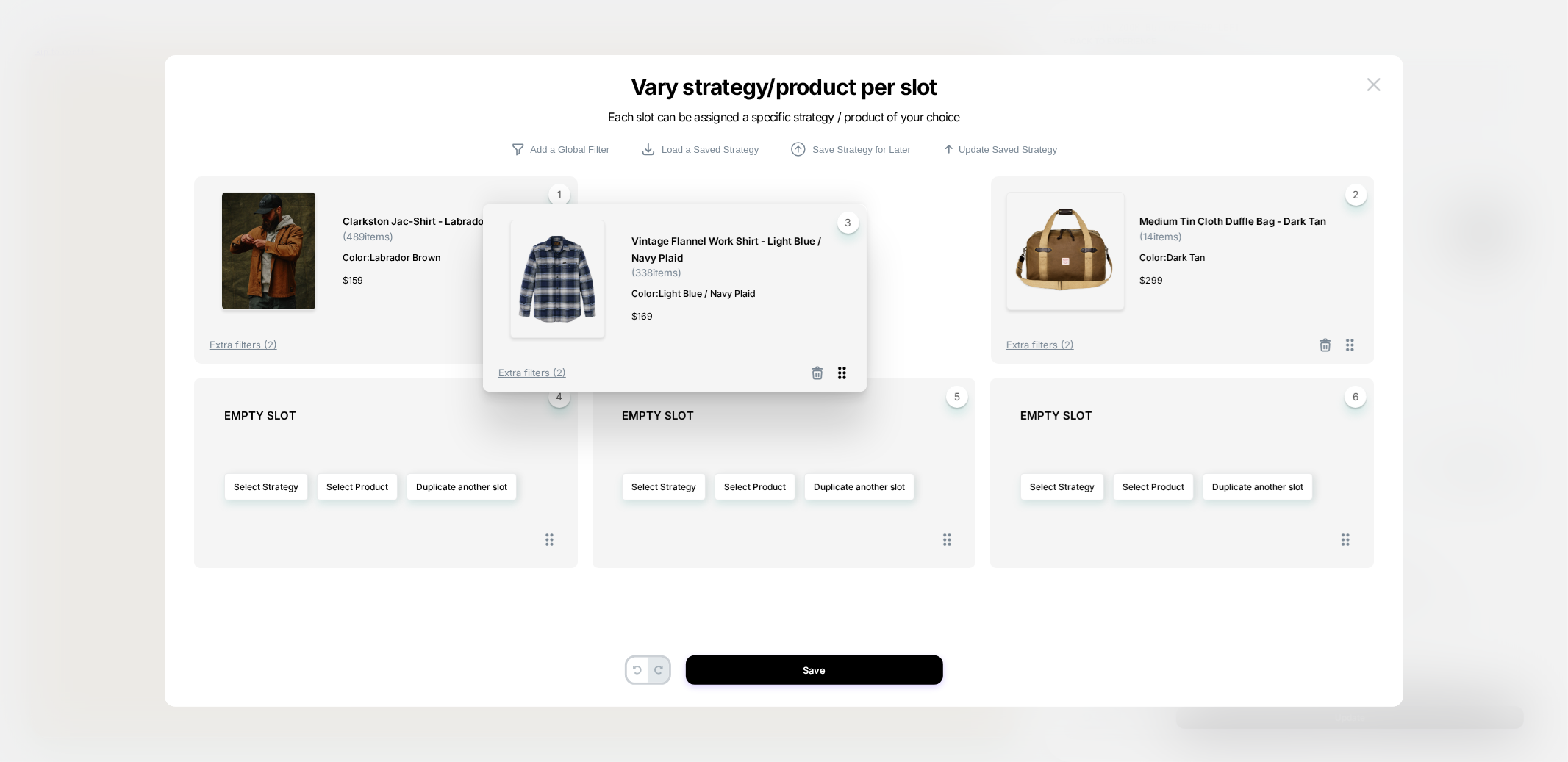
drag, startPoint x: 1353, startPoint y: 346, endPoint x: 905, endPoint y: 341, distance: 448.0
click at [851, 364] on icon at bounding box center [841, 373] width 19 height 19
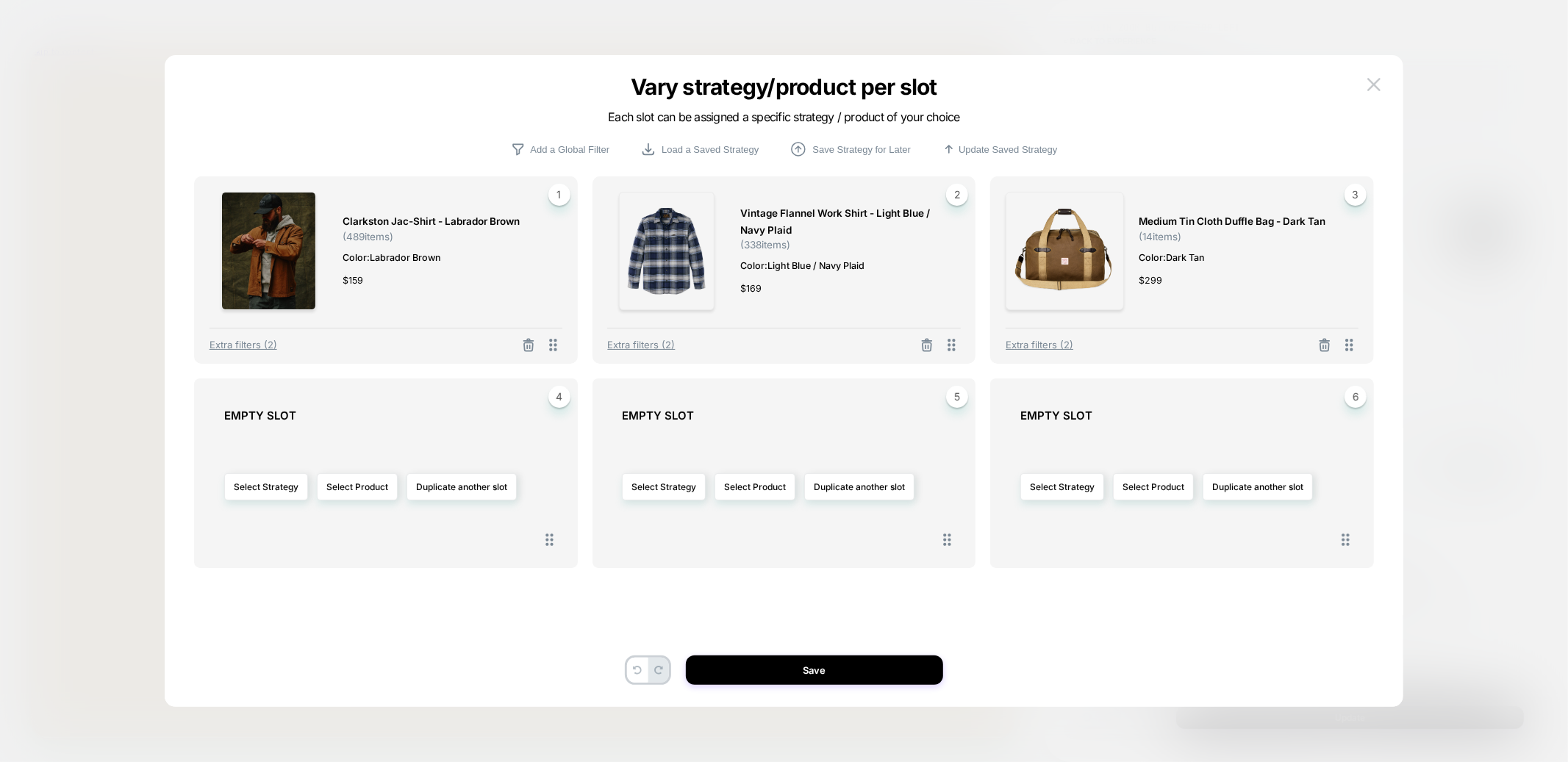
click at [1205, 297] on div "Medium Tin Cloth Duffle Bag - Dark Tan ( 14 items) Color: Dark Tan $ 299" at bounding box center [1241, 251] width 205 height 118
click at [1320, 344] on icon at bounding box center [1324, 346] width 9 height 8
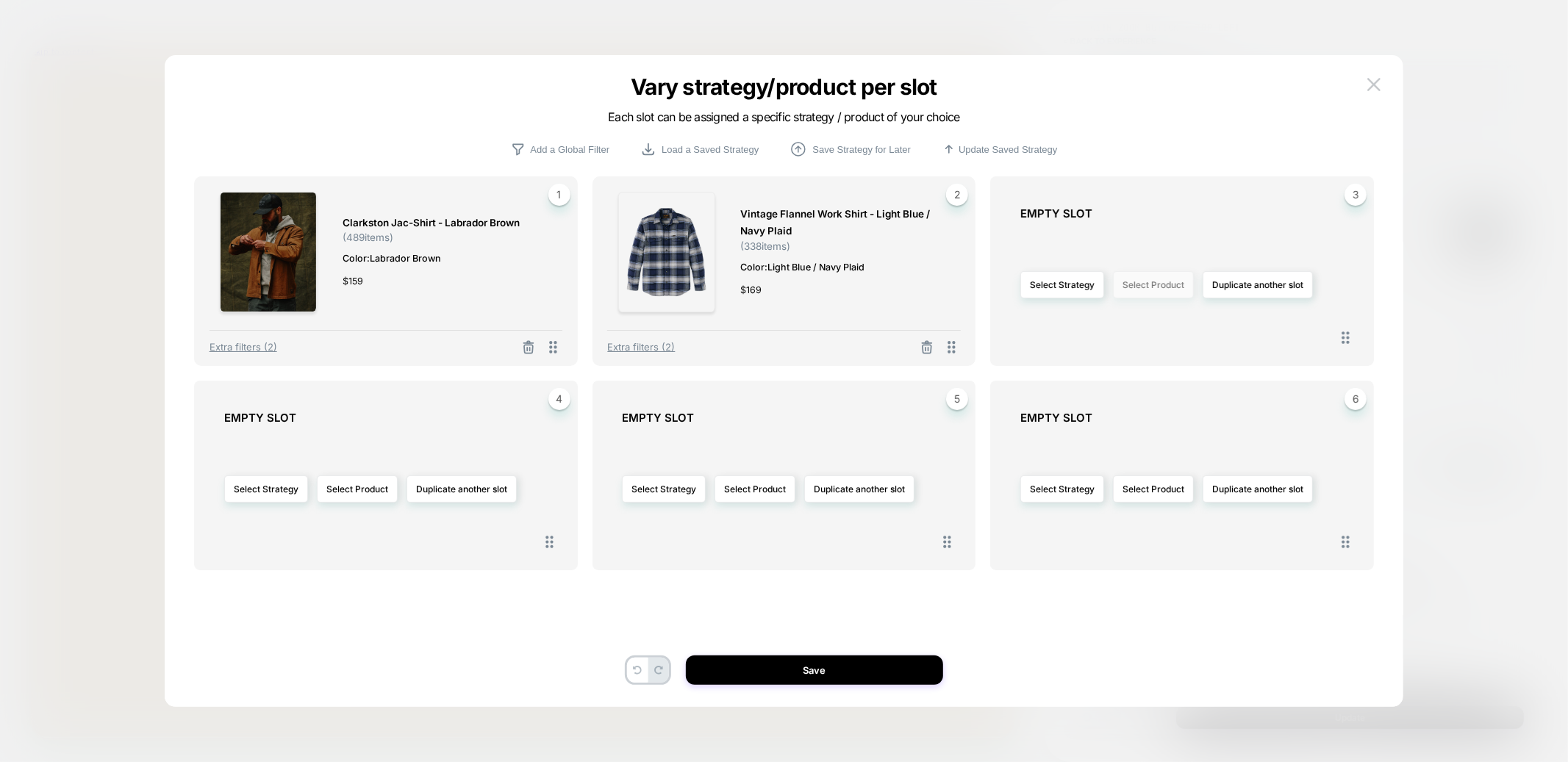
click at [1143, 278] on button "Select Product" at bounding box center [1153, 285] width 81 height 28
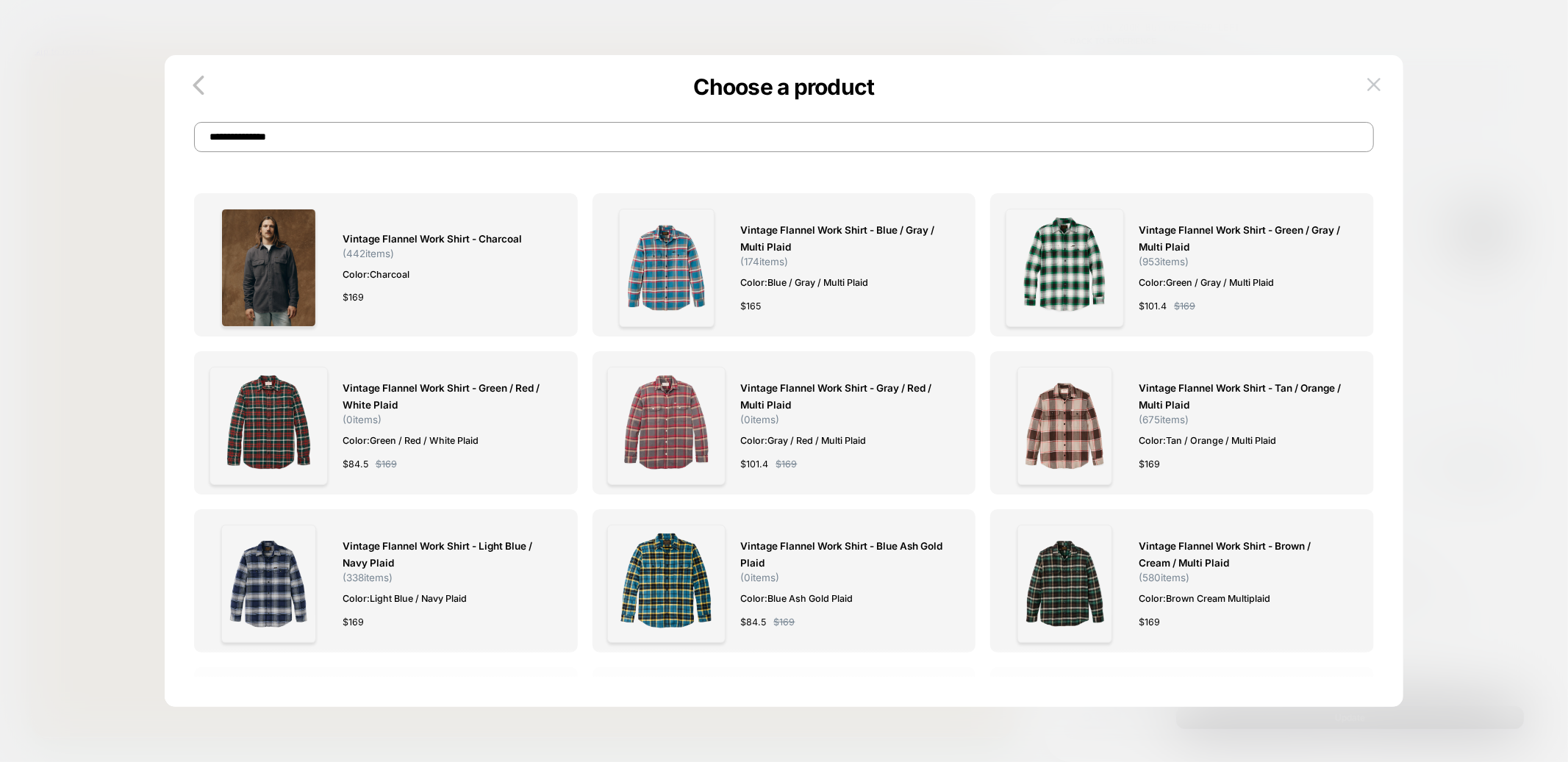
click at [650, 138] on input "**********" at bounding box center [784, 137] width 1179 height 30
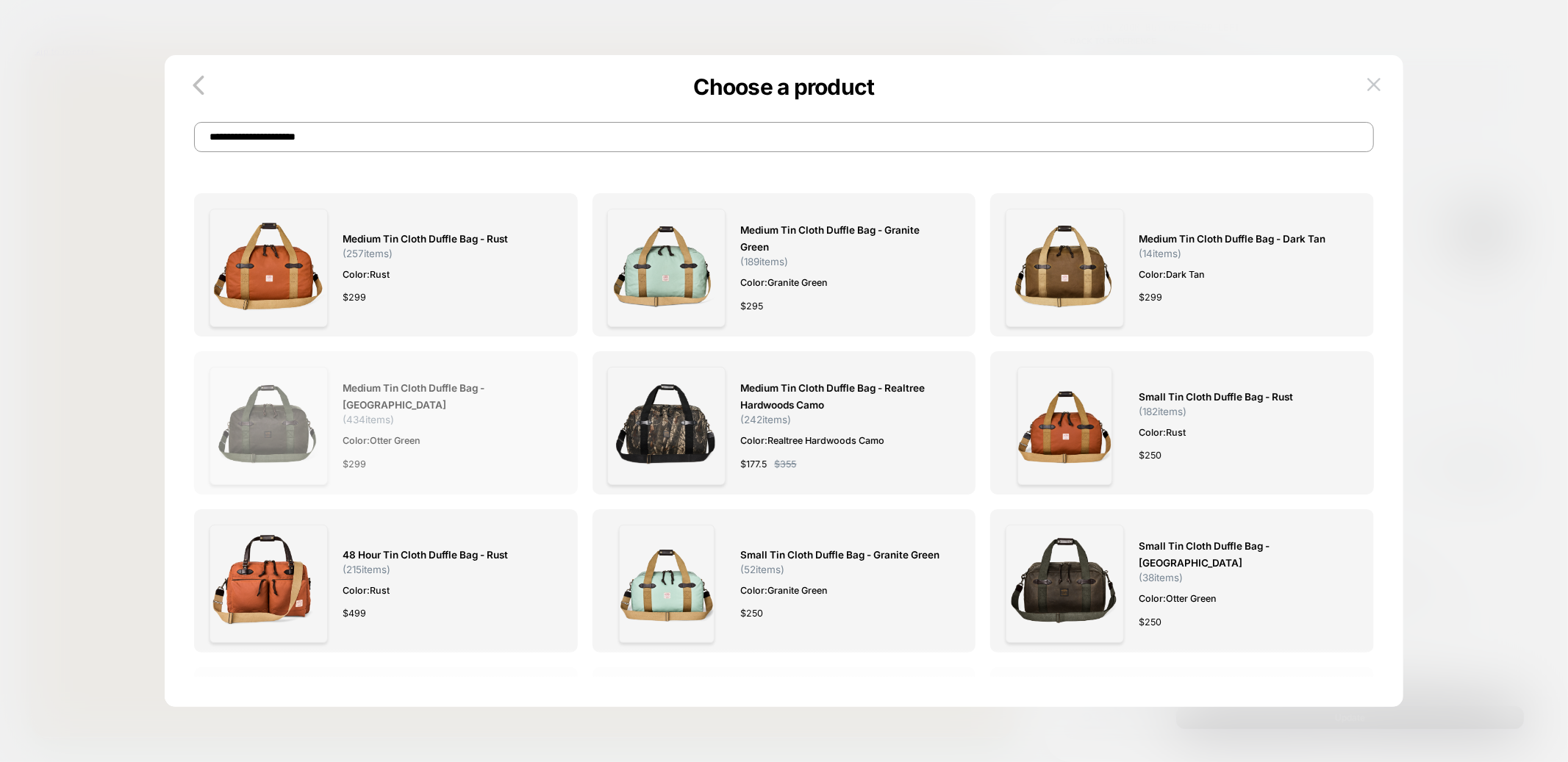
type input "**********"
click at [273, 426] on img at bounding box center [269, 425] width 118 height 118
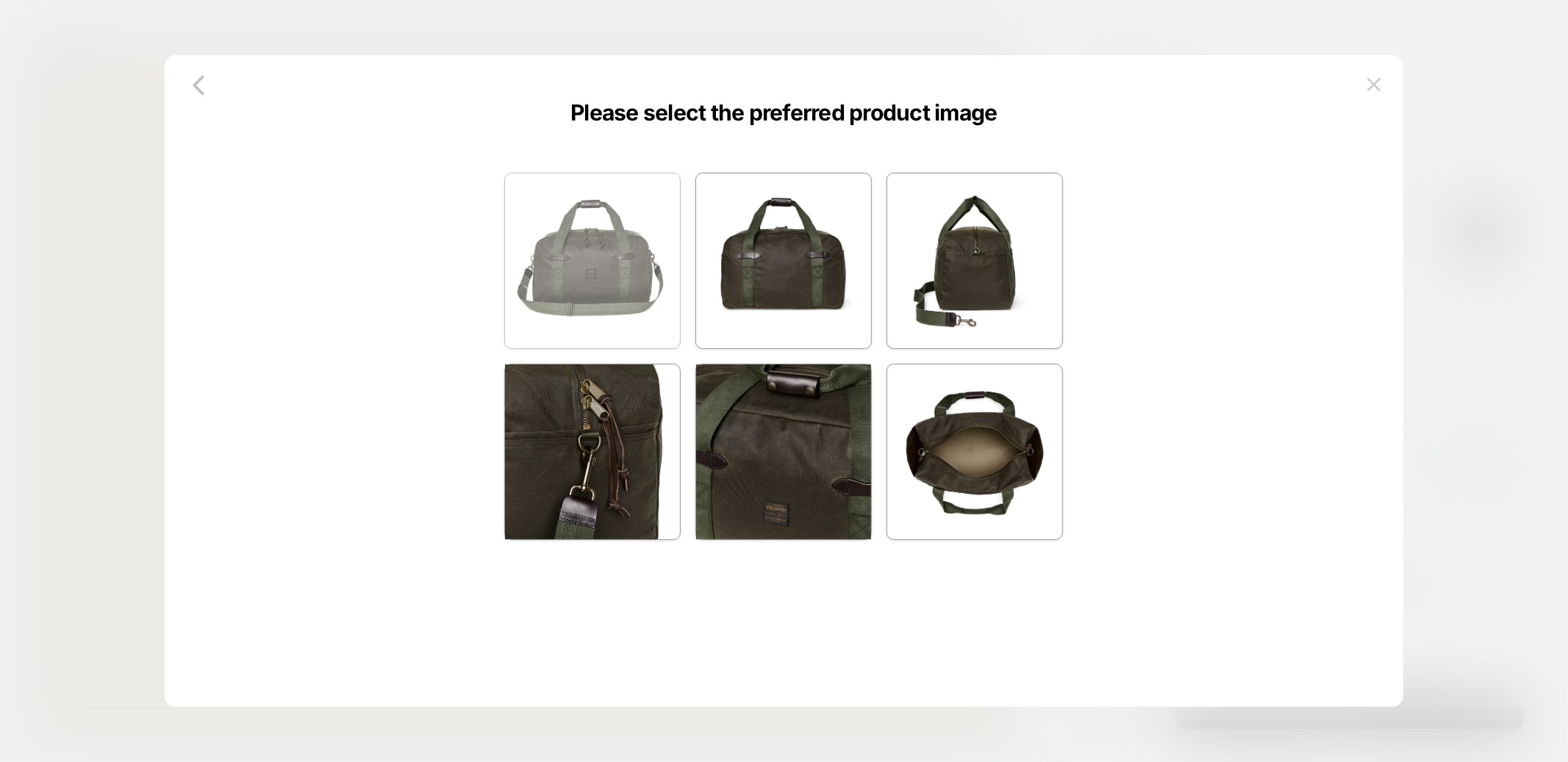
click at [578, 253] on img at bounding box center [592, 261] width 175 height 175
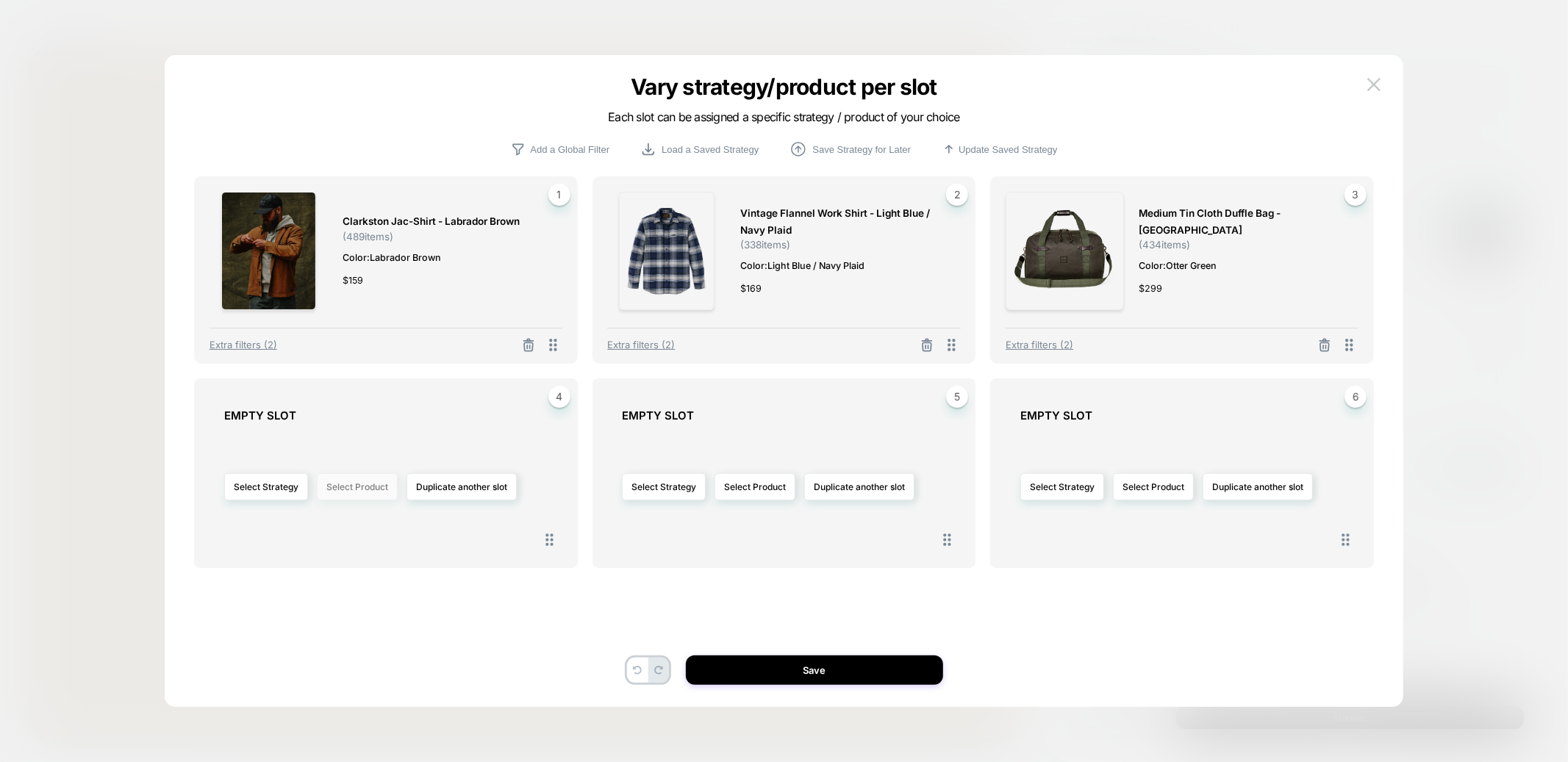
click at [352, 482] on button "Select Product" at bounding box center [357, 486] width 81 height 28
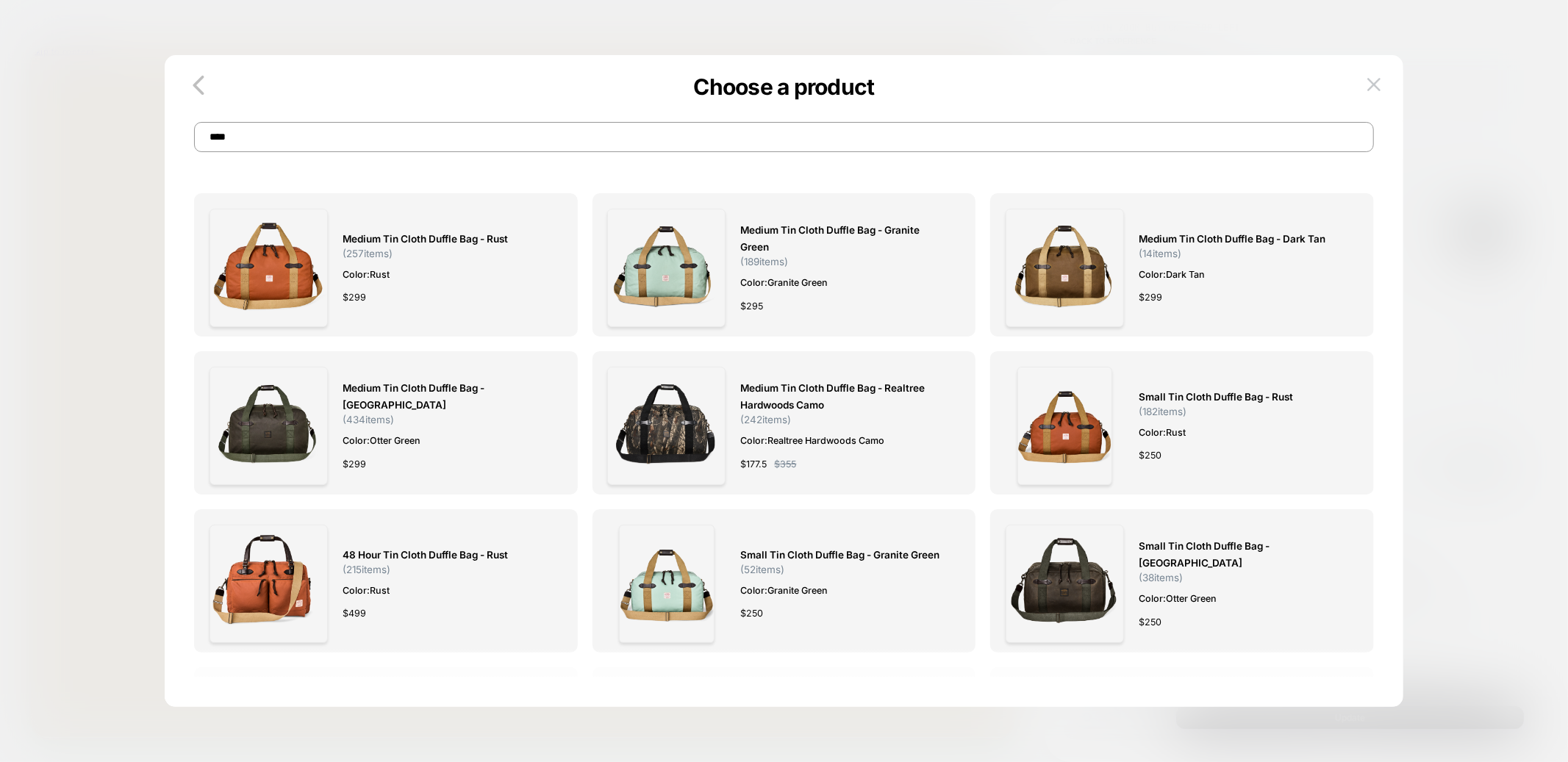
type input "*****"
type input "*"
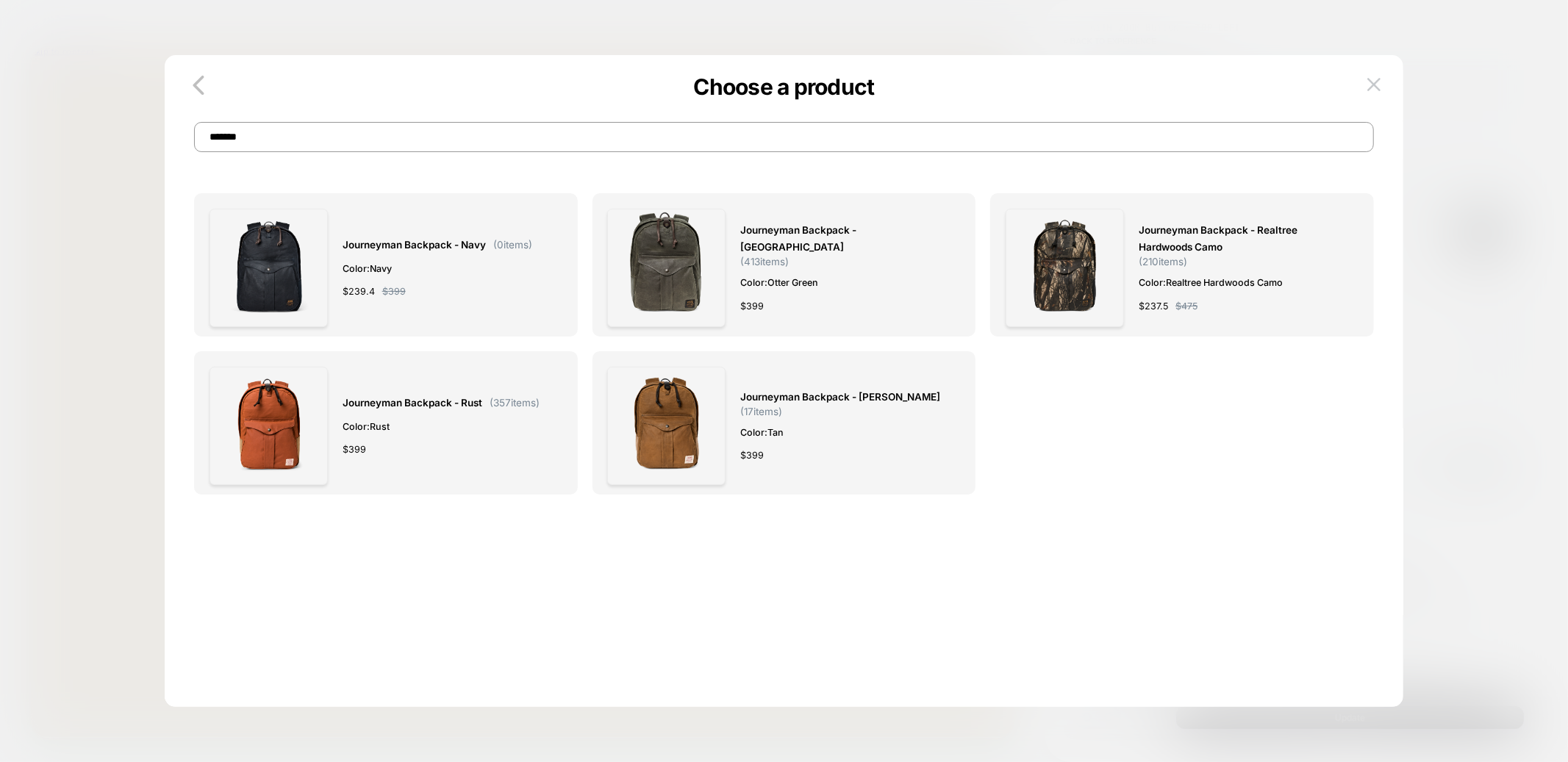
click at [887, 630] on div "Journeyman Backpack - Navy ( 0 items) Color: Navy $ 239.4 $ 399 Journeyman Back…" at bounding box center [784, 447] width 1179 height 551
click at [346, 147] on input "*******" at bounding box center [784, 137] width 1179 height 30
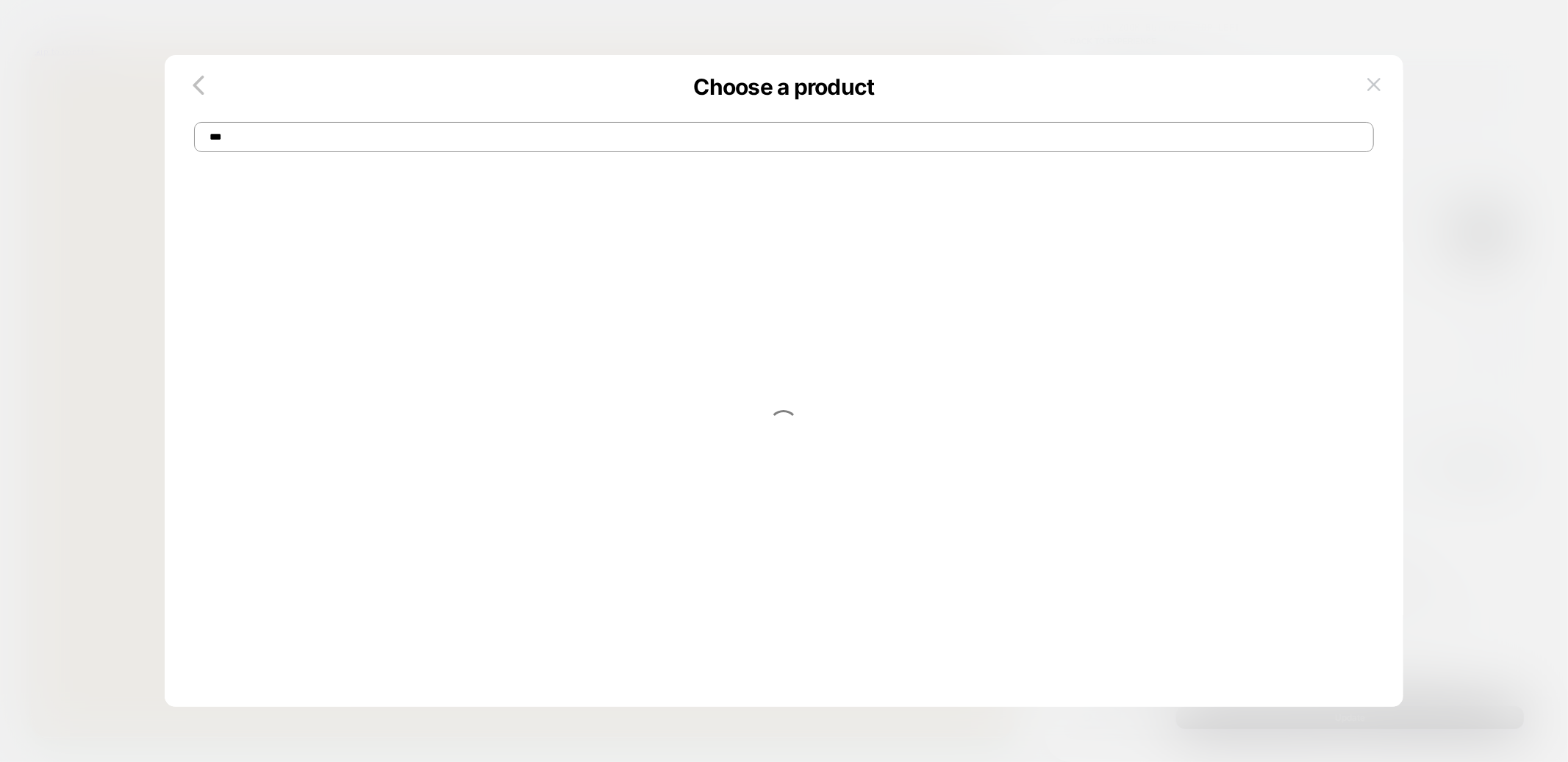
type input "***"
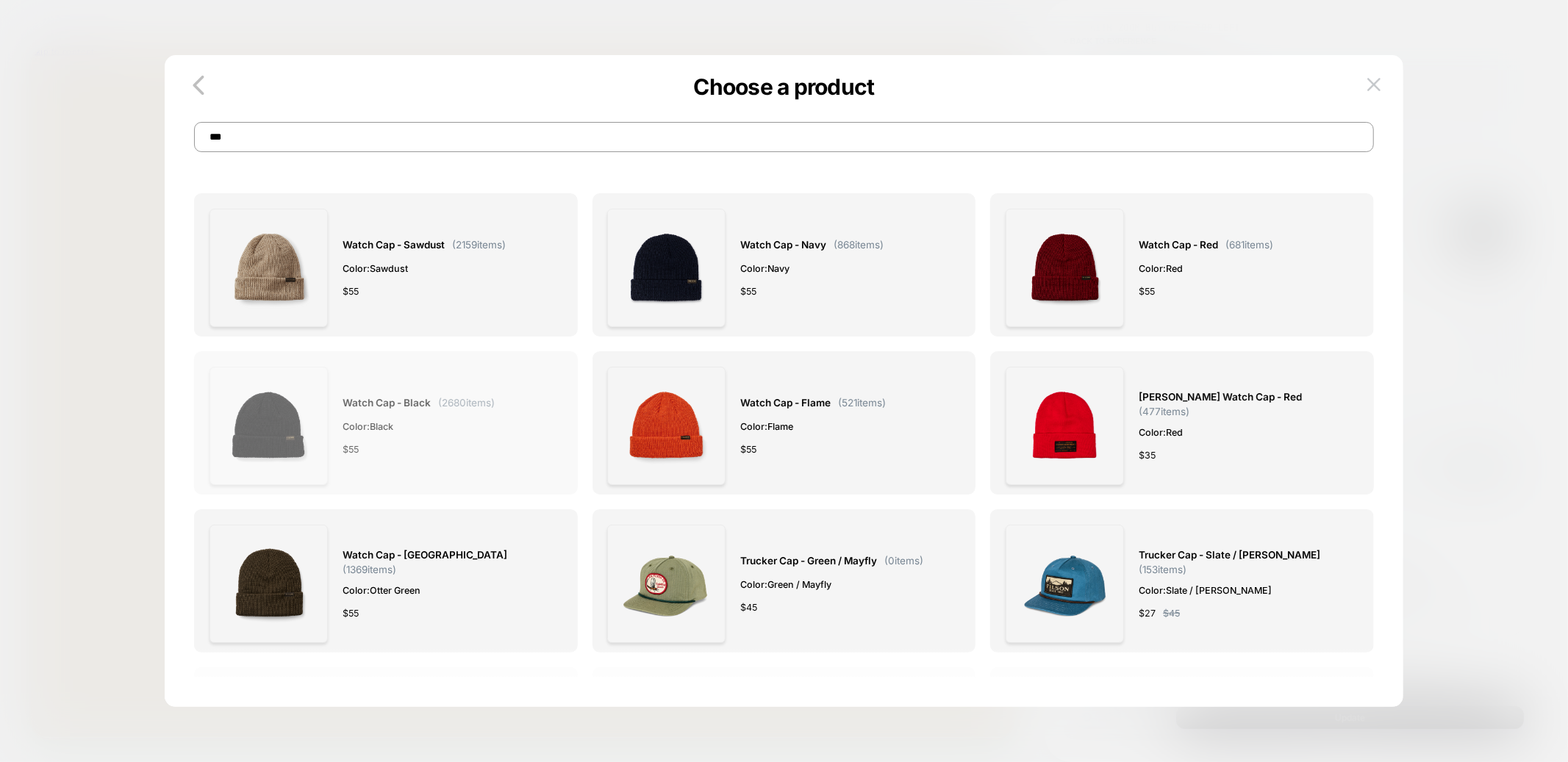
click at [290, 424] on img at bounding box center [269, 425] width 118 height 118
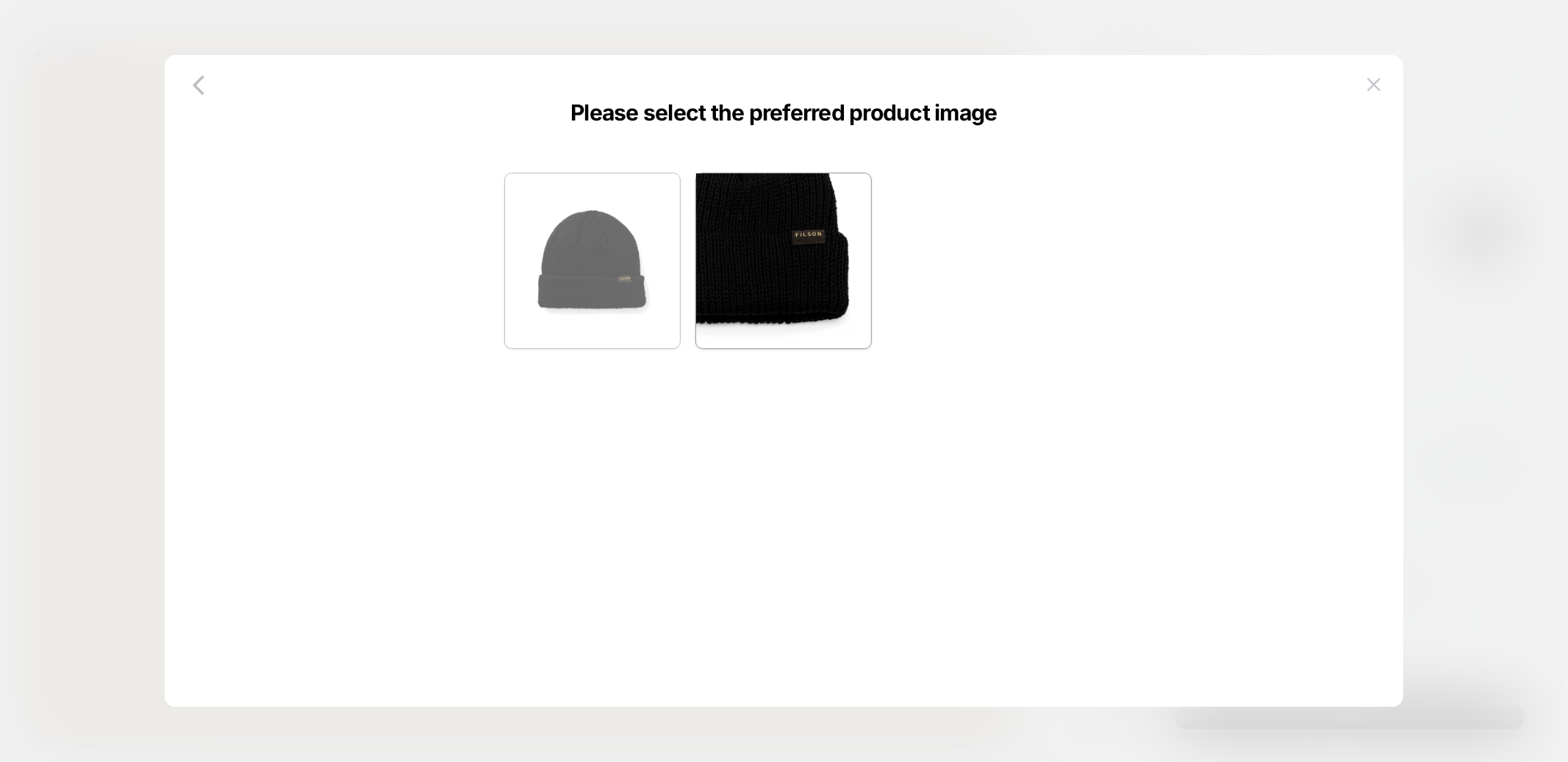
click at [610, 229] on img at bounding box center [592, 261] width 175 height 175
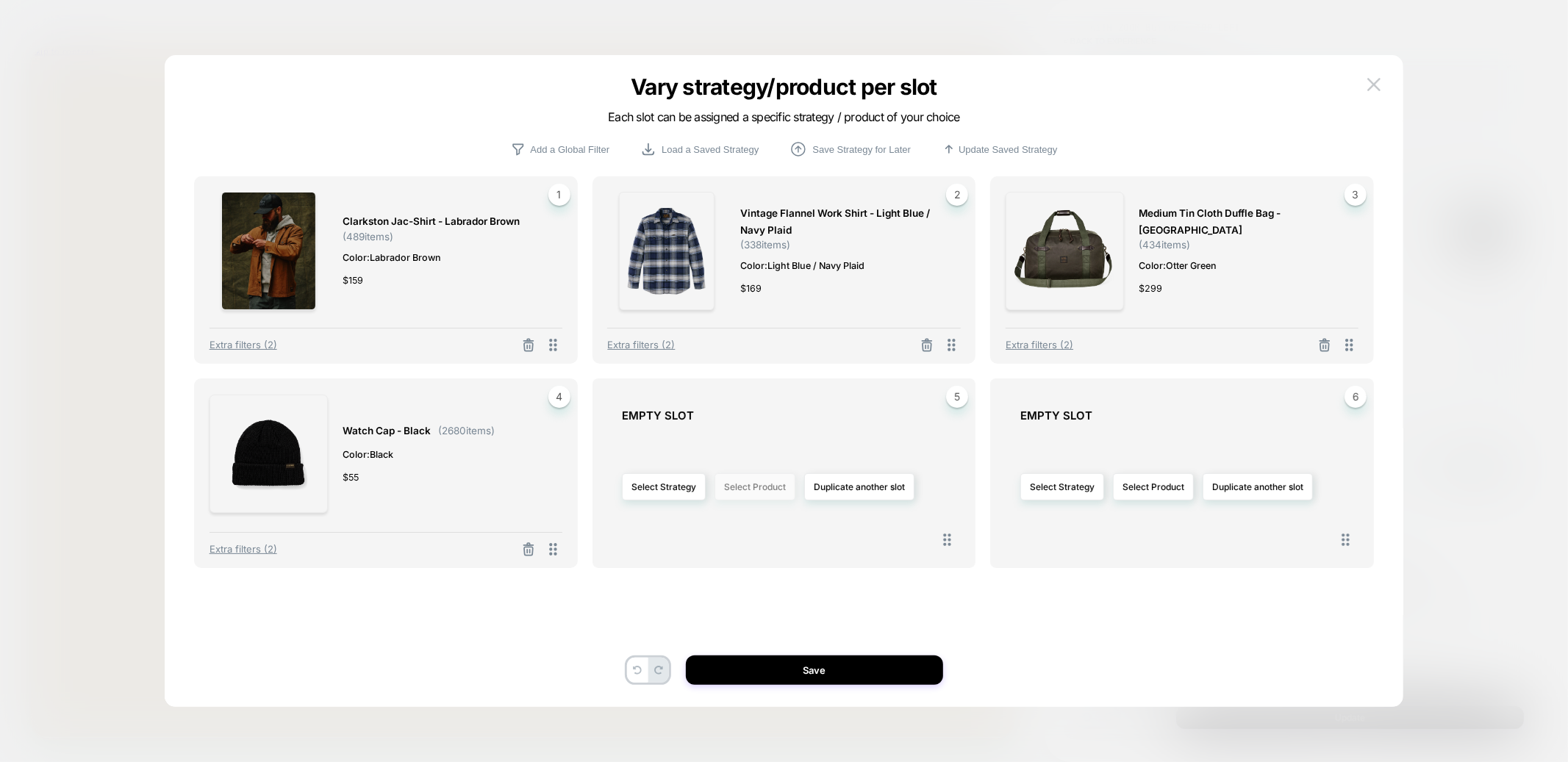
click at [762, 485] on button "Select Product" at bounding box center [754, 486] width 81 height 28
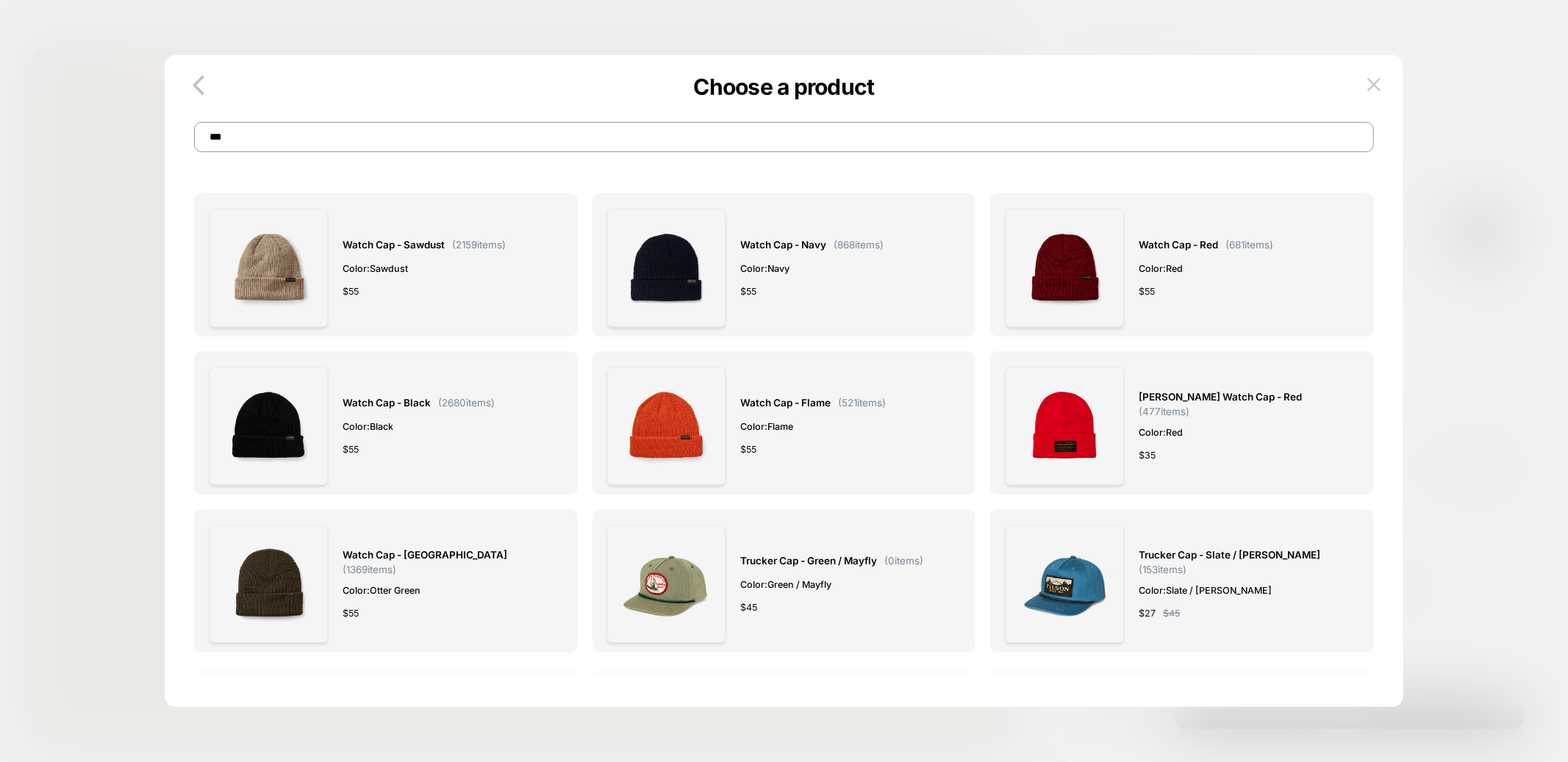
click at [438, 142] on input "***" at bounding box center [784, 137] width 1179 height 30
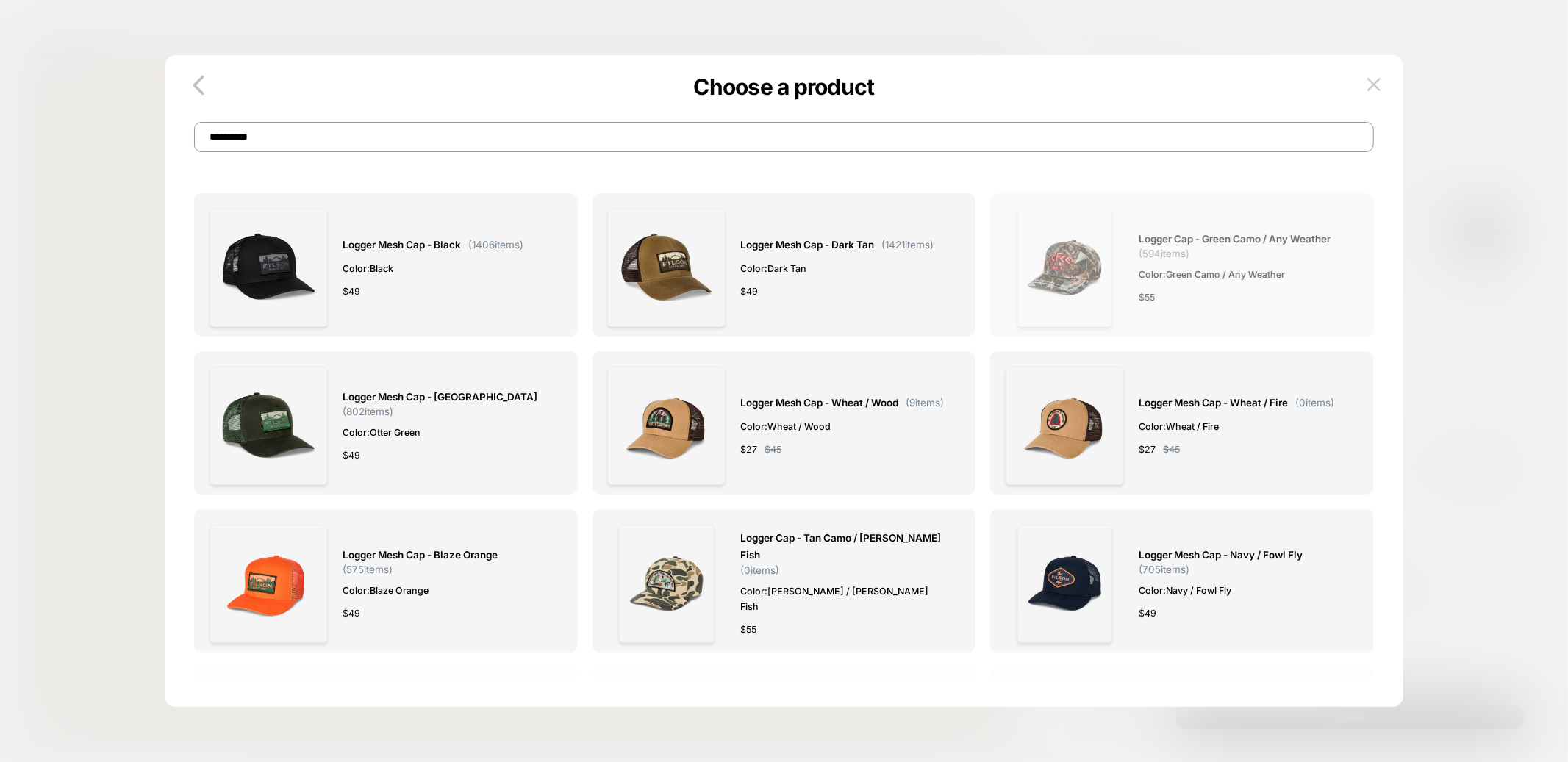
type input "**********"
click at [1061, 237] on img at bounding box center [1065, 268] width 95 height 118
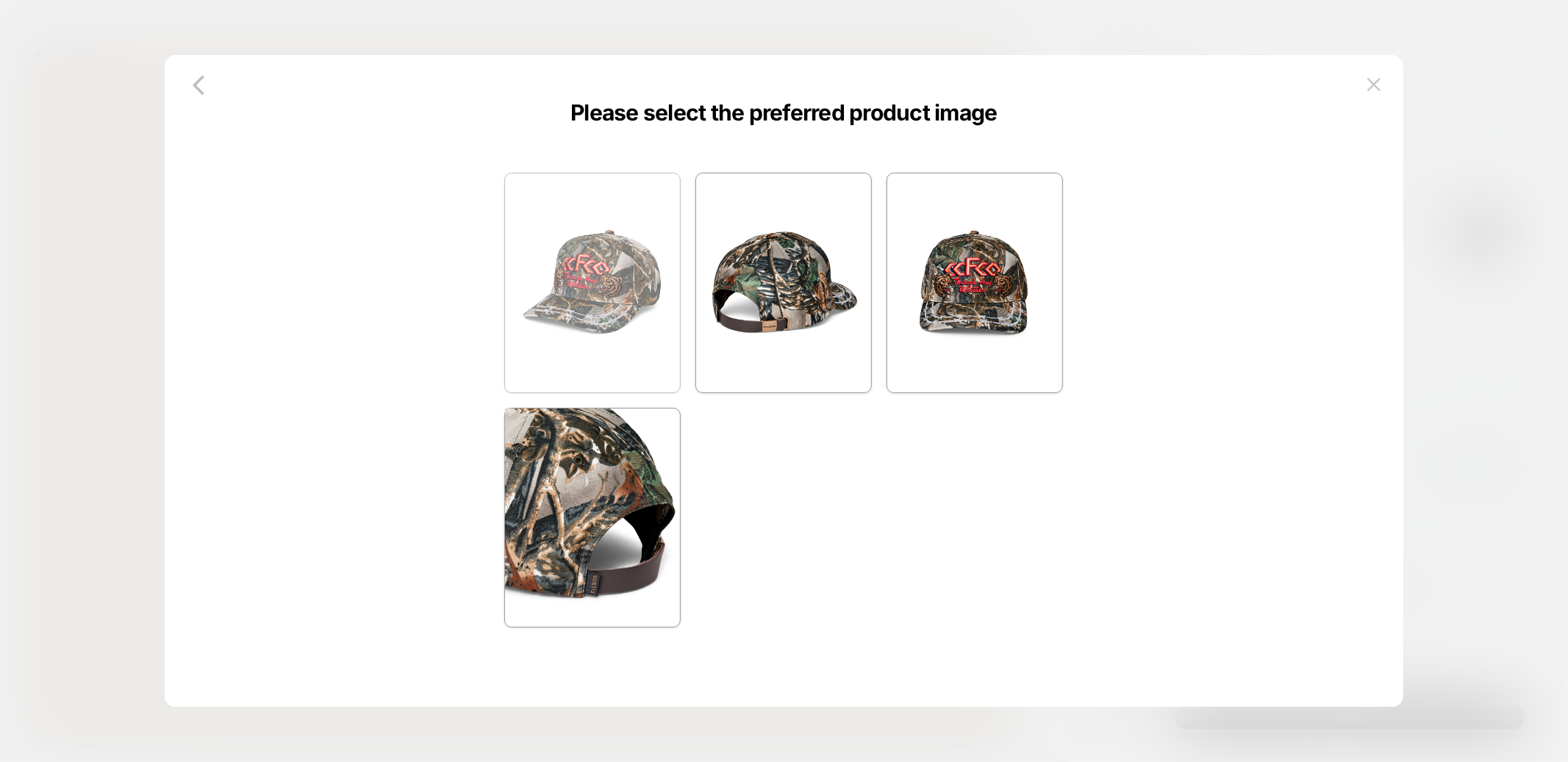
click at [639, 268] on img at bounding box center [592, 283] width 175 height 219
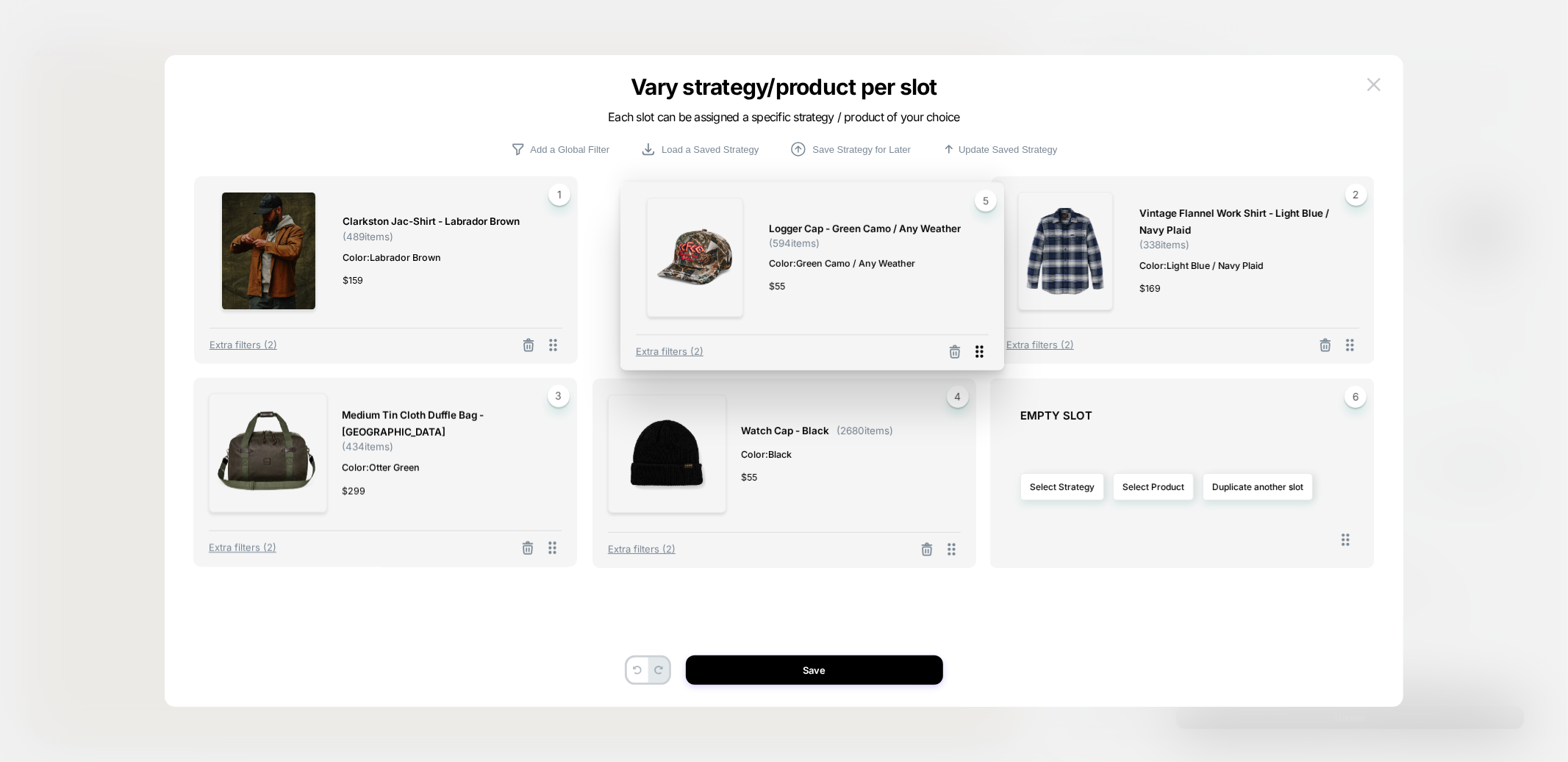
drag, startPoint x: 951, startPoint y: 550, endPoint x: 978, endPoint y: 354, distance: 197.9
click at [978, 354] on icon at bounding box center [979, 351] width 19 height 19
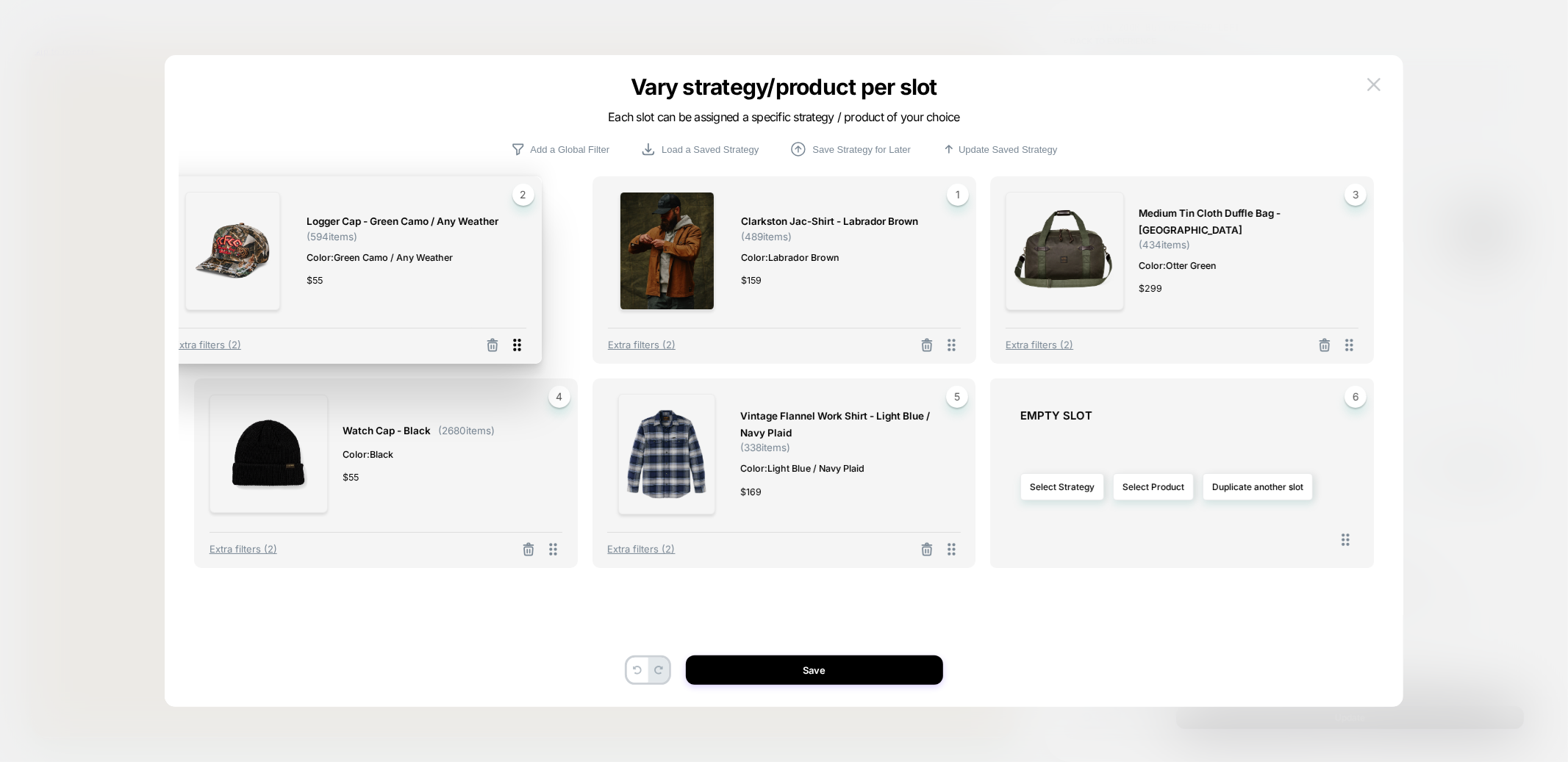
drag, startPoint x: 951, startPoint y: 344, endPoint x: 498, endPoint y: 345, distance: 453.0
click at [508, 345] on icon at bounding box center [517, 345] width 19 height 19
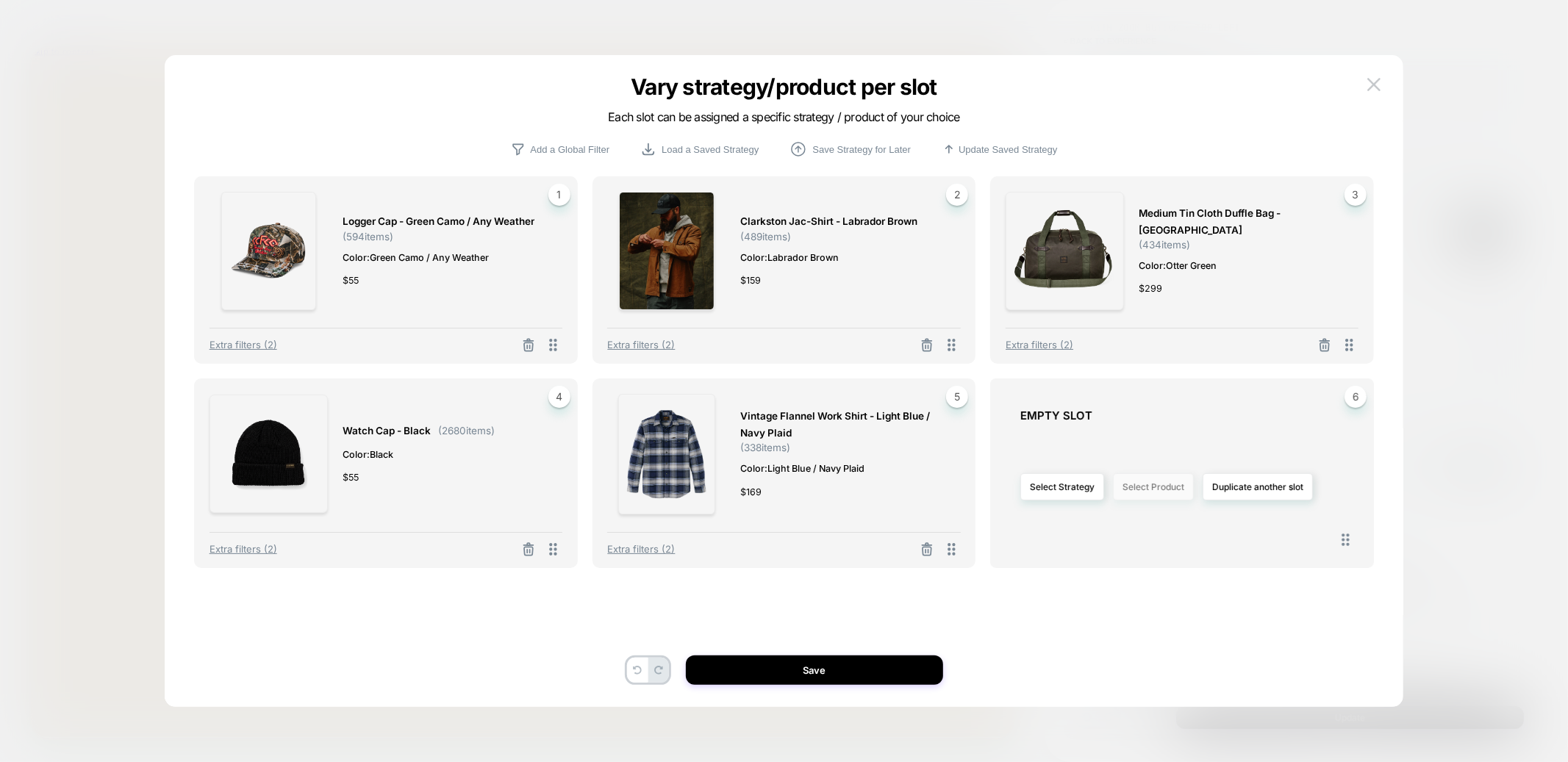
click at [1154, 487] on button "Select Product" at bounding box center [1153, 486] width 81 height 28
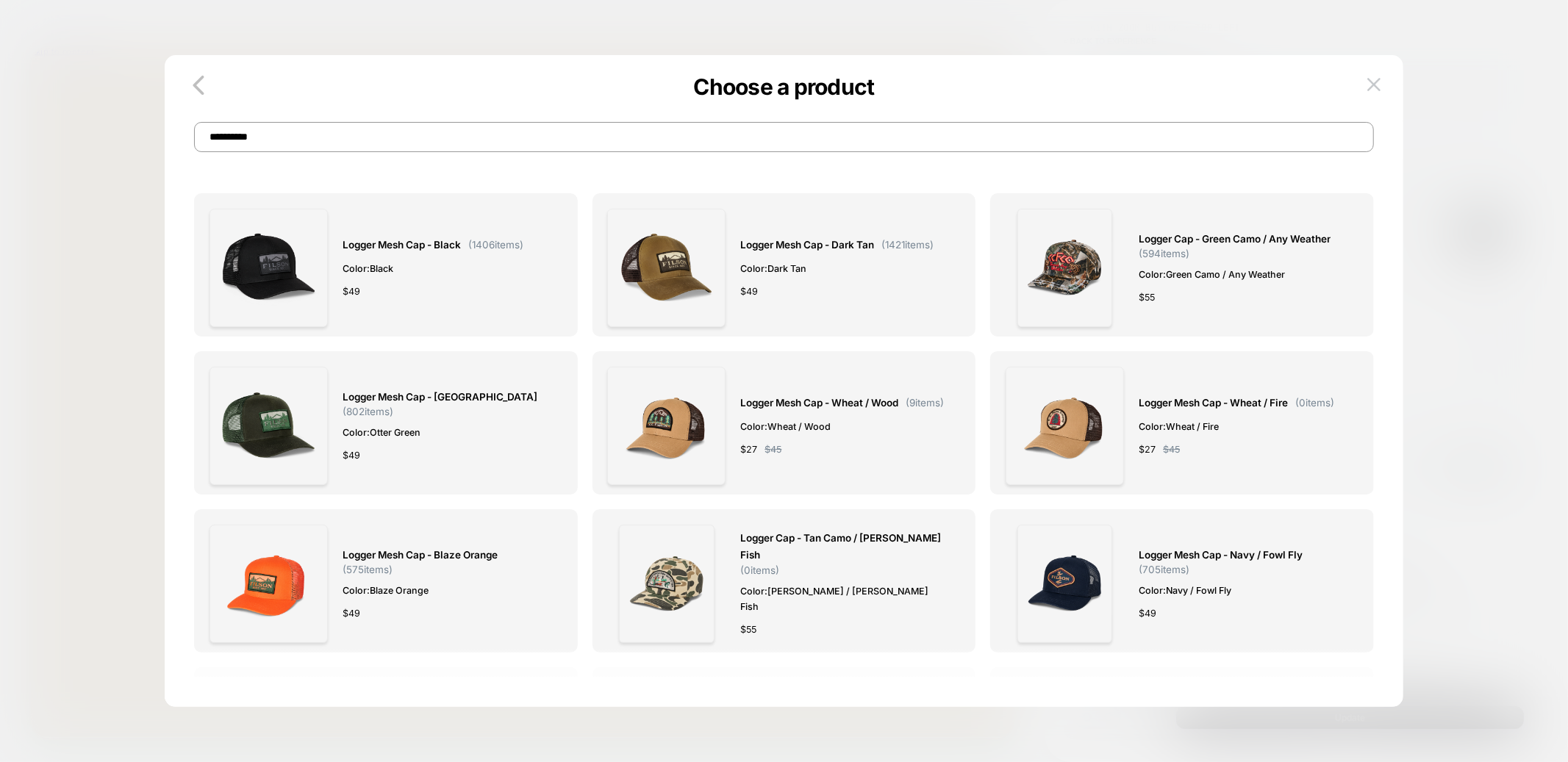
click at [641, 133] on input "**********" at bounding box center [784, 137] width 1179 height 30
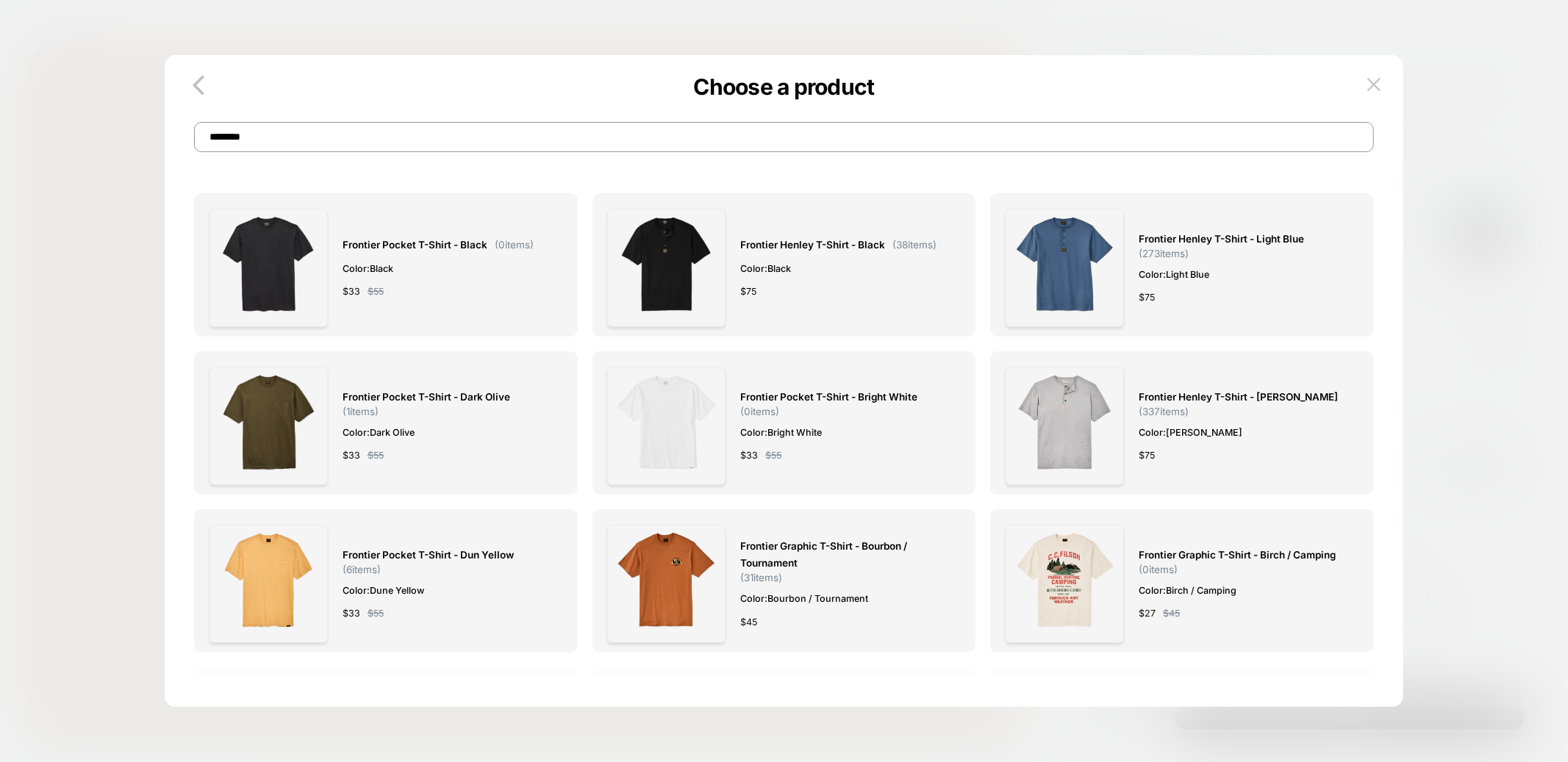
click at [475, 140] on input "********" at bounding box center [784, 137] width 1179 height 30
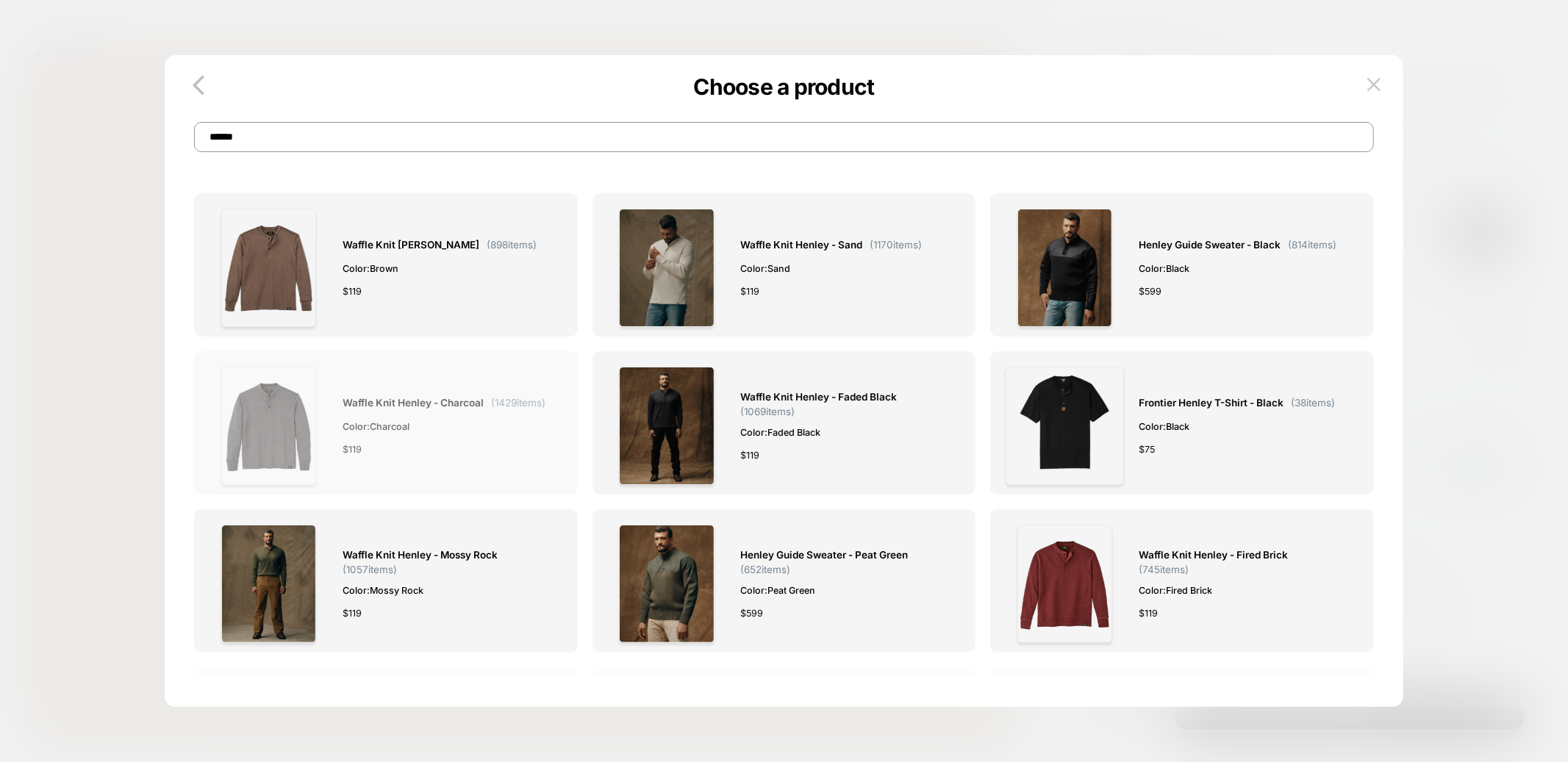
type input "******"
click at [255, 405] on img at bounding box center [269, 425] width 95 height 118
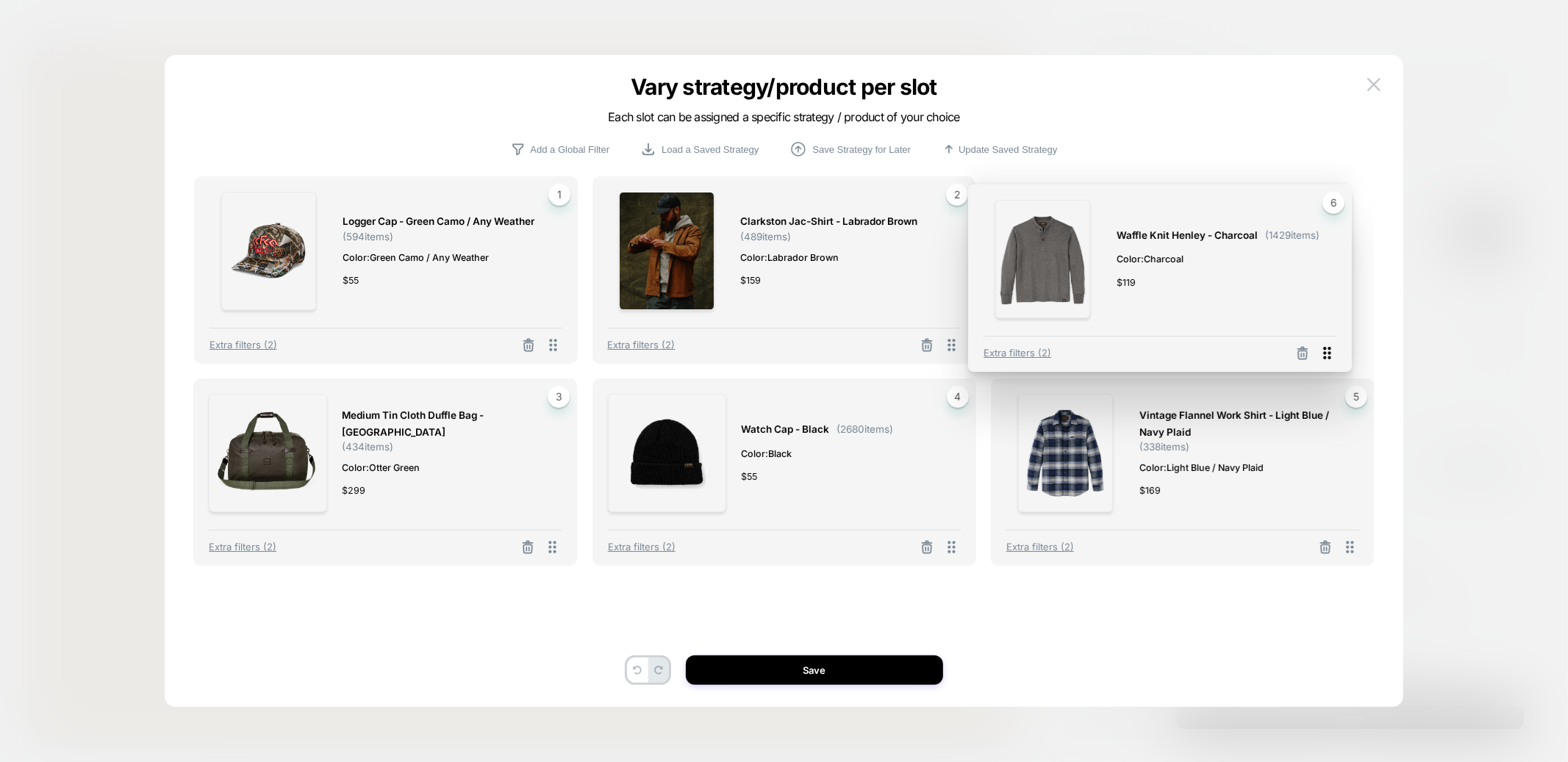
drag, startPoint x: 1354, startPoint y: 549, endPoint x: 1332, endPoint y: 354, distance: 196.2
click at [1332, 354] on icon at bounding box center [1327, 353] width 19 height 19
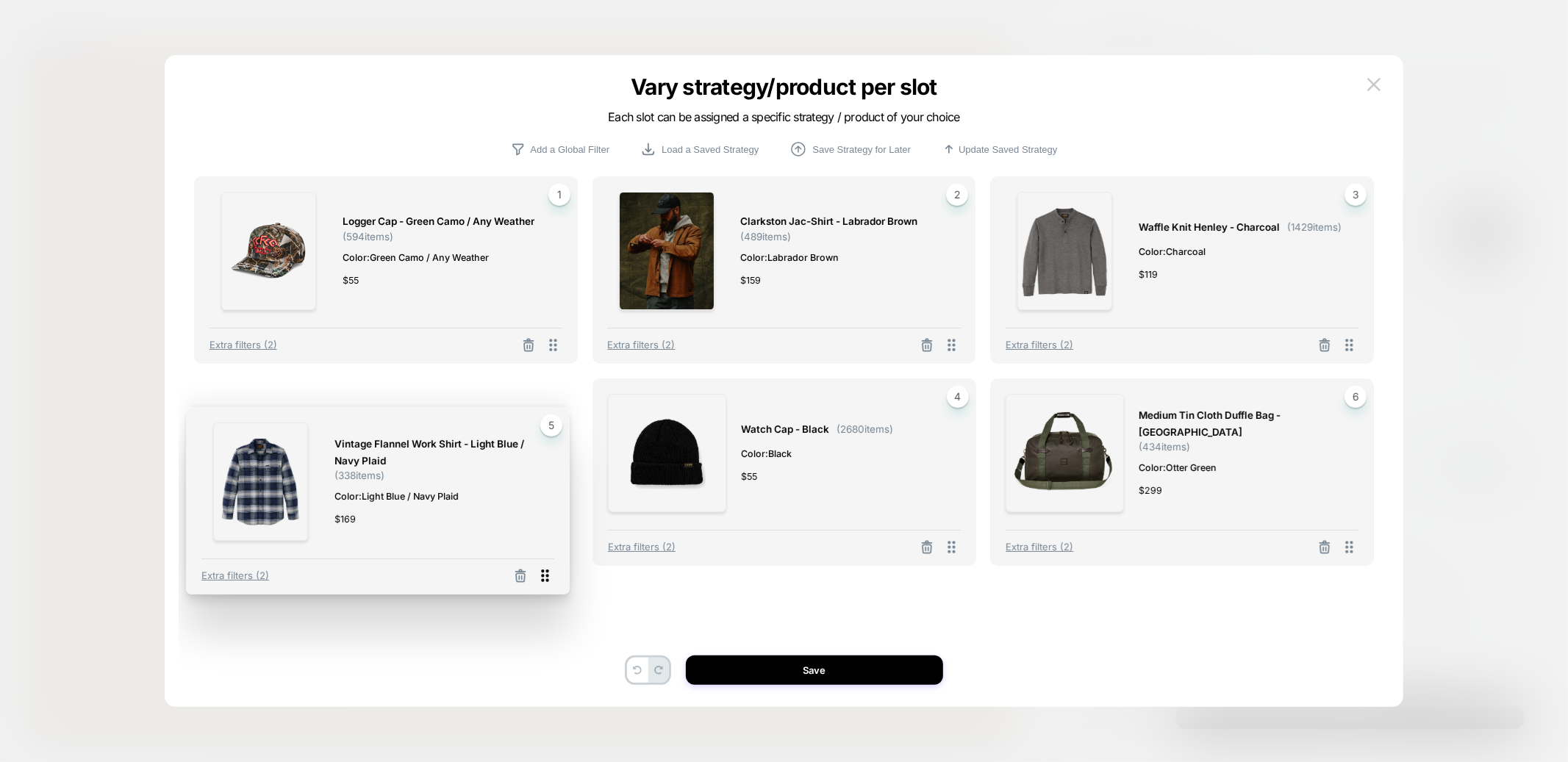
drag, startPoint x: 949, startPoint y: 547, endPoint x: 540, endPoint y: 574, distance: 409.9
click at [541, 574] on icon at bounding box center [544, 576] width 7 height 12
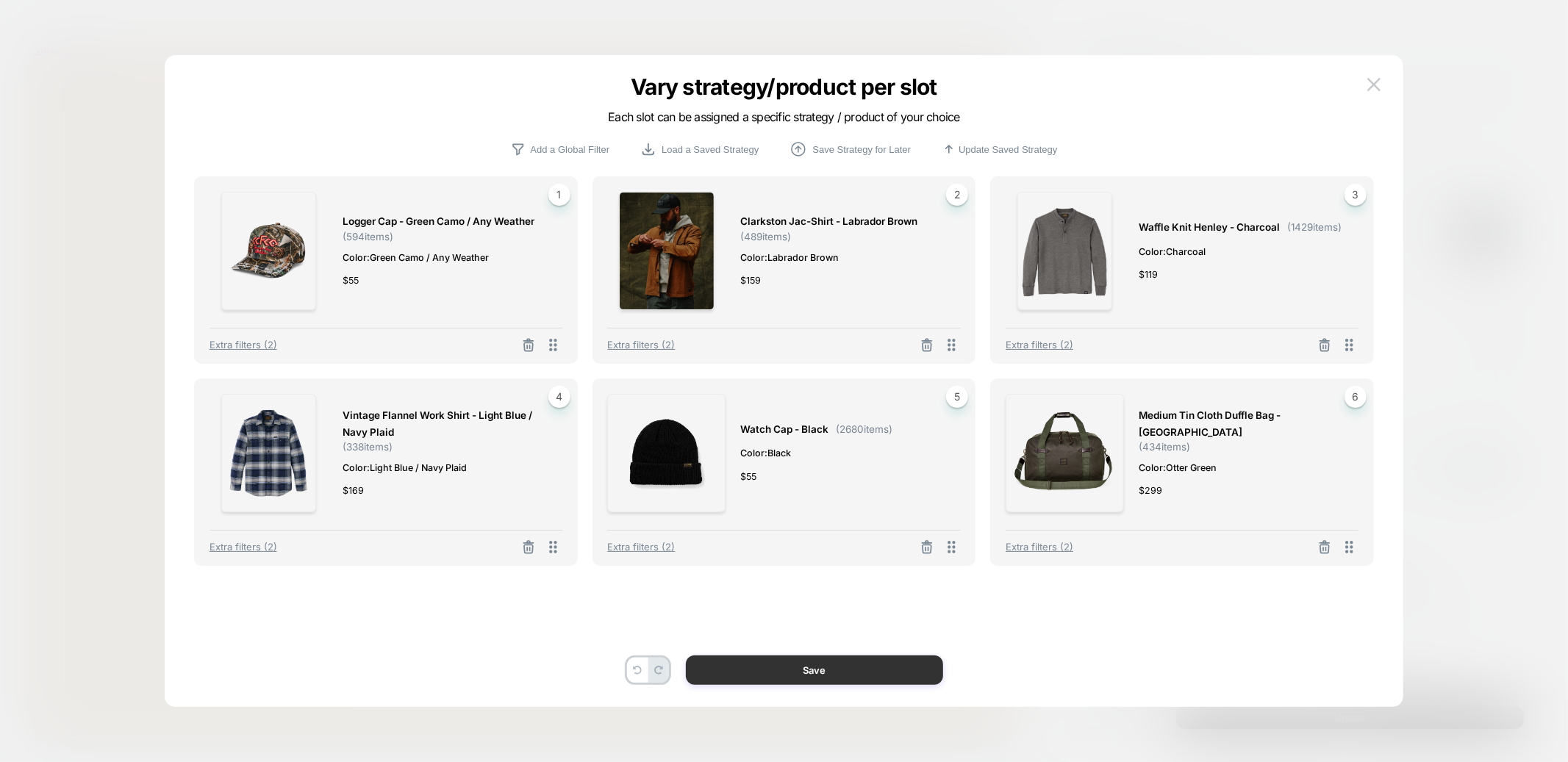
click at [799, 673] on button "Save" at bounding box center [814, 670] width 257 height 29
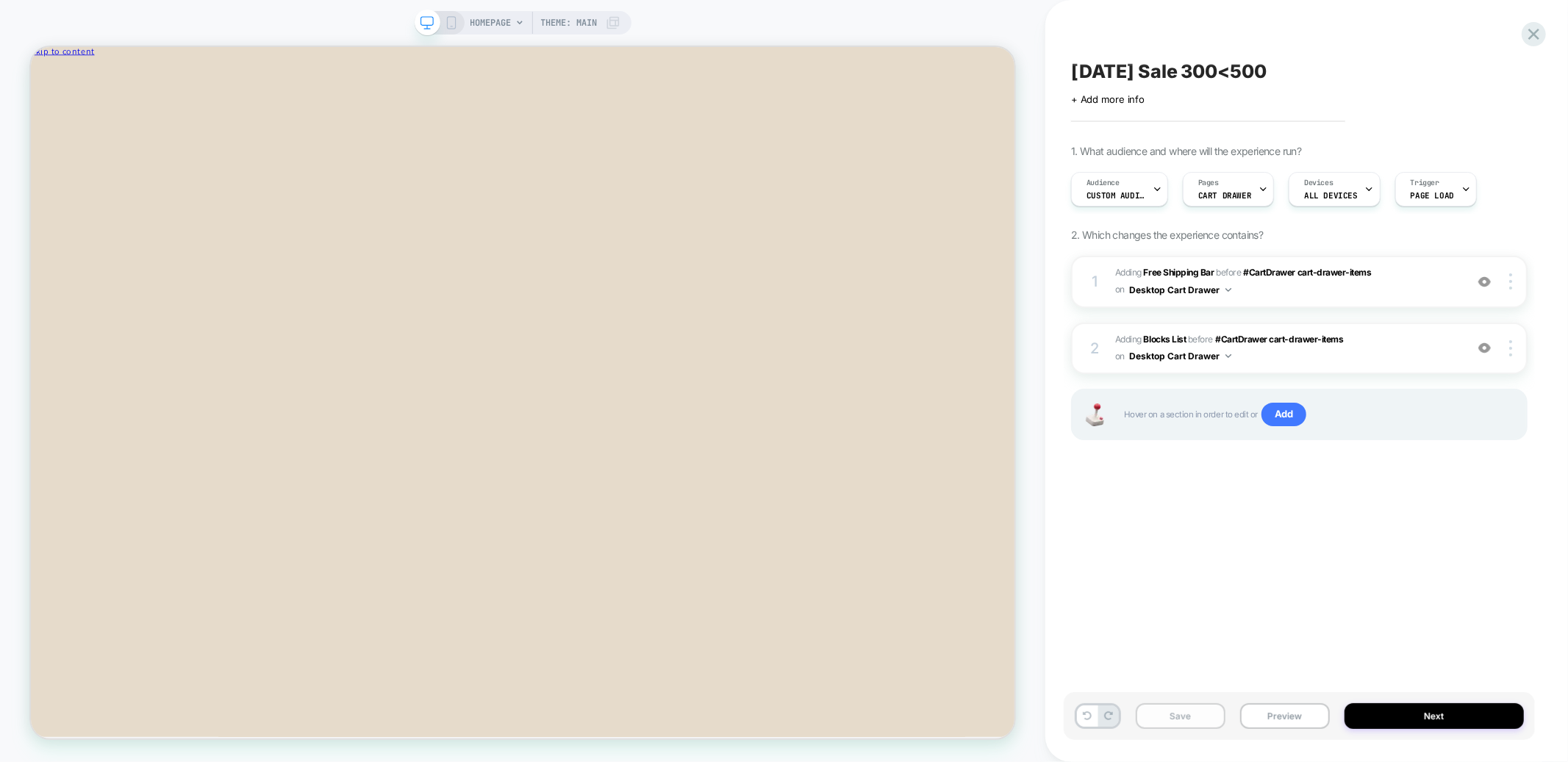
click at [1192, 718] on button "Save" at bounding box center [1180, 716] width 90 height 26
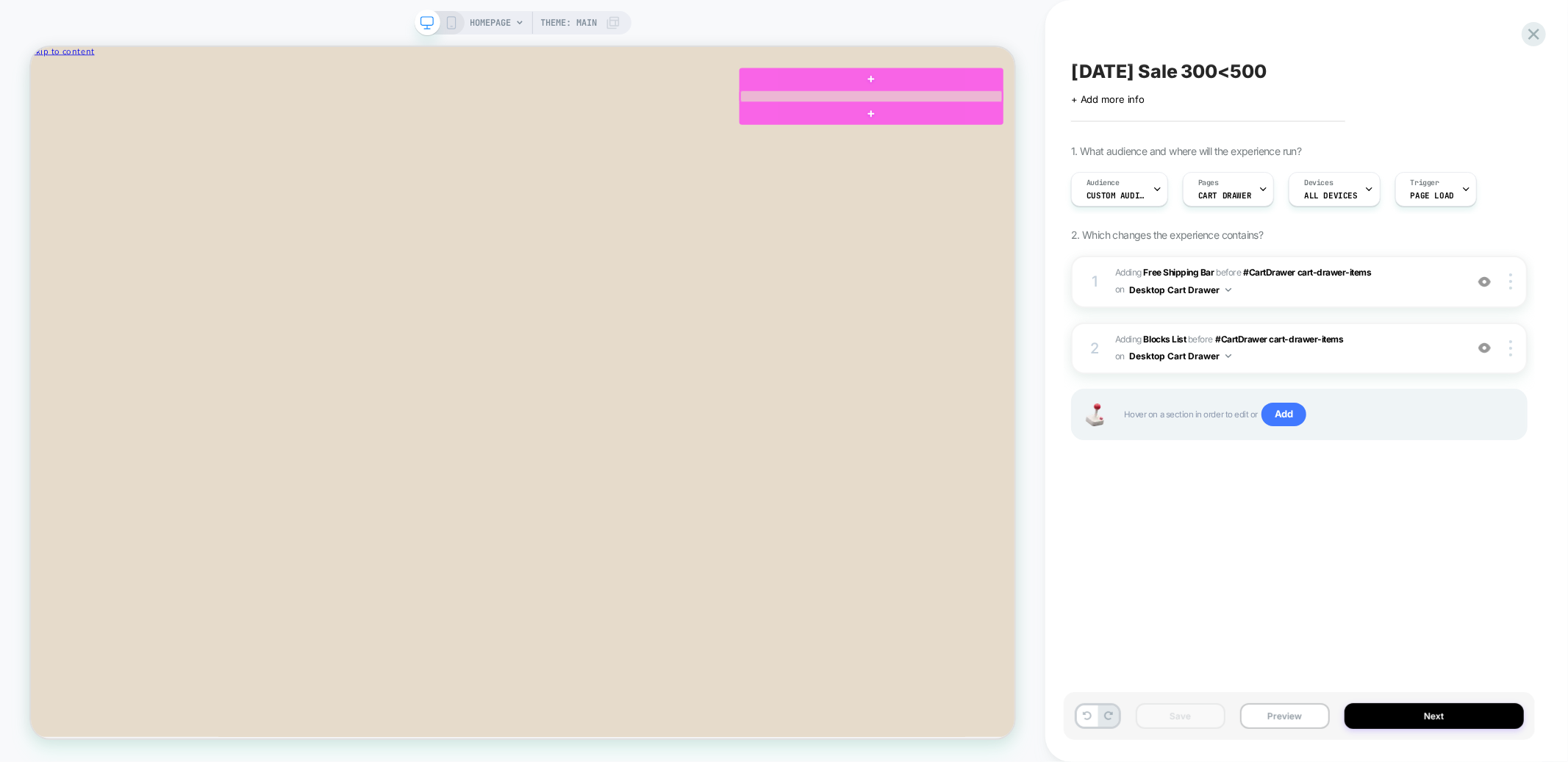
click at [1303, 108] on div at bounding box center [1151, 111] width 350 height 15
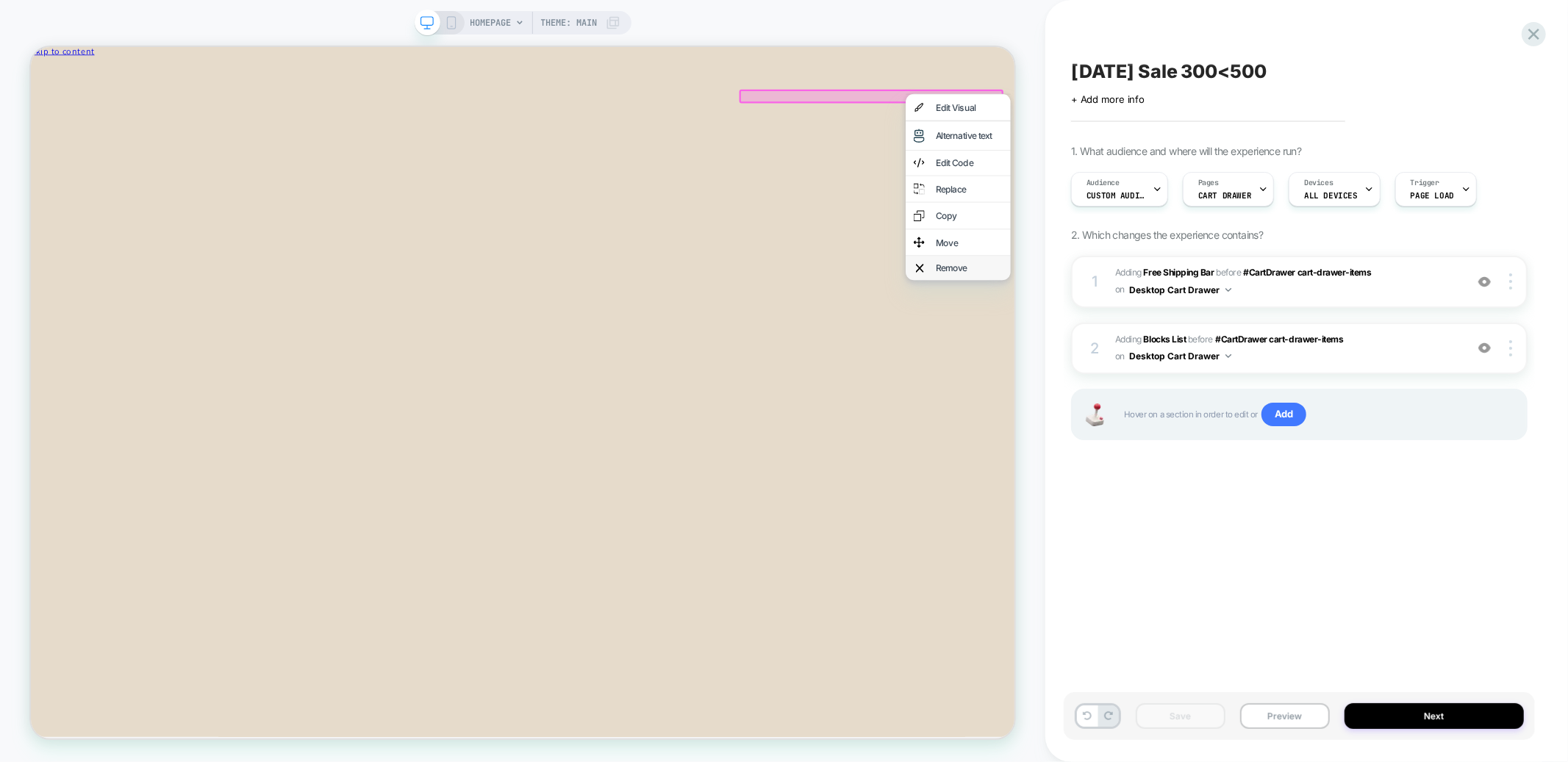
click at [1283, 335] on div "Remove" at bounding box center [1282, 341] width 90 height 12
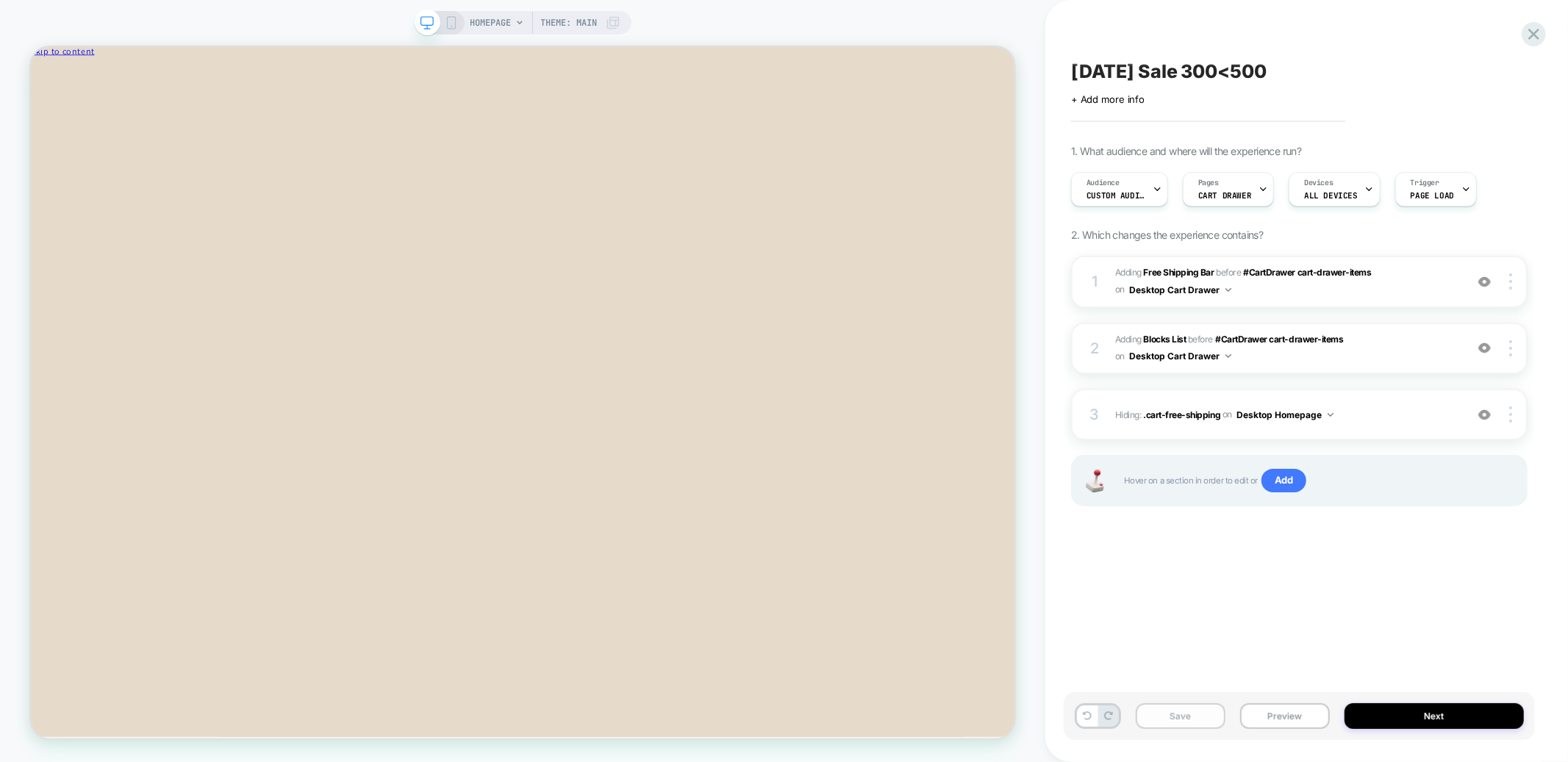
click at [1194, 714] on button "Save" at bounding box center [1180, 716] width 90 height 26
click at [1532, 36] on icon at bounding box center [1533, 34] width 11 height 11
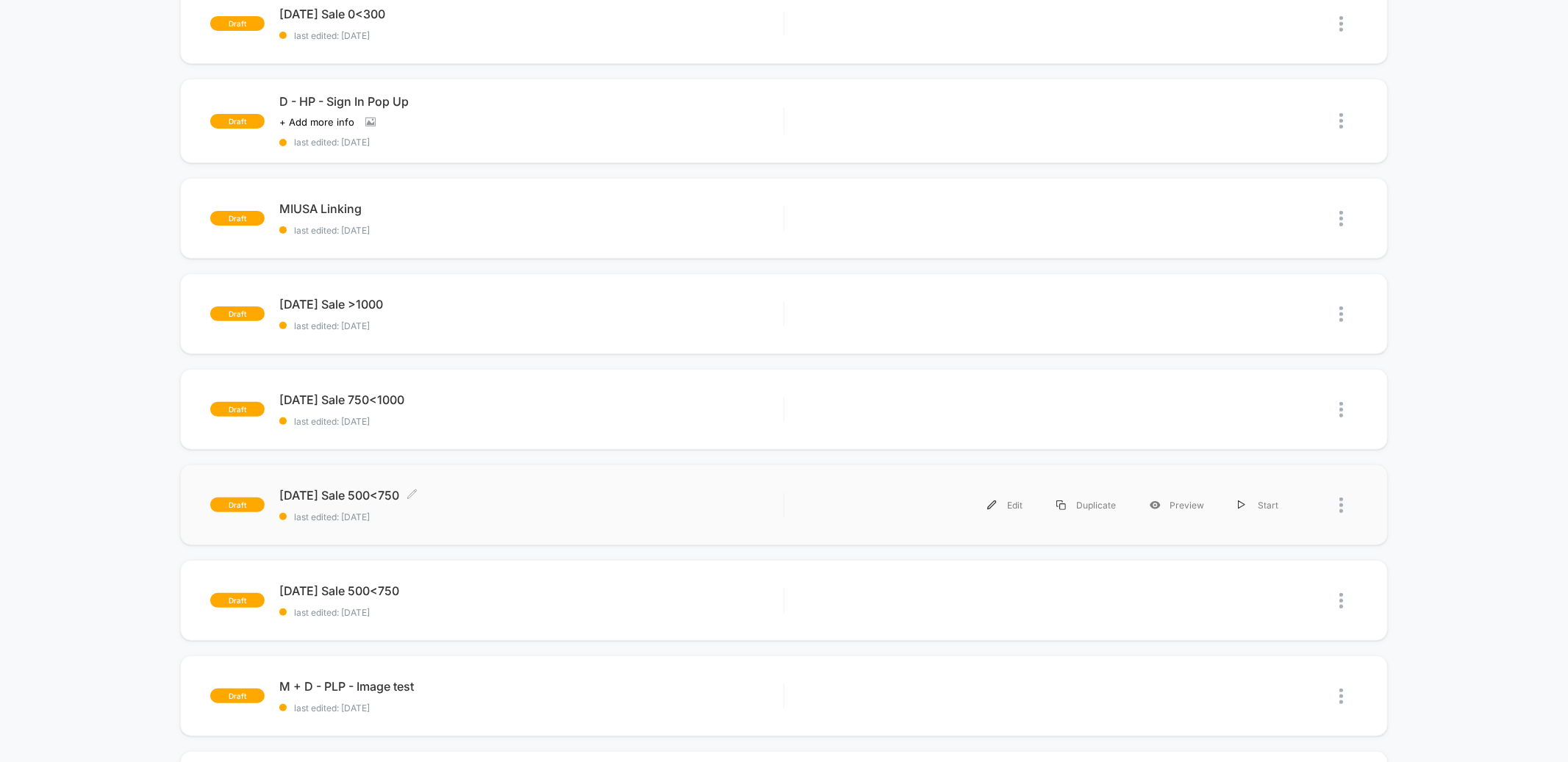
scroll to position [273, 0]
click at [596, 610] on span "last edited: 8/18/2025" at bounding box center [531, 612] width 503 height 11
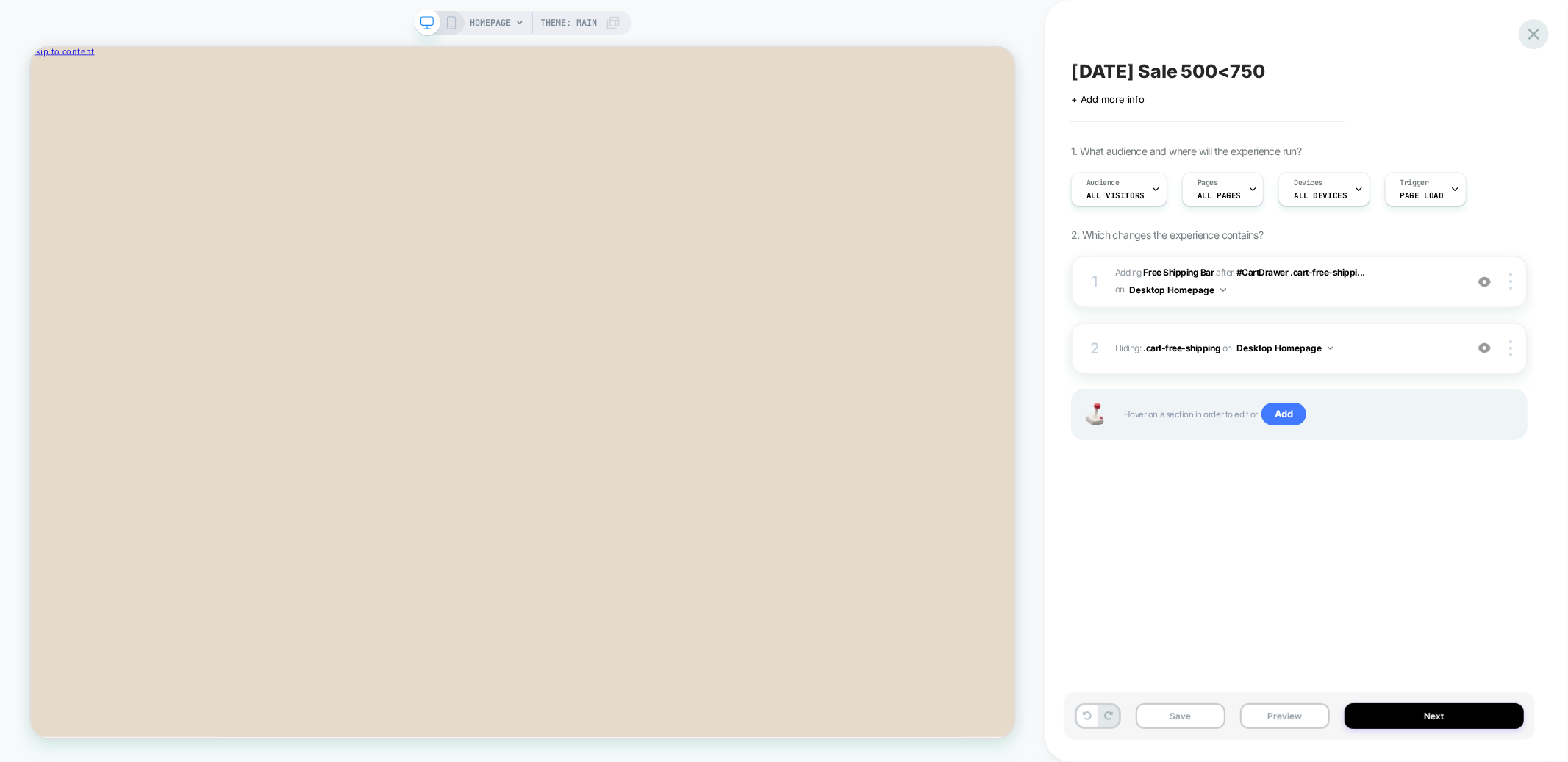
click at [1535, 36] on icon at bounding box center [1533, 34] width 11 height 11
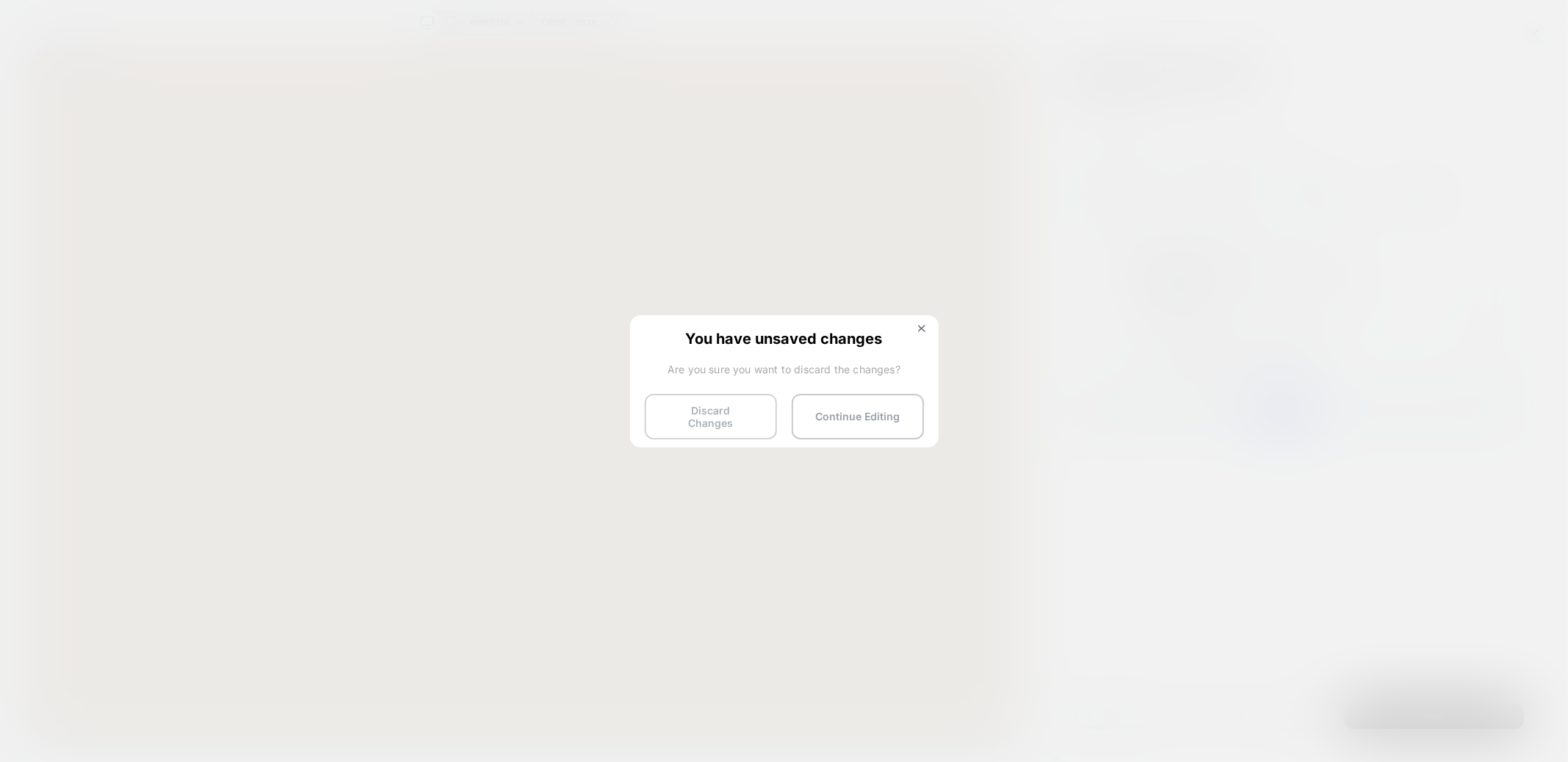
click at [707, 405] on button "Discard Changes" at bounding box center [711, 416] width 133 height 45
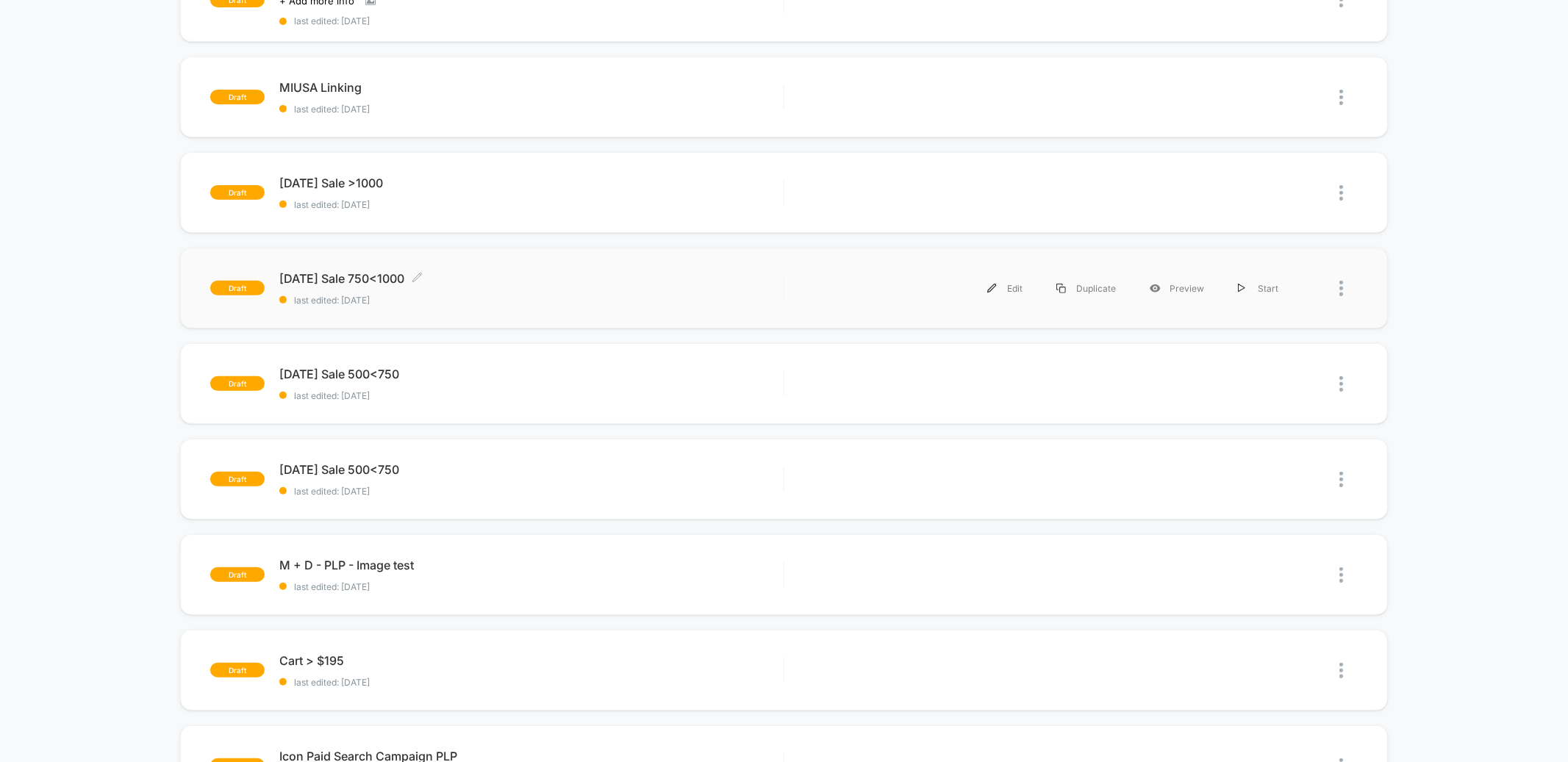
scroll to position [396, 0]
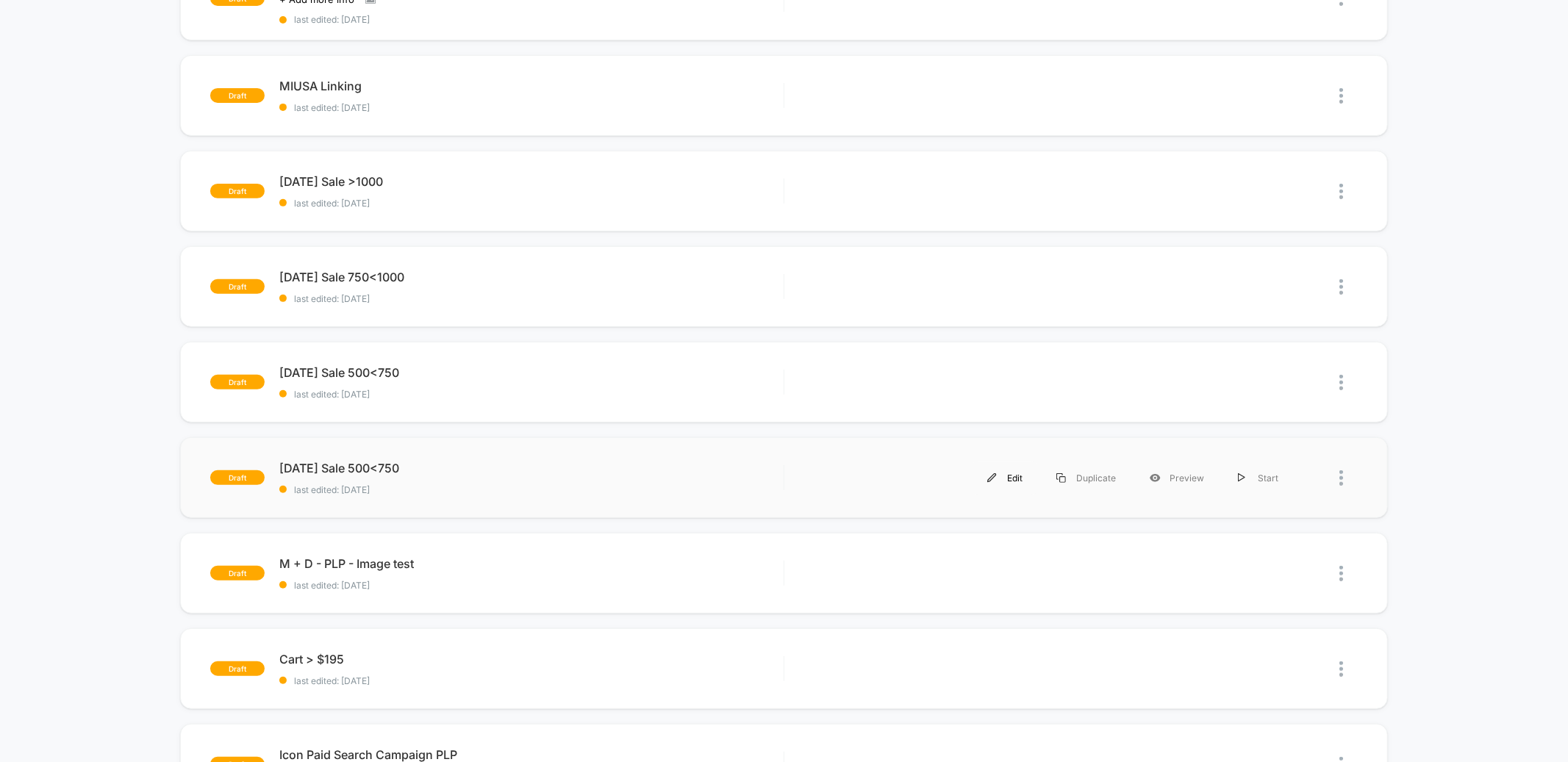
click at [1009, 479] on div "Edit" at bounding box center [1005, 477] width 69 height 33
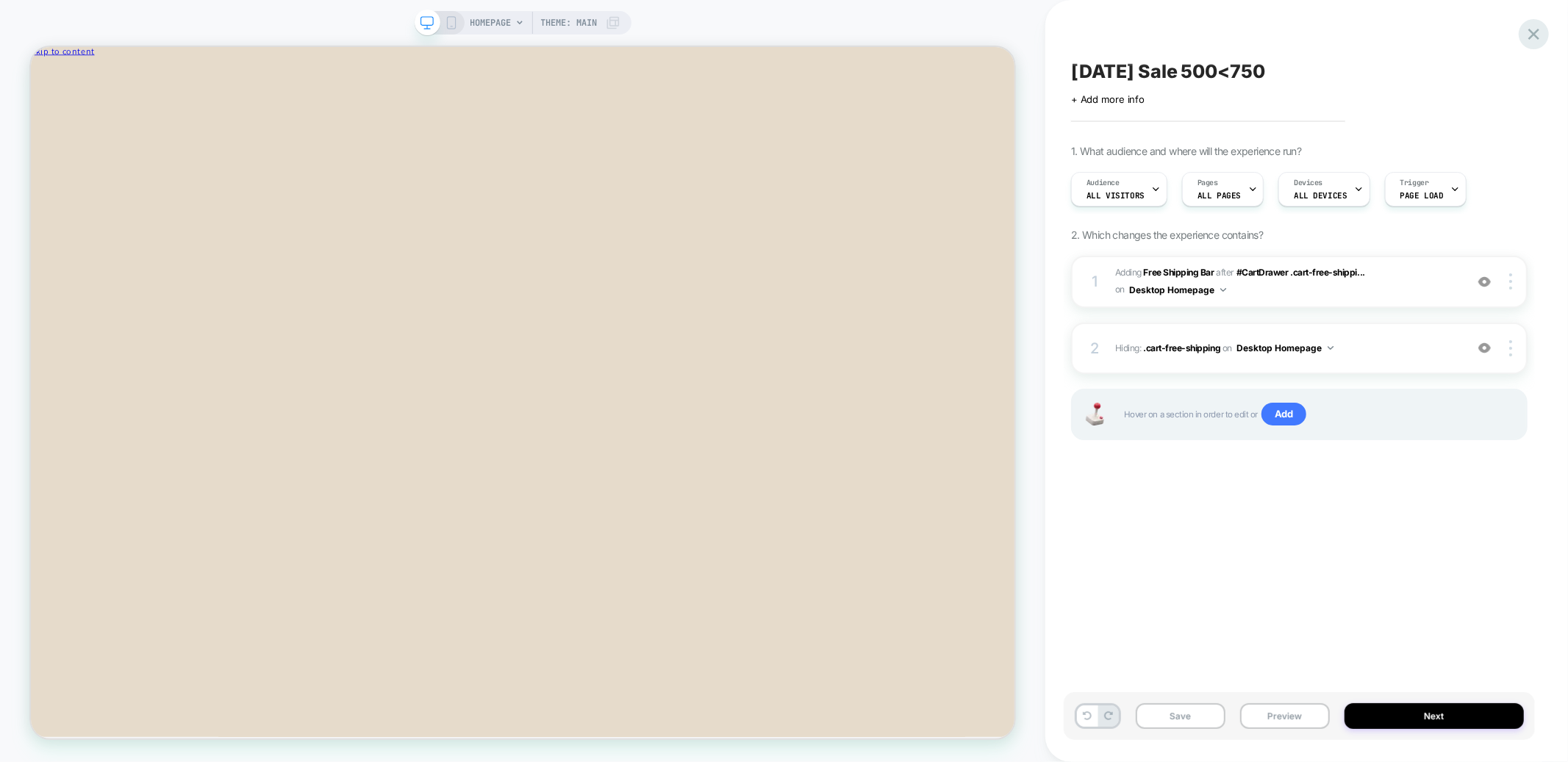
click at [1535, 37] on icon at bounding box center [1533, 34] width 11 height 11
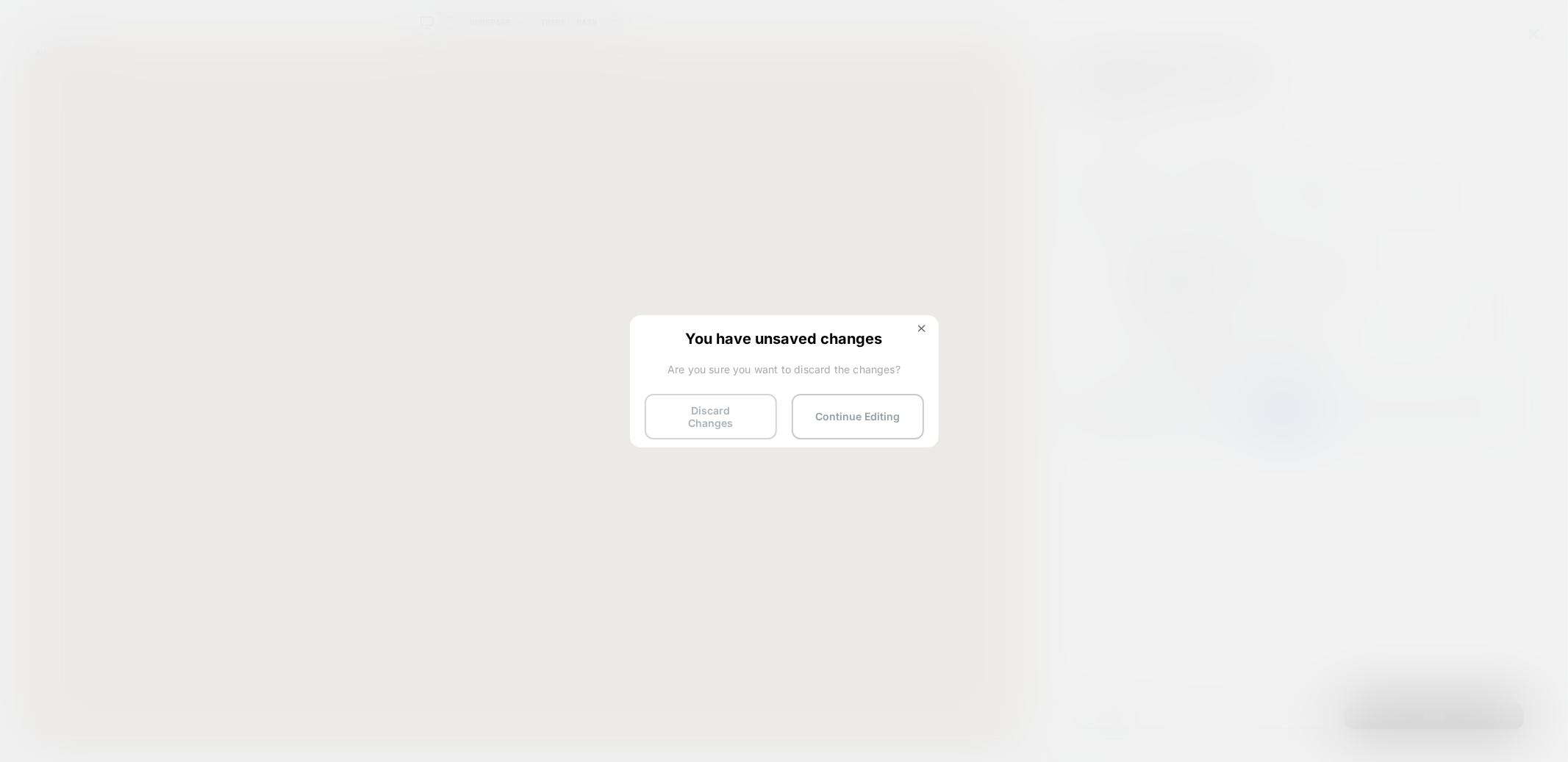
click at [743, 413] on button "Discard Changes" at bounding box center [711, 416] width 133 height 45
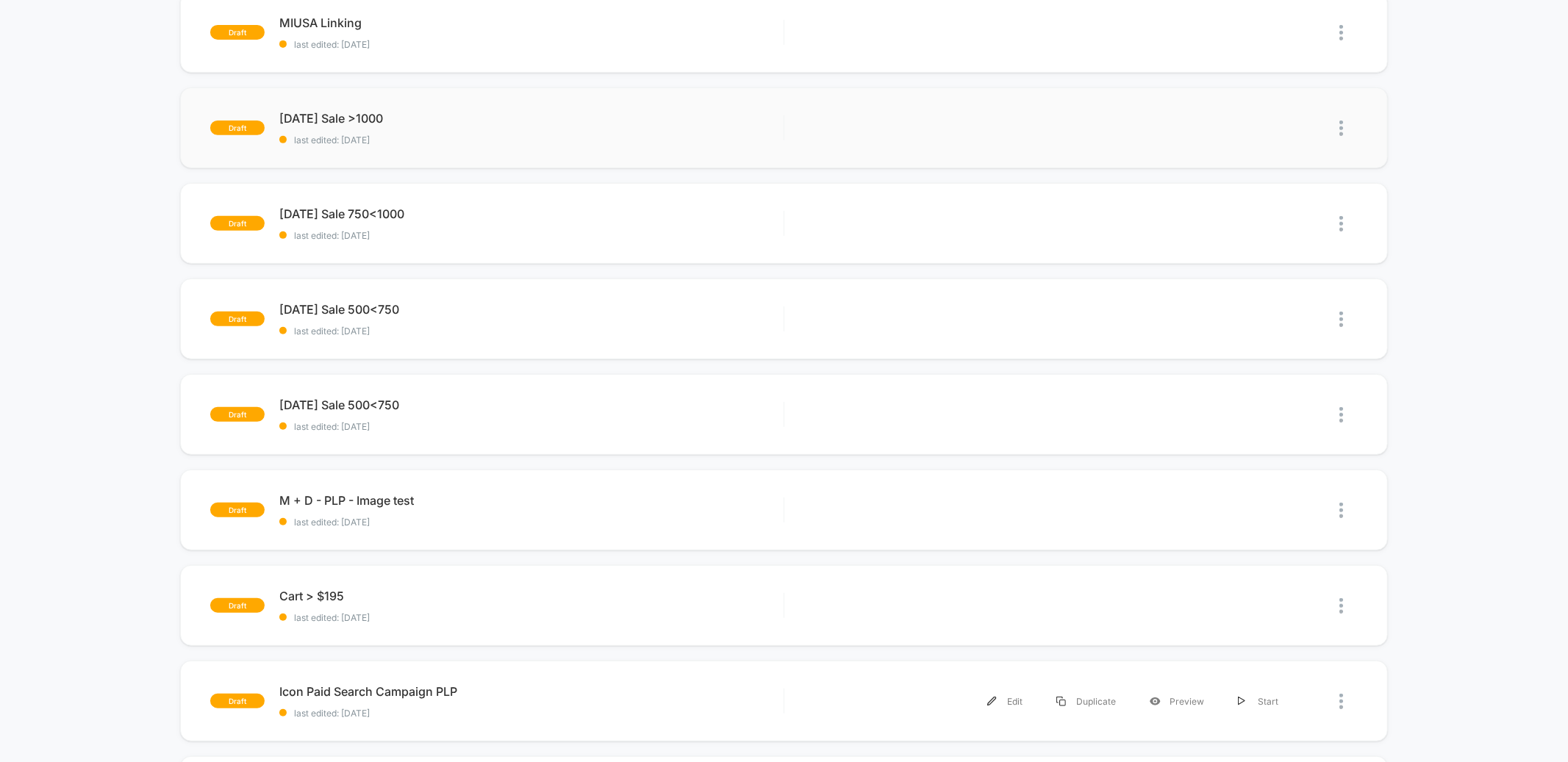
scroll to position [383, 0]
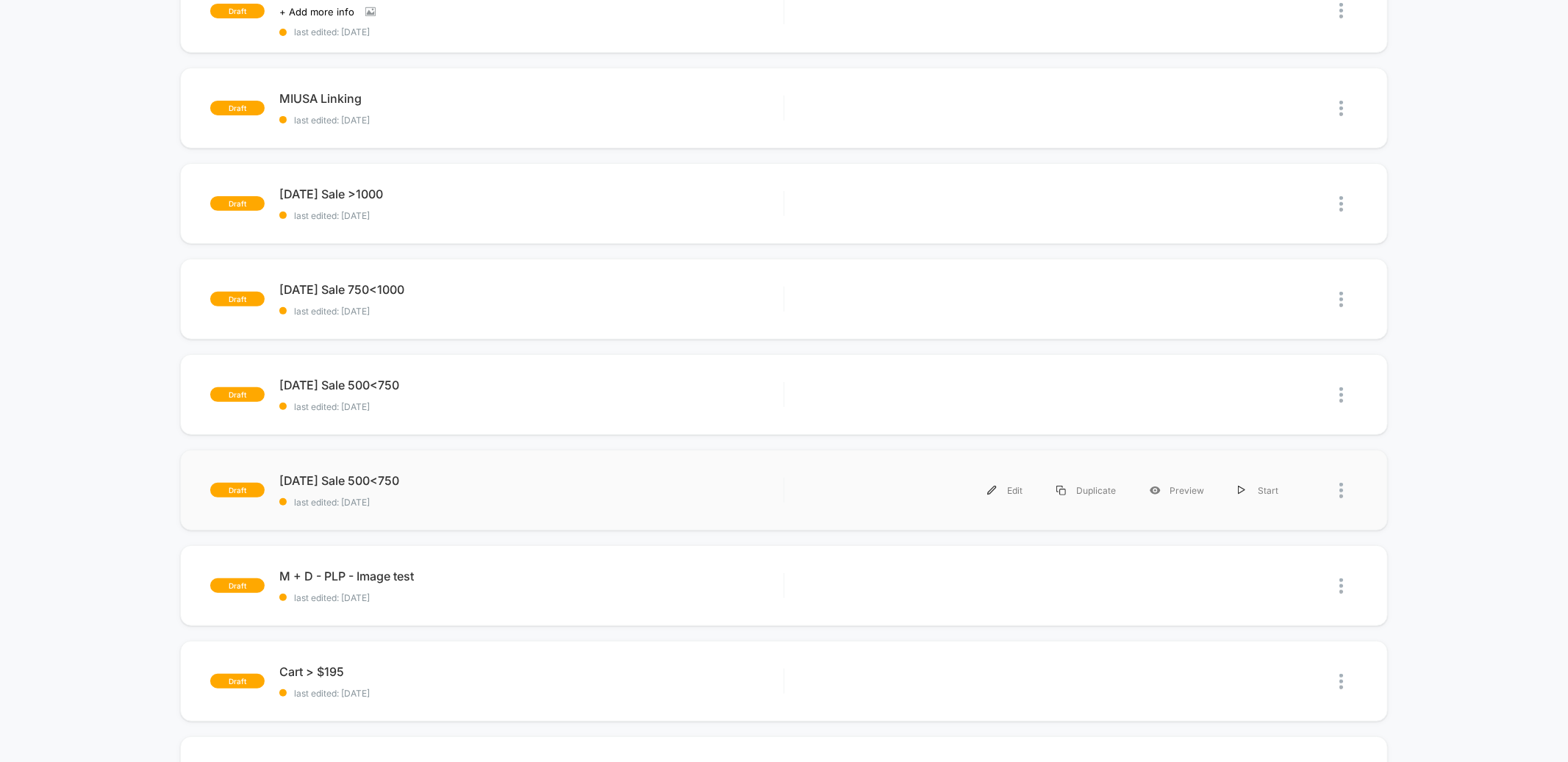
click at [1345, 482] on div at bounding box center [1348, 490] width 19 height 33
click at [1240, 556] on div "Delete" at bounding box center [1266, 557] width 133 height 33
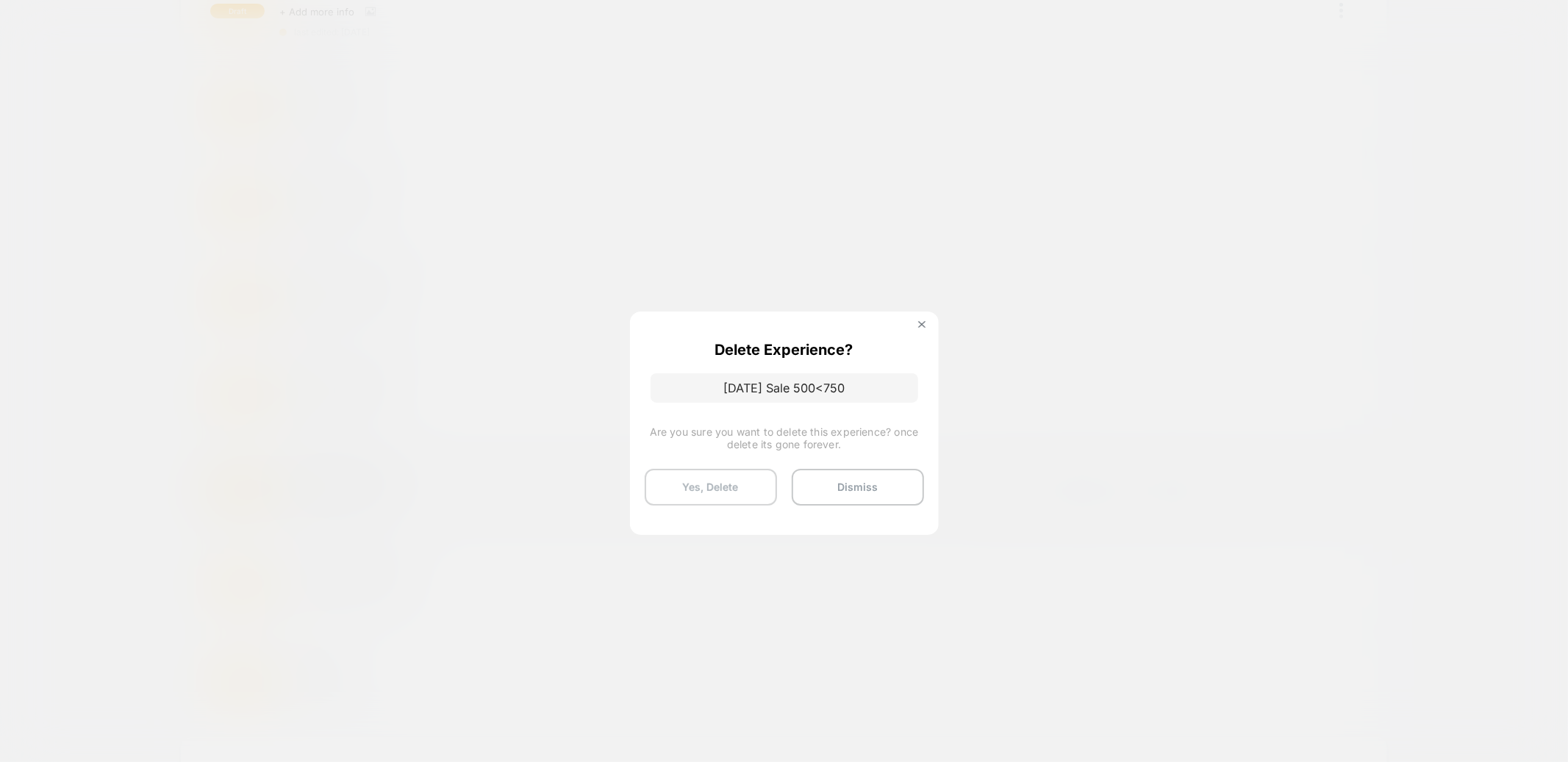
click at [713, 479] on button "Yes, Delete" at bounding box center [711, 486] width 133 height 36
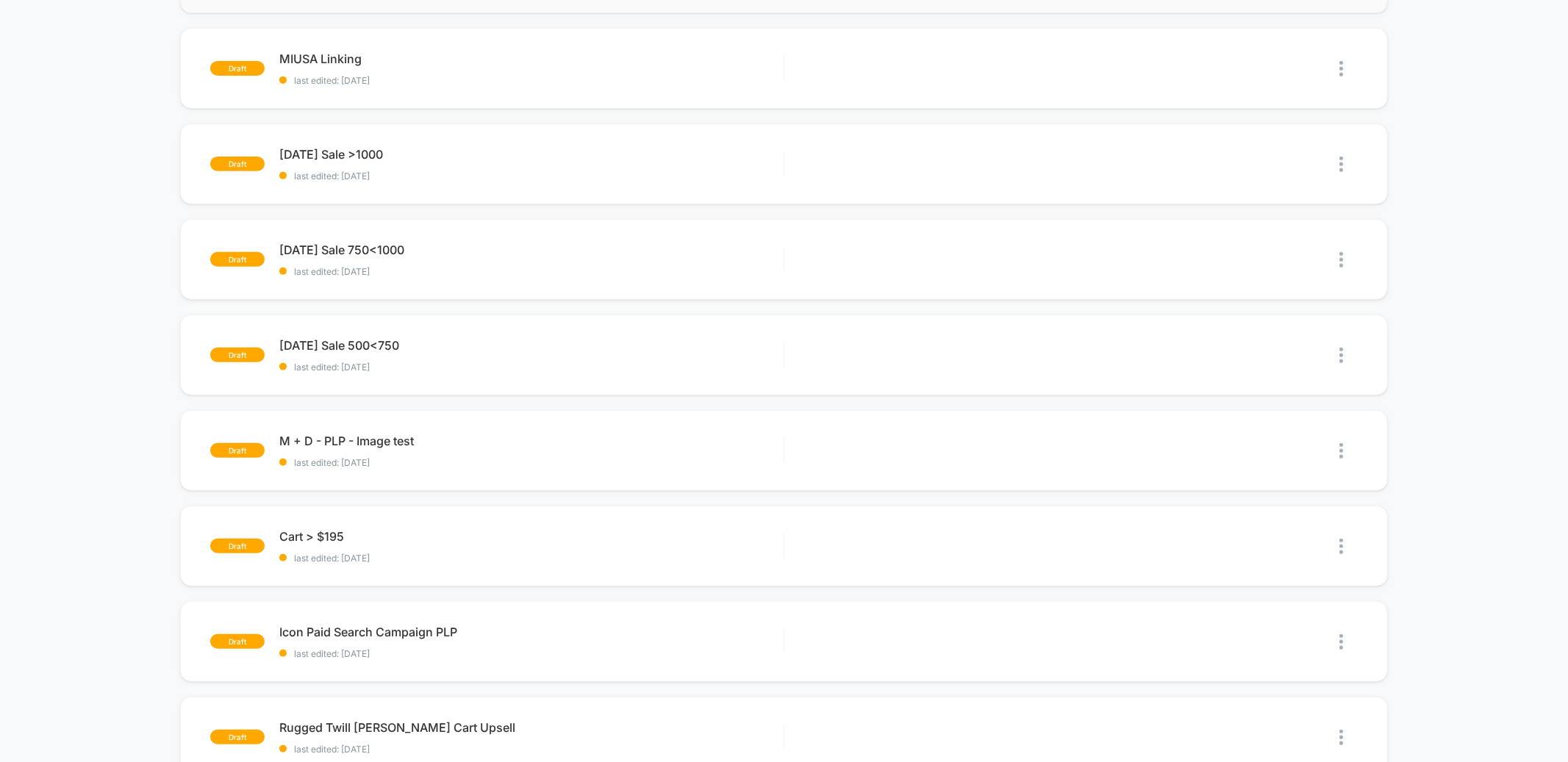
scroll to position [403, 0]
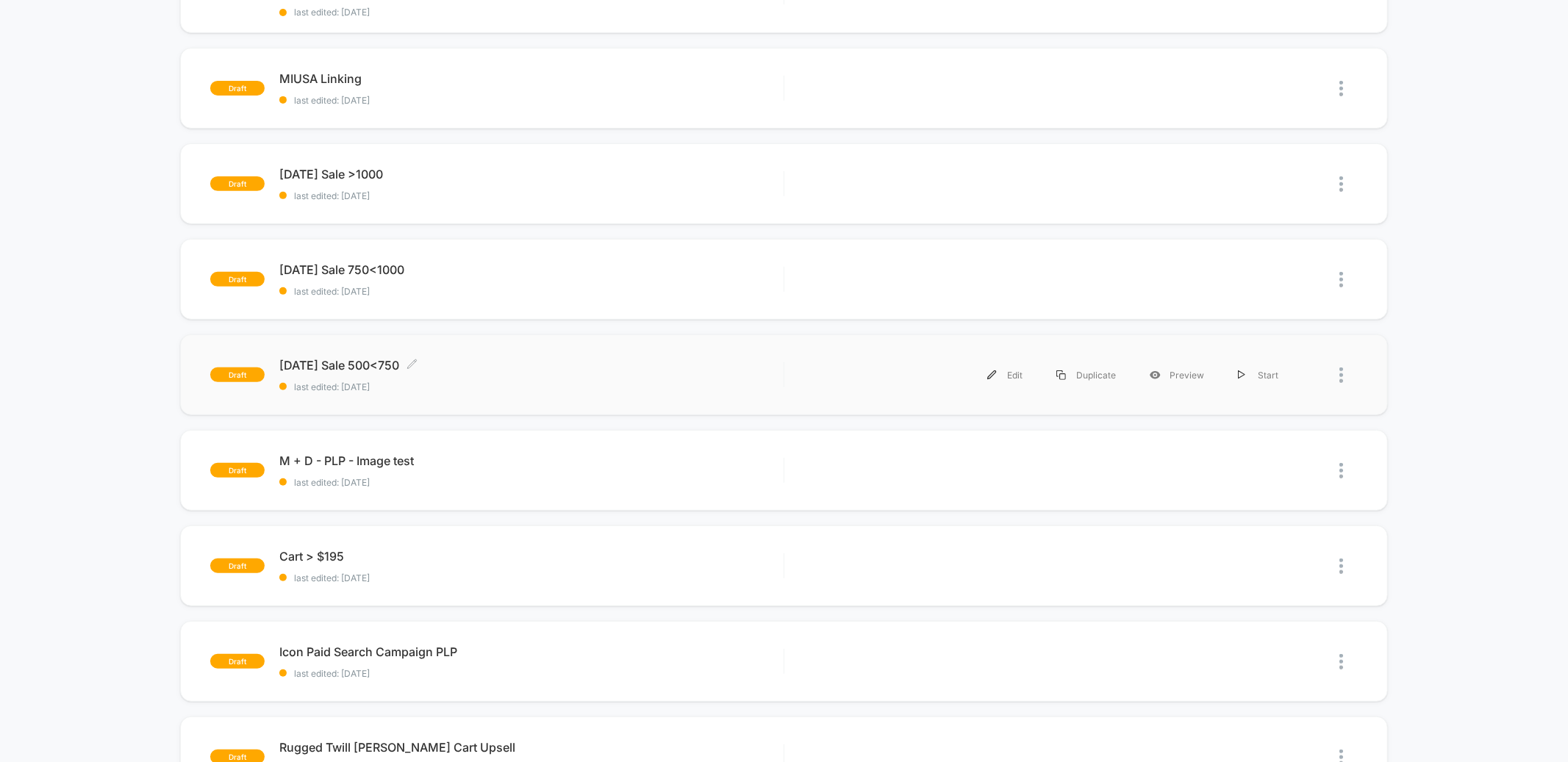
click at [495, 371] on div "Labor Day Sale 500<750 Click to edit experience details Click to edit experienc…" at bounding box center [531, 374] width 503 height 35
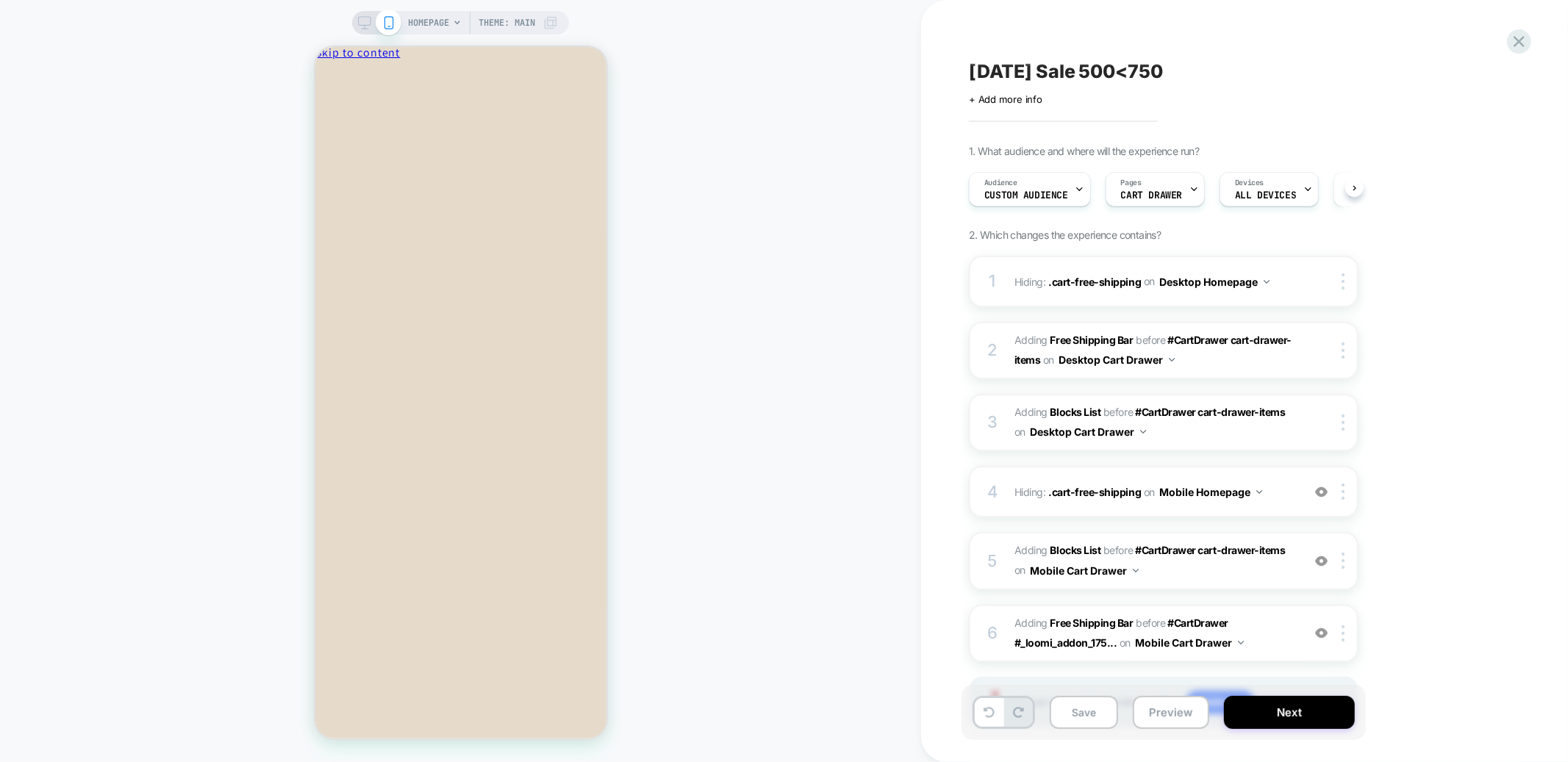
scroll to position [0, 1]
click at [363, 24] on icon at bounding box center [364, 22] width 13 height 13
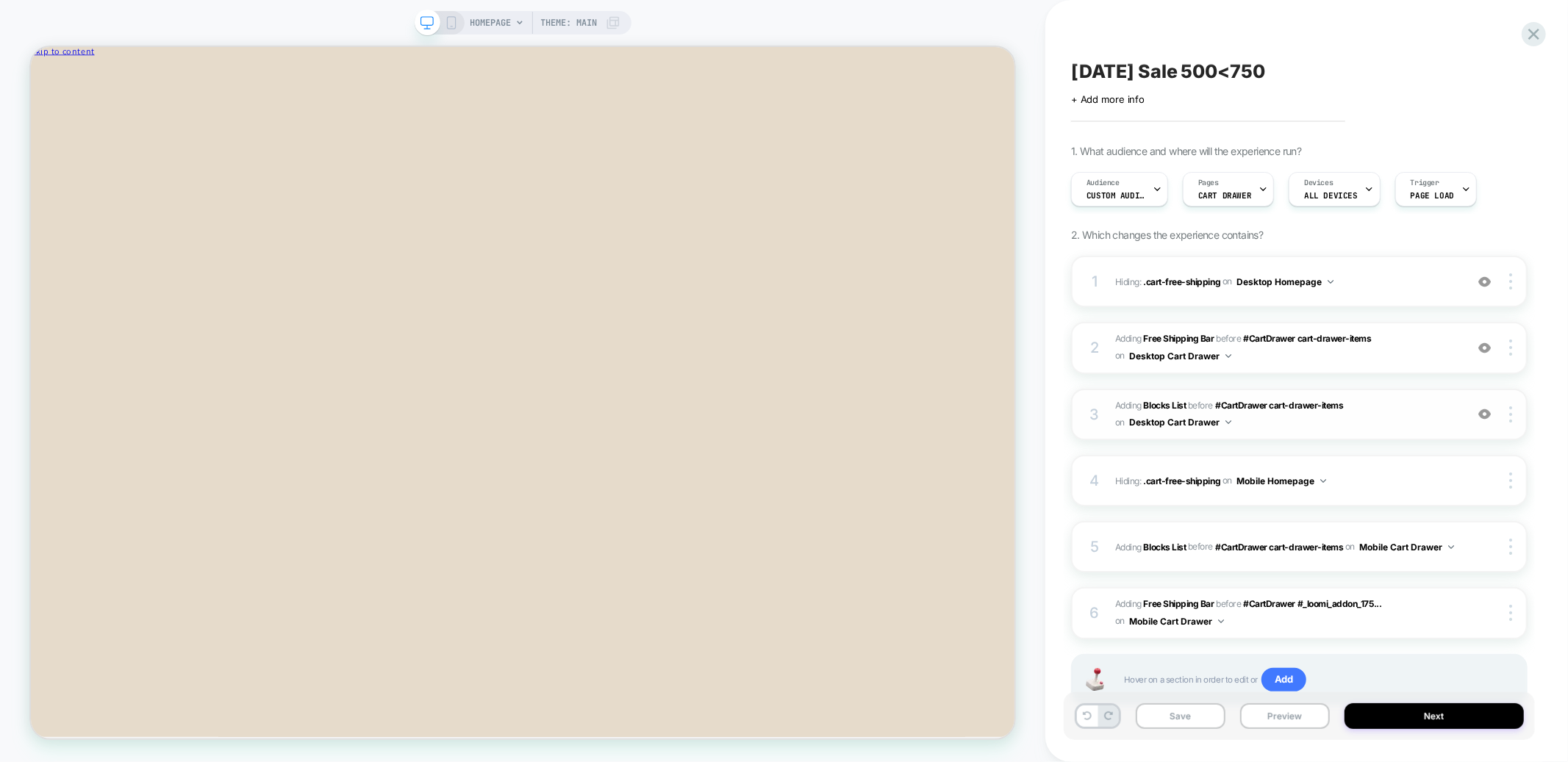
scroll to position [50, 0]
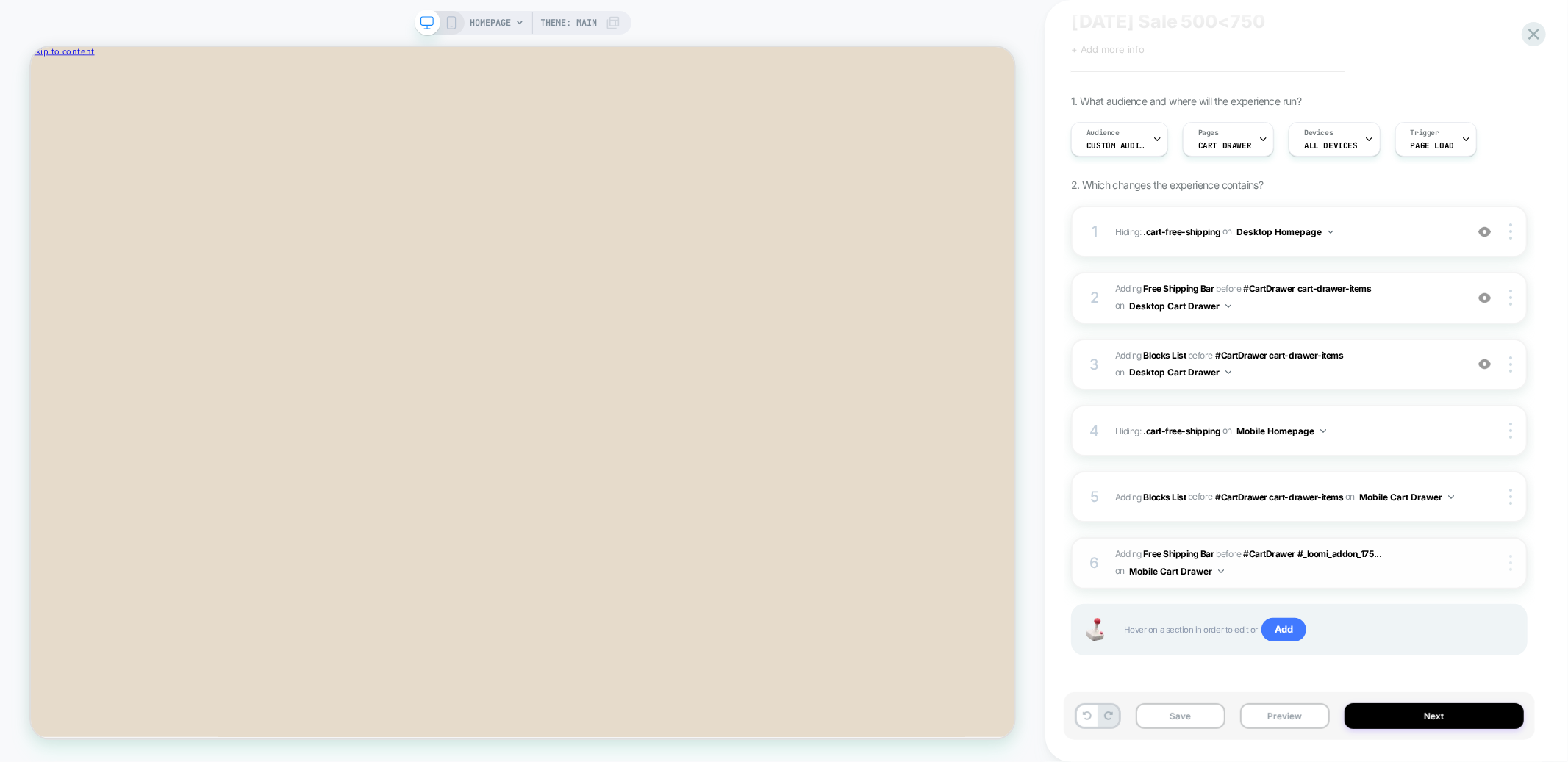
click at [1512, 557] on img at bounding box center [1510, 563] width 3 height 16
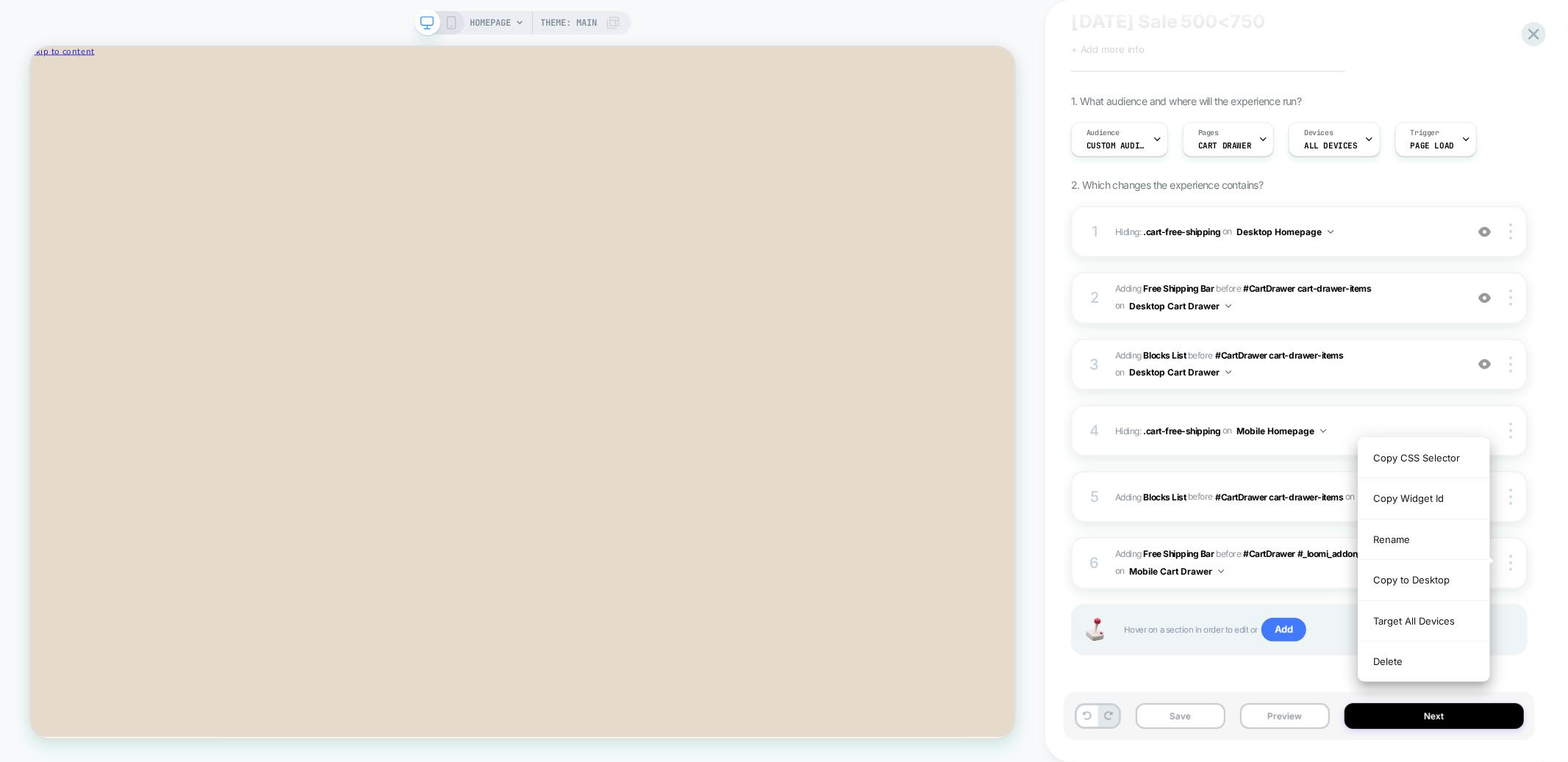
drag, startPoint x: 1414, startPoint y: 662, endPoint x: 1419, endPoint y: 638, distance: 24.5
click at [1414, 662] on div "Delete" at bounding box center [1423, 661] width 131 height 40
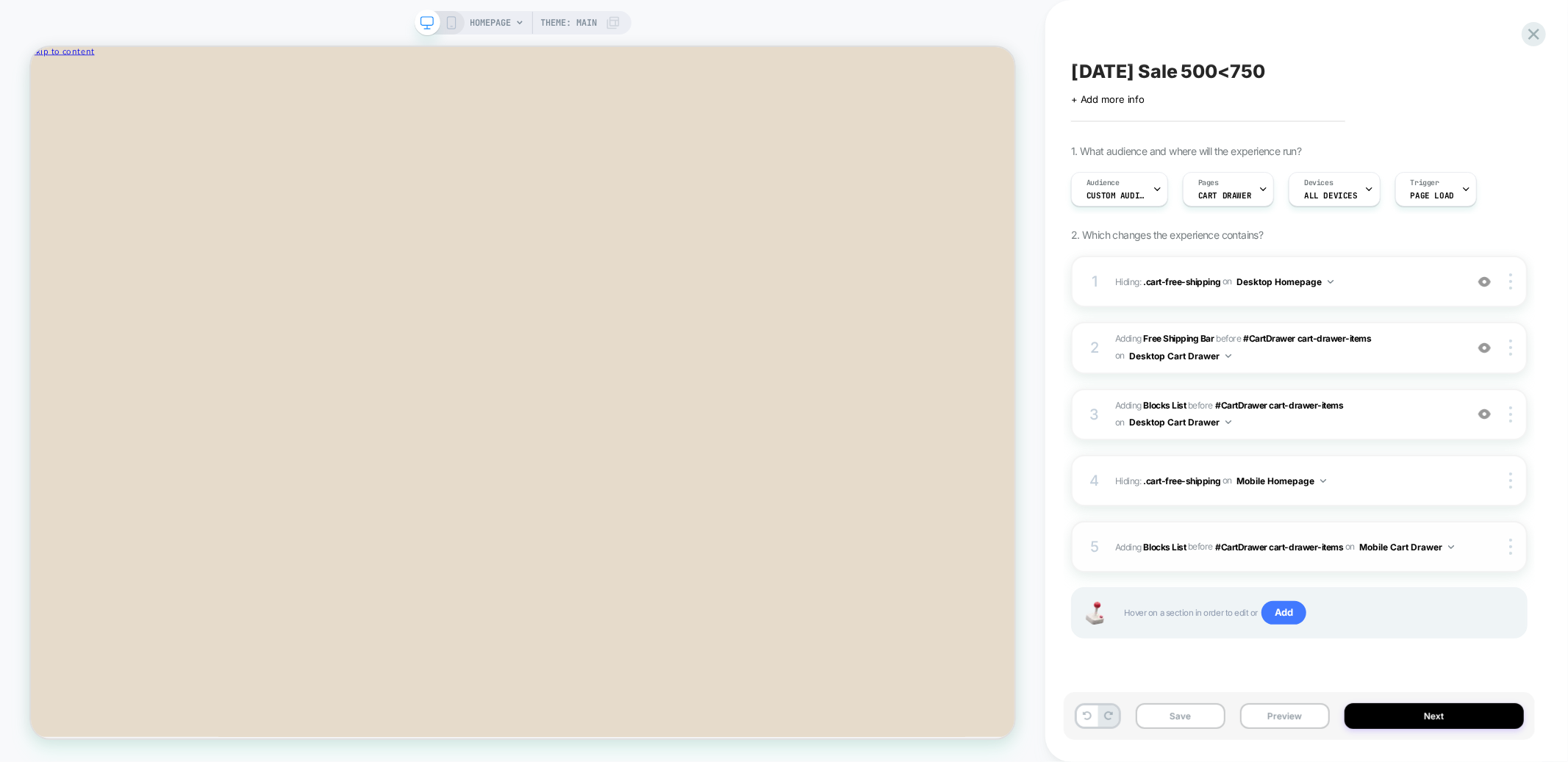
scroll to position [0, 0]
click at [1510, 544] on img at bounding box center [1510, 547] width 3 height 16
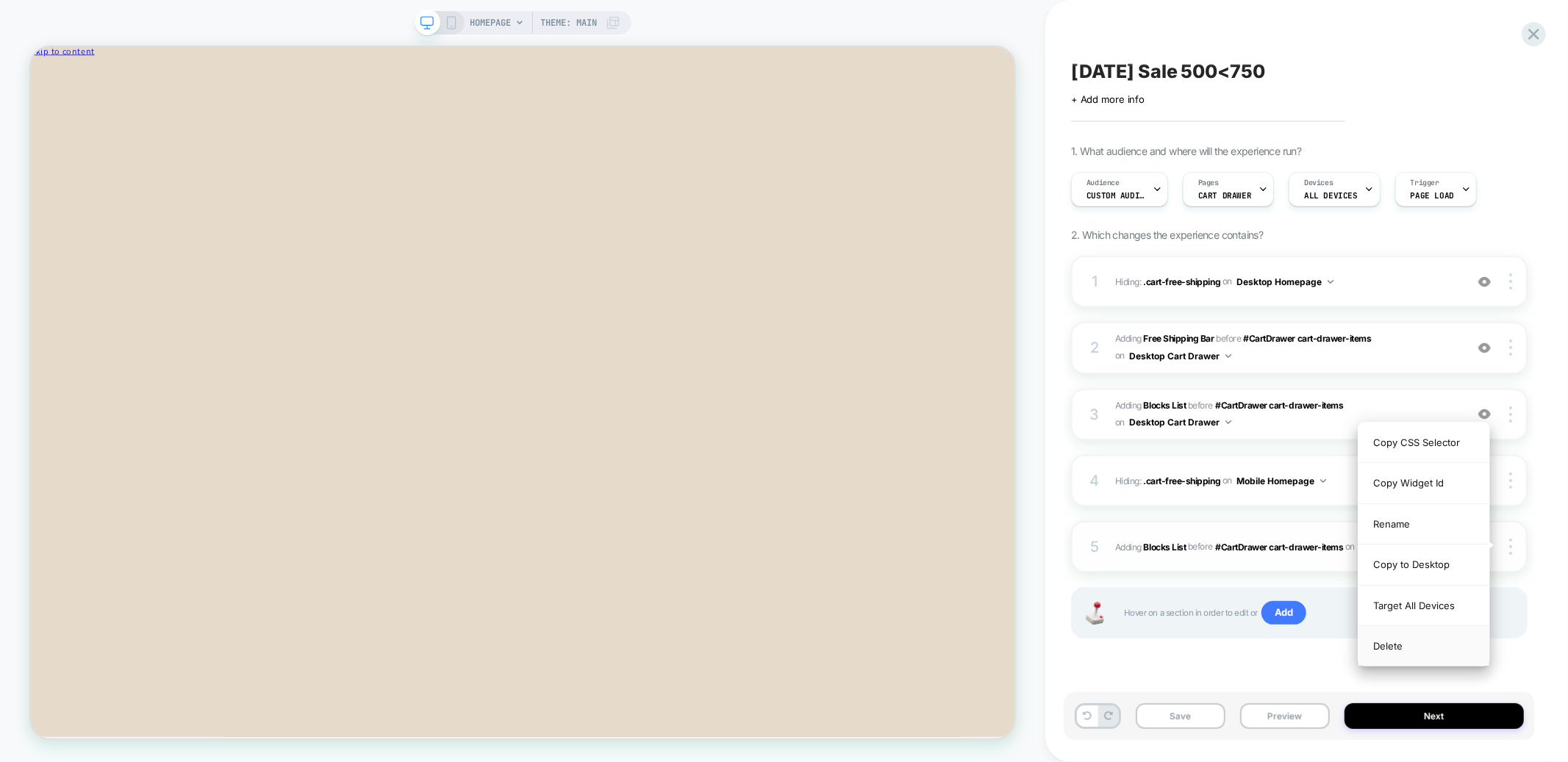
click at [1380, 645] on div "Delete" at bounding box center [1423, 646] width 131 height 40
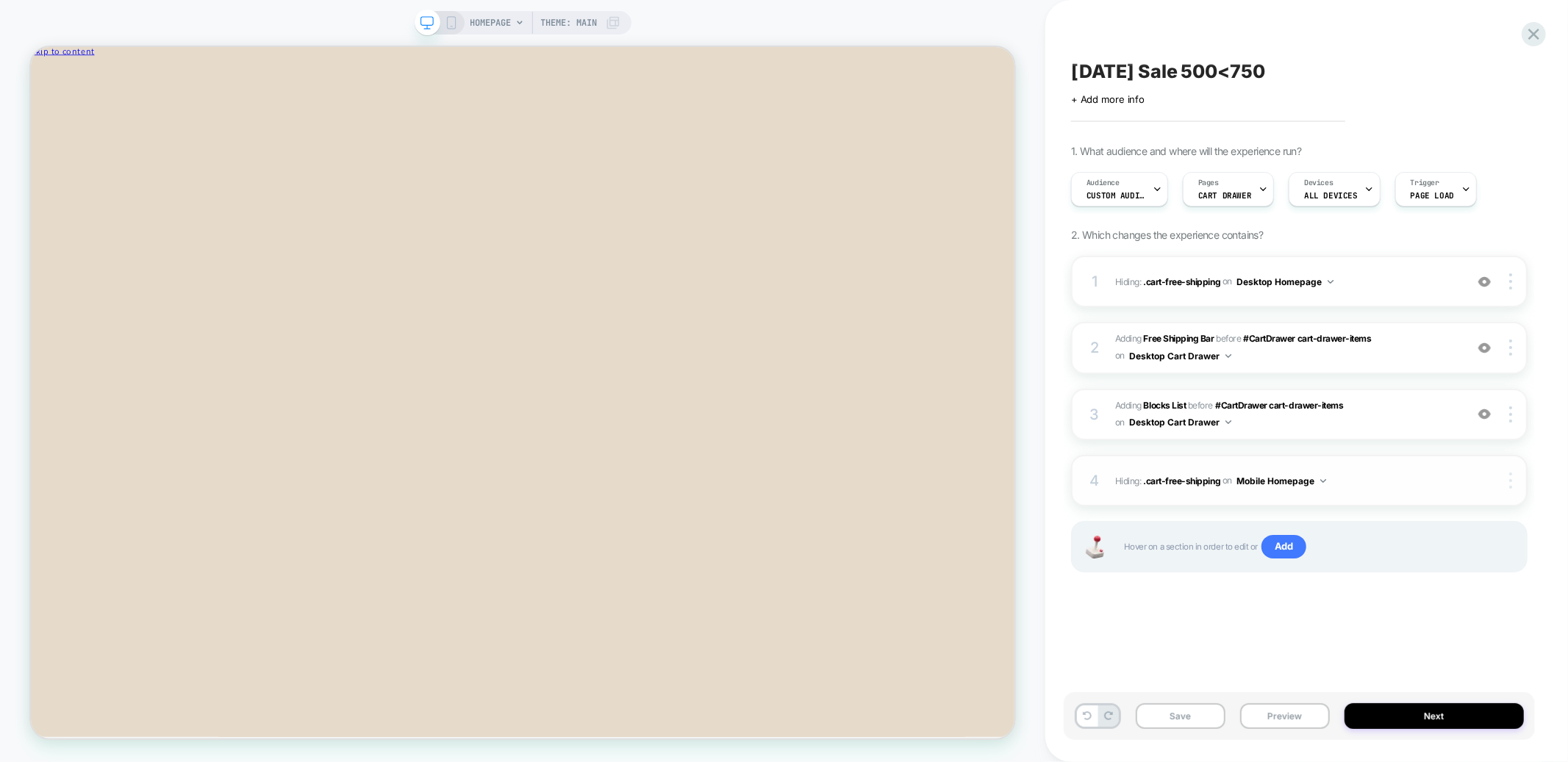
click at [1512, 477] on img at bounding box center [1510, 480] width 3 height 16
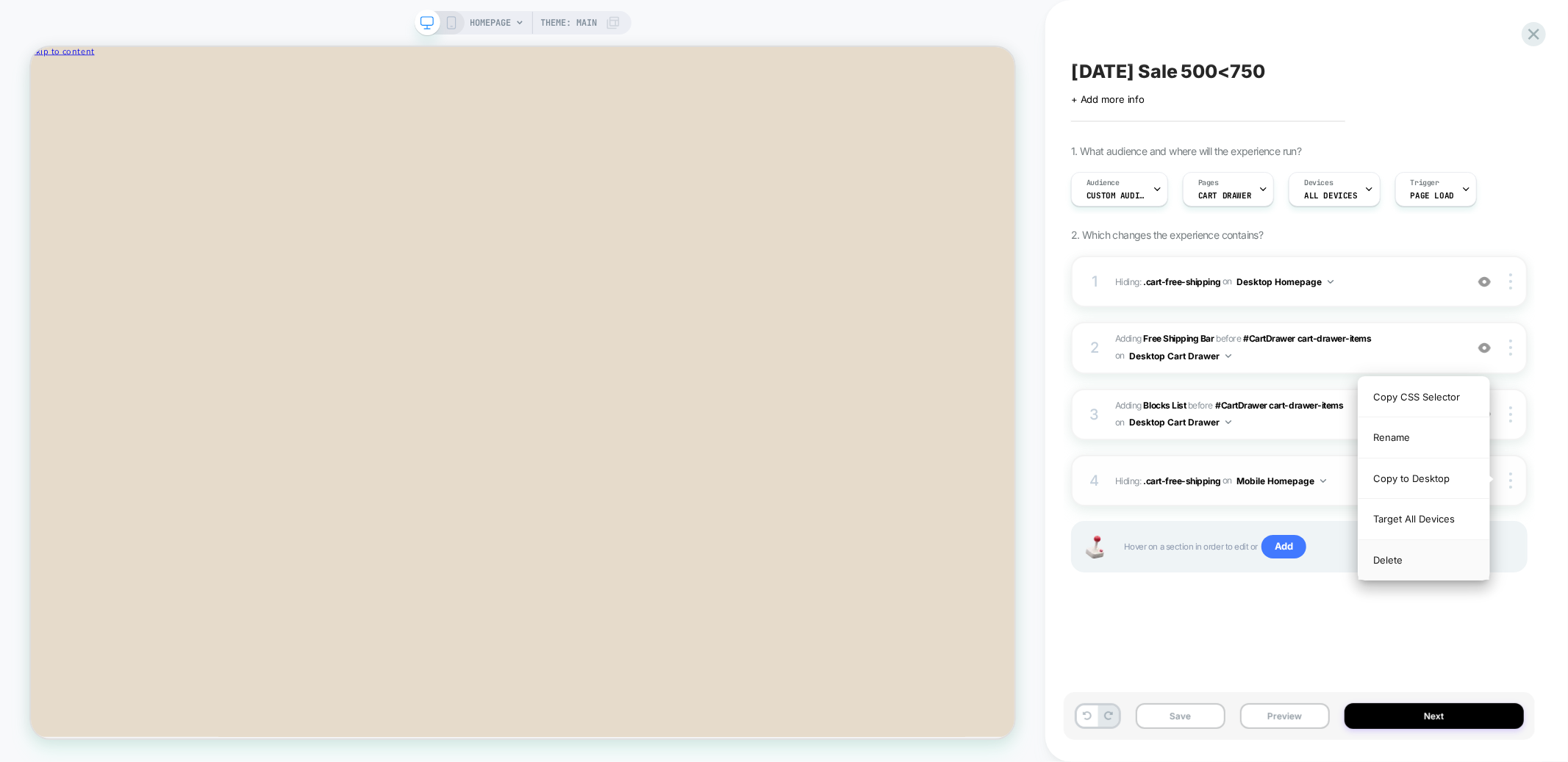
click at [1391, 557] on div "Delete" at bounding box center [1423, 559] width 131 height 40
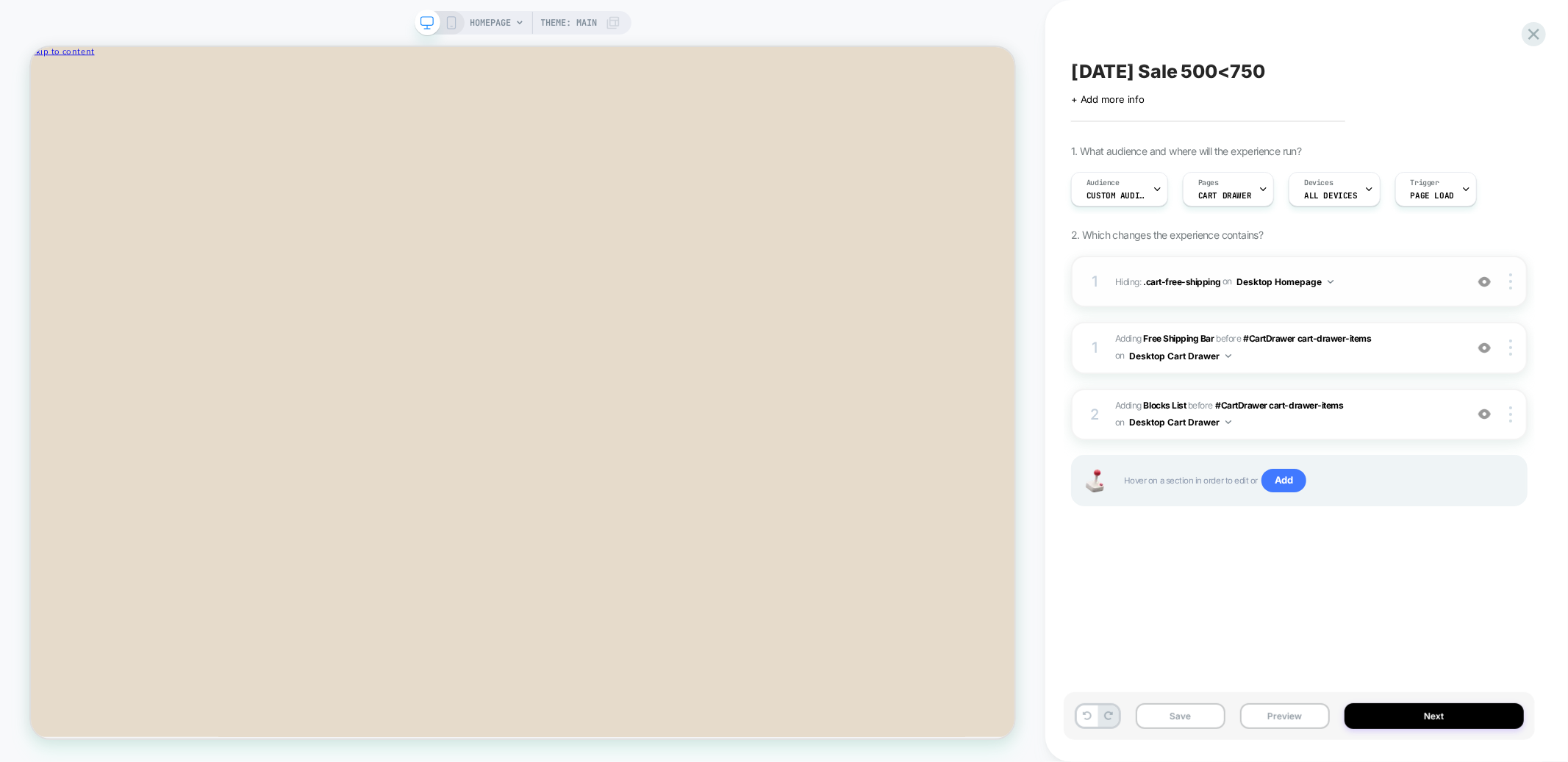
click at [1483, 281] on img at bounding box center [1484, 282] width 12 height 12
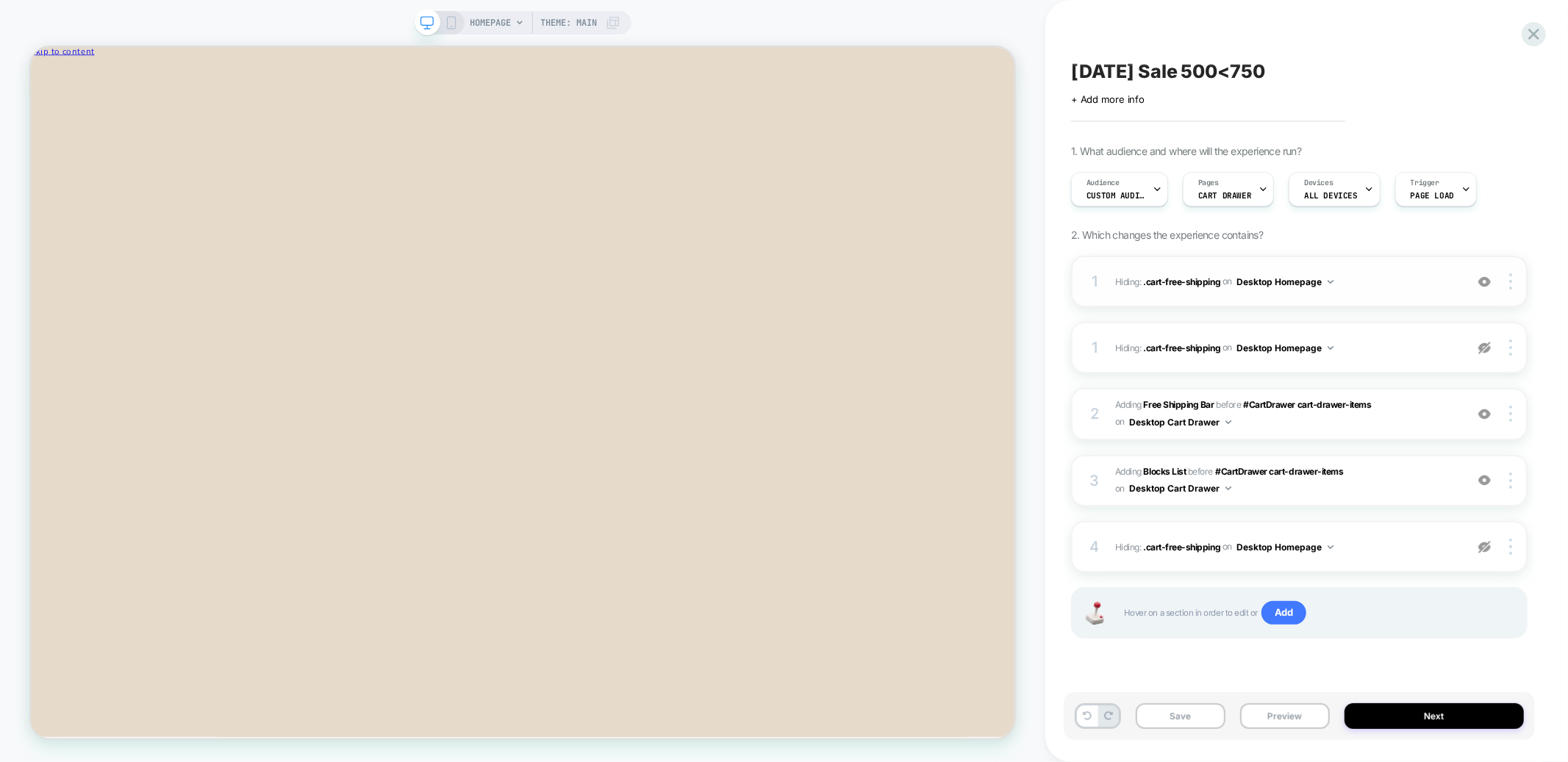
click at [1489, 285] on img at bounding box center [1484, 282] width 12 height 12
click at [1488, 541] on img at bounding box center [1484, 547] width 12 height 12
click at [1483, 545] on img at bounding box center [1484, 547] width 12 height 12
click at [1489, 280] on img at bounding box center [1484, 282] width 12 height 12
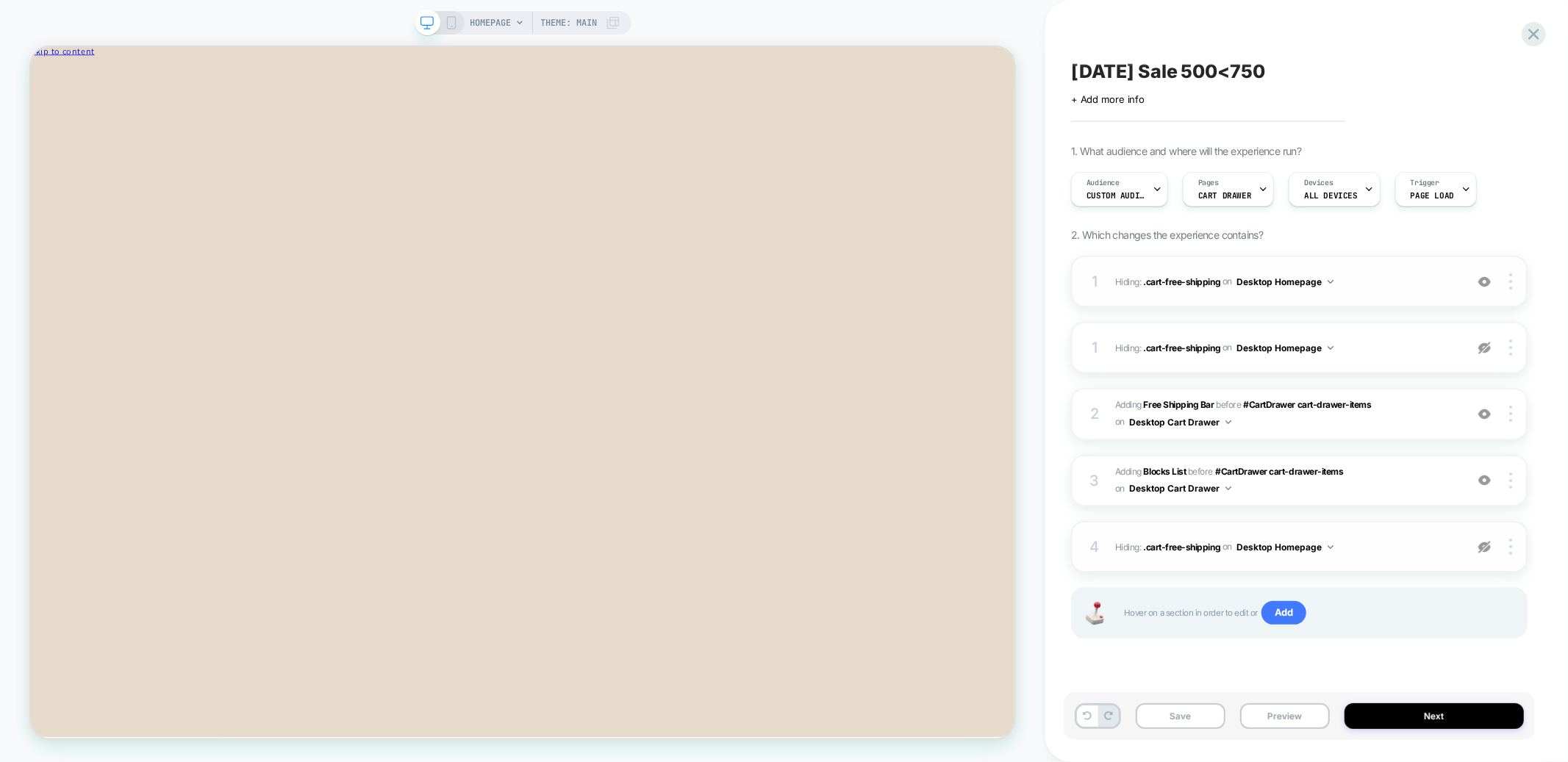
click at [1489, 280] on img at bounding box center [1484, 282] width 12 height 12
click at [1484, 280] on img at bounding box center [1484, 282] width 12 height 12
click at [1487, 345] on img at bounding box center [1484, 348] width 12 height 12
click at [1514, 348] on div at bounding box center [1512, 348] width 28 height 16
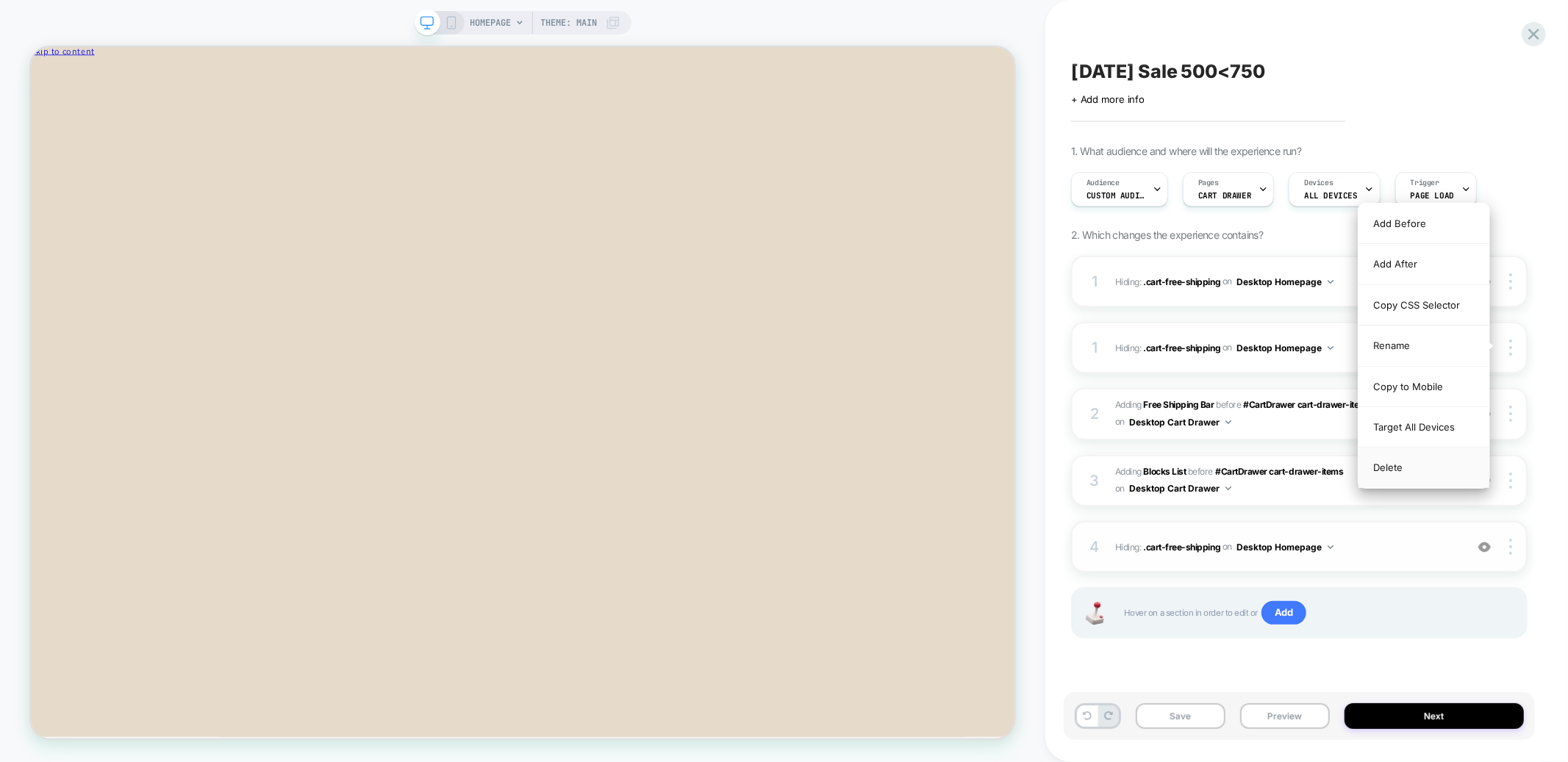
click at [1392, 472] on div "Delete" at bounding box center [1423, 467] width 131 height 40
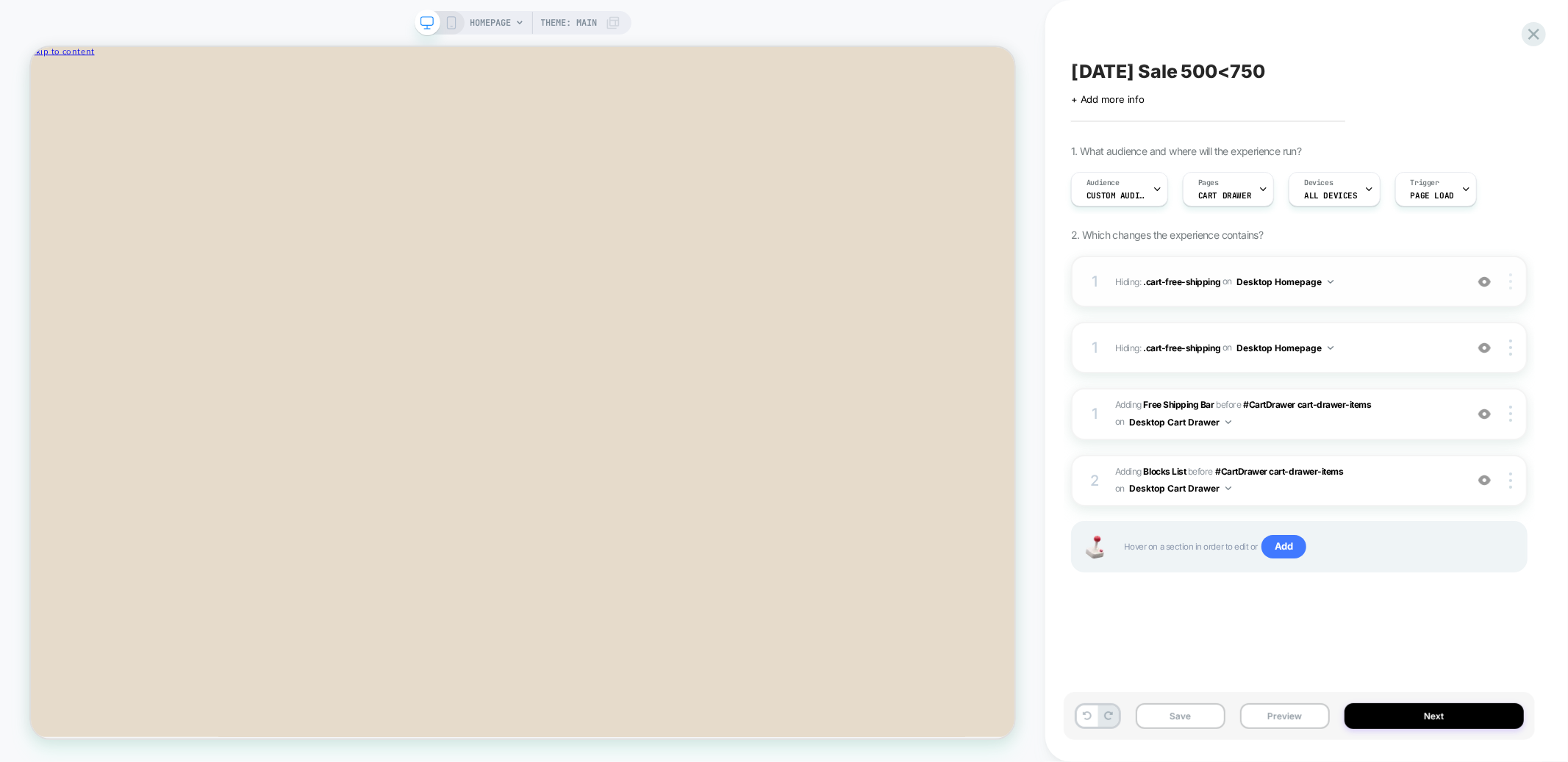
click at [1512, 282] on img at bounding box center [1510, 281] width 3 height 16
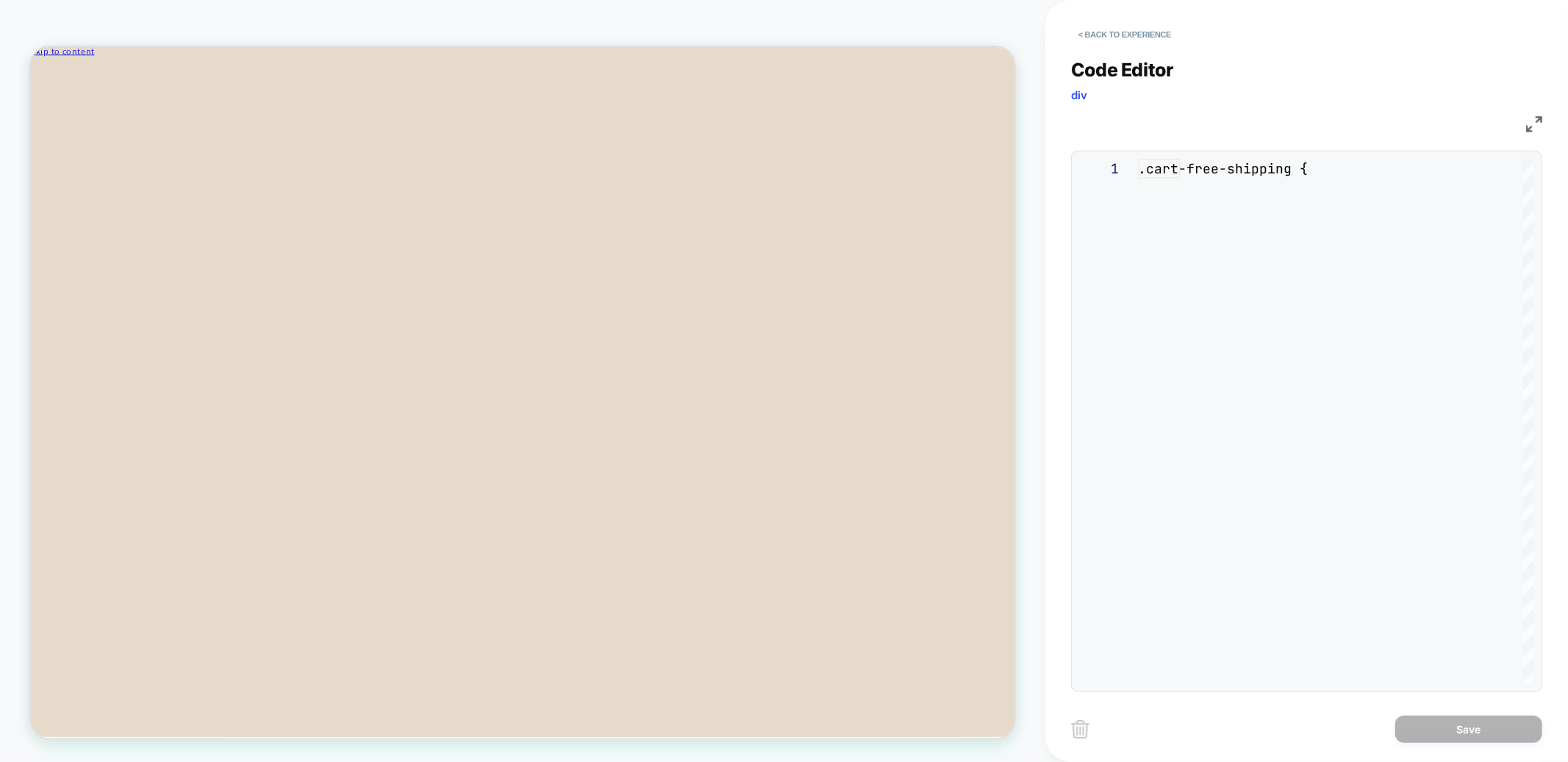
scroll to position [60, 0]
click at [1108, 23] on button "< Back to experience" at bounding box center [1124, 35] width 108 height 23
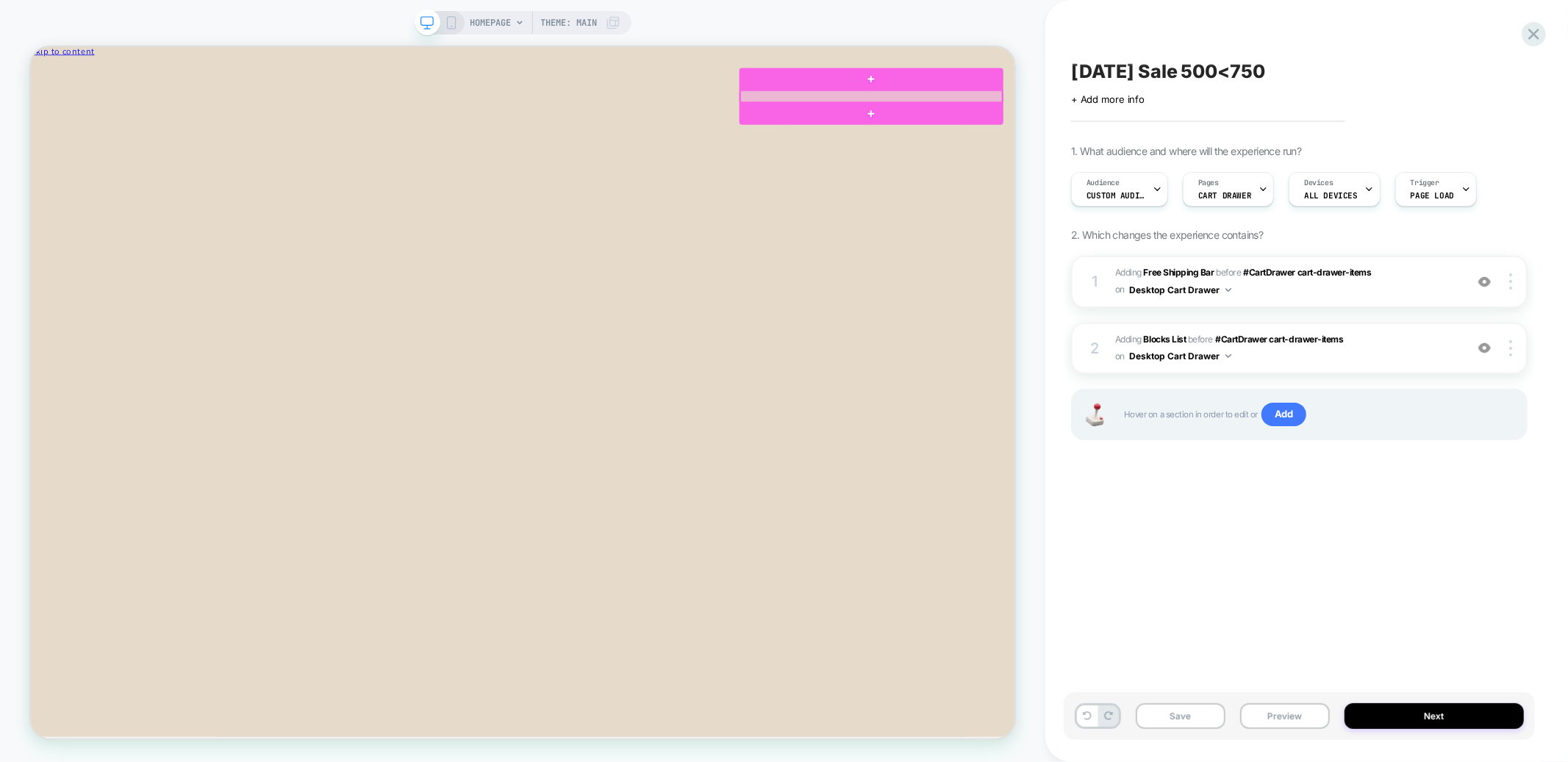
click at [1245, 108] on div at bounding box center [1151, 111] width 350 height 15
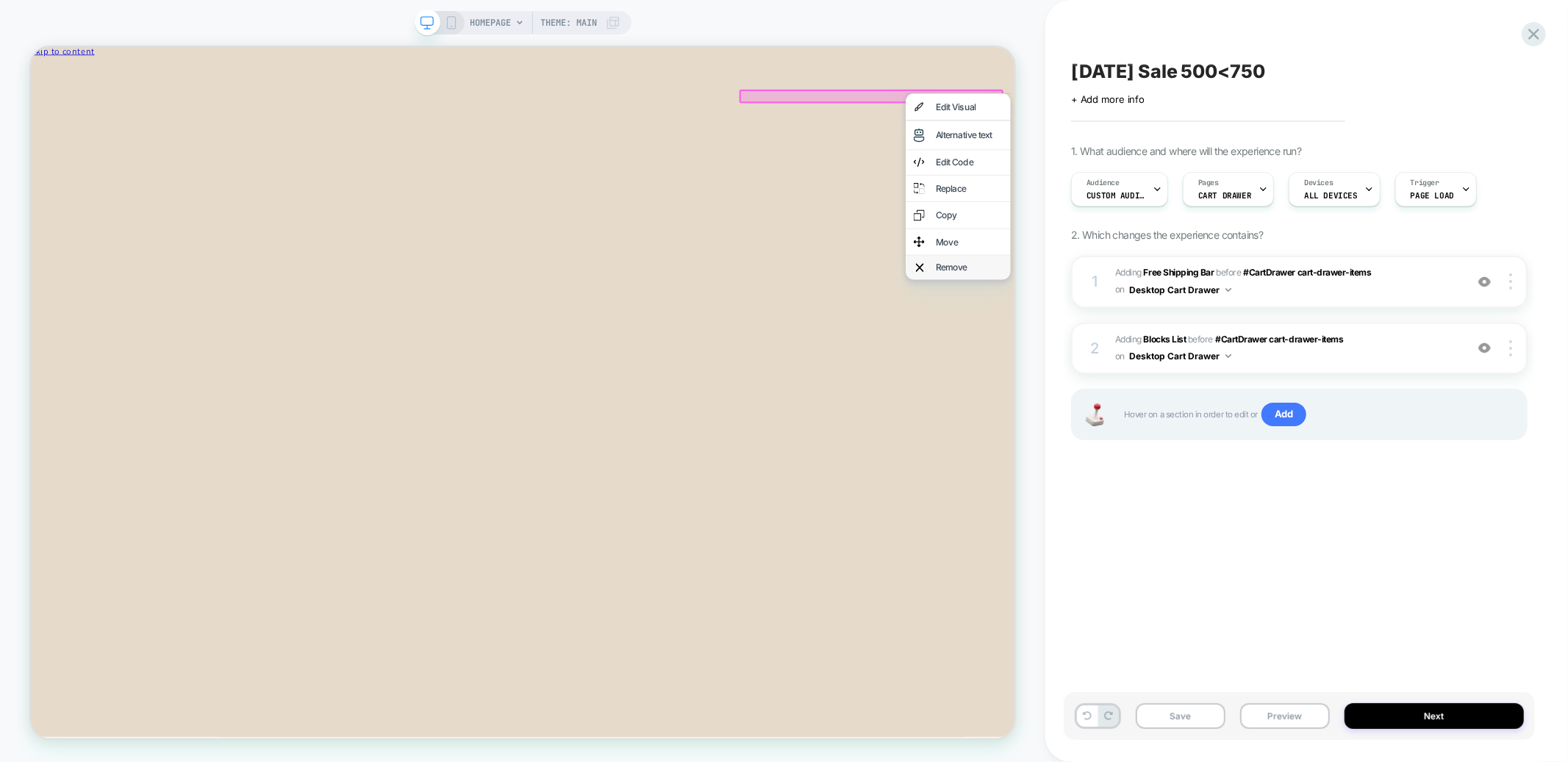
click at [1265, 334] on div "Remove" at bounding box center [1282, 340] width 90 height 12
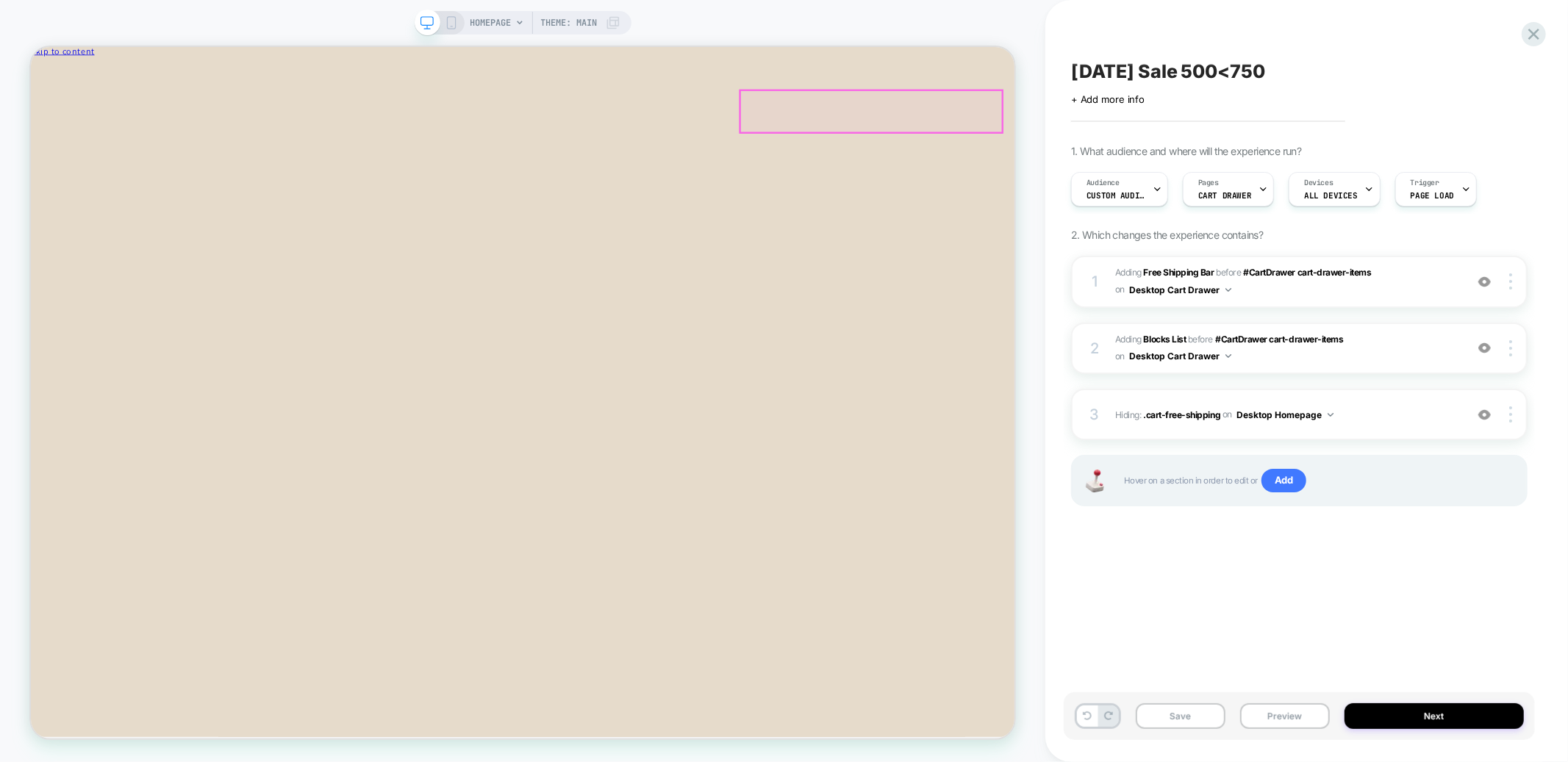
click at [1182, 129] on div "You have $100 in savings! Spend another $375 for an additional $75 off" at bounding box center [687, 124] width 1312 height 11
click at [1404, 291] on span "#_loomi_addon_1755548452067_dup1755548730_dup1755549044 Adding Free Shipping Ba…" at bounding box center [1286, 282] width 342 height 35
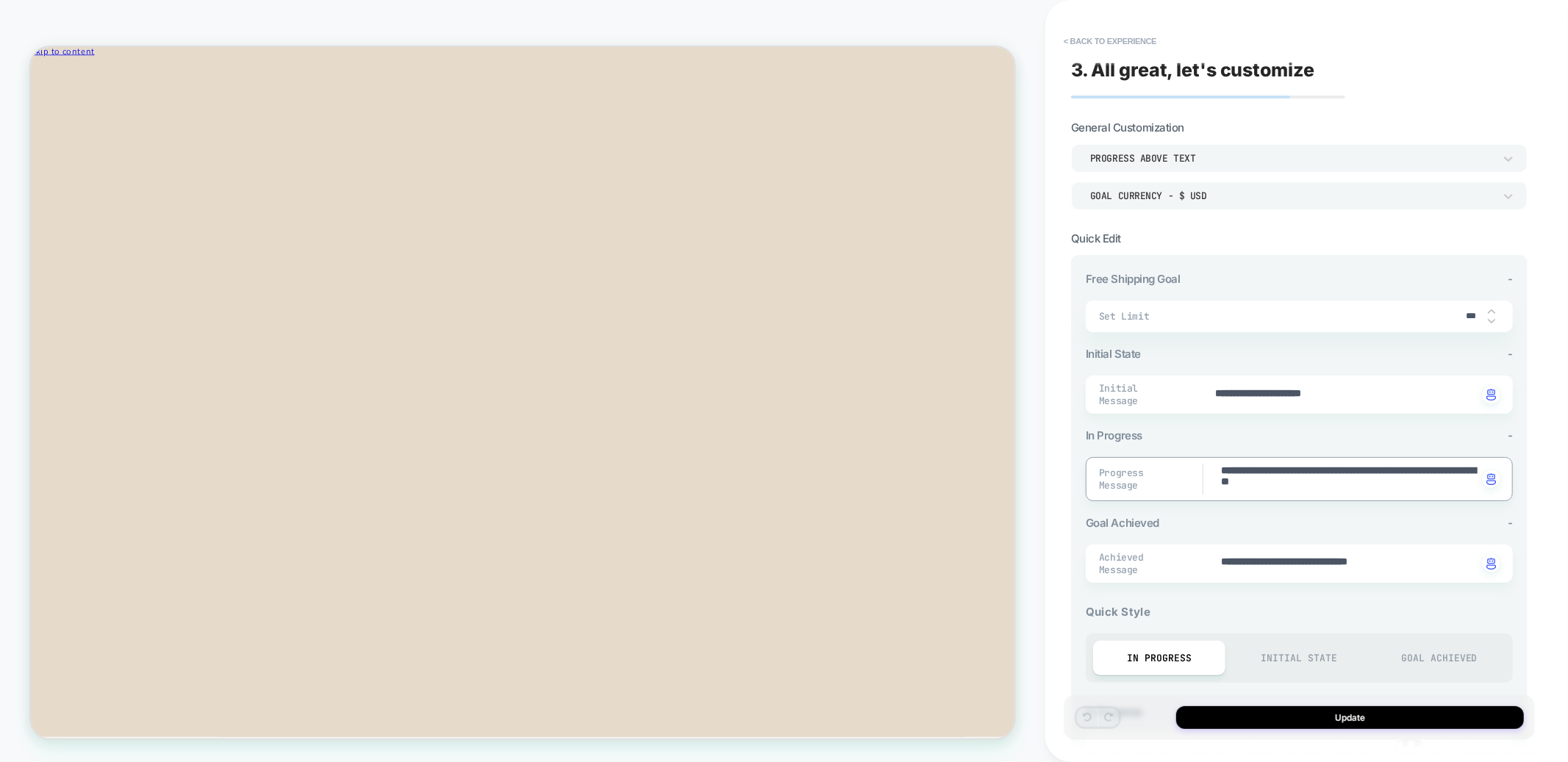
type textarea "*"
type textarea "**********"
type textarea "*"
type textarea "**********"
type textarea "*"
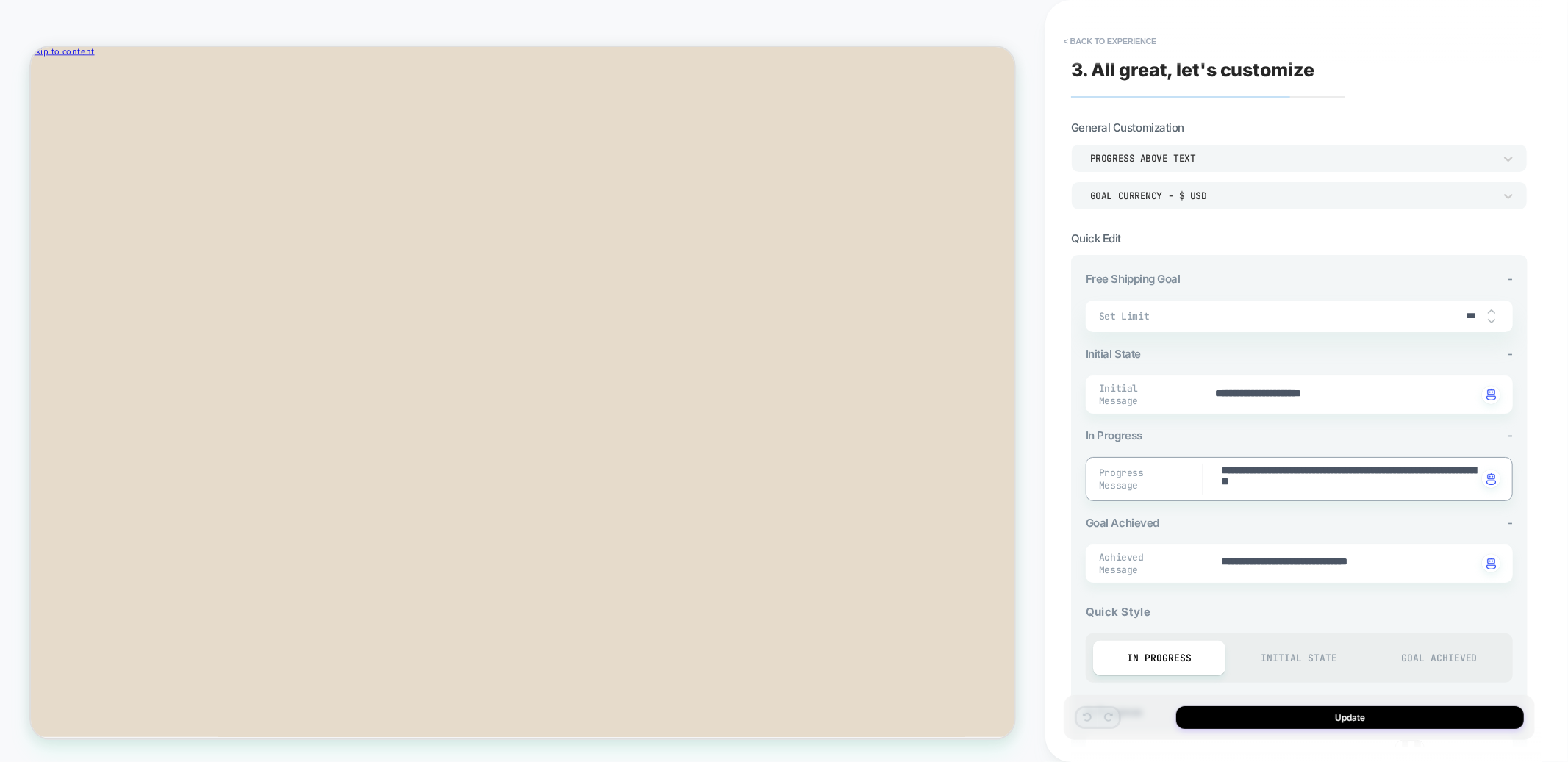
type textarea "**********"
type textarea "*"
type textarea "**********"
type textarea "*"
type textarea "**********"
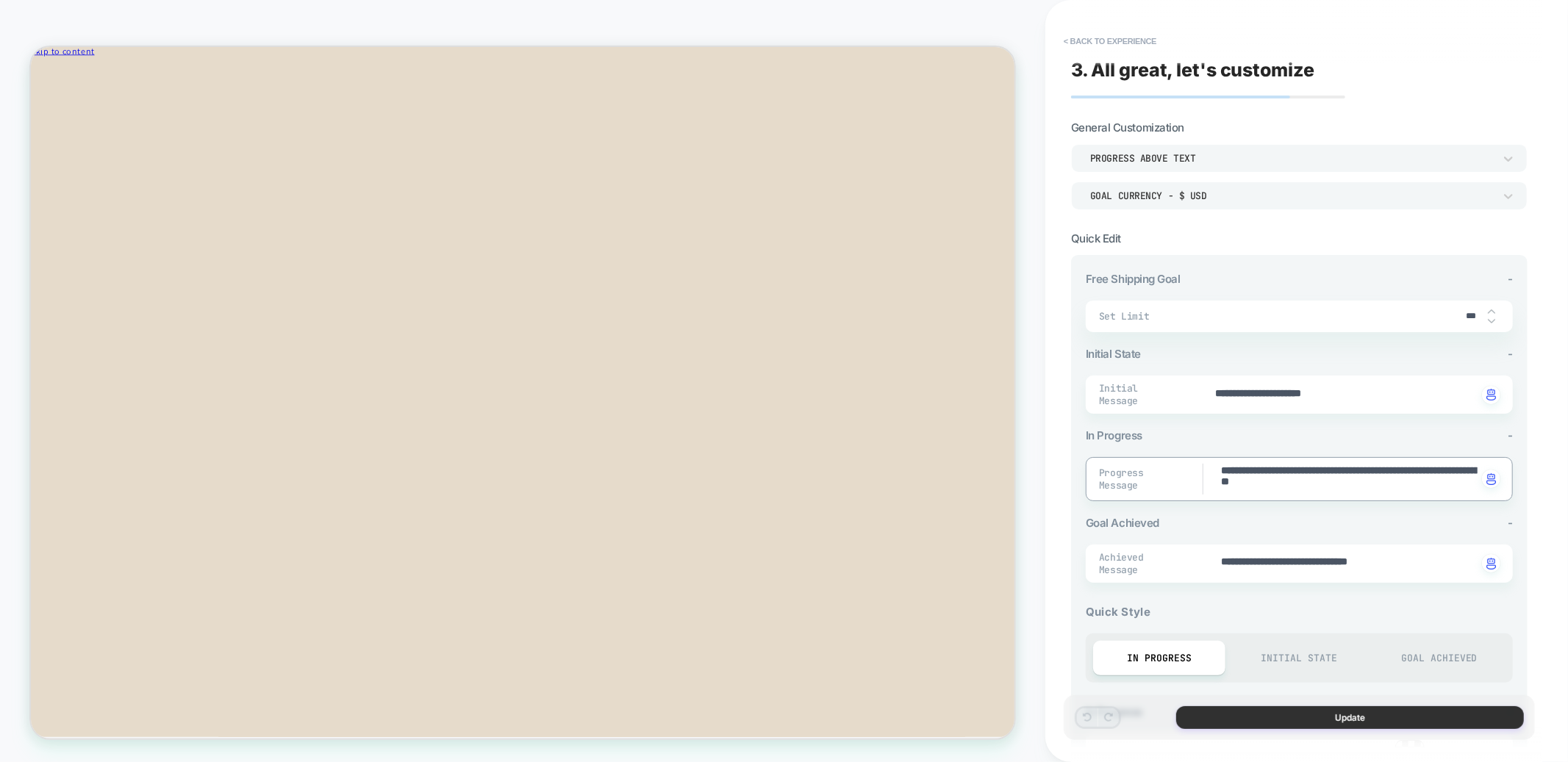
click at [1291, 722] on button "Update" at bounding box center [1349, 718] width 348 height 23
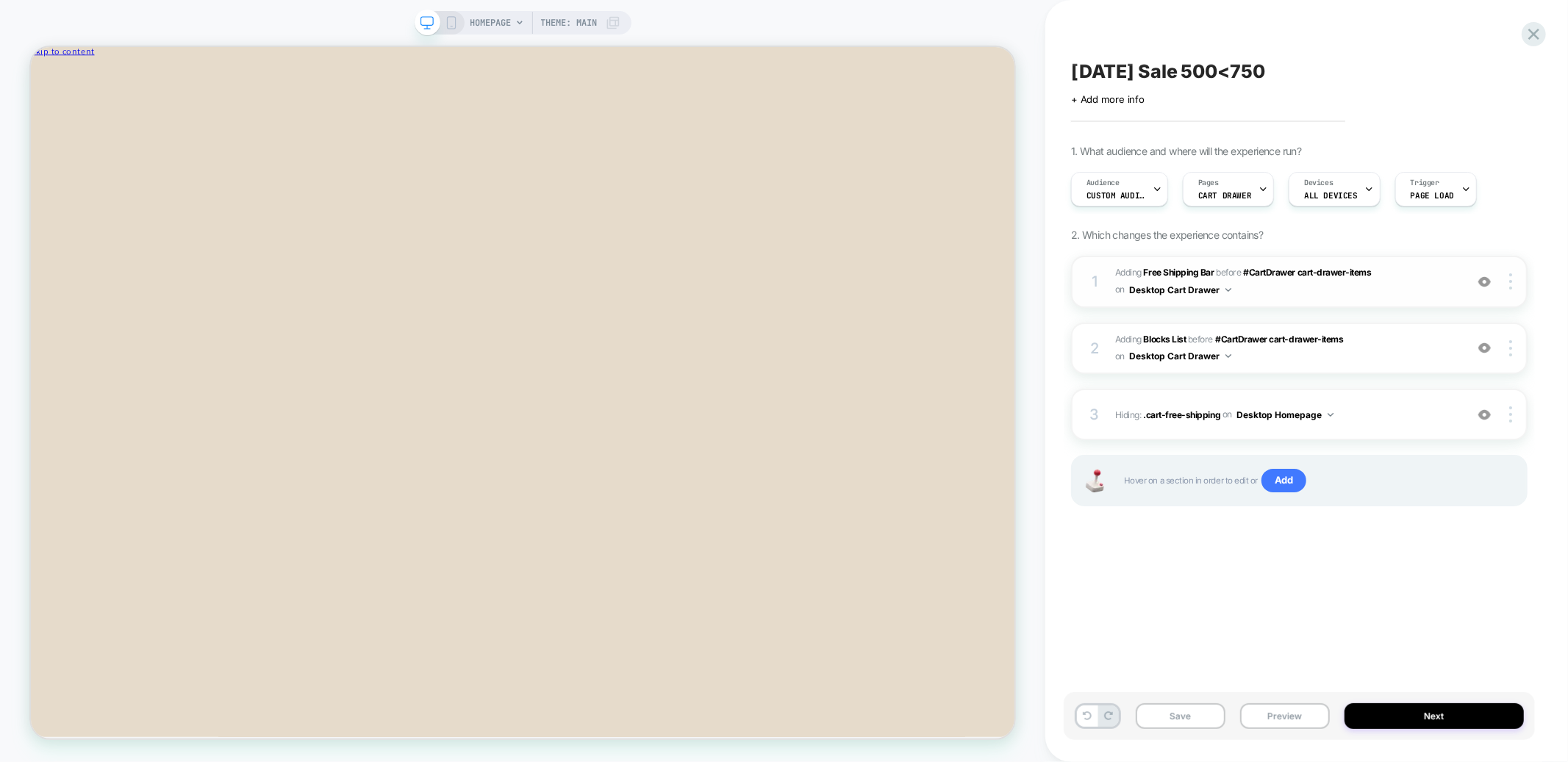
click at [1407, 283] on span "#_loomi_addon_1755548452067_dup1755548730_dup1755549044 Adding Free Shipping Ba…" at bounding box center [1286, 282] width 342 height 35
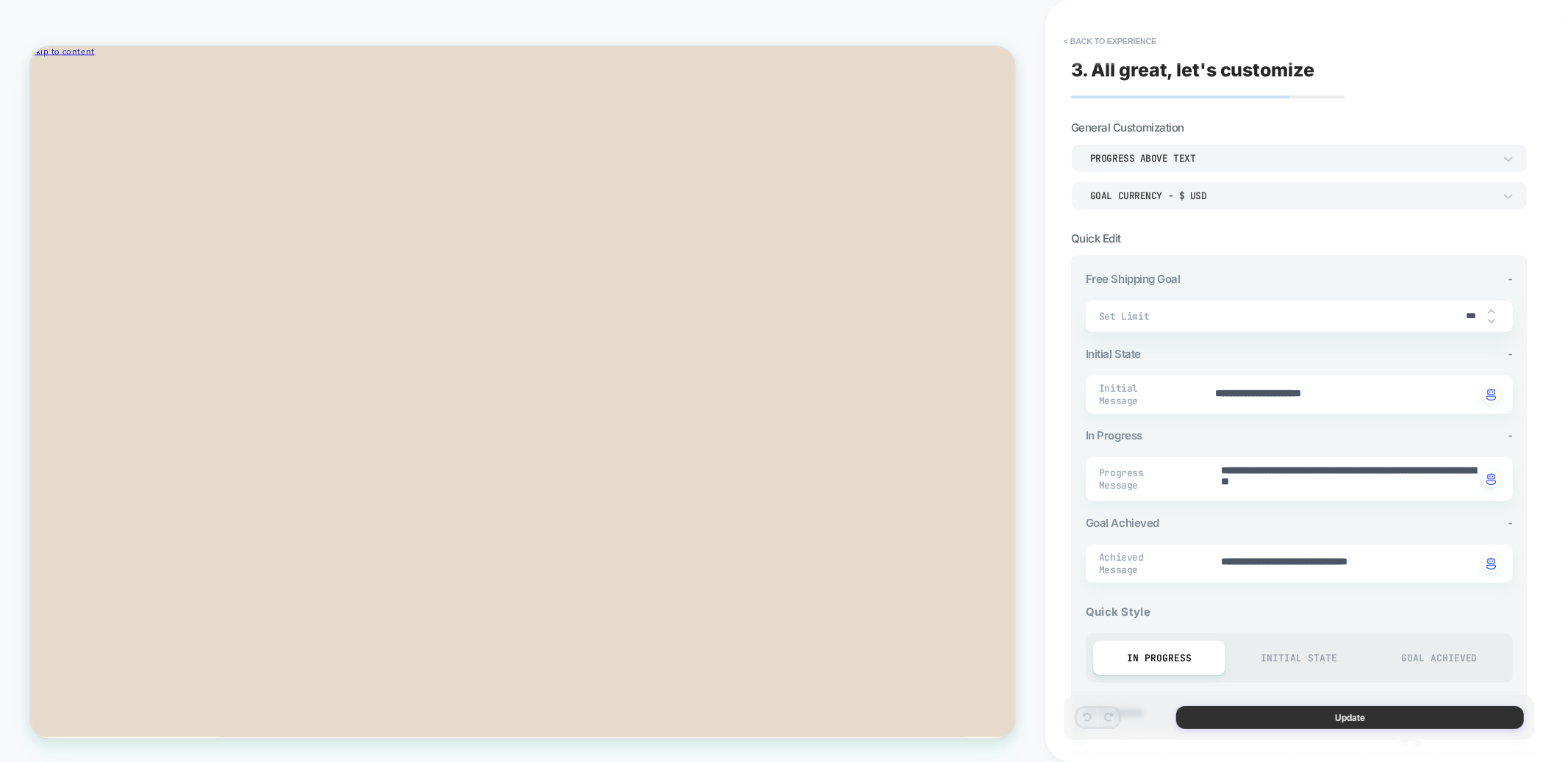
click at [1319, 718] on button "Update" at bounding box center [1349, 718] width 348 height 23
type textarea "*"
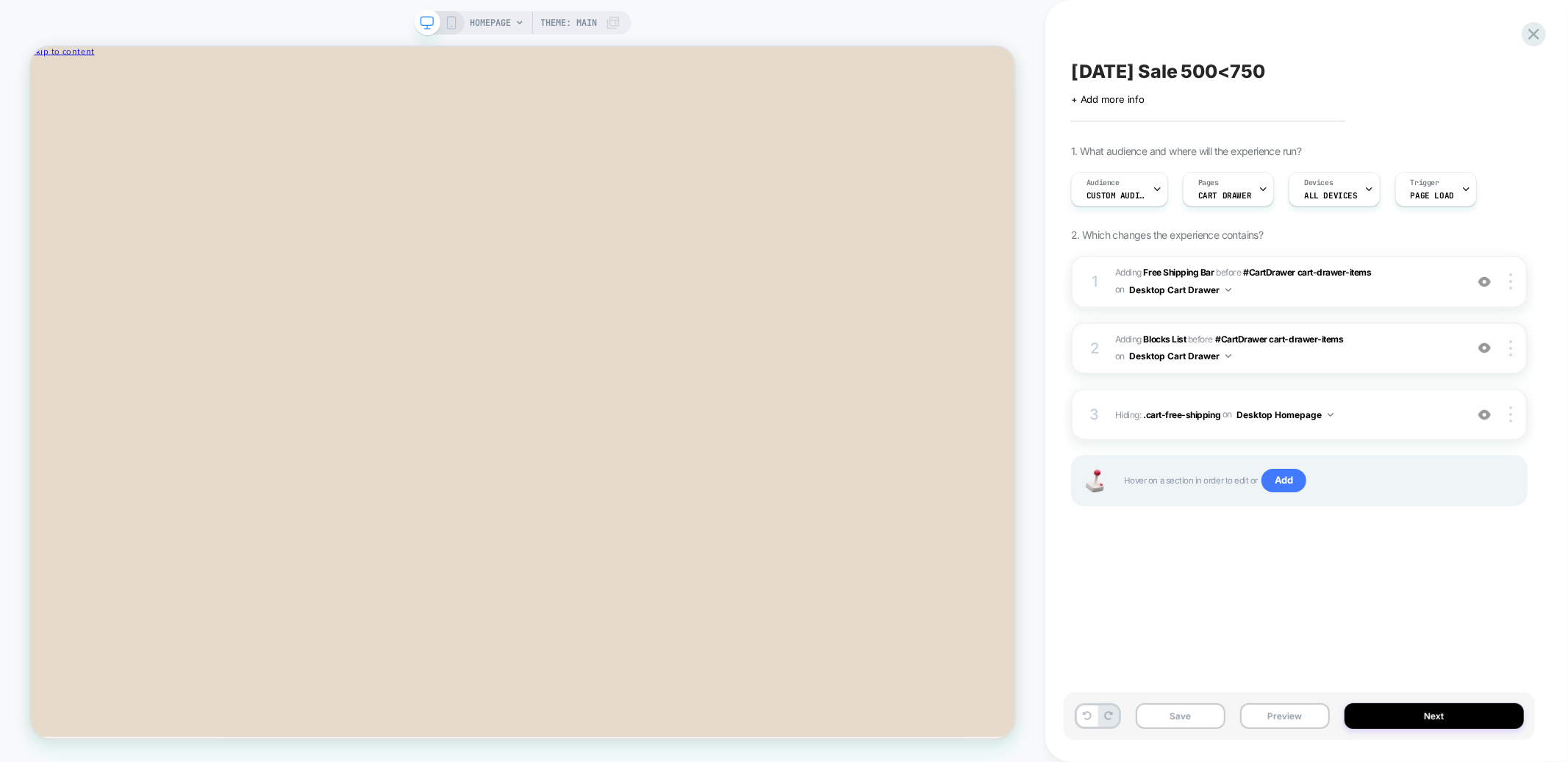
click at [1399, 355] on span "#_loomi_addon_1755548523118_dup1755548730_dup1755549044 Adding Blocks List BEFO…" at bounding box center [1286, 349] width 342 height 35
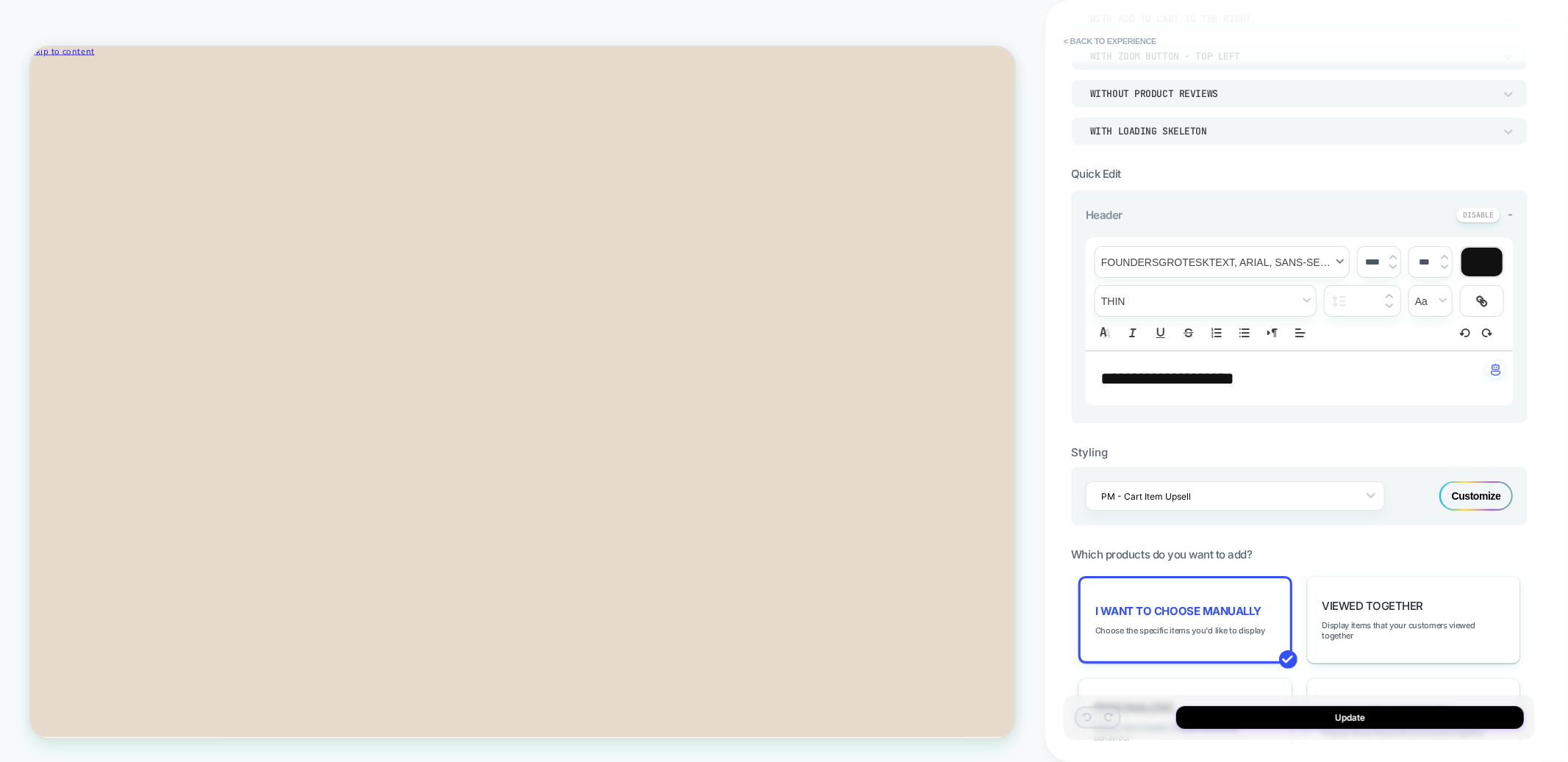
scroll to position [236, 0]
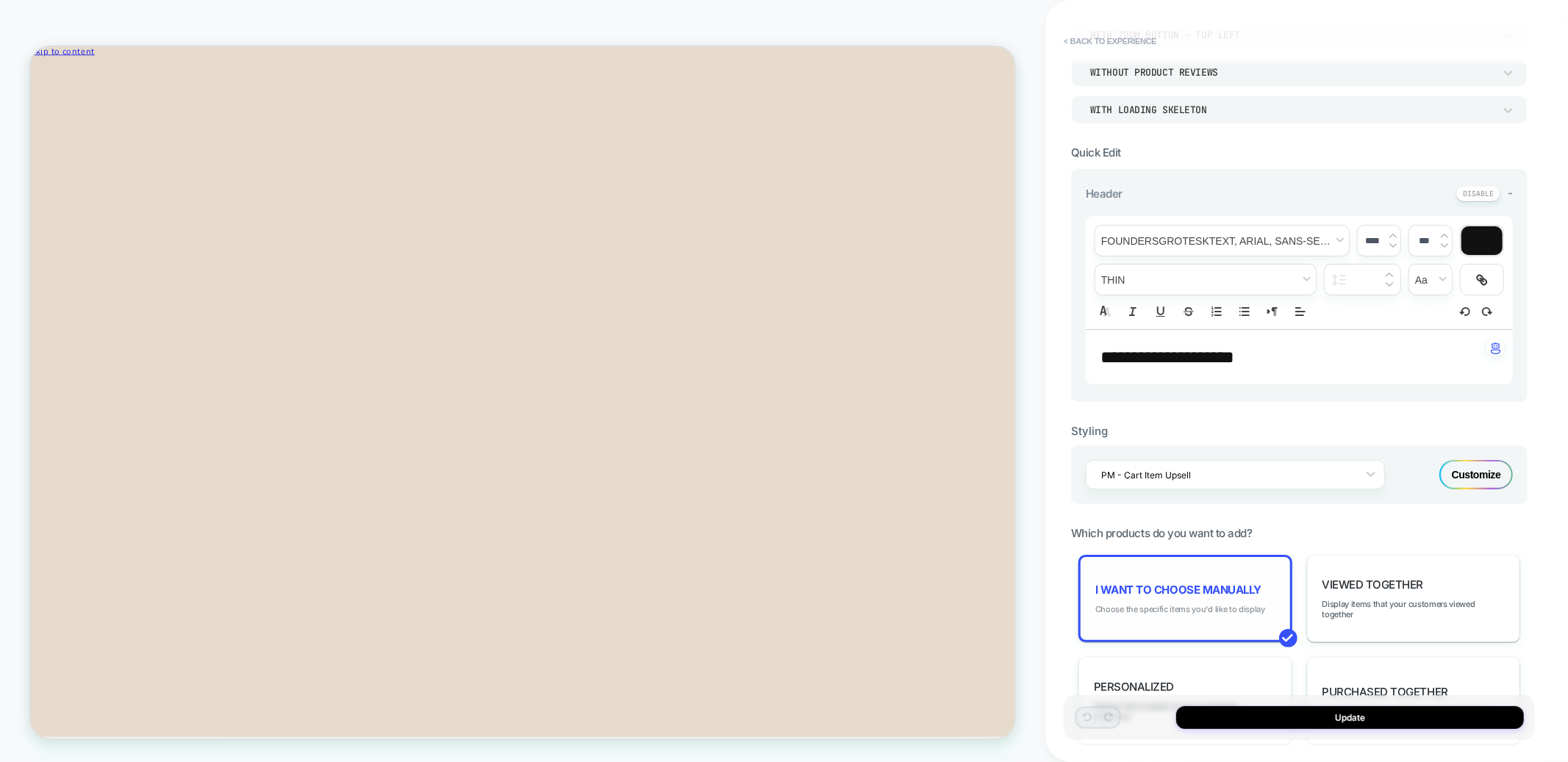
click at [1211, 604] on span "Choose the specific items you'd like to display" at bounding box center [1179, 609] width 170 height 11
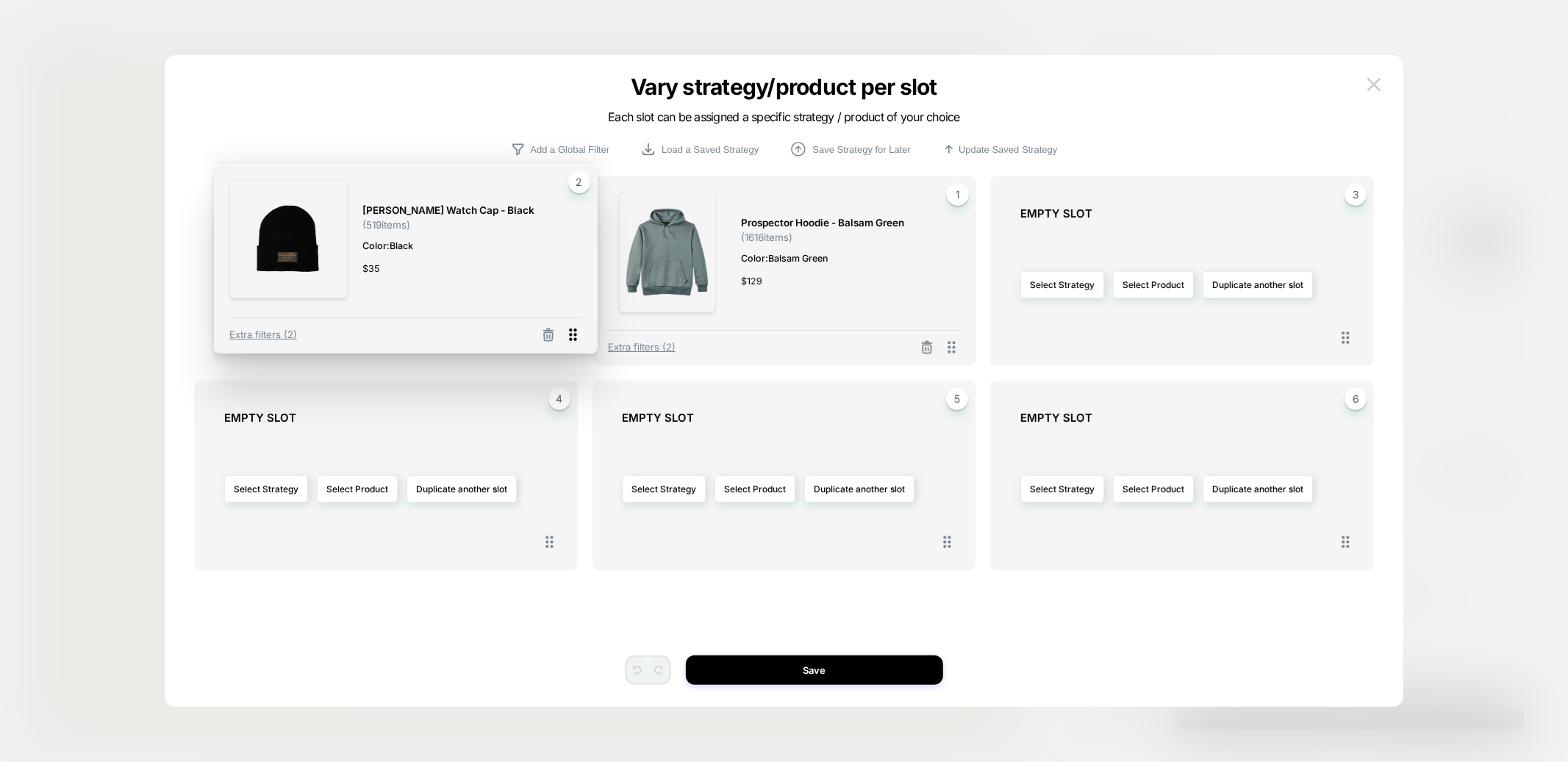
drag, startPoint x: 953, startPoint y: 344, endPoint x: 575, endPoint y: 331, distance: 378.2
click at [575, 332] on icon at bounding box center [573, 334] width 19 height 19
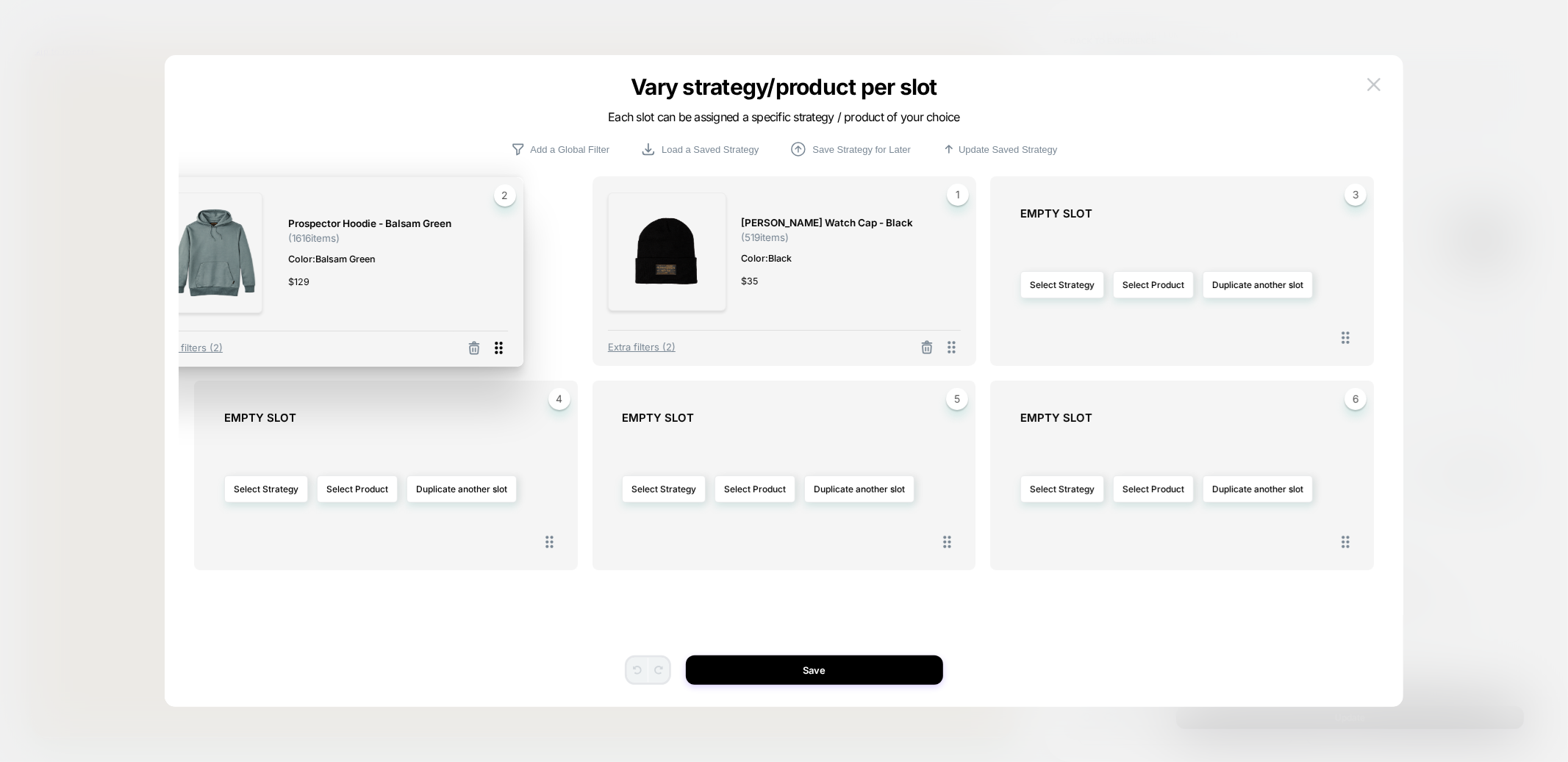
drag, startPoint x: 953, startPoint y: 349, endPoint x: 500, endPoint y: 350, distance: 453.0
click at [500, 350] on icon at bounding box center [498, 348] width 19 height 19
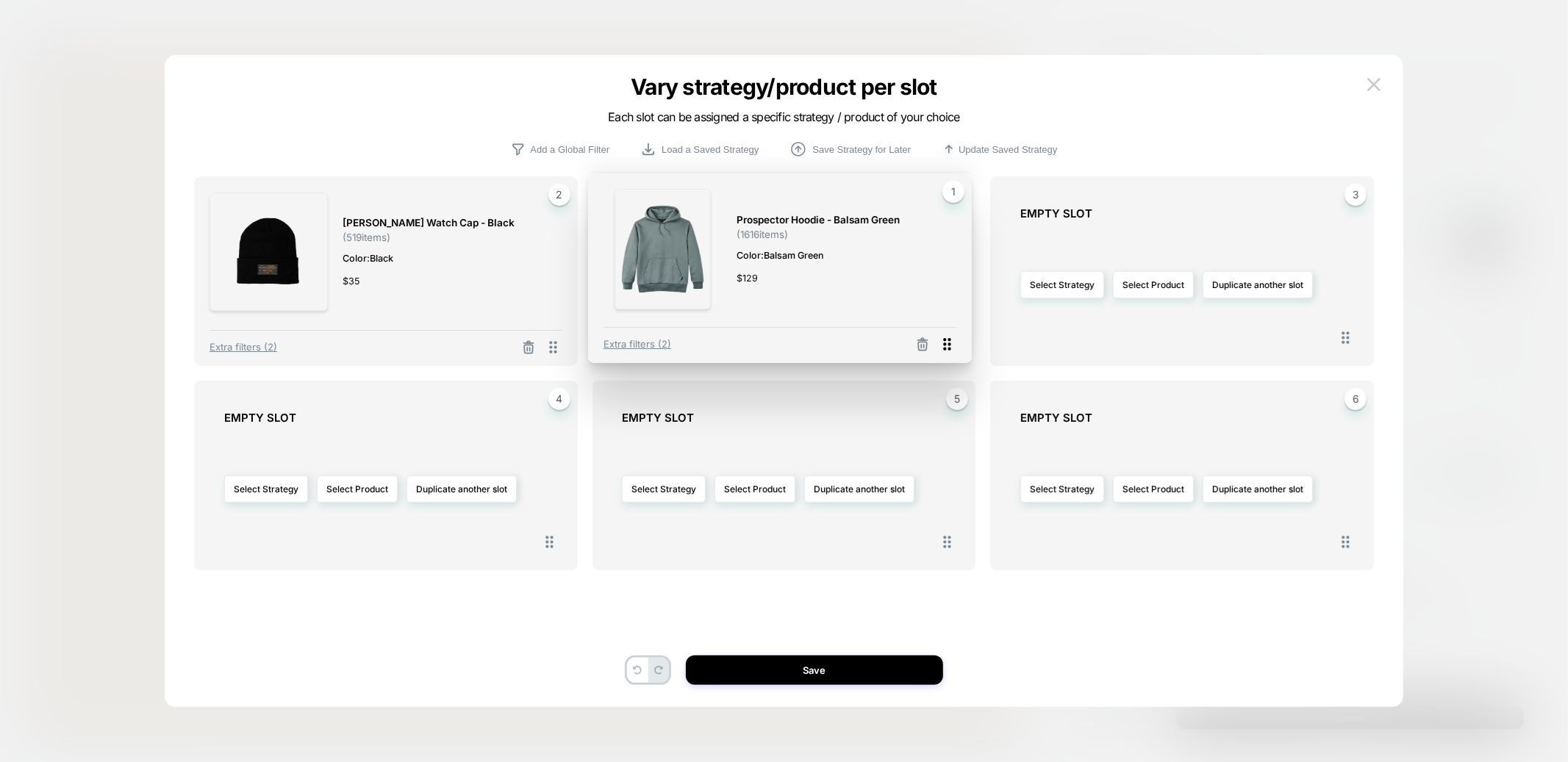
drag, startPoint x: 548, startPoint y: 351, endPoint x: 945, endPoint y: 350, distance: 397.0
click at [945, 350] on icon at bounding box center [947, 344] width 19 height 19
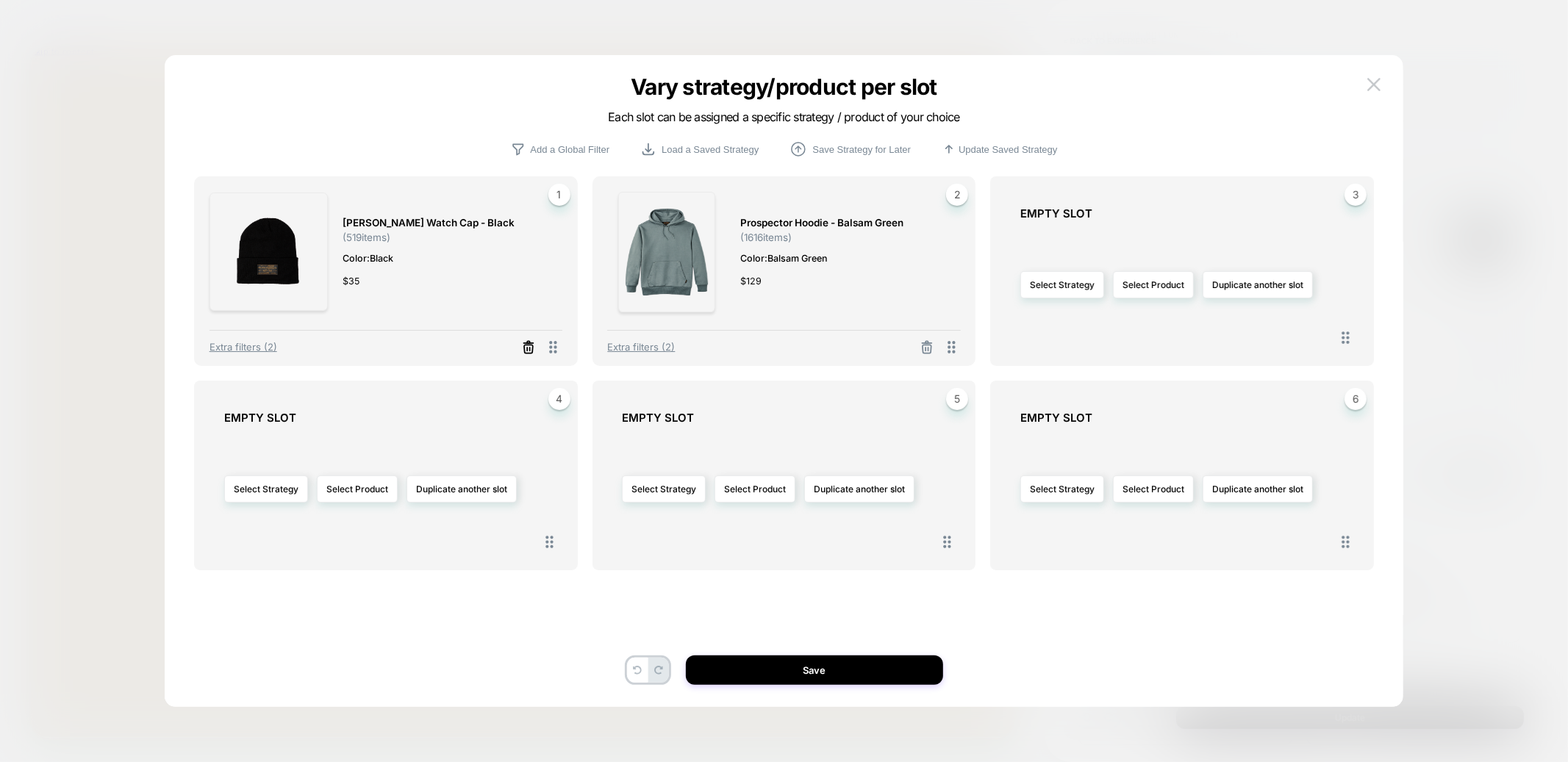
click at [529, 352] on icon at bounding box center [528, 349] width 9 height 8
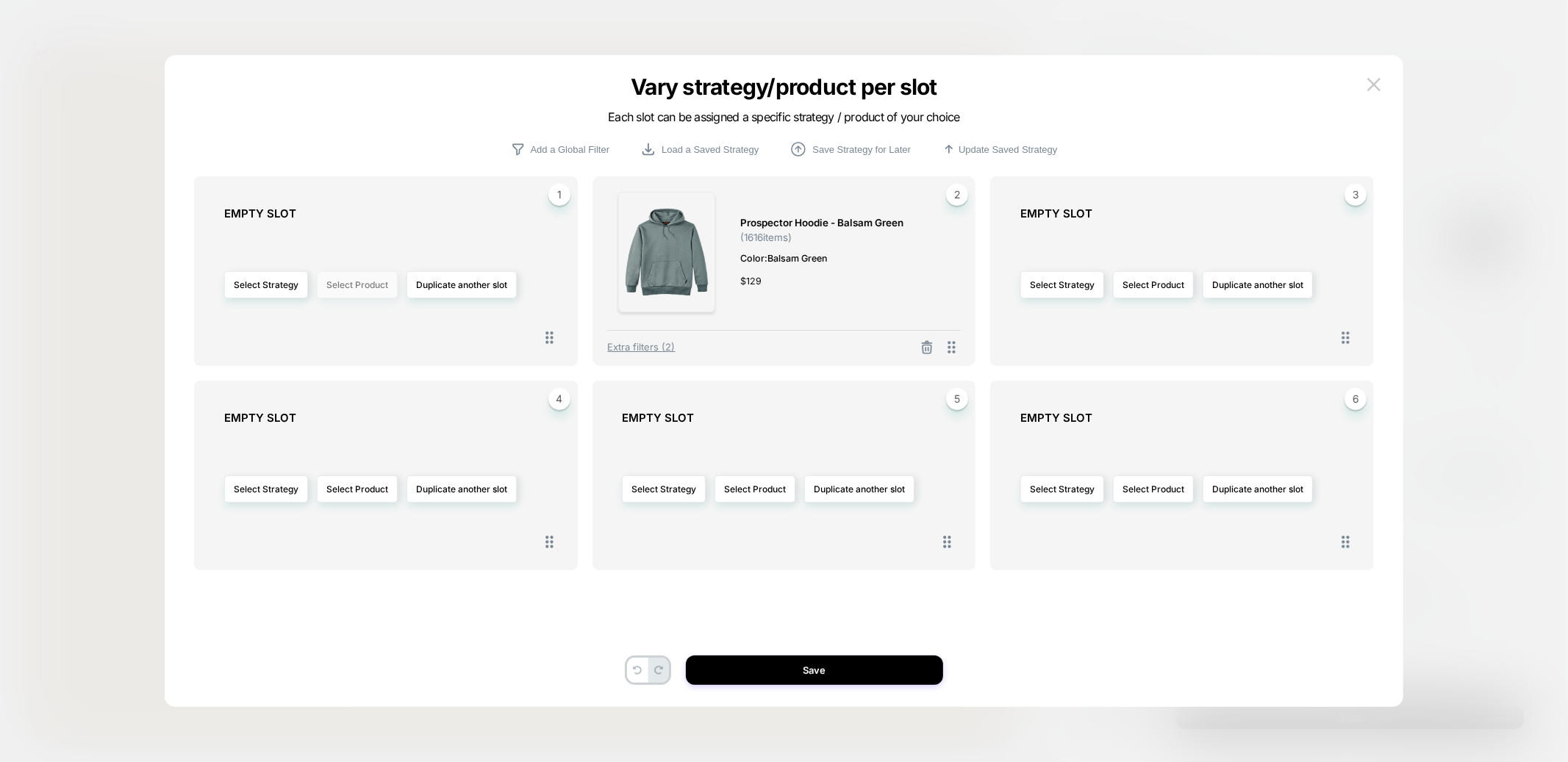
click at [362, 290] on button "Select Product" at bounding box center [357, 285] width 81 height 28
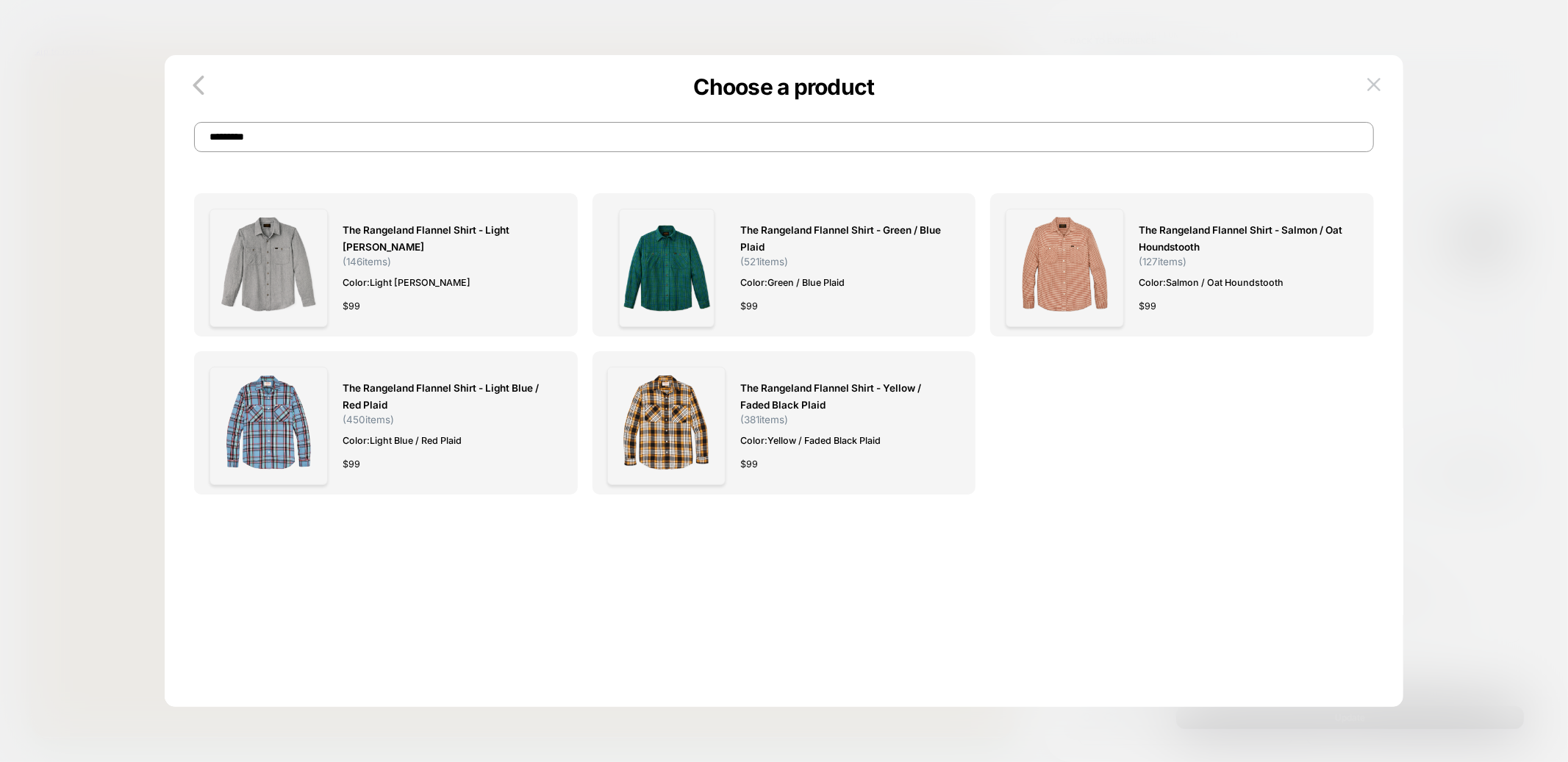
type input "*********"
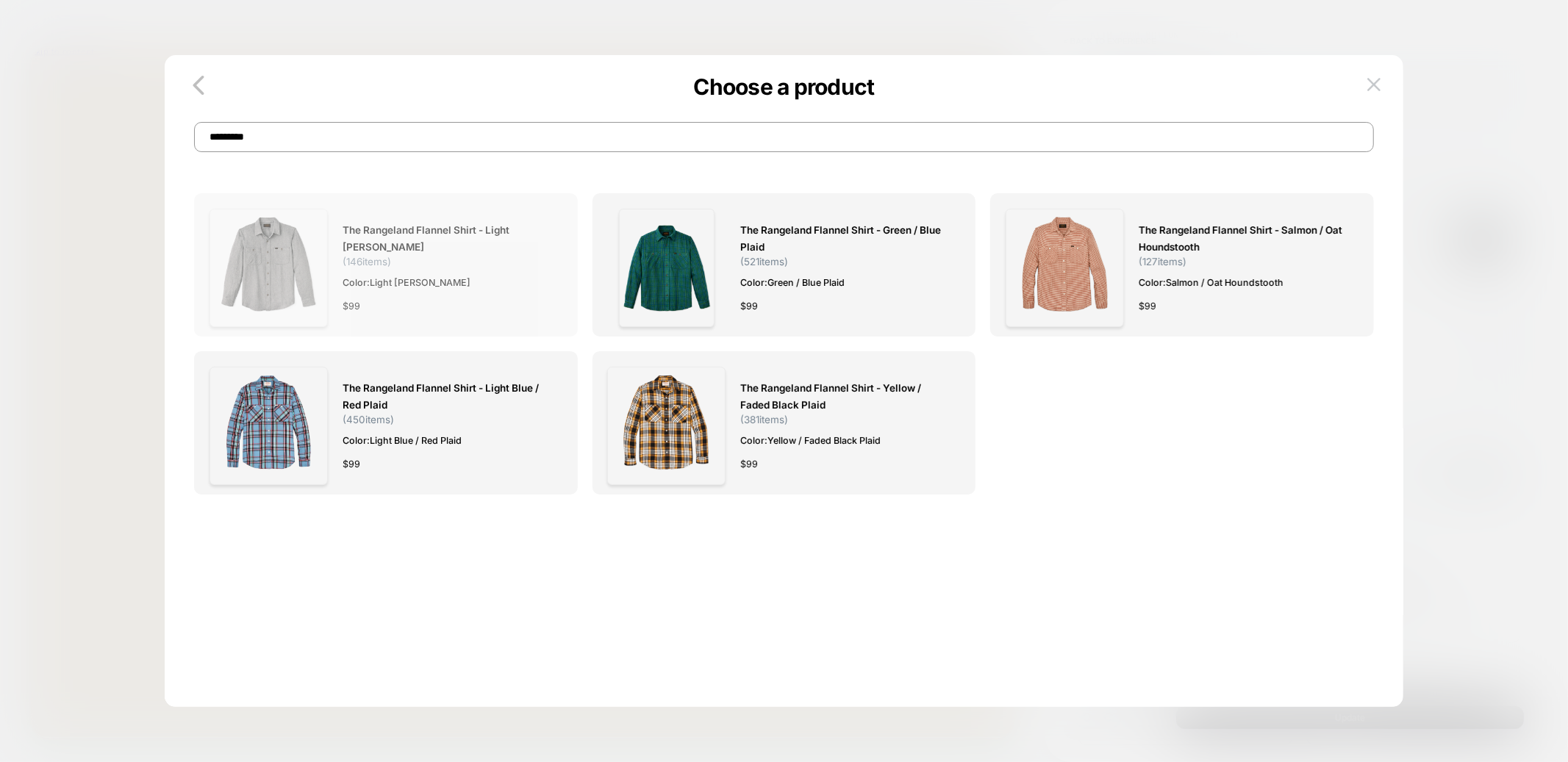
click at [272, 272] on img at bounding box center [269, 268] width 118 height 118
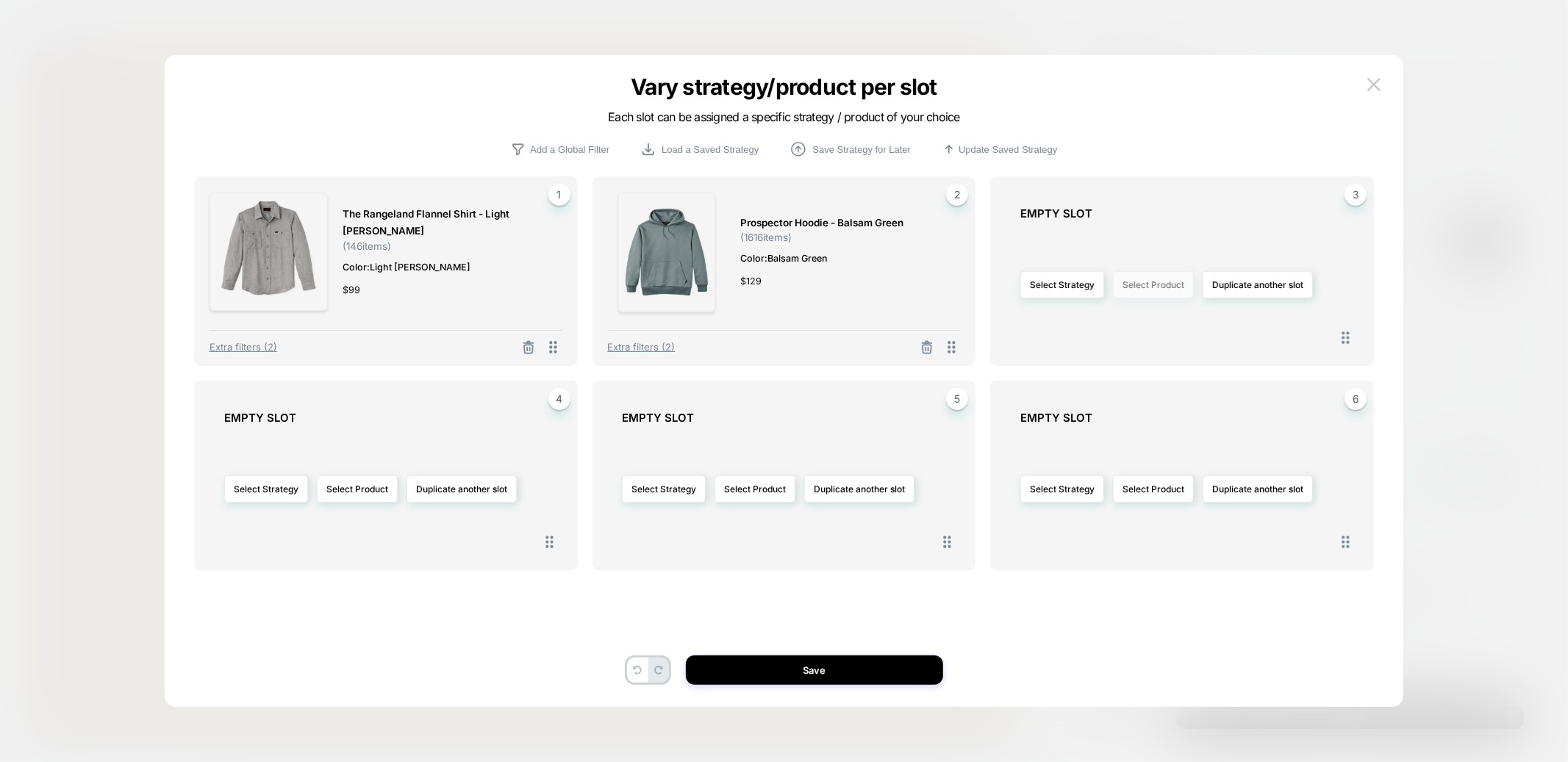
click at [1138, 283] on button "Select Product" at bounding box center [1153, 285] width 81 height 28
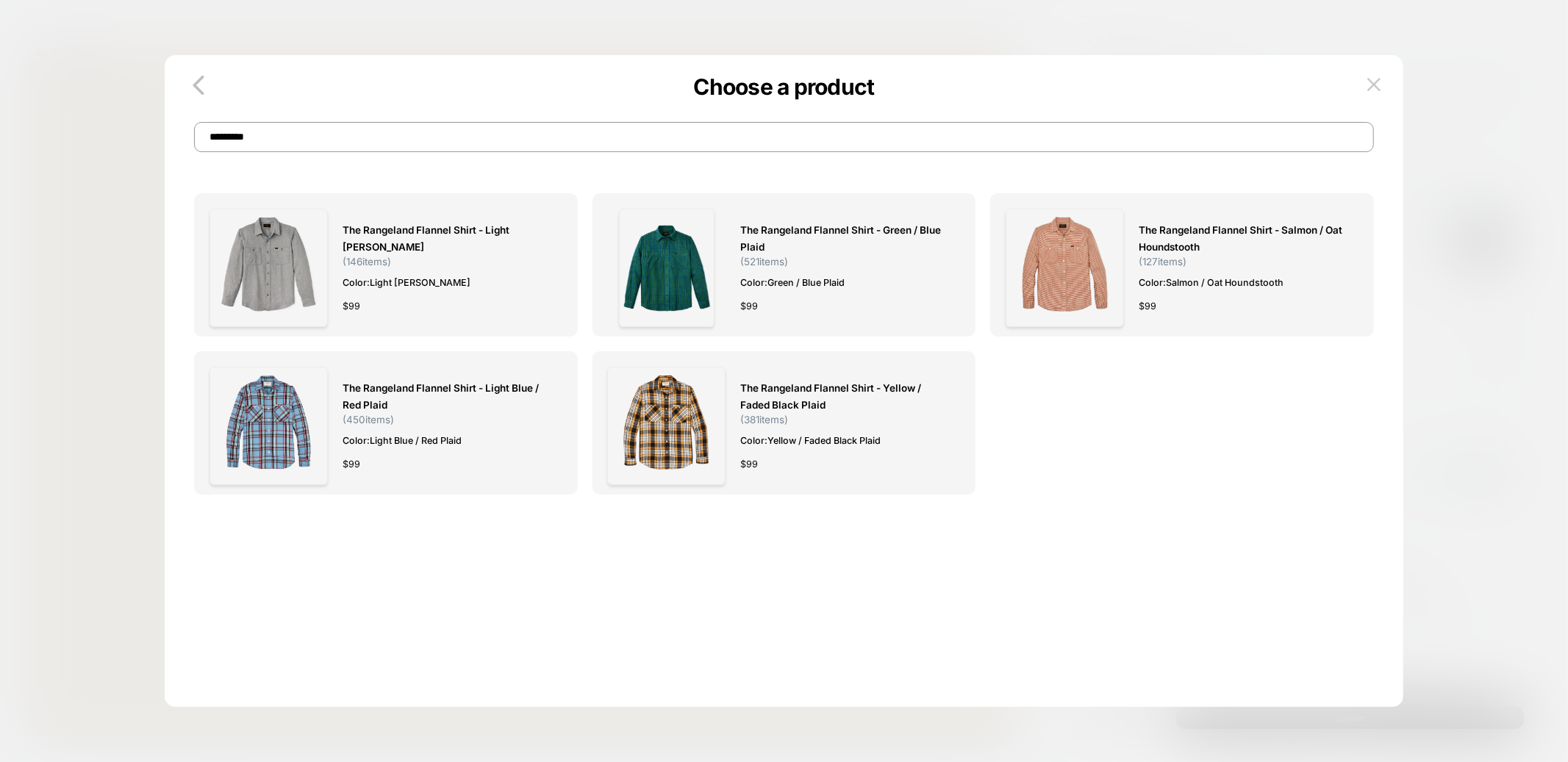
click at [655, 144] on input "*********" at bounding box center [784, 137] width 1179 height 30
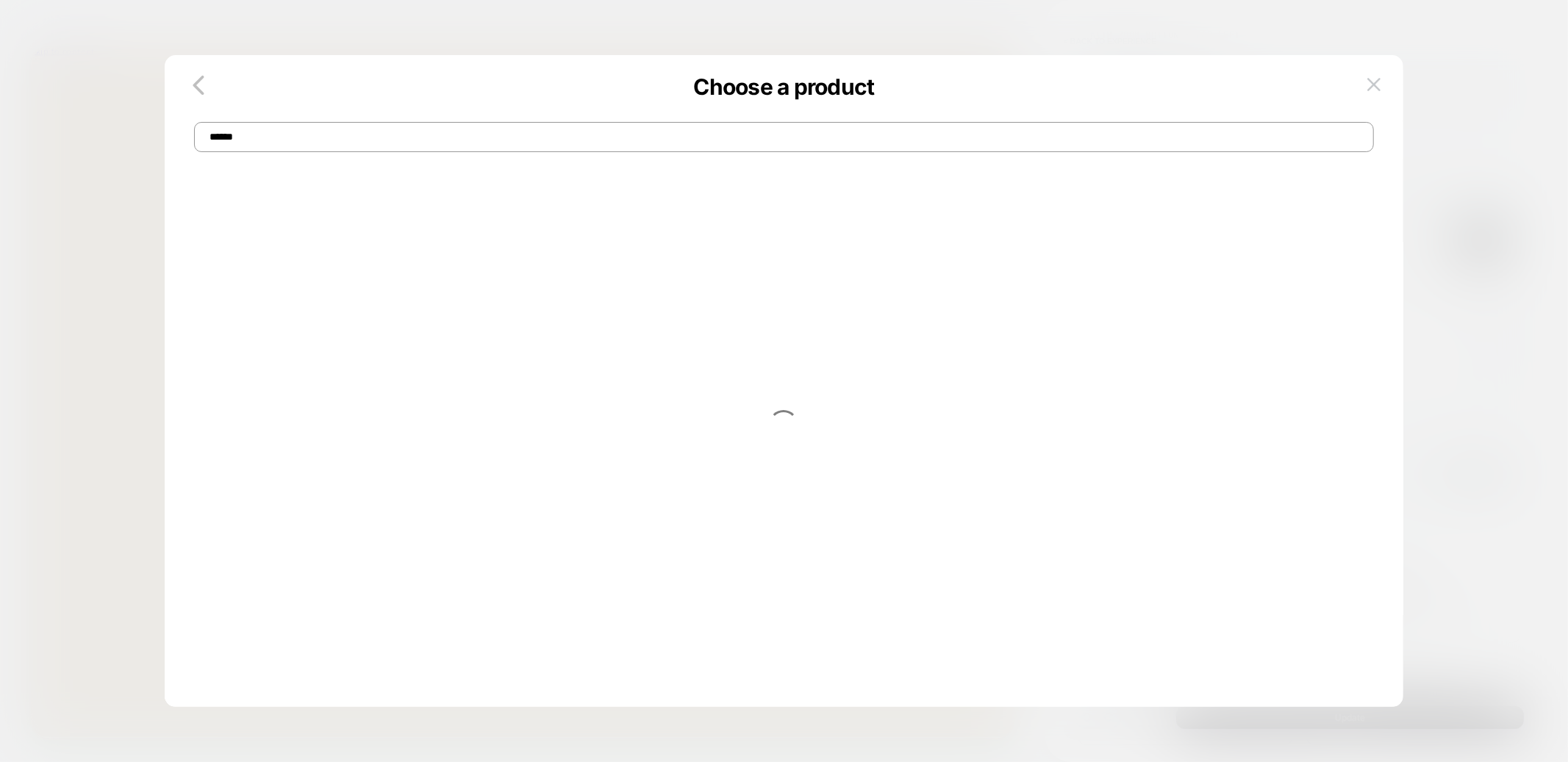
type input "******"
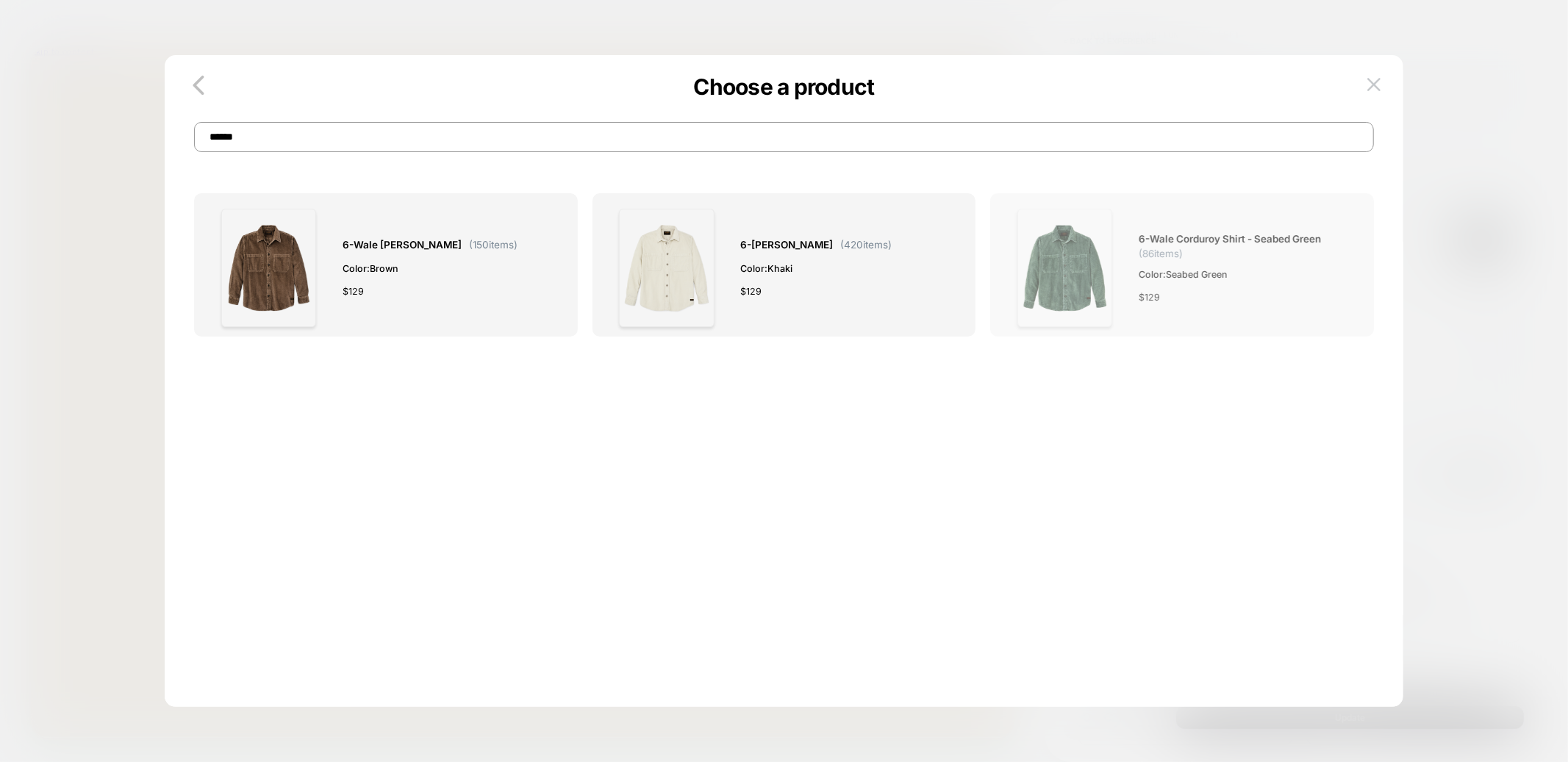
click at [1094, 257] on img at bounding box center [1065, 268] width 95 height 118
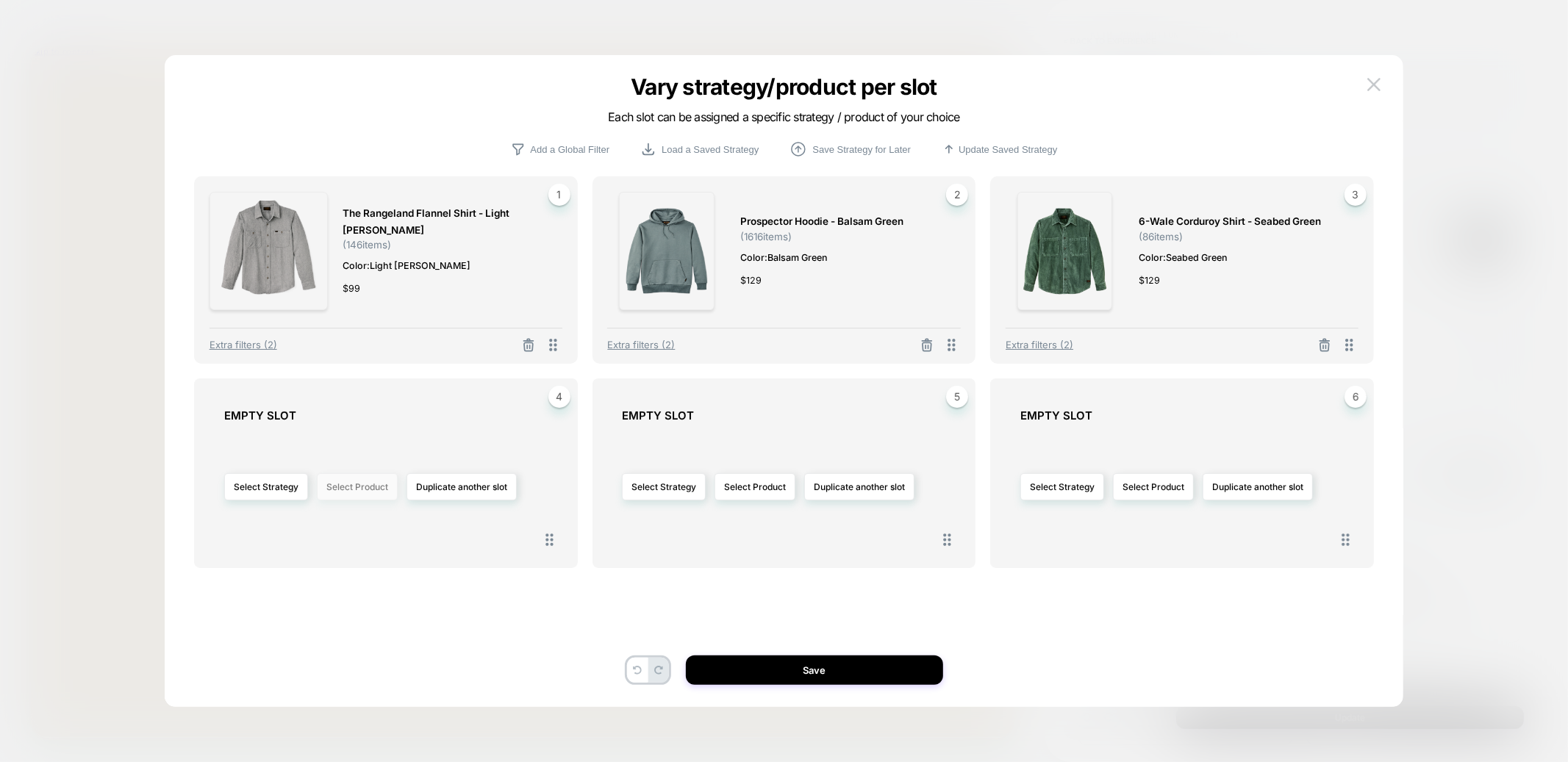
click at [352, 481] on button "Select Product" at bounding box center [357, 486] width 81 height 28
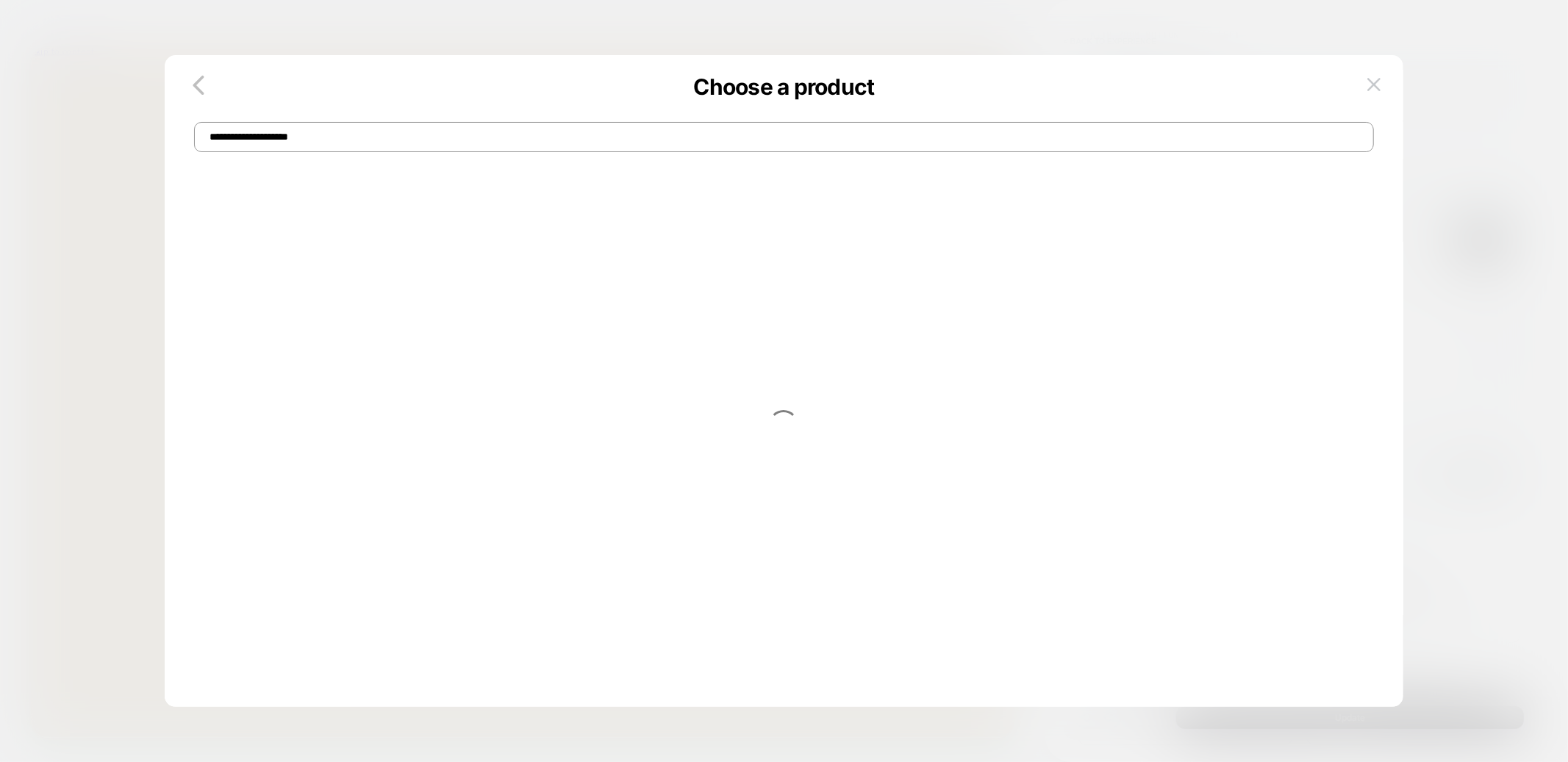
type input "**********"
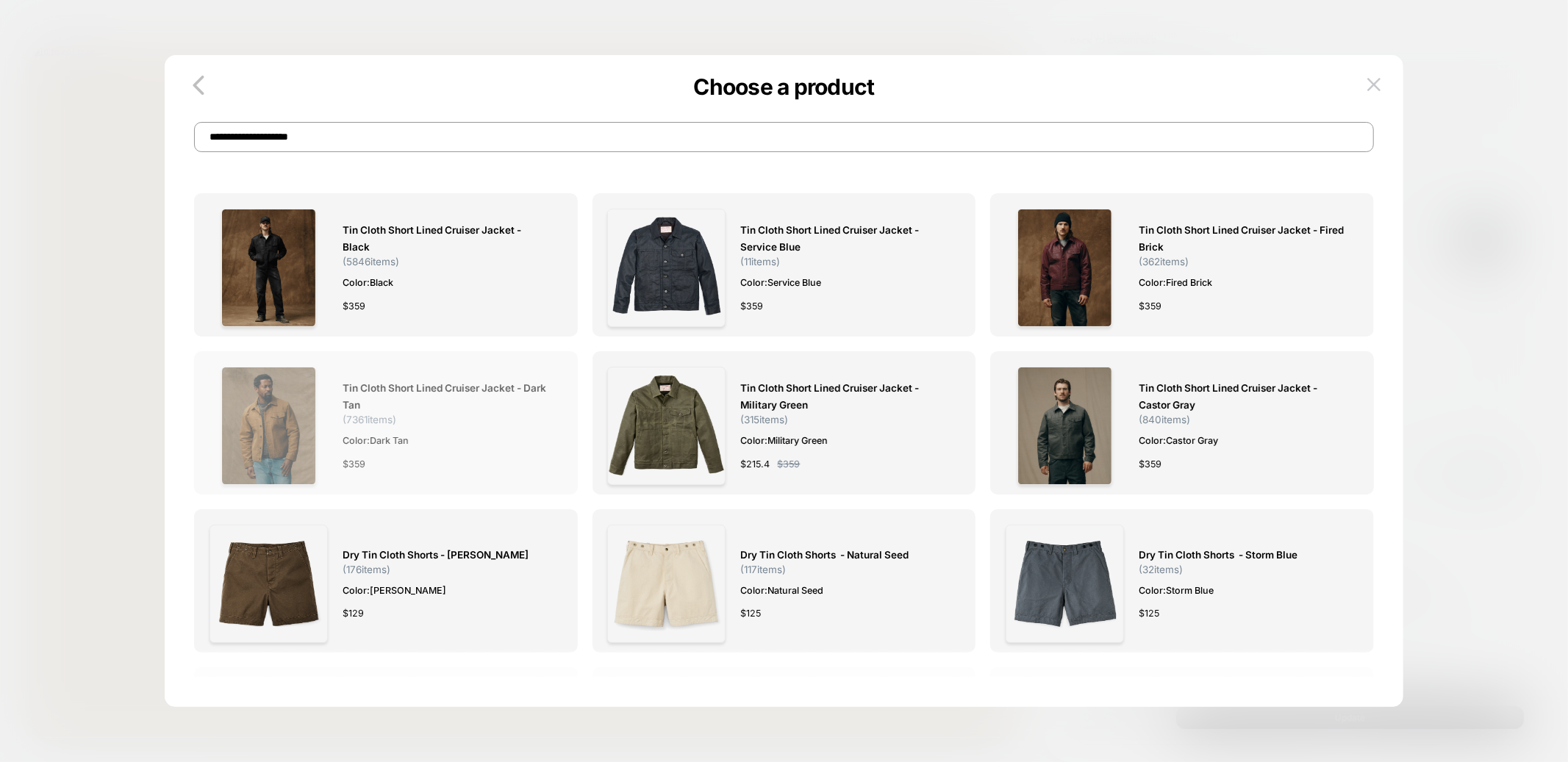
click at [248, 434] on img at bounding box center [269, 425] width 95 height 118
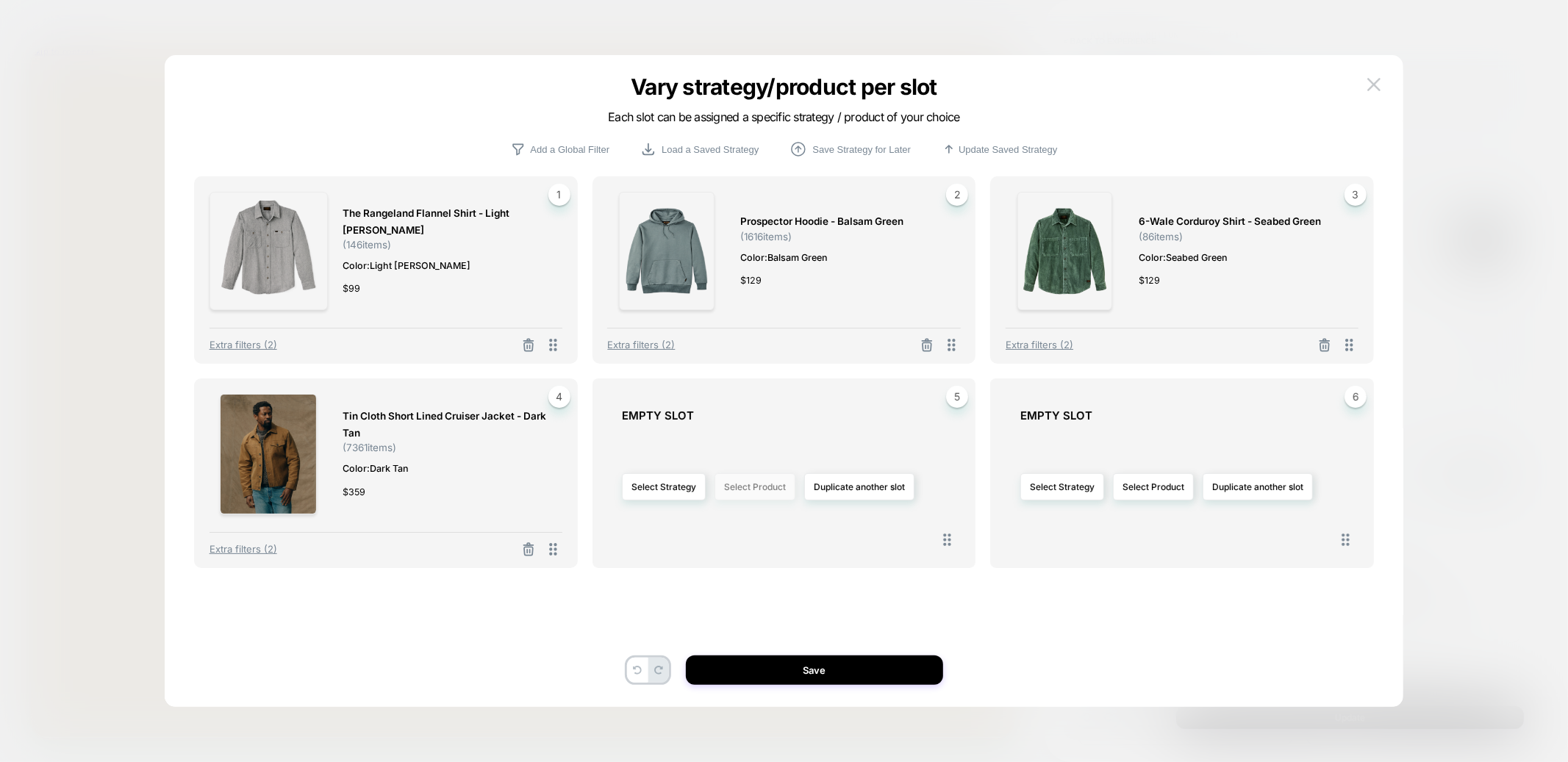
click at [763, 498] on button "Select Product" at bounding box center [754, 486] width 81 height 28
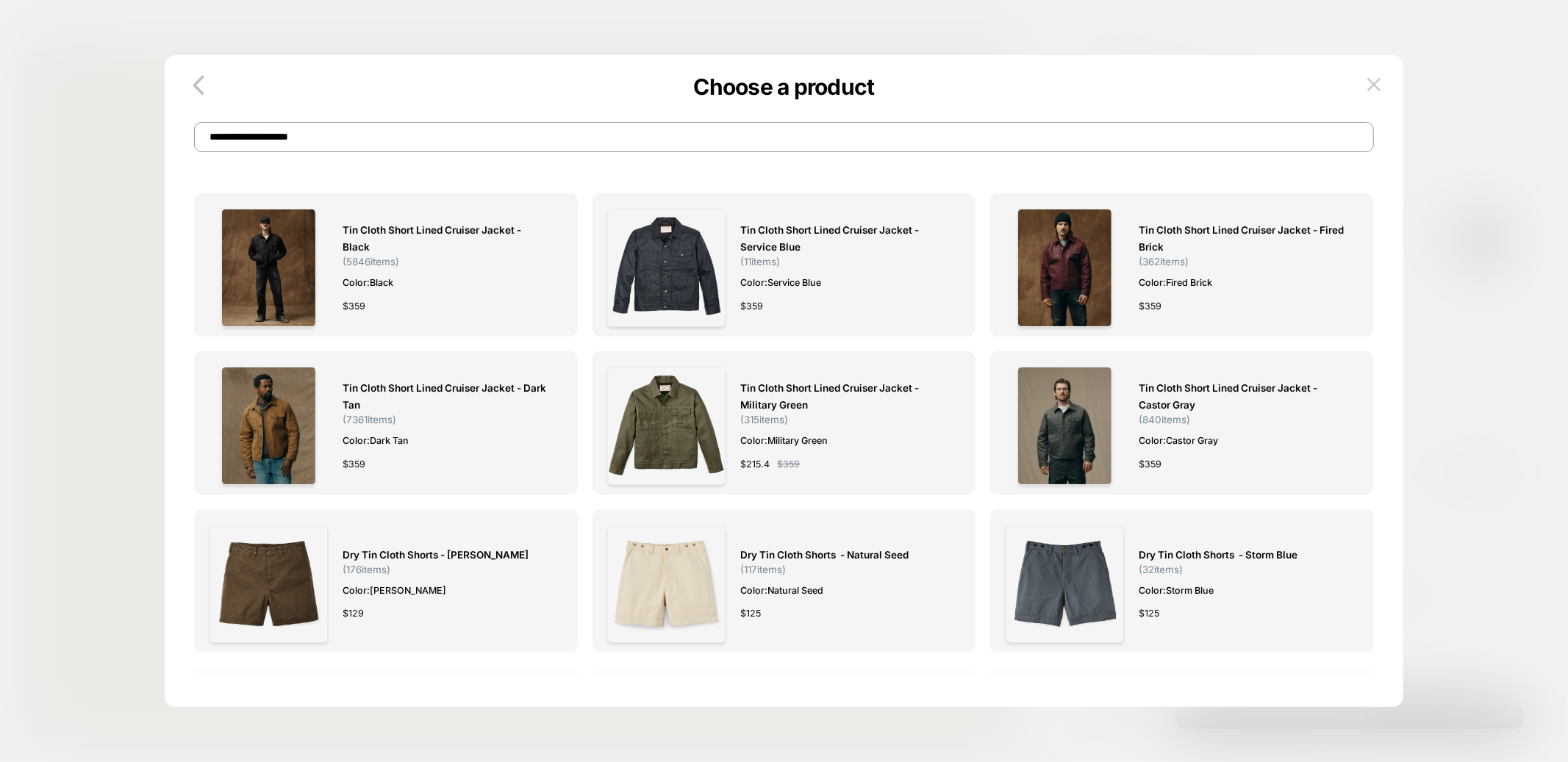
click at [704, 159] on div "Tin Cloth Short Lined Cruiser Jacket - Black ( 5846 items) Color: Black $ 359 T…" at bounding box center [784, 403] width 1179 height 578
click at [686, 136] on input "**********" at bounding box center [784, 137] width 1179 height 30
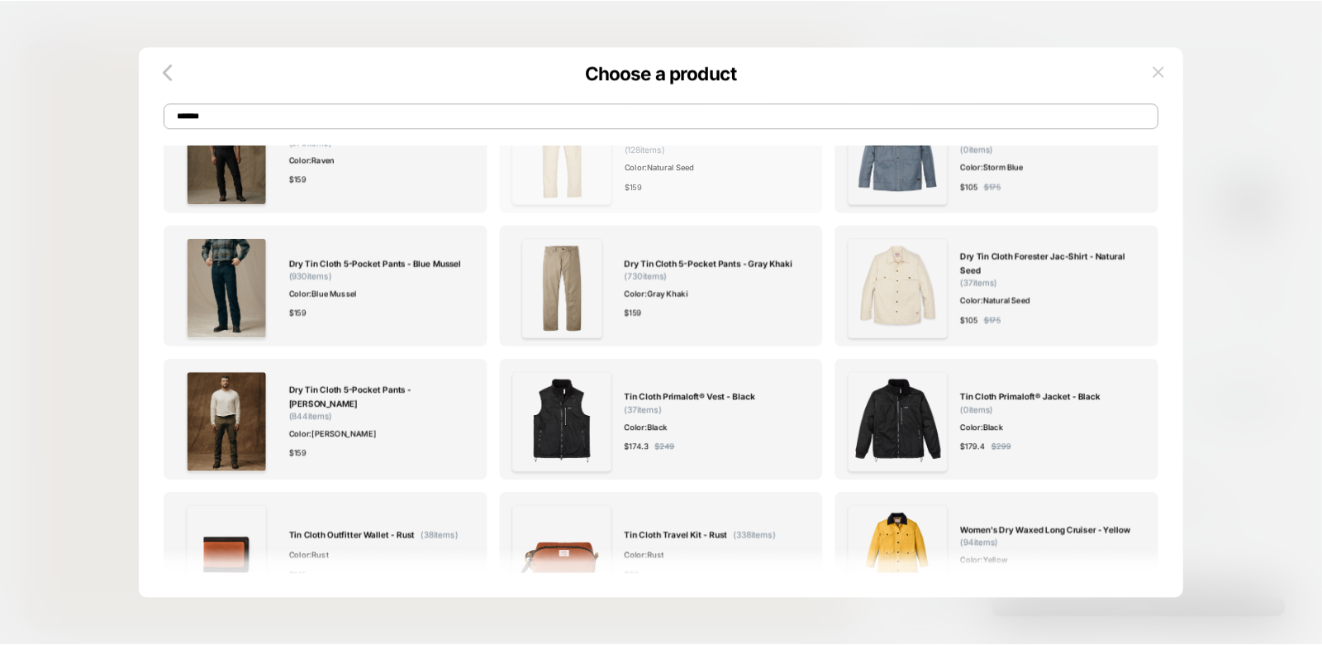
scroll to position [476, 0]
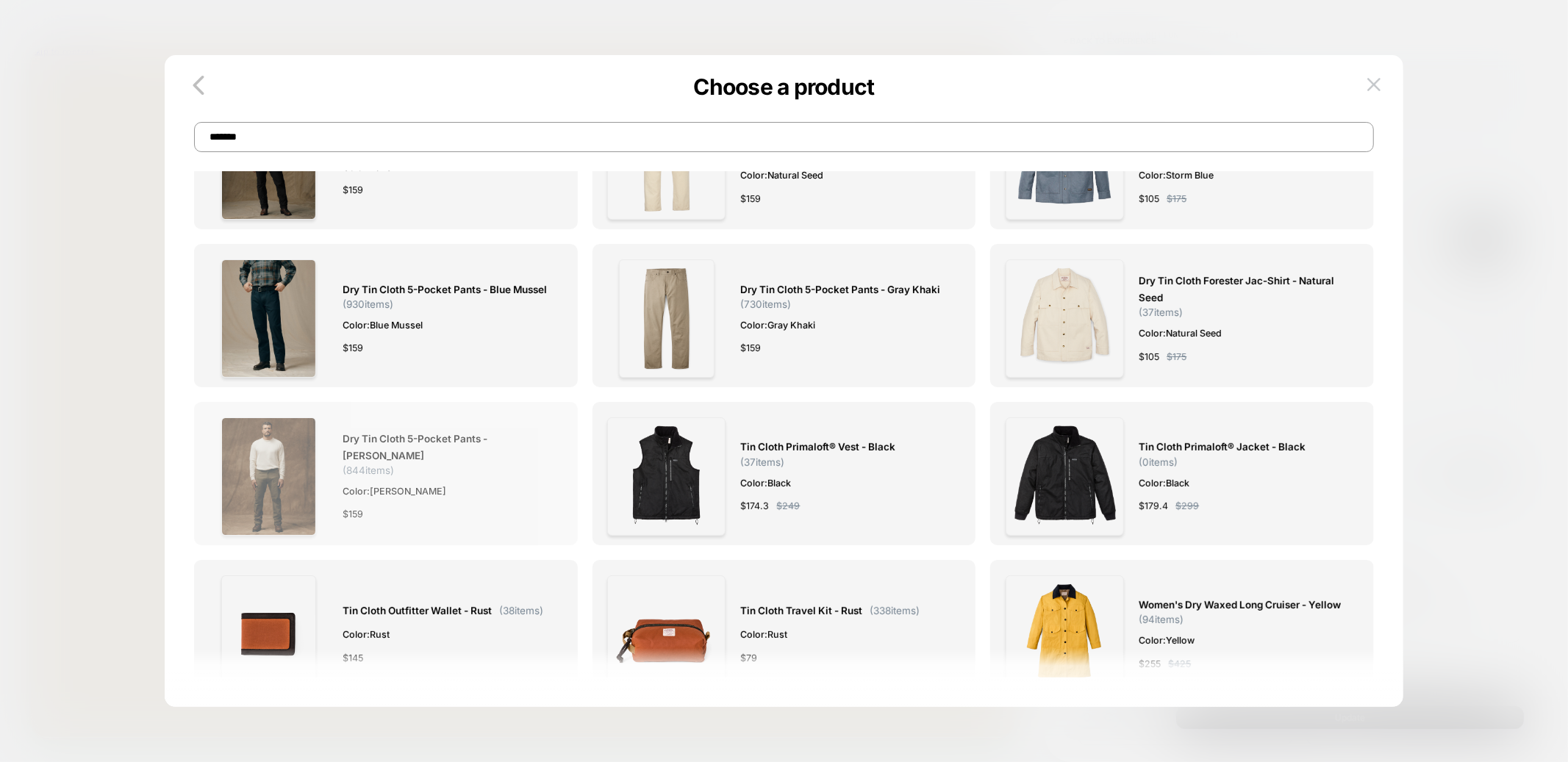
type input "*******"
click at [275, 477] on img at bounding box center [269, 476] width 95 height 118
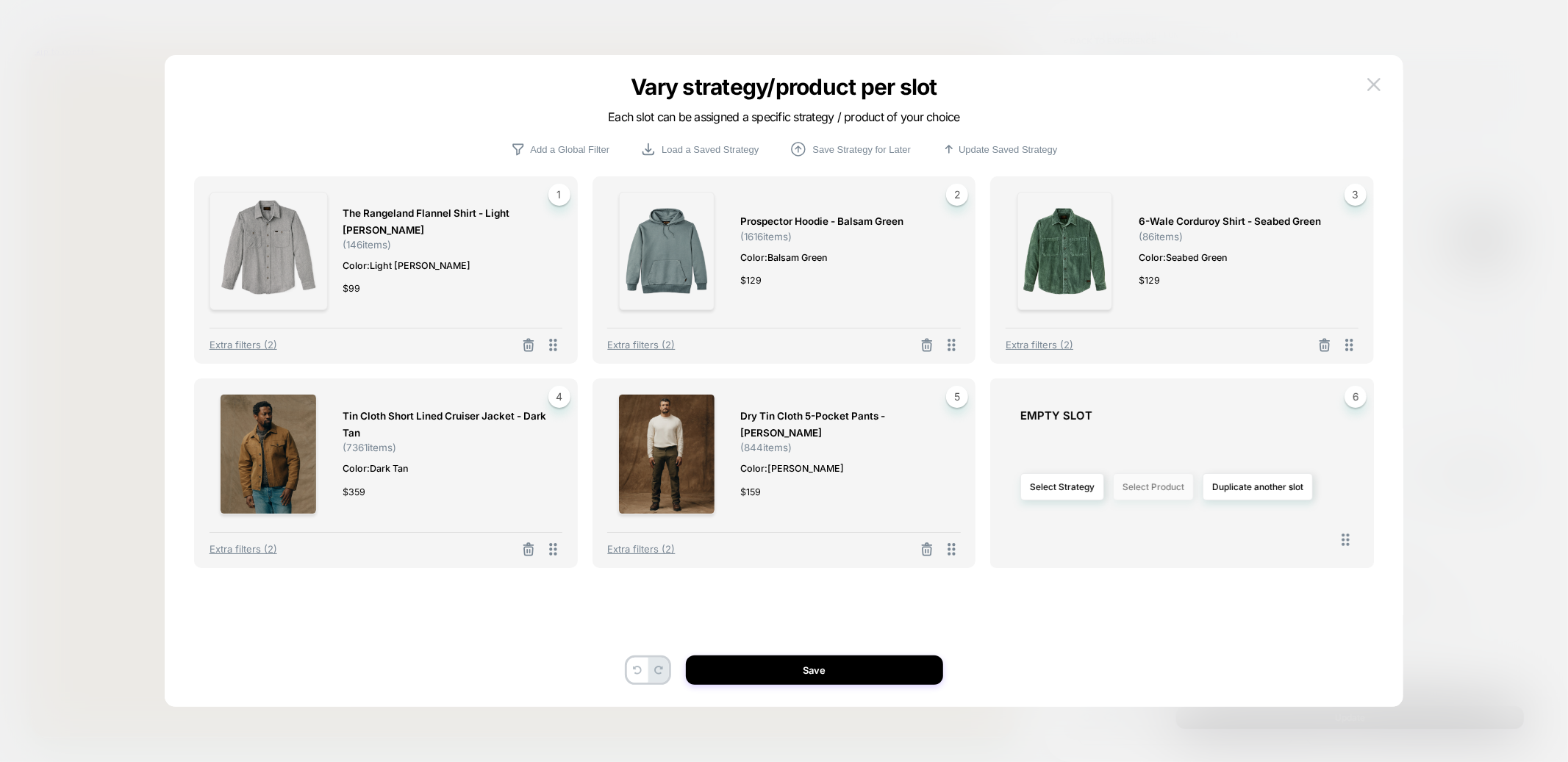
click at [1141, 492] on button "Select Product" at bounding box center [1153, 486] width 81 height 28
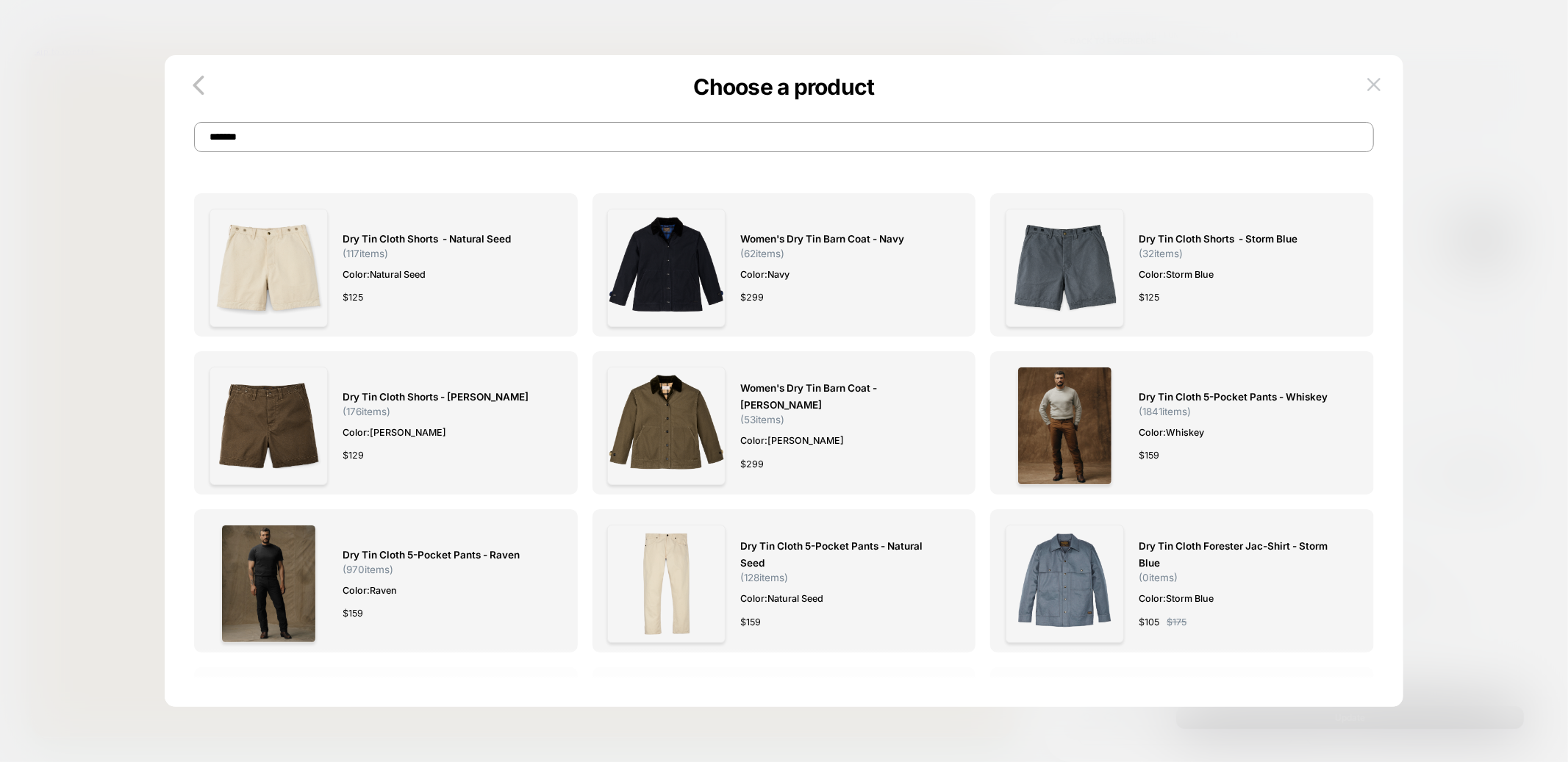
click at [644, 140] on input "*******" at bounding box center [784, 137] width 1179 height 30
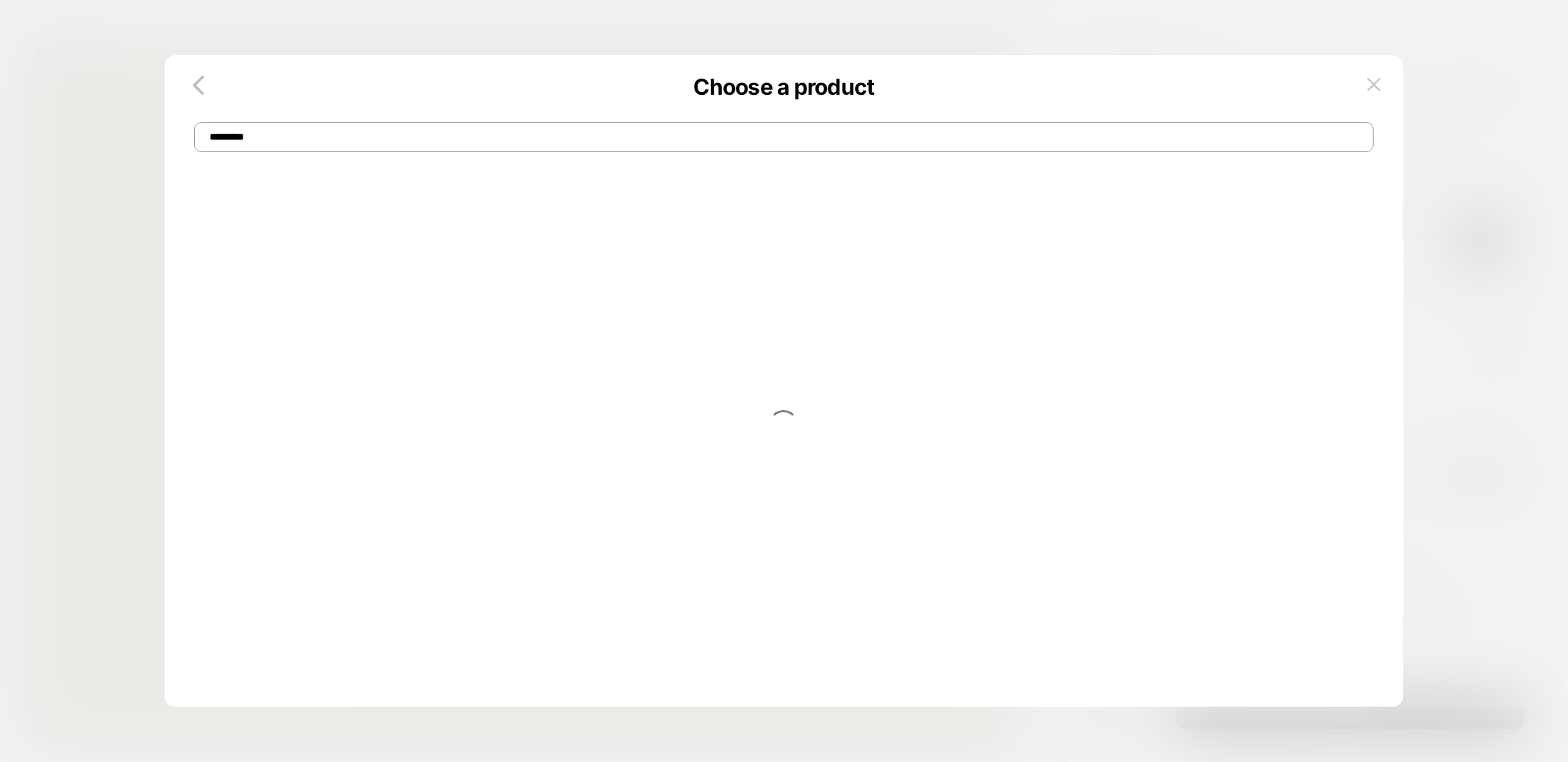
type input "*********"
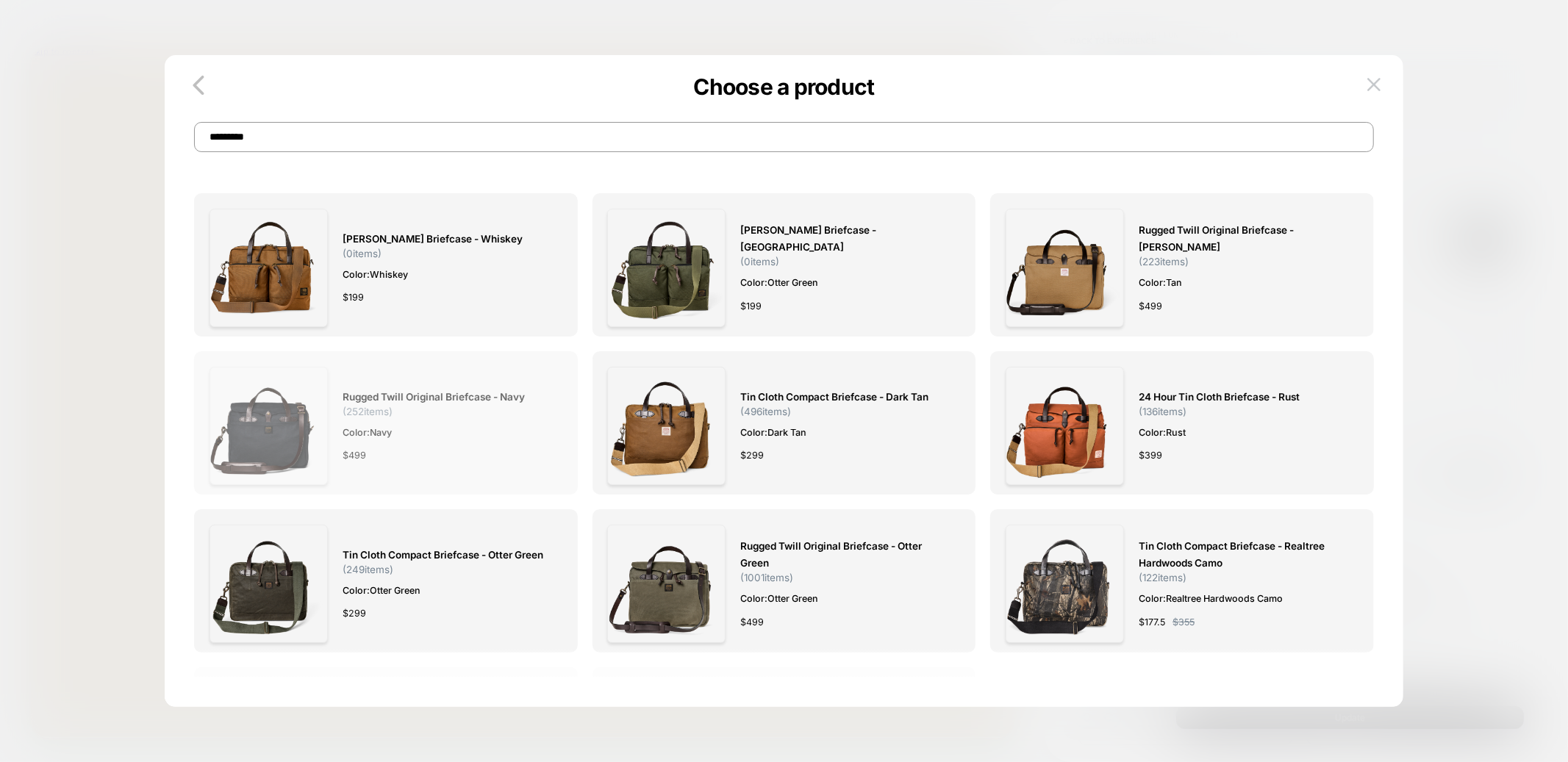
click at [269, 419] on img at bounding box center [269, 425] width 118 height 118
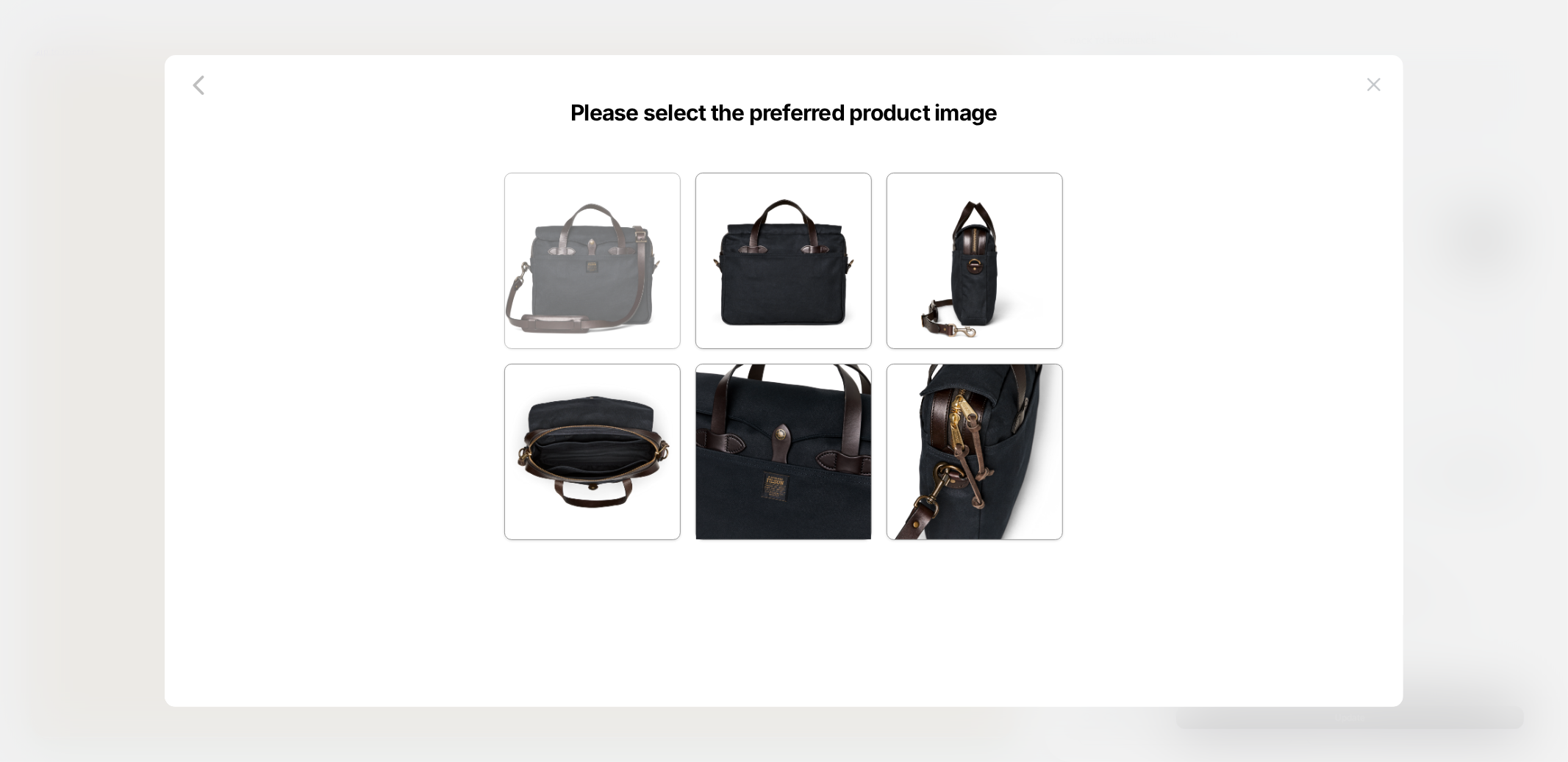
click at [552, 264] on img at bounding box center [592, 261] width 175 height 175
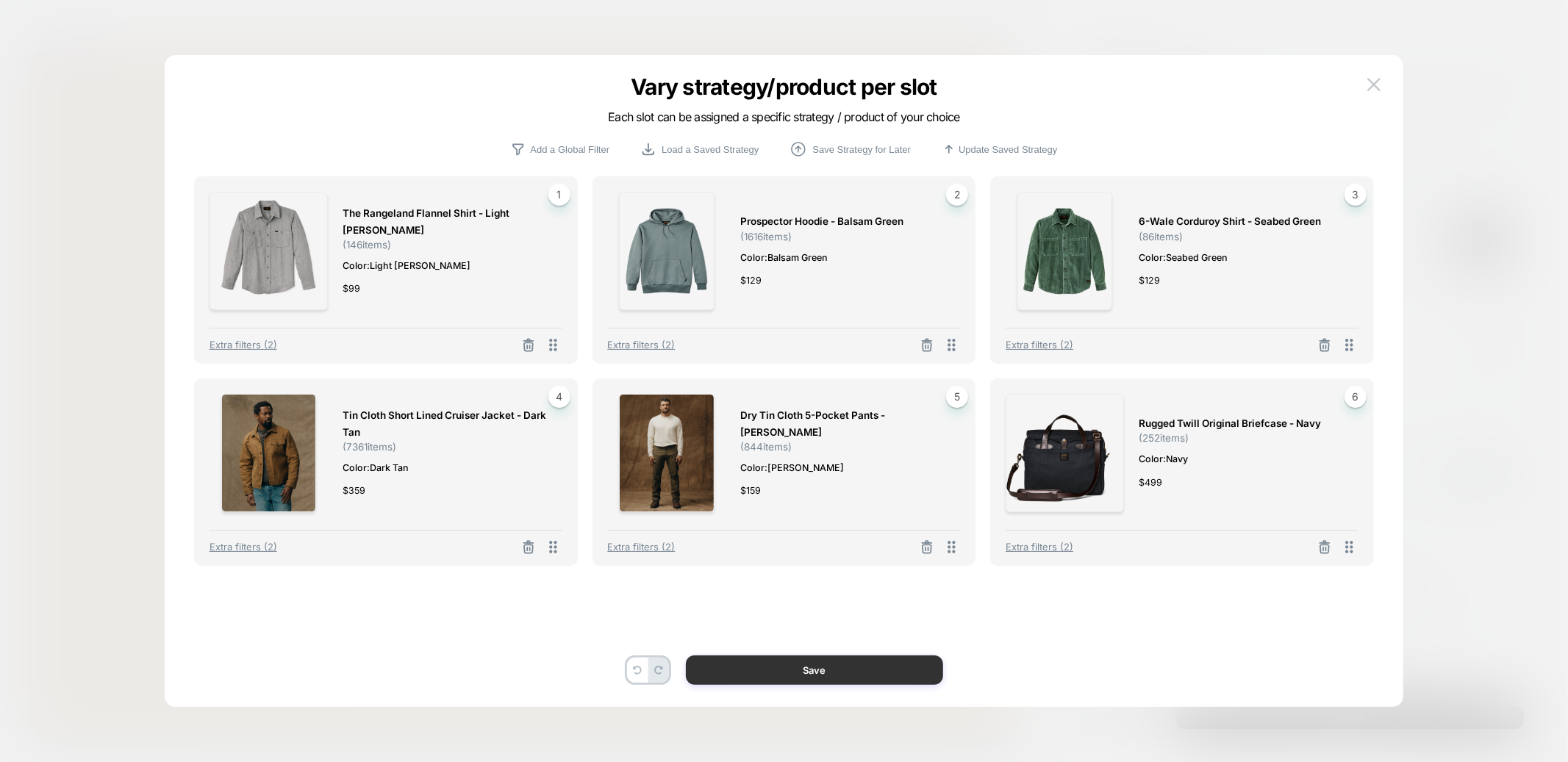
click at [808, 667] on button "Save" at bounding box center [814, 670] width 257 height 29
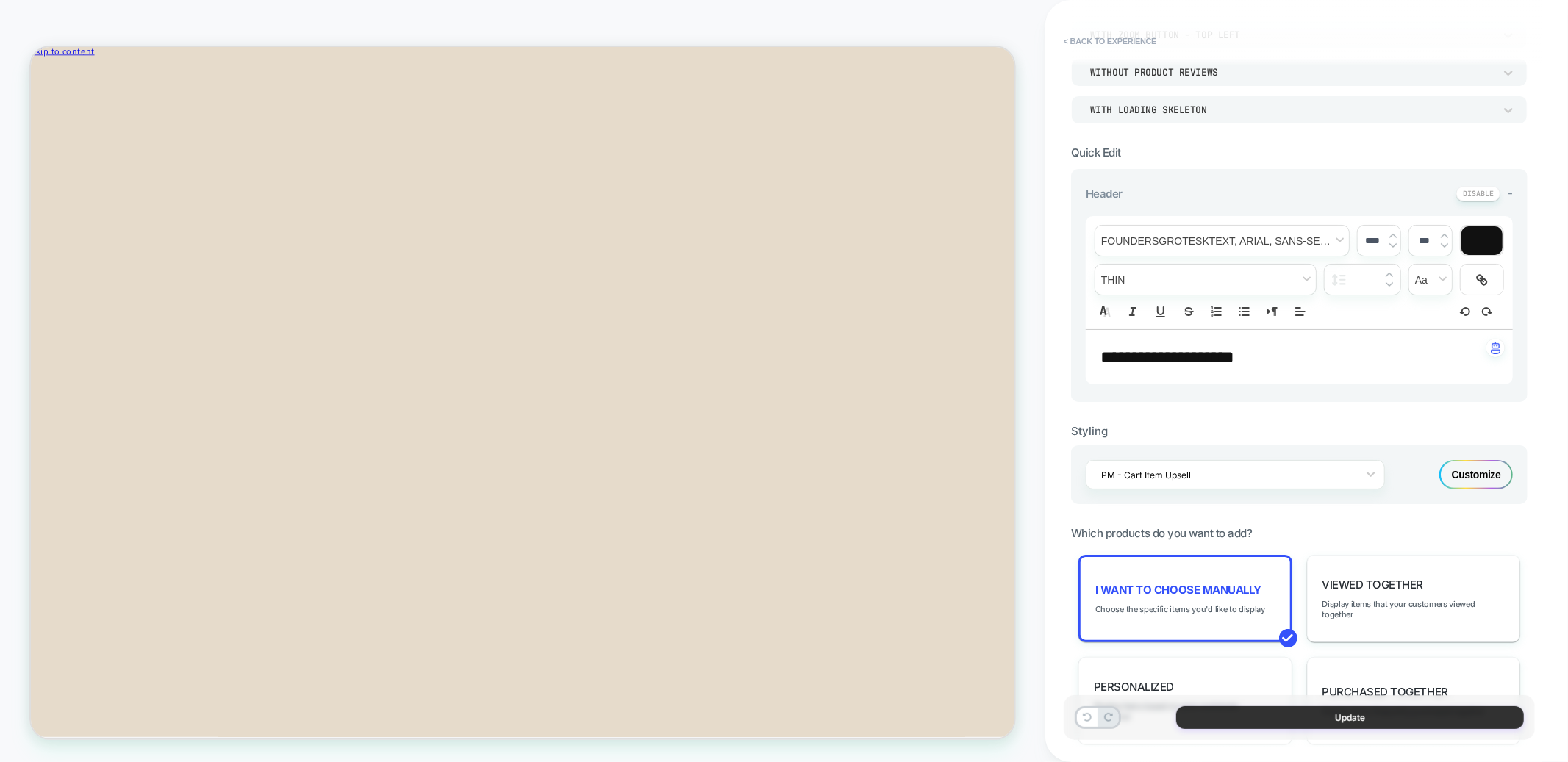
click at [1226, 718] on button "Update" at bounding box center [1349, 718] width 348 height 23
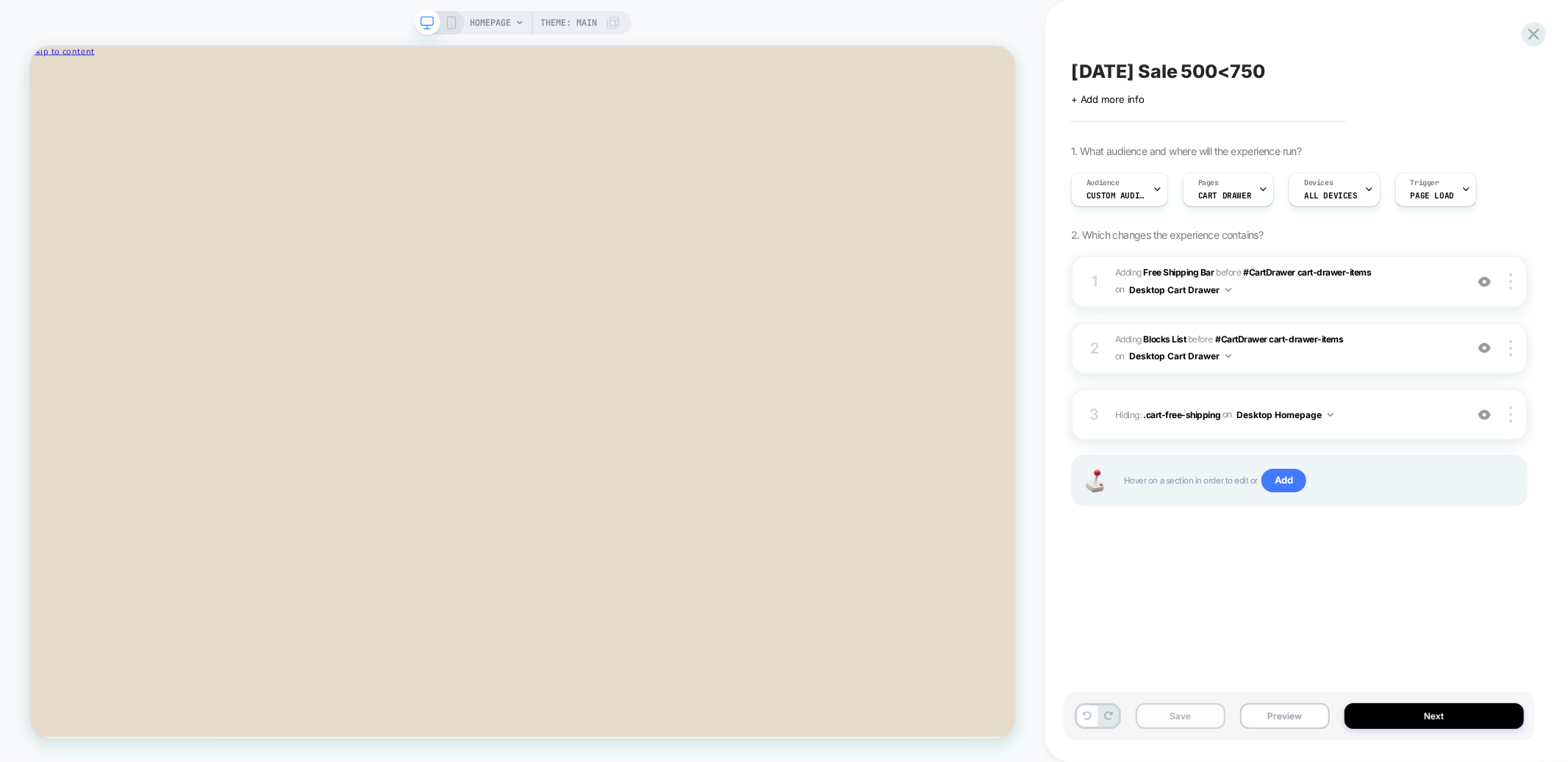
click at [1198, 719] on button "Save" at bounding box center [1180, 716] width 90 height 26
click at [1154, 194] on div at bounding box center [1157, 188] width 10 height 33
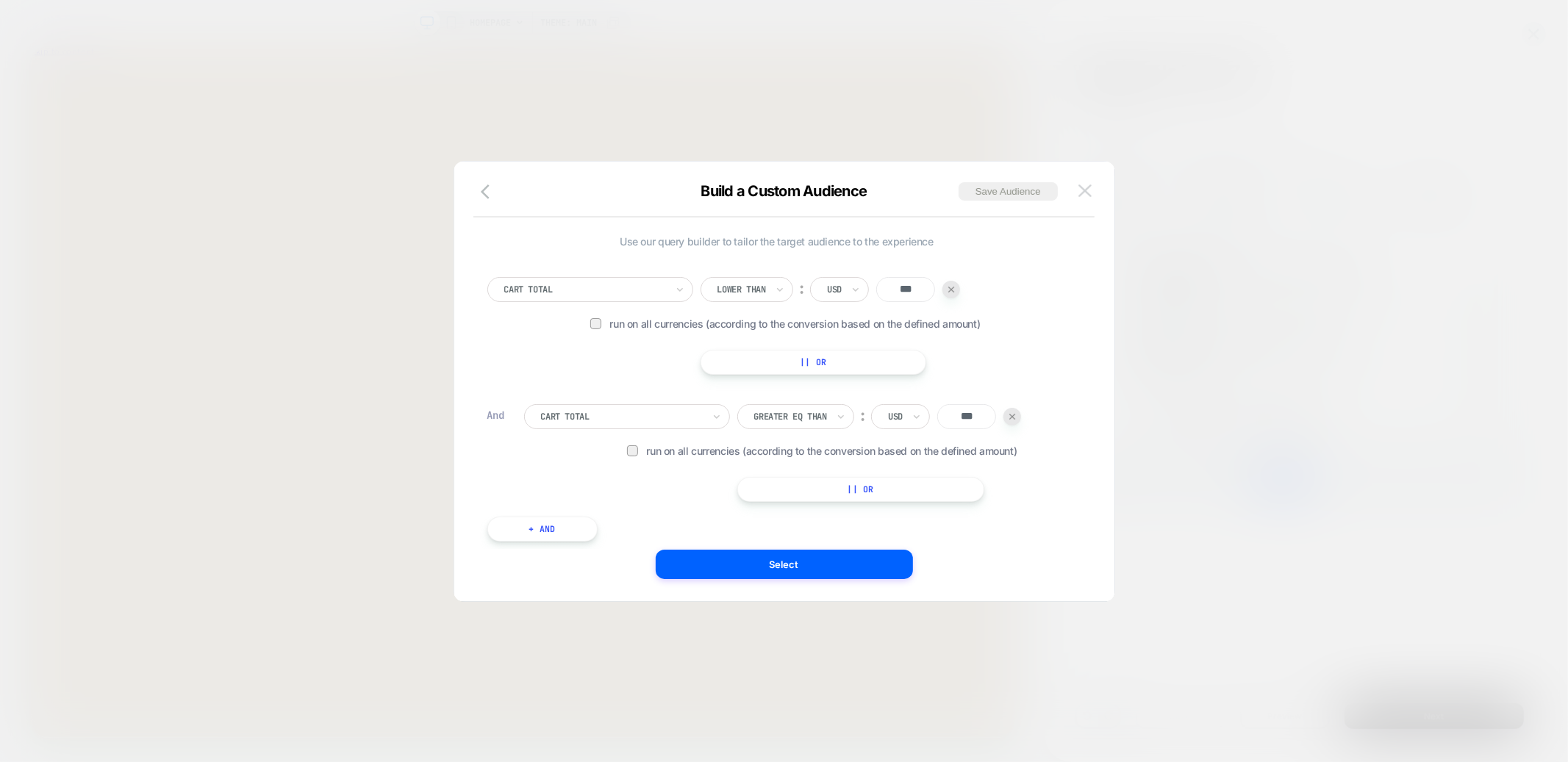
click at [1089, 187] on img at bounding box center [1084, 190] width 13 height 12
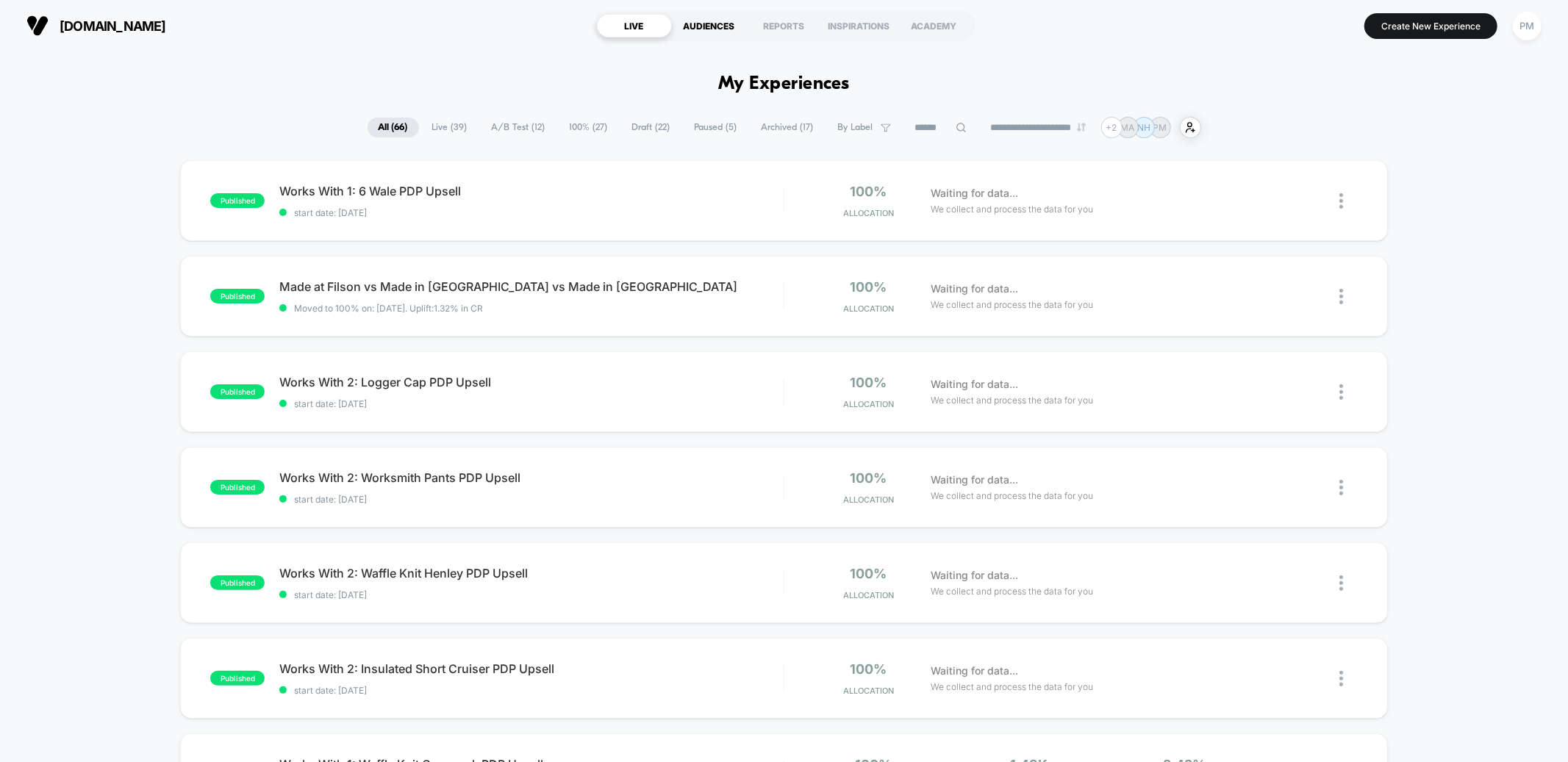
click at [688, 23] on div "AUDIENCES" at bounding box center [709, 26] width 75 height 23
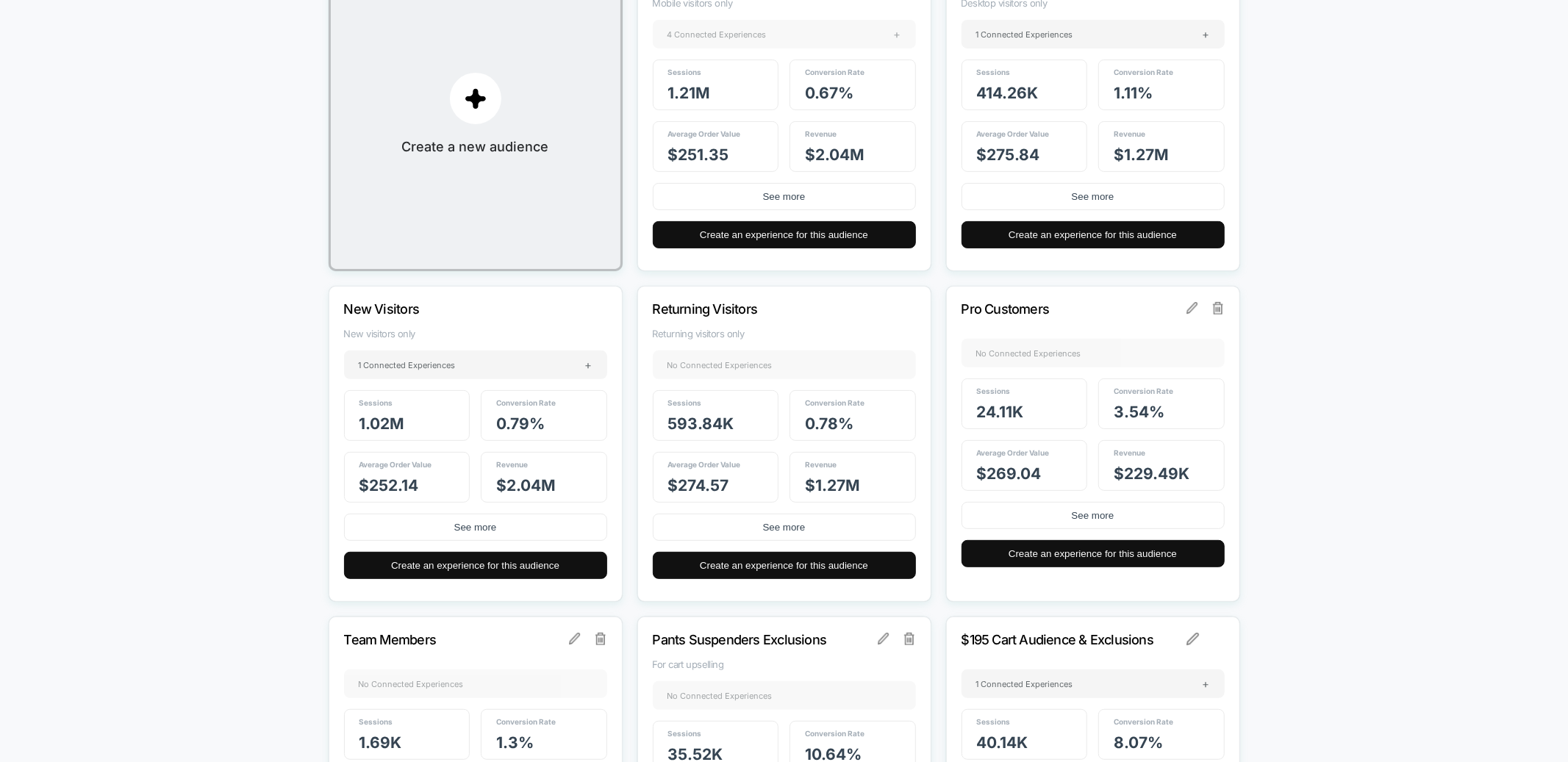
scroll to position [222, 0]
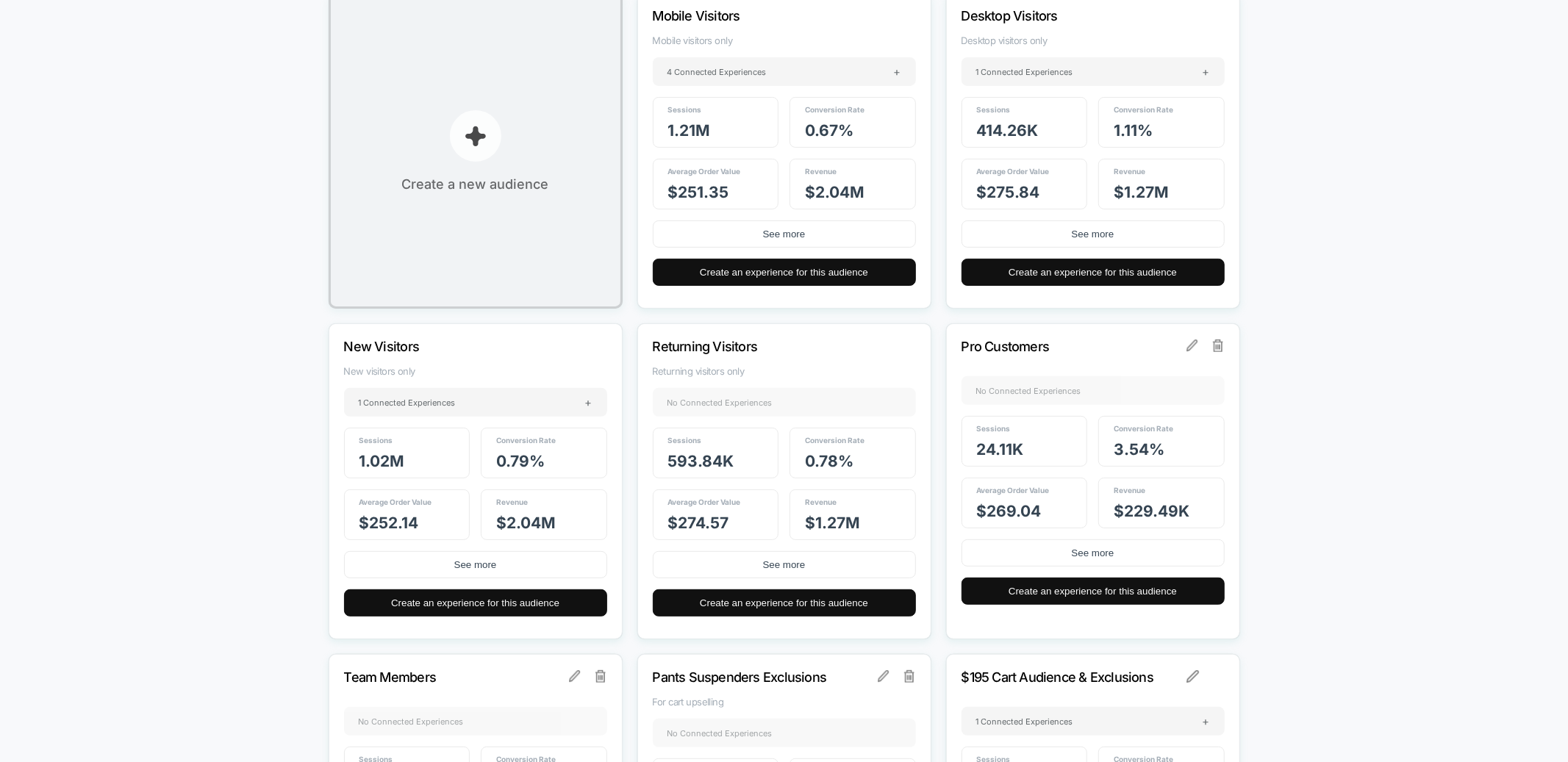
click at [450, 139] on p "button" at bounding box center [476, 136] width 52 height 52
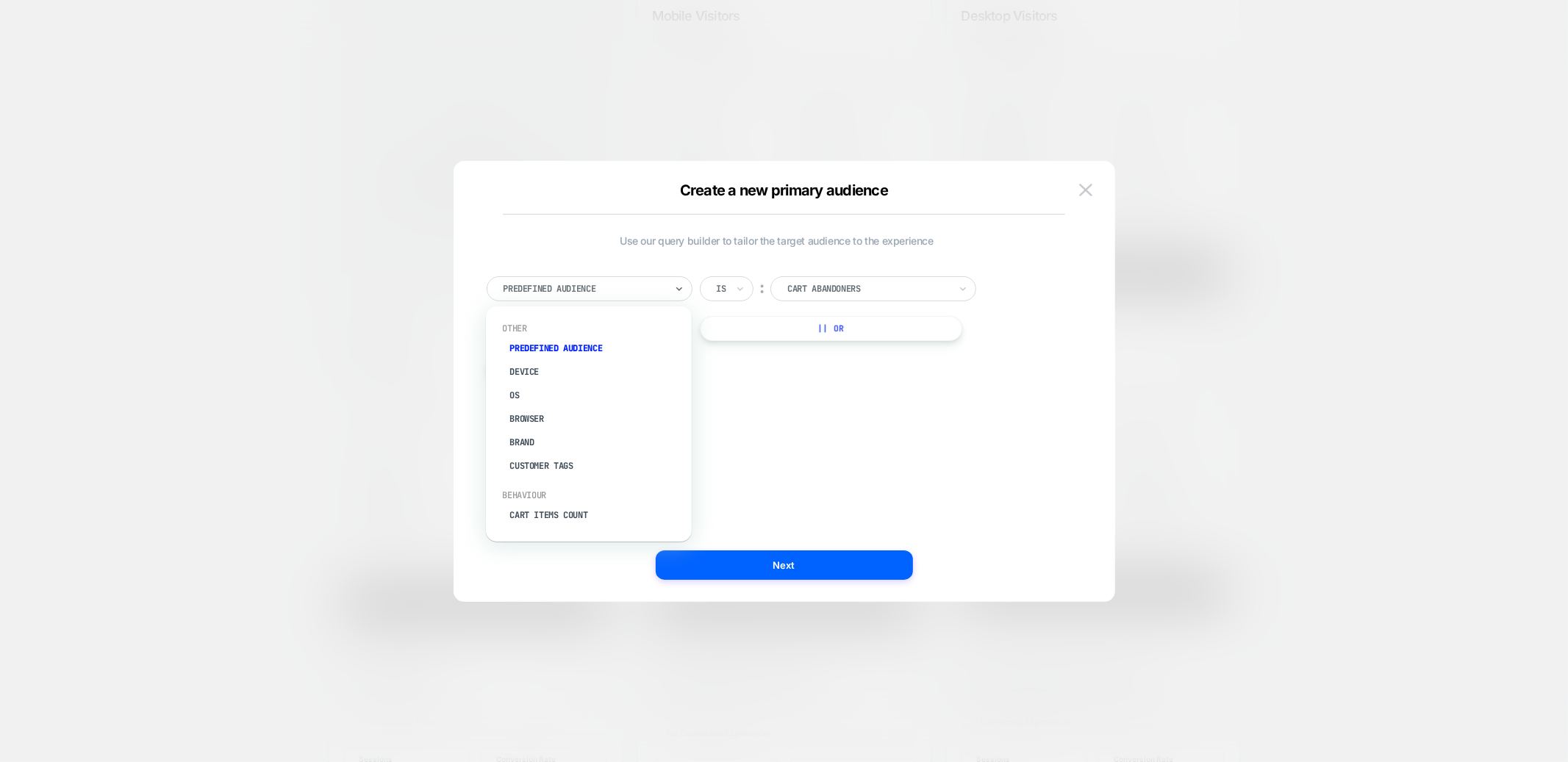
click at [601, 293] on div at bounding box center [584, 288] width 162 height 13
type input "***"
click at [562, 347] on div "Customer Tags" at bounding box center [596, 349] width 191 height 23
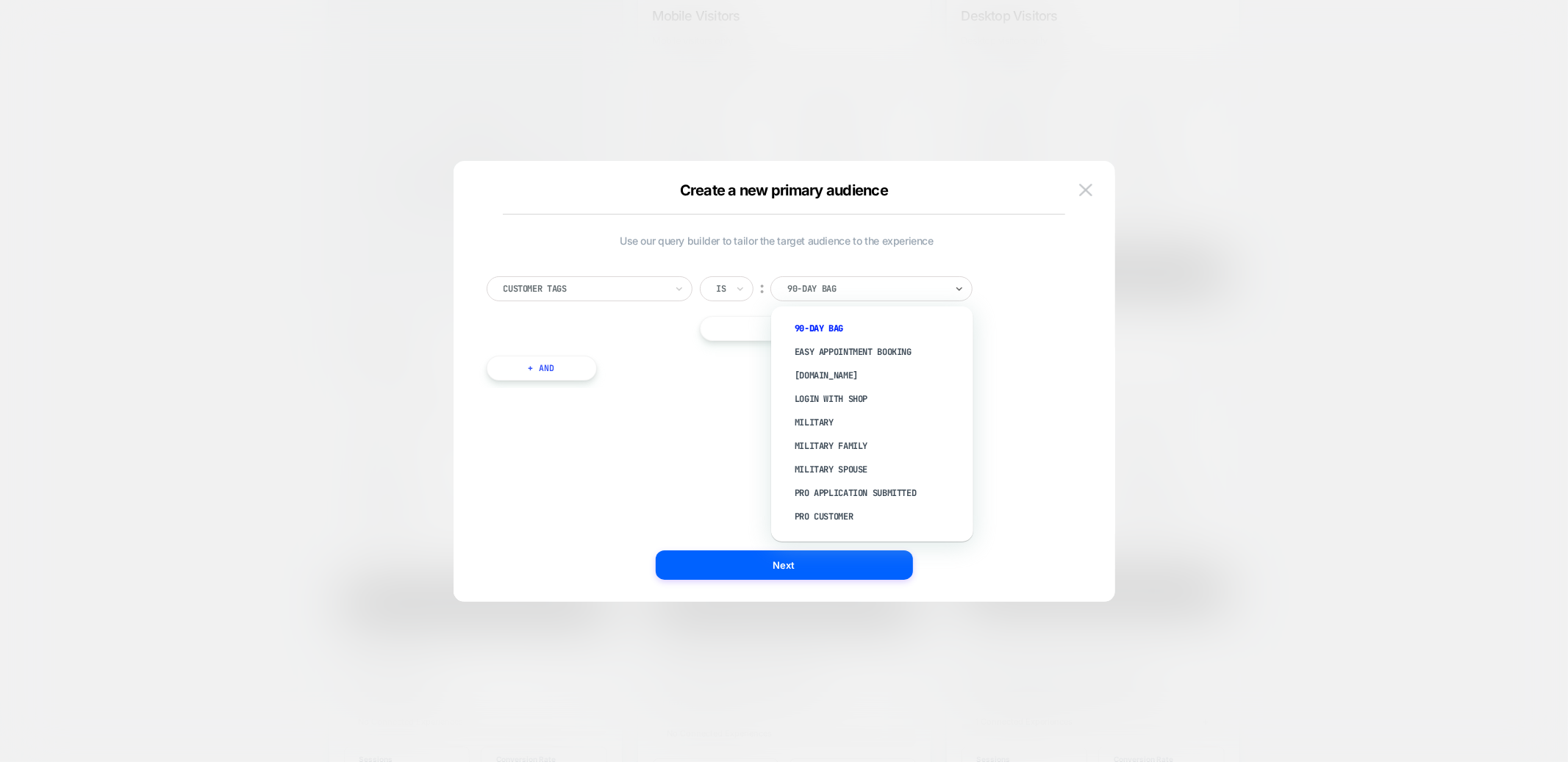
click at [810, 285] on div at bounding box center [866, 288] width 158 height 13
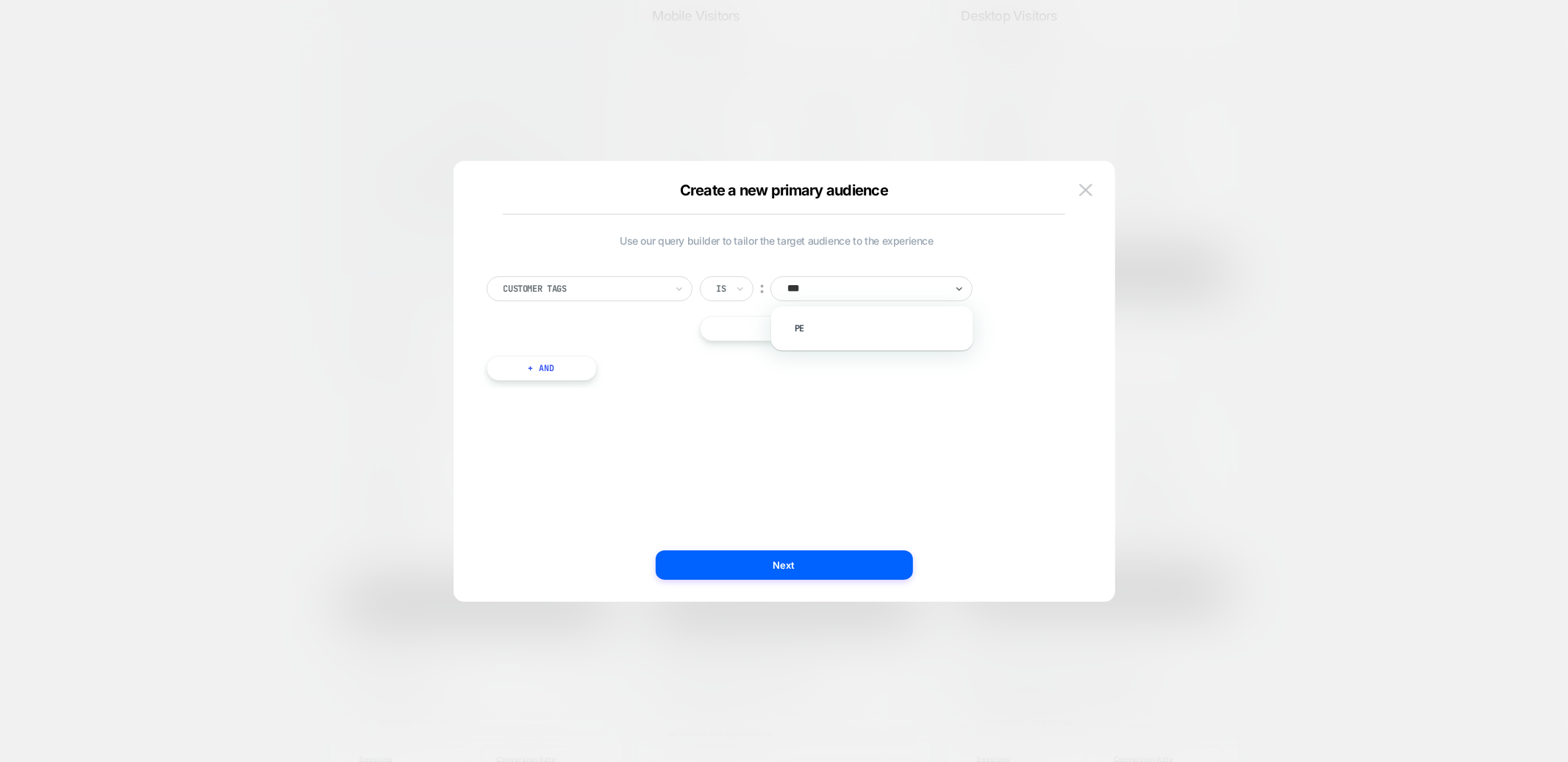
type input "****"
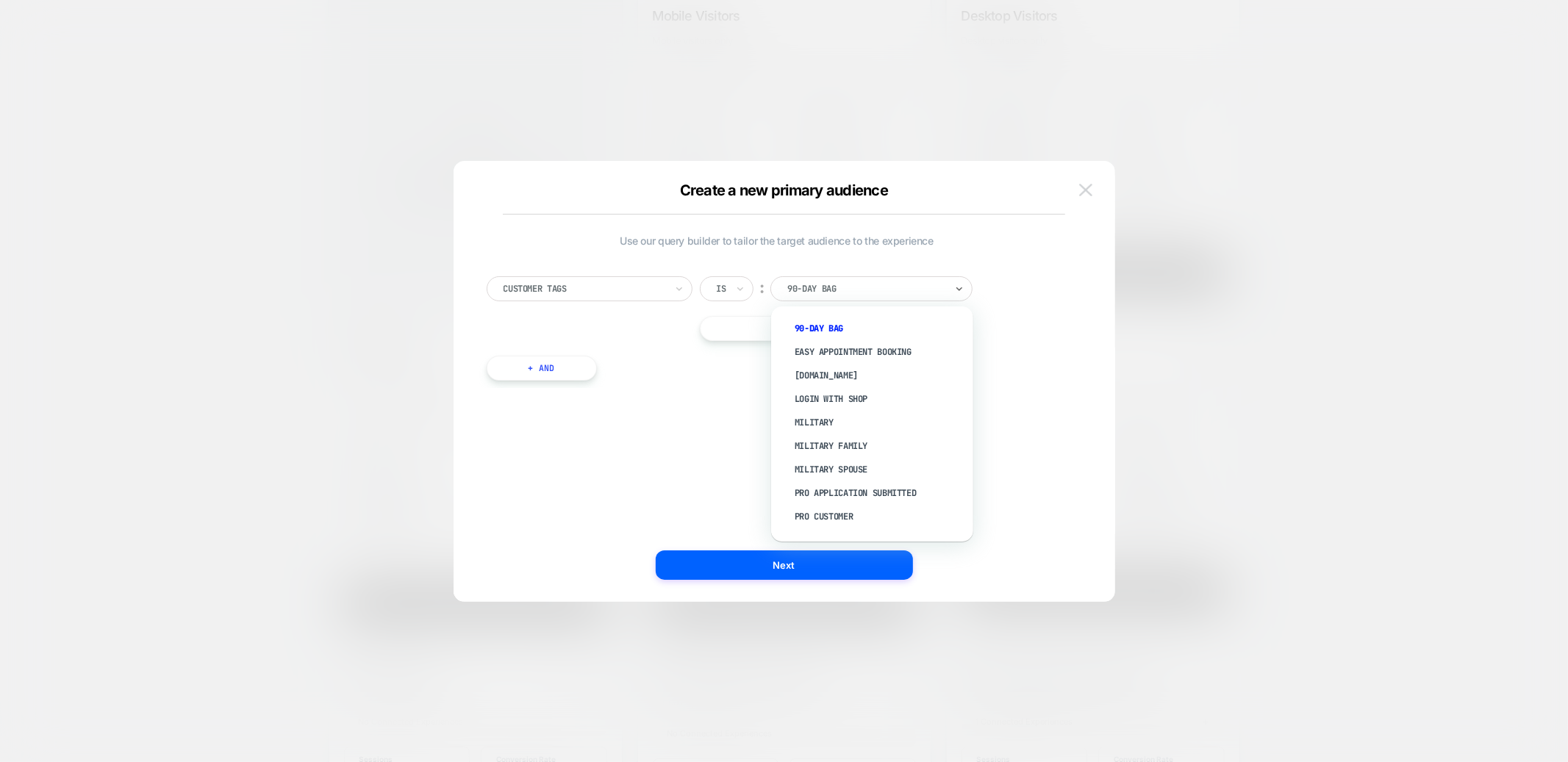
click at [1092, 189] on button at bounding box center [1085, 190] width 22 height 22
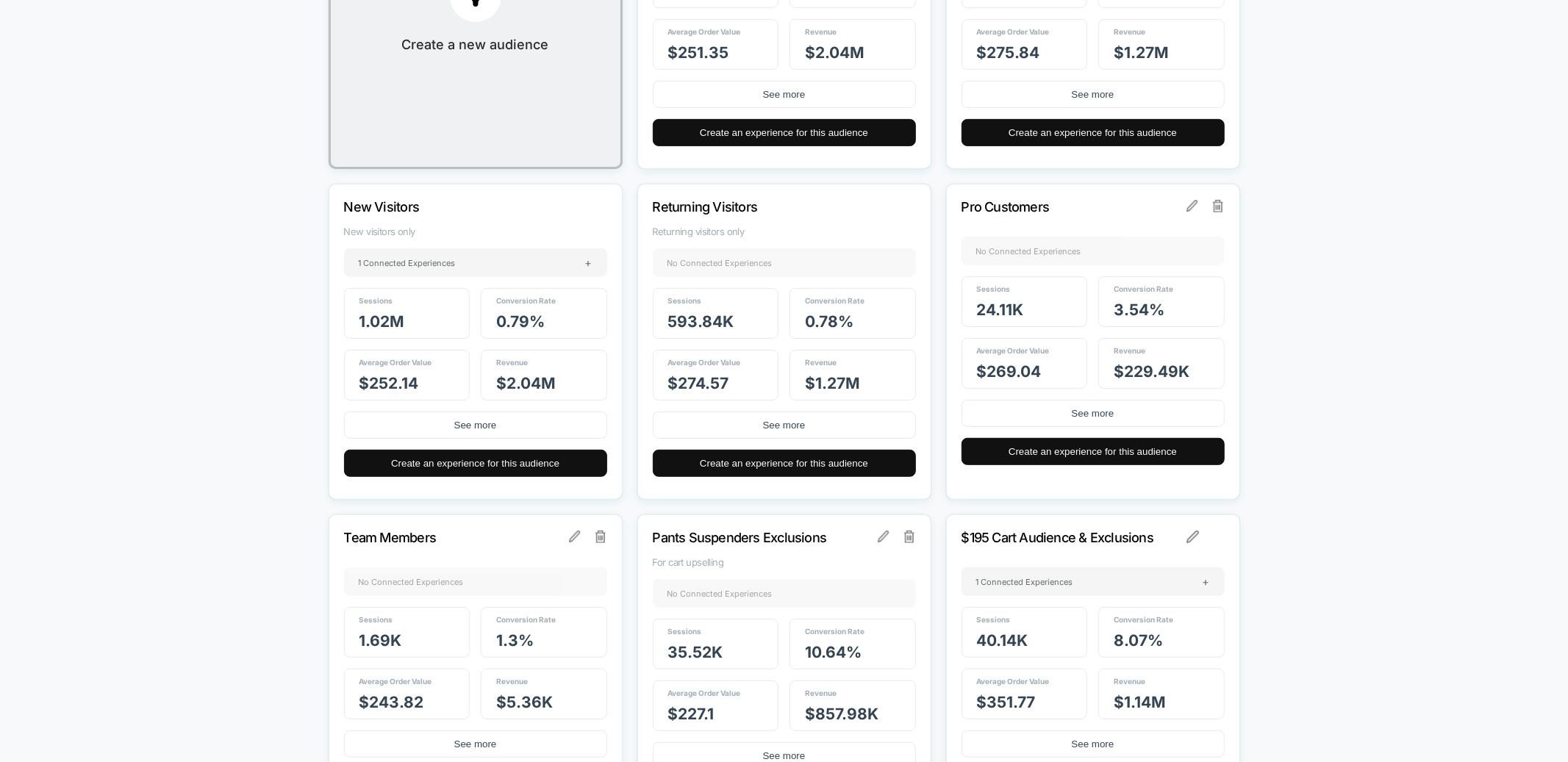
scroll to position [355, 0]
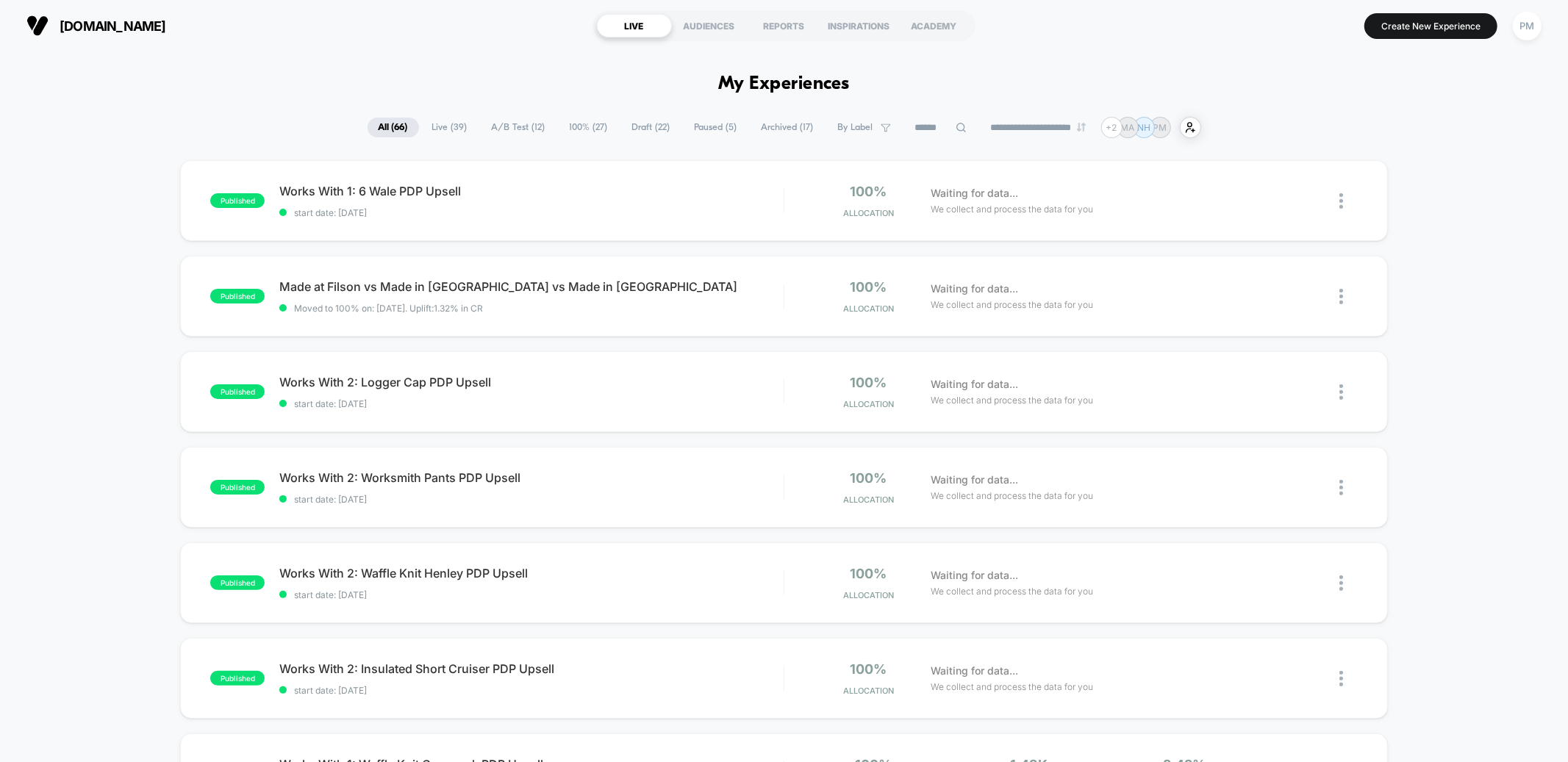
click at [696, 124] on span "Paused ( 5 )" at bounding box center [716, 127] width 65 height 20
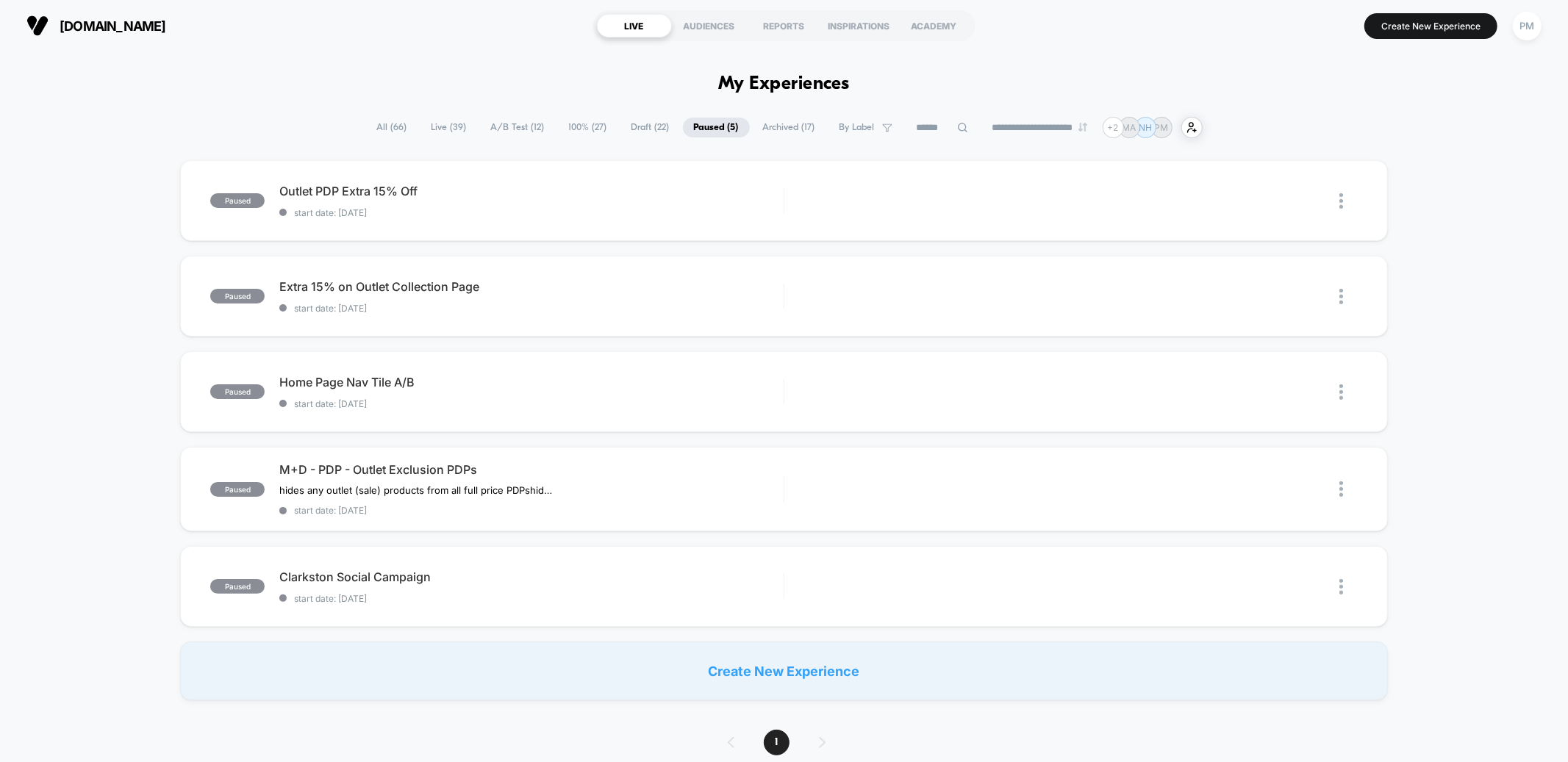
click at [776, 125] on span "Archived ( 17 )" at bounding box center [788, 127] width 74 height 20
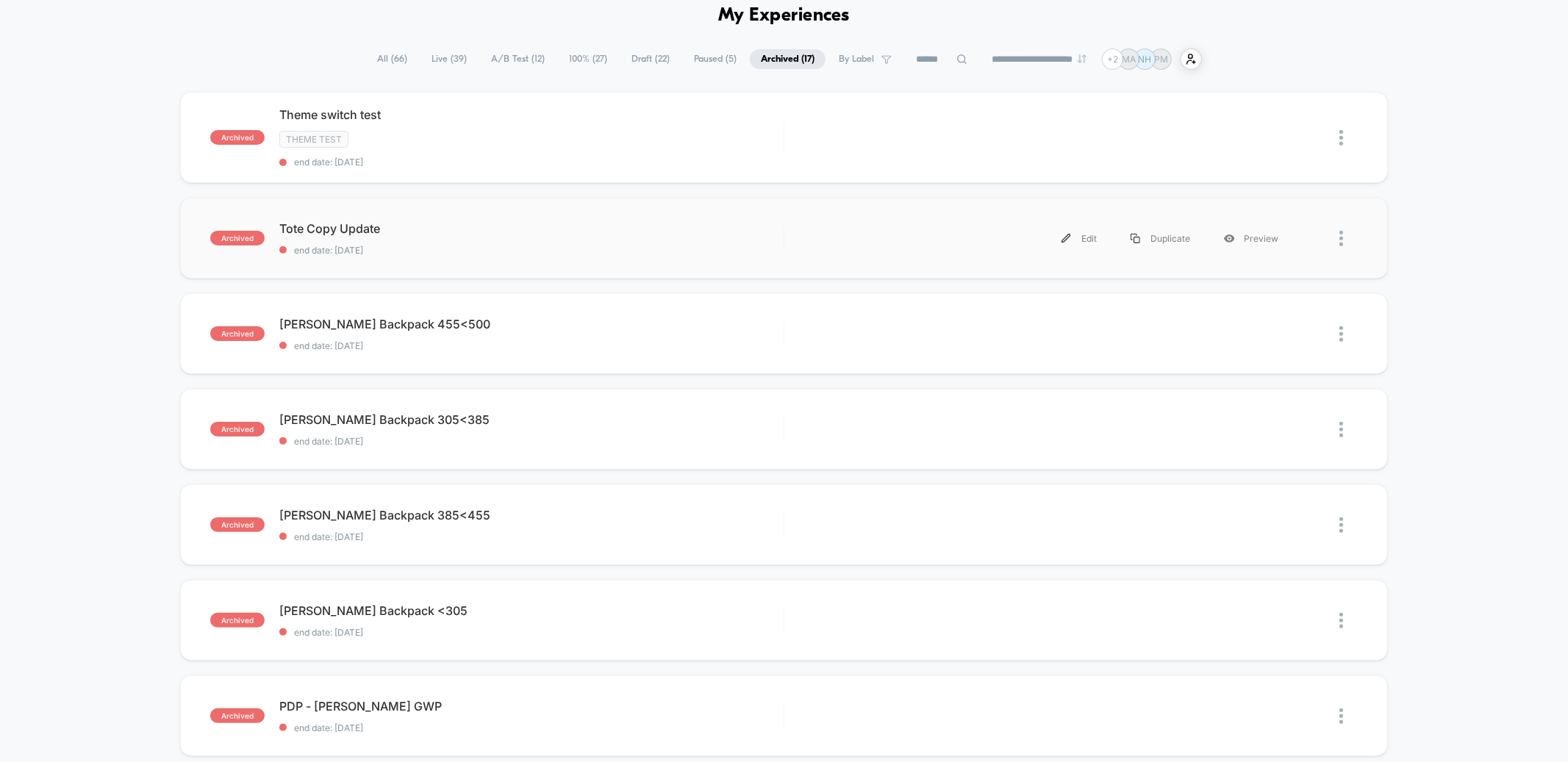
scroll to position [71, 0]
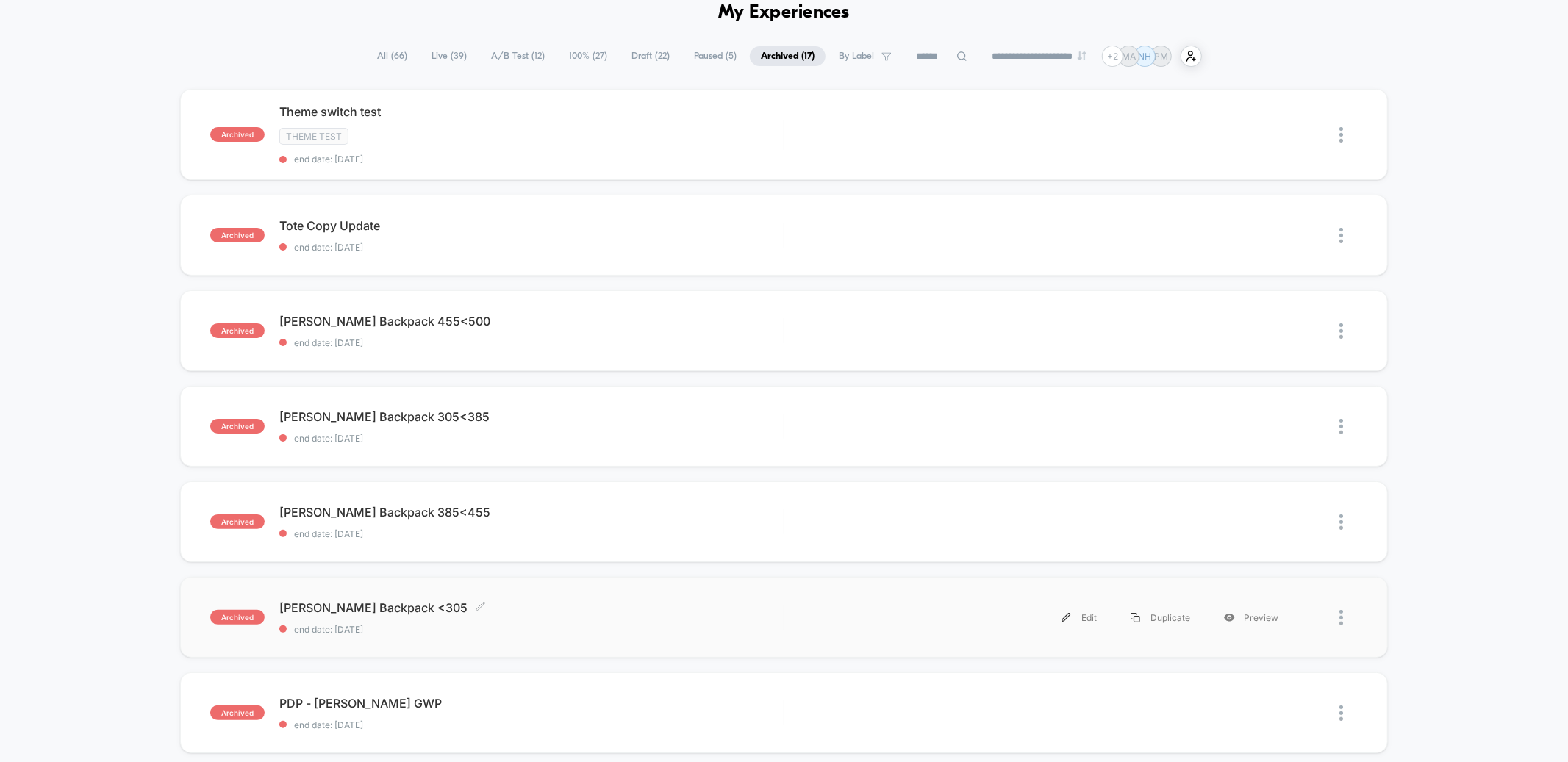
click at [527, 603] on span "[PERSON_NAME] Backpack <305 Click to edit experience details" at bounding box center [531, 607] width 503 height 15
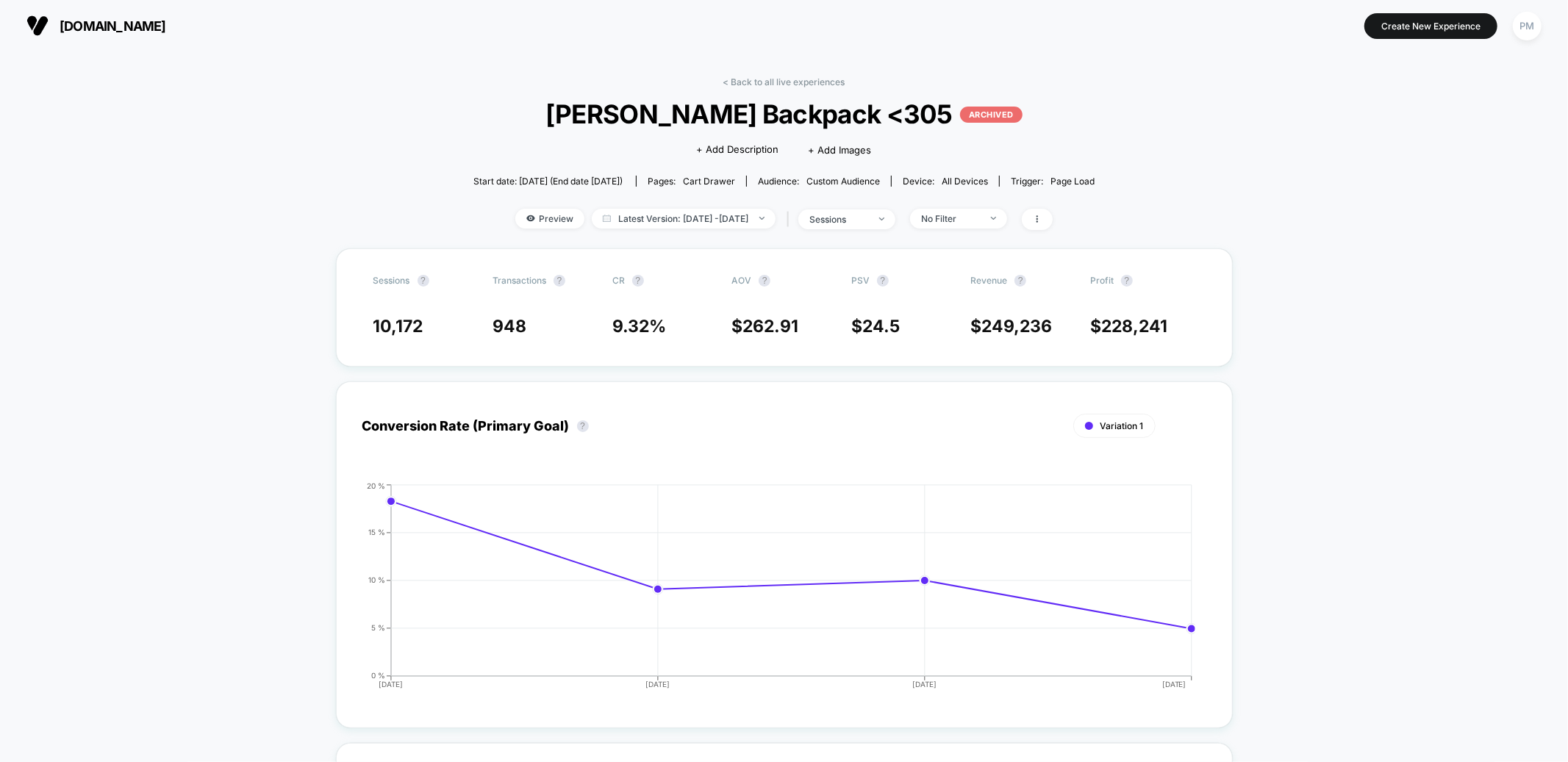
click at [527, 203] on div "< Back to all live experiences [PERSON_NAME] Backpack <305 ARCHIVED Click to ed…" at bounding box center [784, 162] width 621 height 172
click at [528, 216] on span "Preview" at bounding box center [550, 219] width 69 height 20
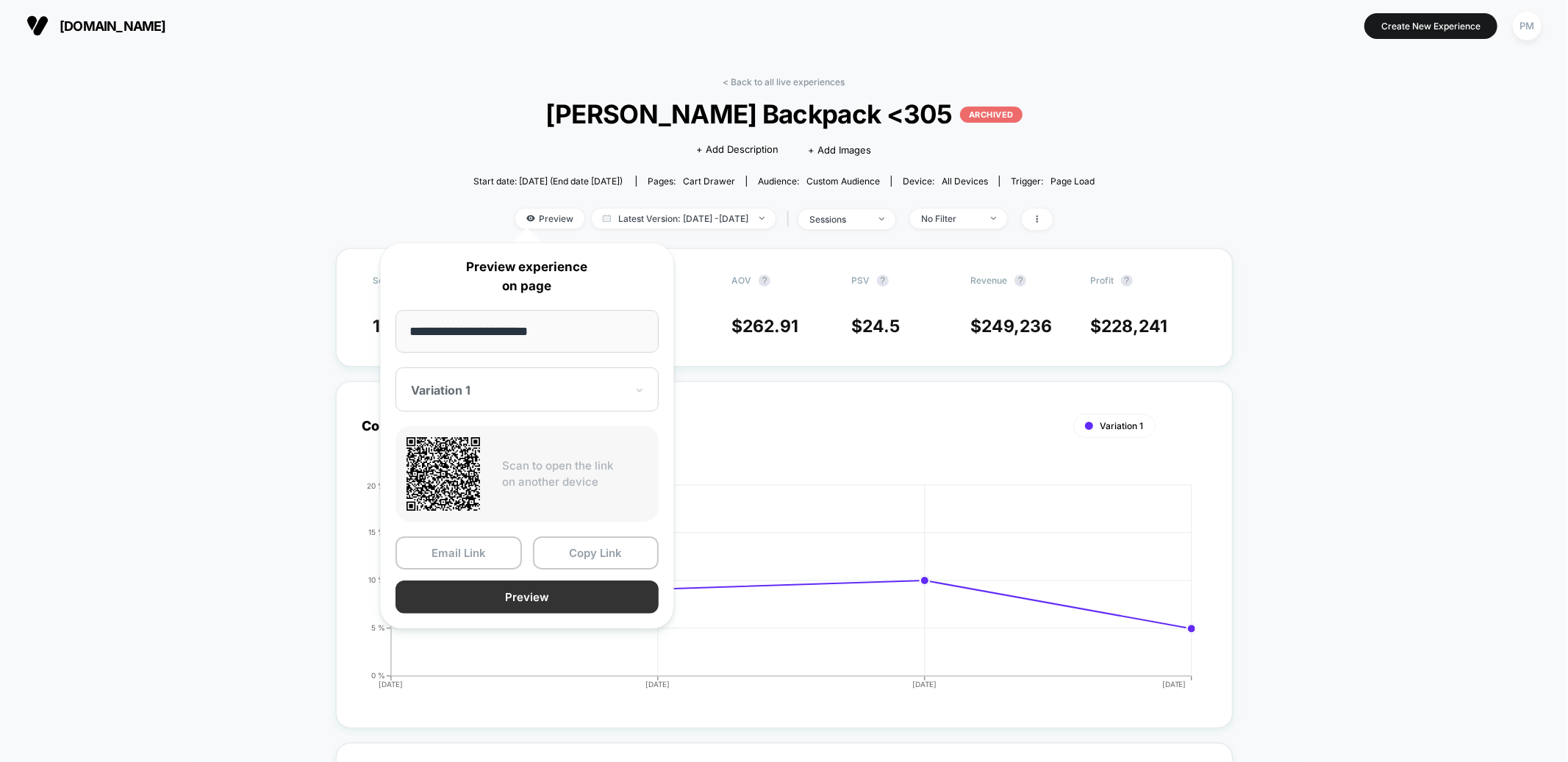
click at [548, 590] on button "Preview" at bounding box center [527, 597] width 263 height 33
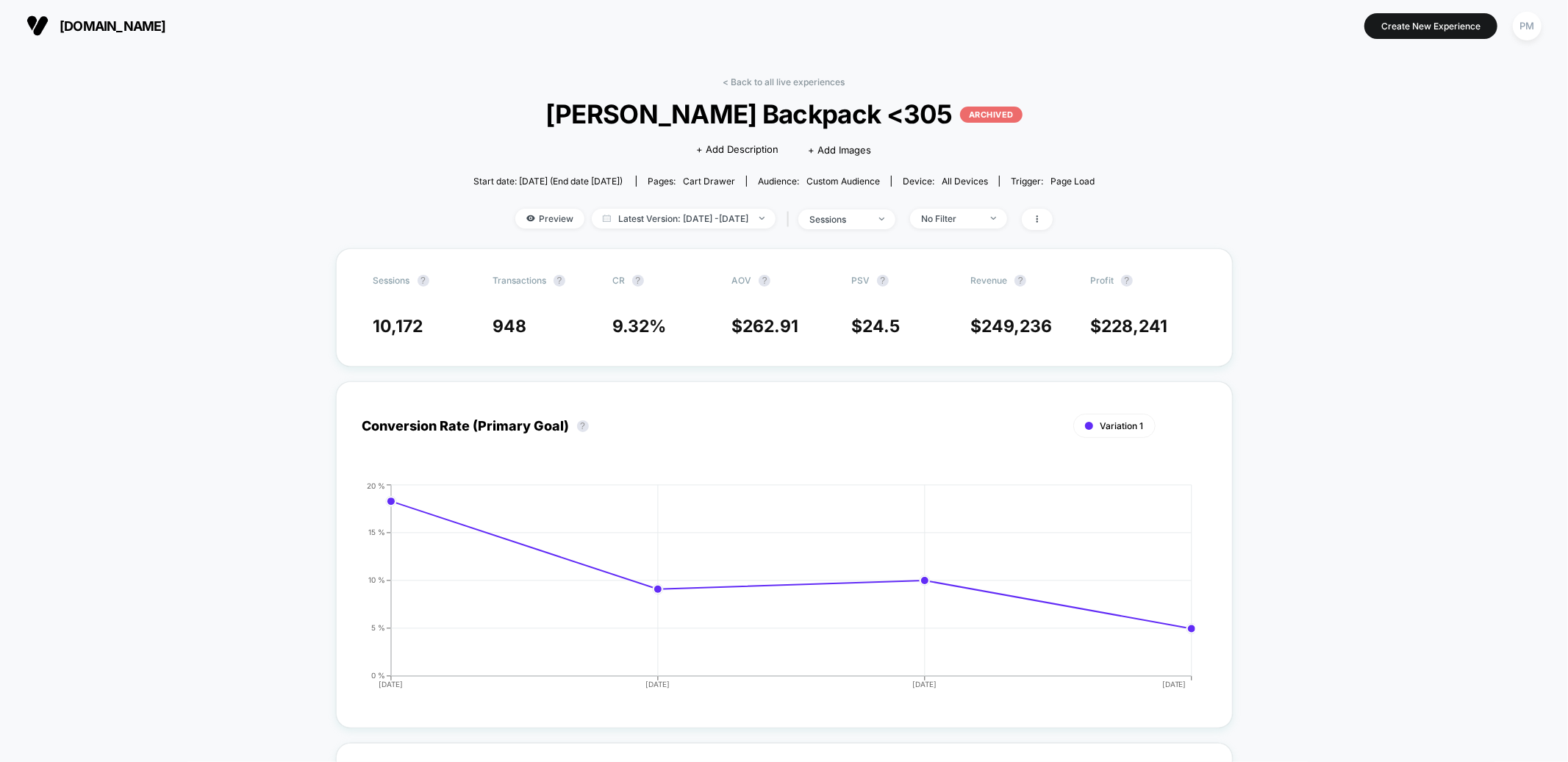
click at [692, 40] on section at bounding box center [784, 25] width 501 height 36
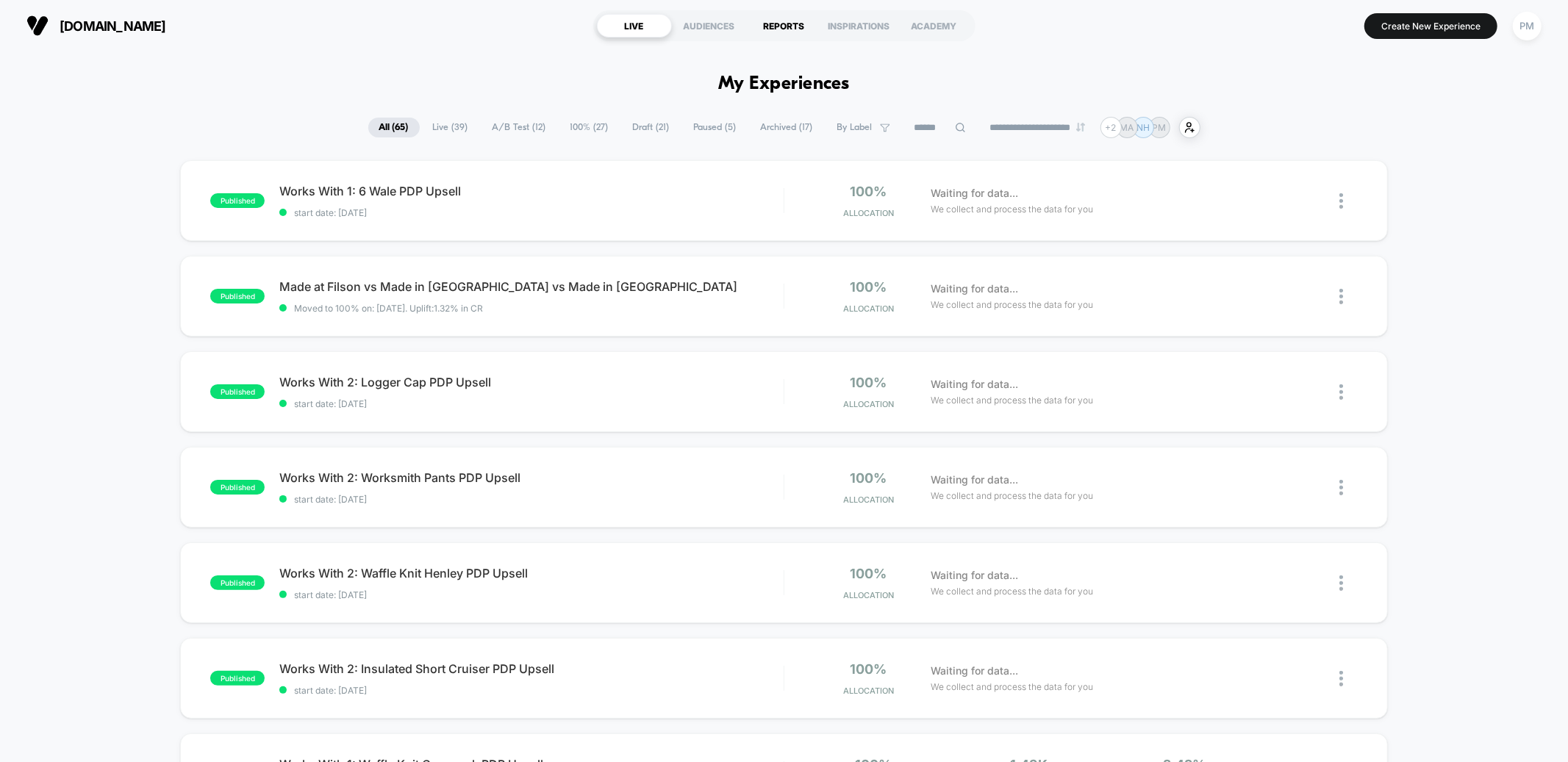
click at [776, 30] on div "REPORTS" at bounding box center [784, 26] width 75 height 23
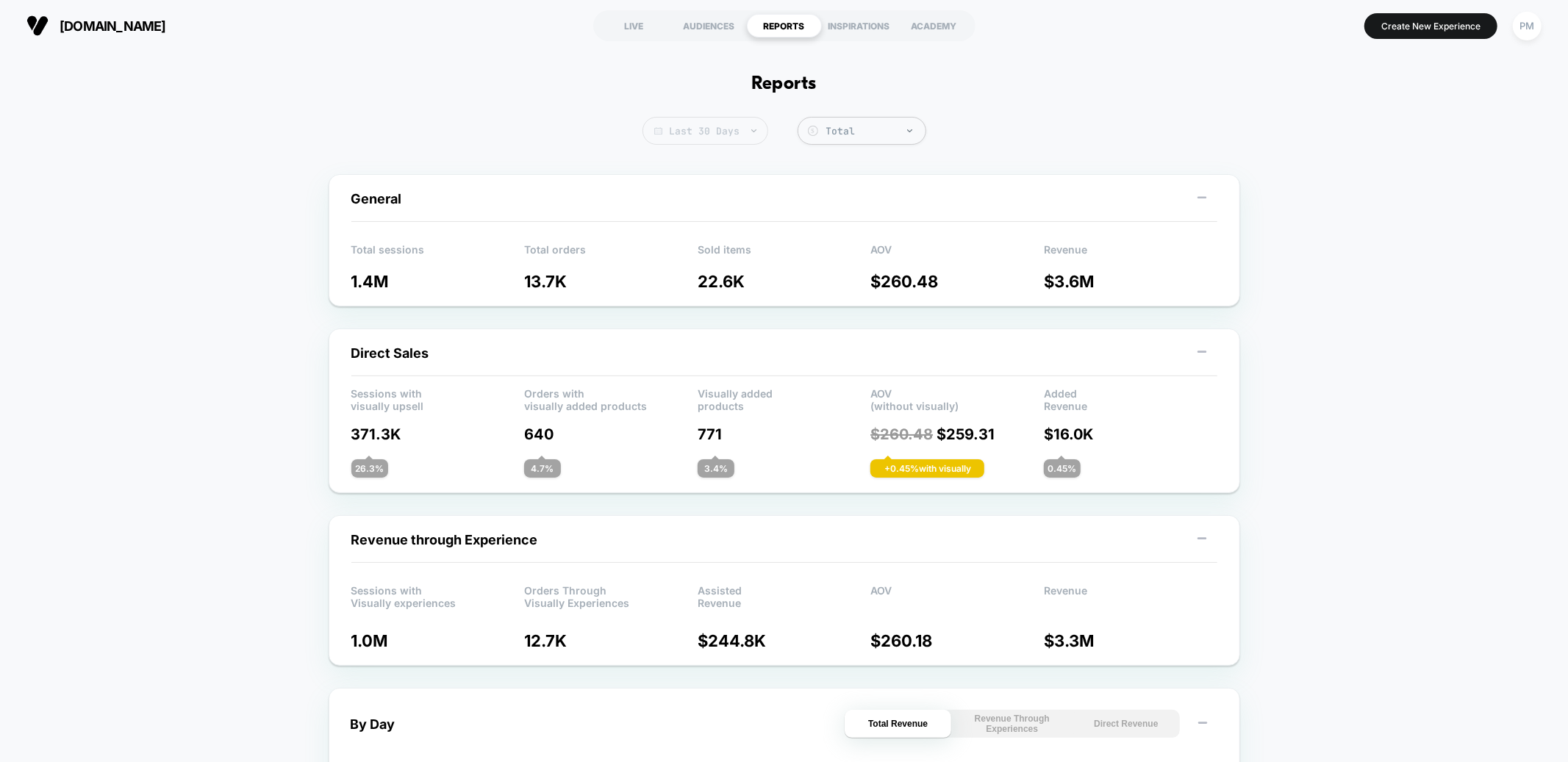
click at [749, 133] on span "Last 30 Days" at bounding box center [704, 130] width 125 height 28
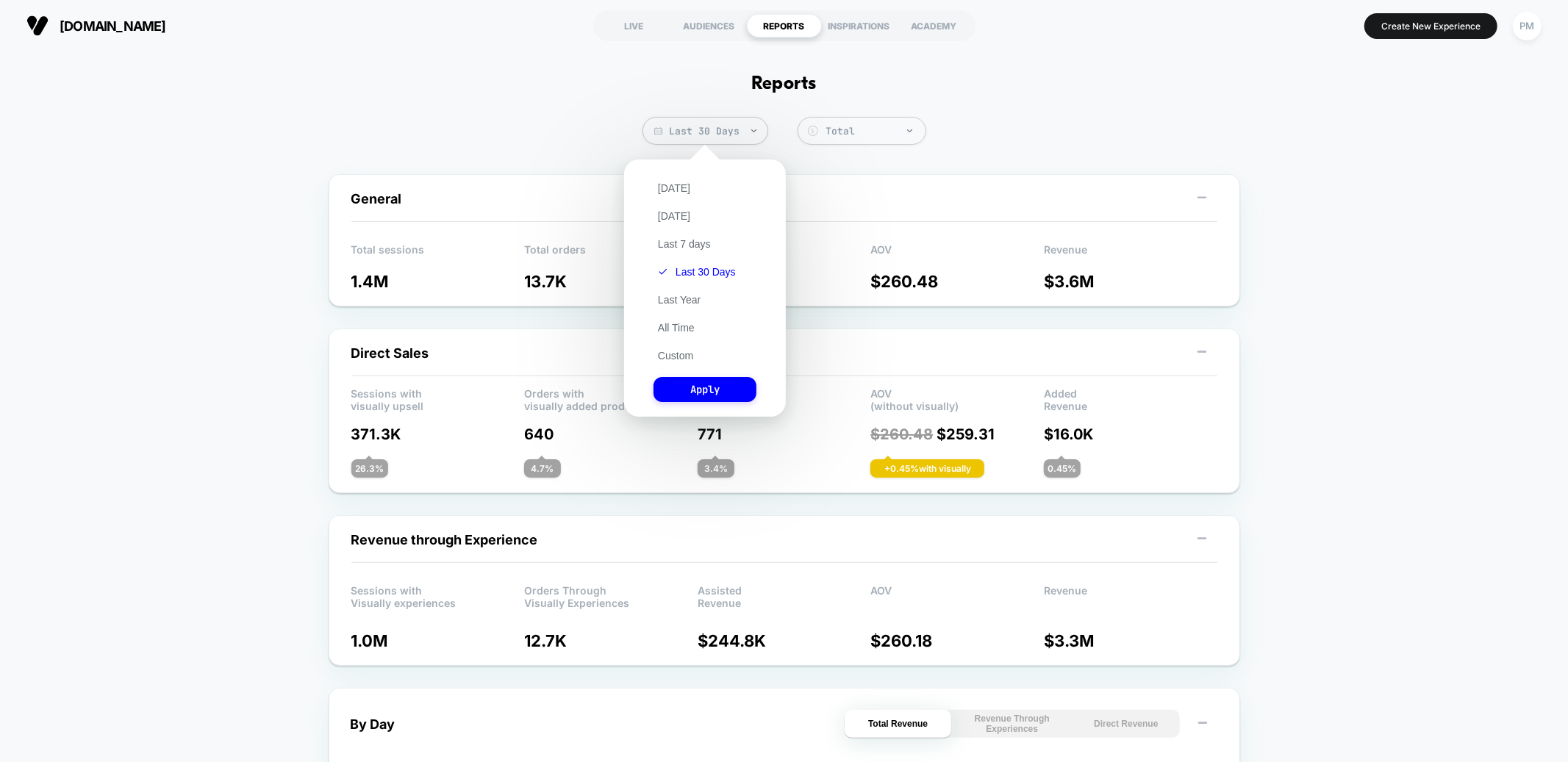
click at [675, 179] on div "[DATE] [DATE] Last 7 days Last 30 Days Last Year All Time Custom Apply" at bounding box center [704, 288] width 147 height 243
click at [675, 183] on button "[DATE]" at bounding box center [674, 188] width 41 height 13
click at [713, 389] on button "Apply" at bounding box center [705, 389] width 103 height 25
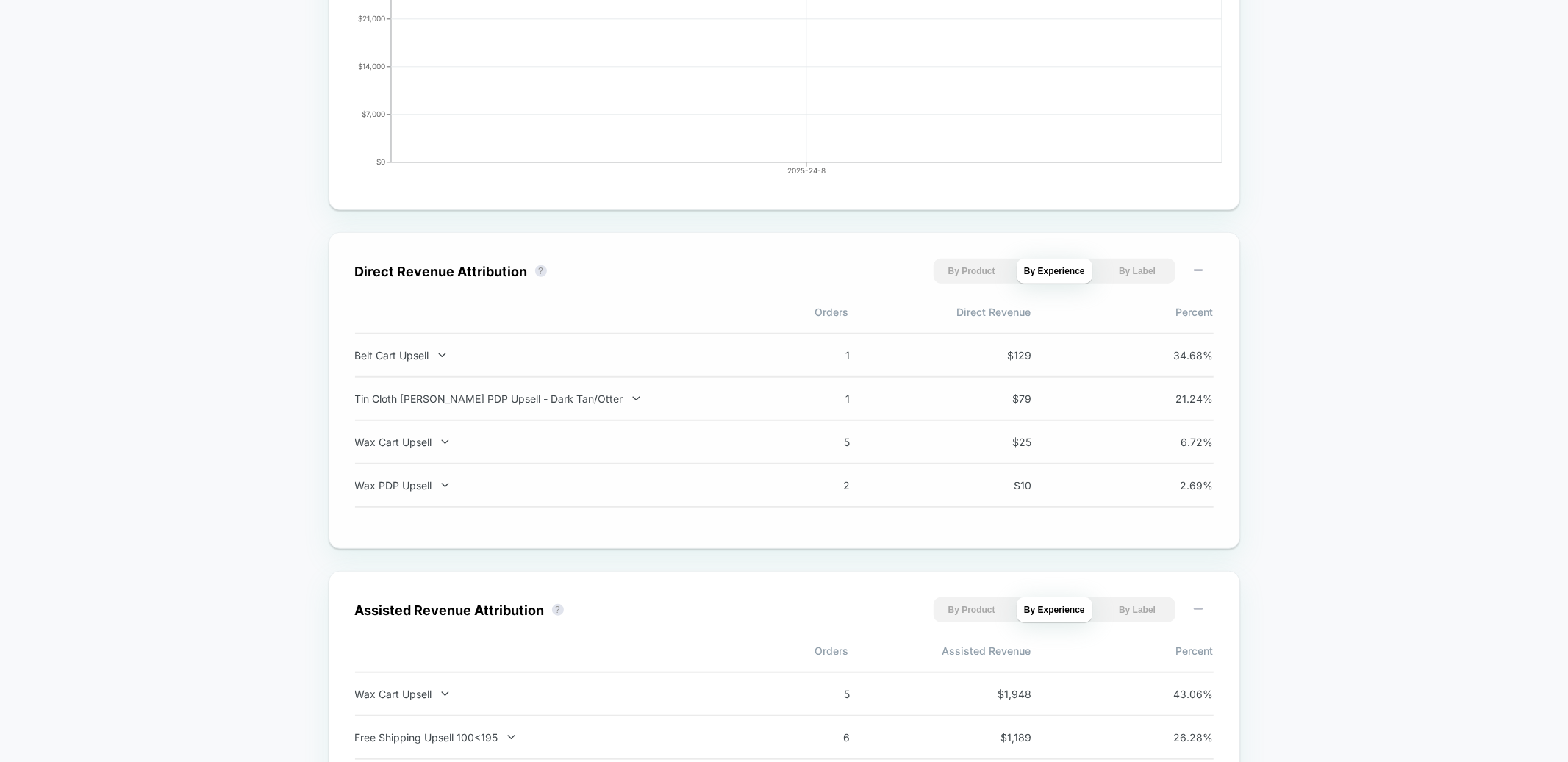
scroll to position [326, 0]
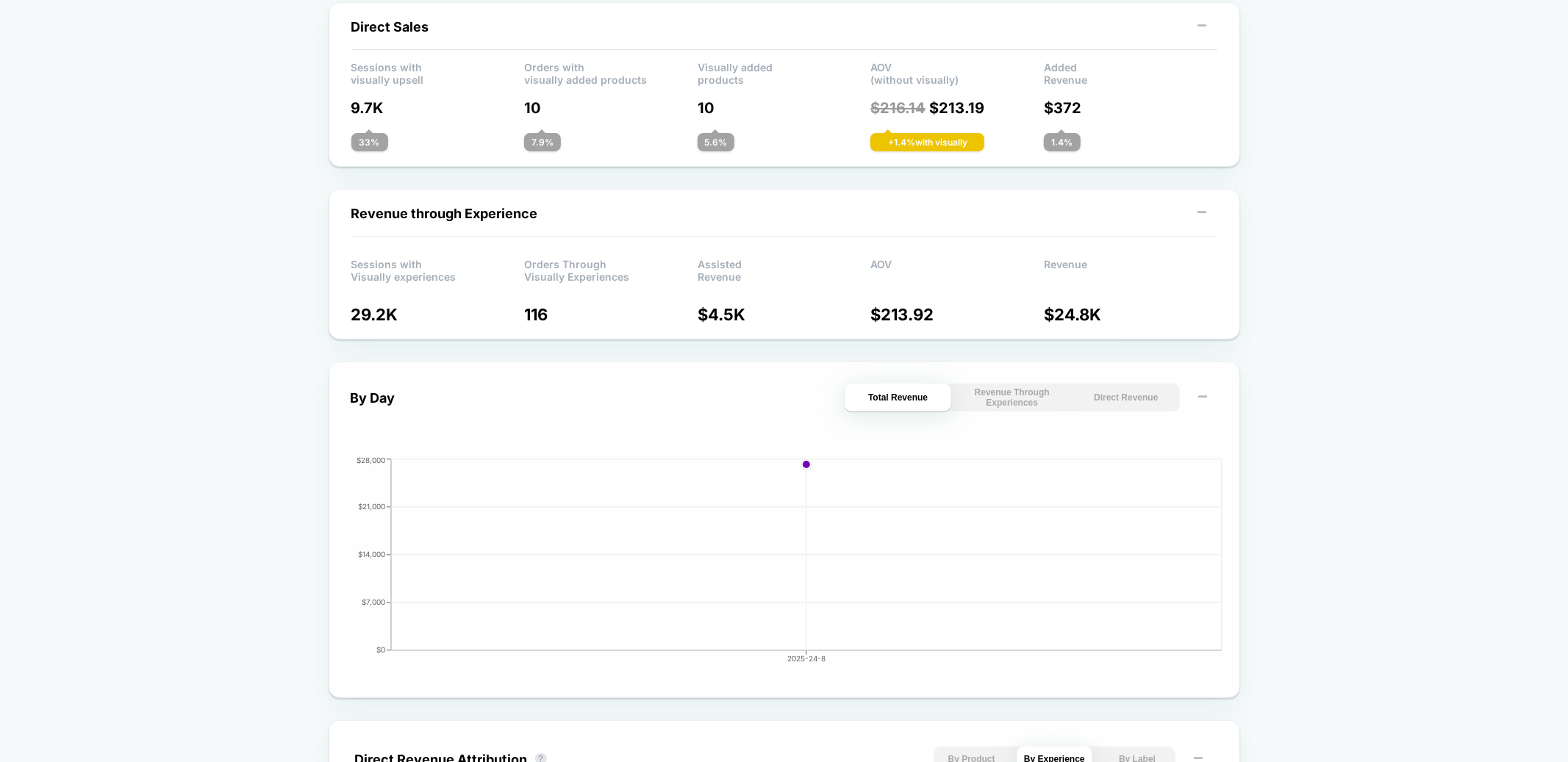
click at [1162, 399] on button "Direct Revenue" at bounding box center [1126, 397] width 107 height 28
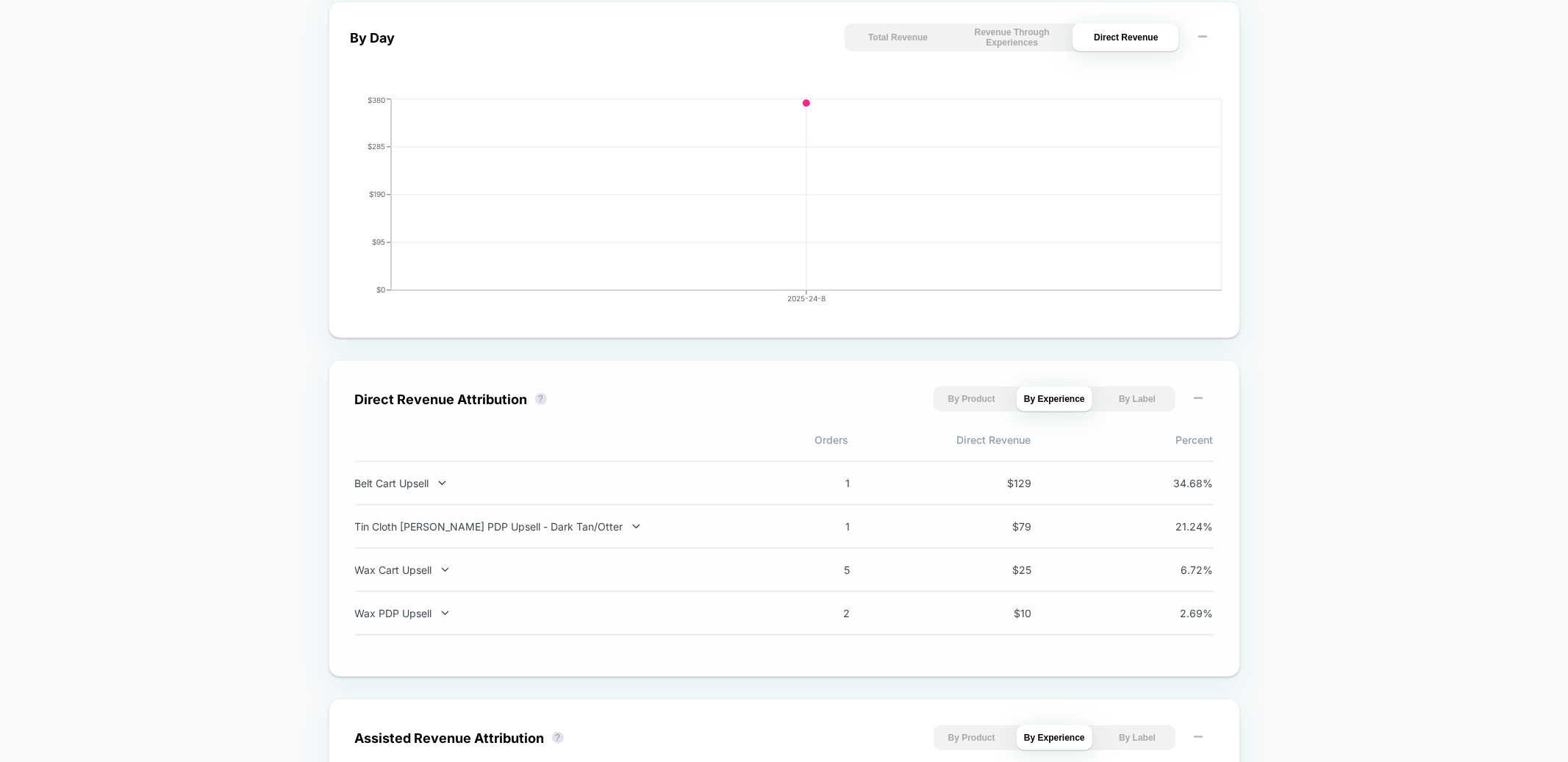
click at [960, 393] on button "By Product" at bounding box center [971, 399] width 76 height 25
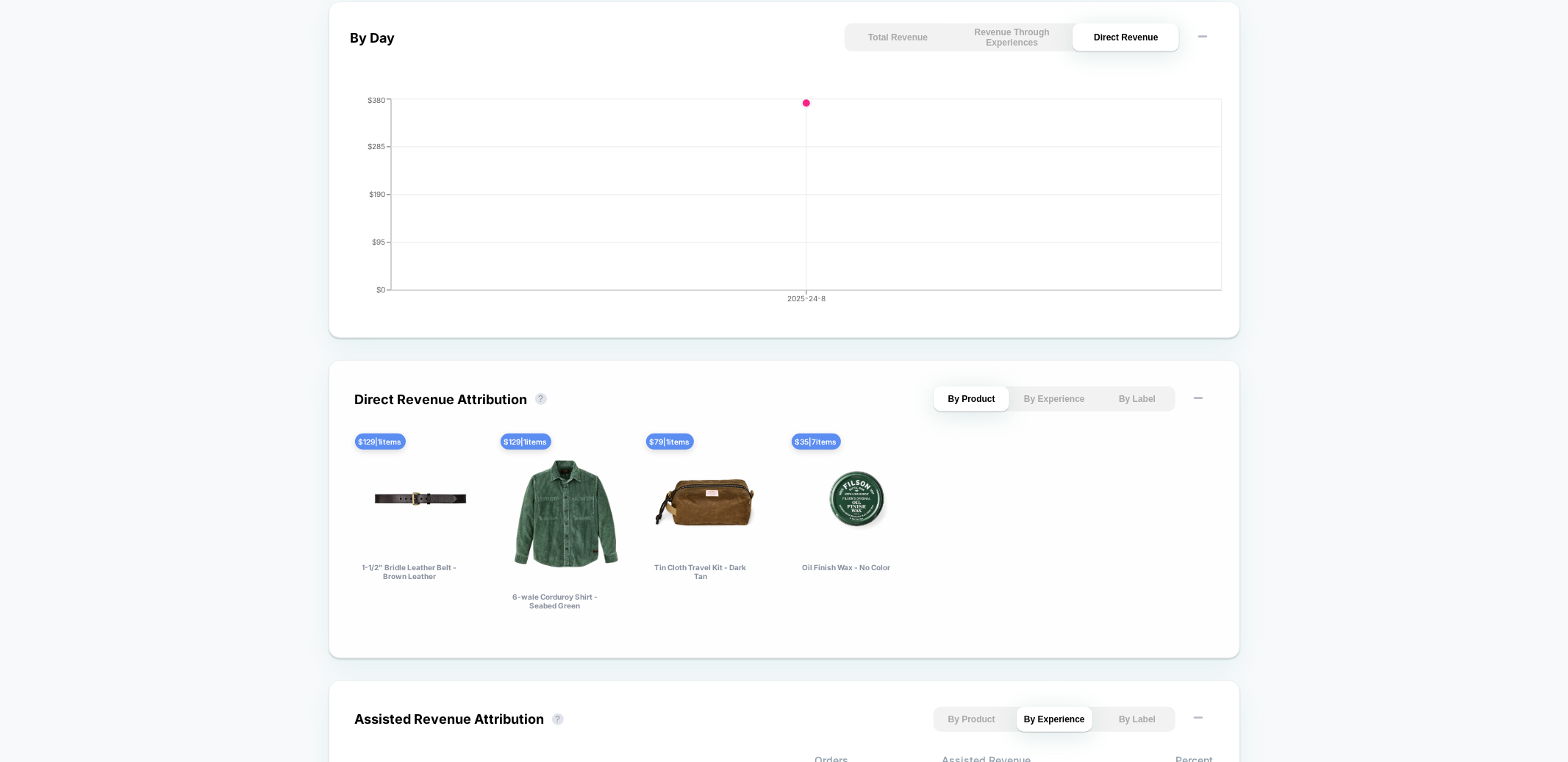
scroll to position [777, 0]
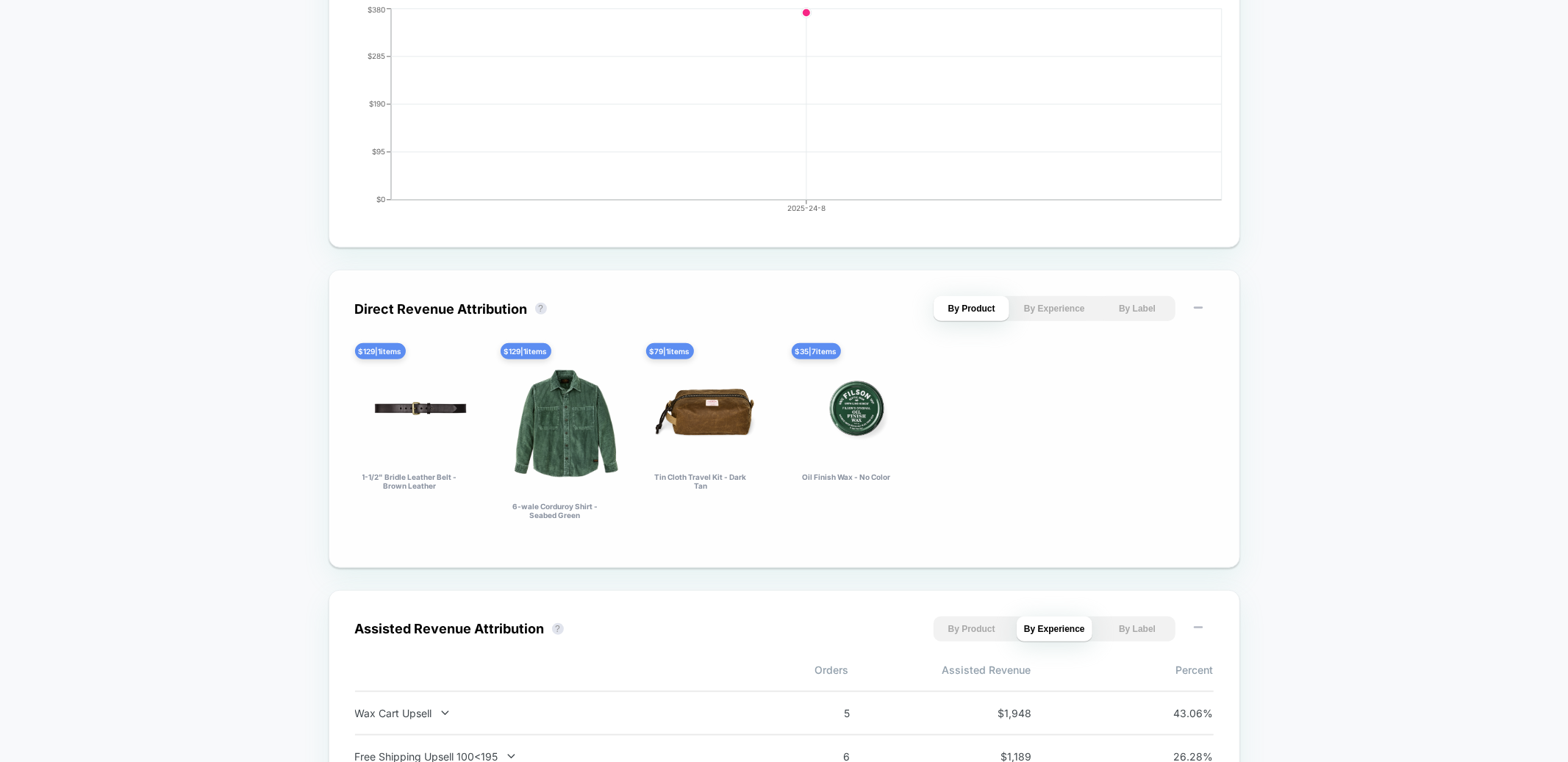
click at [1065, 313] on button "By Experience" at bounding box center [1054, 309] width 76 height 25
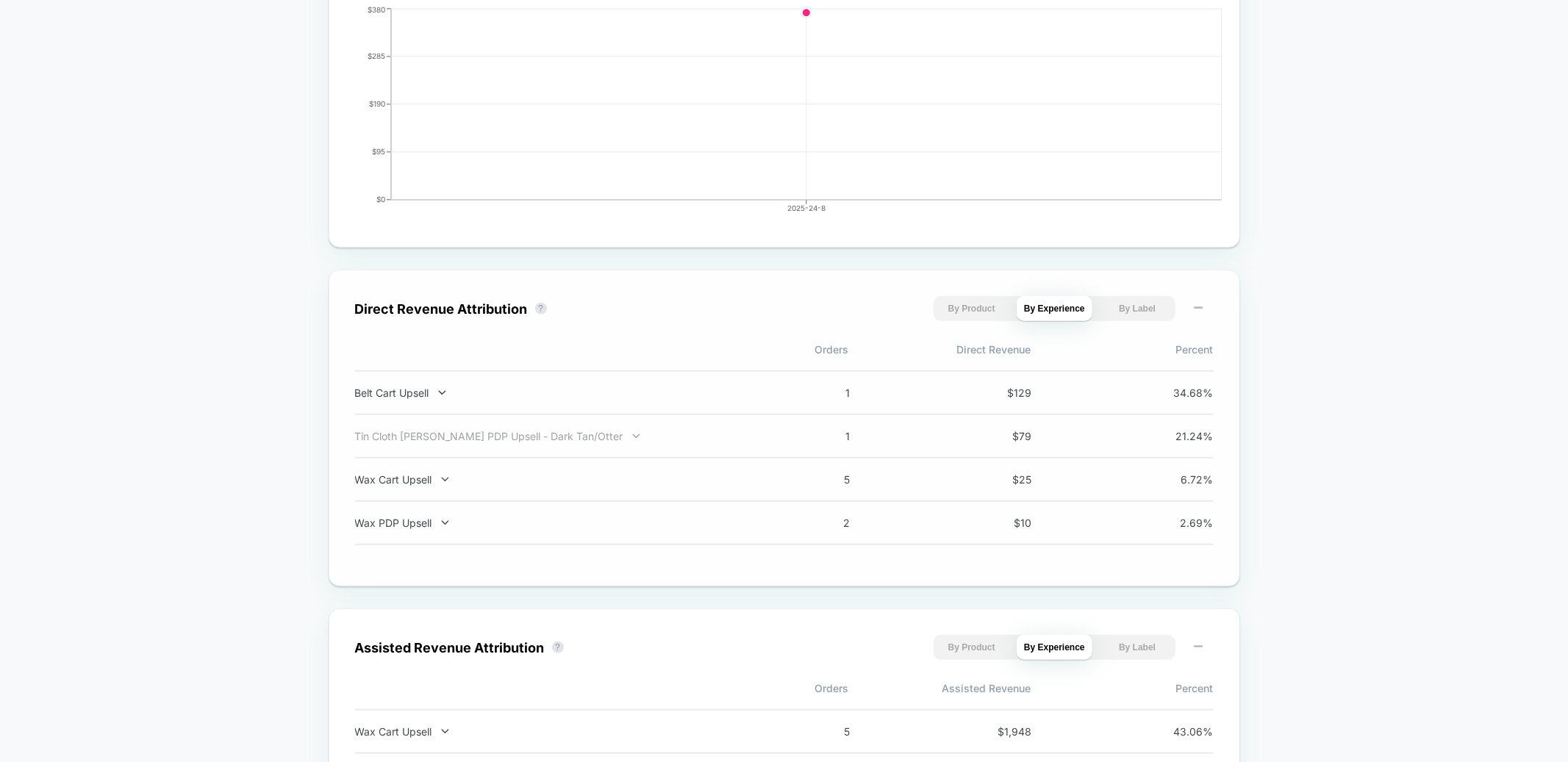
click at [554, 434] on div "Tin Cloth [PERSON_NAME] PDP Upsell - Dark Tan/Otter" at bounding box center [548, 436] width 387 height 12
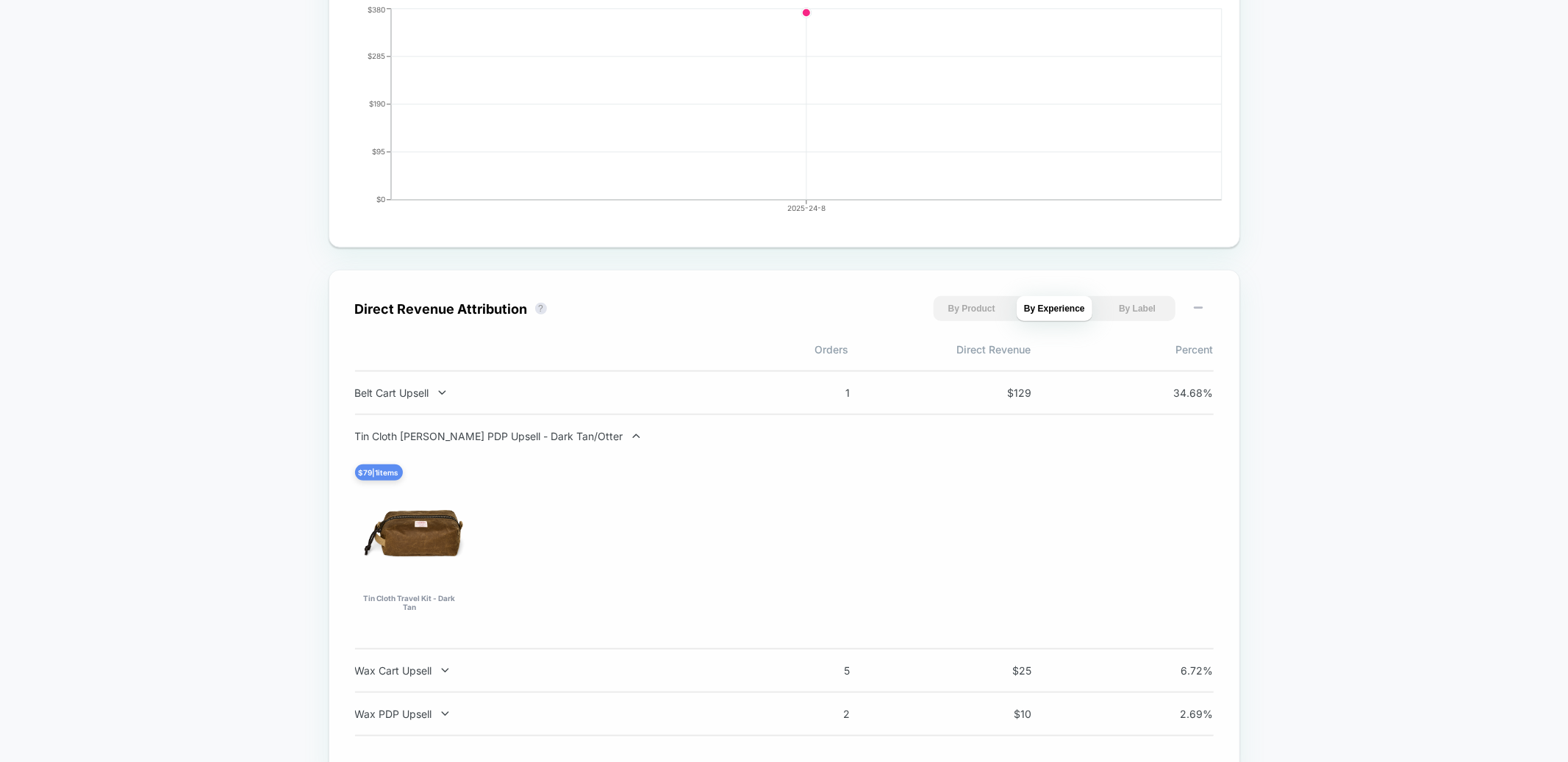
click at [554, 434] on div "Tin Cloth [PERSON_NAME] PDP Upsell - Dark Tan/Otter" at bounding box center [548, 436] width 387 height 12
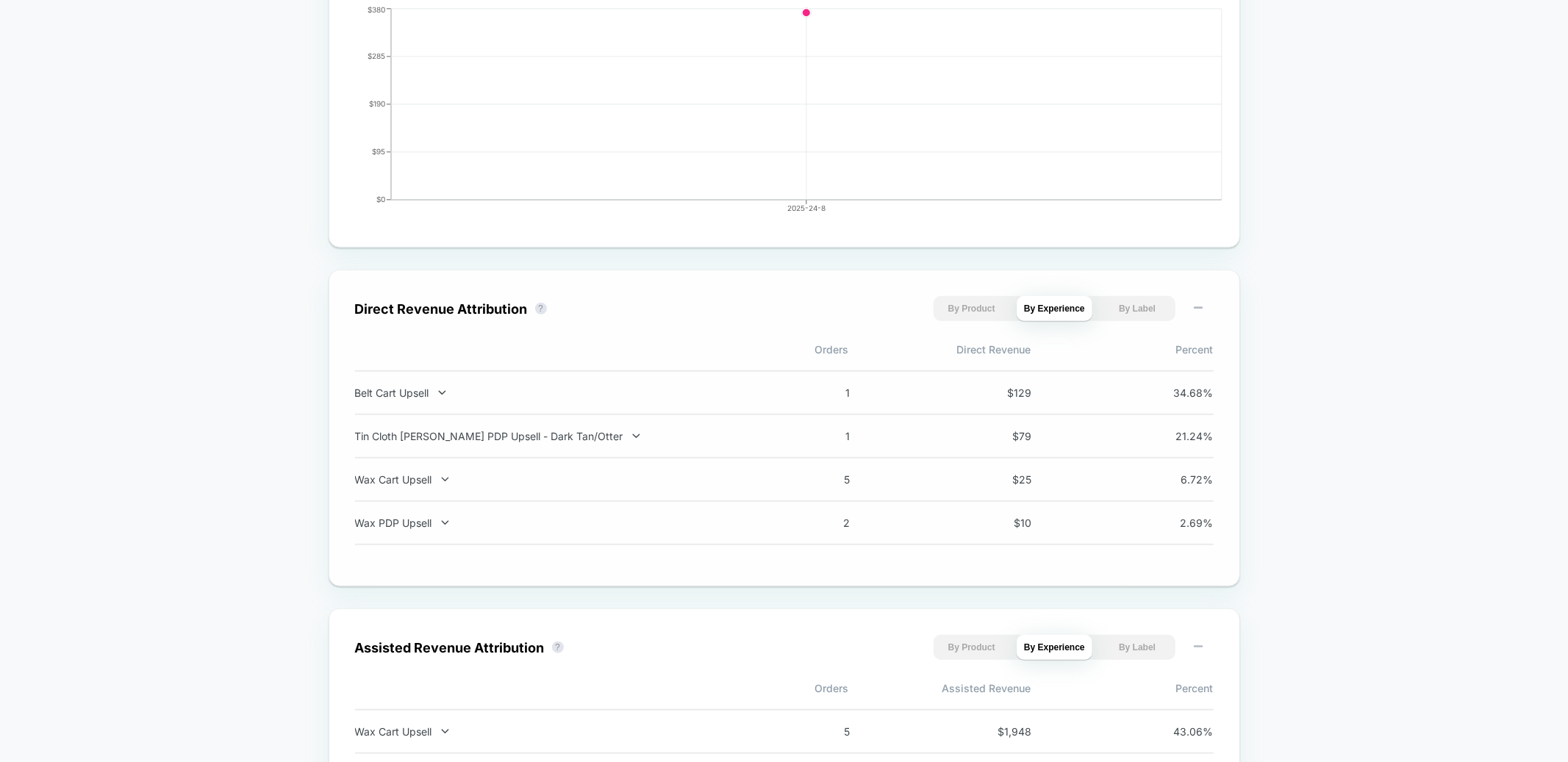
click at [1001, 312] on button "By Product" at bounding box center [971, 309] width 76 height 25
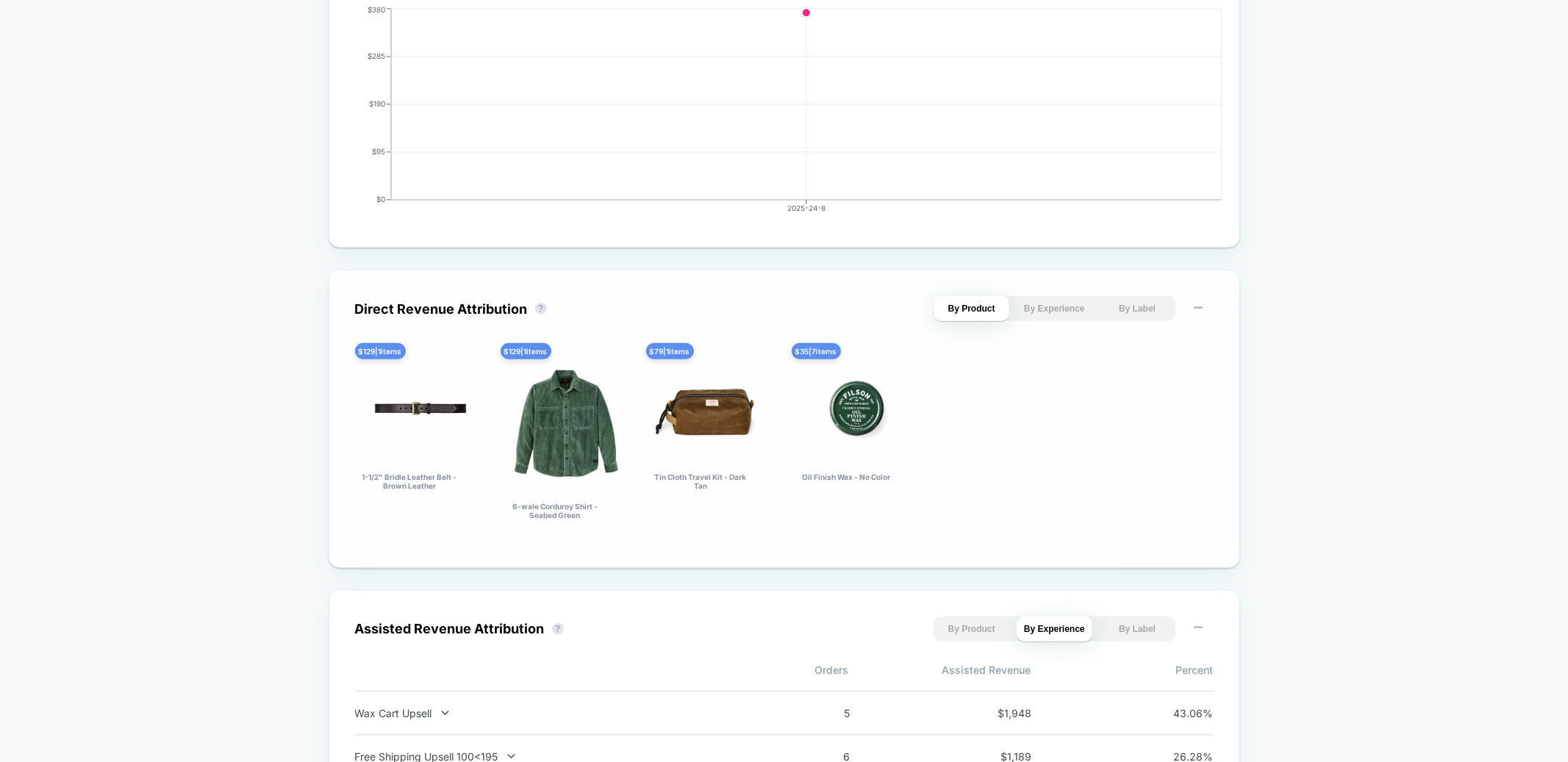
click at [1049, 303] on button "By Experience" at bounding box center [1054, 309] width 76 height 25
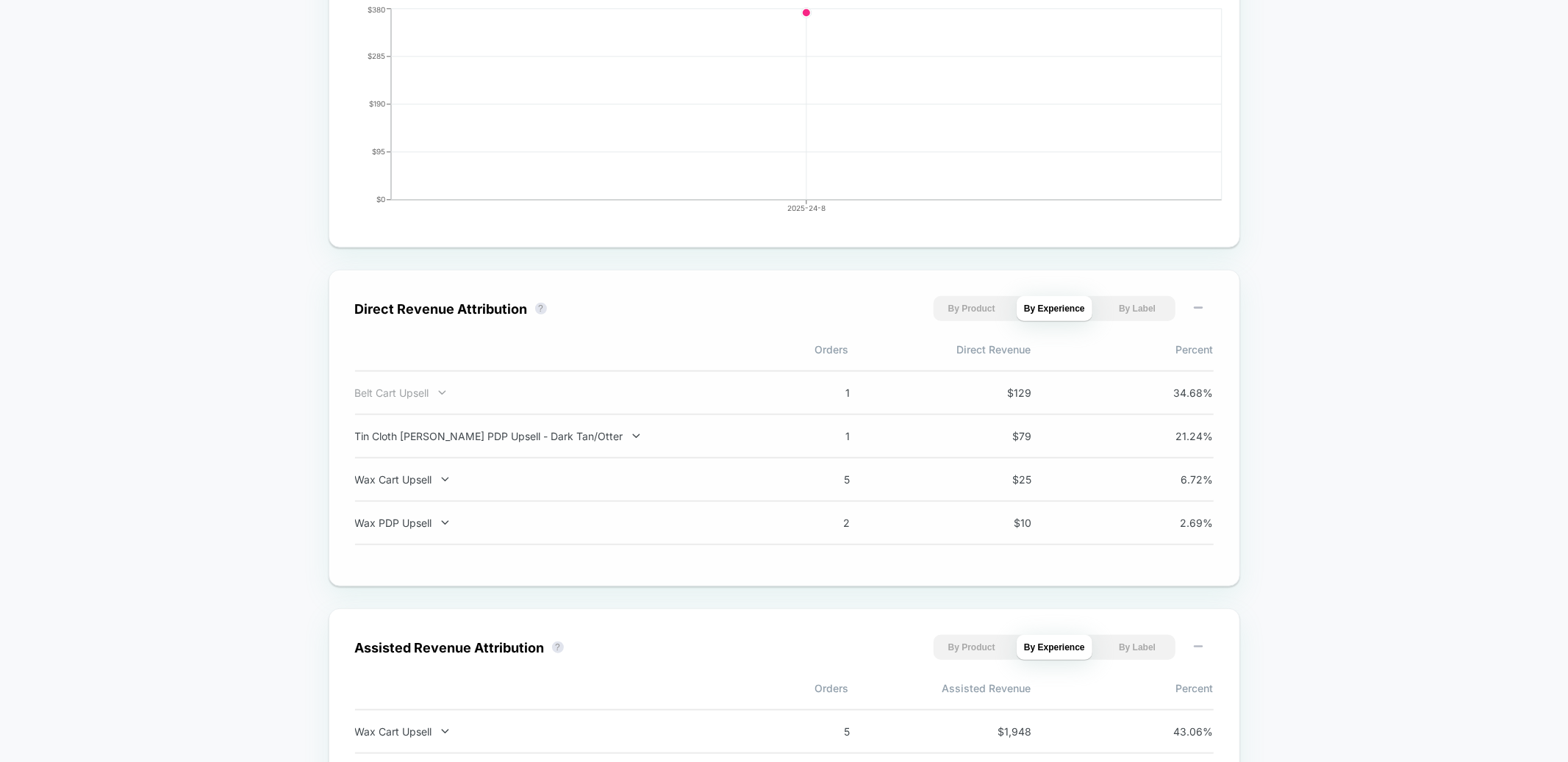
click at [402, 391] on div "Belt Cart Upsell" at bounding box center [548, 393] width 387 height 12
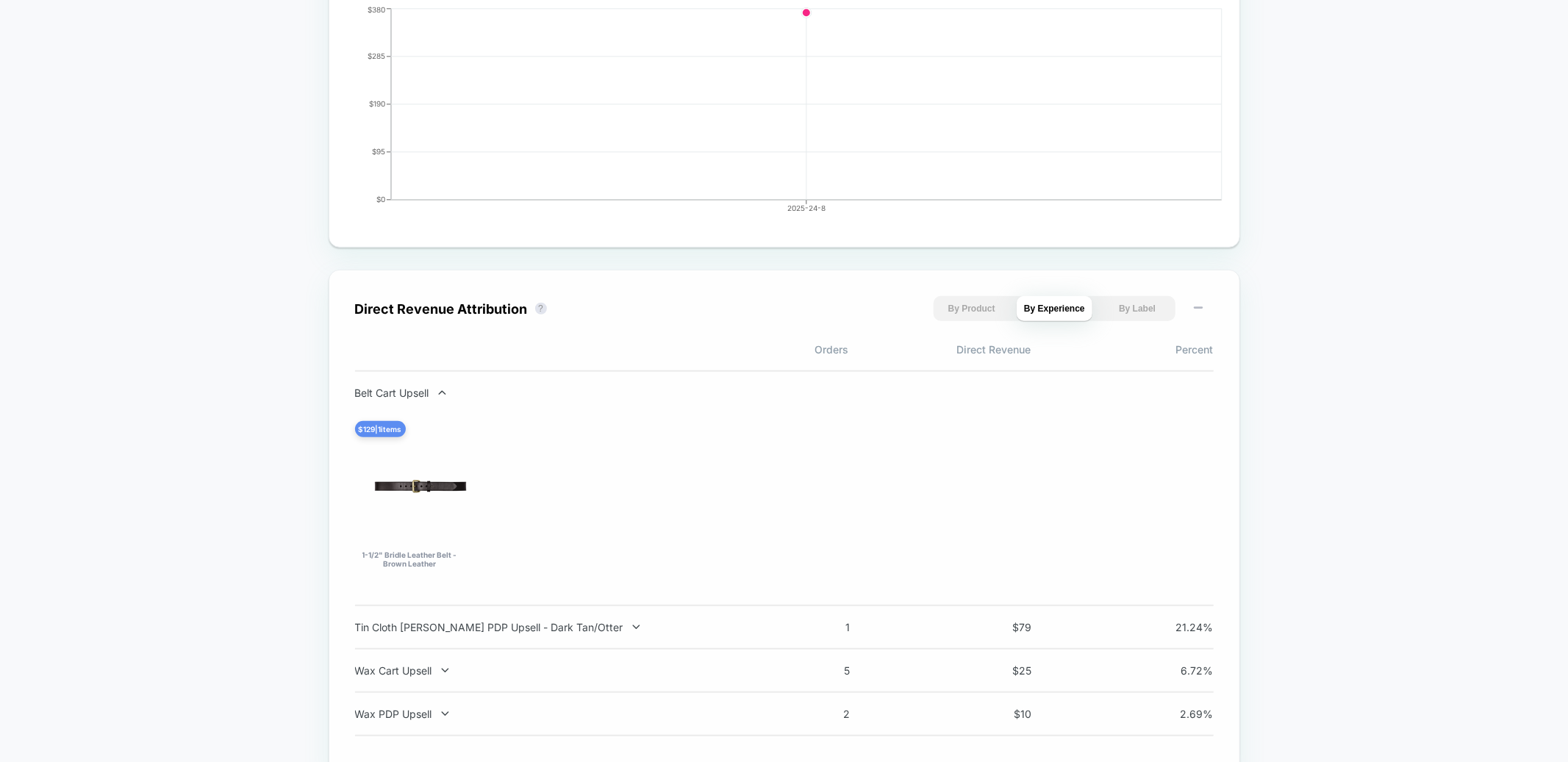
click at [402, 391] on div "Belt Cart Upsell" at bounding box center [548, 393] width 387 height 12
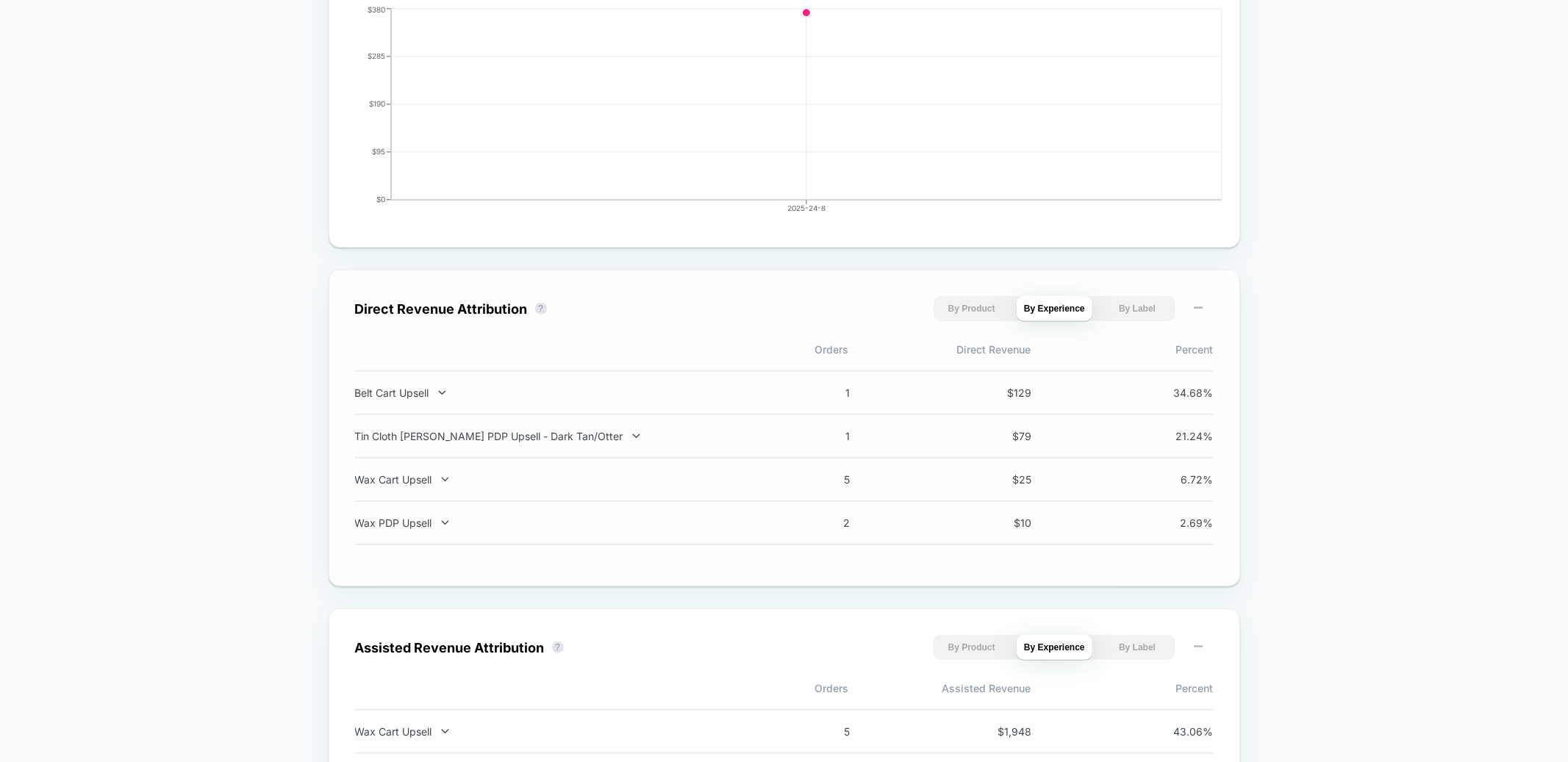
click at [415, 445] on div "Tin Cloth [PERSON_NAME] PDP Upsell - Dark Tan/Otter 1 $ 79 21.24 %" at bounding box center [784, 437] width 858 height 44
click at [416, 440] on div "Tin Cloth [PERSON_NAME] PDP Upsell - Dark Tan/Otter" at bounding box center [548, 436] width 387 height 12
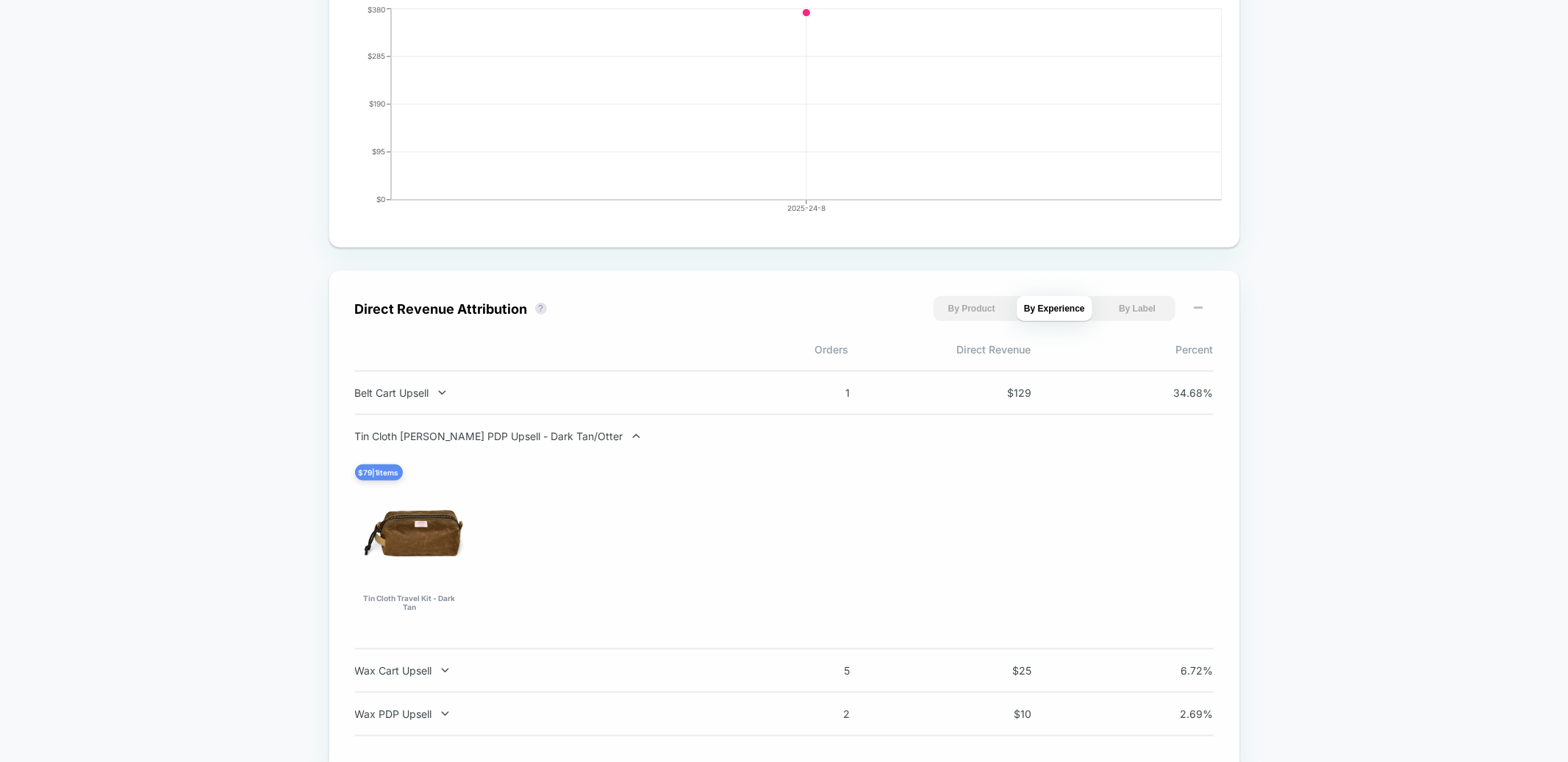
click at [416, 440] on div "Tin Cloth [PERSON_NAME] PDP Upsell - Dark Tan/Otter" at bounding box center [548, 436] width 387 height 12
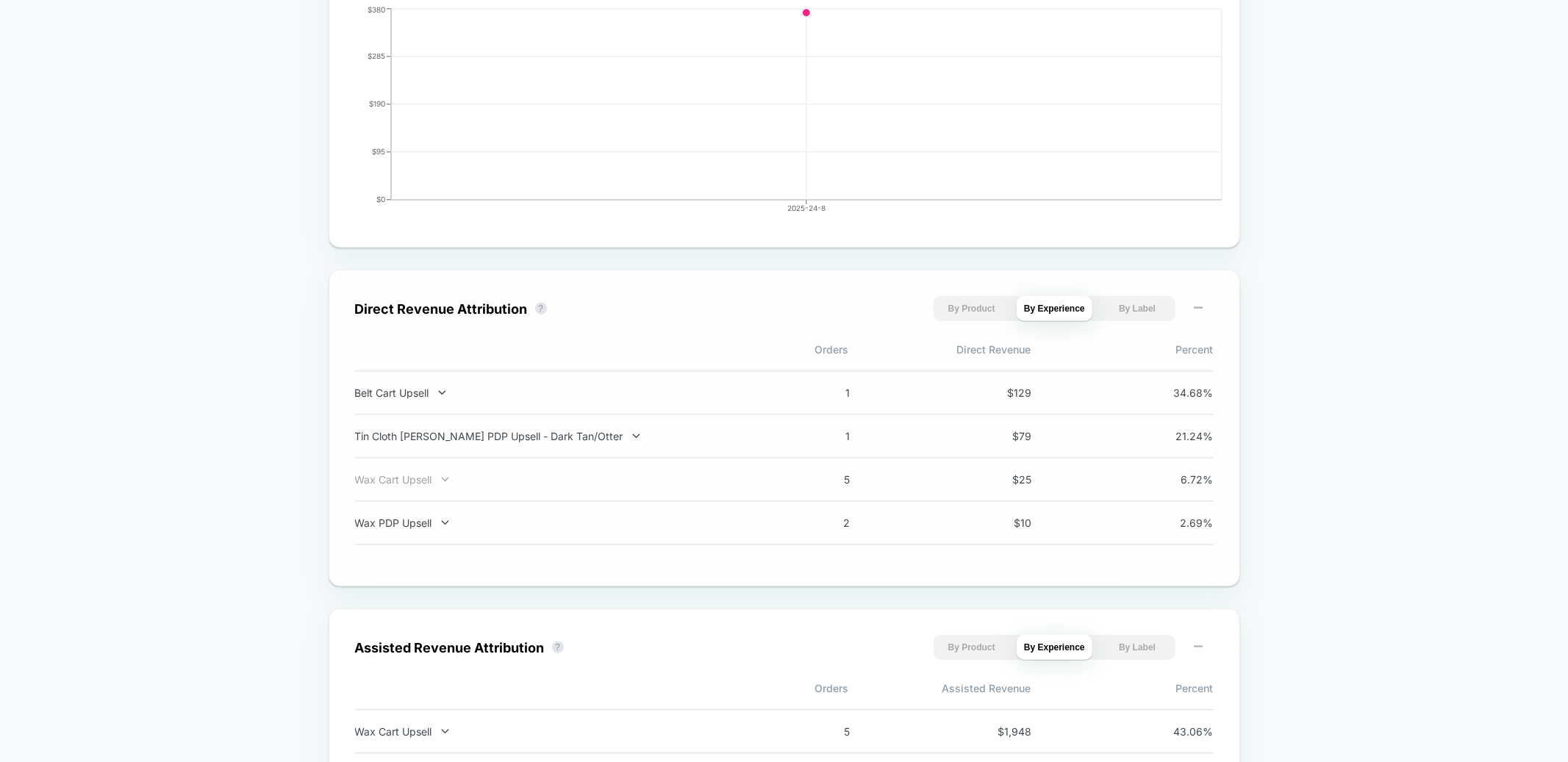
click at [415, 481] on div "Wax Cart Upsell" at bounding box center [548, 479] width 387 height 12
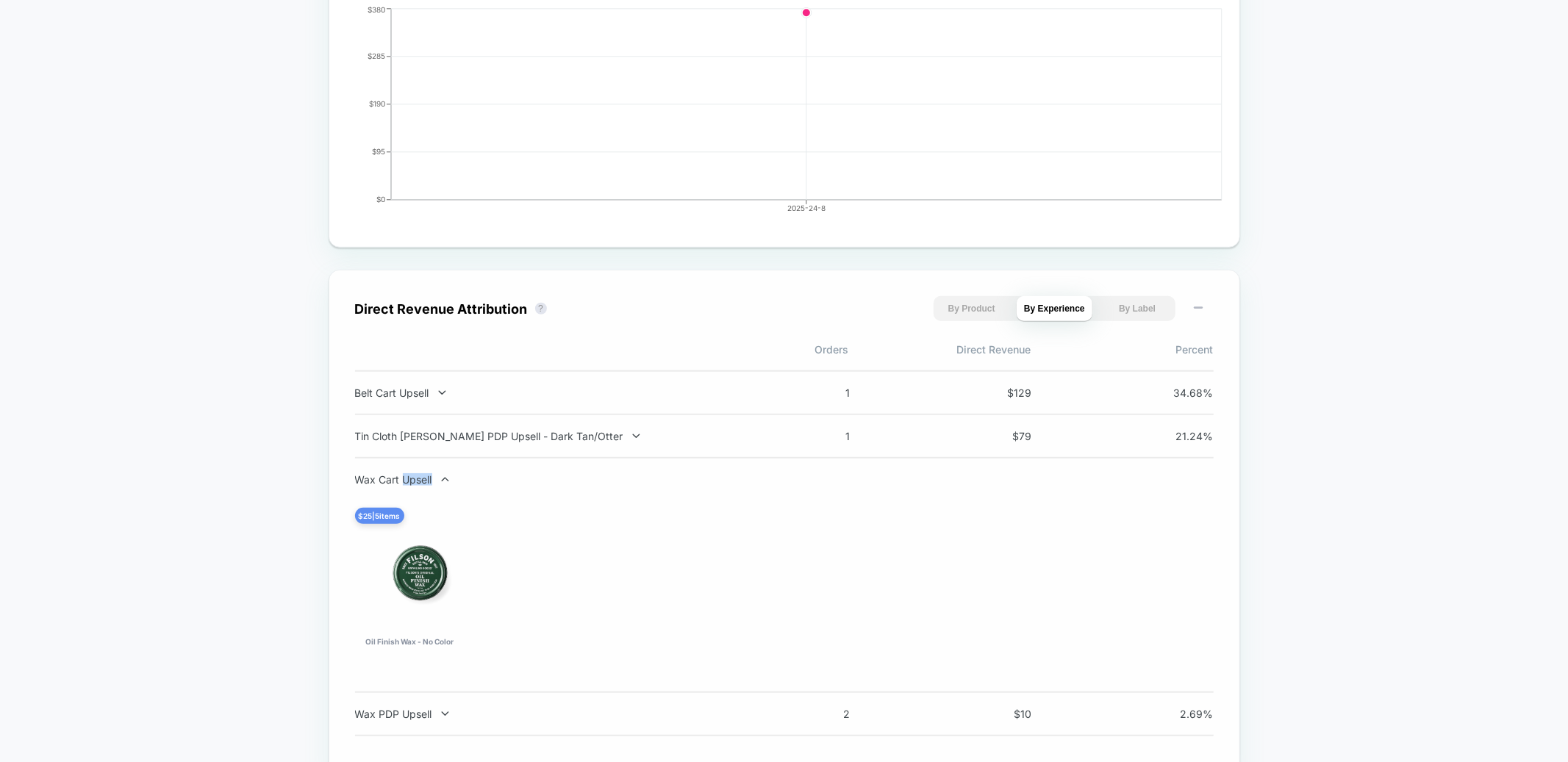
click at [415, 481] on div "Wax Cart Upsell" at bounding box center [548, 479] width 387 height 12
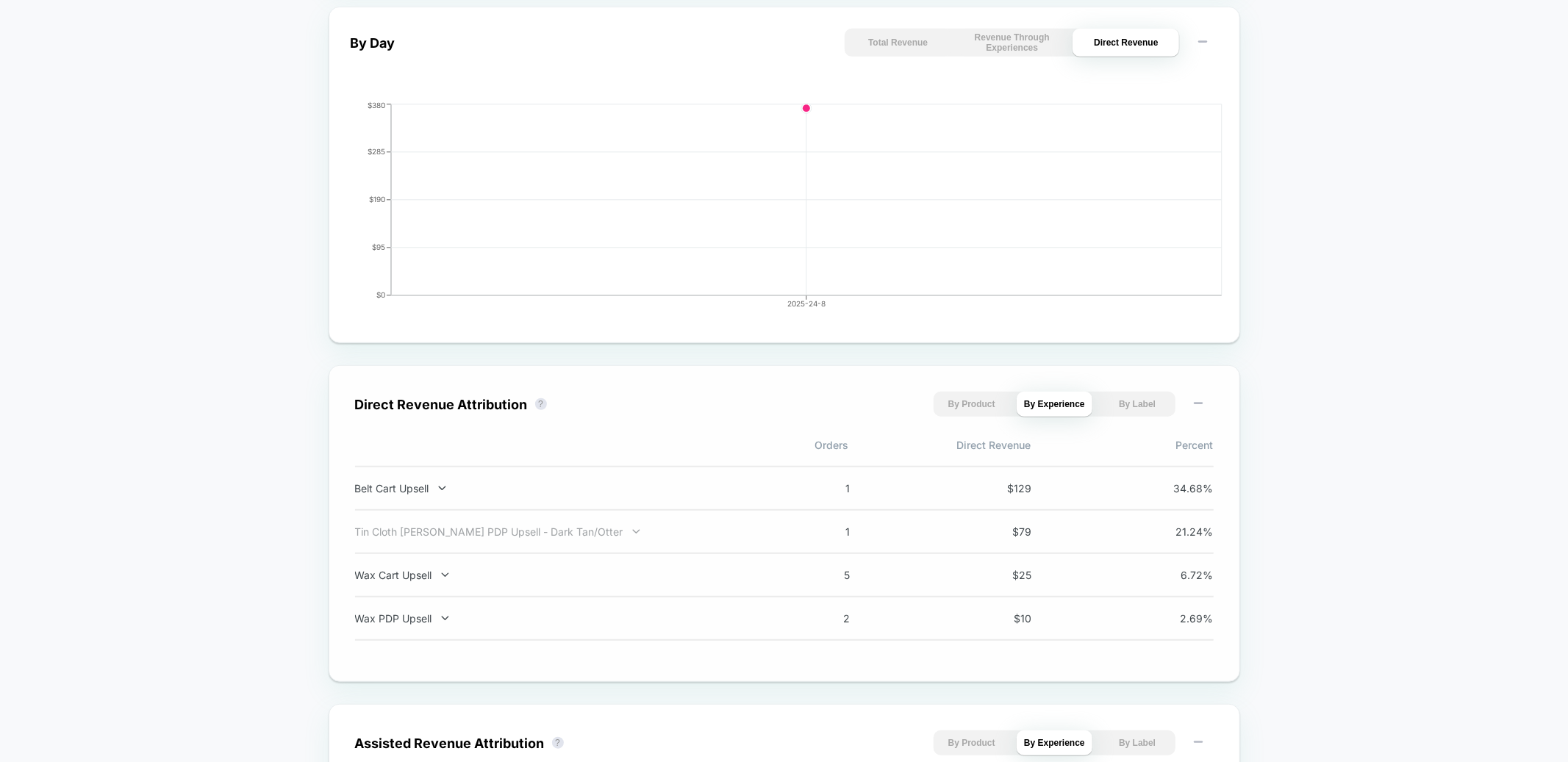
scroll to position [678, 0]
